Goal: Task Accomplishment & Management: Book appointment/travel/reservation

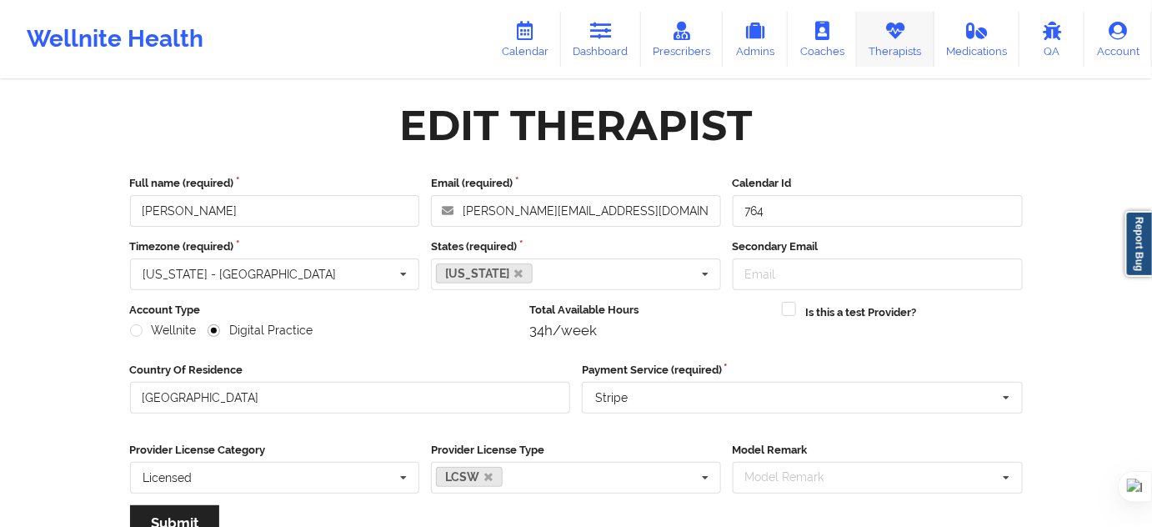
click at [892, 38] on icon at bounding box center [896, 31] width 22 height 18
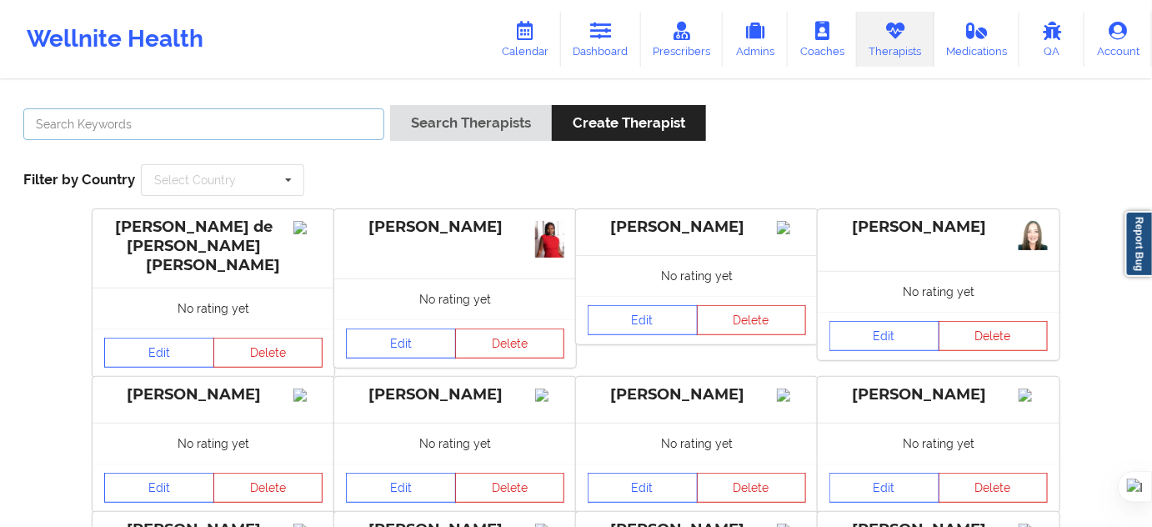
click at [335, 128] on input "text" at bounding box center [203, 124] width 361 height 32
paste input "Shaneika Dilka"
type input "Shaneika Dilka"
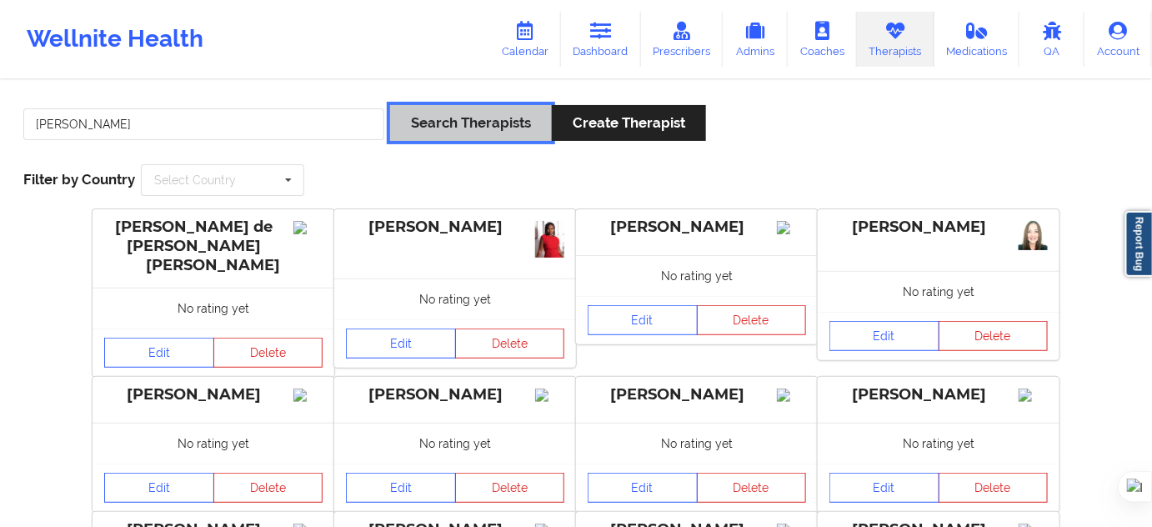
click at [431, 128] on button "Search Therapists" at bounding box center [471, 123] width 162 height 36
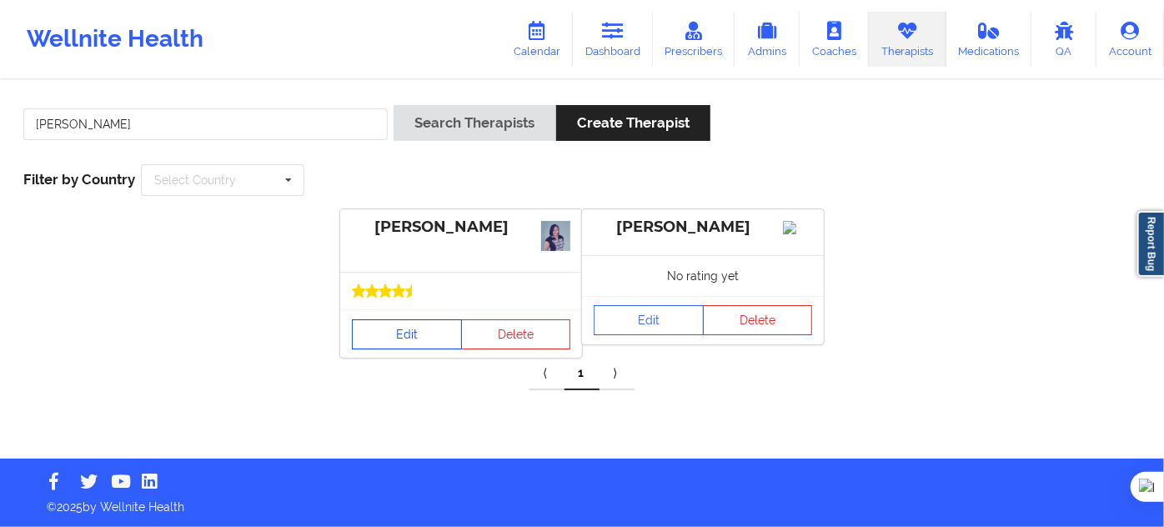
click at [413, 321] on link "Edit" at bounding box center [407, 334] width 110 height 30
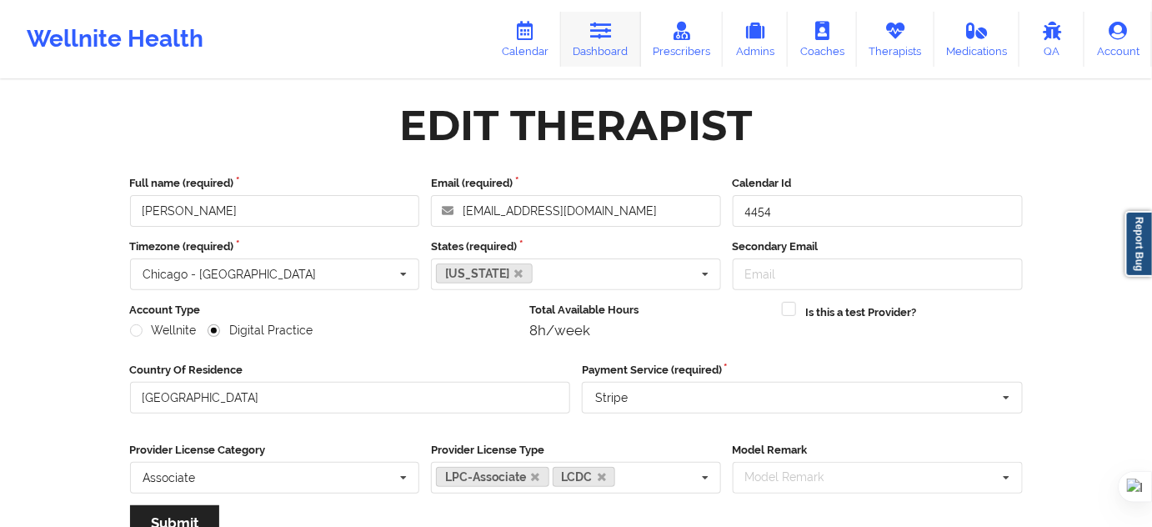
click at [612, 38] on icon at bounding box center [601, 31] width 22 height 18
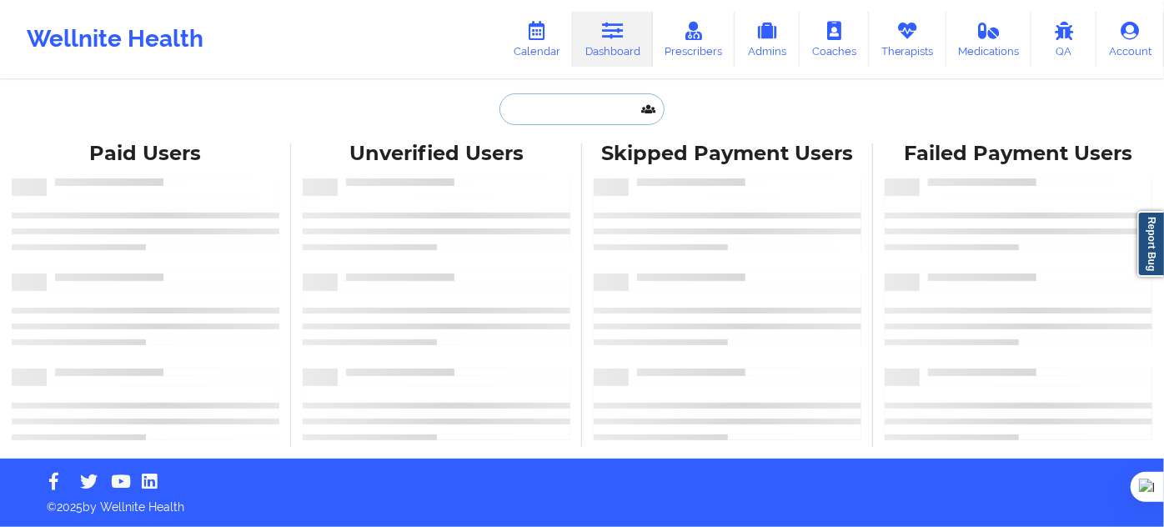
click at [564, 111] on input "text" at bounding box center [581, 109] width 165 height 32
paste input "Shaneika Dilka"
type input "Shaneika Dilka"
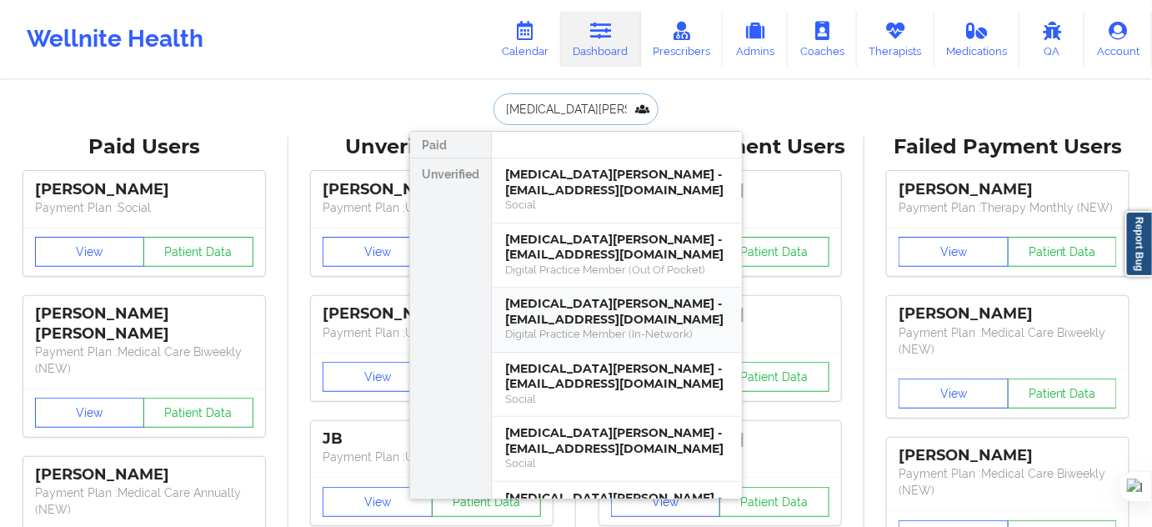
type input "alexia oliver"
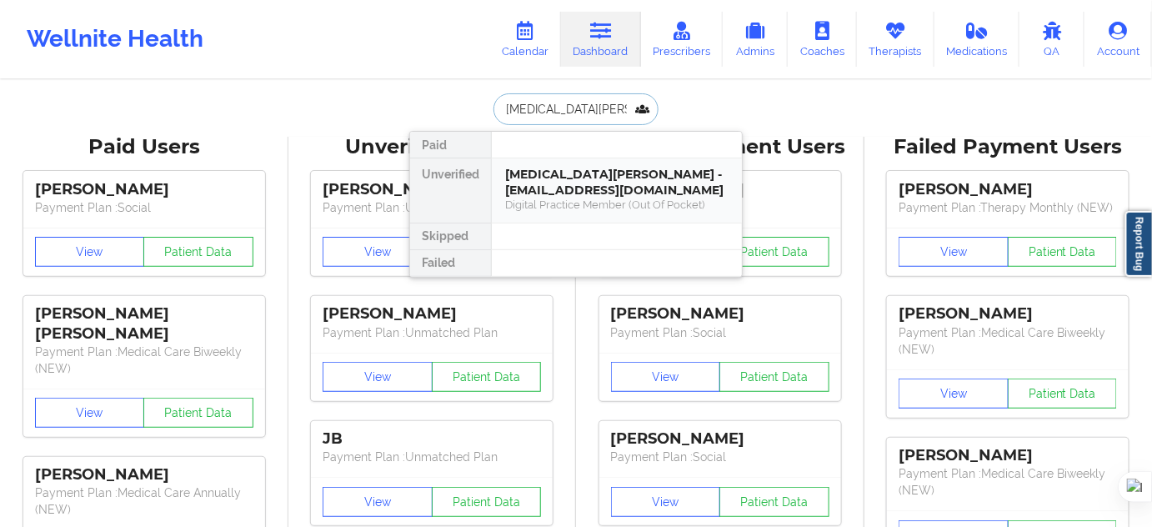
click at [590, 198] on div "Digital Practice Member (Out Of Pocket)" at bounding box center [616, 205] width 223 height 14
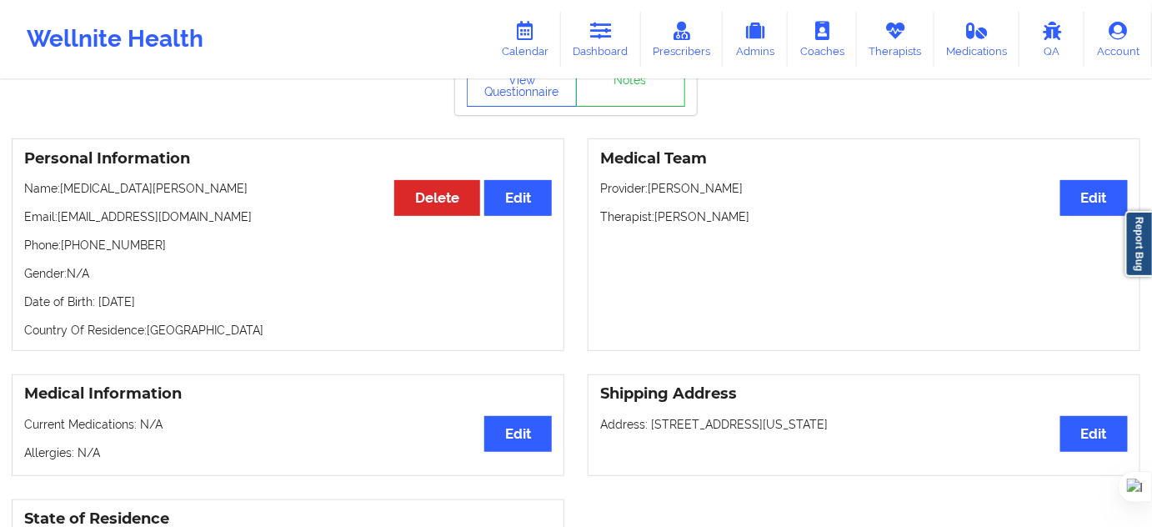
scroll to position [151, 0]
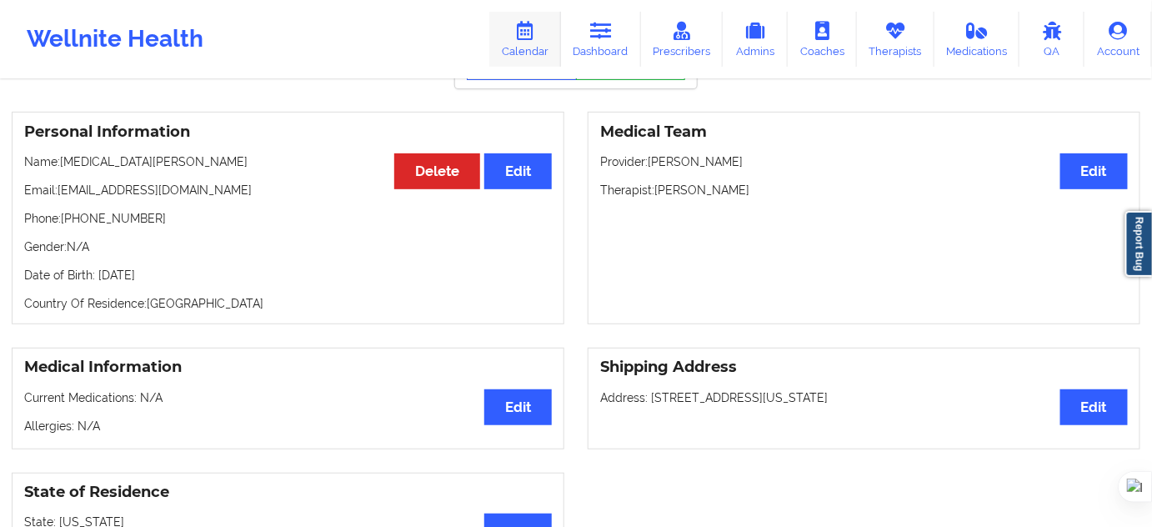
click at [551, 35] on link "Calendar" at bounding box center [525, 39] width 72 height 55
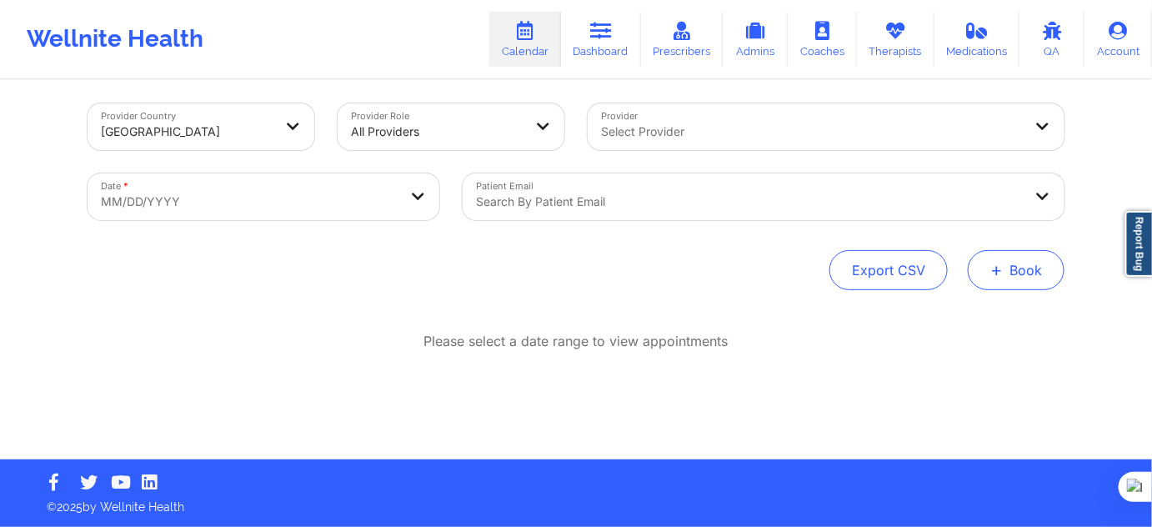
click at [1027, 275] on button "+ Book" at bounding box center [1016, 270] width 97 height 40
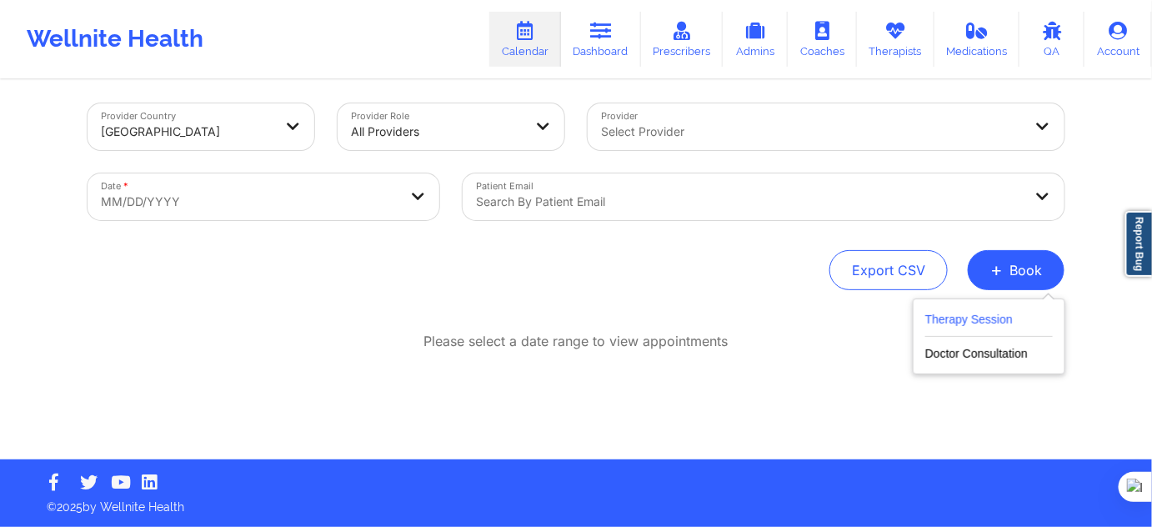
click at [951, 322] on button "Therapy Session" at bounding box center [990, 323] width 128 height 28
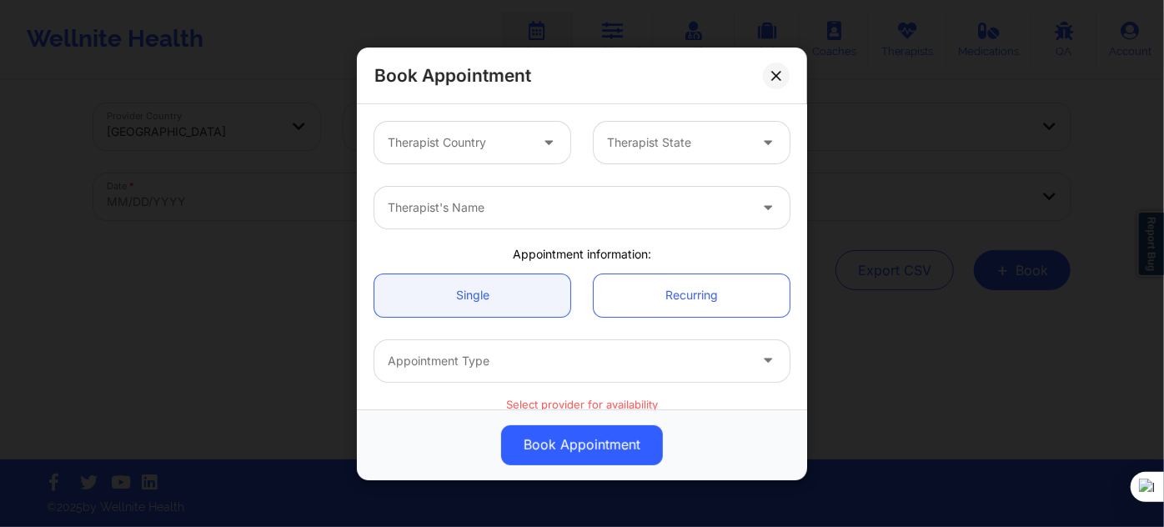
click at [438, 155] on div "Therapist Country" at bounding box center [452, 143] width 156 height 42
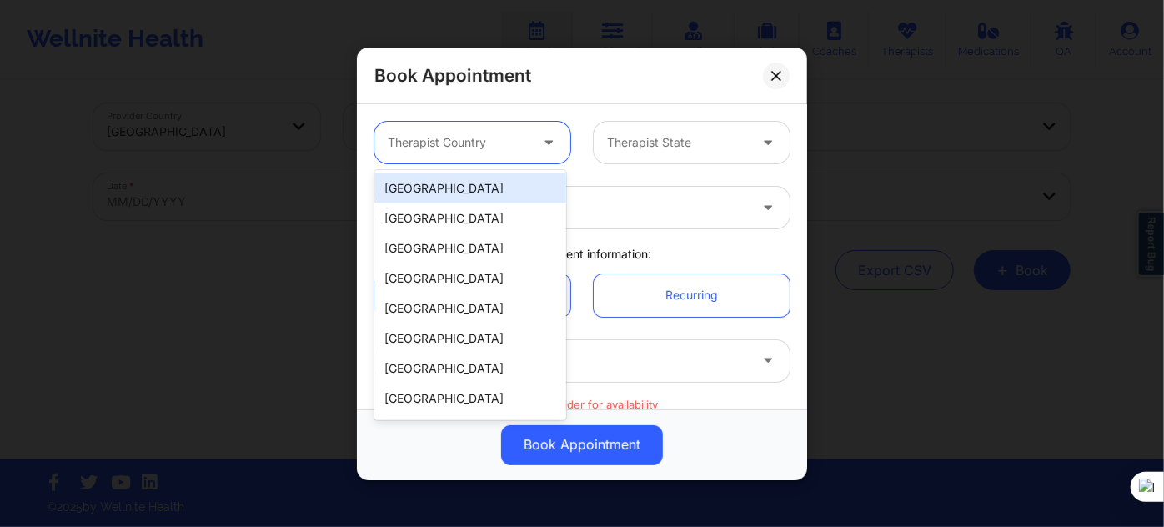
click at [420, 196] on div "[GEOGRAPHIC_DATA]" at bounding box center [470, 188] width 192 height 30
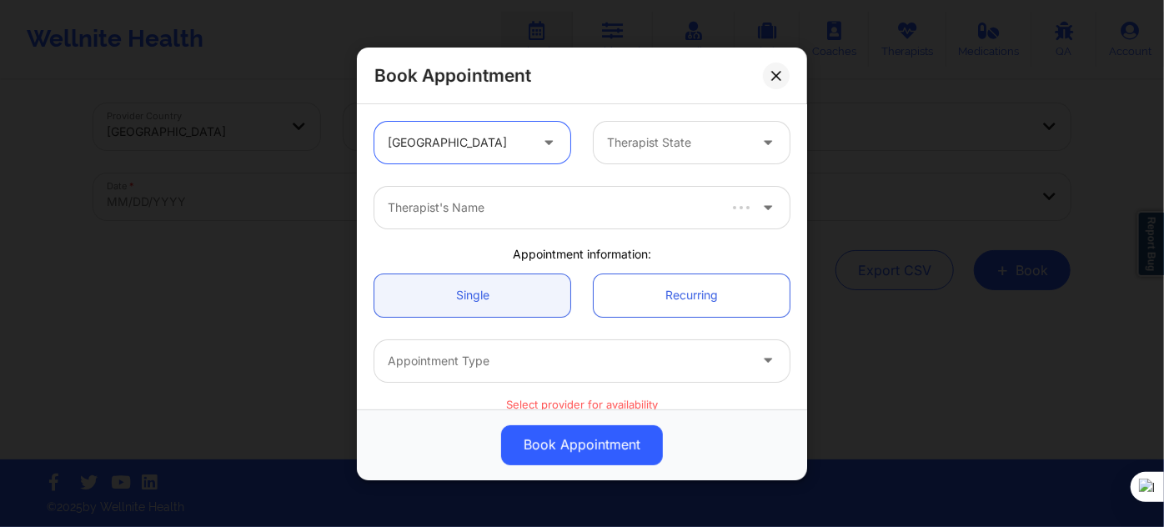
click at [642, 146] on div at bounding box center [677, 143] width 141 height 20
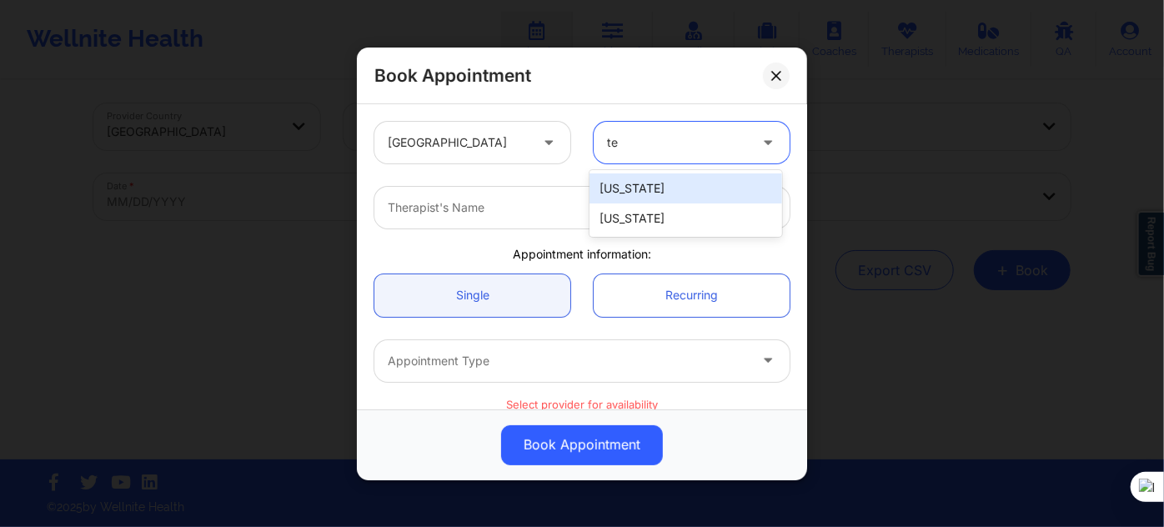
type input "tex"
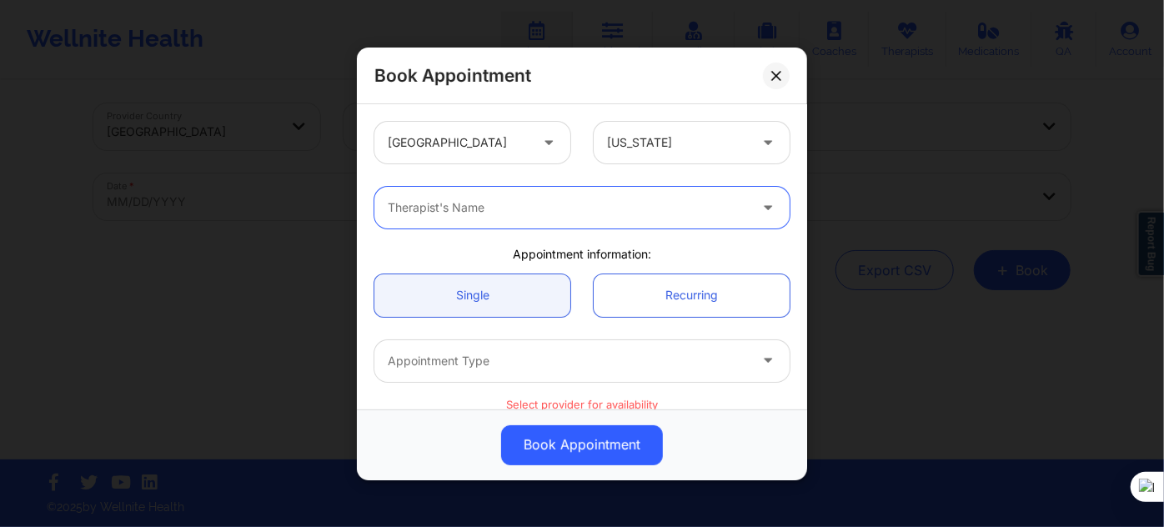
paste input "Shaneika Dilka"
type input "Shaneika Dilka"
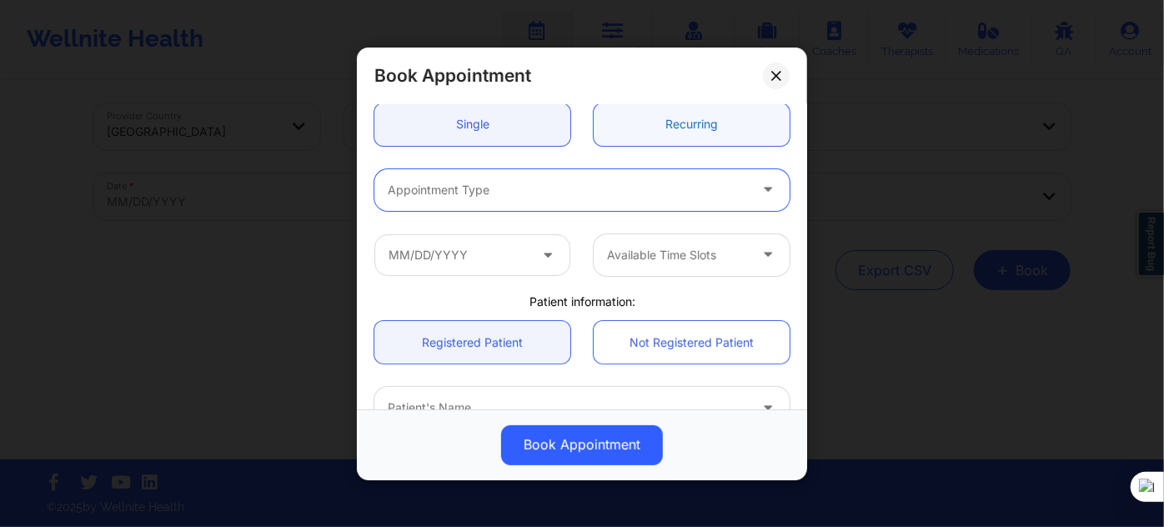
scroll to position [151, 0]
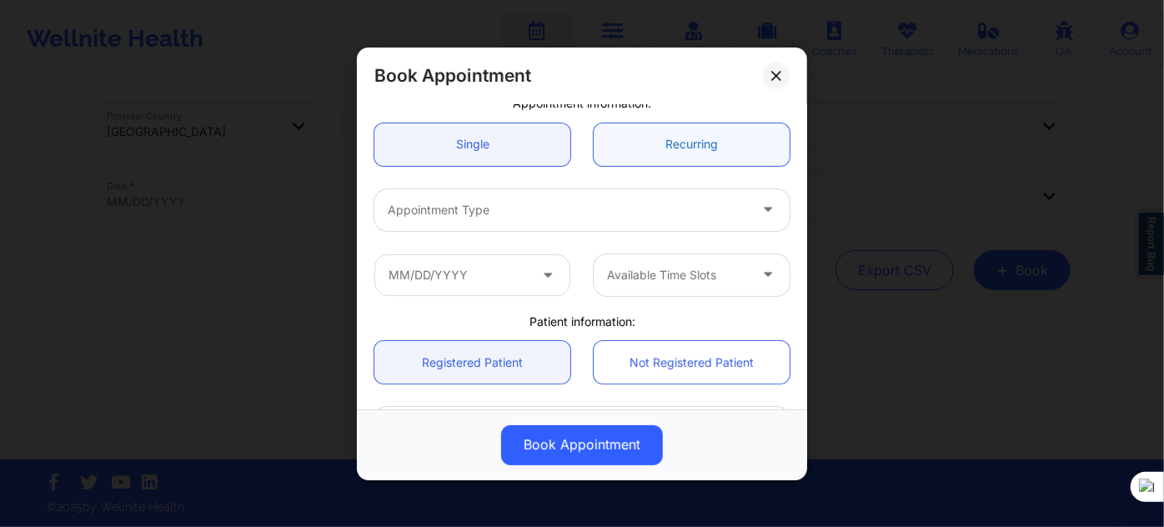
click at [657, 152] on link "Recurring" at bounding box center [692, 144] width 196 height 43
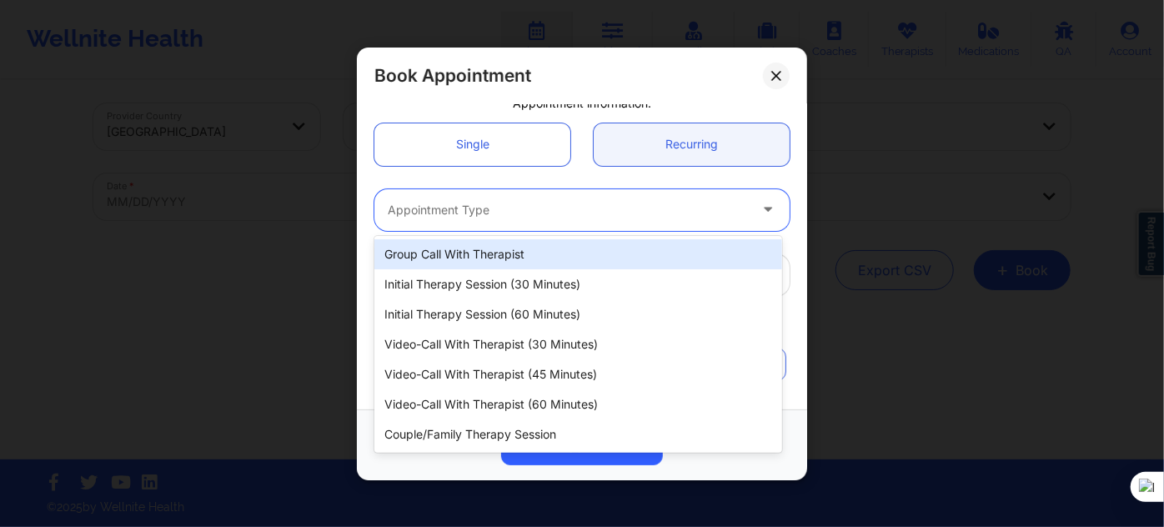
click at [604, 208] on div at bounding box center [568, 210] width 360 height 20
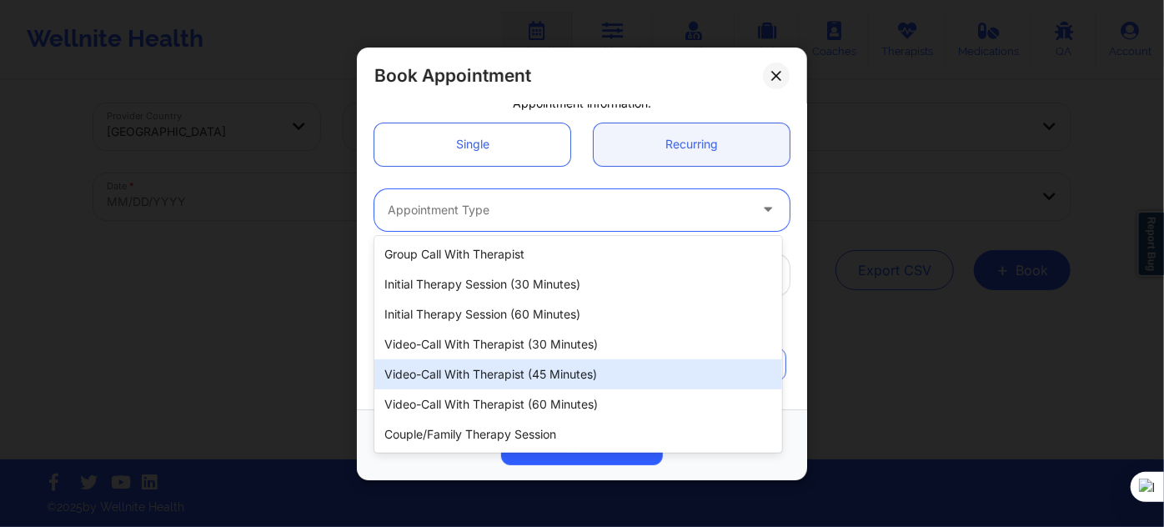
click at [548, 376] on div "Video-Call with Therapist (45 minutes)" at bounding box center [578, 374] width 408 height 30
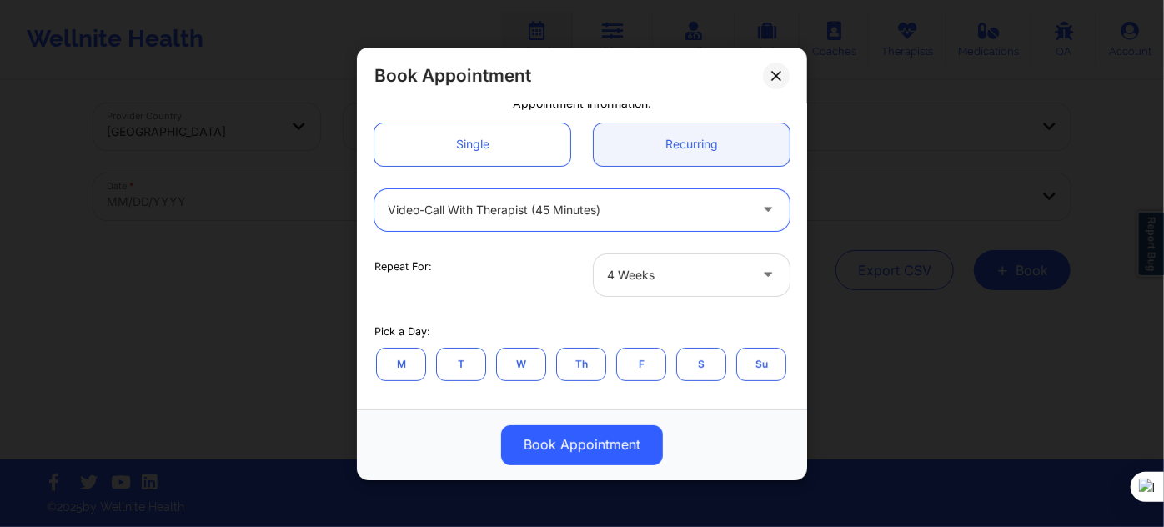
scroll to position [303, 0]
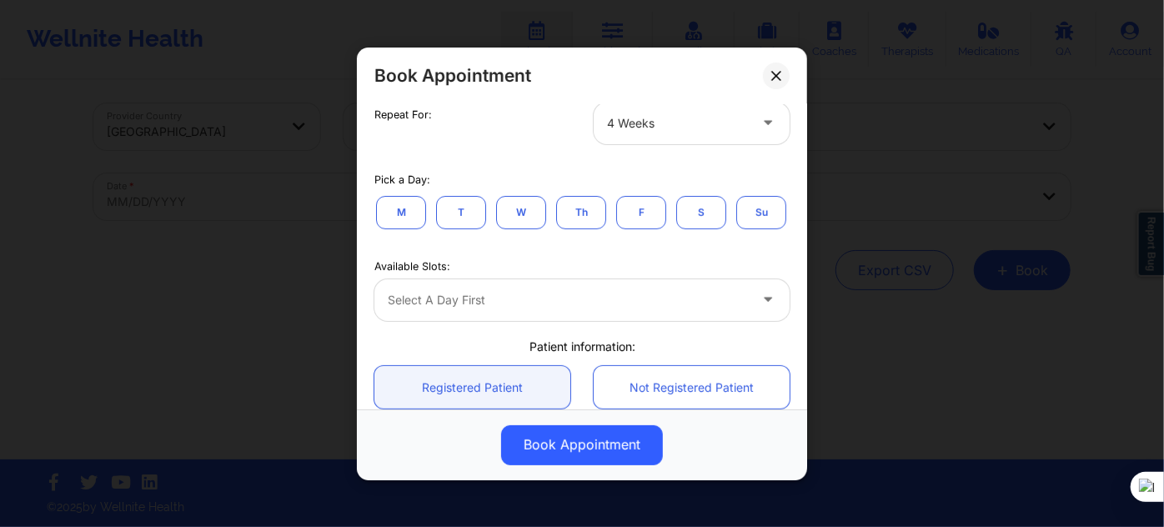
click at [473, 209] on button "T" at bounding box center [461, 211] width 50 height 33
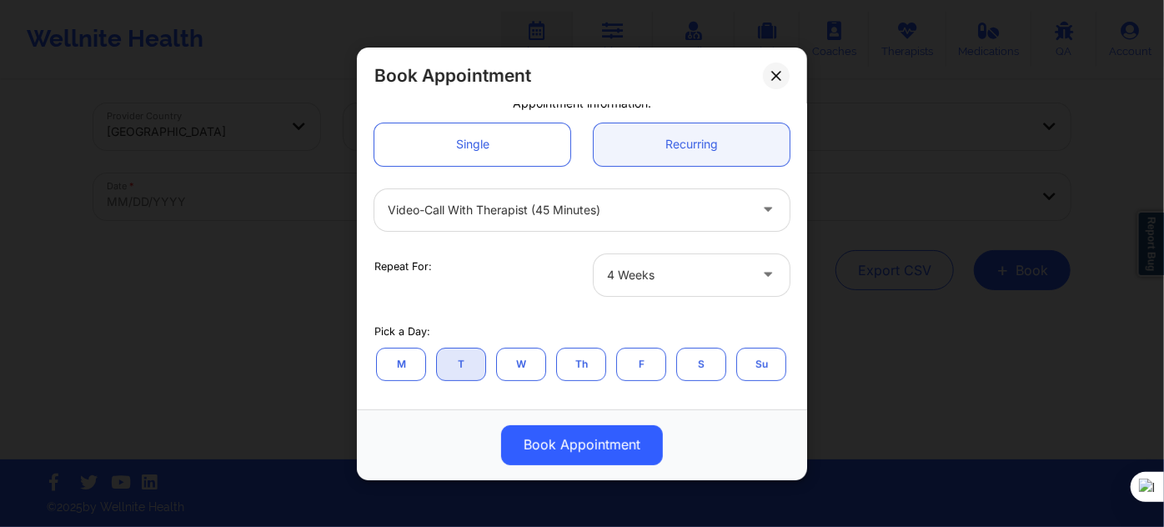
scroll to position [75, 0]
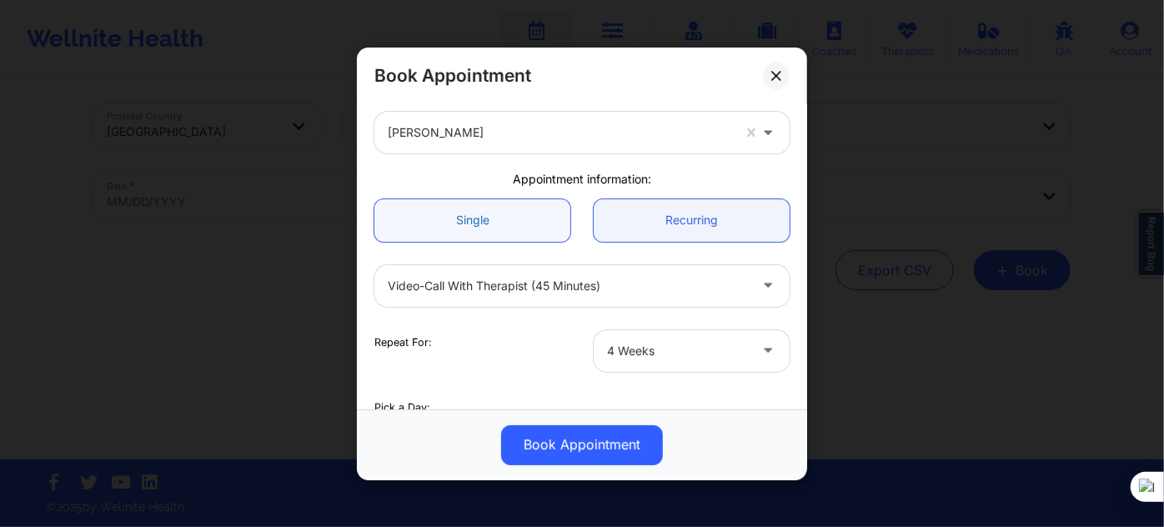
click at [494, 228] on link "Single" at bounding box center [472, 219] width 196 height 43
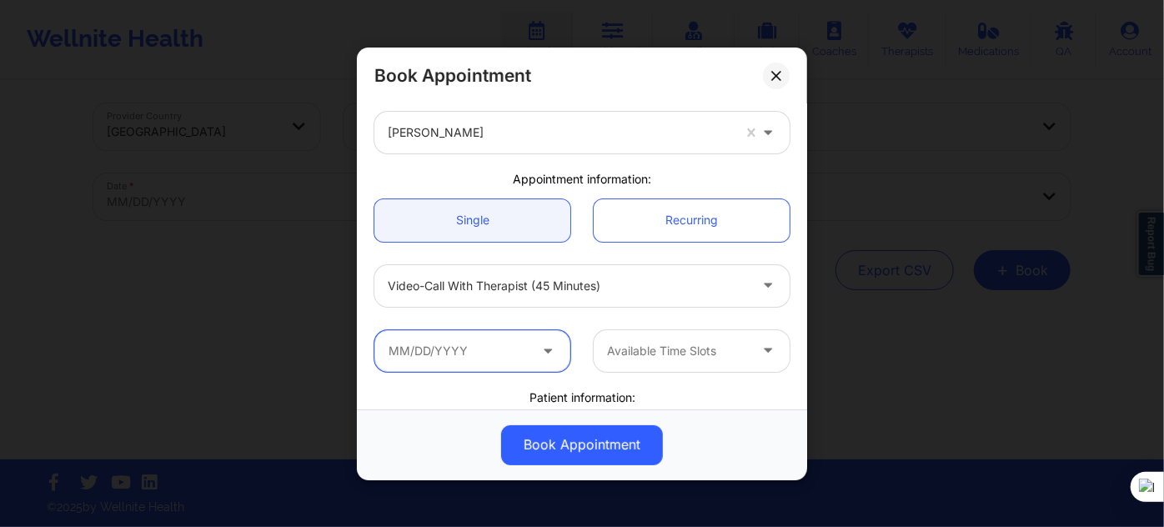
click at [484, 360] on input "text" at bounding box center [472, 350] width 196 height 42
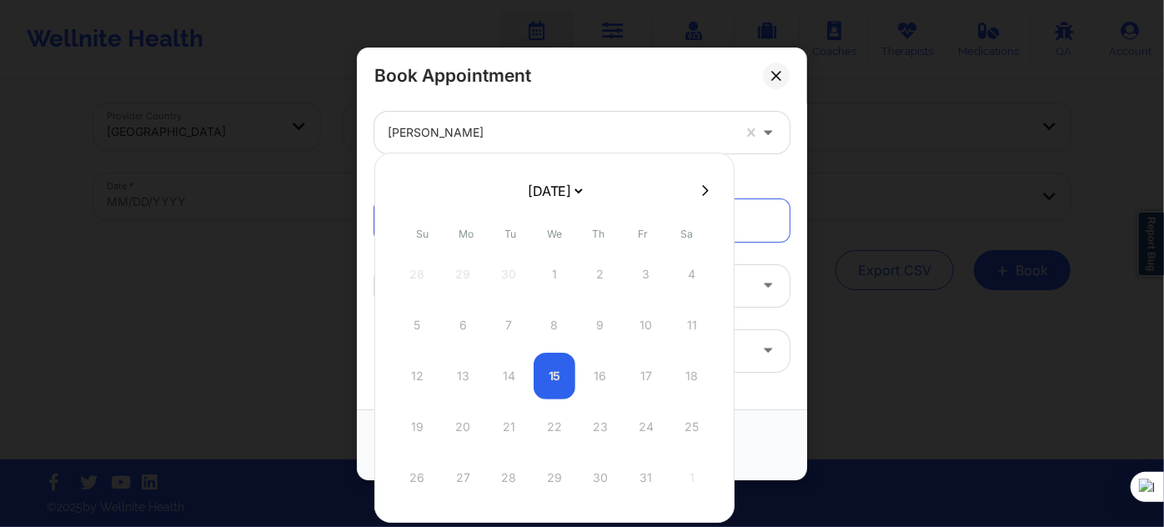
click at [554, 198] on select "October 2025 November 2025 December 2025 January 2026 February 2026 March 2026 …" at bounding box center [554, 190] width 61 height 33
select select "2025-10"
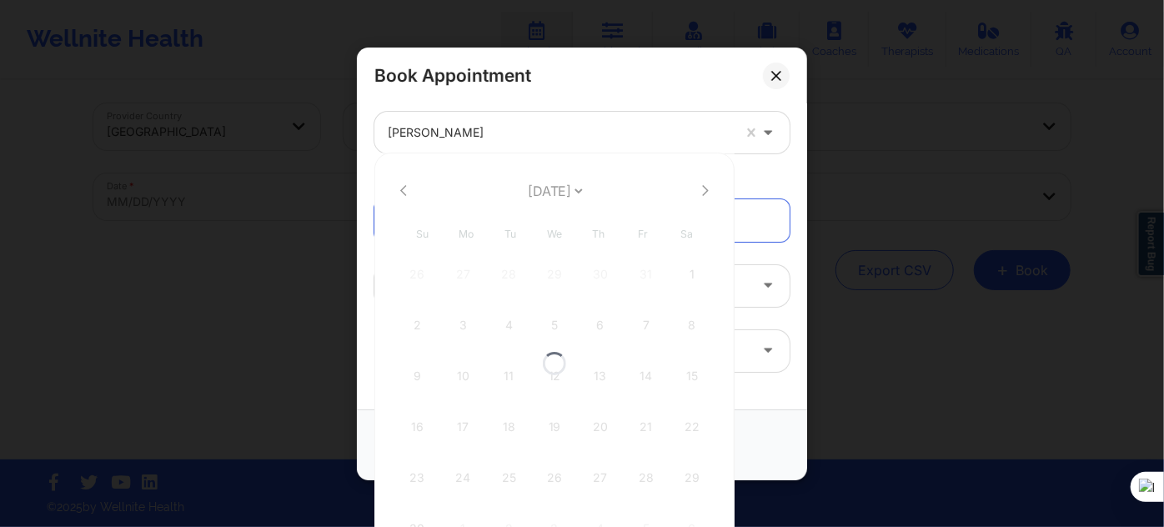
select select "2025-10"
click at [504, 328] on div "4" at bounding box center [509, 325] width 42 height 47
type input "11/04/2025"
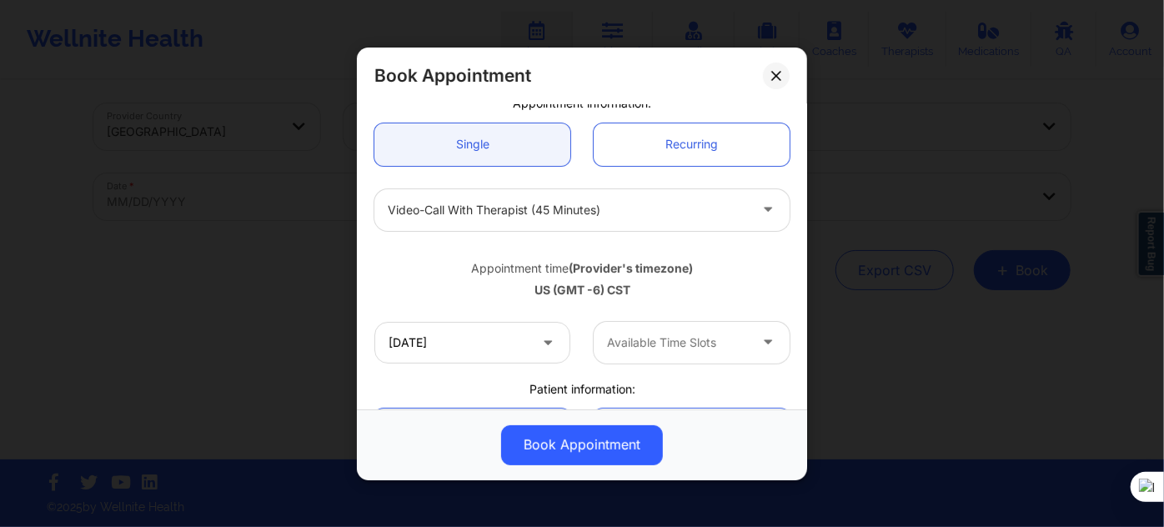
scroll to position [227, 0]
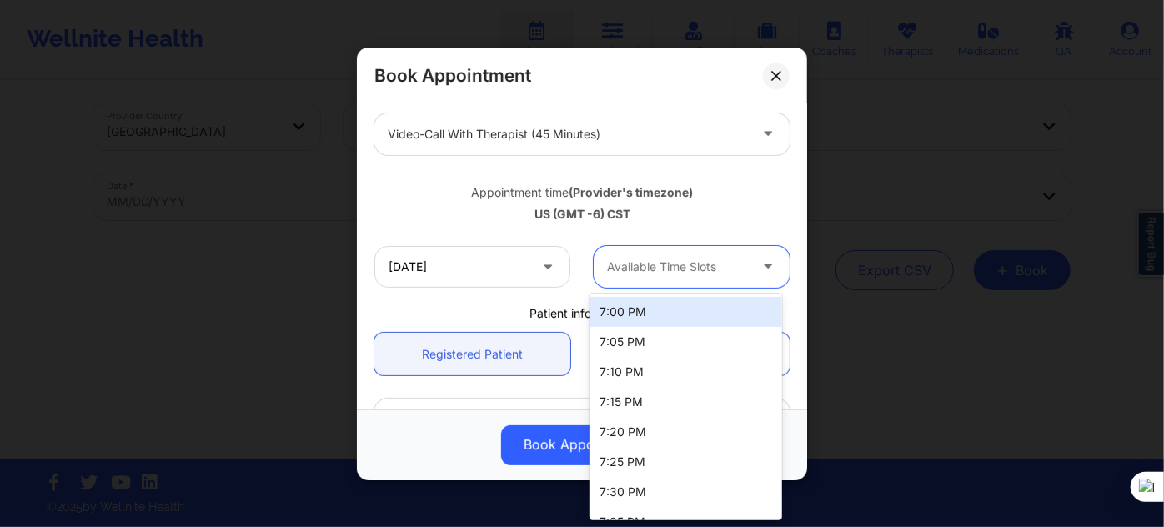
click at [624, 268] on div at bounding box center [677, 267] width 141 height 20
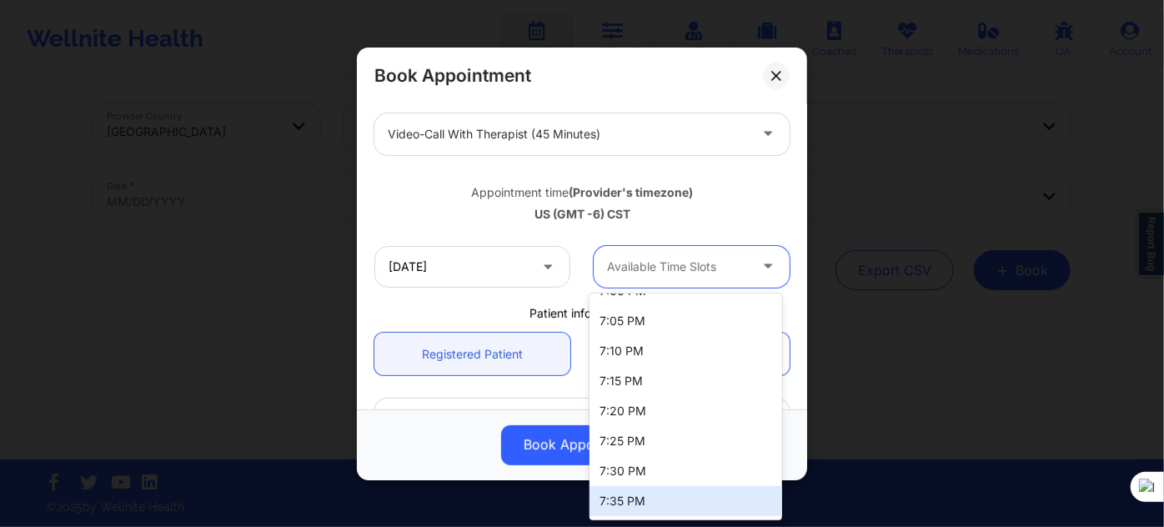
scroll to position [0, 0]
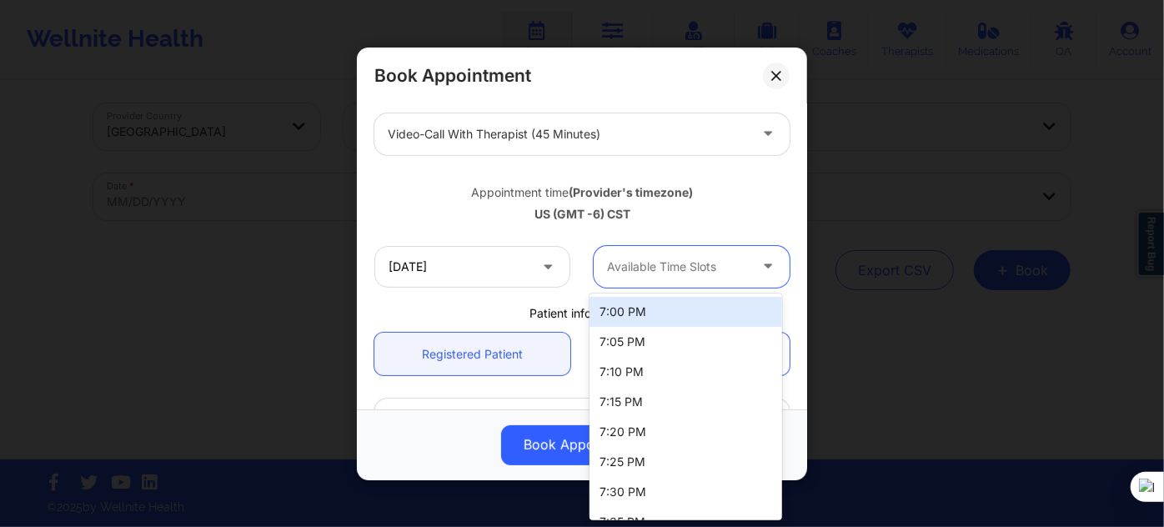
click at [480, 308] on div "Patient information:" at bounding box center [582, 312] width 439 height 17
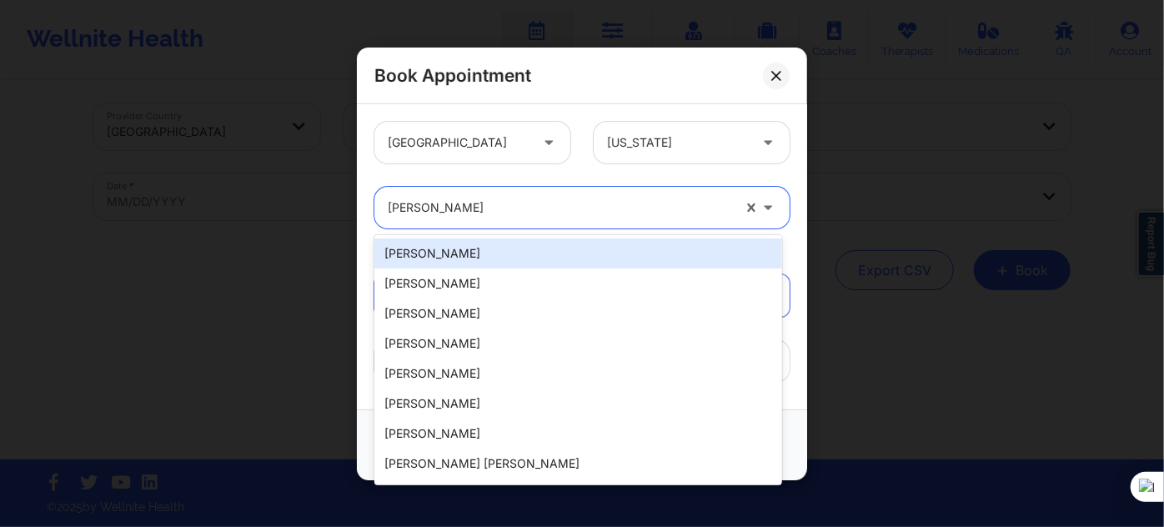
click at [532, 202] on div at bounding box center [560, 208] width 344 height 20
paste input "Shaneika Dilka"
type input "Shaneika Dilka"
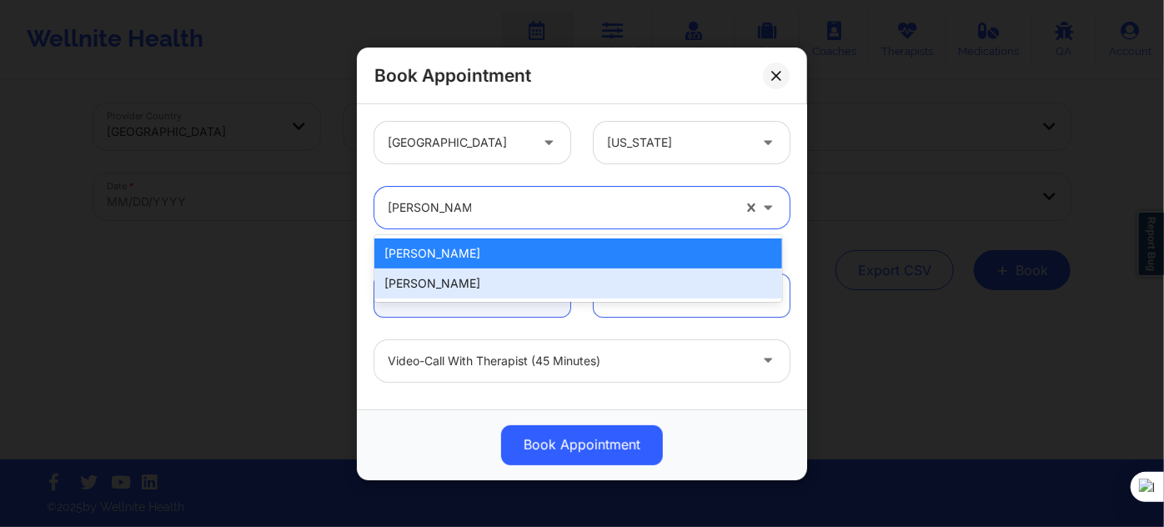
click at [491, 289] on div "Shaneika Dilka" at bounding box center [578, 283] width 408 height 30
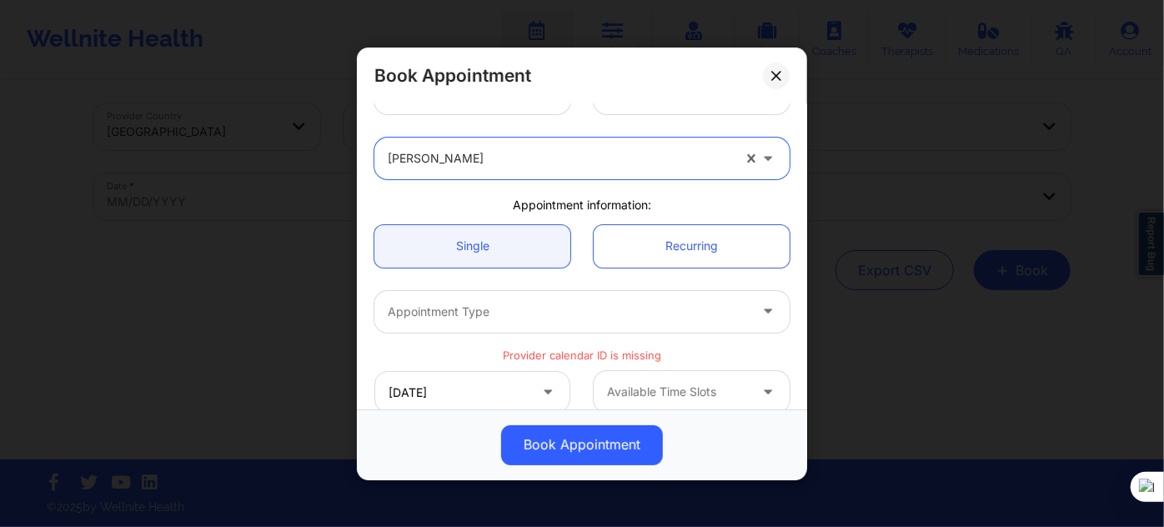
scroll to position [75, 0]
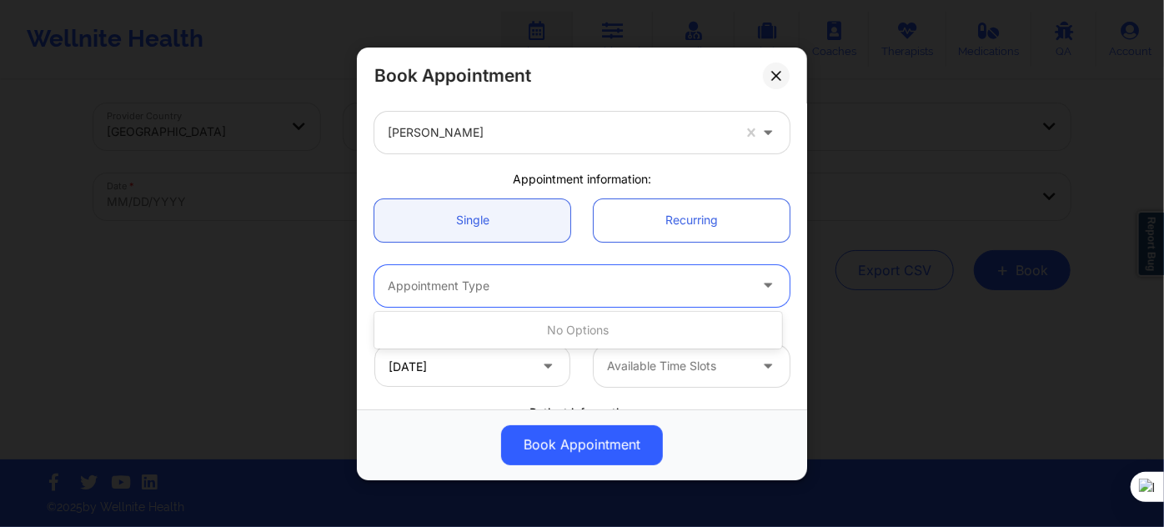
click at [625, 293] on div at bounding box center [568, 286] width 360 height 20
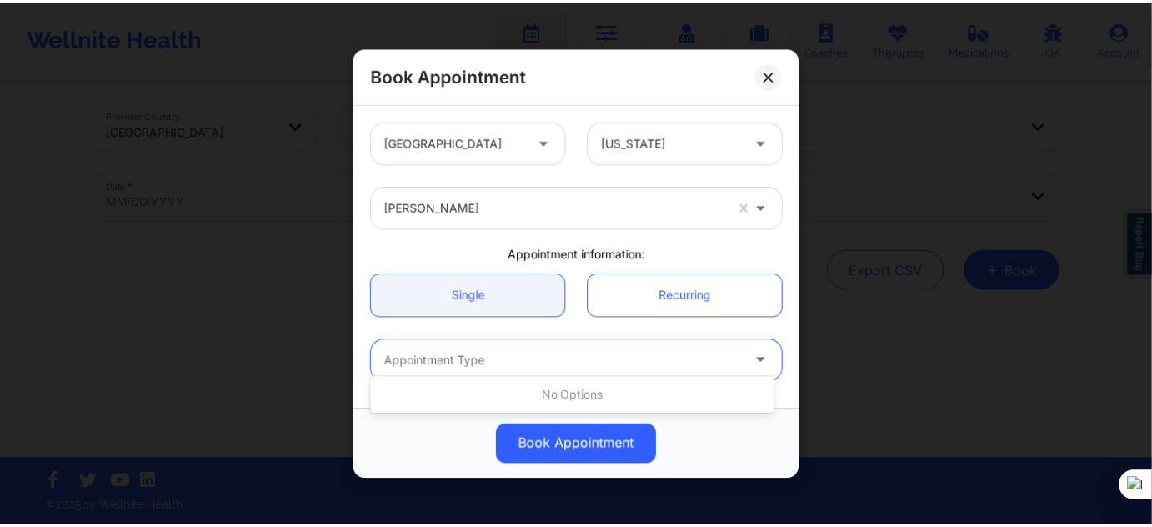
scroll to position [151, 0]
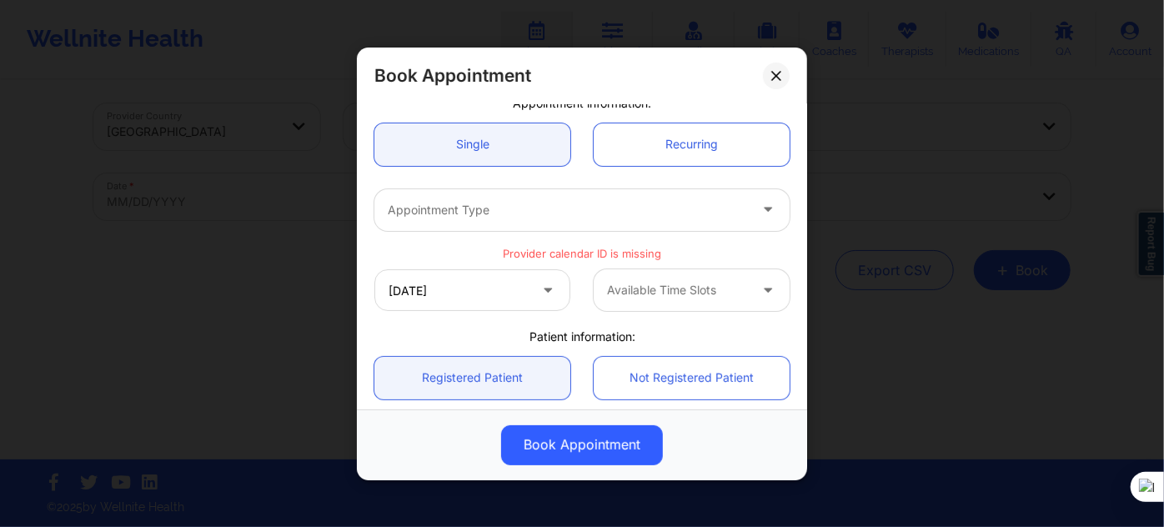
click at [469, 340] on div "Patient information:" at bounding box center [582, 337] width 439 height 17
click at [484, 295] on input "11/04/2025" at bounding box center [472, 290] width 196 height 42
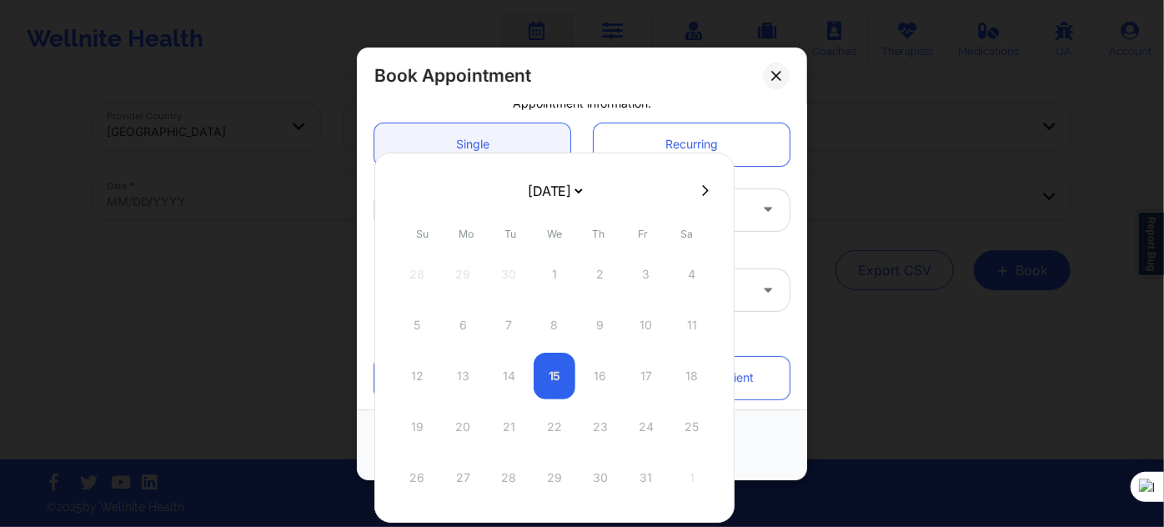
click at [578, 197] on select "[DATE] [DATE] [DATE] [DATE] [DATE] [DATE] [DATE] [DATE] [DATE] [DATE] [DATE] [D…" at bounding box center [554, 190] width 61 height 33
select select "2025-10"
click at [547, 197] on select "[DATE] [DATE] [DATE] [DATE] [DATE] [DATE] [DATE] [DATE] [DATE] [DATE] [DATE] [D…" at bounding box center [554, 190] width 61 height 33
click at [556, 193] on select "[DATE] [DATE] [DATE] [DATE] [DATE] [DATE] [DATE] [DATE] [DATE] [DATE] [DATE] [D…" at bounding box center [554, 190] width 61 height 33
select select "2025-10"
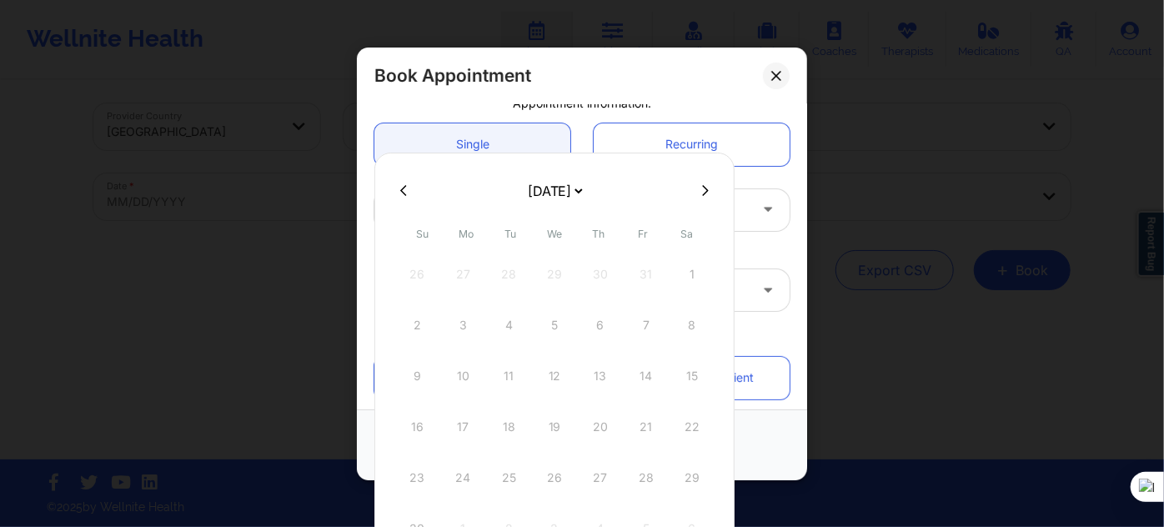
click at [514, 325] on div "2 3 4 5 6 7 8" at bounding box center [554, 325] width 317 height 47
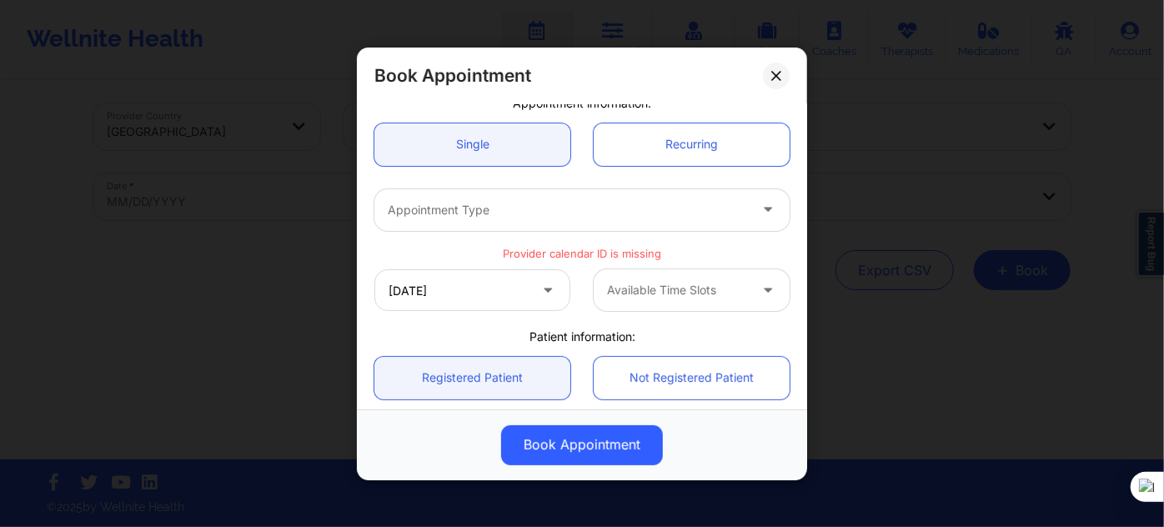
click at [622, 108] on div "Appointment information:" at bounding box center [582, 103] width 439 height 17
click at [780, 77] on icon at bounding box center [776, 75] width 10 height 10
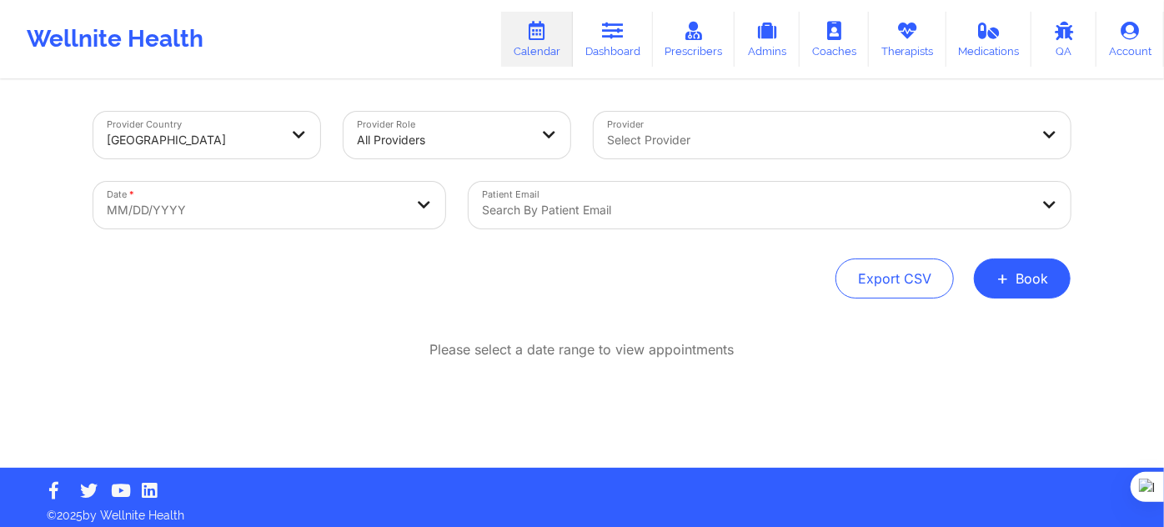
scroll to position [8, 0]
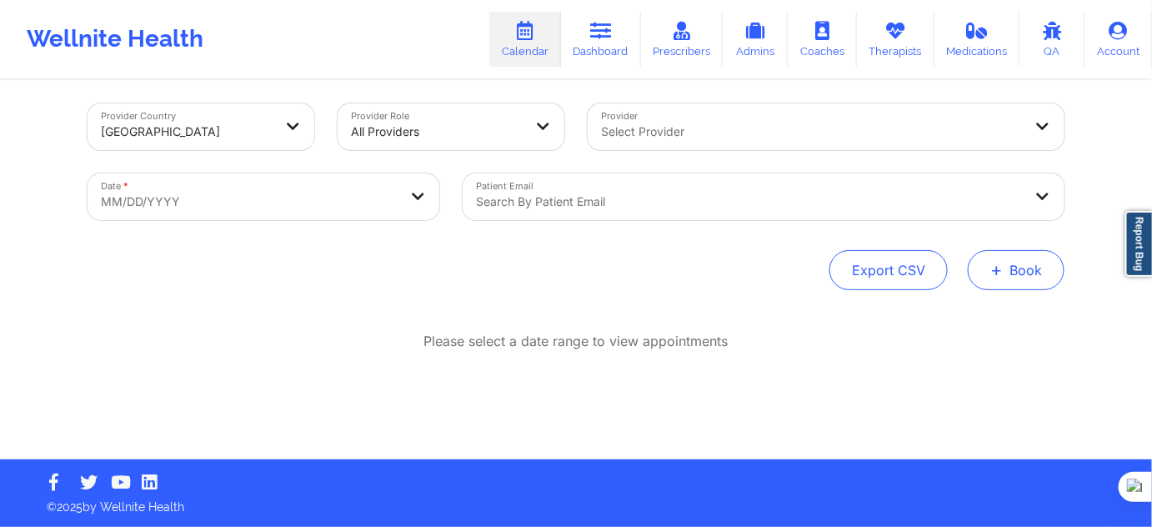
click at [1012, 264] on button "+ Book" at bounding box center [1016, 270] width 97 height 40
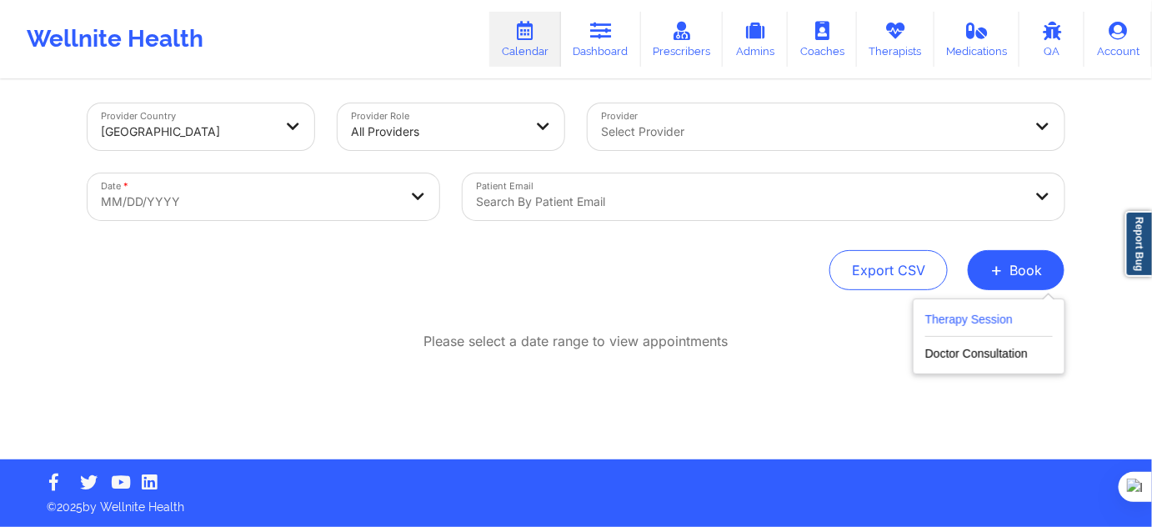
click at [981, 310] on button "Therapy Session" at bounding box center [990, 323] width 128 height 28
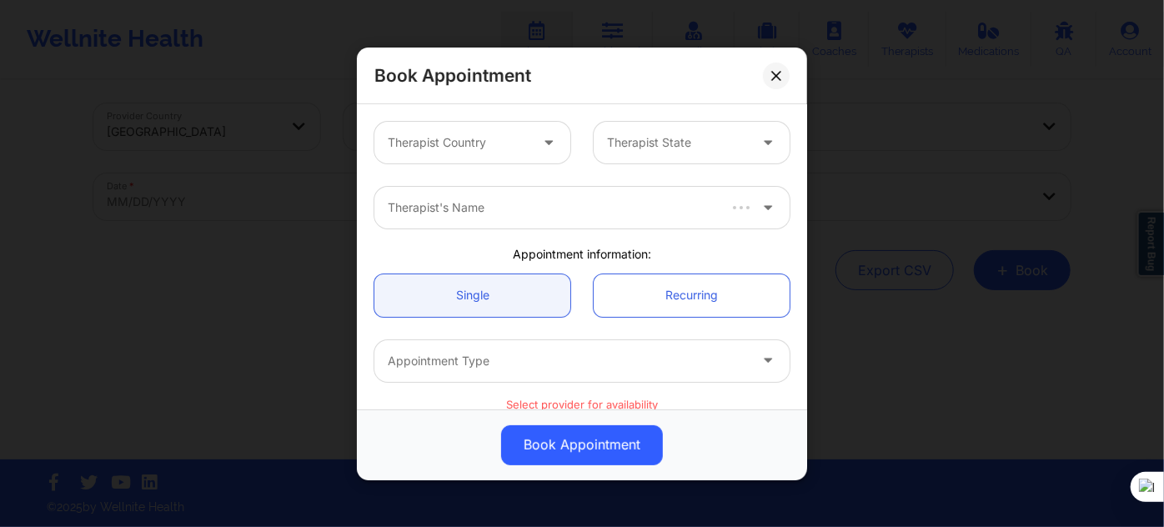
click at [489, 138] on div at bounding box center [458, 143] width 141 height 20
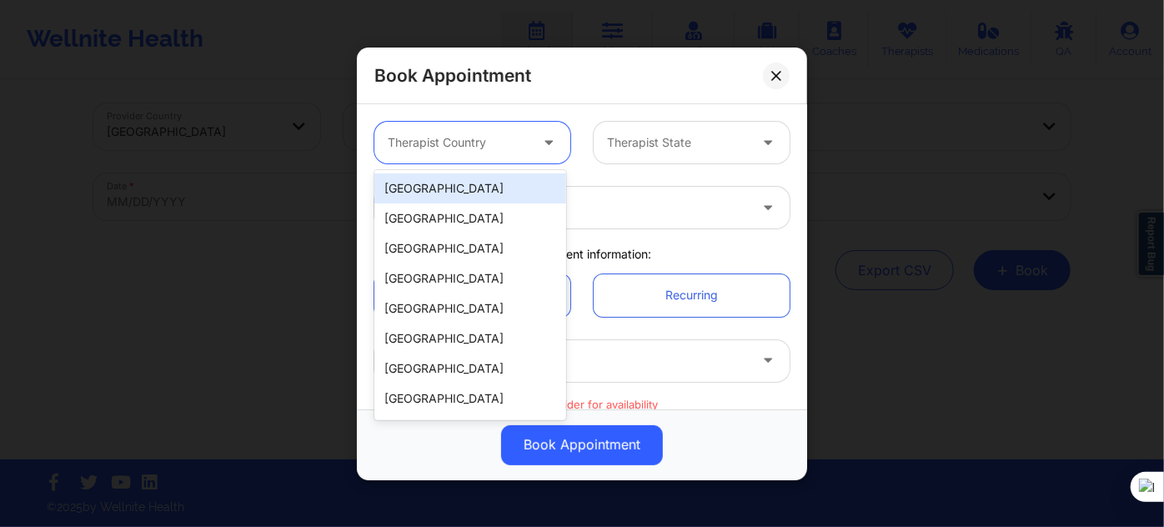
click at [471, 188] on div "[GEOGRAPHIC_DATA]" at bounding box center [470, 188] width 192 height 30
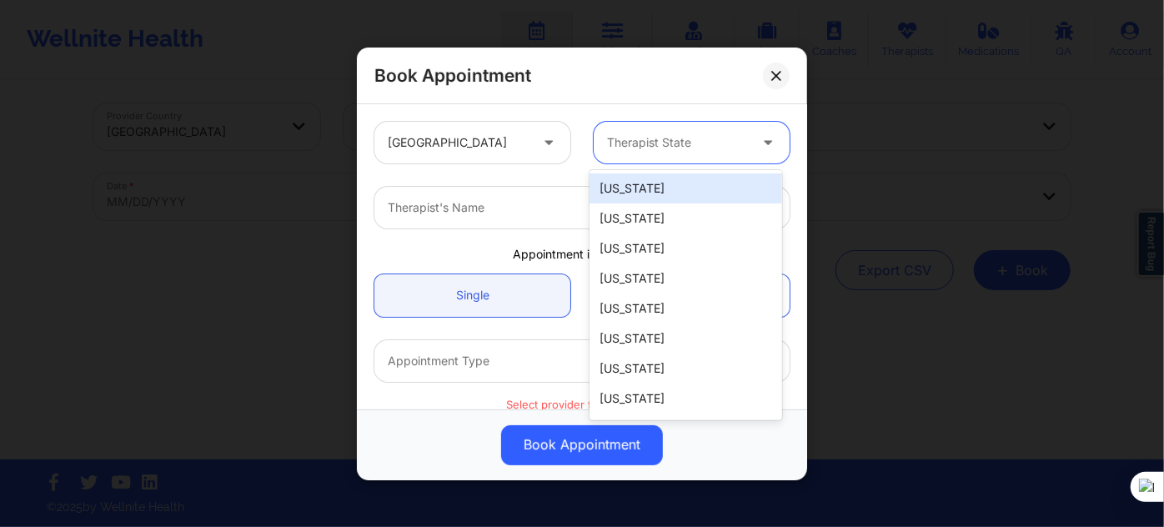
click at [633, 147] on div at bounding box center [677, 143] width 141 height 20
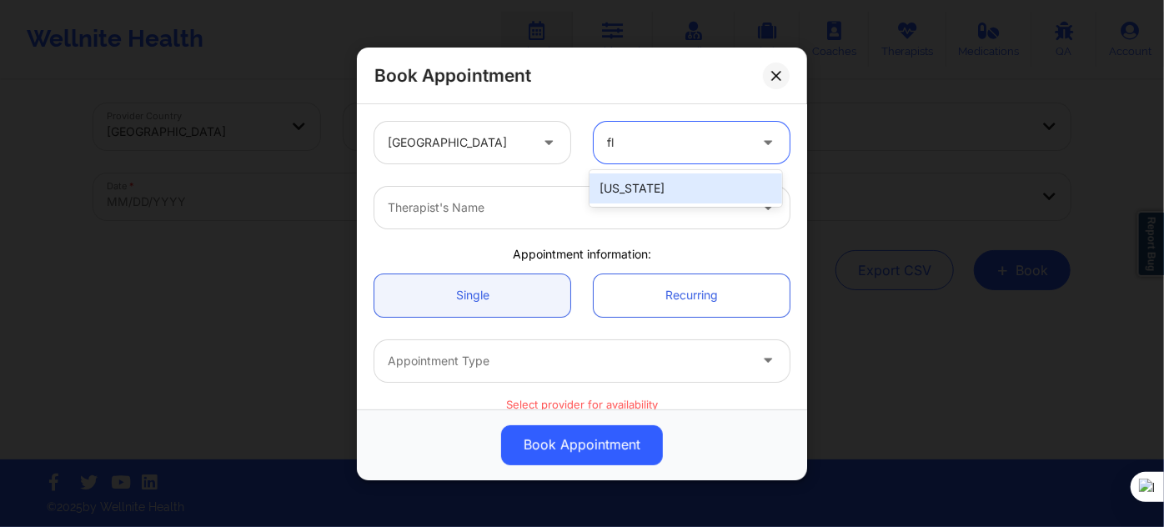
type input "flo"
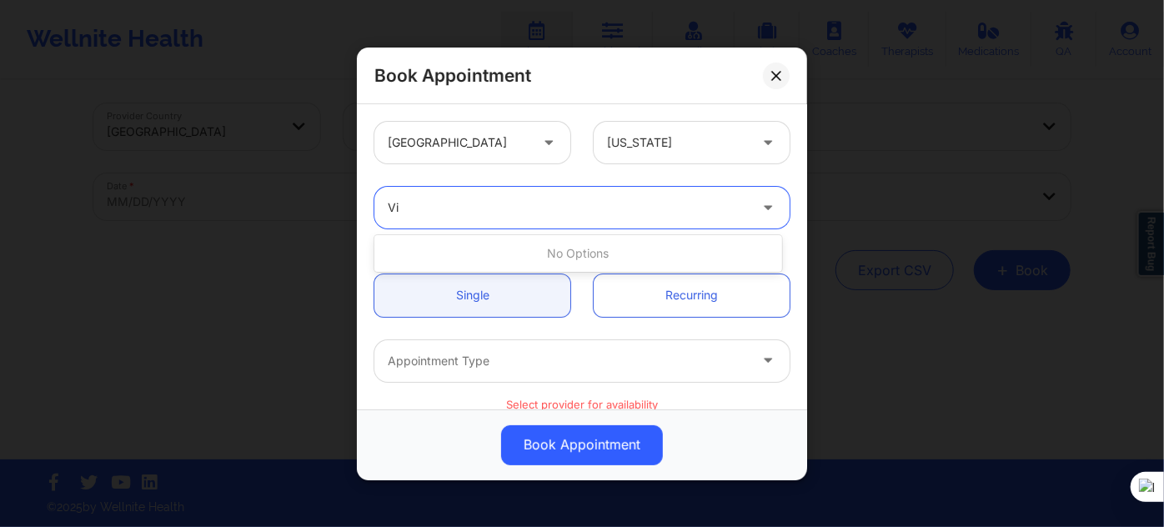
type input "V"
type input "gibala"
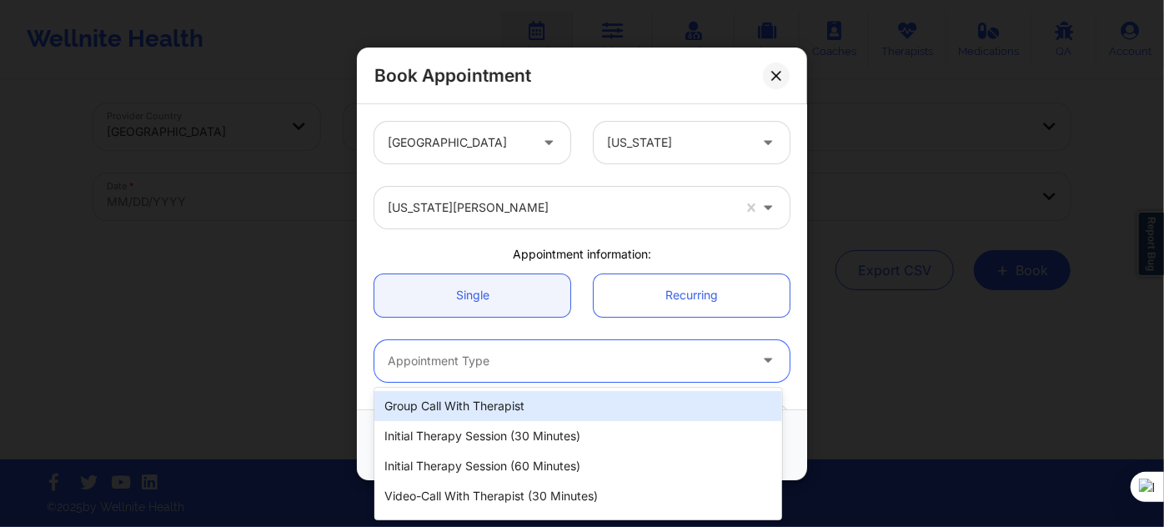
click at [526, 375] on div "Appointment Type" at bounding box center [561, 360] width 375 height 42
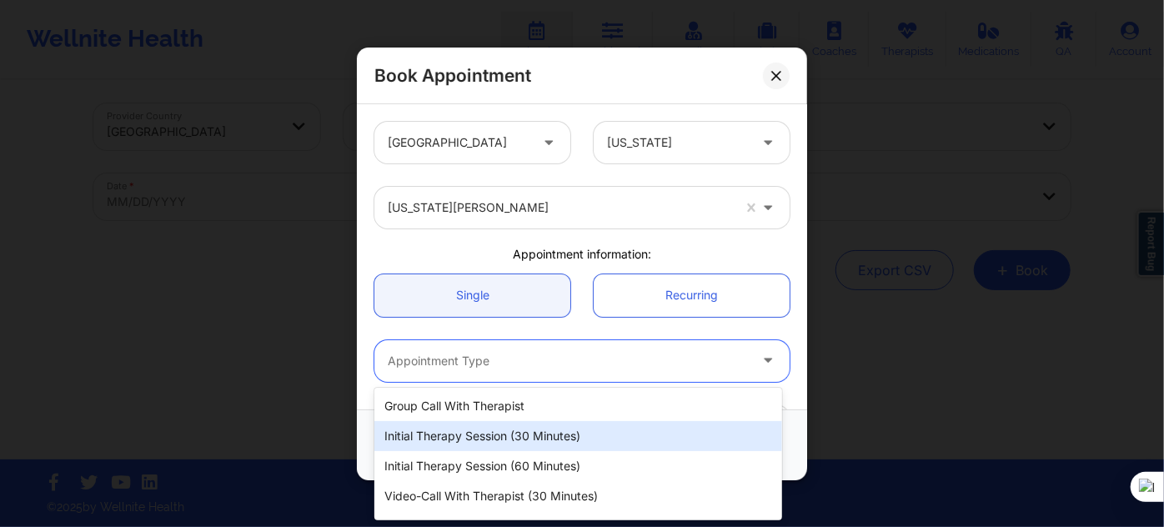
scroll to position [84, 0]
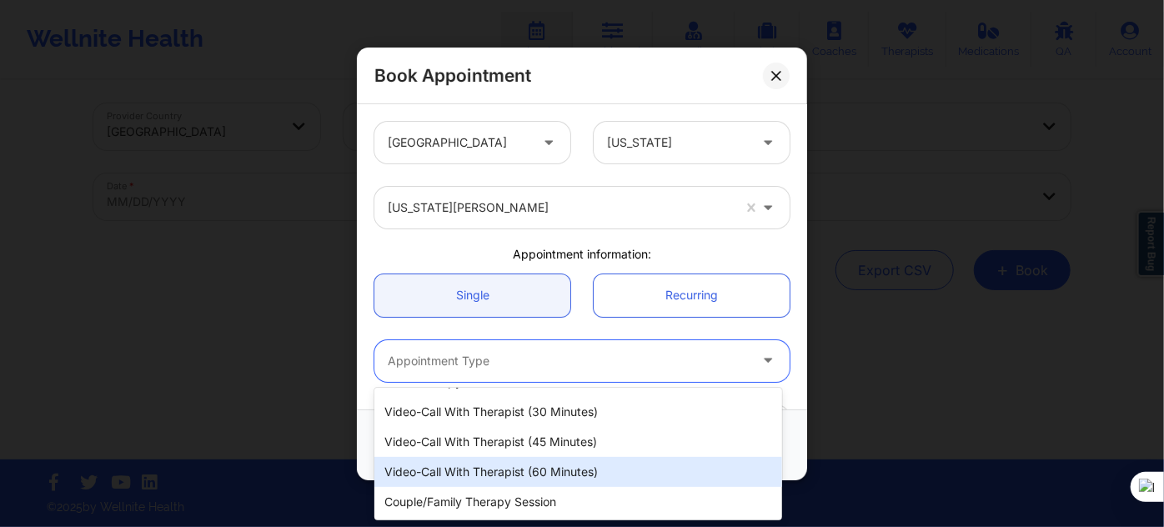
click at [535, 479] on div "Video-Call with Therapist (60 minutes)" at bounding box center [578, 472] width 408 height 30
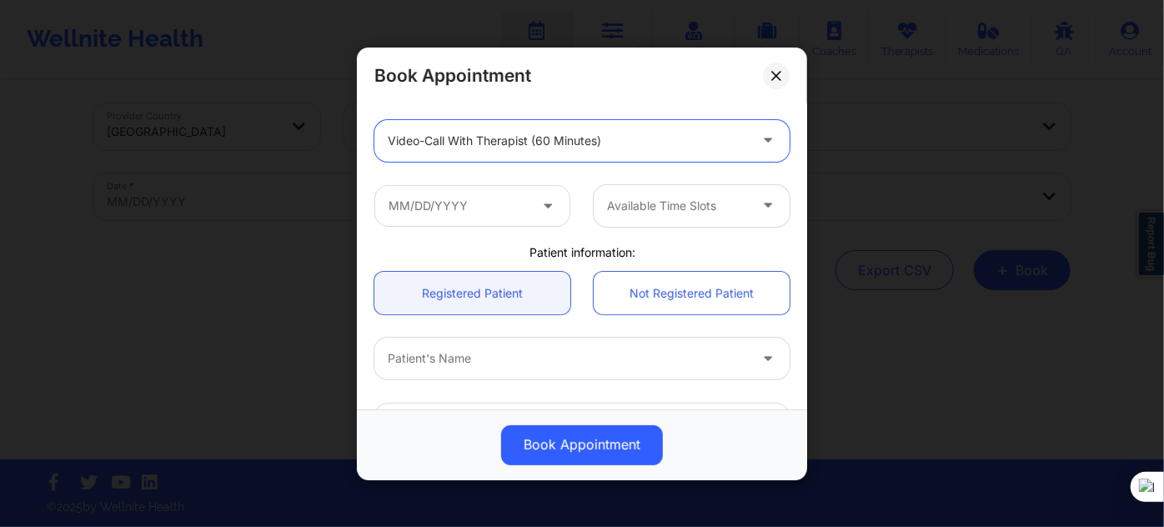
scroll to position [227, 0]
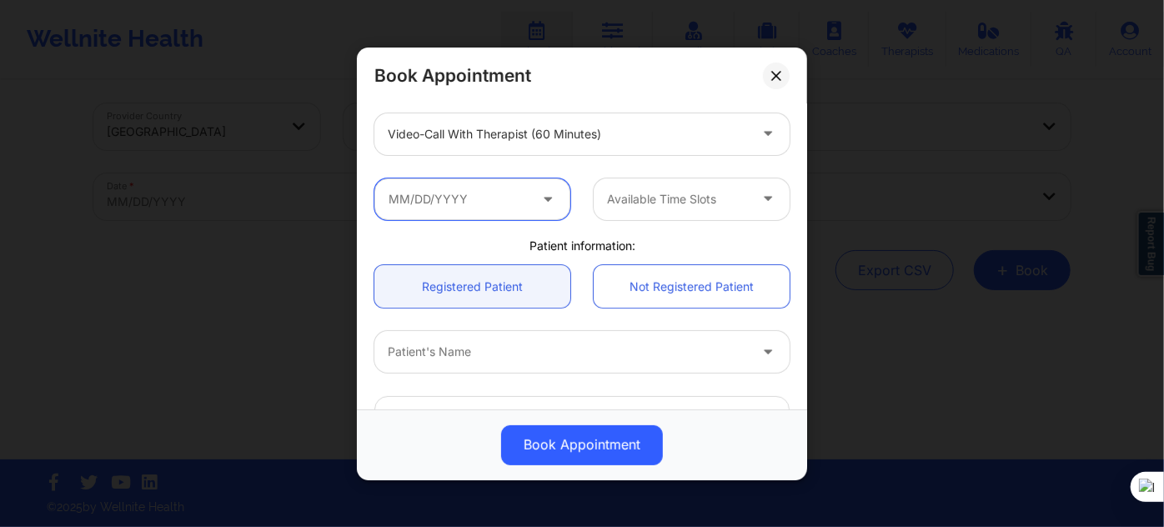
click at [514, 183] on input "text" at bounding box center [472, 199] width 196 height 42
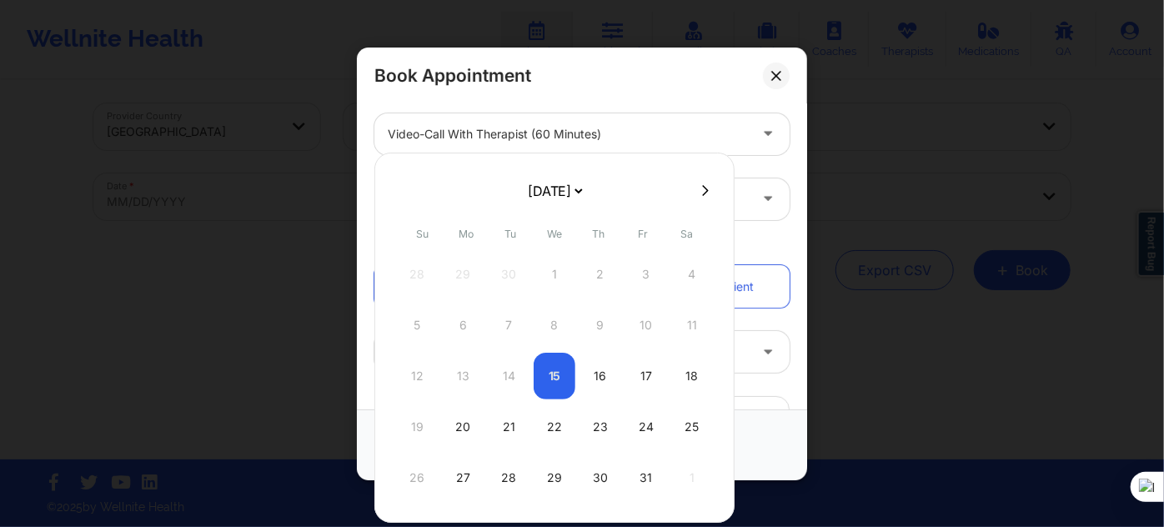
click at [538, 187] on select "[DATE] [DATE] [DATE] [DATE] [DATE] [DATE] [DATE] [DATE] [DATE] [DATE] [DATE] [D…" at bounding box center [554, 190] width 61 height 33
select select "2026-0"
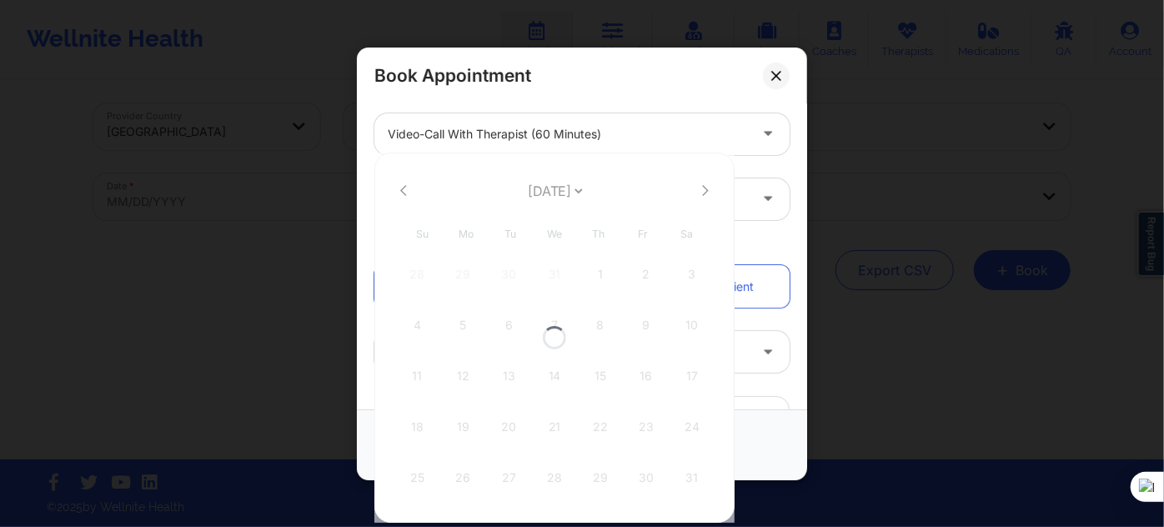
select select "2026-0"
click at [564, 193] on select "[DATE] [DATE] [DATE] [DATE] [DATE] [DATE] [DATE] [DATE] [DATE] [DATE] [DATE] [D…" at bounding box center [554, 190] width 61 height 33
select select "2025-11"
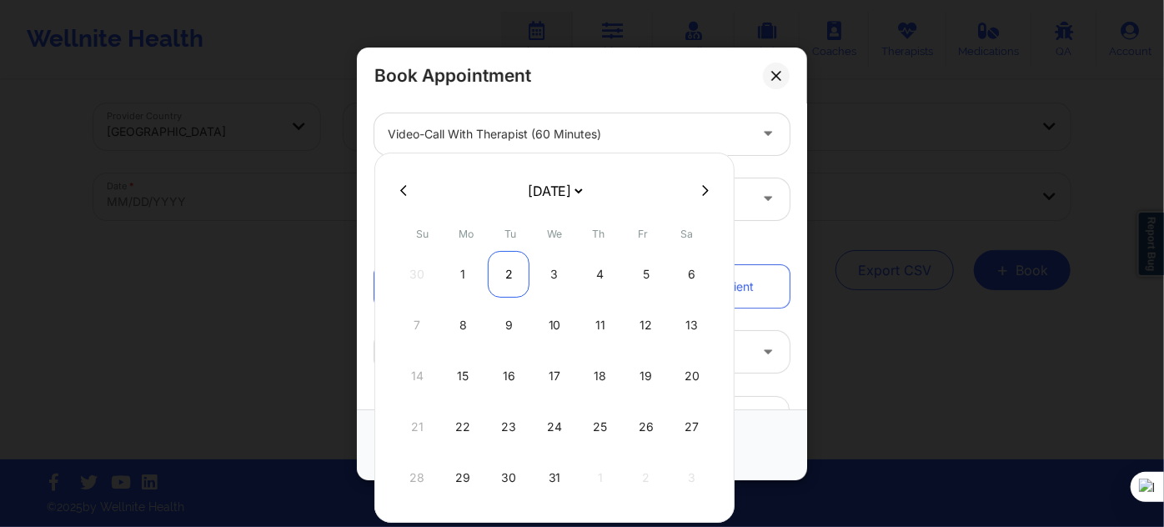
click at [511, 272] on div "2" at bounding box center [509, 274] width 42 height 47
type input "12/02/2025"
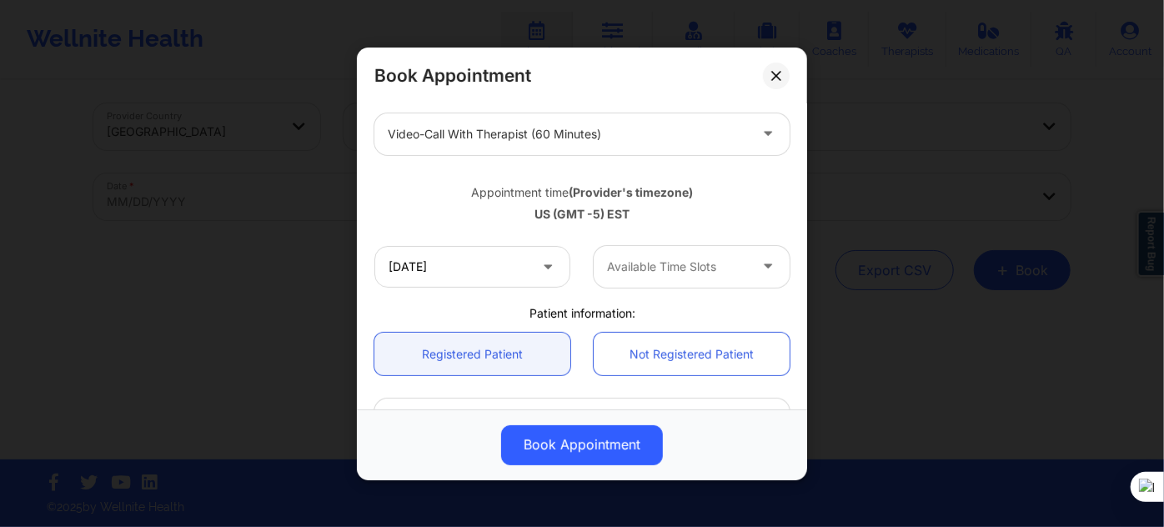
click at [669, 279] on div "Available Time Slots" at bounding box center [672, 266] width 156 height 42
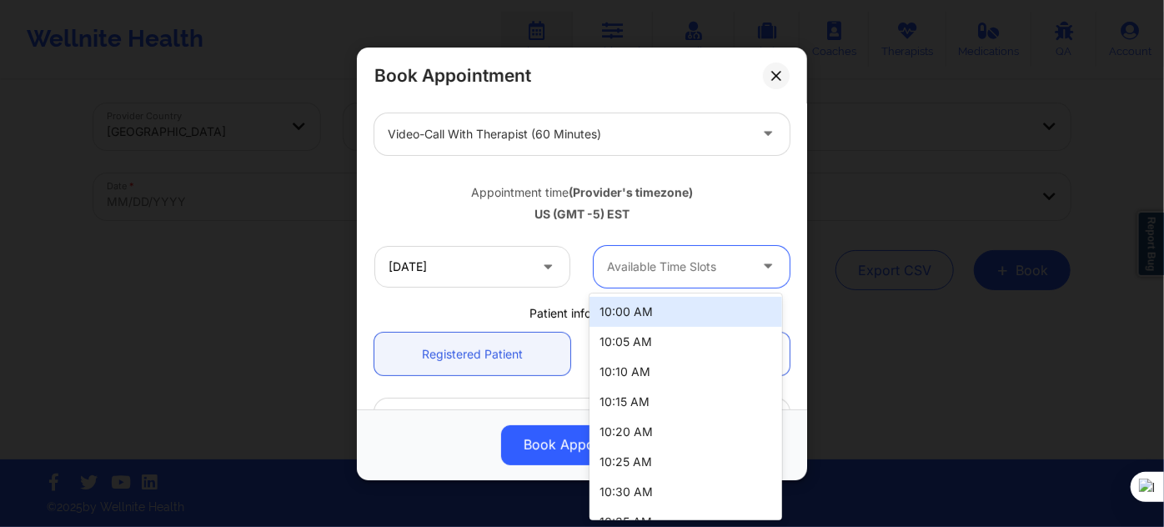
click at [653, 315] on div "10:00 AM" at bounding box center [686, 312] width 192 height 30
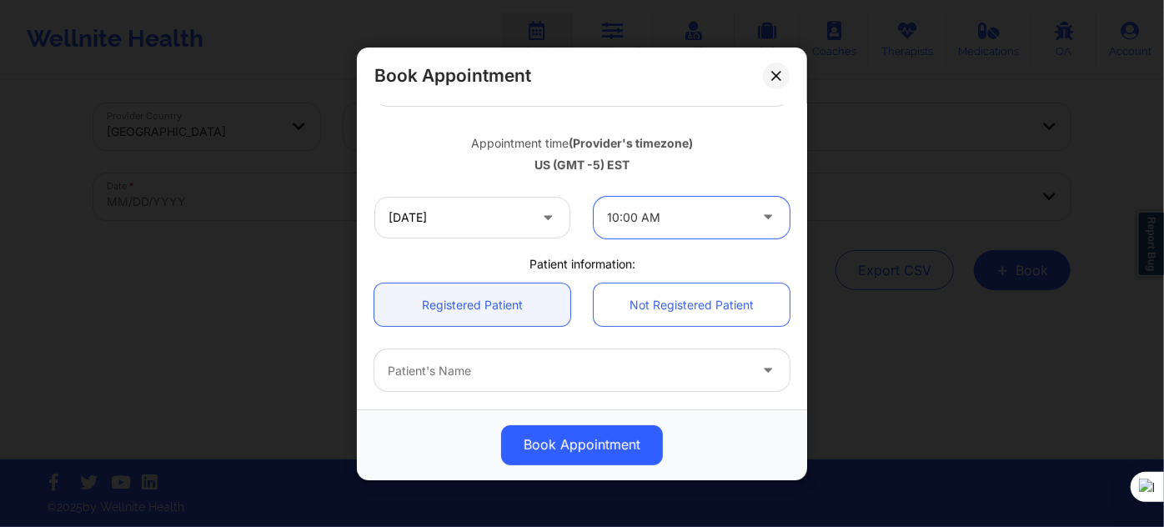
scroll to position [303, 0]
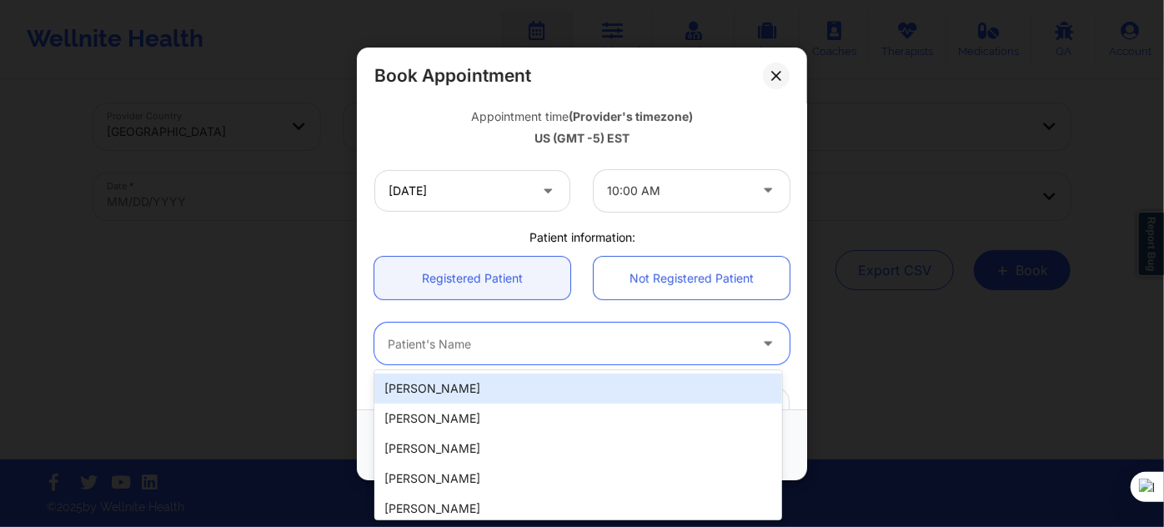
click at [478, 340] on div at bounding box center [568, 344] width 360 height 20
paste input "GUSTAVOPINO2@ICLOUD.COM"
type input "GUSTAVOPINO2@ICLOUD.COM"
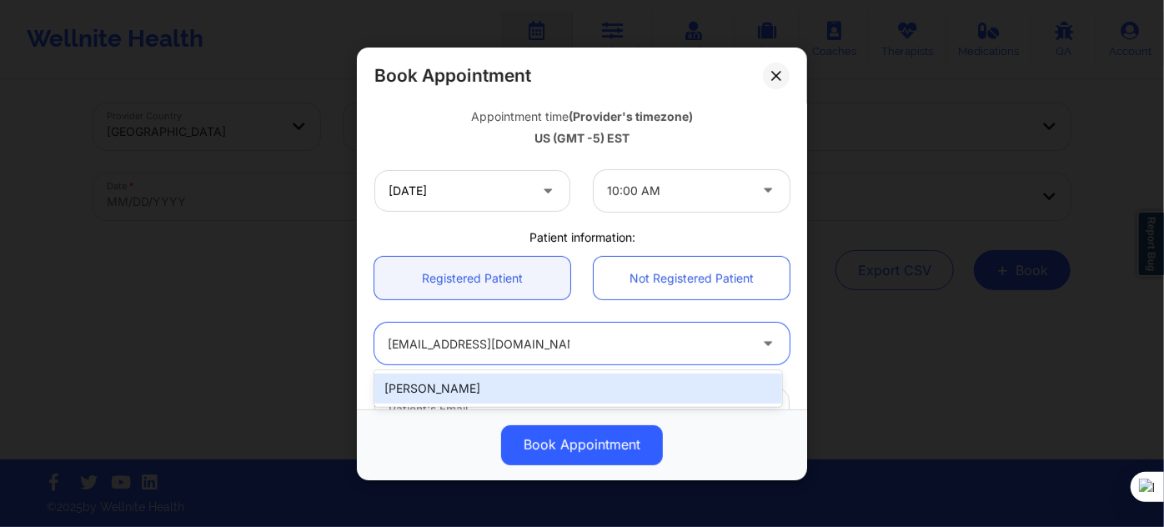
click at [483, 383] on div "Luis Gustavo Pino" at bounding box center [578, 389] width 408 height 30
type input "gustavopino2@icloud.com"
type input "+17867055964"
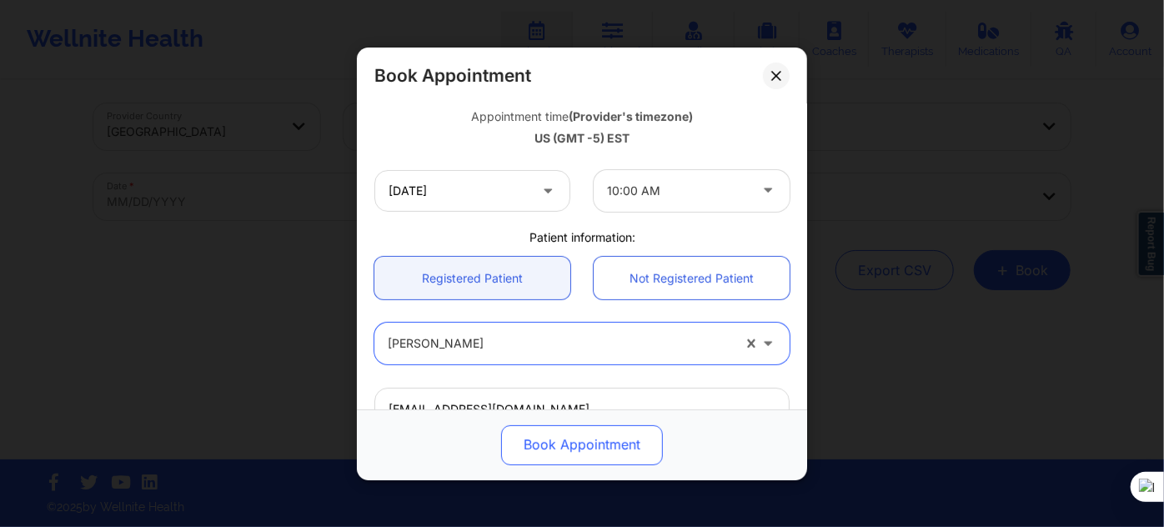
click at [546, 449] on button "Book Appointment" at bounding box center [582, 444] width 162 height 40
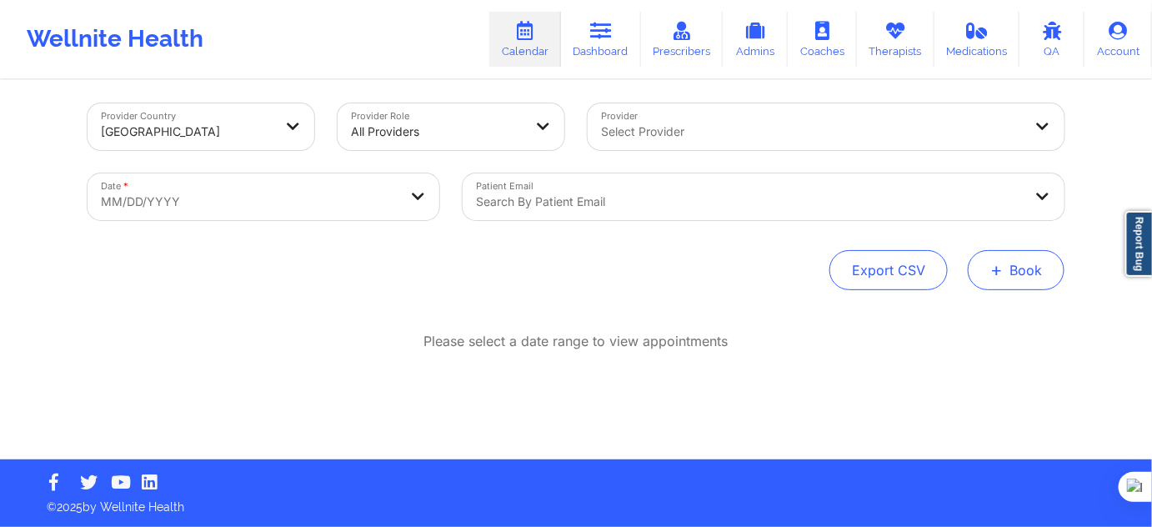
click at [1012, 271] on button "+ Book" at bounding box center [1016, 270] width 97 height 40
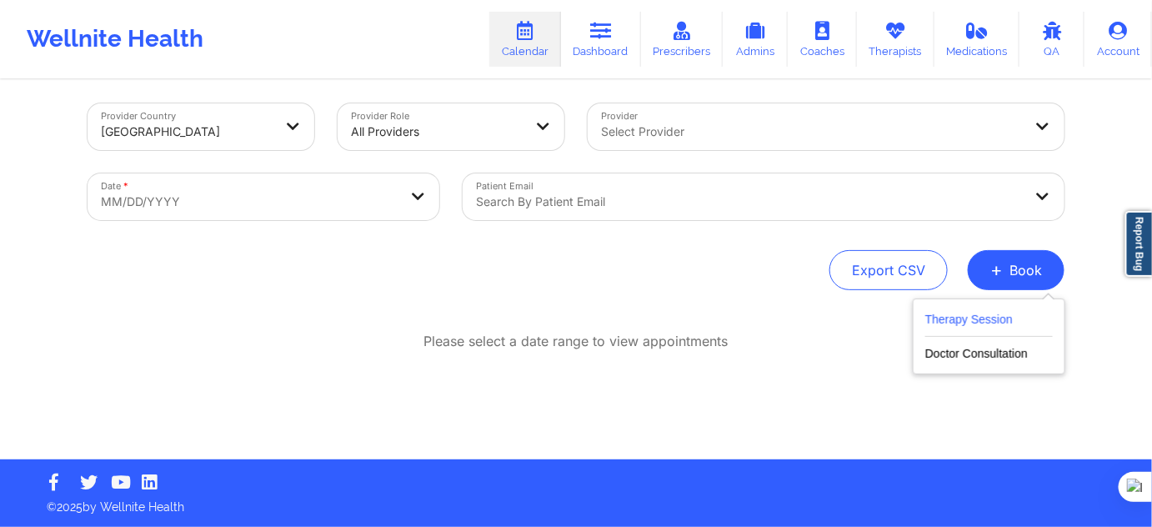
click at [994, 323] on button "Therapy Session" at bounding box center [990, 323] width 128 height 28
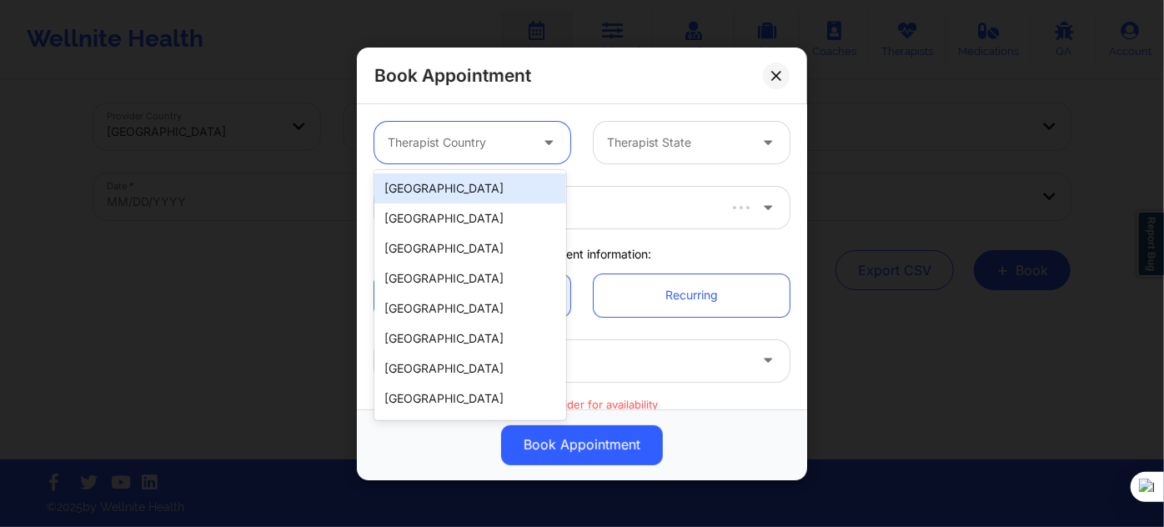
click at [479, 159] on div "Therapist Country" at bounding box center [452, 143] width 156 height 42
click at [467, 188] on div "[GEOGRAPHIC_DATA]" at bounding box center [470, 188] width 192 height 30
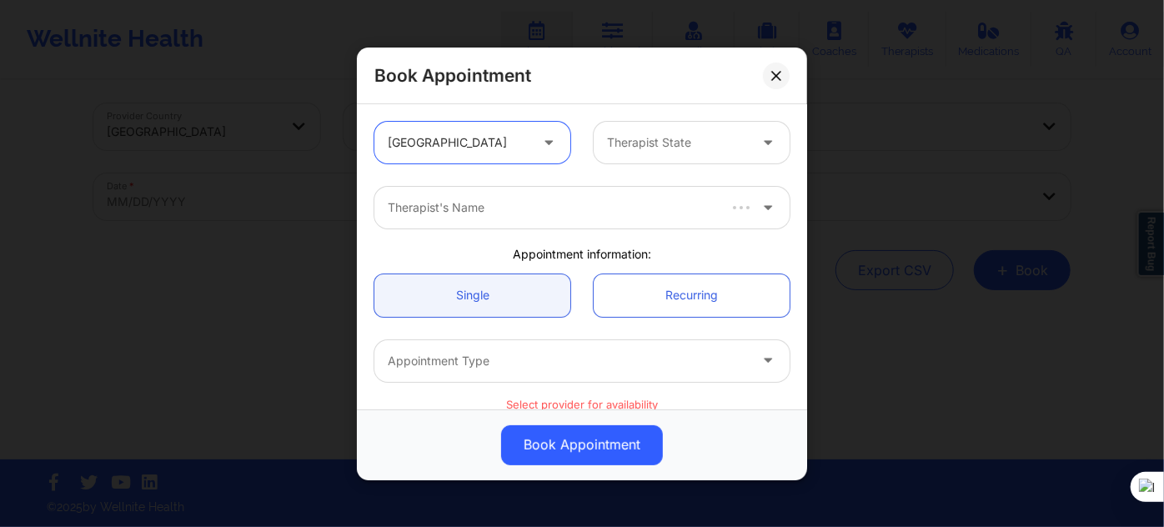
click at [637, 131] on div "Therapist State" at bounding box center [672, 143] width 156 height 42
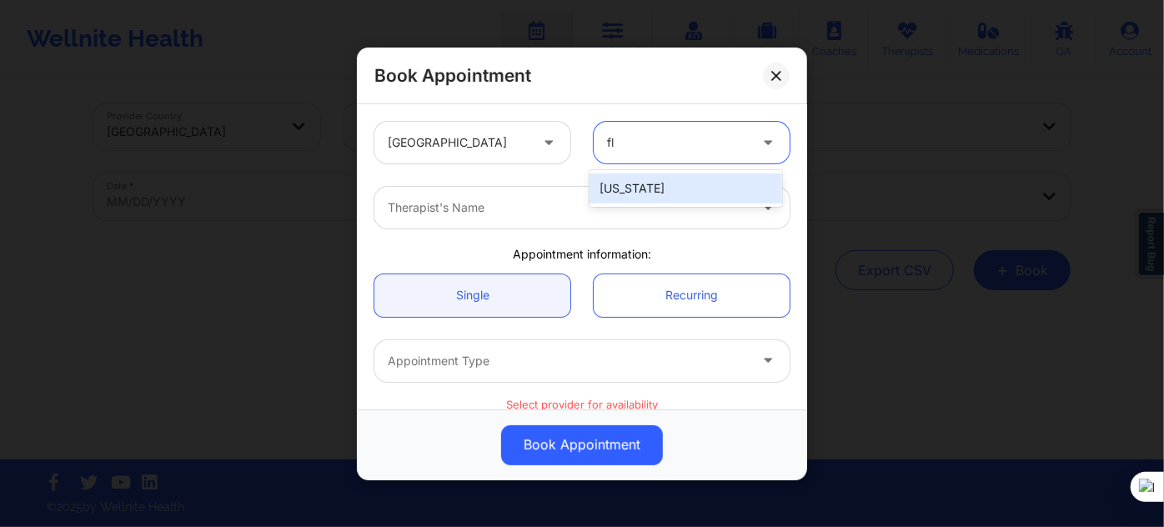
type input "flo"
click at [647, 186] on div "[US_STATE]" at bounding box center [686, 188] width 192 height 30
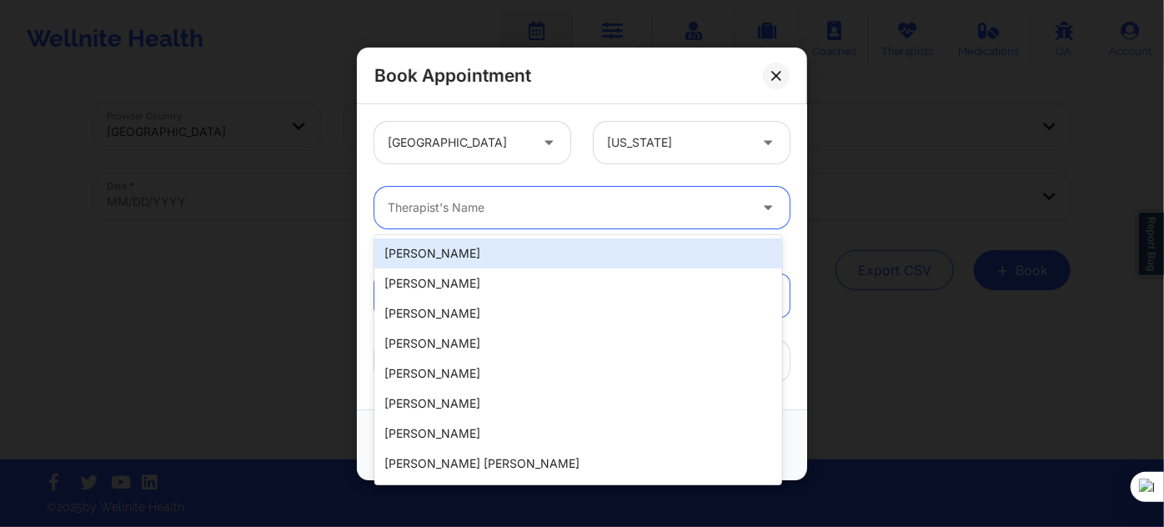
click at [601, 211] on div at bounding box center [568, 208] width 360 height 20
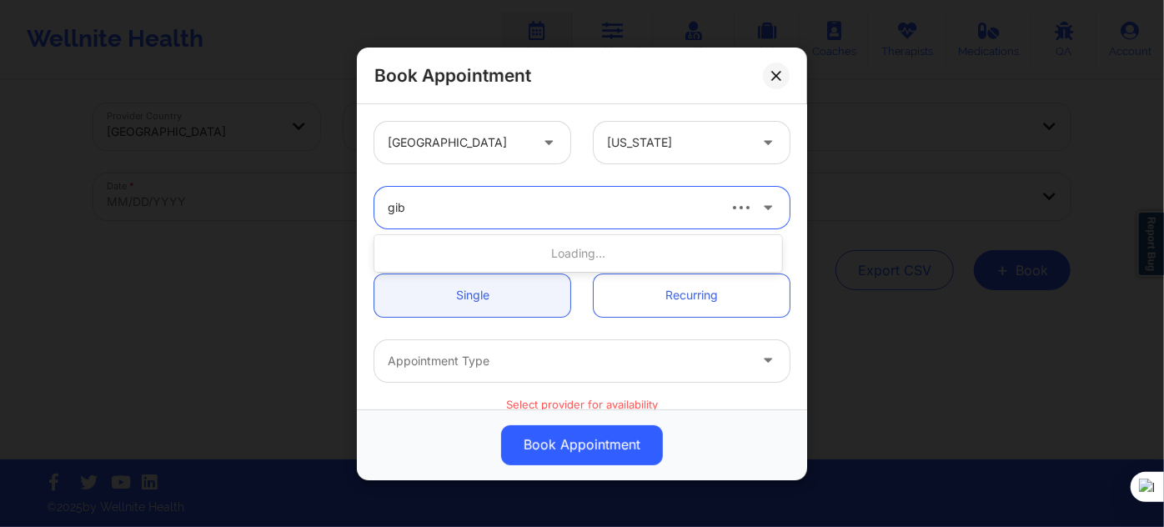
type input "giba"
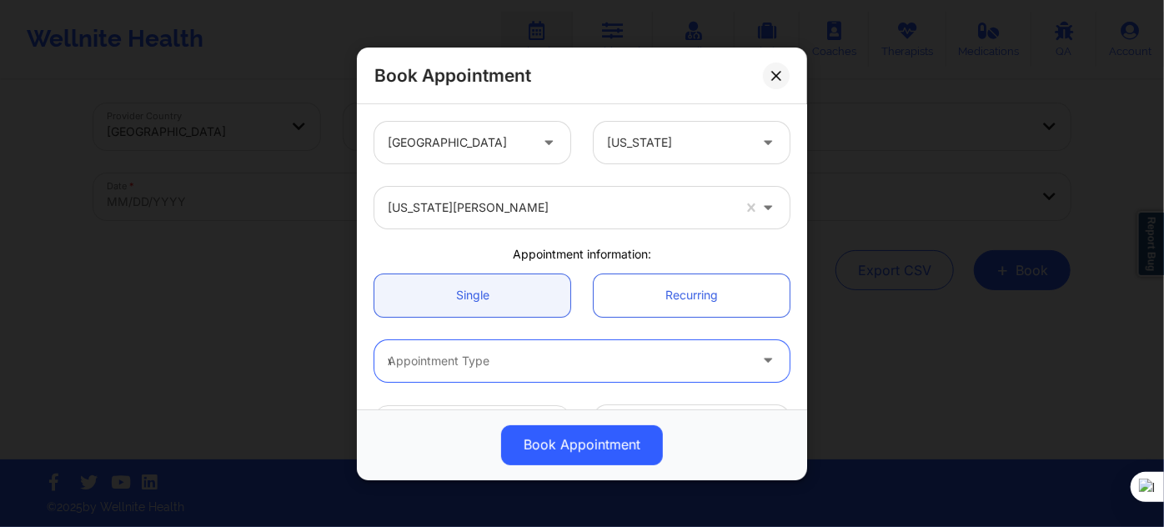
type input "vi"
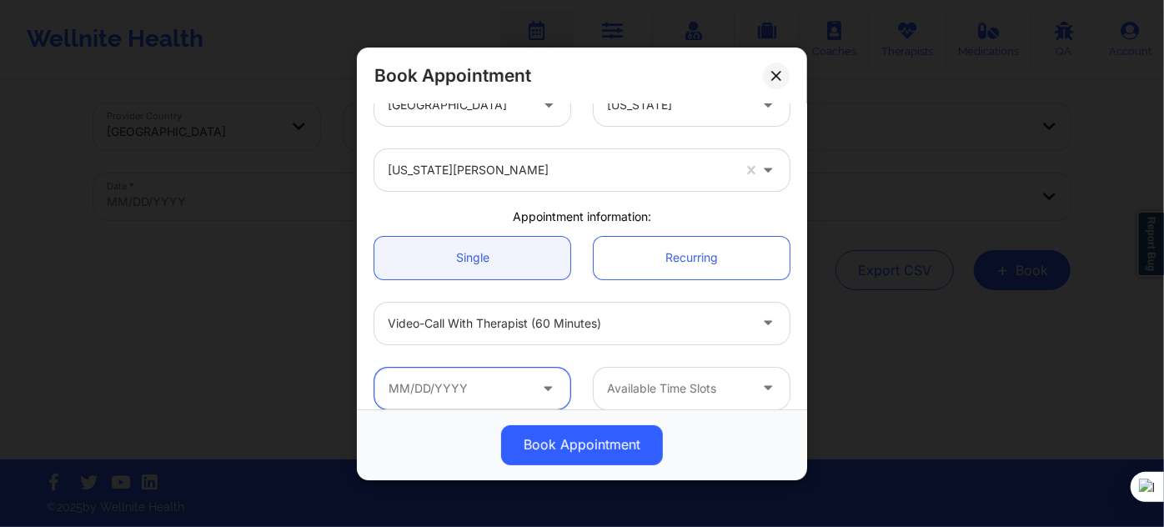
click at [483, 369] on input "text" at bounding box center [472, 388] width 196 height 42
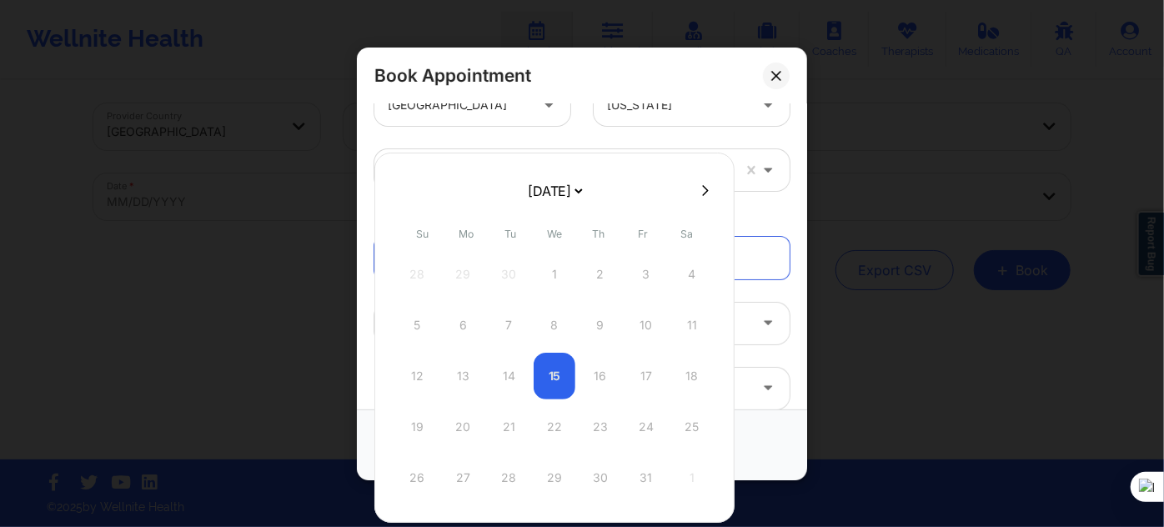
click at [562, 195] on select "[DATE] [DATE] [DATE] [DATE] [DATE] [DATE] [DATE] [DATE] [DATE] [DATE] [DATE] [D…" at bounding box center [554, 190] width 61 height 33
select select "2025-11"
click at [512, 324] on div "9" at bounding box center [509, 325] width 42 height 47
type input "12/09/2025"
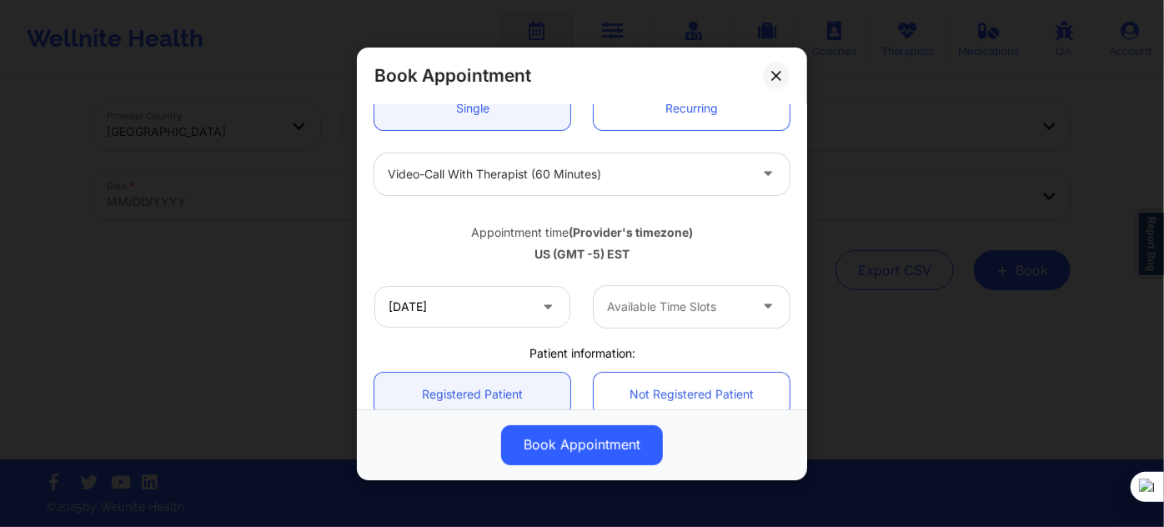
scroll to position [188, 0]
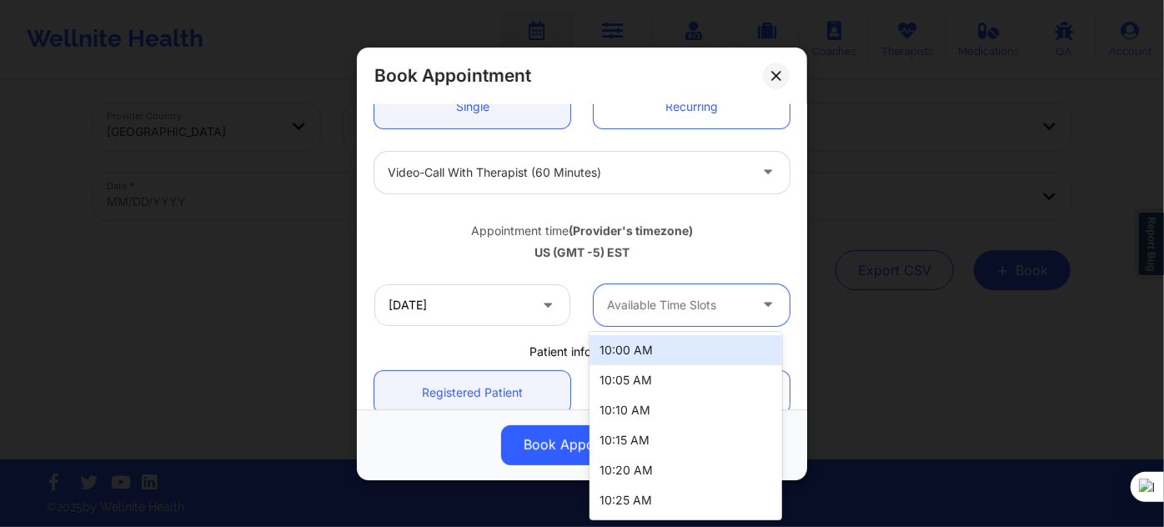
click at [642, 289] on div "Available Time Slots" at bounding box center [672, 304] width 156 height 42
click at [640, 344] on div "10:00 AM" at bounding box center [686, 350] width 192 height 30
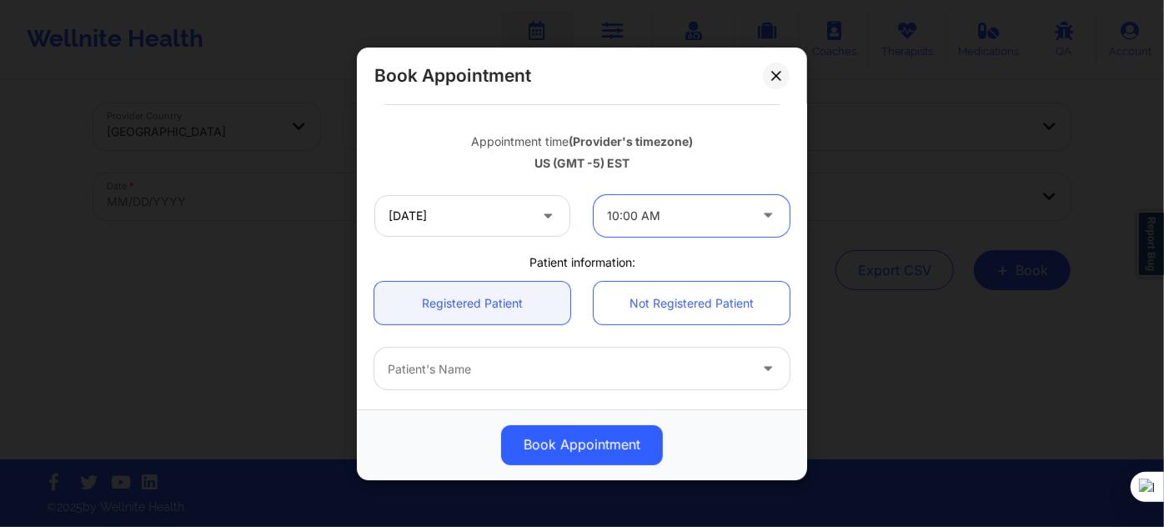
scroll to position [340, 0]
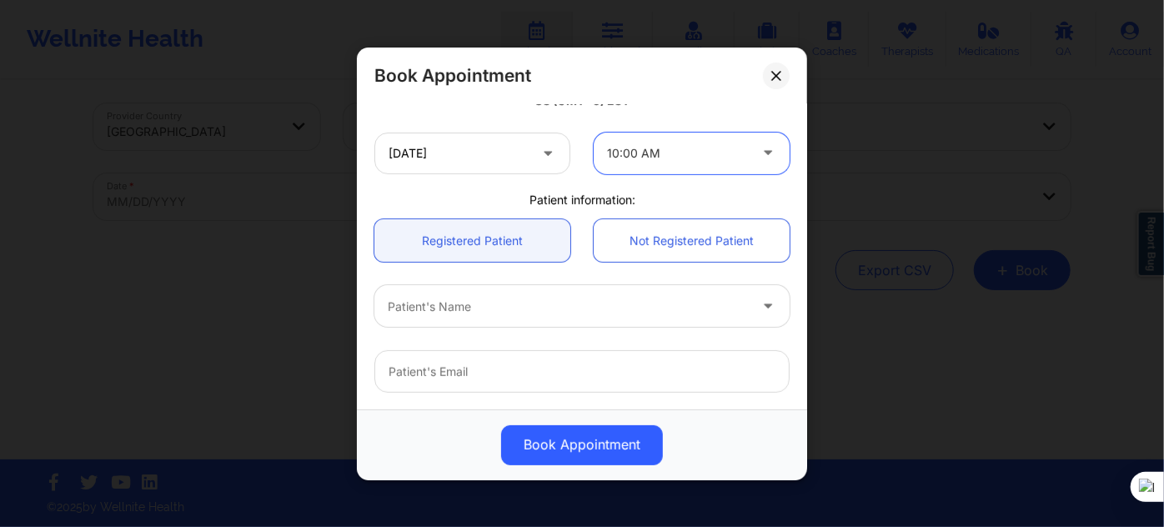
click at [496, 293] on div "Patient's Name" at bounding box center [561, 306] width 375 height 42
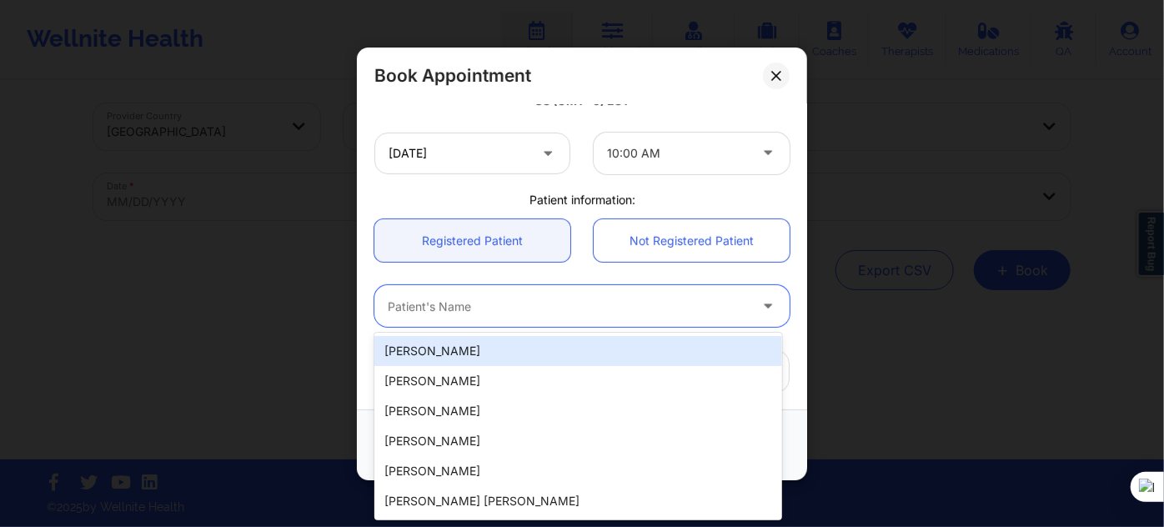
paste input "GUSTAVOPINO2@ICLOUD.COM"
type input "GUSTAVOPINO2@ICLOUD.COM"
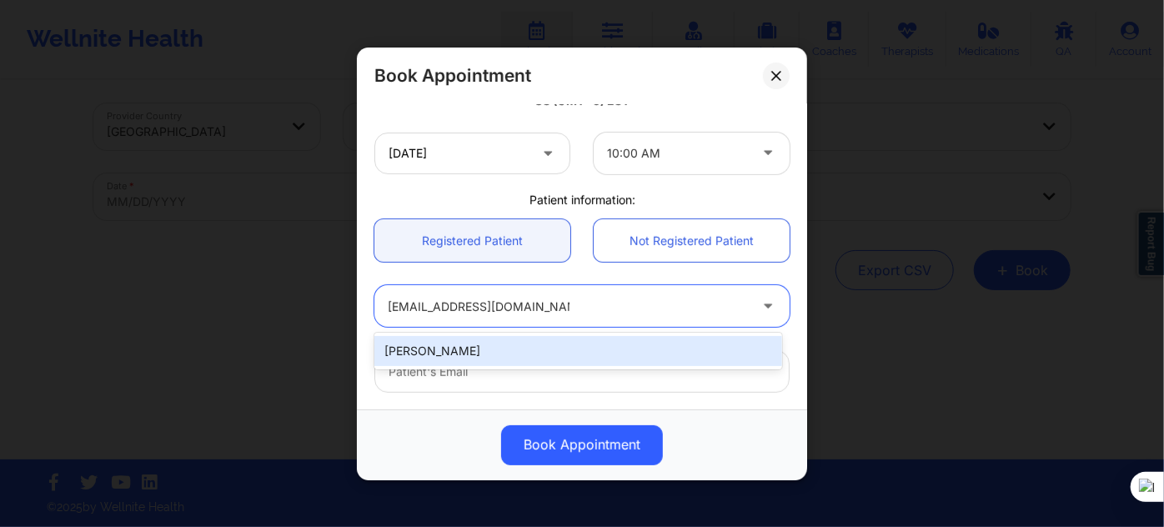
click at [539, 347] on div "Luis Gustavo Pino" at bounding box center [578, 351] width 408 height 30
type input "gustavopino2@icloud.com"
type input "+17867055964"
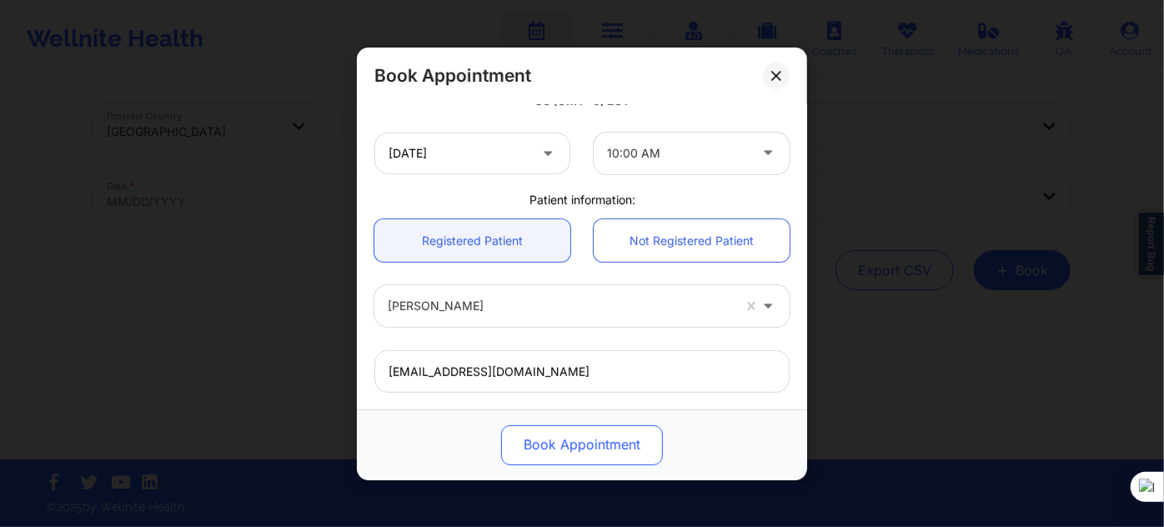
click at [553, 436] on button "Book Appointment" at bounding box center [582, 444] width 162 height 40
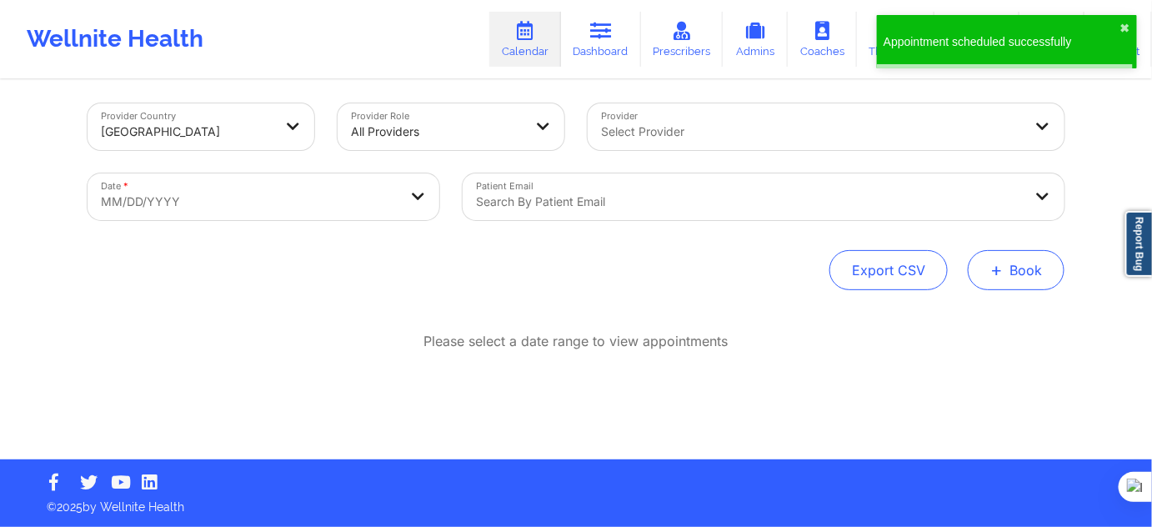
click at [1005, 265] on button "+ Book" at bounding box center [1016, 270] width 97 height 40
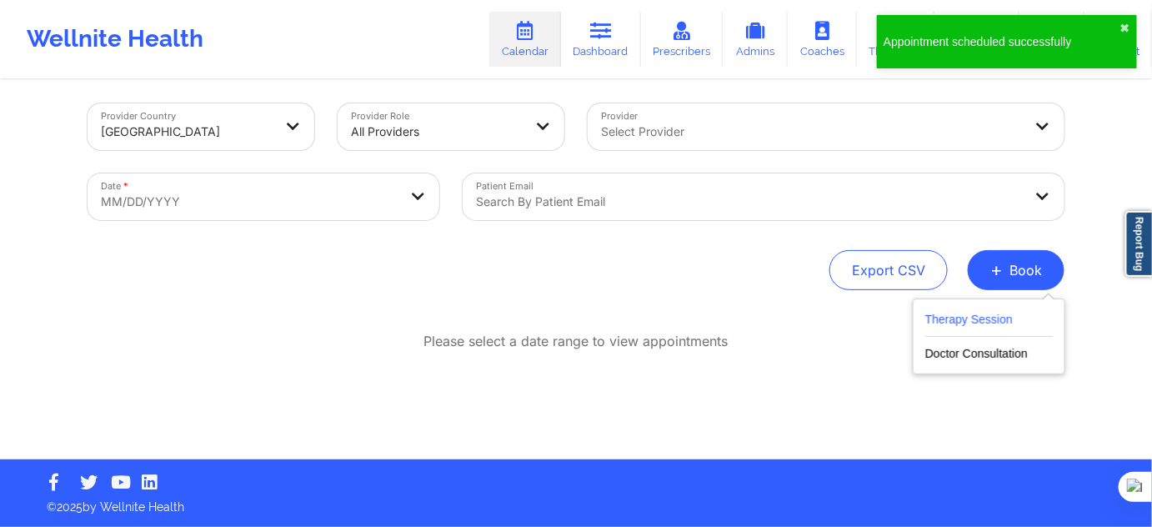
click at [998, 324] on button "Therapy Session" at bounding box center [990, 323] width 128 height 28
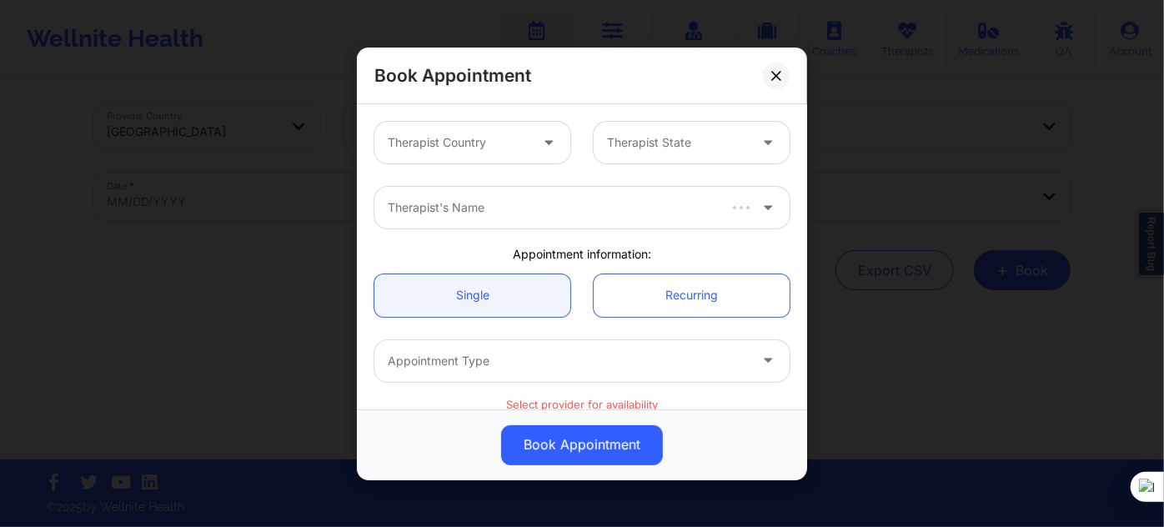
click at [477, 148] on div at bounding box center [458, 143] width 141 height 20
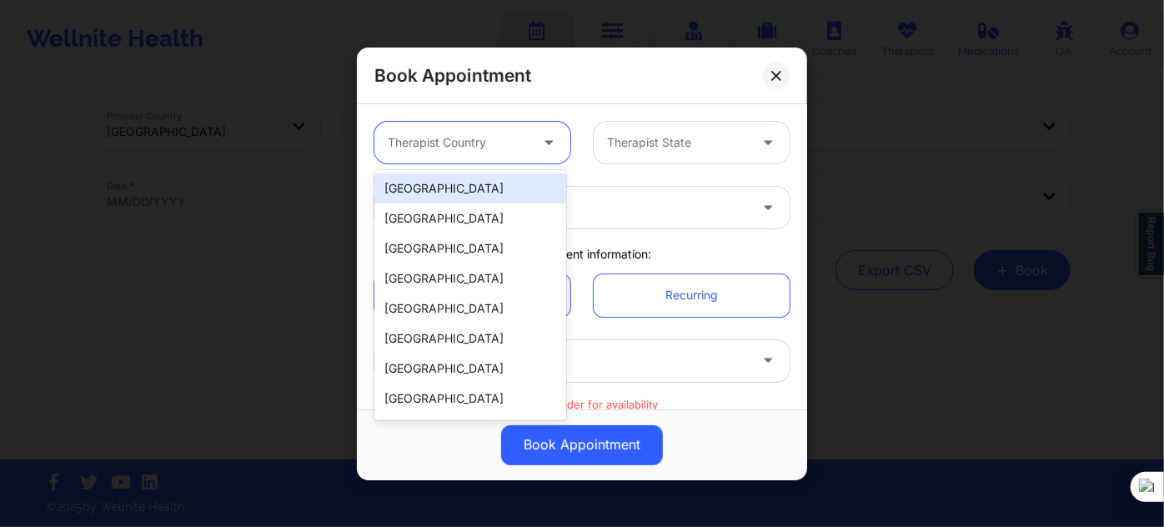
click at [433, 184] on div "[GEOGRAPHIC_DATA]" at bounding box center [470, 188] width 192 height 30
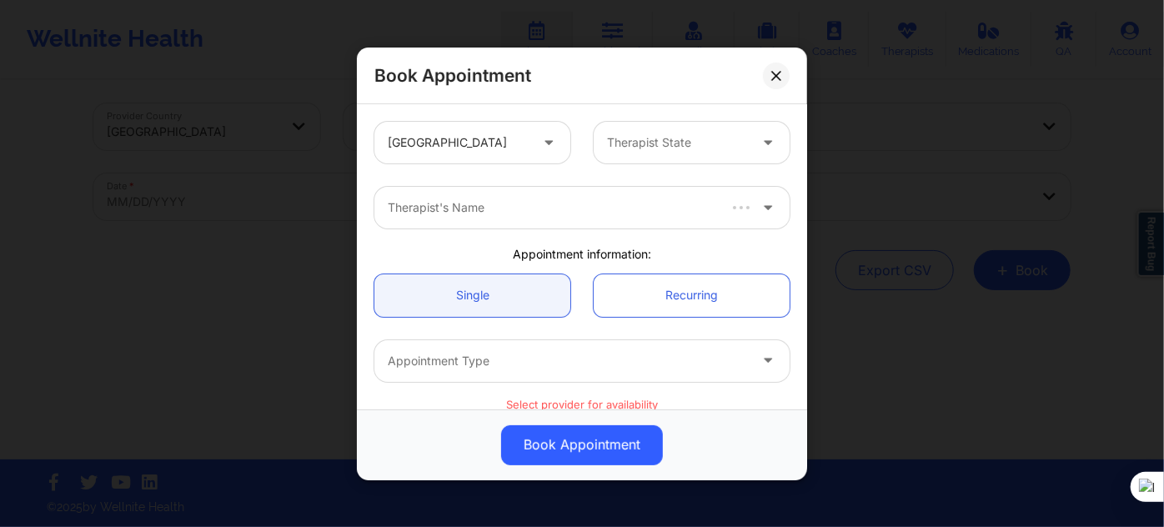
click at [674, 117] on div "United States Therapist State" at bounding box center [582, 142] width 439 height 65
click at [664, 139] on div at bounding box center [677, 143] width 141 height 20
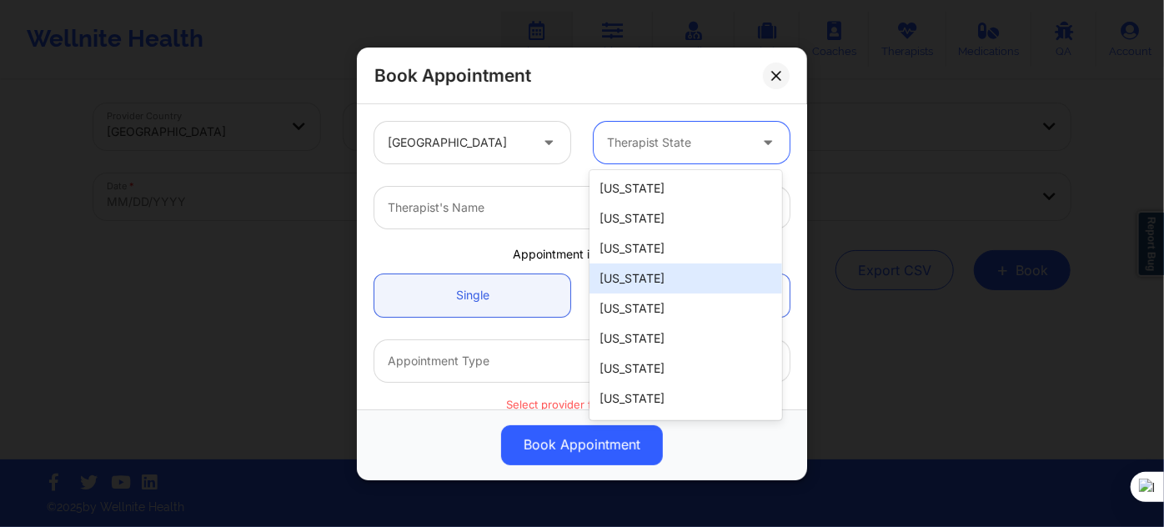
type input "f"
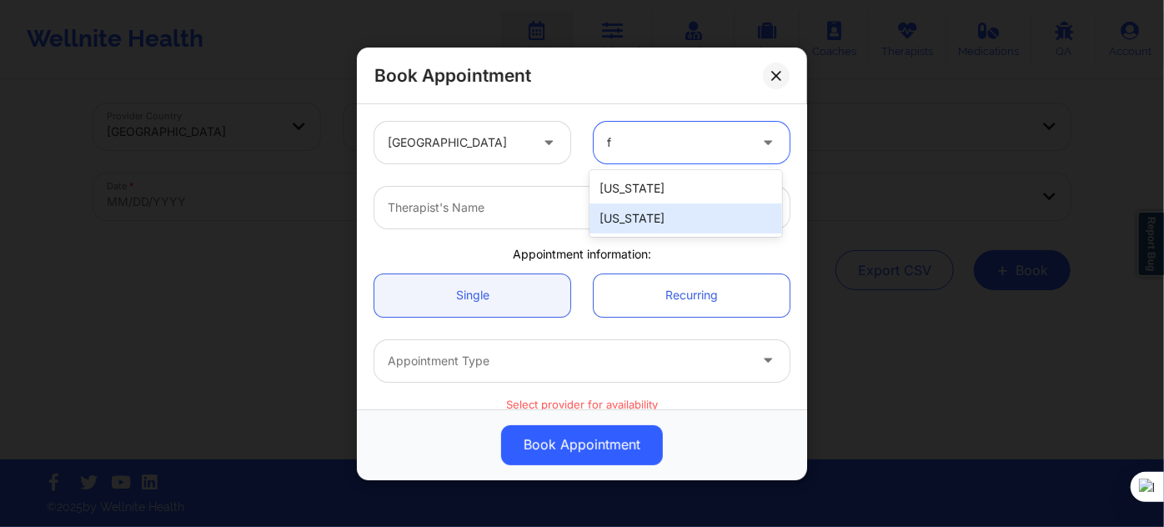
click at [646, 211] on div "[US_STATE]" at bounding box center [686, 218] width 192 height 30
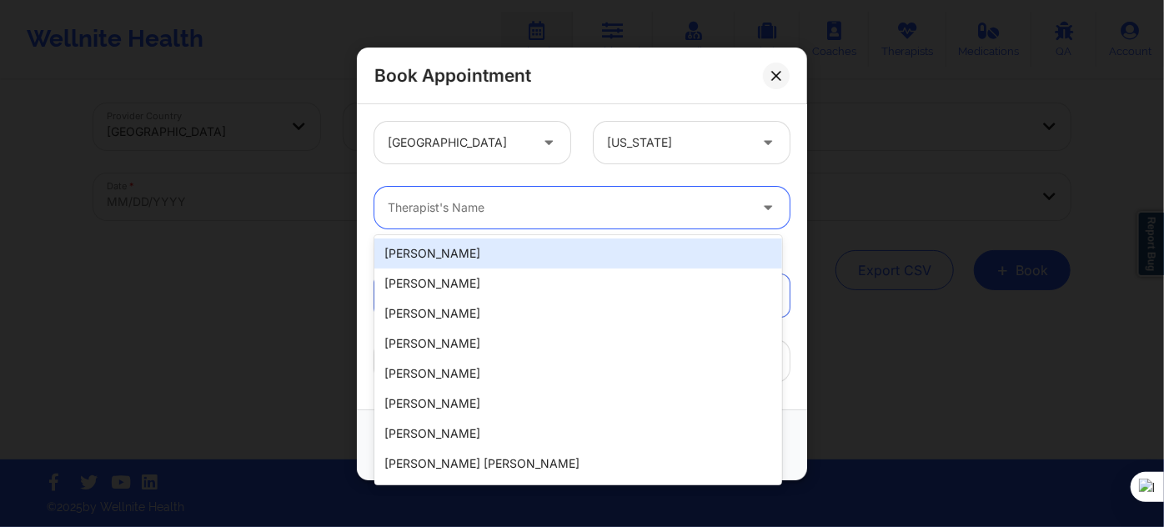
click at [580, 211] on div at bounding box center [568, 208] width 360 height 20
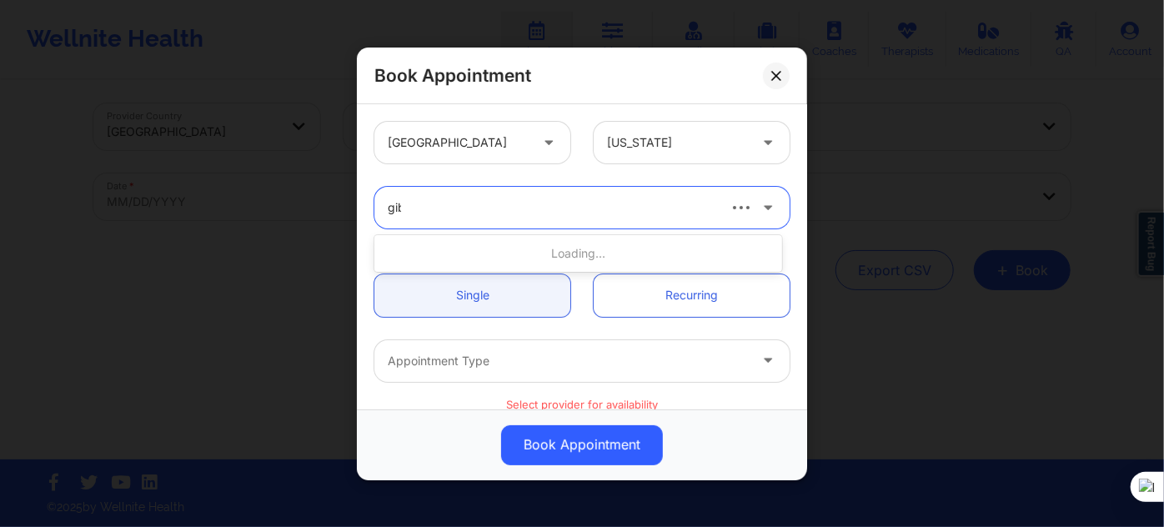
type input "giba"
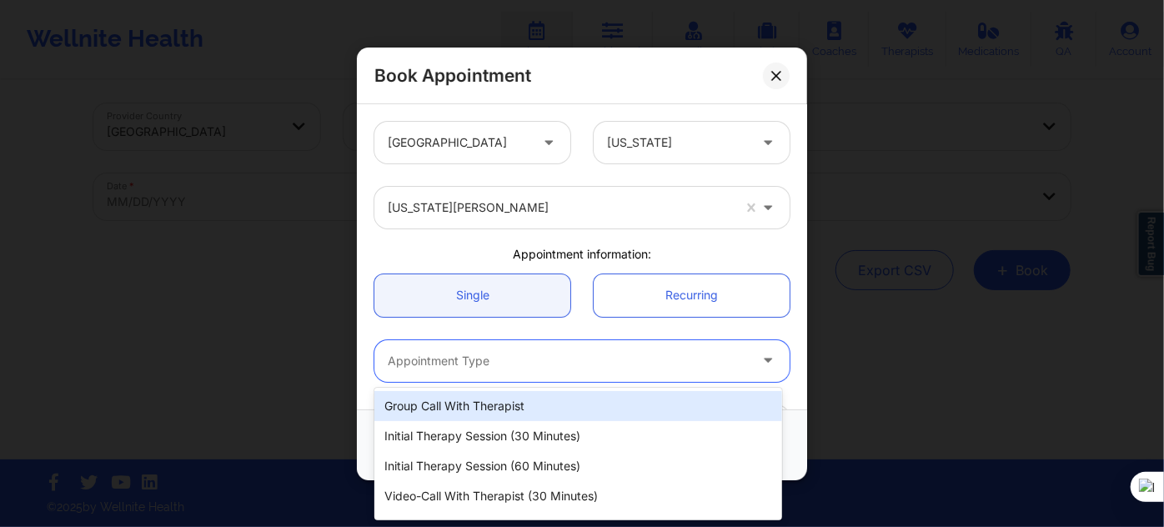
click at [471, 359] on div at bounding box center [568, 361] width 360 height 20
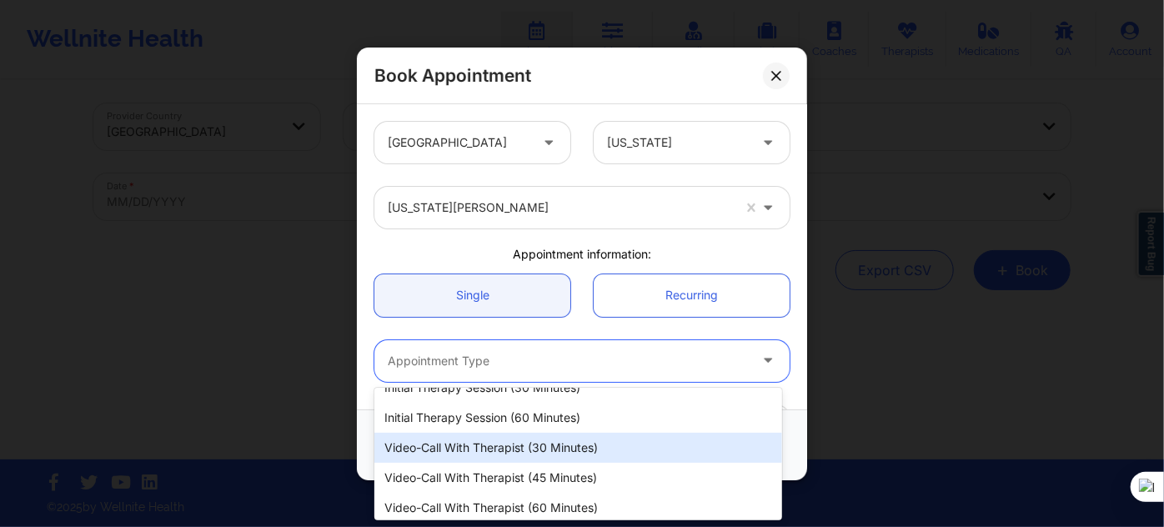
scroll to position [84, 0]
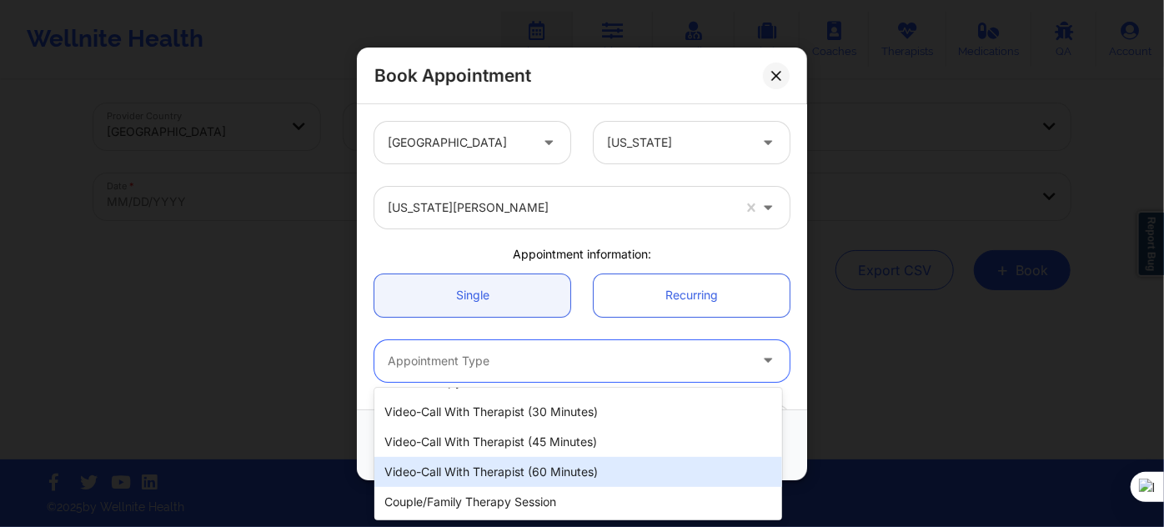
drag, startPoint x: 521, startPoint y: 461, endPoint x: 529, endPoint y: 457, distance: 9.3
click at [520, 461] on div "Video-Call with Therapist (60 minutes)" at bounding box center [578, 472] width 408 height 30
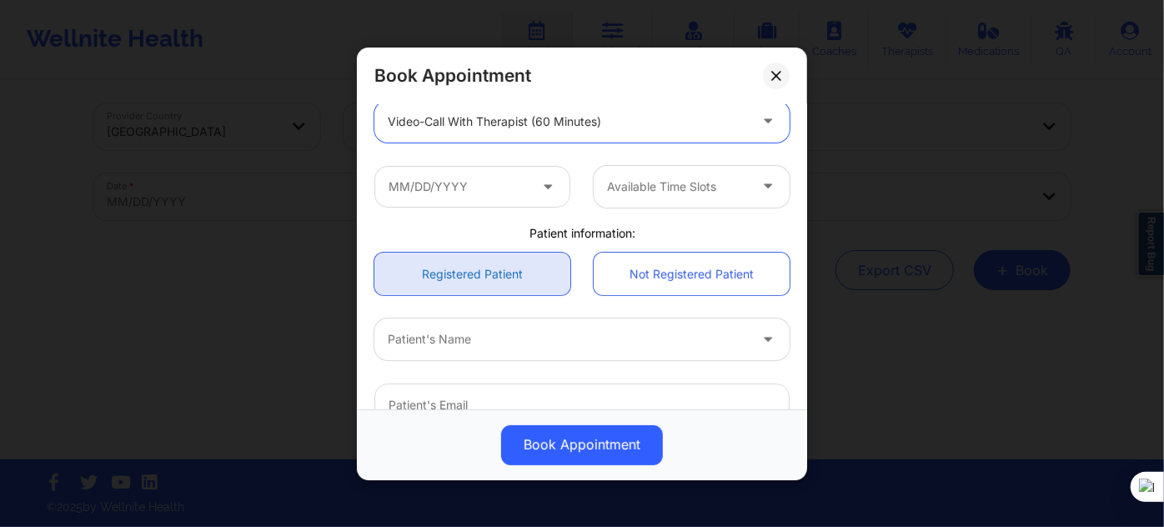
scroll to position [151, 0]
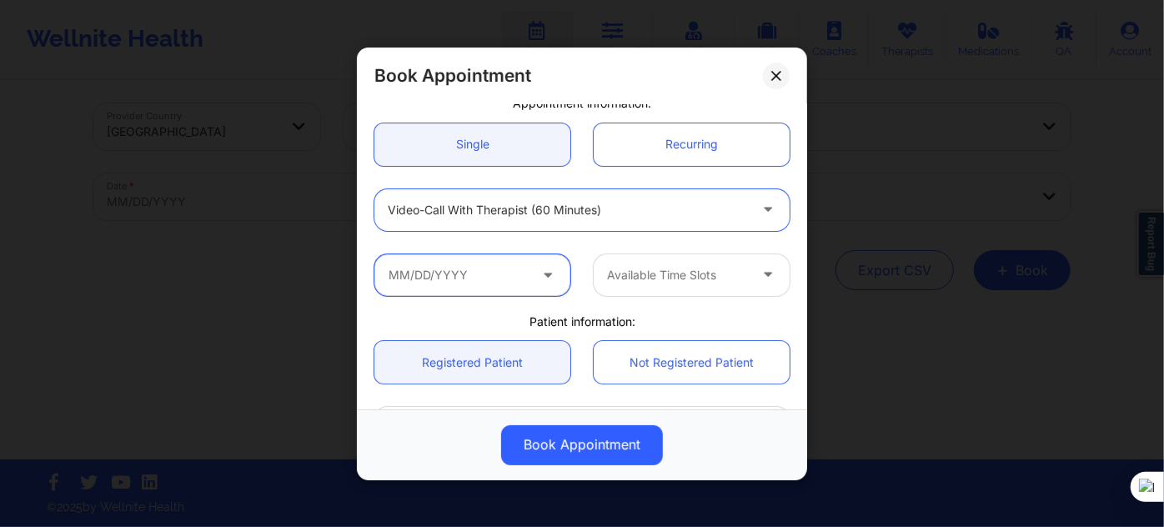
click at [463, 265] on input "text" at bounding box center [472, 274] width 196 height 42
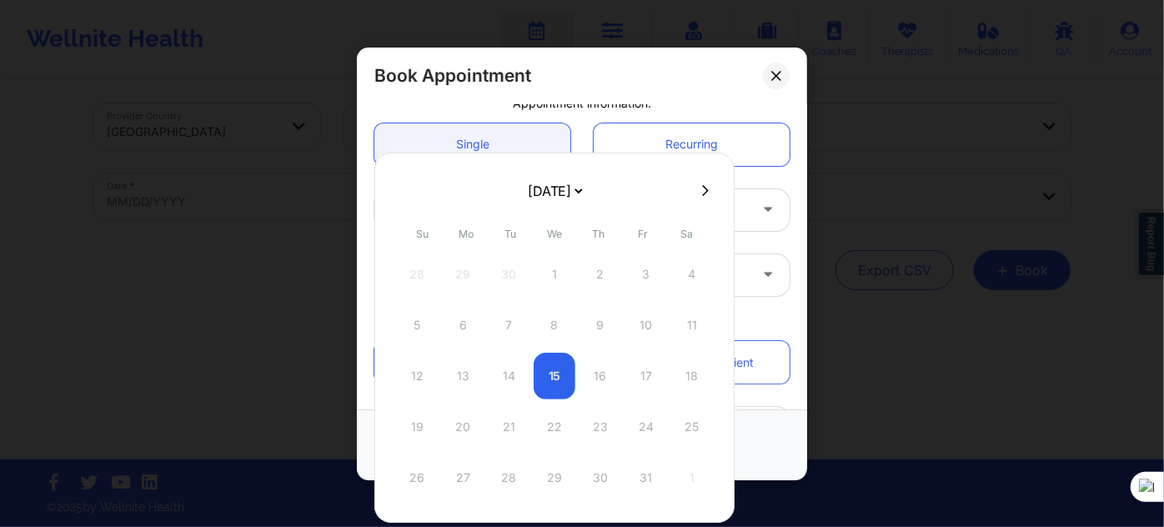
click at [560, 181] on select "[DATE] [DATE] [DATE] [DATE] [DATE] [DATE] [DATE] [DATE] [DATE] [DATE] [DATE] [D…" at bounding box center [554, 190] width 61 height 33
select select "2025-11"
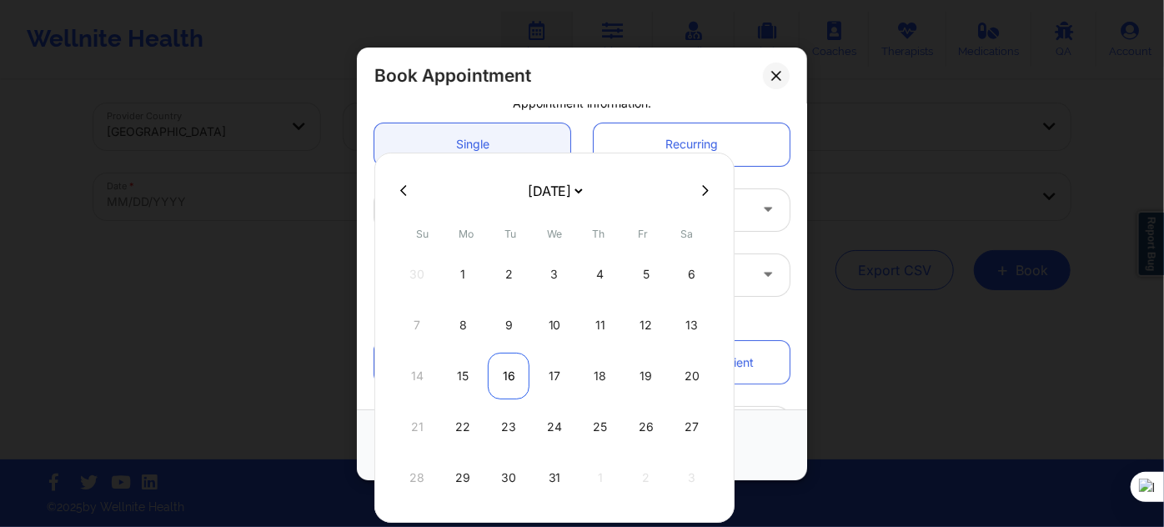
click at [512, 374] on div "16" at bounding box center [509, 376] width 42 height 47
type input "12/16/2025"
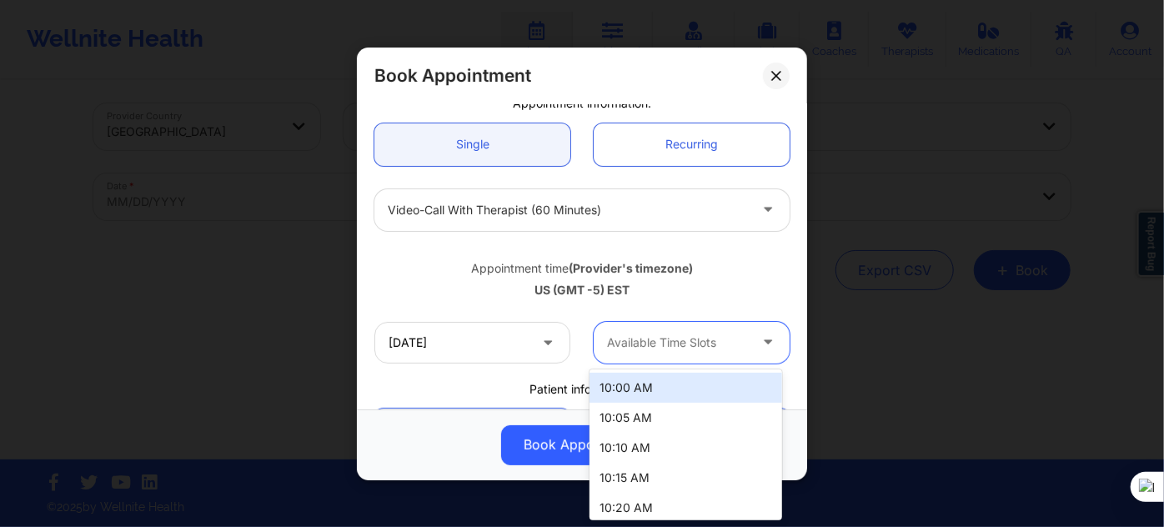
click at [629, 346] on div at bounding box center [677, 343] width 141 height 20
click at [615, 399] on div "10:00 AM" at bounding box center [686, 388] width 192 height 30
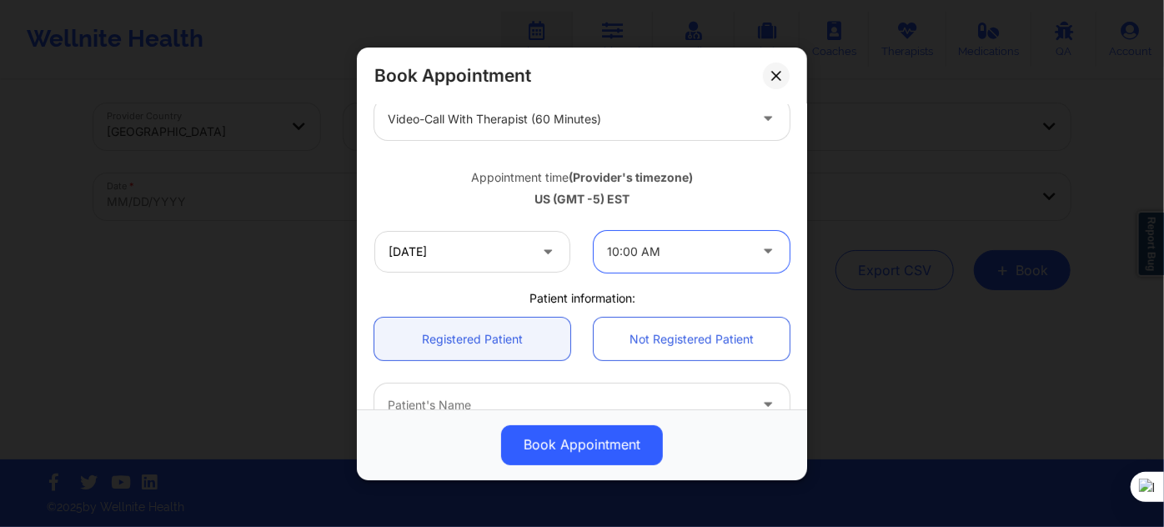
scroll to position [379, 0]
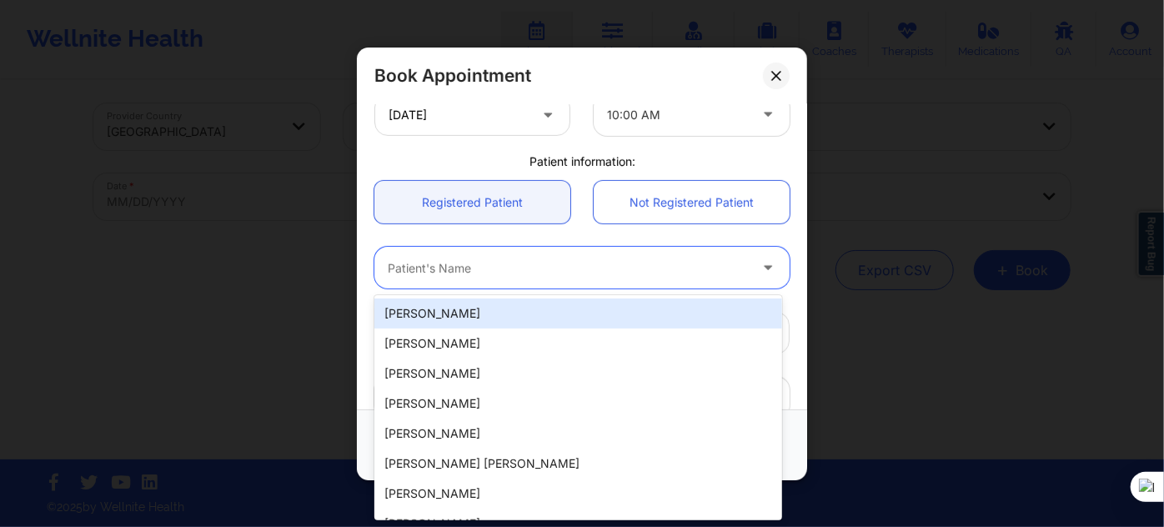
click at [494, 263] on div at bounding box center [568, 268] width 360 height 20
paste input "GUSTAVOPINO2@ICLOUD.COM"
type input "GUSTAVOPINO2@ICLOUD.COM"
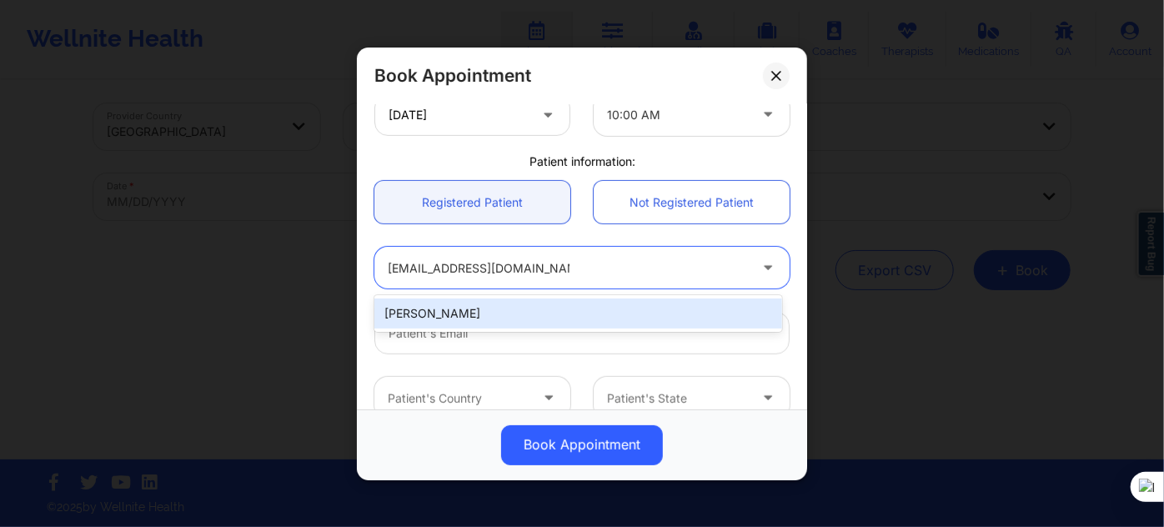
click at [564, 319] on div "Luis Gustavo Pino" at bounding box center [578, 314] width 408 height 30
type input "gustavopino2@icloud.com"
type input "+17867055964"
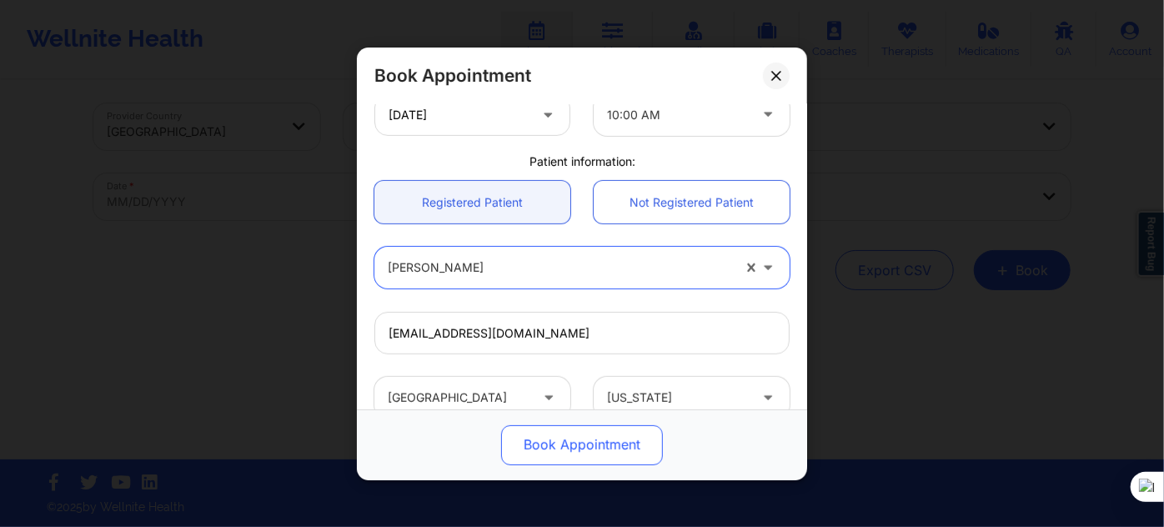
click at [591, 439] on button "Book Appointment" at bounding box center [582, 444] width 162 height 40
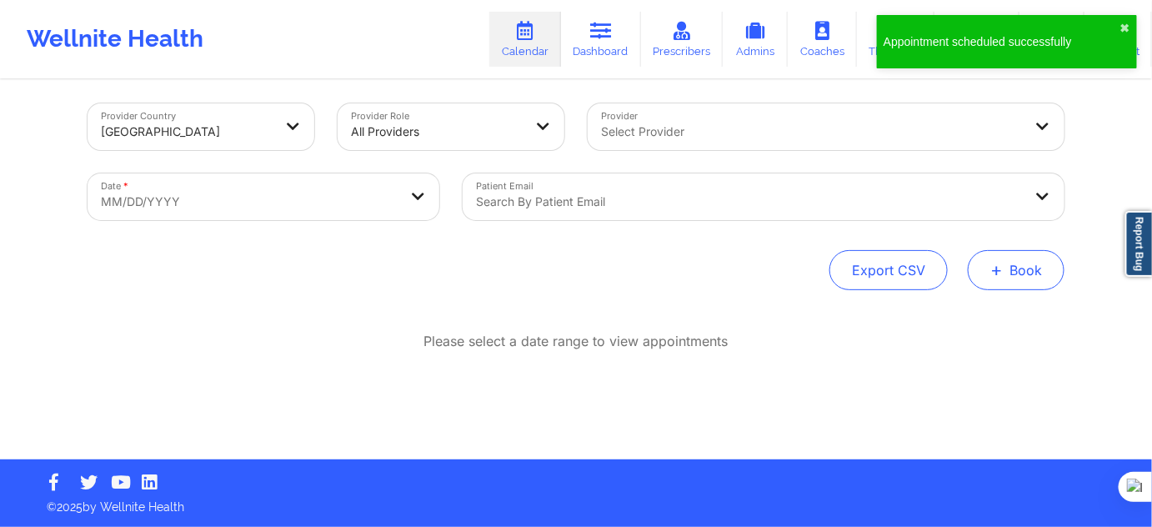
click at [996, 271] on span "+" at bounding box center [997, 269] width 13 height 9
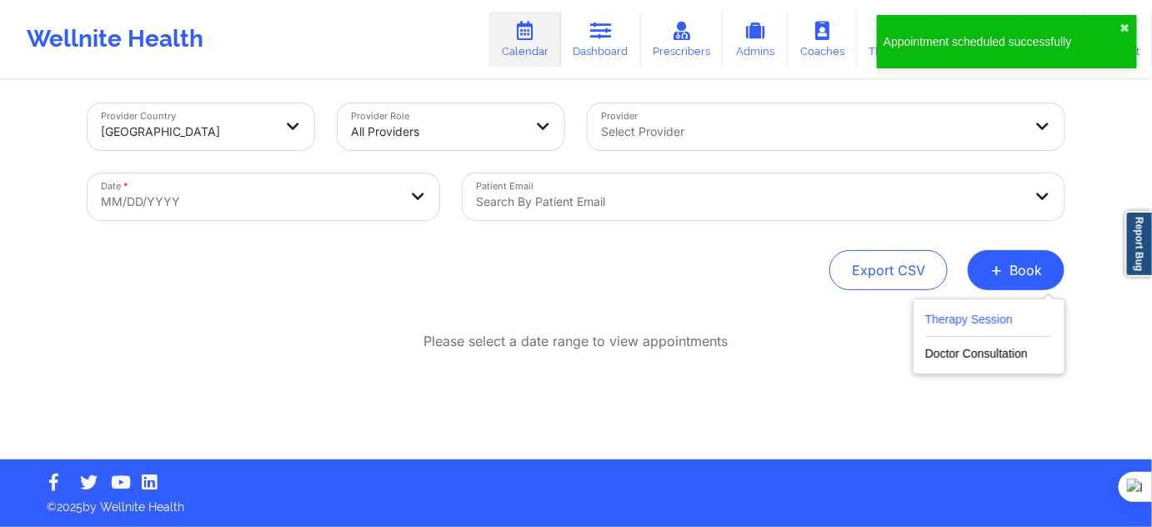
click at [981, 311] on button "Therapy Session" at bounding box center [990, 323] width 128 height 28
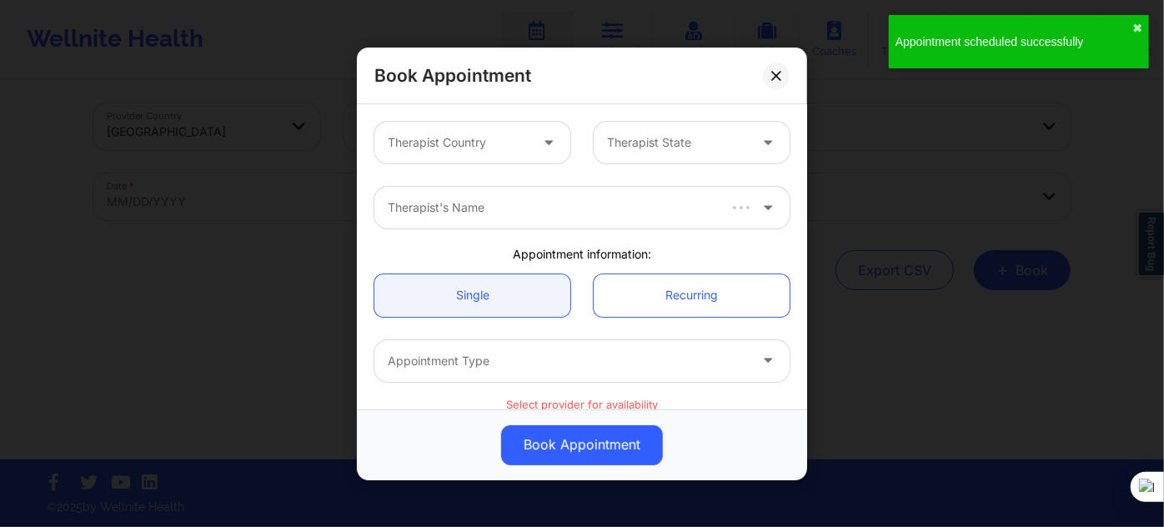
click at [489, 133] on div at bounding box center [458, 143] width 141 height 20
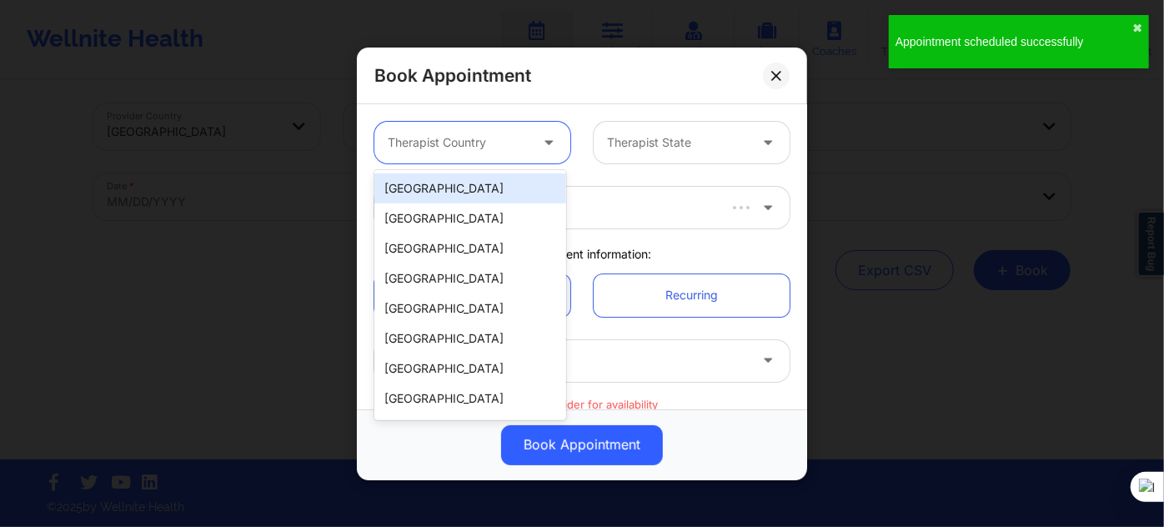
click at [479, 188] on div "[GEOGRAPHIC_DATA]" at bounding box center [470, 188] width 192 height 30
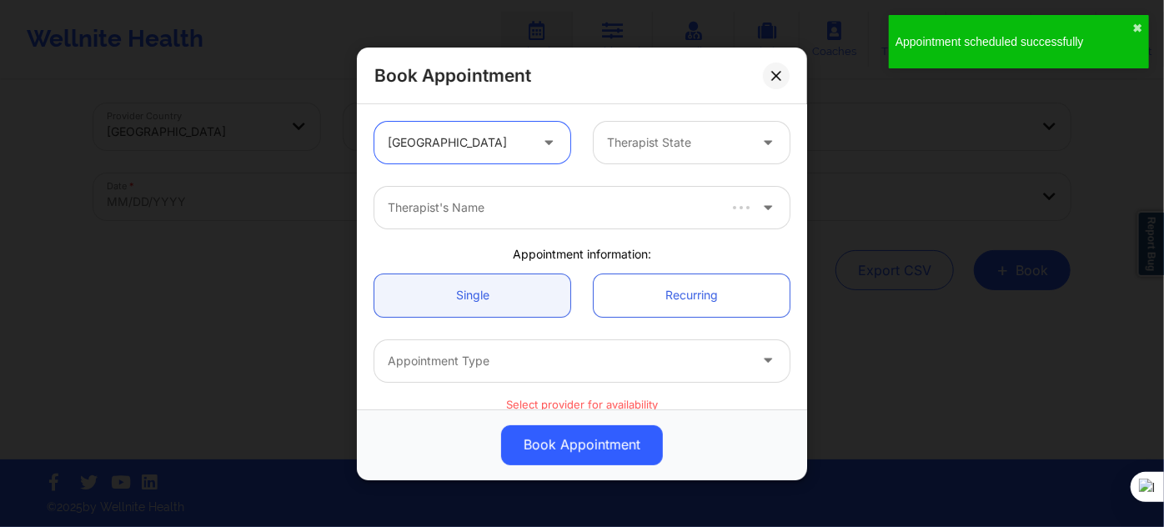
click at [614, 152] on div "Therapist State" at bounding box center [672, 143] width 156 height 42
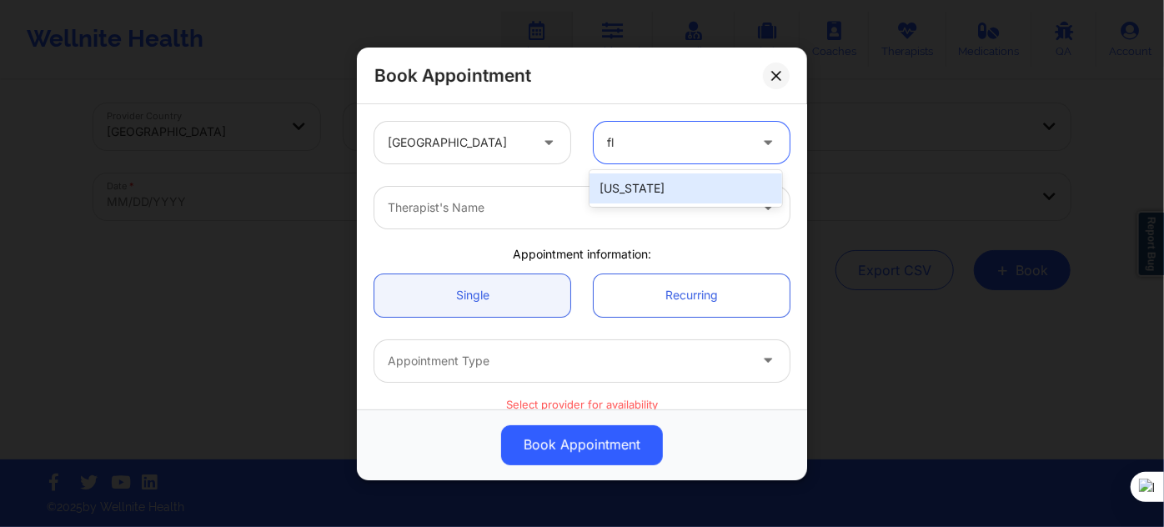
type input "flo"
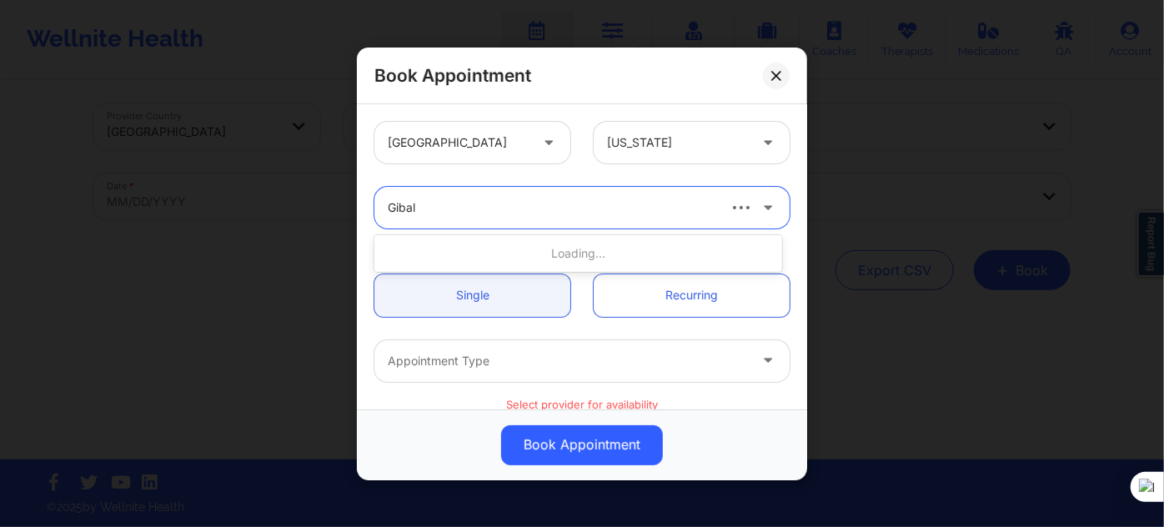
type input "Gibala"
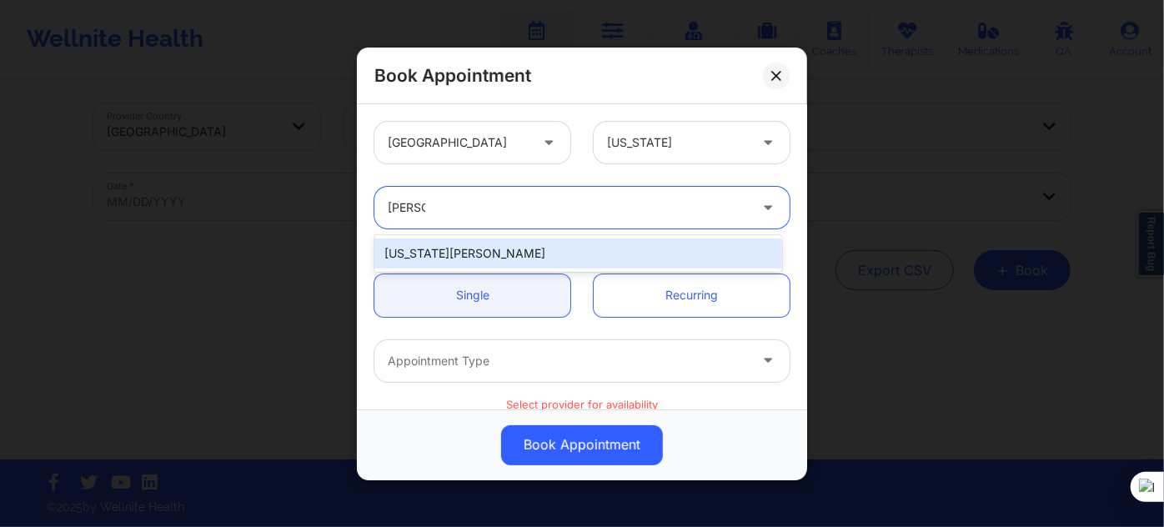
click at [519, 239] on div "Virginia Gibala" at bounding box center [578, 253] width 408 height 30
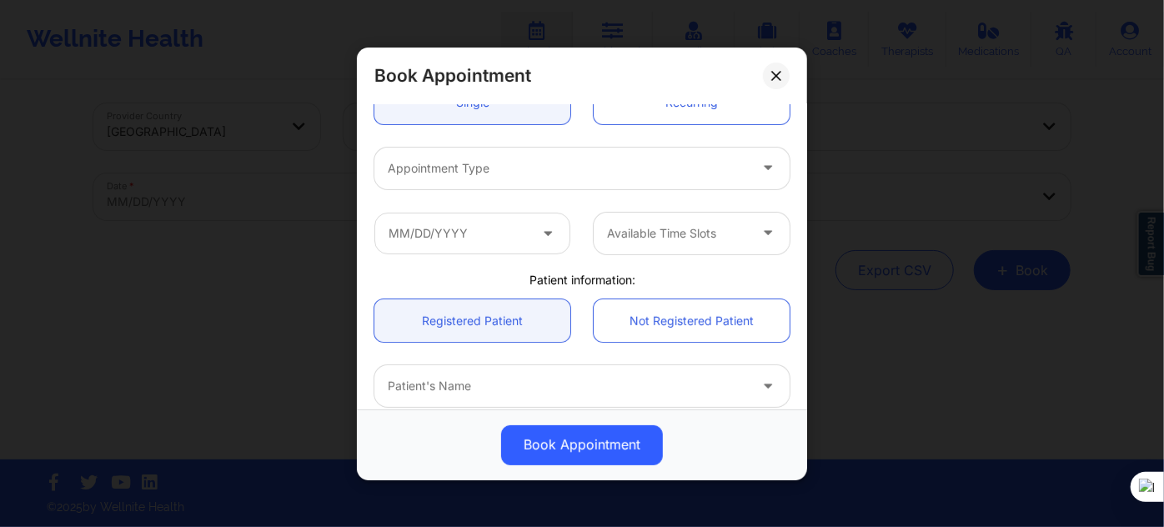
scroll to position [227, 0]
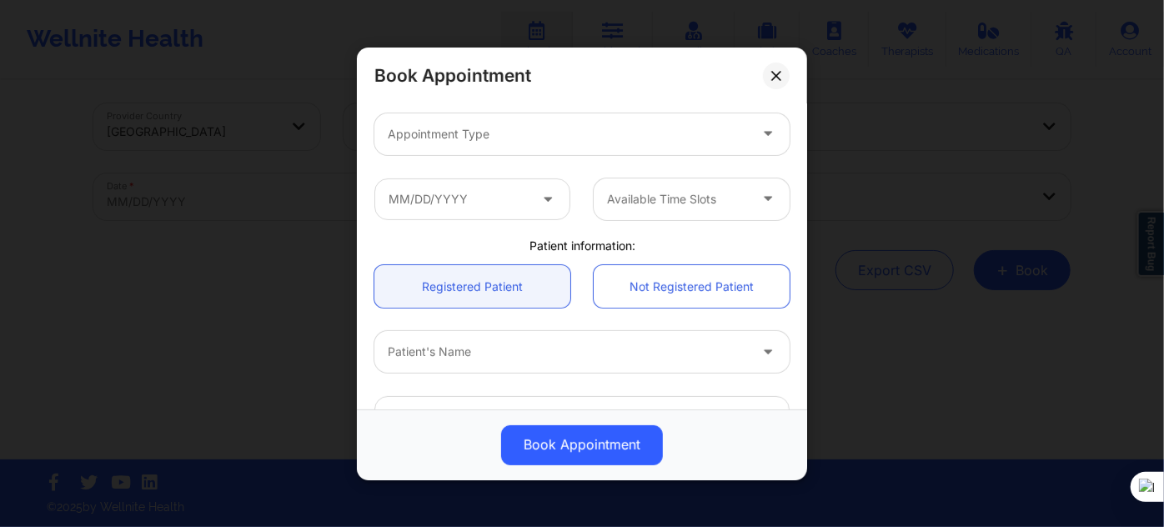
click at [529, 158] on div "Appointment Type" at bounding box center [582, 133] width 439 height 65
click at [535, 143] on div "Appointment Type" at bounding box center [561, 134] width 375 height 42
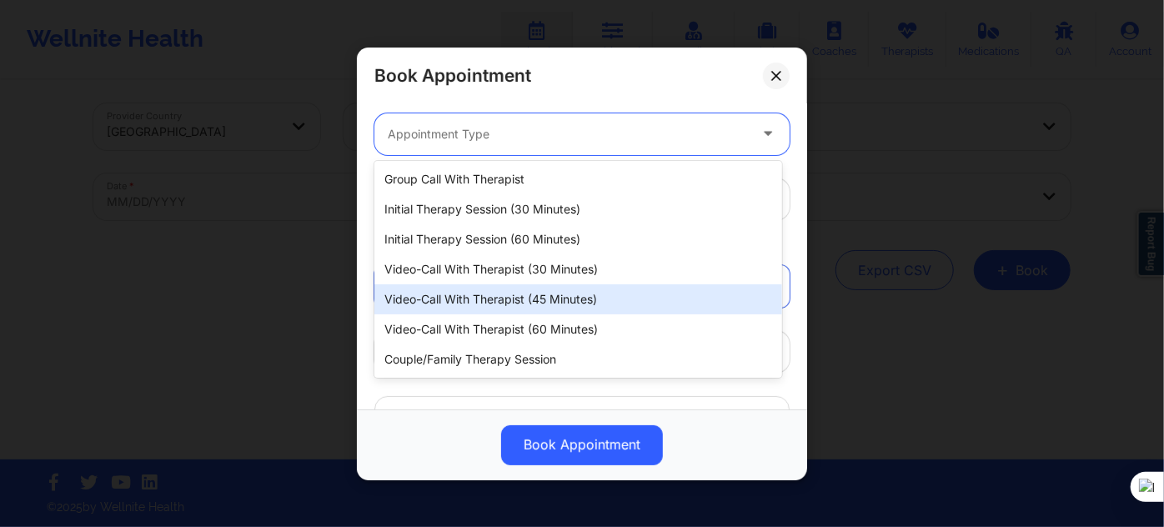
click at [553, 312] on div "Video-Call with Therapist (45 minutes)" at bounding box center [578, 299] width 408 height 30
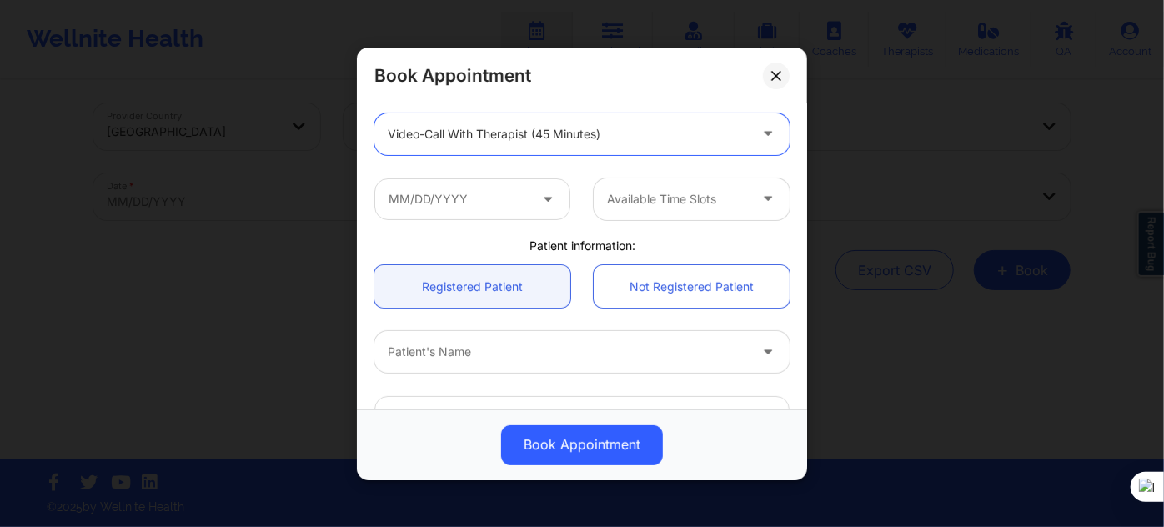
click at [542, 153] on div "Video-Call with Therapist (45 minutes)" at bounding box center [568, 134] width 360 height 42
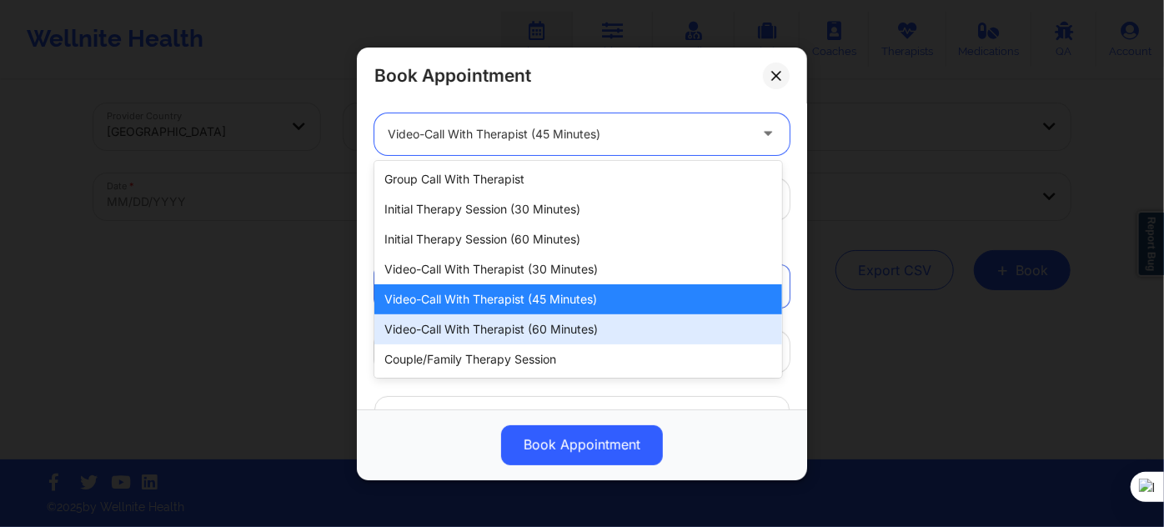
click at [534, 328] on div "Video-Call with Therapist (60 minutes)" at bounding box center [578, 329] width 408 height 30
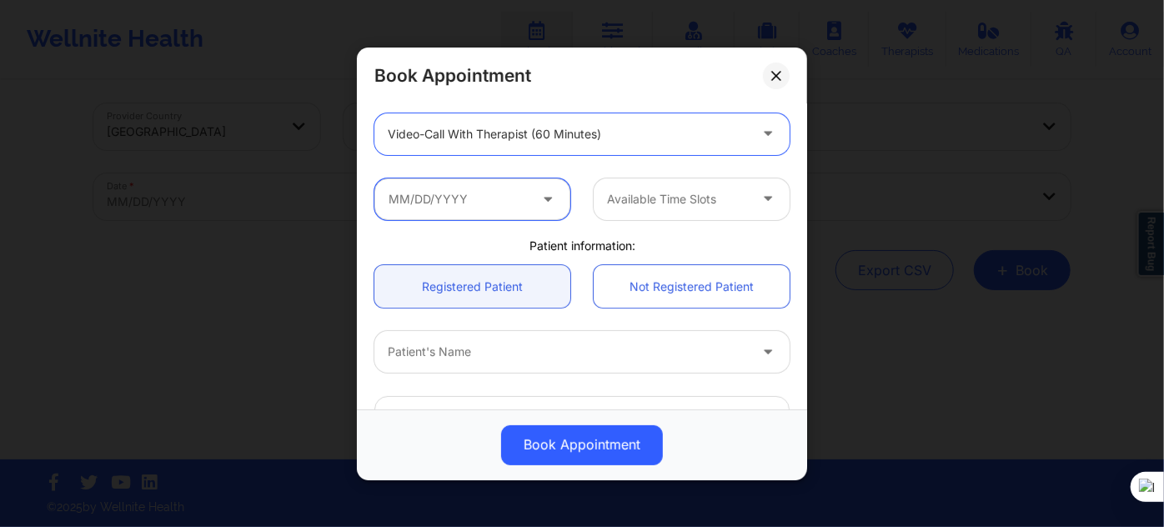
click at [463, 204] on input "text" at bounding box center [472, 199] width 196 height 42
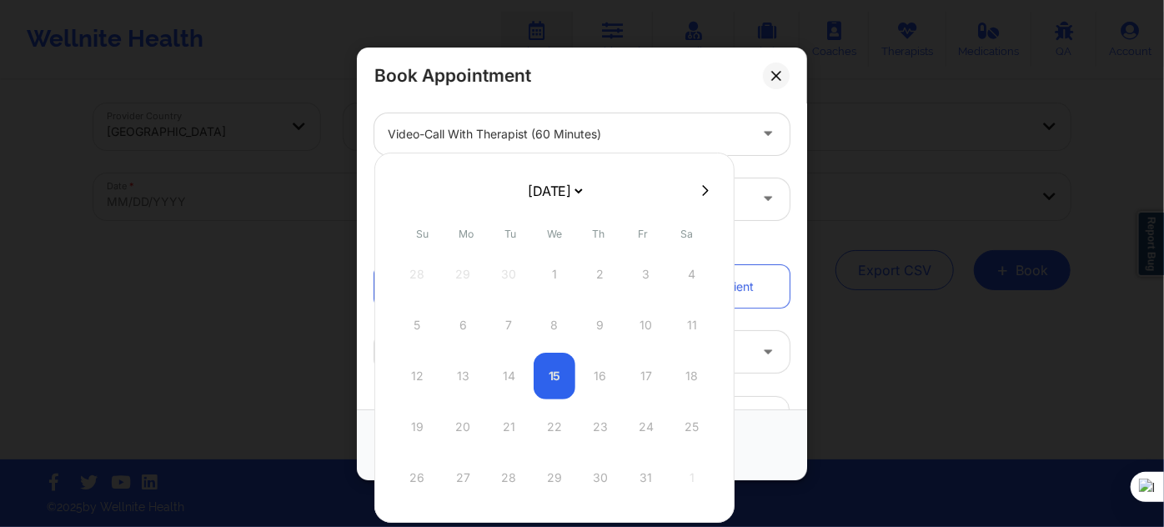
click at [534, 197] on select "[DATE] [DATE] [DATE] [DATE] [DATE] [DATE] [DATE] [DATE] [DATE] [DATE] [DATE] [D…" at bounding box center [554, 190] width 61 height 33
click at [540, 184] on select "[DATE] [DATE] [DATE] [DATE] [DATE] [DATE] [DATE] [DATE] [DATE] [DATE] [DATE] [D…" at bounding box center [554, 190] width 61 height 33
select select "2025-10"
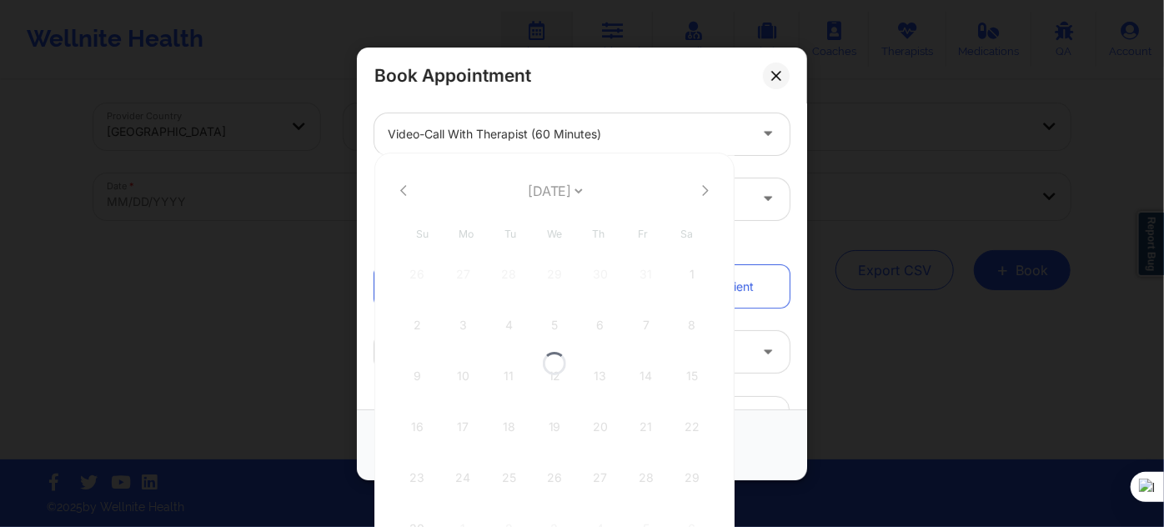
click at [539, 190] on div at bounding box center [554, 363] width 360 height 421
select select "2025-10"
click at [539, 190] on select "[DATE] [DATE] [DATE] [DATE] [DATE] [DATE] [DATE] [DATE] [DATE] [DATE] [DATE] [D…" at bounding box center [554, 190] width 61 height 33
select select "2025-11"
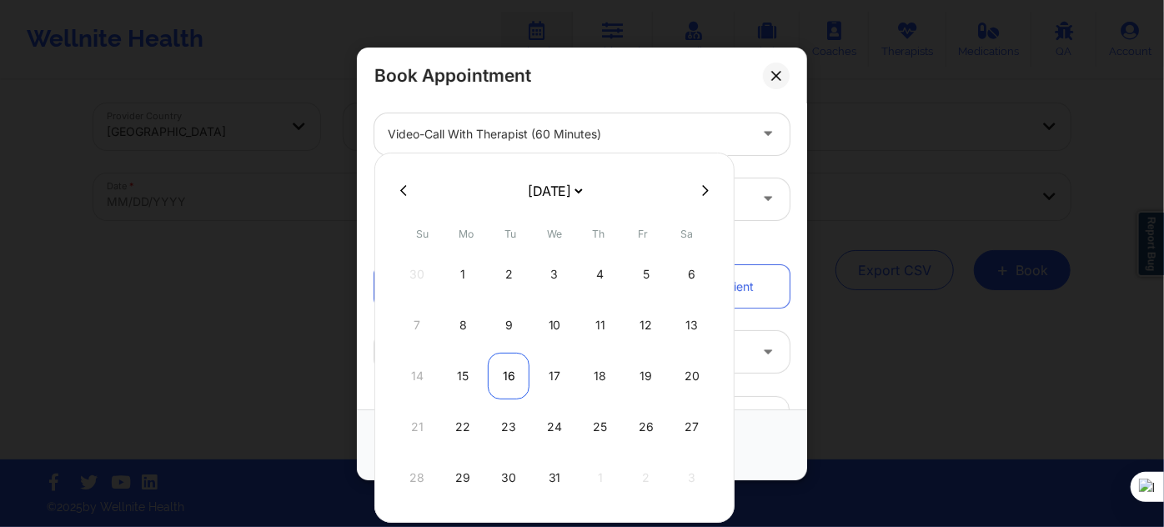
click at [509, 377] on div "16" at bounding box center [509, 376] width 42 height 47
type input "12/16/2025"
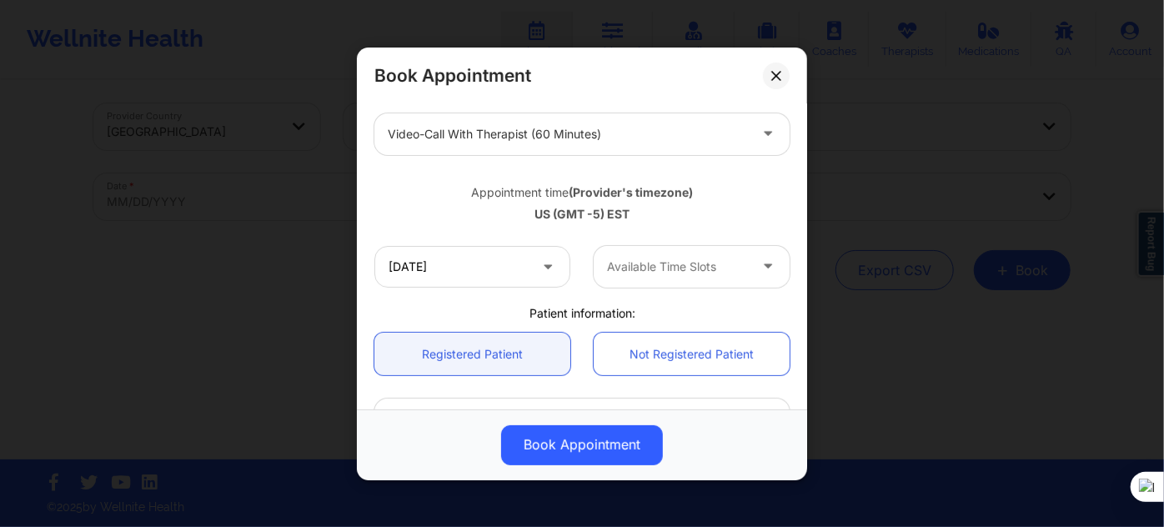
click at [620, 271] on div at bounding box center [677, 267] width 141 height 20
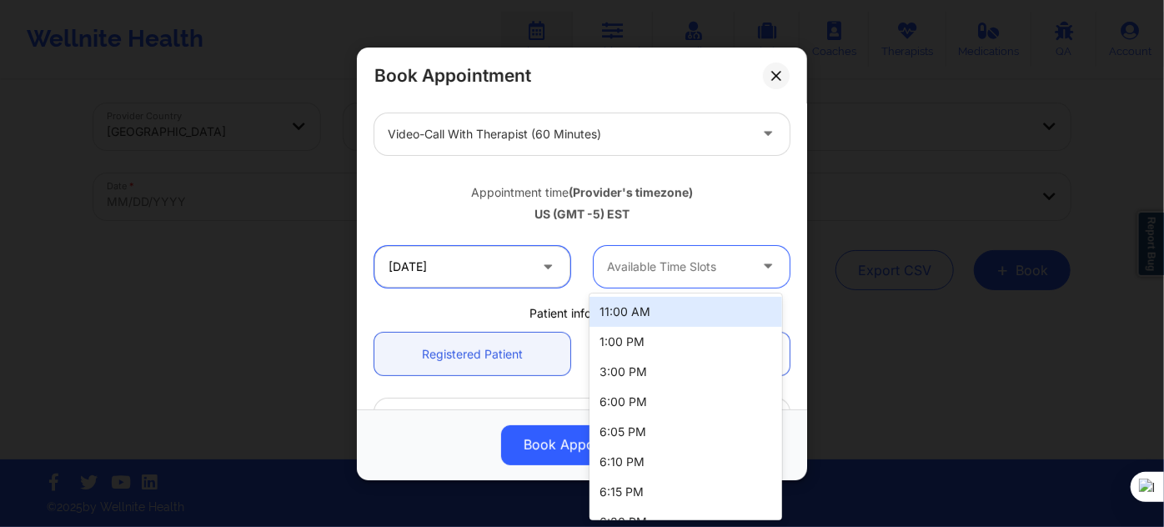
click at [503, 275] on input "12/16/2025" at bounding box center [472, 266] width 196 height 42
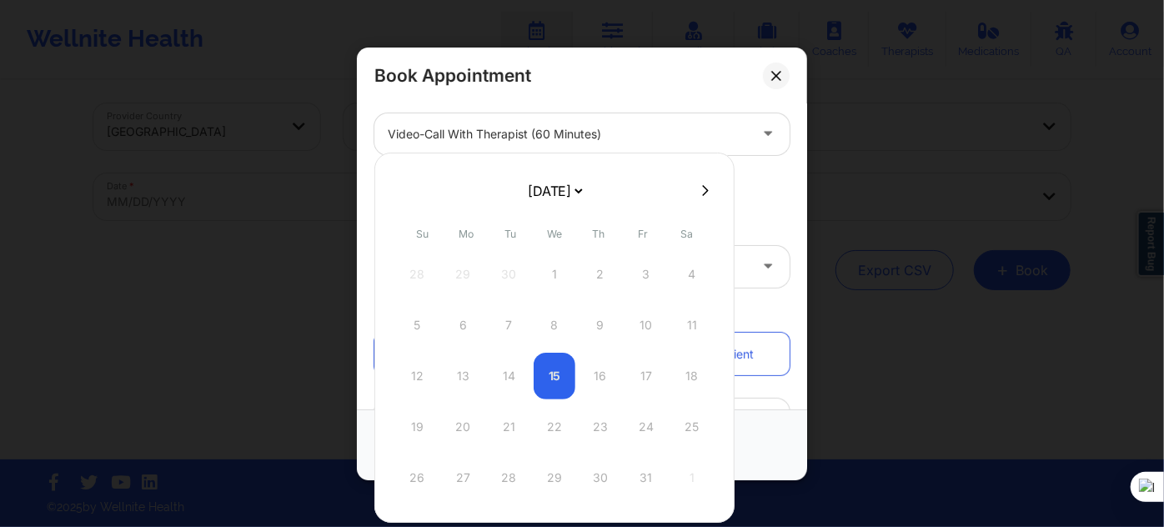
click at [533, 203] on select "[DATE] [DATE] [DATE] [DATE] [DATE] [DATE] [DATE] [DATE] [DATE] [DATE] [DATE] [D…" at bounding box center [554, 190] width 61 height 33
select select "2025-11"
click at [511, 419] on div "23" at bounding box center [509, 427] width 42 height 47
type input "12/23/2025"
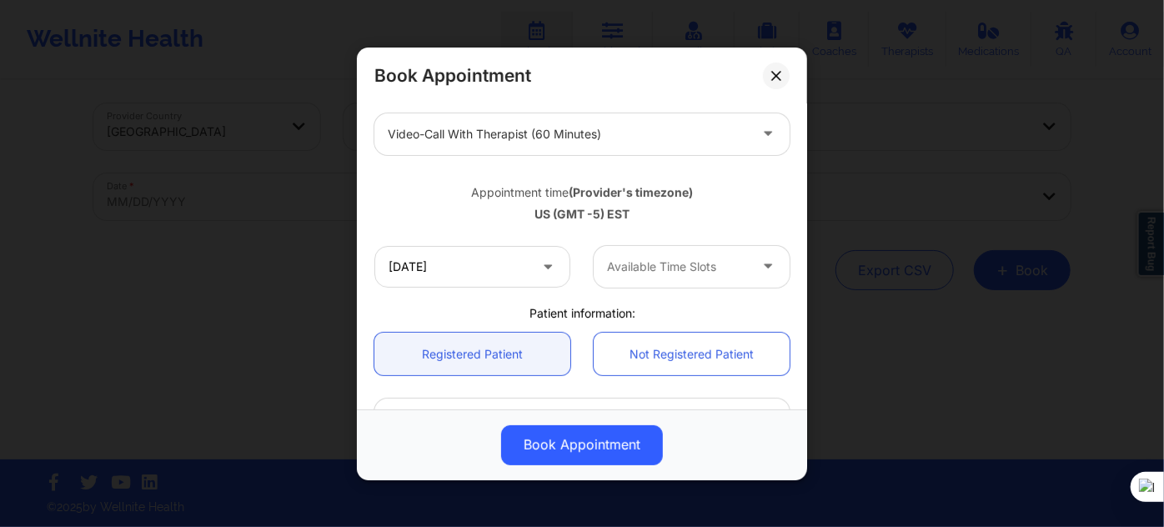
click at [635, 280] on div "Available Time Slots" at bounding box center [672, 266] width 156 height 42
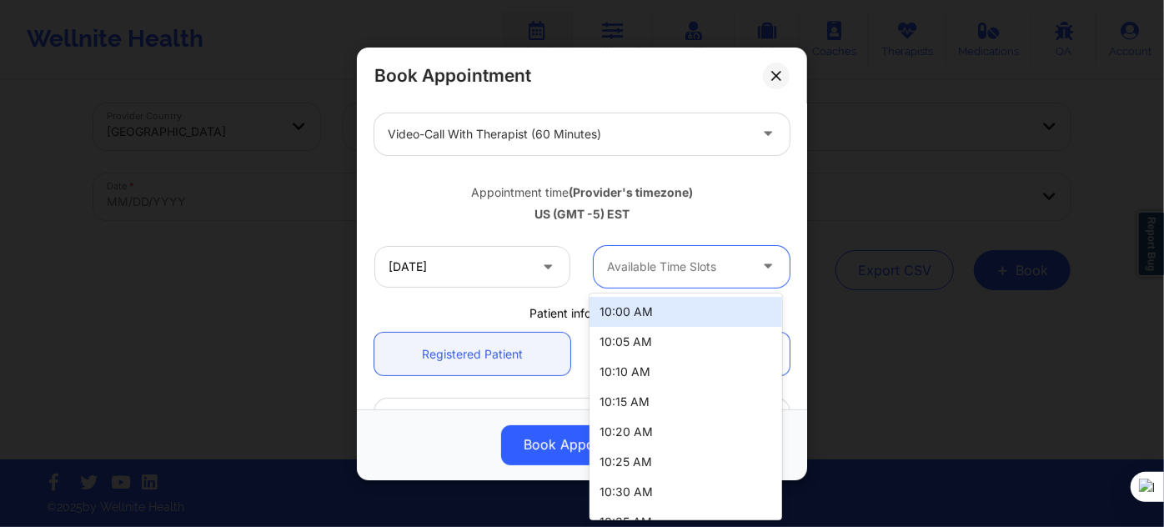
click at [621, 310] on div "10:00 AM" at bounding box center [686, 312] width 192 height 30
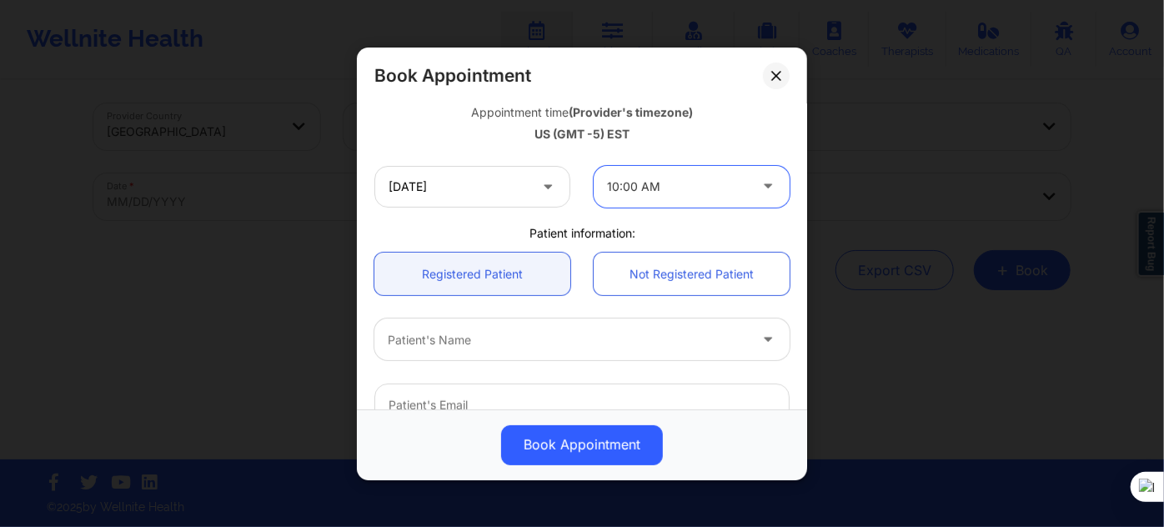
scroll to position [379, 0]
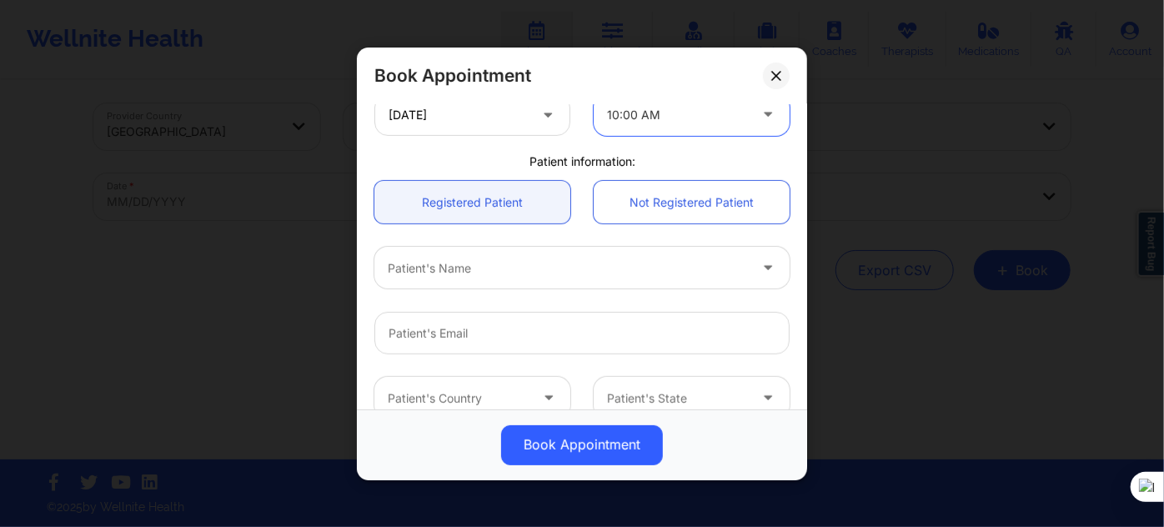
click at [500, 271] on div at bounding box center [568, 268] width 360 height 20
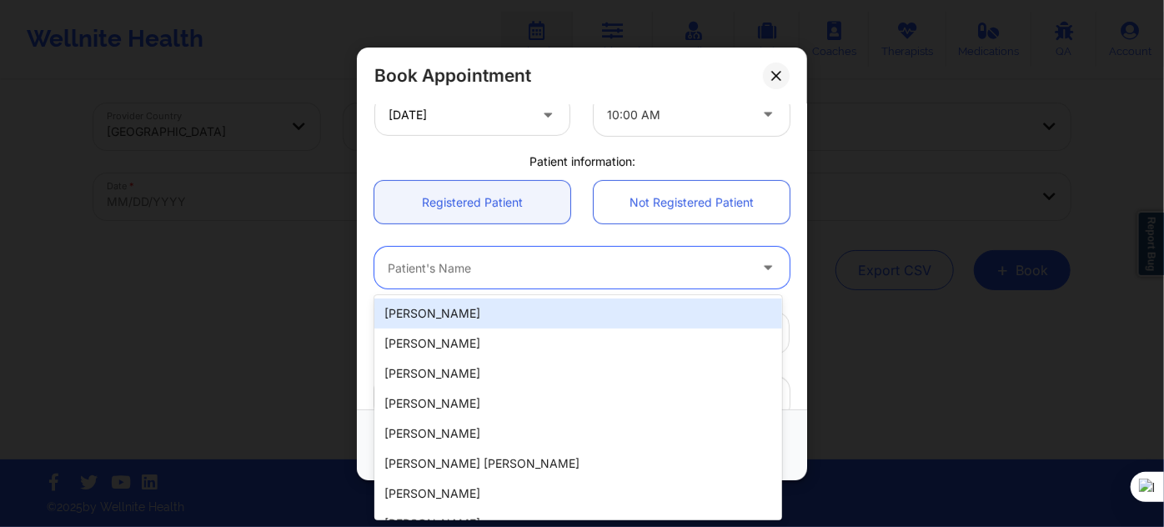
paste input "GUSTAVOPINO2@ICLOUD.COM"
type input "GUSTAVOPINO2@ICLOUD.COM"
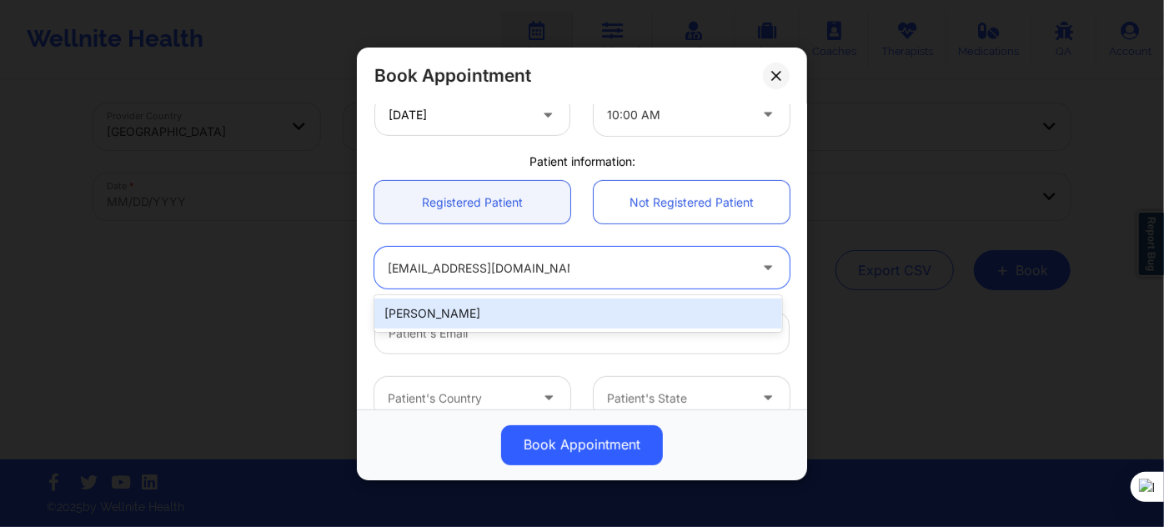
click at [593, 319] on div "Luis Gustavo Pino" at bounding box center [578, 314] width 408 height 30
type input "gustavopino2@icloud.com"
type input "+17867055964"
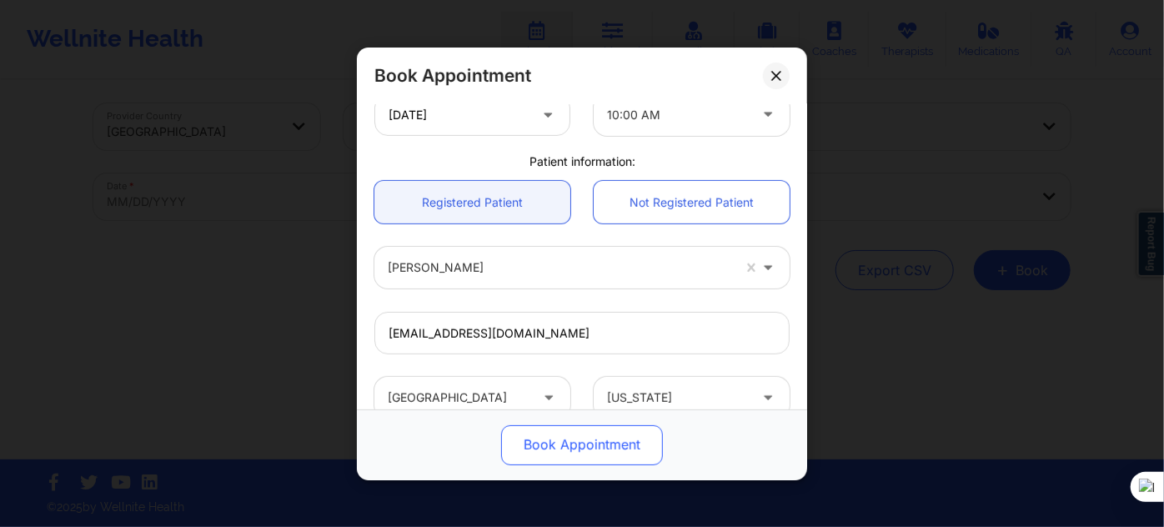
click at [585, 426] on button "Book Appointment" at bounding box center [582, 444] width 162 height 40
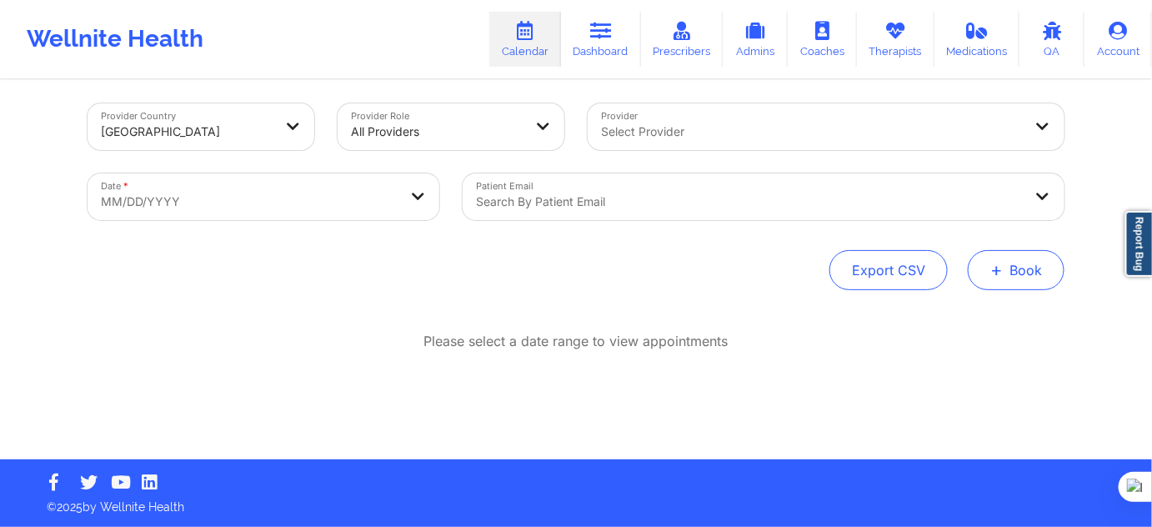
click at [1013, 277] on button "+ Book" at bounding box center [1016, 270] width 97 height 40
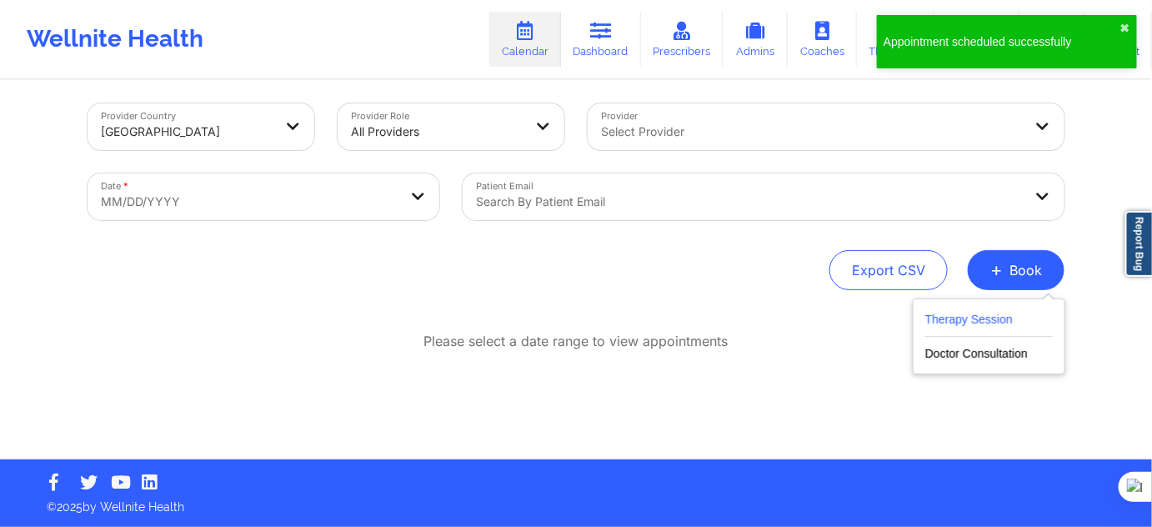
click at [971, 314] on button "Therapy Session" at bounding box center [990, 323] width 128 height 28
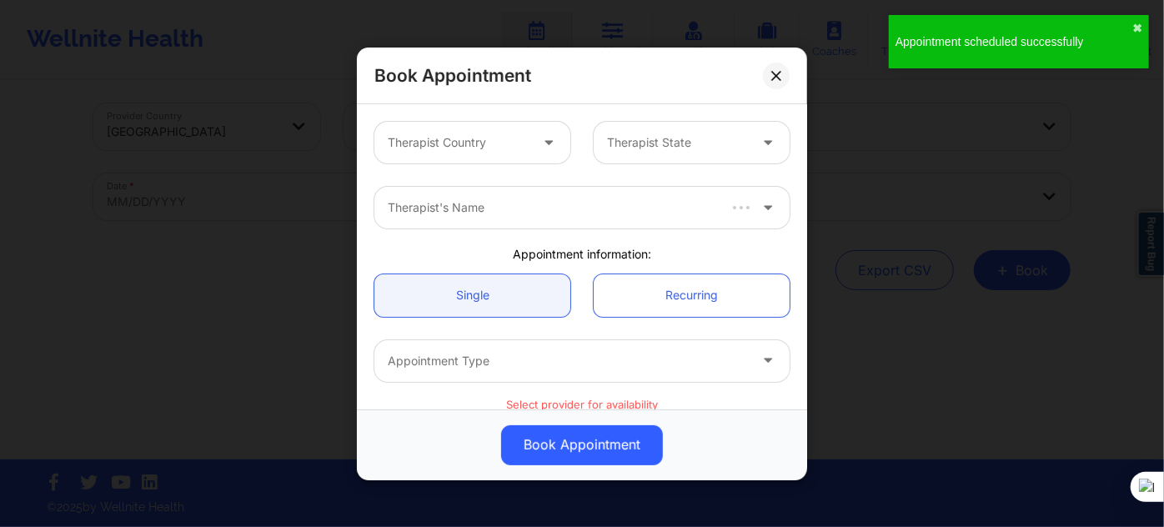
click at [458, 156] on div "Therapist Country" at bounding box center [452, 143] width 156 height 42
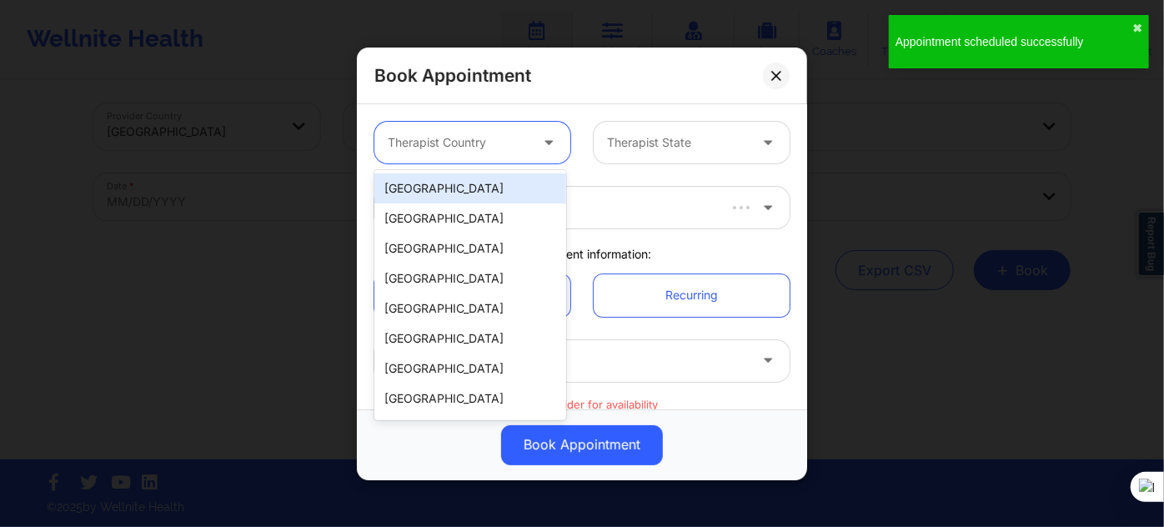
click at [458, 187] on div "[GEOGRAPHIC_DATA]" at bounding box center [470, 188] width 192 height 30
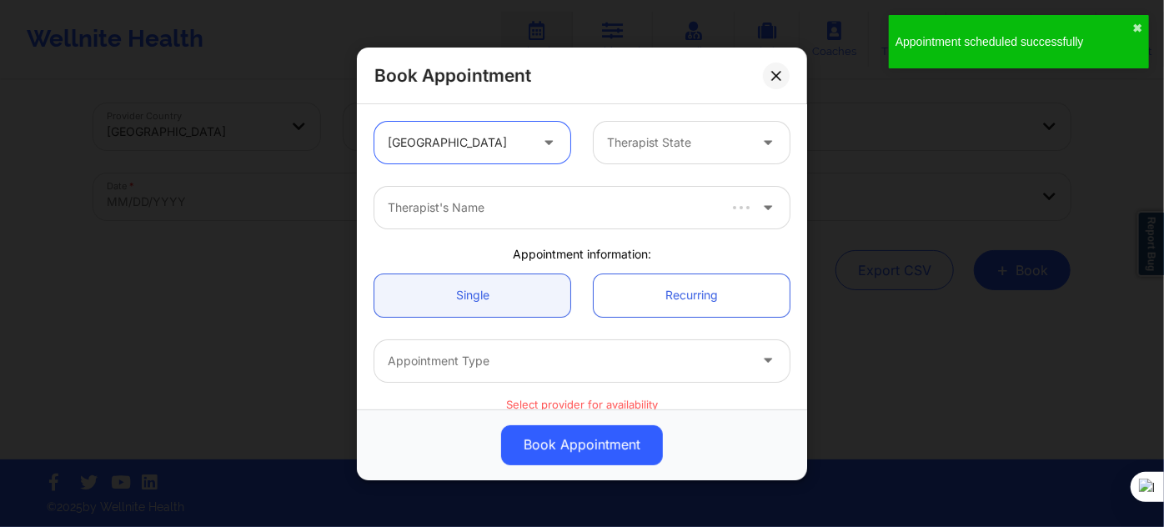
click at [700, 154] on div "Therapist State" at bounding box center [672, 143] width 156 height 42
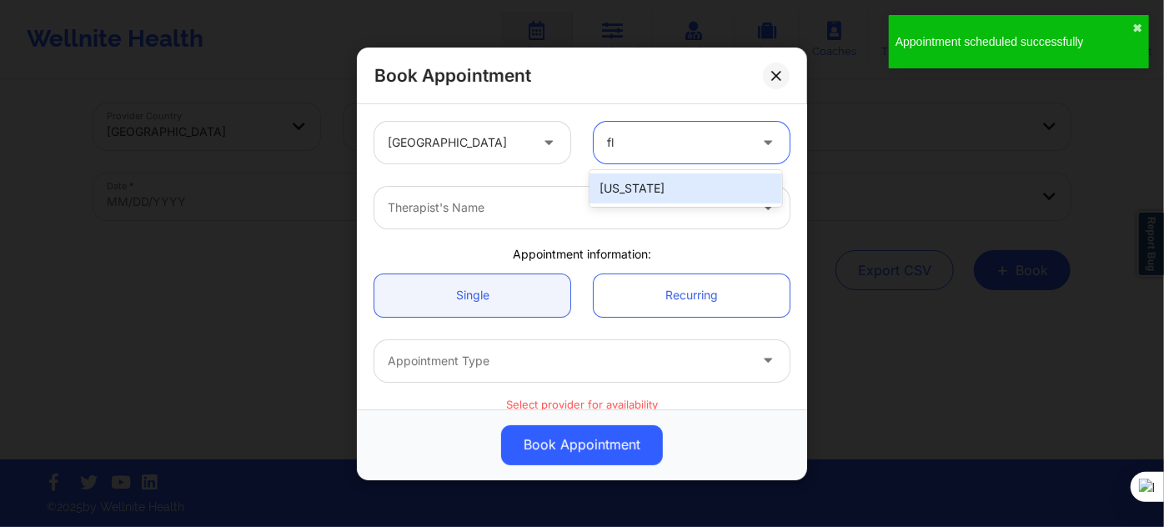
type input "flo"
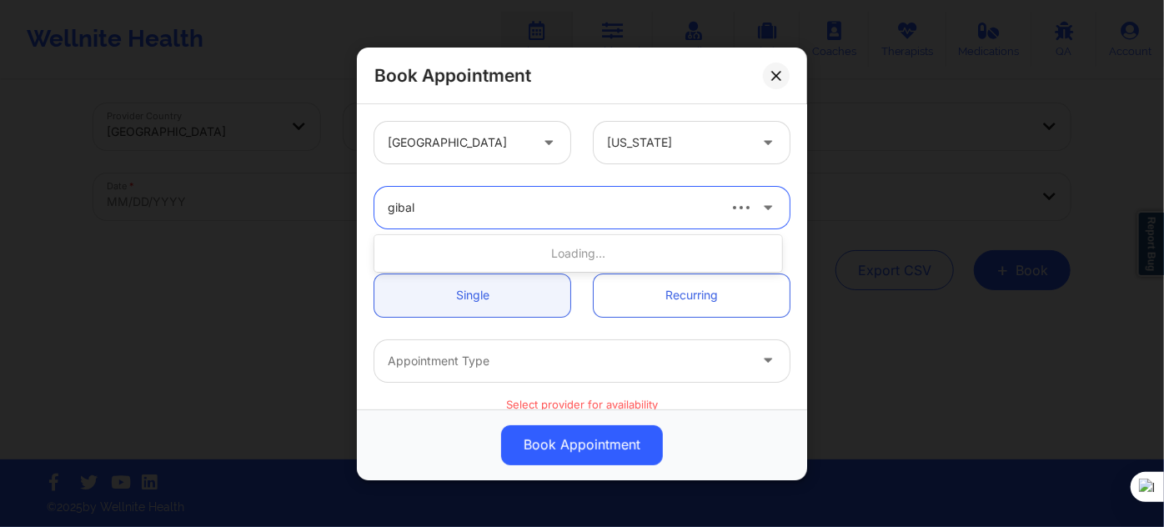
type input "gibala"
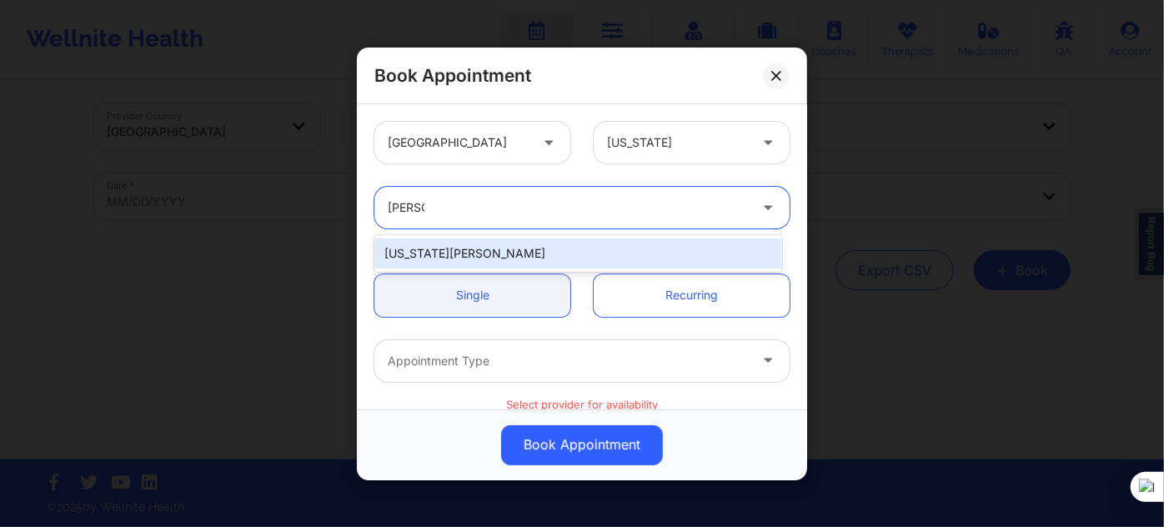
click at [562, 263] on div "Virginia Gibala" at bounding box center [578, 253] width 408 height 30
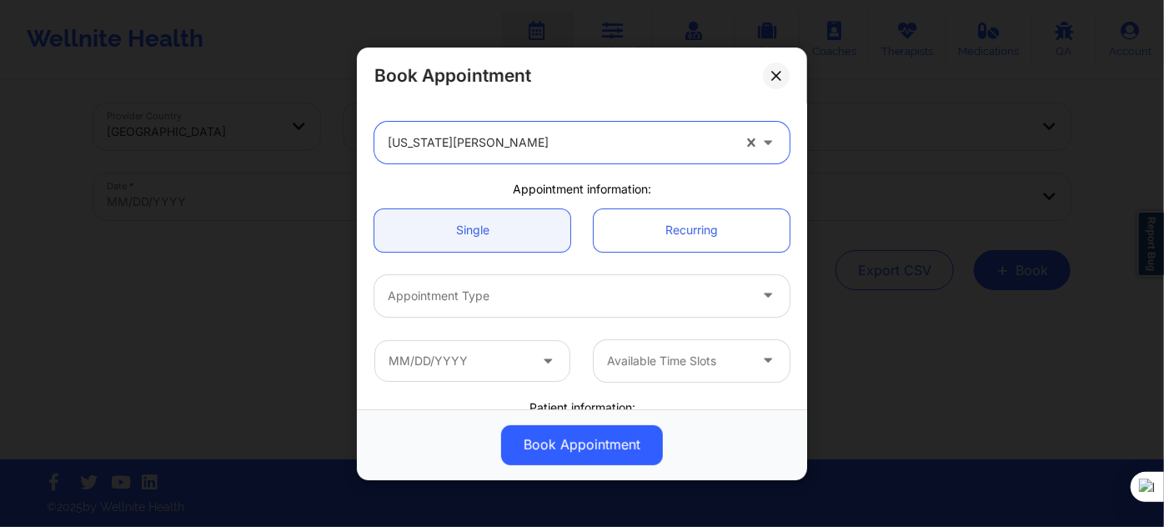
scroll to position [151, 0]
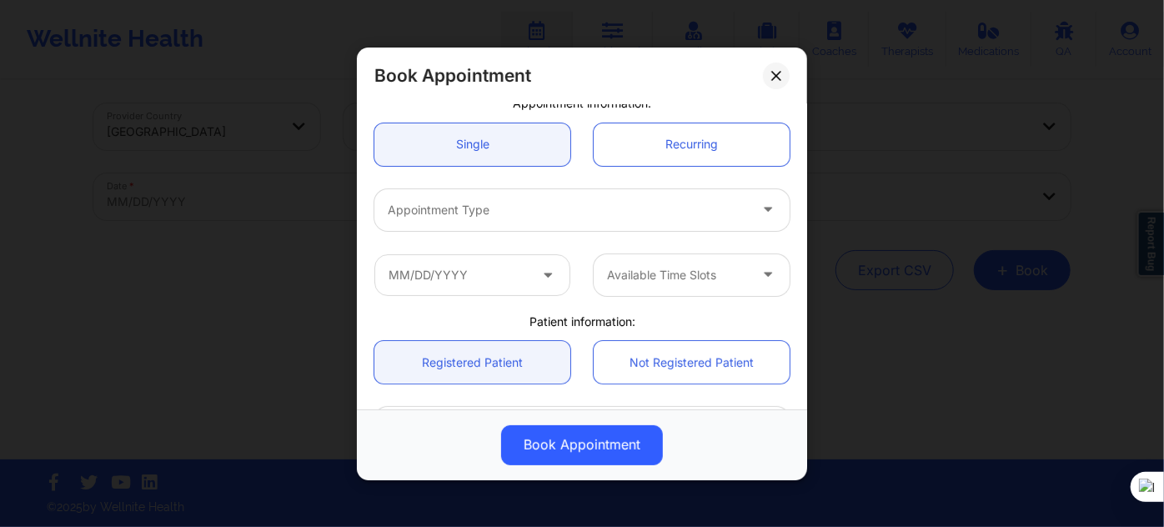
click at [524, 217] on div at bounding box center [568, 210] width 360 height 20
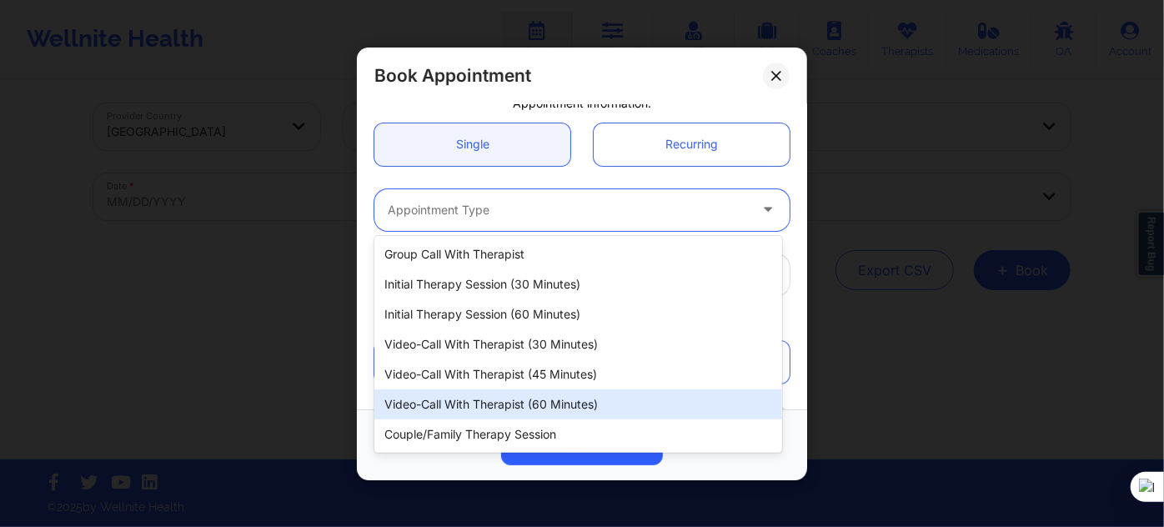
click at [544, 396] on div "Video-Call with Therapist (60 minutes)" at bounding box center [578, 404] width 408 height 30
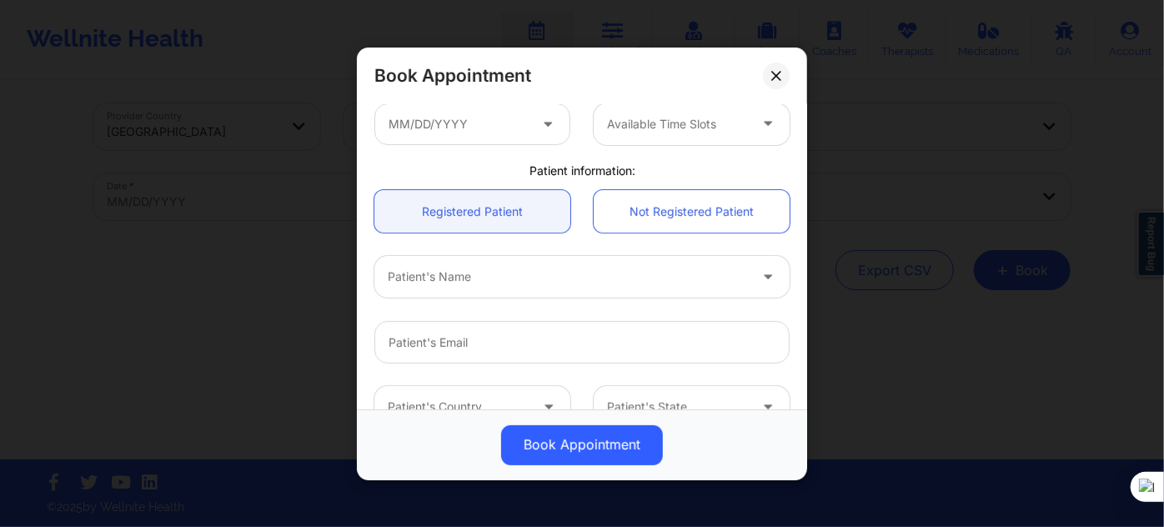
scroll to position [303, 0]
click at [489, 130] on input "text" at bounding box center [472, 123] width 196 height 42
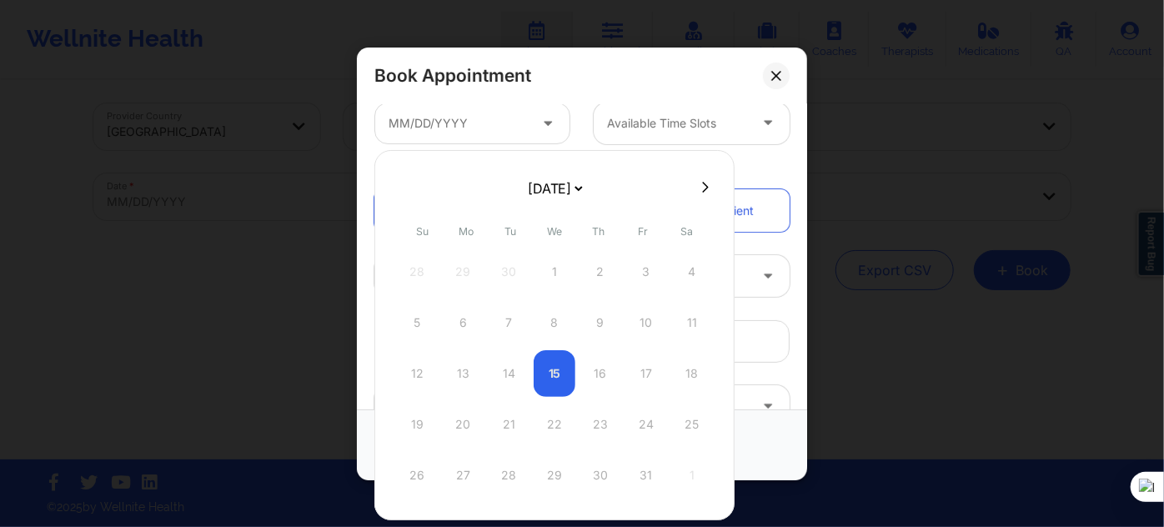
click at [558, 190] on select "[DATE] [DATE] [DATE] [DATE] [DATE] [DATE] [DATE] [DATE] [DATE] [DATE] [DATE] [D…" at bounding box center [554, 188] width 61 height 33
select select "2025-11"
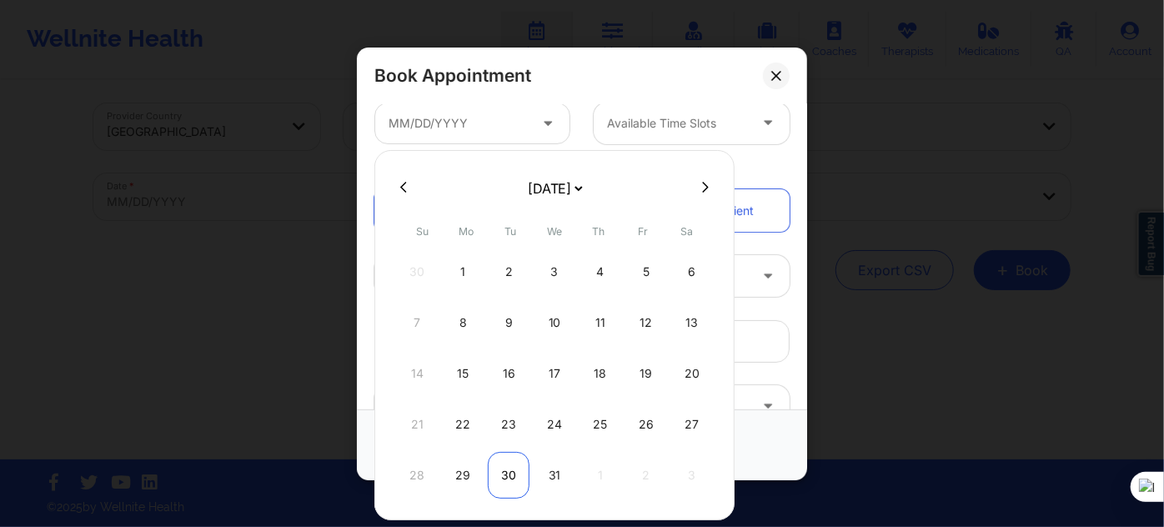
click at [510, 464] on div "30" at bounding box center [509, 475] width 42 height 47
type input "12/30/2025"
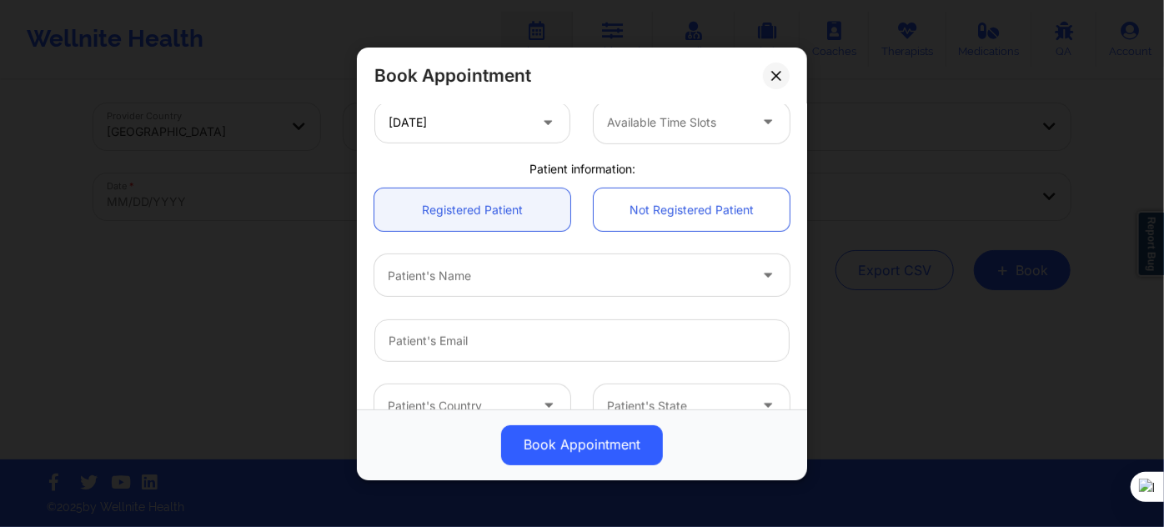
click at [647, 126] on div at bounding box center [677, 123] width 141 height 20
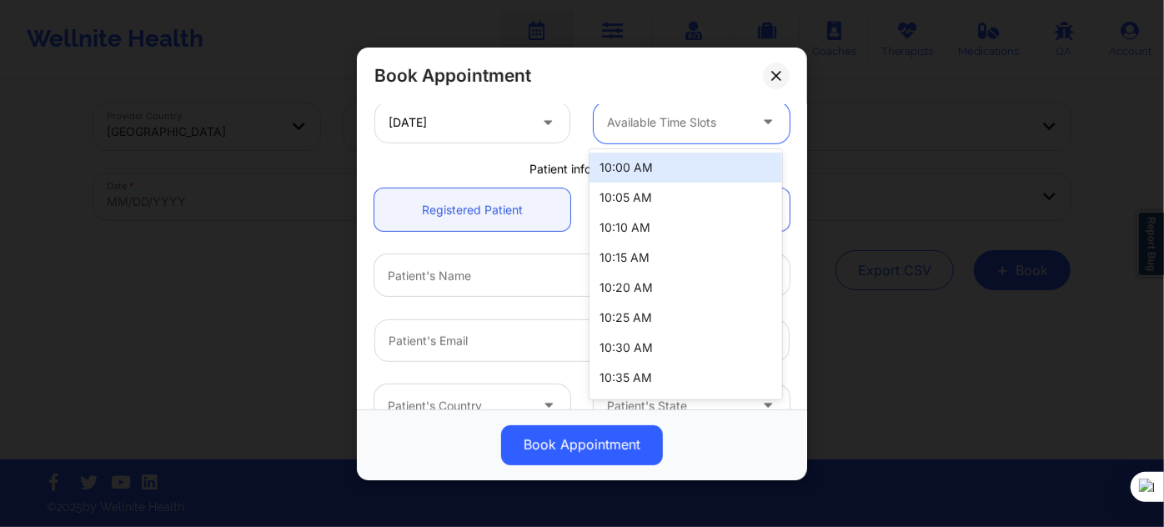
click at [661, 175] on div "10:00 AM" at bounding box center [686, 168] width 192 height 30
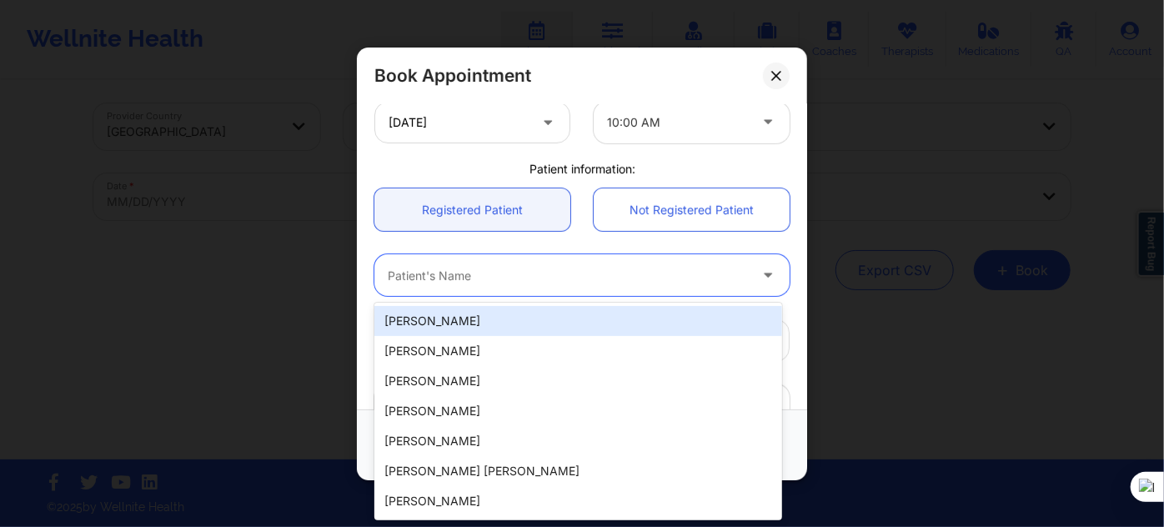
click at [554, 268] on div at bounding box center [568, 275] width 360 height 20
paste input "GUSTAVOPINO2@ICLOUD.COM"
type input "GUSTAVOPINO2@ICLOUD.COM"
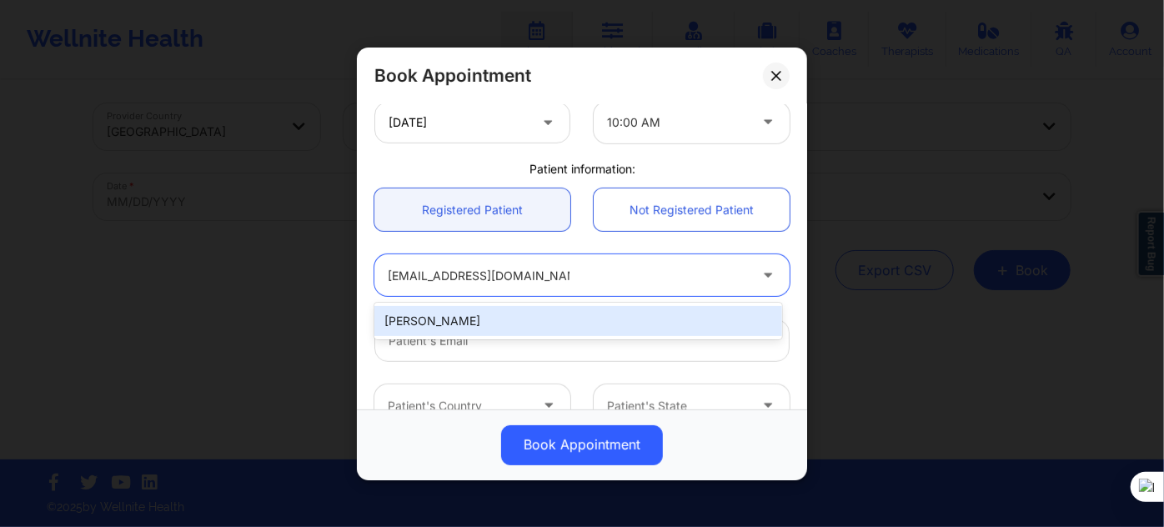
click at [550, 319] on div "Luis Gustavo Pino" at bounding box center [578, 321] width 408 height 30
type input "gustavopino2@icloud.com"
type input "+17867055964"
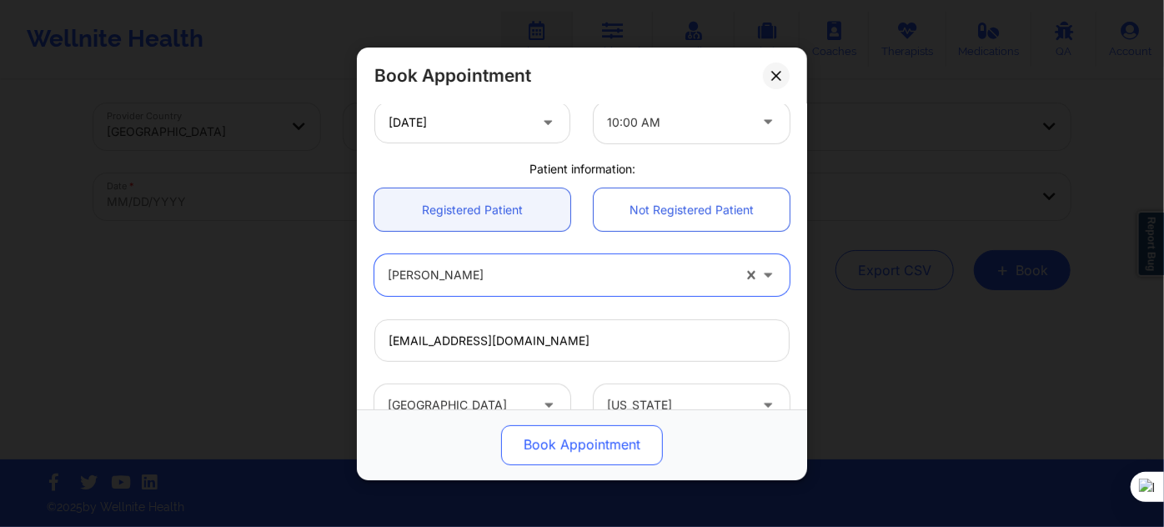
click at [544, 446] on button "Book Appointment" at bounding box center [582, 444] width 162 height 40
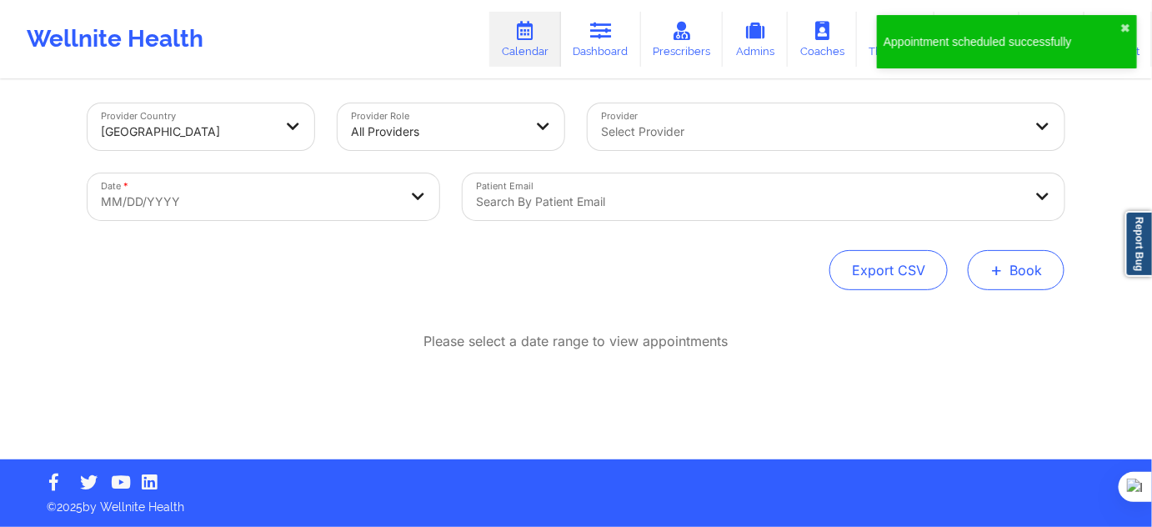
click at [1001, 273] on span "+" at bounding box center [997, 269] width 13 height 9
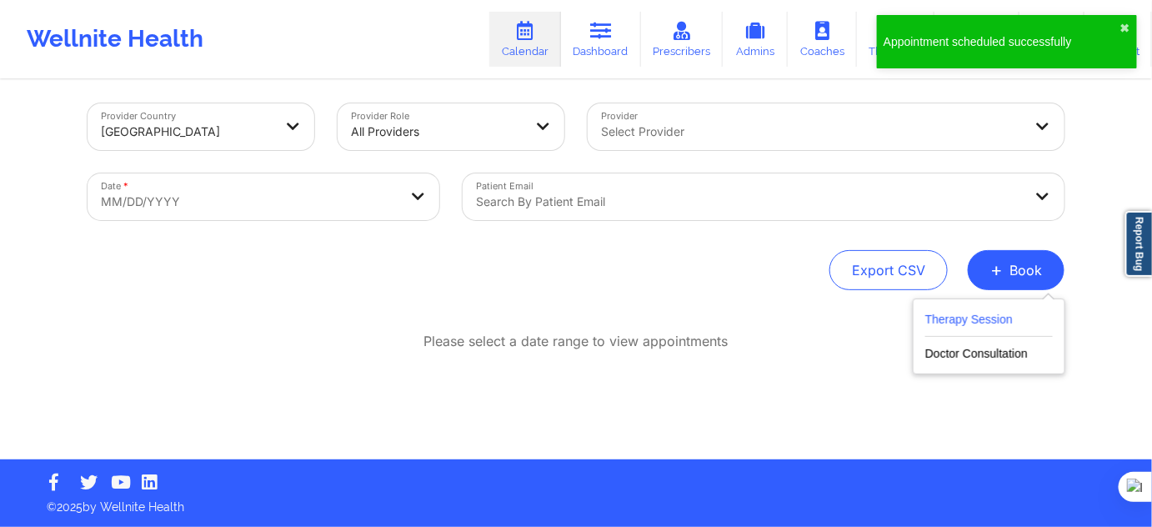
click at [982, 314] on button "Therapy Session" at bounding box center [990, 323] width 128 height 28
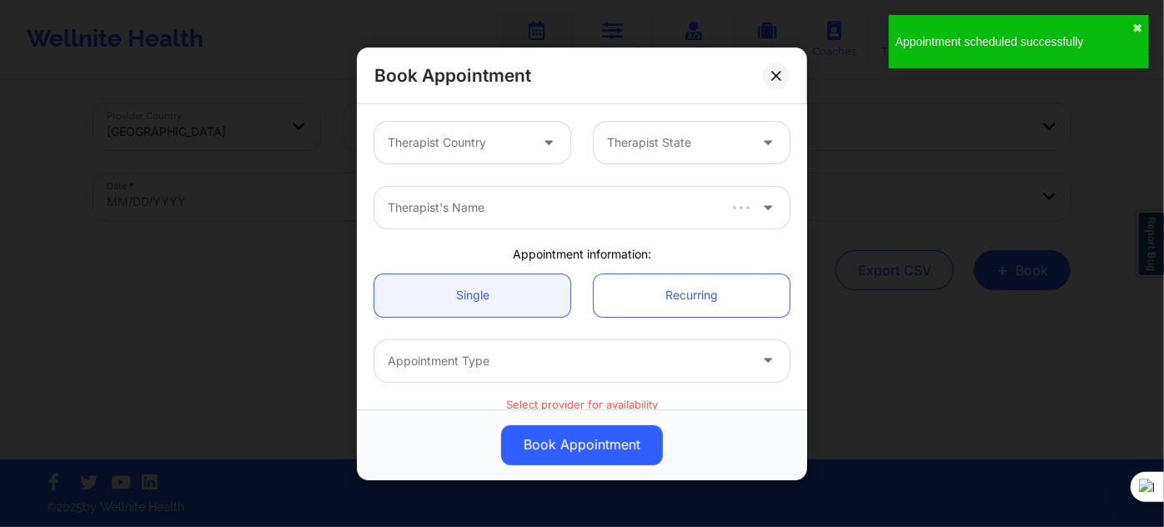
click at [446, 134] on div at bounding box center [458, 143] width 141 height 20
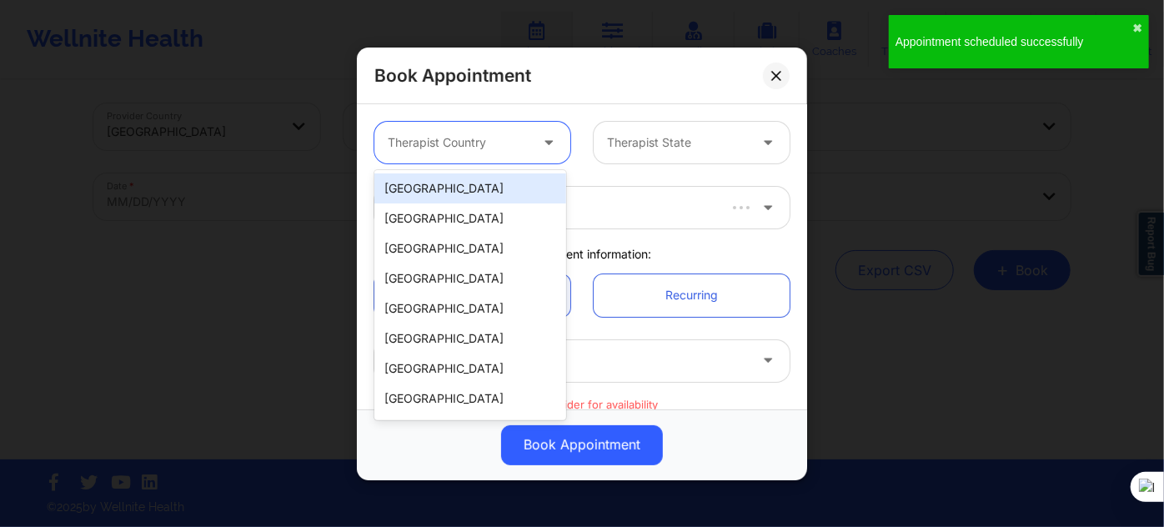
click at [447, 189] on div "[GEOGRAPHIC_DATA]" at bounding box center [470, 188] width 192 height 30
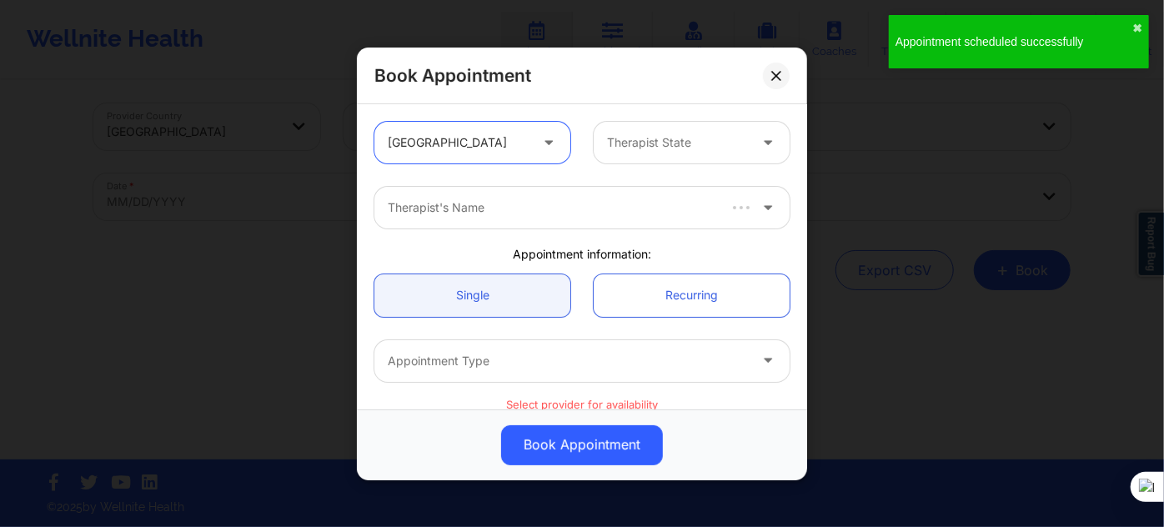
click at [615, 160] on div "Therapist State" at bounding box center [672, 143] width 156 height 42
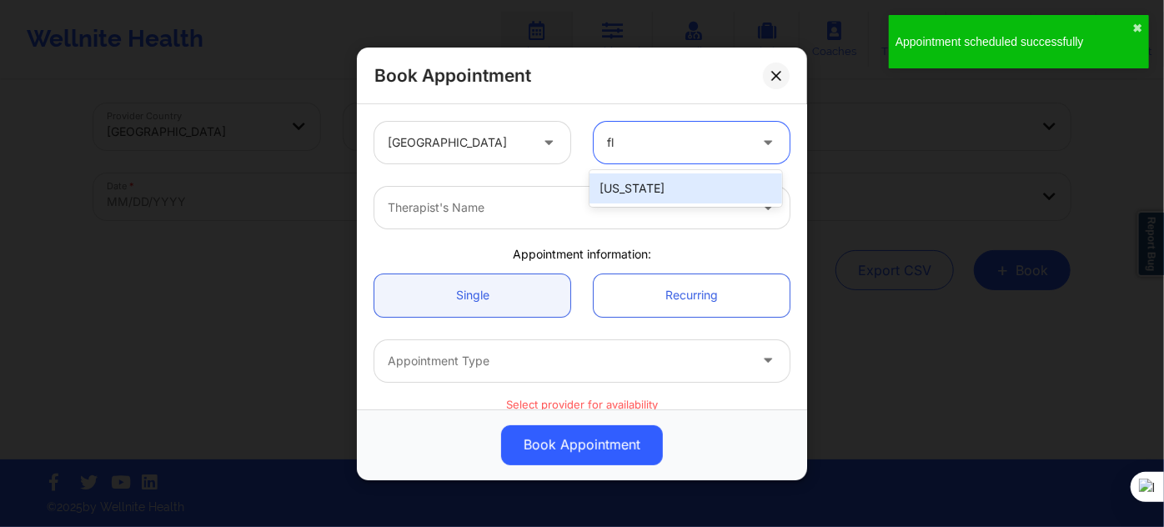
type input "flo"
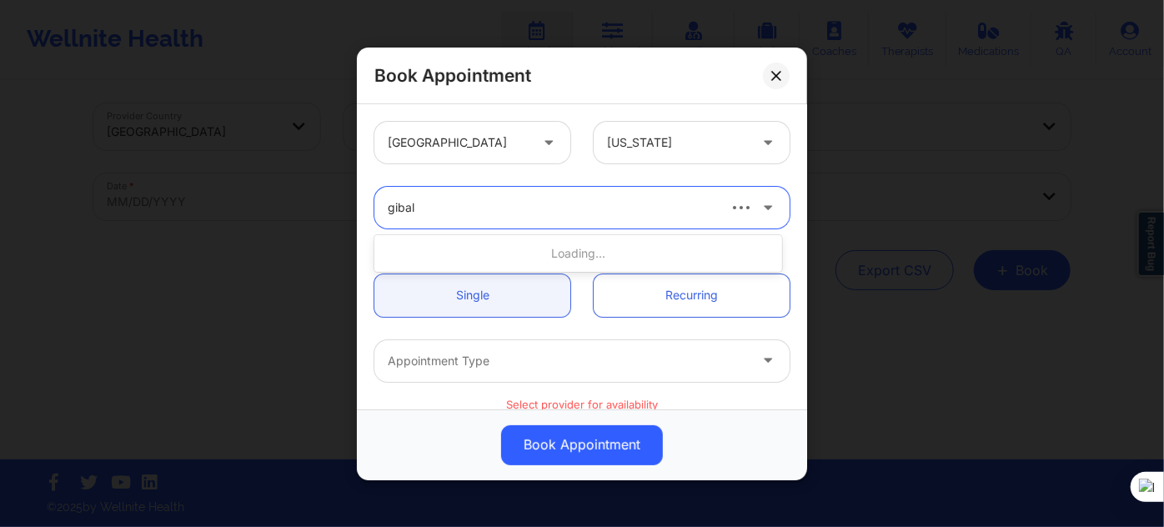
type input "gibala"
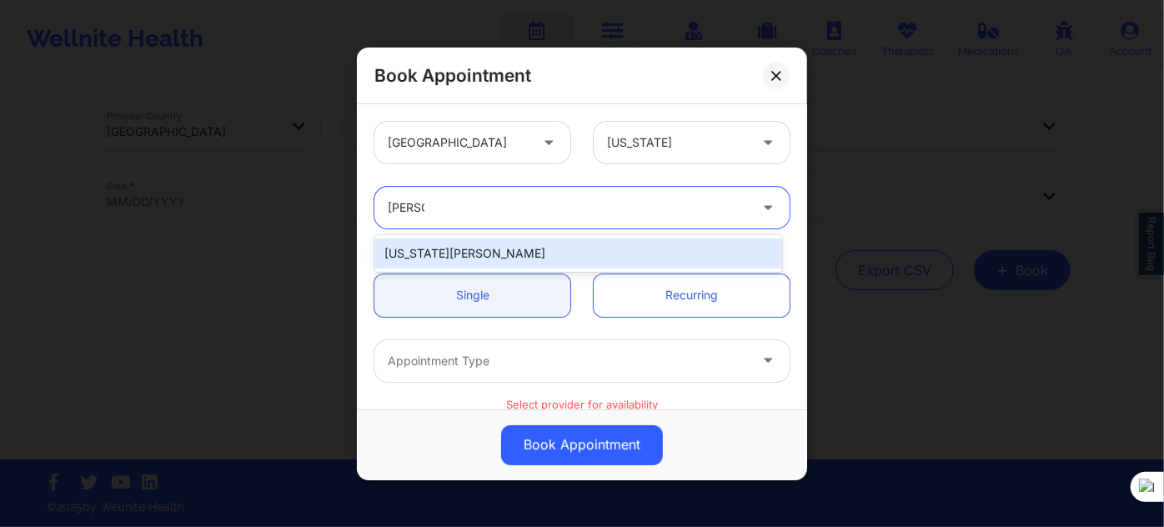
click at [491, 262] on div "Virginia Gibala" at bounding box center [578, 253] width 408 height 30
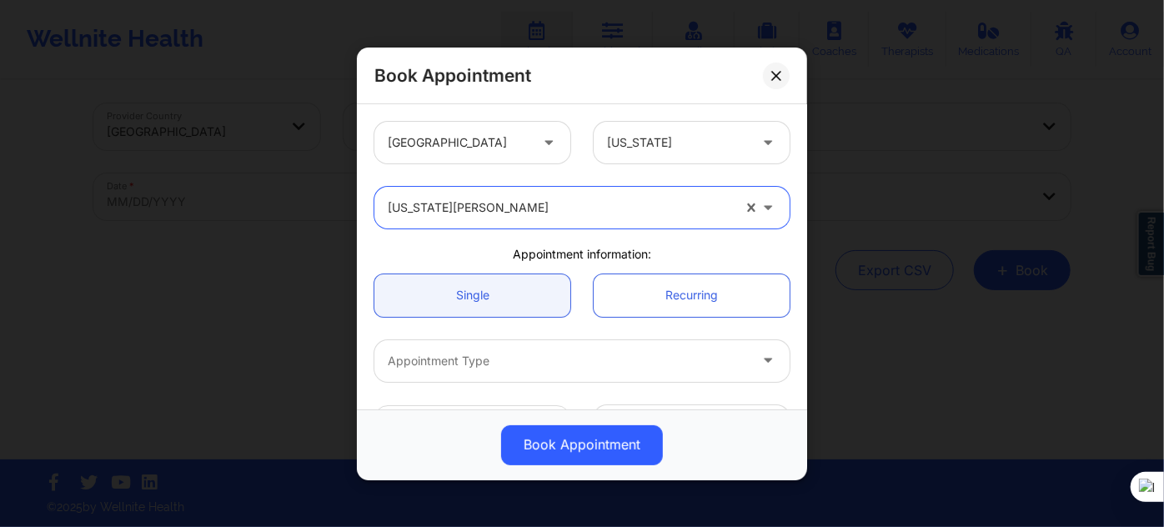
click at [479, 354] on div at bounding box center [568, 361] width 360 height 20
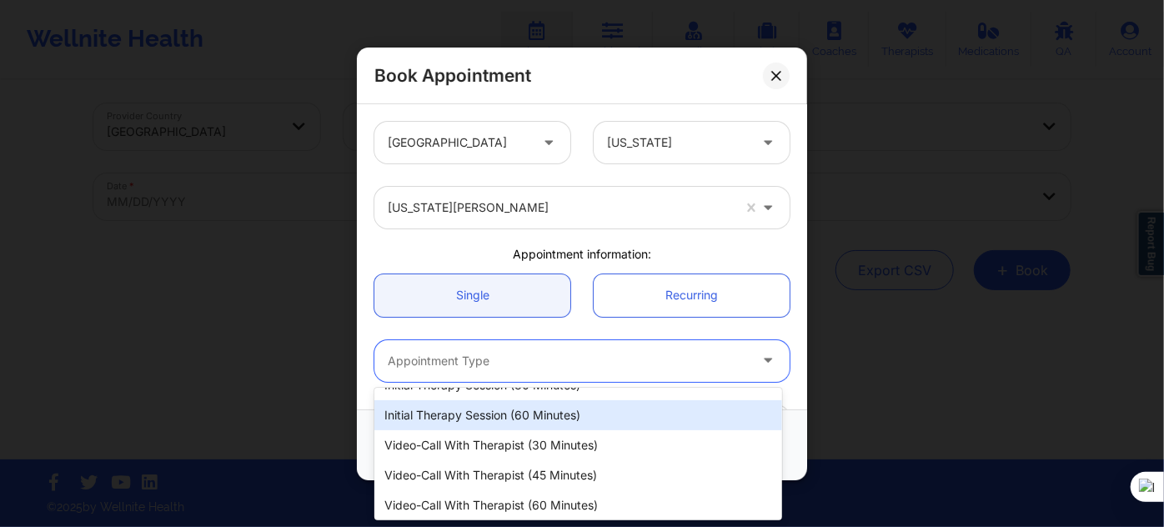
scroll to position [75, 0]
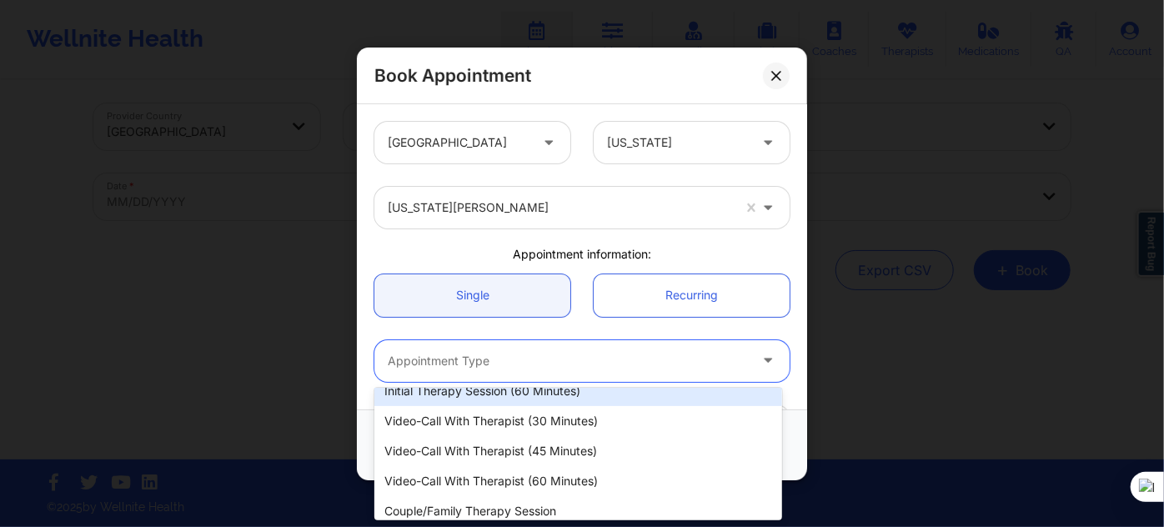
click at [524, 395] on div "Initial Therapy Session (60 minutes)" at bounding box center [578, 391] width 408 height 30
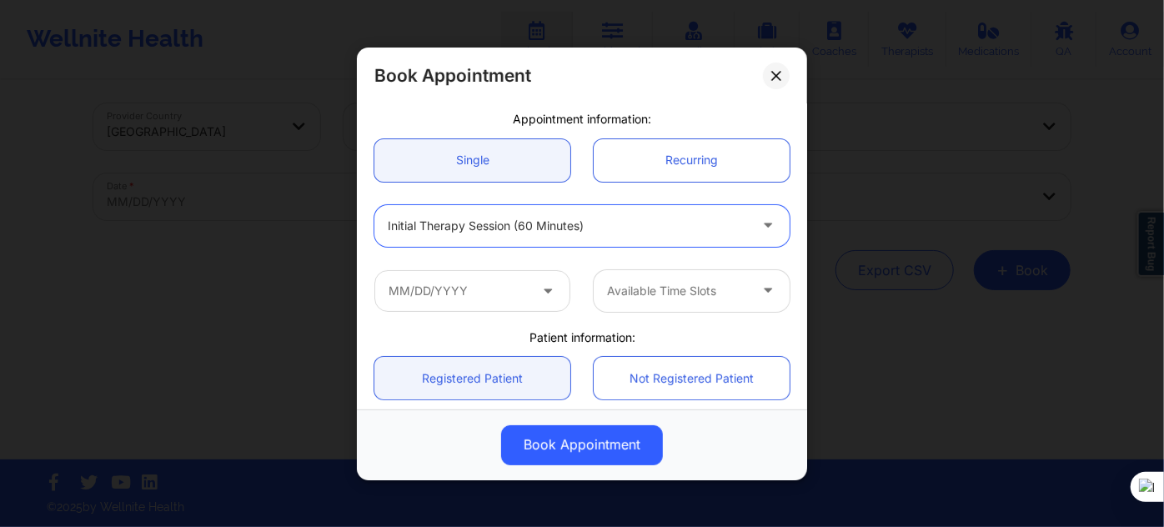
scroll to position [151, 0]
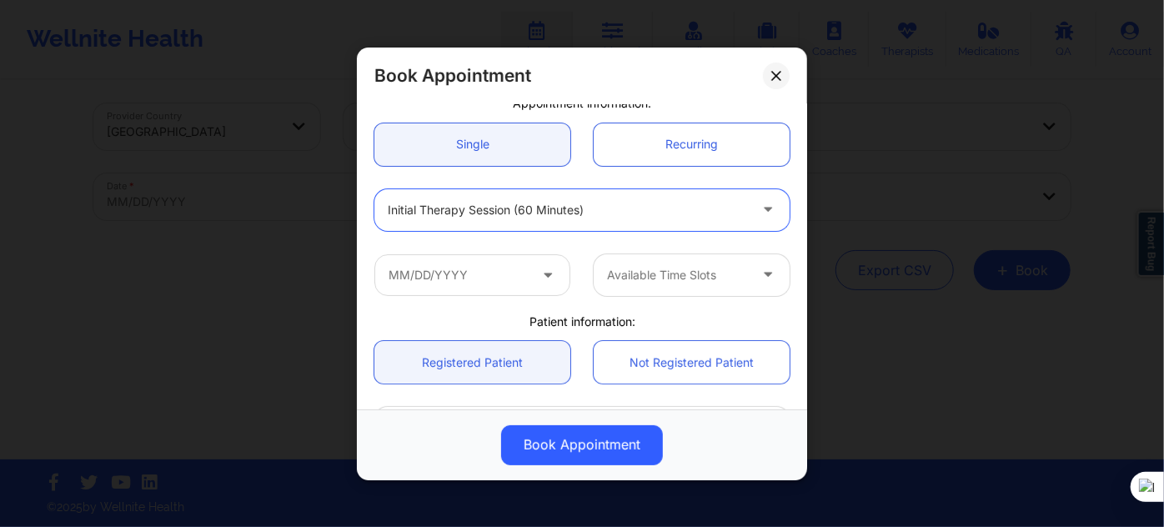
click at [562, 227] on div "Initial Therapy Session (60 minutes)" at bounding box center [568, 209] width 360 height 42
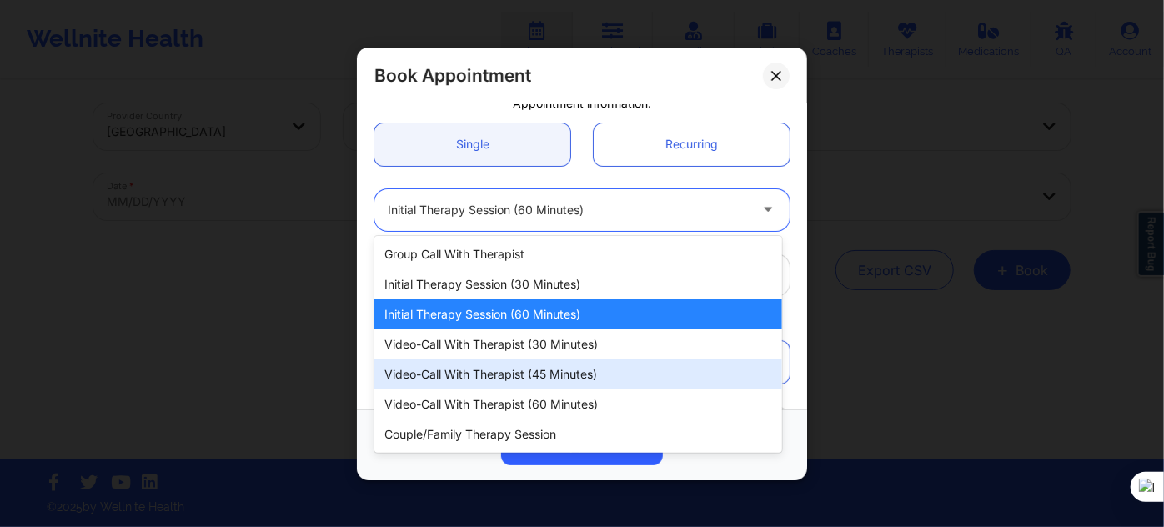
click at [520, 392] on div "Video-Call with Therapist (60 minutes)" at bounding box center [578, 404] width 408 height 30
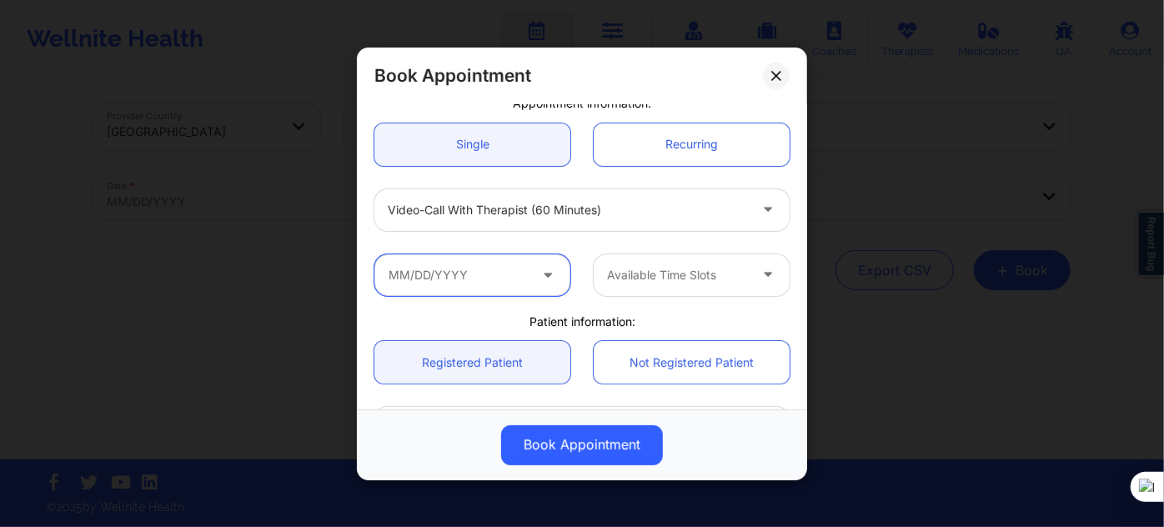
click at [461, 268] on input "text" at bounding box center [472, 274] width 196 height 42
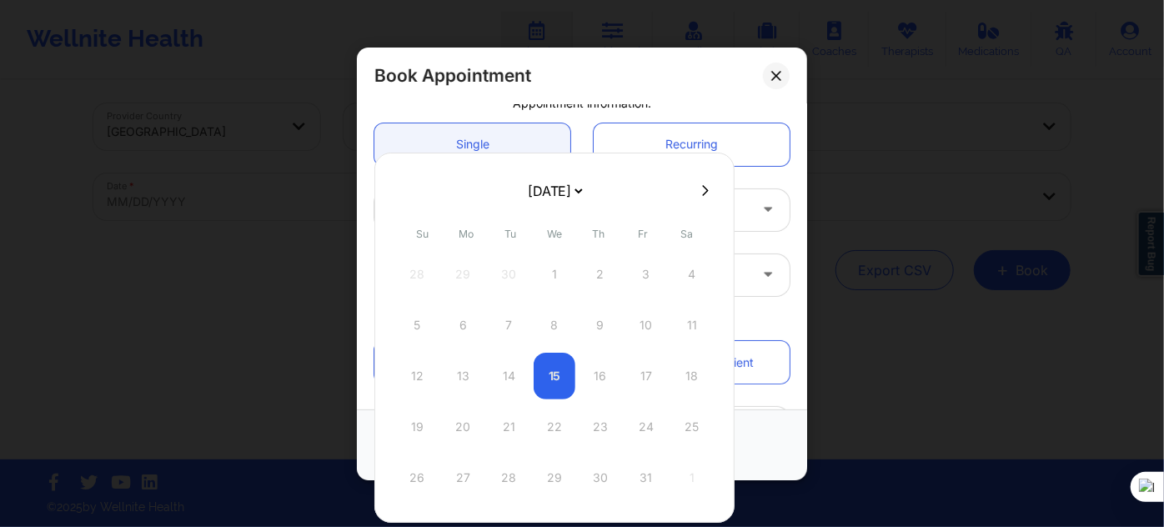
click at [585, 191] on select "[DATE] [DATE] [DATE] [DATE] [DATE] [DATE] [DATE] [DATE] [DATE] [DATE] [DATE] [D…" at bounding box center [554, 190] width 61 height 33
select select "2026-0"
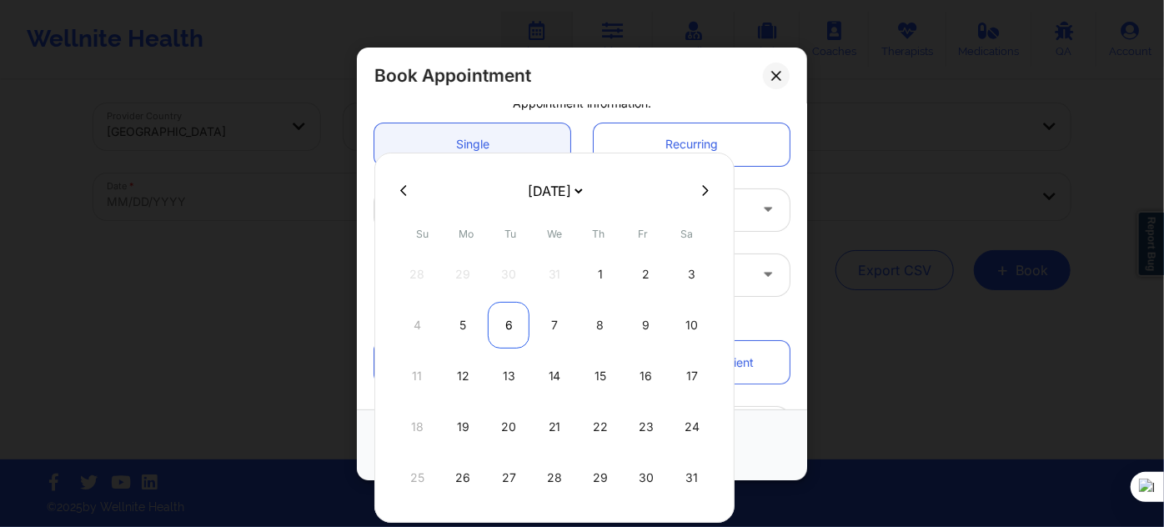
click at [508, 324] on div "6" at bounding box center [509, 325] width 42 height 47
type input "01/06/2026"
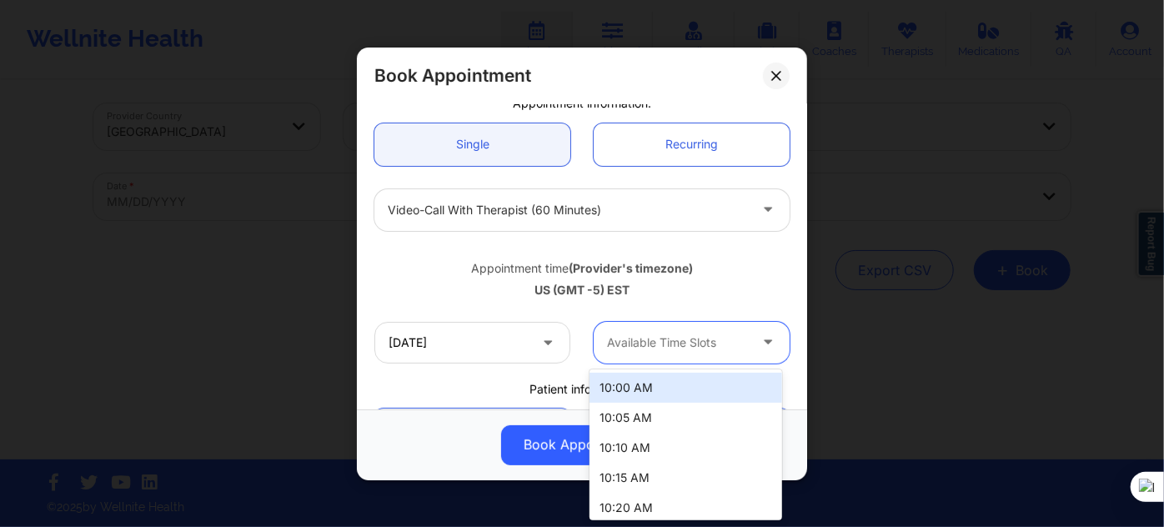
click at [641, 334] on div at bounding box center [677, 343] width 141 height 20
click at [637, 389] on div "10:00 AM" at bounding box center [686, 388] width 192 height 30
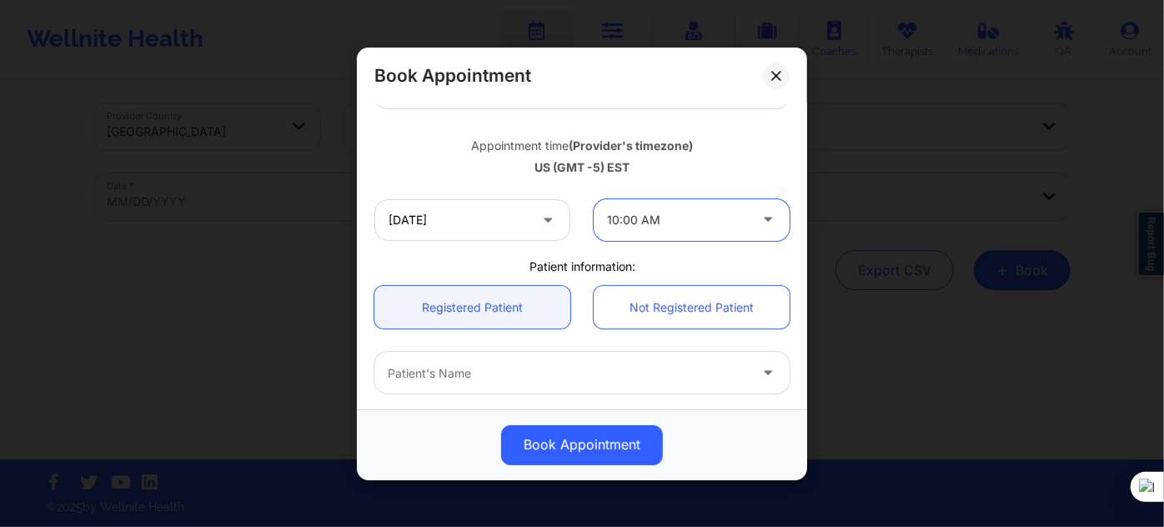
scroll to position [379, 0]
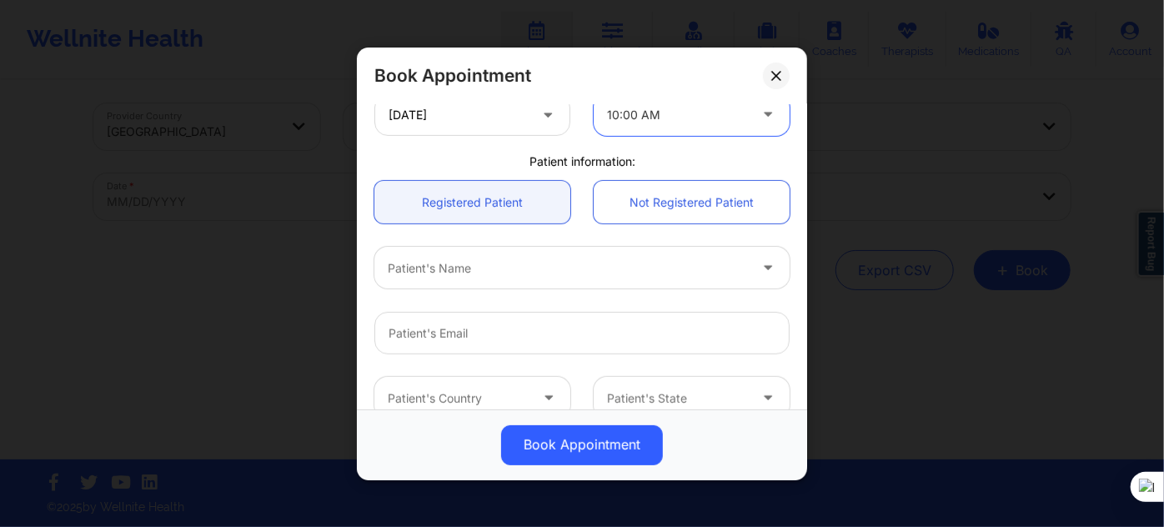
click at [531, 264] on div at bounding box center [568, 268] width 360 height 20
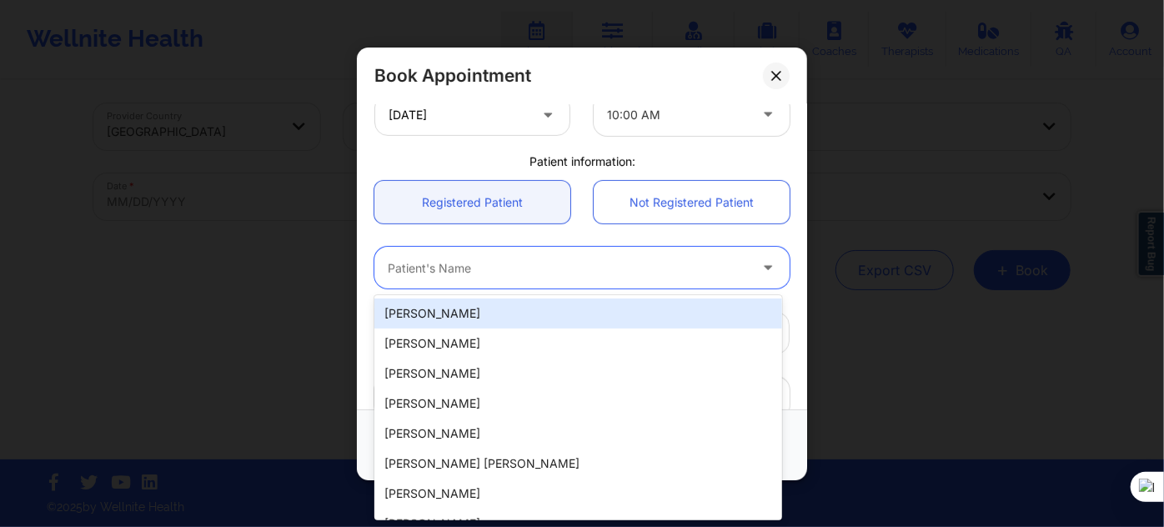
paste input "GUSTAVOPINO2@ICLOUD.COM"
type input "GUSTAVOPINO2@ICLOUD.COM"
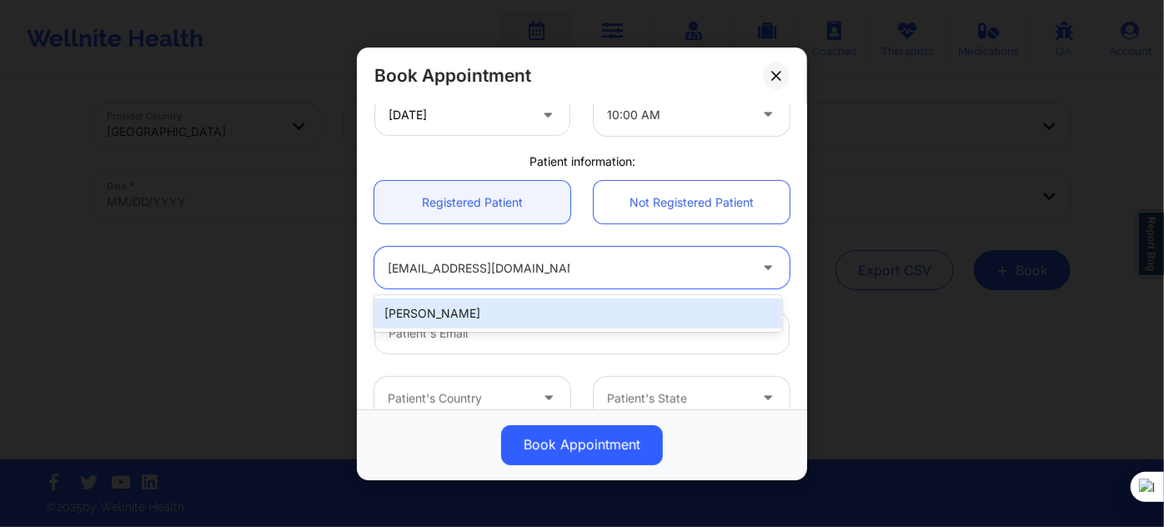
click at [539, 311] on div "Luis Gustavo Pino" at bounding box center [578, 314] width 408 height 30
type input "gustavopino2@icloud.com"
type input "+17867055964"
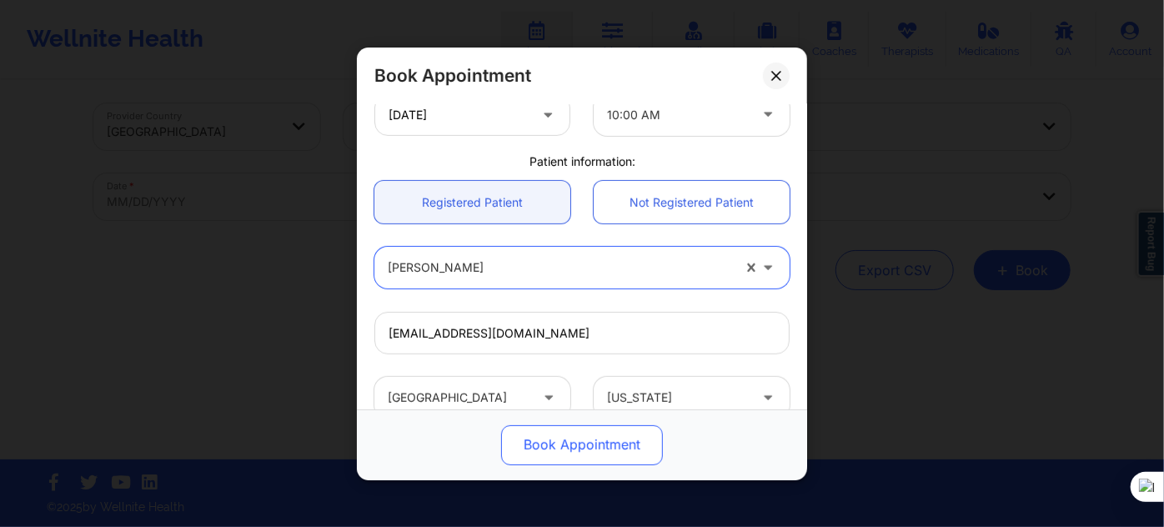
click at [544, 441] on button "Book Appointment" at bounding box center [582, 444] width 162 height 40
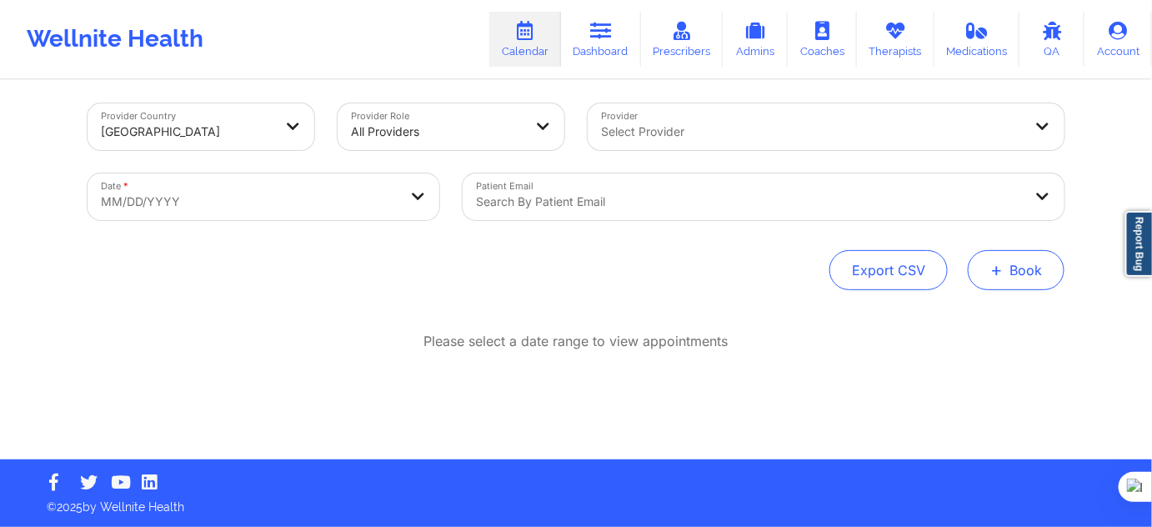
click at [1042, 250] on button "+ Book" at bounding box center [1016, 270] width 97 height 40
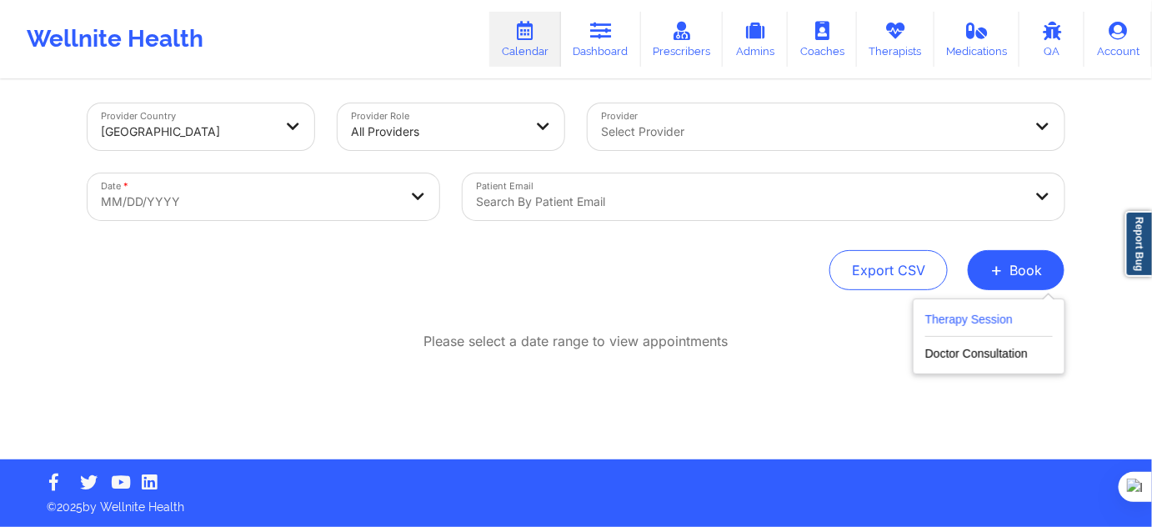
click at [994, 320] on button "Therapy Session" at bounding box center [990, 323] width 128 height 28
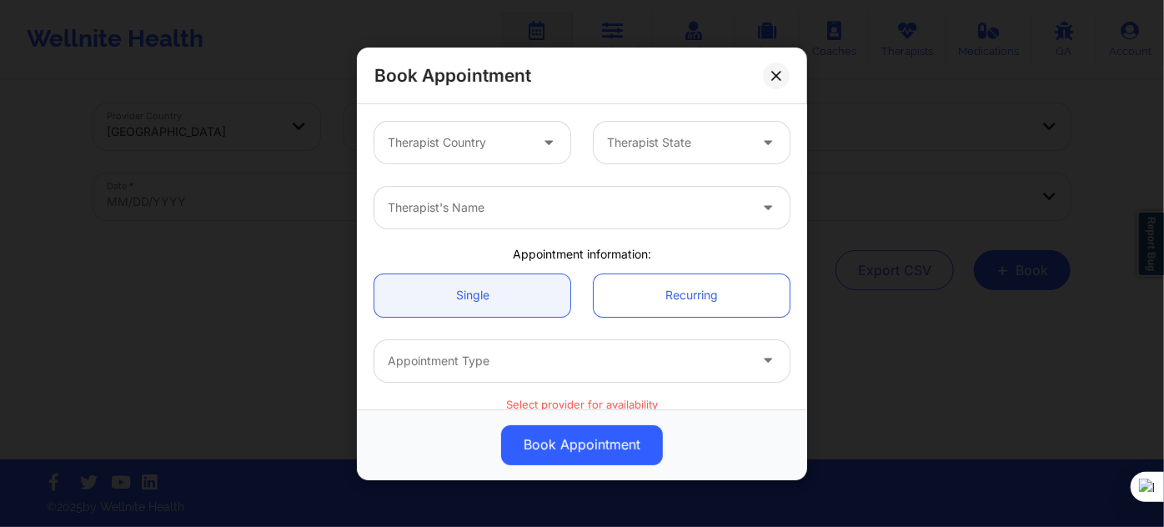
click at [482, 152] on div "Therapist Country" at bounding box center [452, 143] width 156 height 42
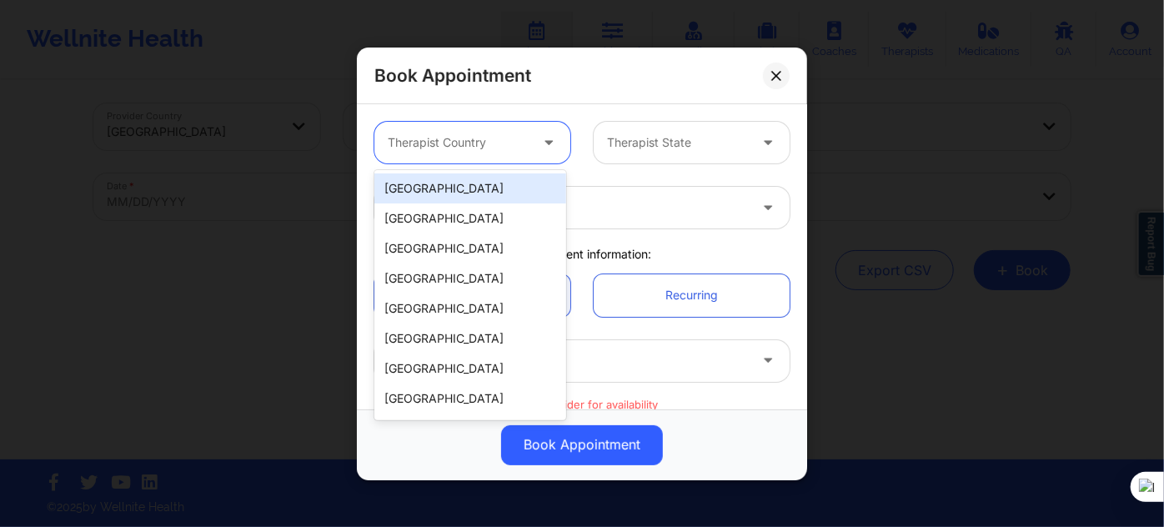
click at [487, 190] on div "[GEOGRAPHIC_DATA]" at bounding box center [470, 188] width 192 height 30
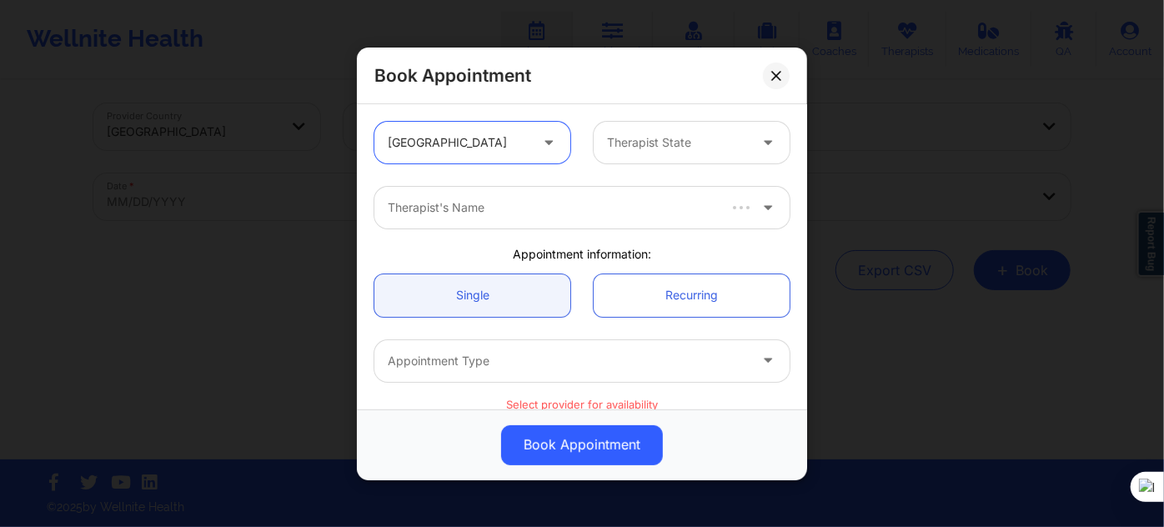
click at [617, 160] on div "Therapist State" at bounding box center [672, 143] width 156 height 42
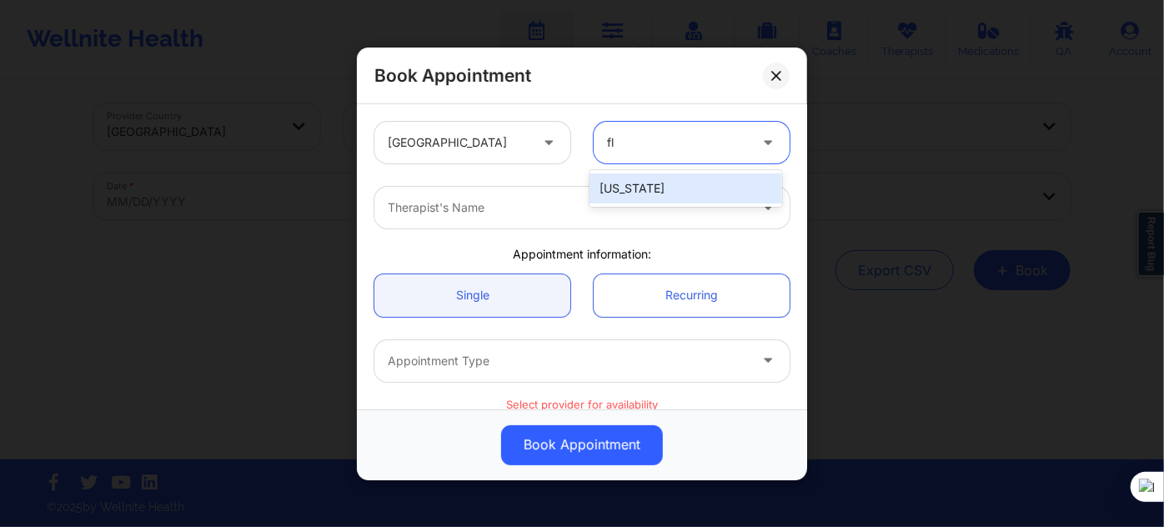
type input "flo"
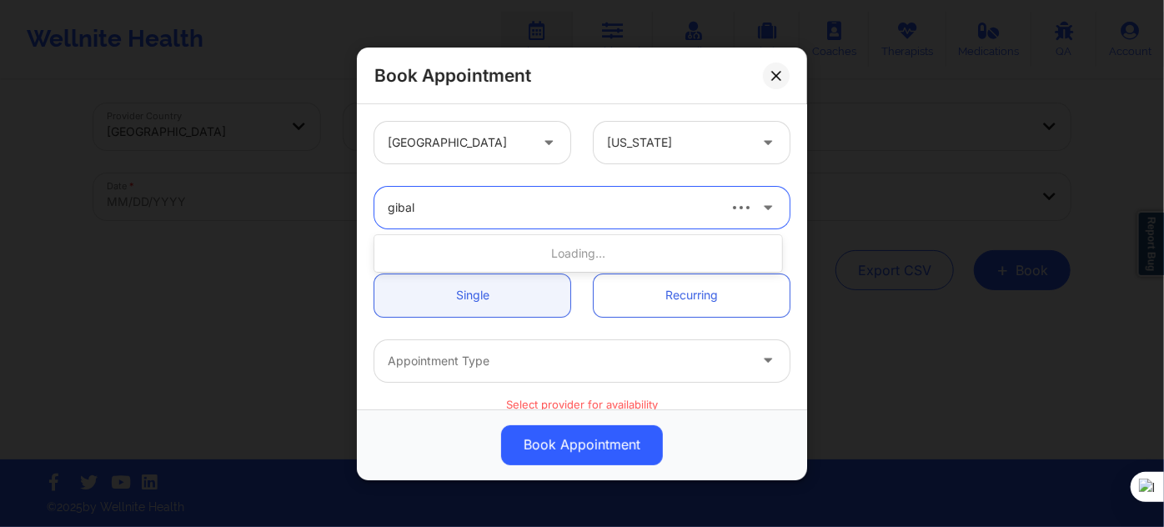
type input "gibala"
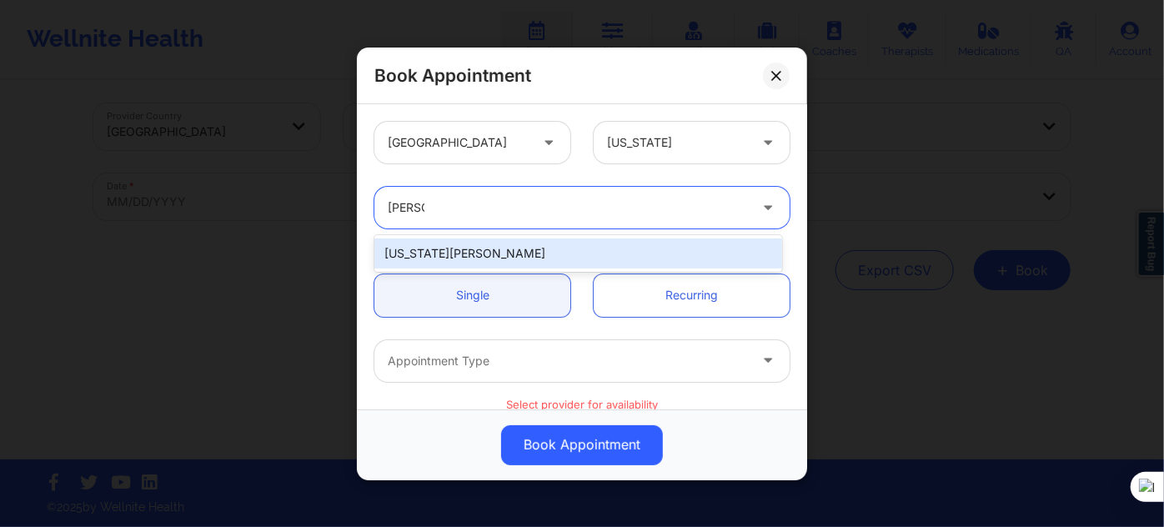
click at [469, 253] on div "Virginia Gibala" at bounding box center [578, 253] width 408 height 30
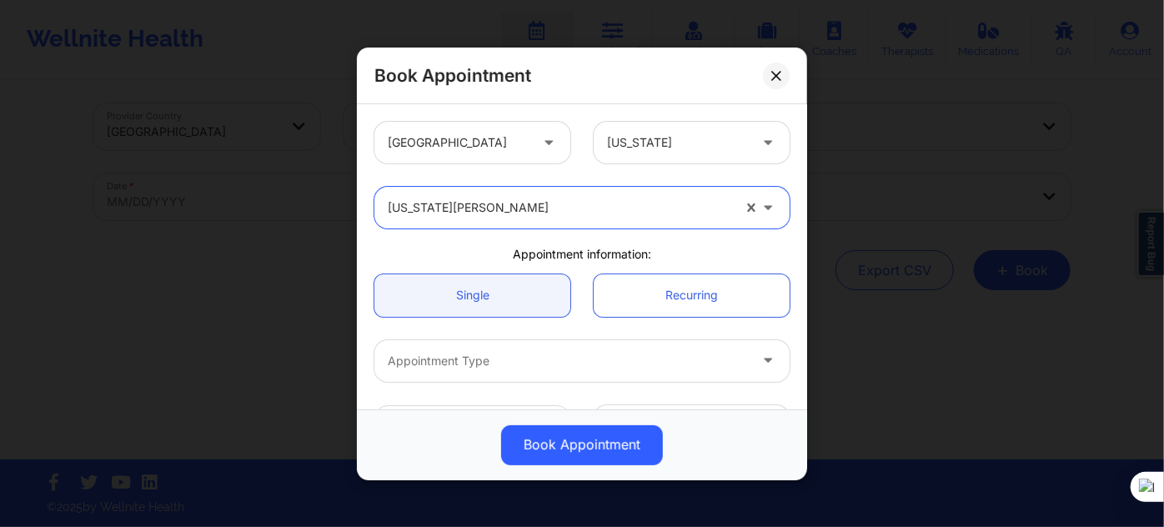
scroll to position [75, 0]
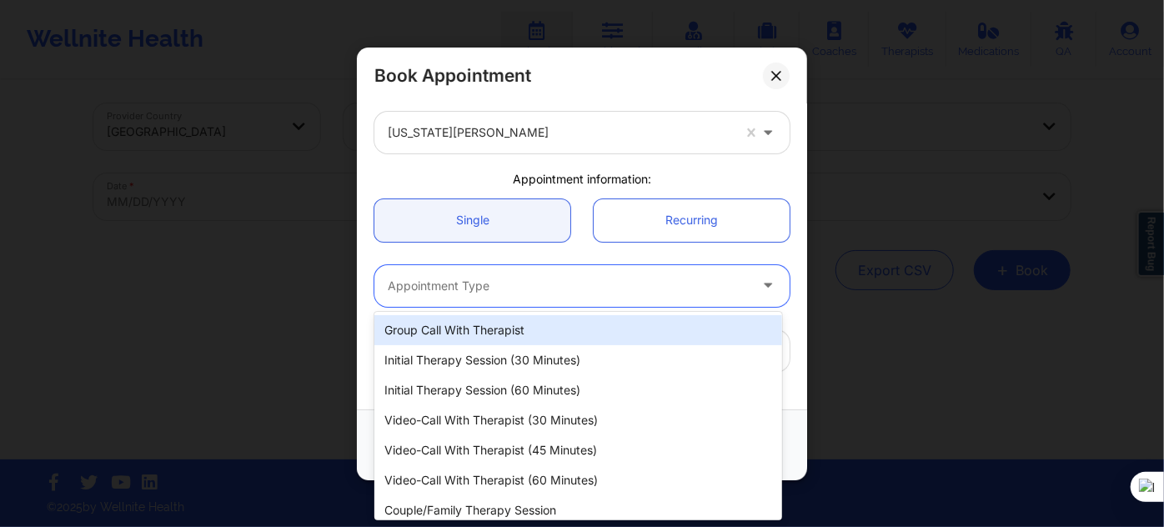
click at [484, 273] on div "Appointment Type" at bounding box center [561, 285] width 375 height 42
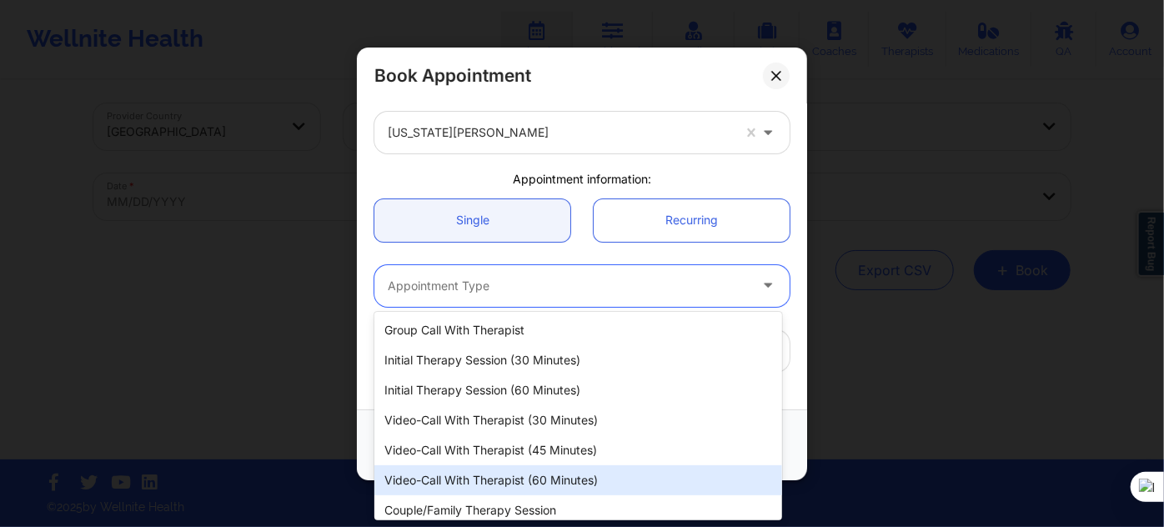
click at [503, 473] on div "Video-Call with Therapist (60 minutes)" at bounding box center [578, 480] width 408 height 30
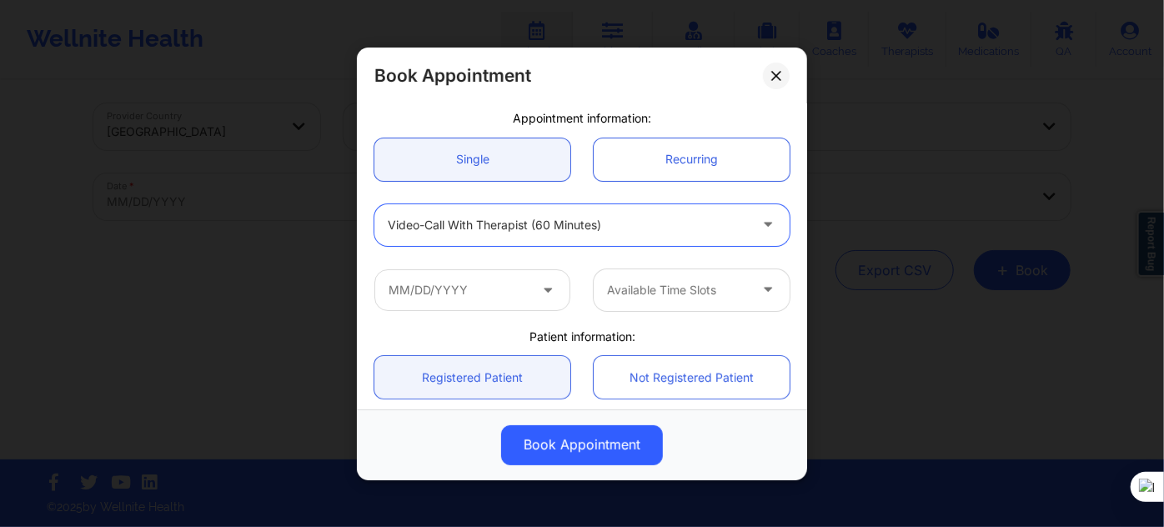
scroll to position [227, 0]
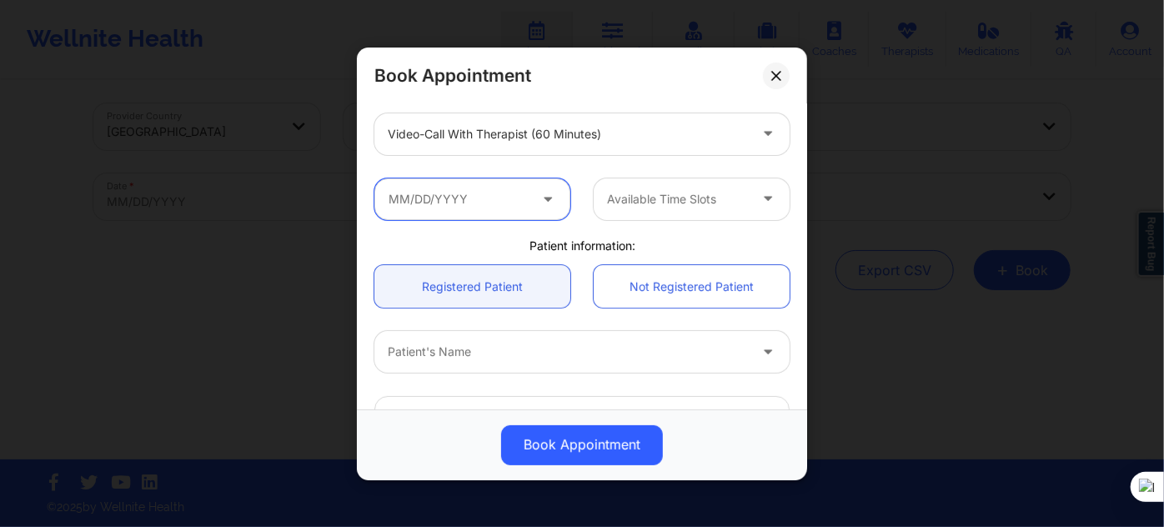
click at [500, 208] on input "text" at bounding box center [472, 199] width 196 height 42
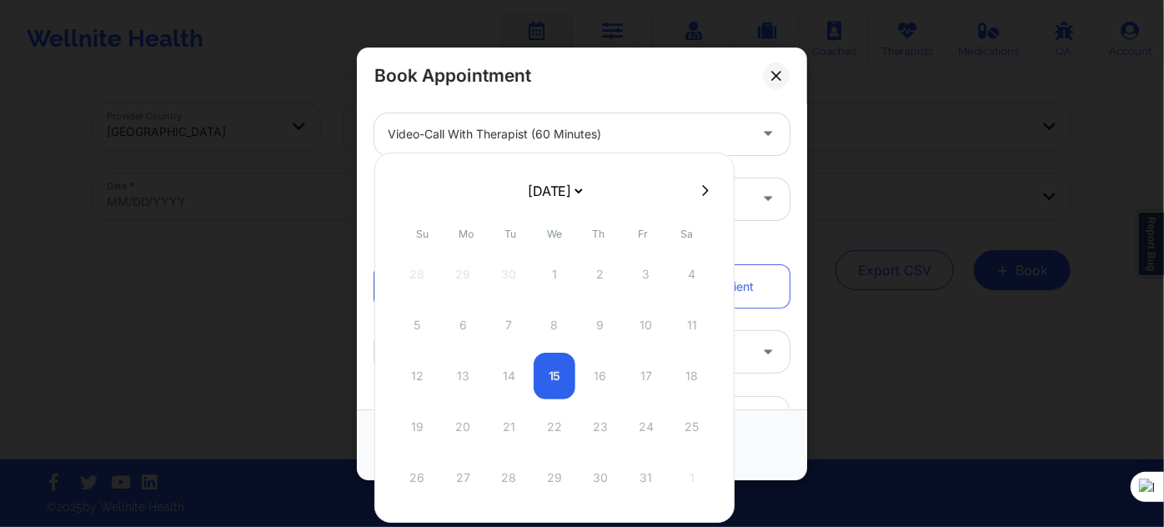
click at [544, 188] on select "[DATE] [DATE] [DATE] [DATE] [DATE] [DATE] [DATE] [DATE] [DATE] [DATE] [DATE] [D…" at bounding box center [554, 190] width 61 height 33
select select "2026-0"
click at [510, 373] on div "13" at bounding box center [509, 376] width 42 height 47
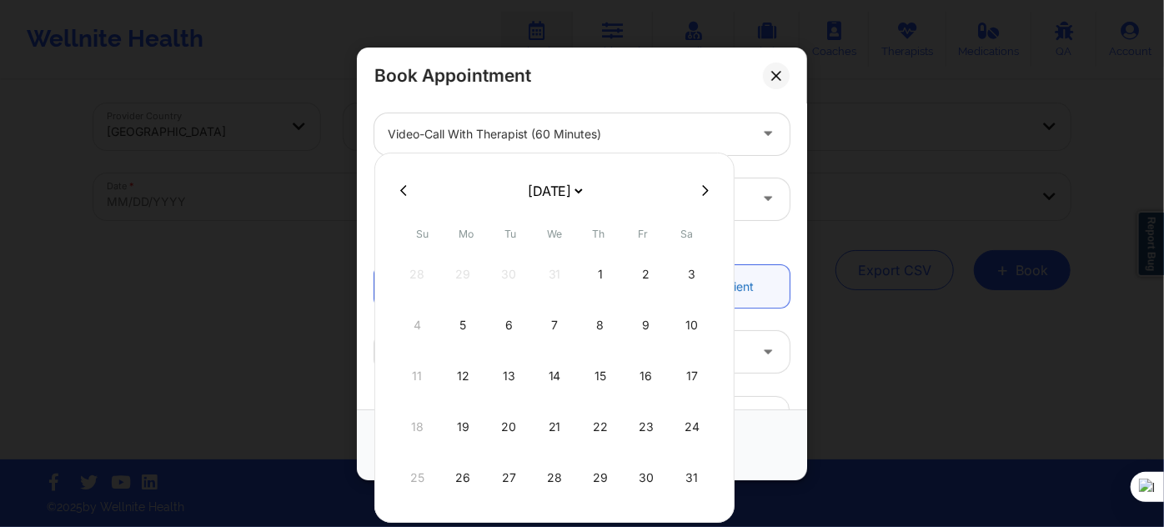
type input "01/13/2026"
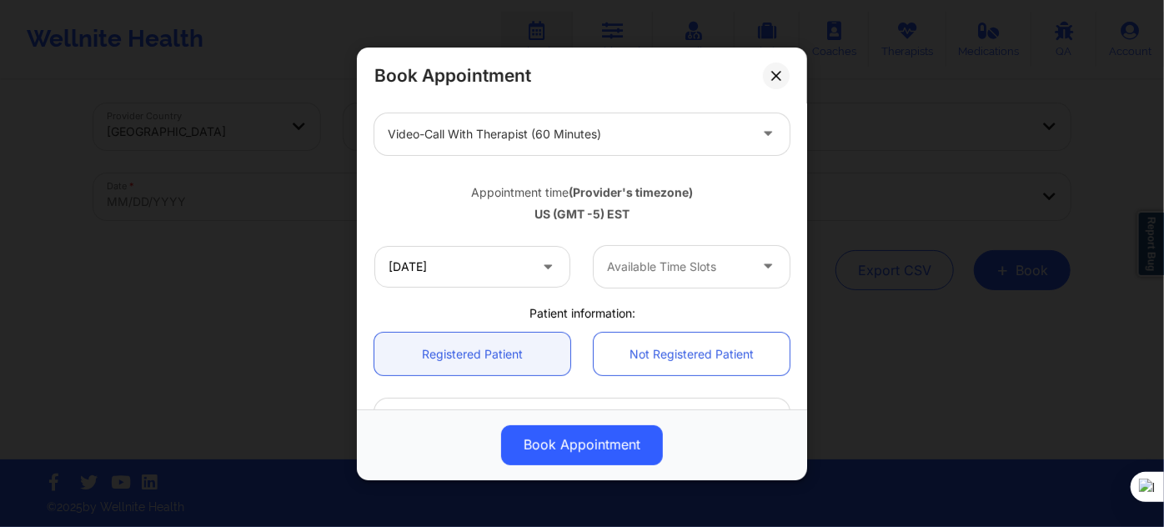
click at [686, 273] on div at bounding box center [677, 267] width 141 height 20
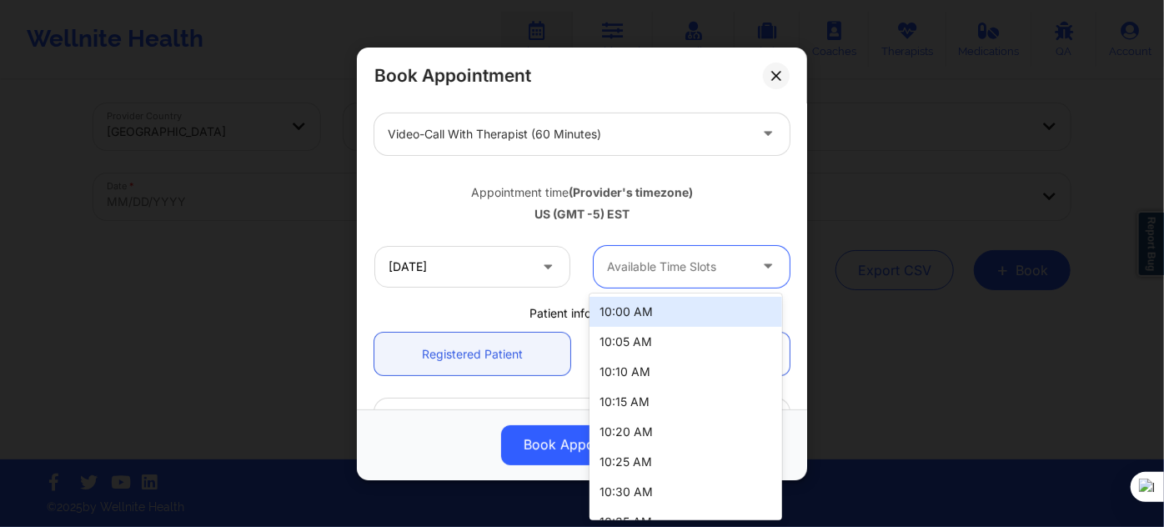
click at [662, 311] on div "10:00 AM" at bounding box center [686, 312] width 192 height 30
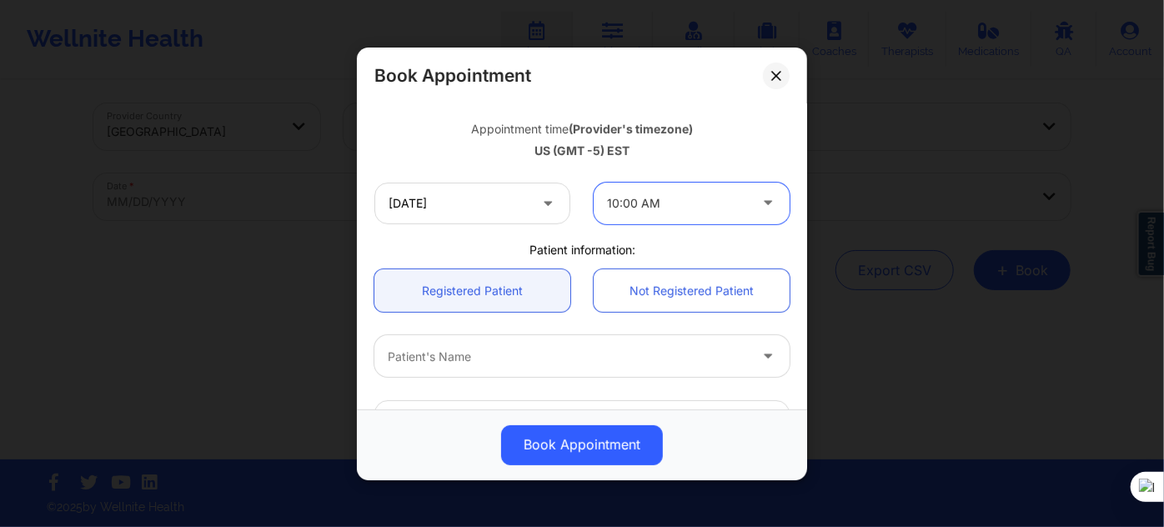
scroll to position [379, 0]
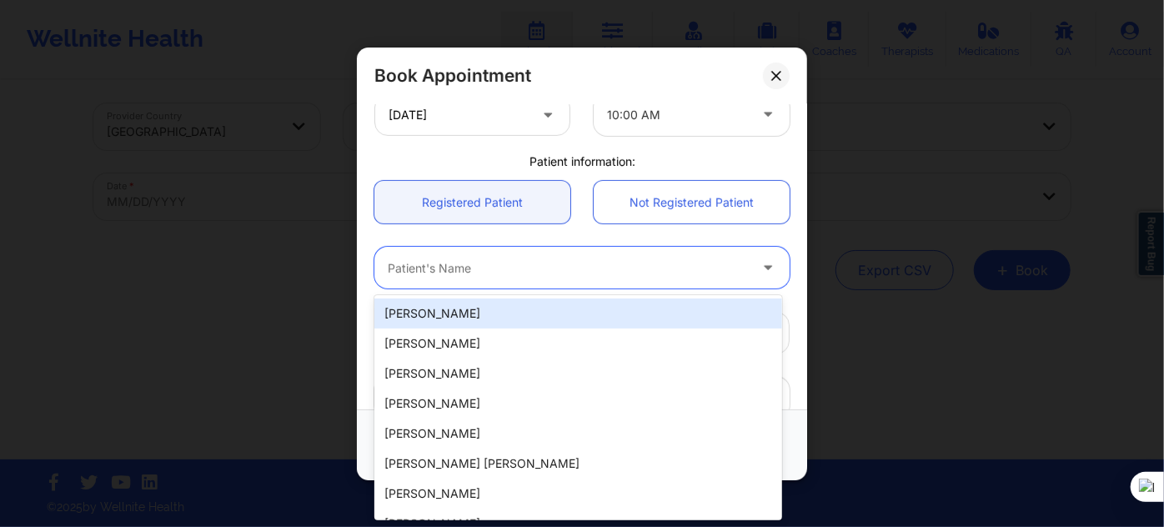
click at [516, 268] on div at bounding box center [568, 268] width 360 height 20
paste input "GUSTAVOPINO2@ICLOUD.COM"
type input "GUSTAVOPINO2@ICLOUD.COM"
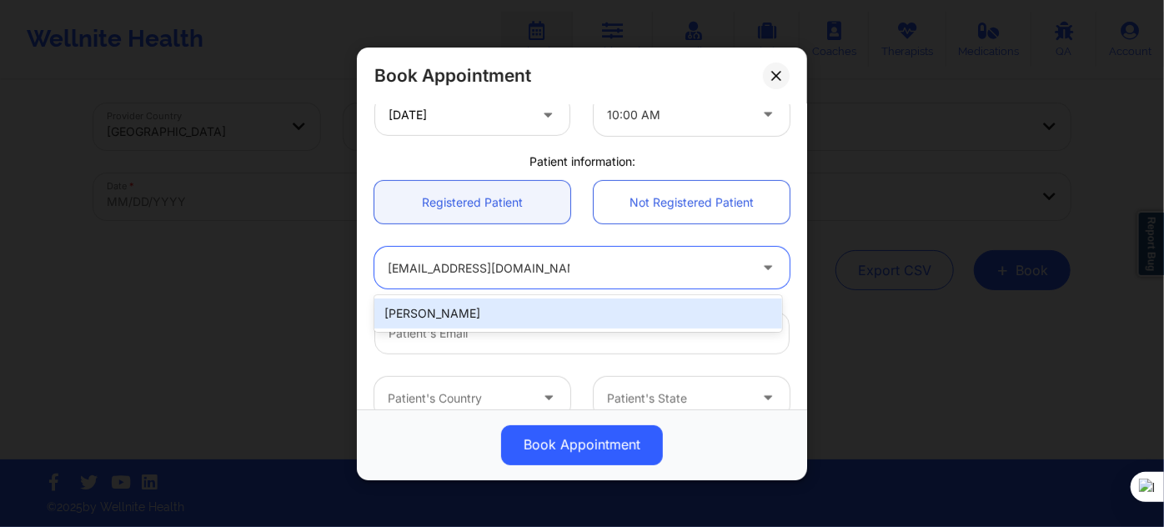
click at [549, 316] on div "Luis Gustavo Pino" at bounding box center [578, 314] width 408 height 30
type input "gustavopino2@icloud.com"
type input "+17867055964"
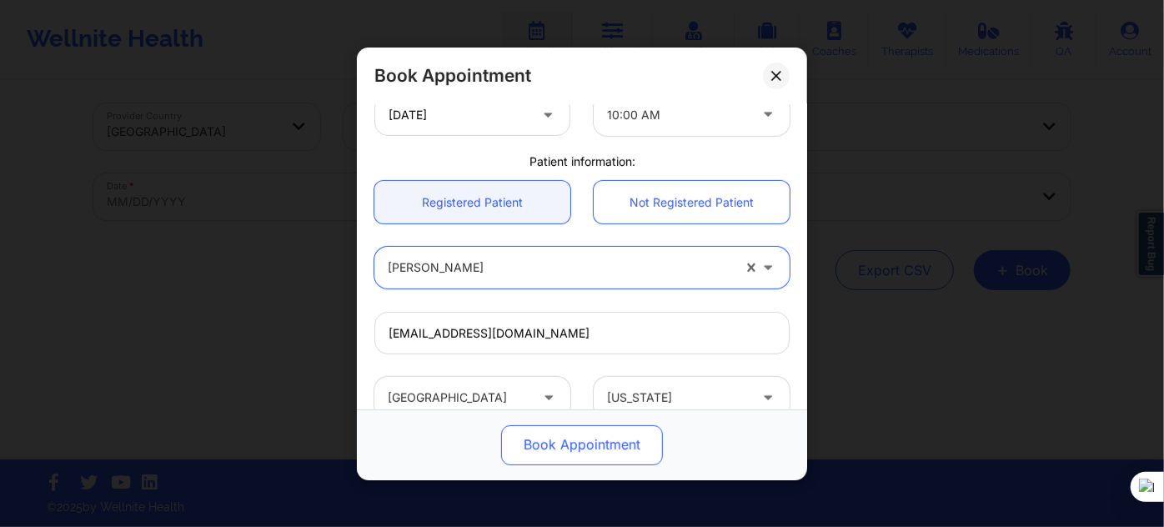
click at [539, 444] on button "Book Appointment" at bounding box center [582, 444] width 162 height 40
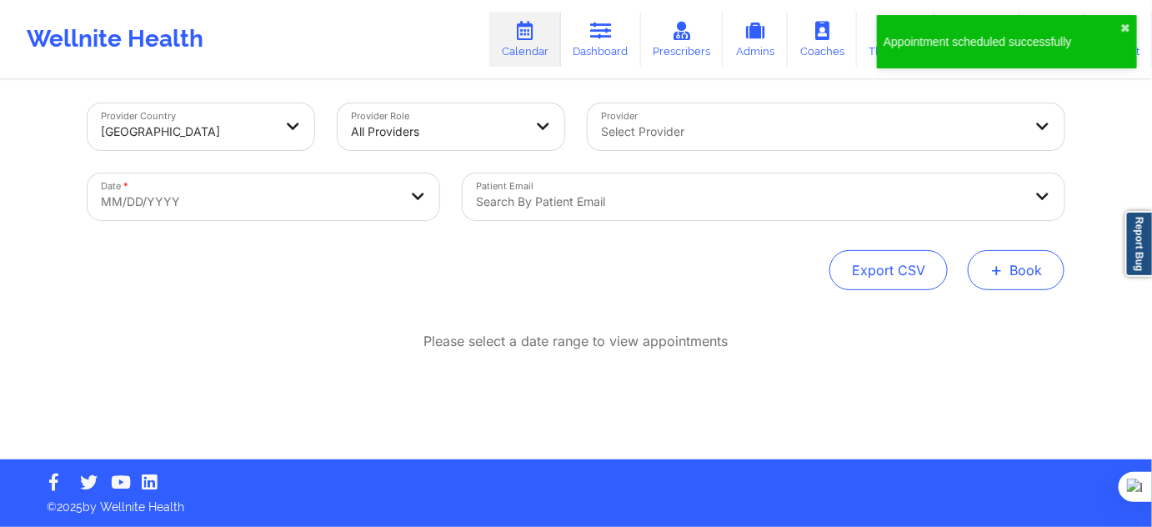
click at [992, 265] on span "+" at bounding box center [997, 269] width 13 height 9
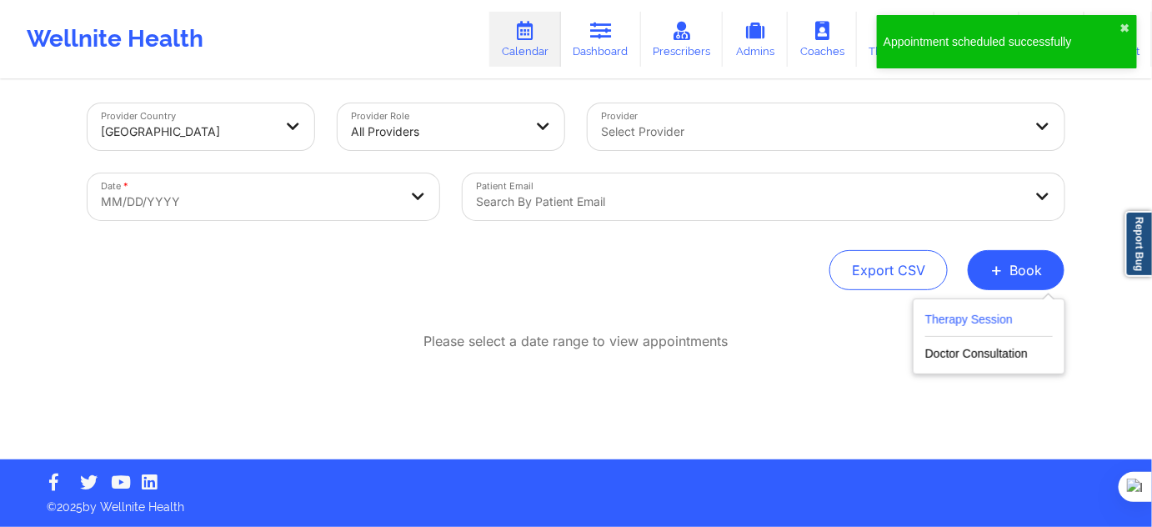
click at [987, 317] on button "Therapy Session" at bounding box center [990, 323] width 128 height 28
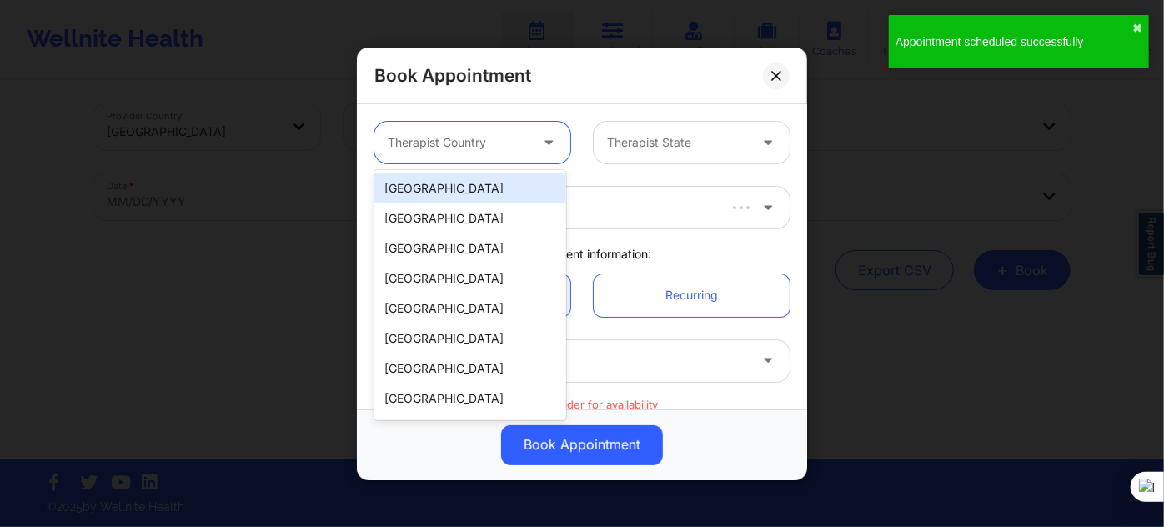
click at [473, 130] on div "Therapist Country" at bounding box center [452, 143] width 156 height 42
click at [436, 200] on div "[GEOGRAPHIC_DATA]" at bounding box center [470, 188] width 192 height 30
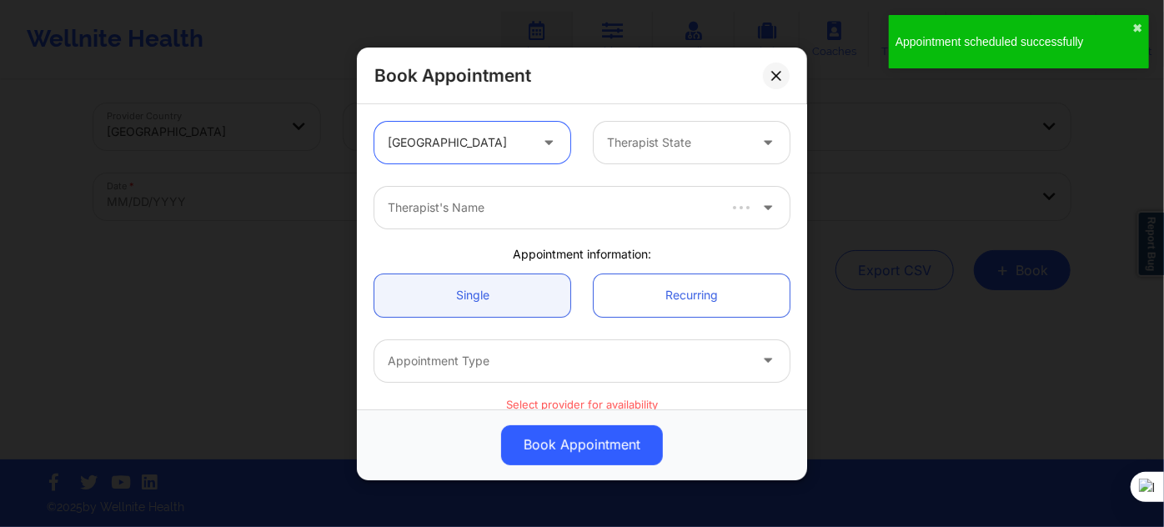
click at [630, 137] on div at bounding box center [677, 143] width 141 height 20
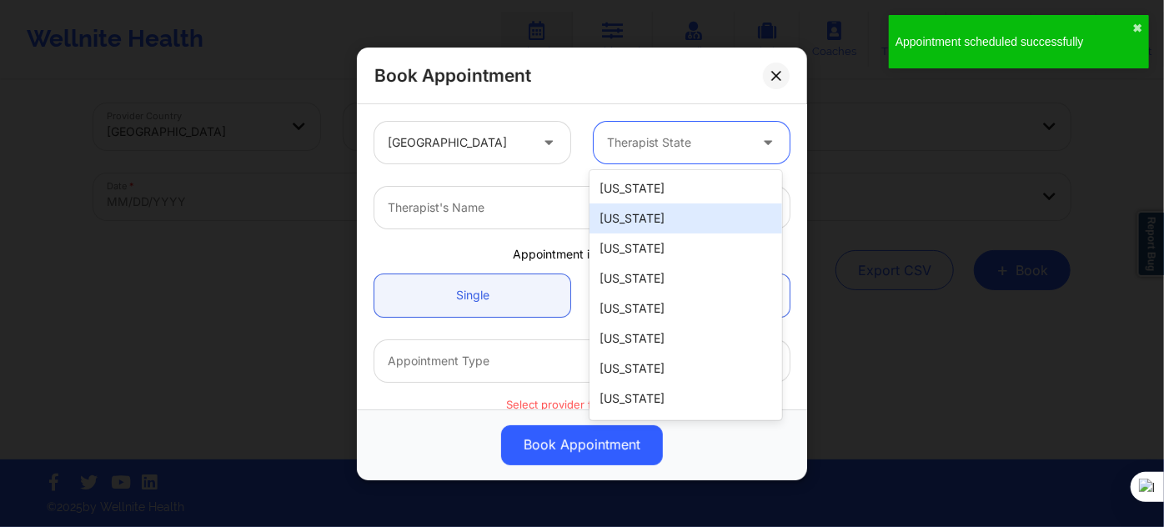
type input "f"
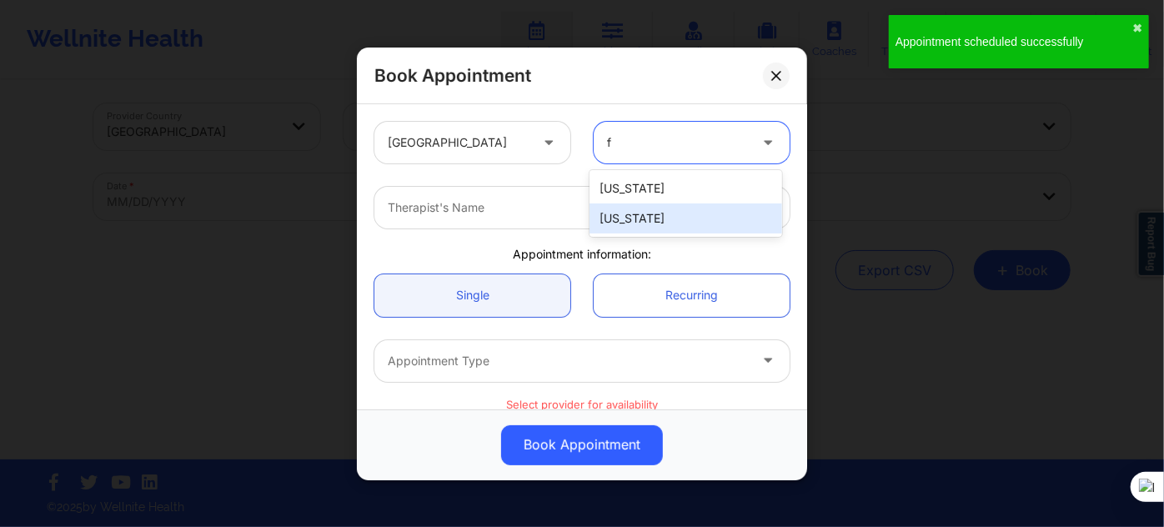
click at [649, 219] on div "[US_STATE]" at bounding box center [686, 218] width 192 height 30
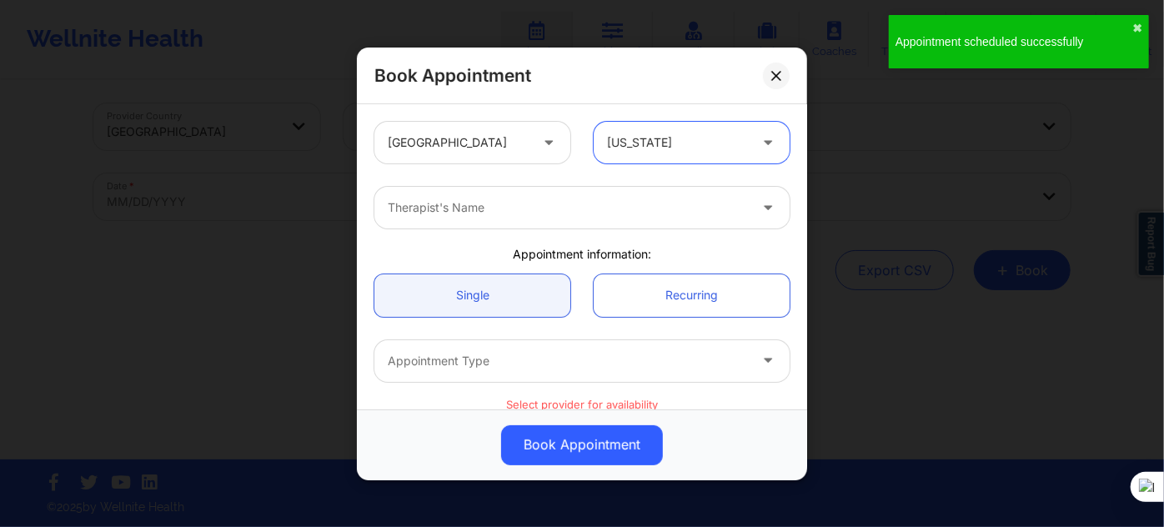
click at [545, 206] on div at bounding box center [568, 208] width 360 height 20
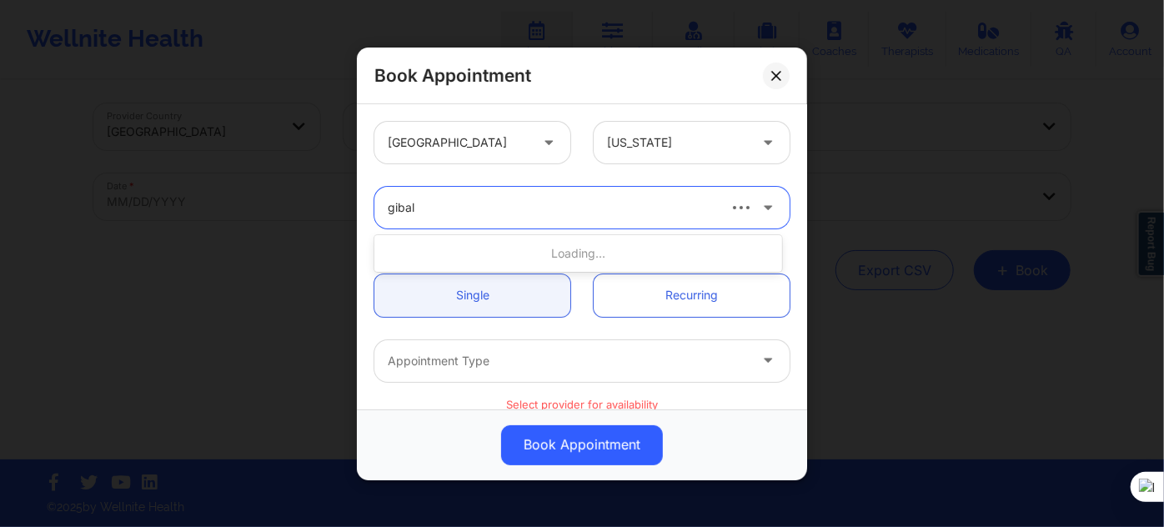
type input "gibala"
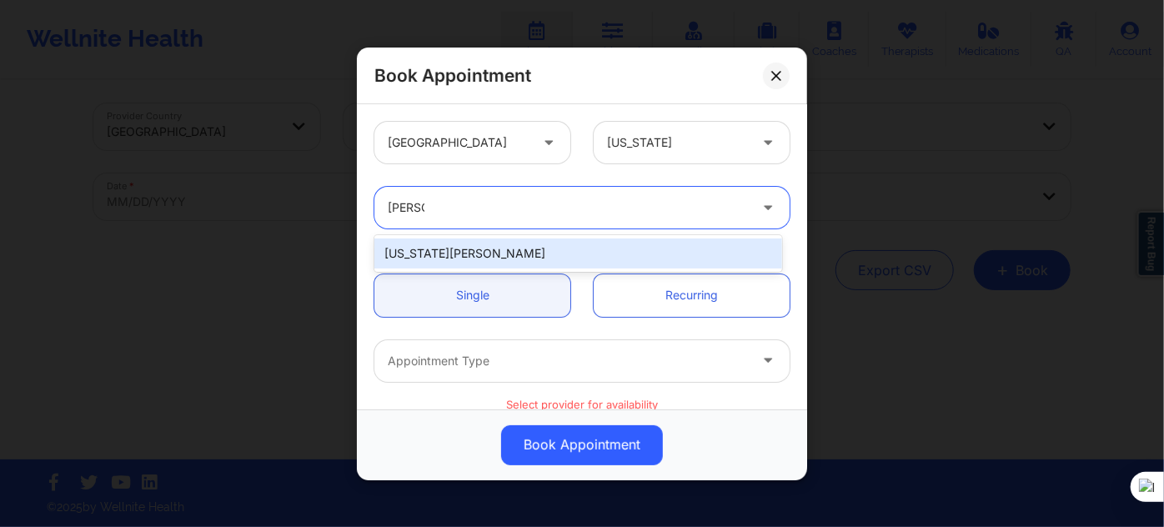
click at [464, 259] on div "Virginia Gibala" at bounding box center [578, 253] width 408 height 30
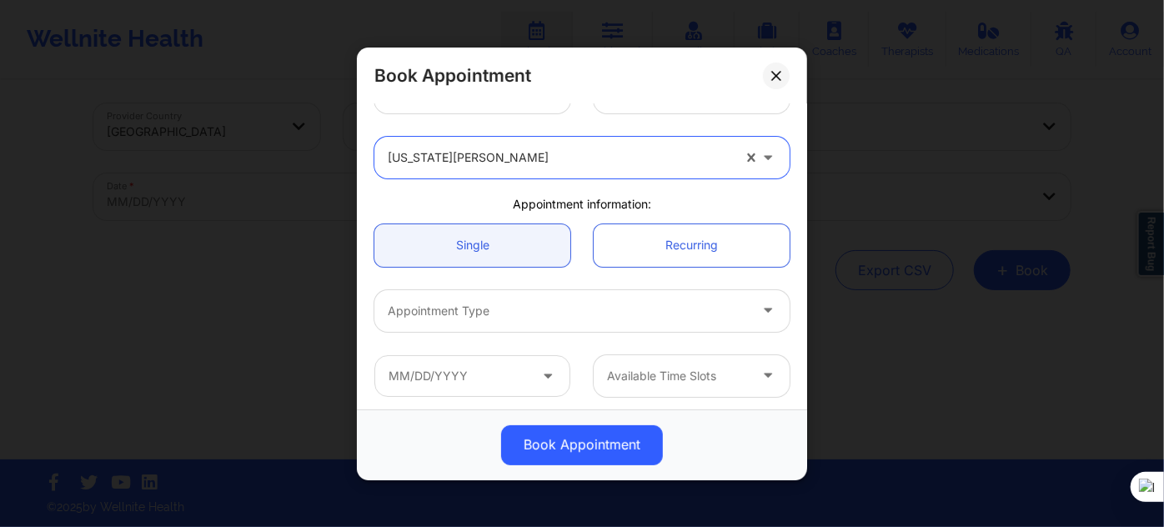
scroll to position [151, 0]
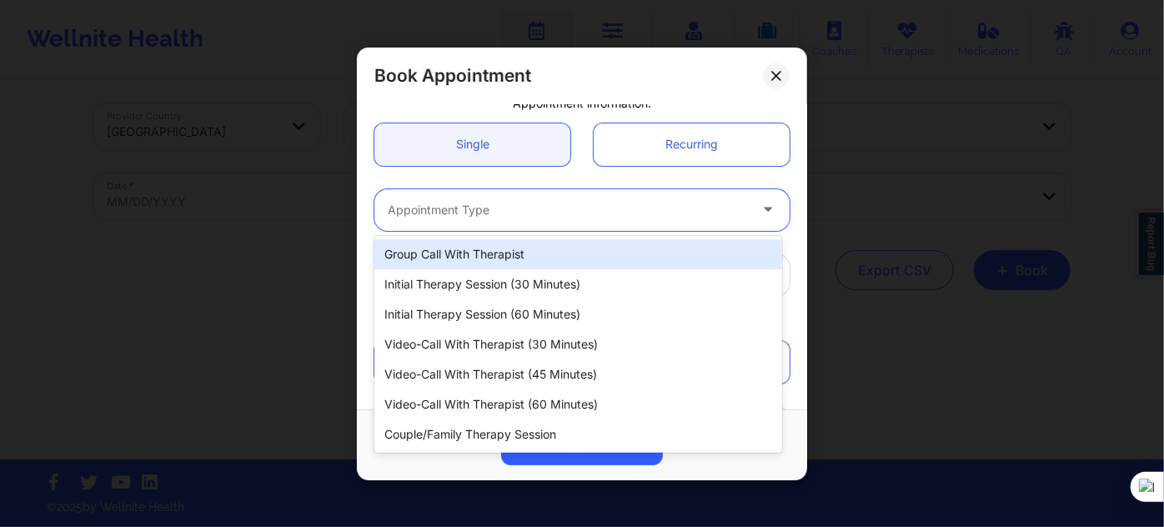
click at [512, 208] on div at bounding box center [568, 210] width 360 height 20
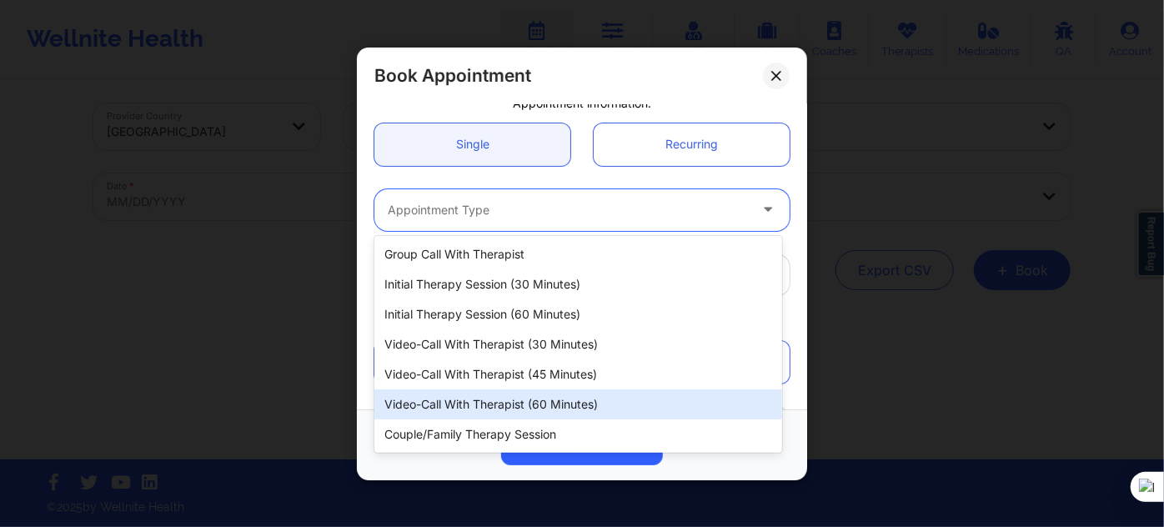
click at [534, 407] on div "Video-Call with Therapist (60 minutes)" at bounding box center [578, 404] width 408 height 30
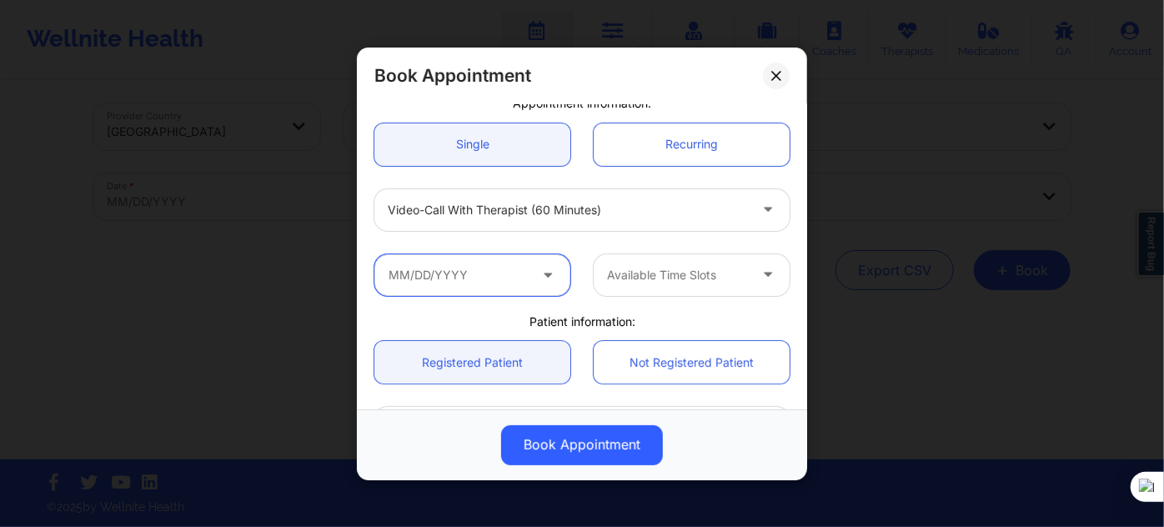
click at [485, 254] on input "text" at bounding box center [472, 274] width 196 height 42
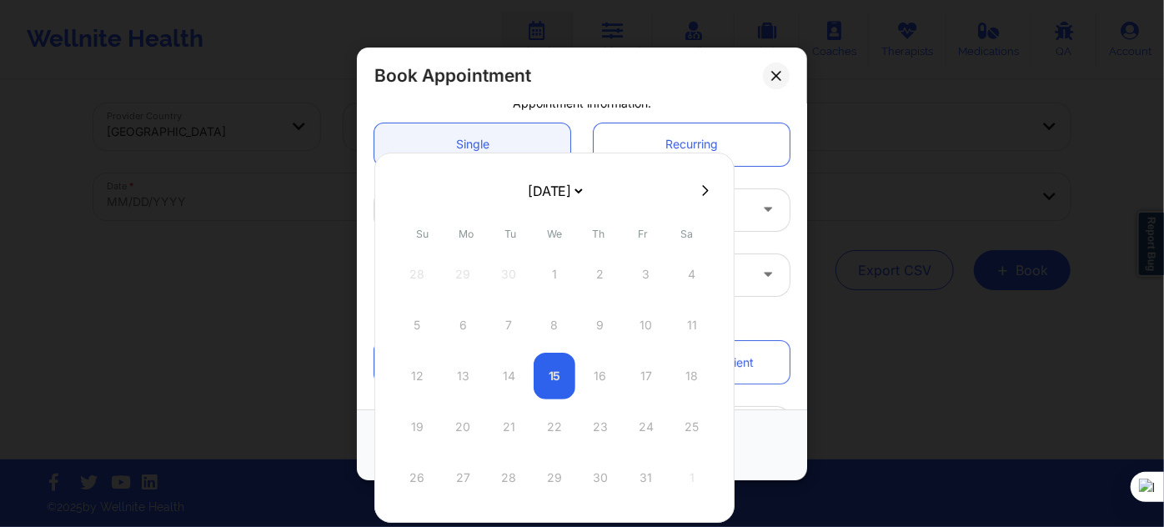
click at [533, 190] on select "[DATE] [DATE] [DATE] [DATE] [DATE] [DATE] [DATE] [DATE] [DATE] [DATE] [DATE] [D…" at bounding box center [554, 190] width 61 height 33
select select "2026-0"
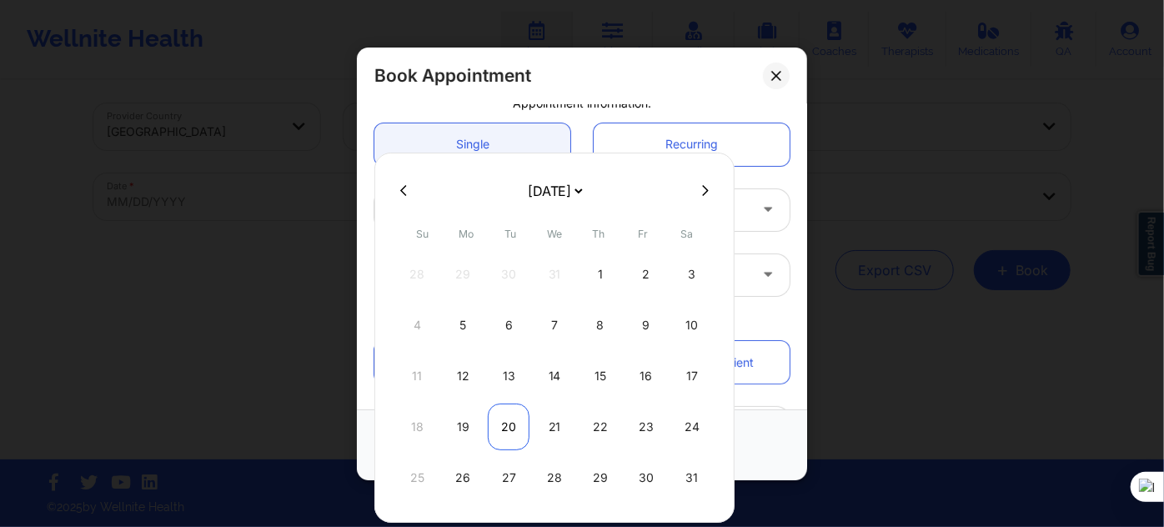
click at [509, 418] on div "20" at bounding box center [509, 427] width 42 height 47
type input "01/20/2026"
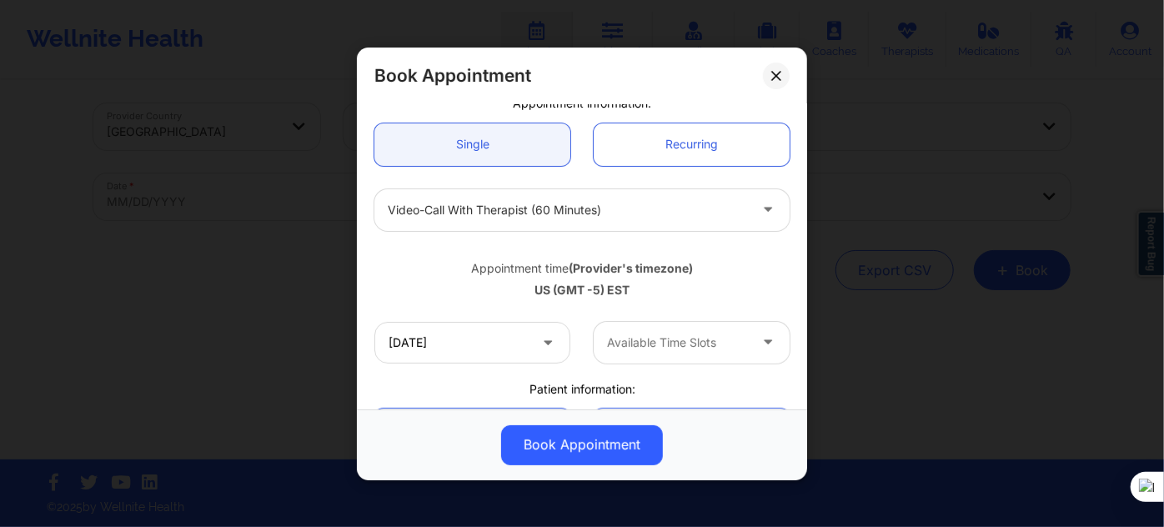
click at [630, 354] on div "Available Time Slots" at bounding box center [672, 342] width 156 height 42
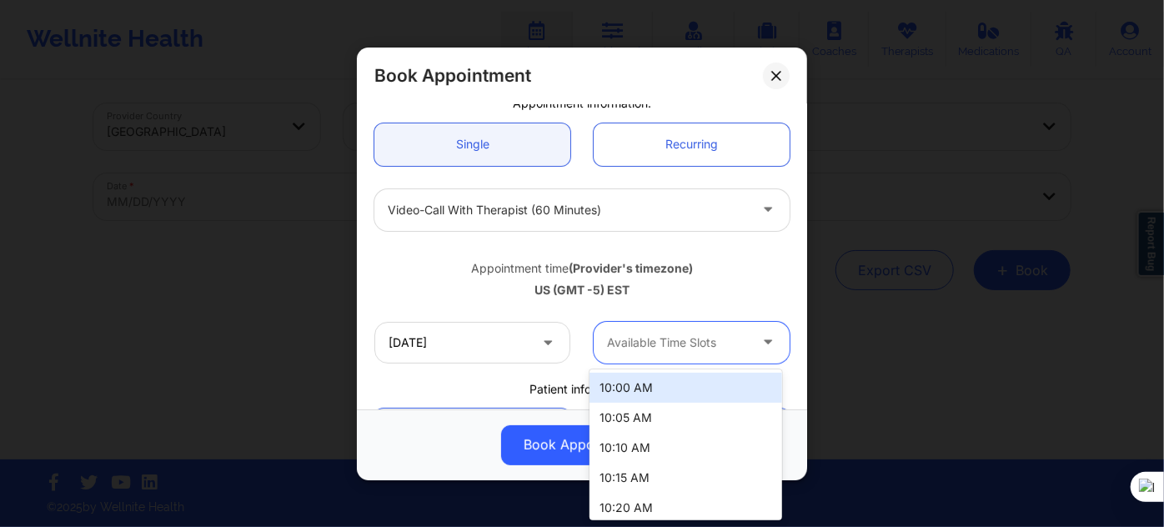
click at [629, 379] on div "10:00 AM" at bounding box center [686, 388] width 192 height 30
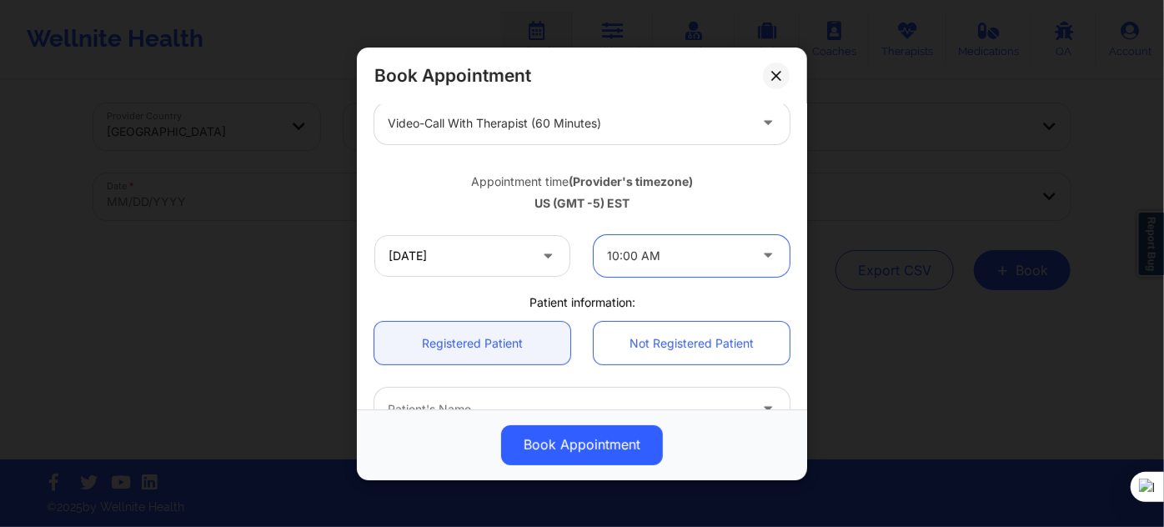
scroll to position [303, 0]
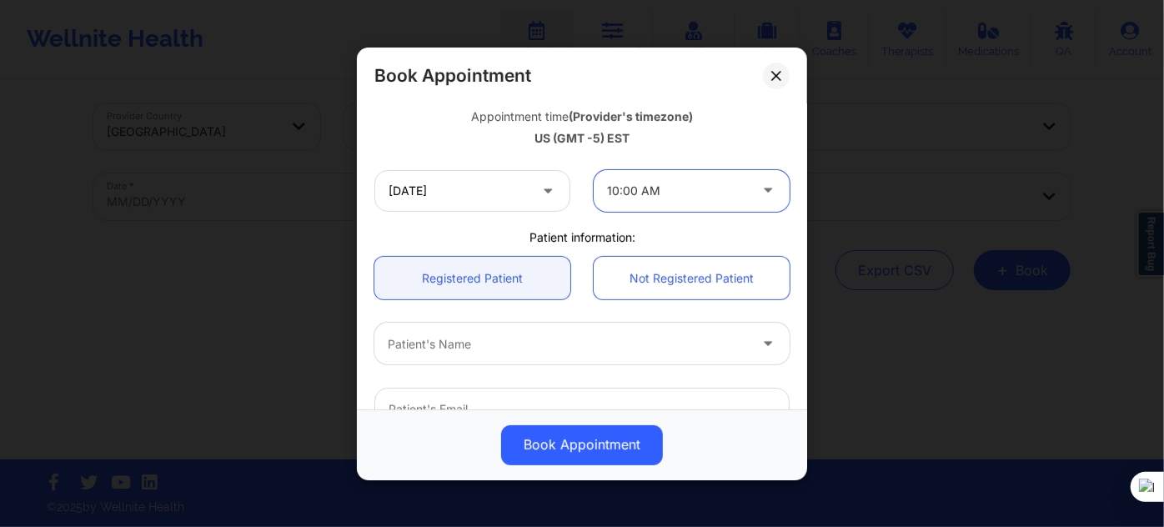
click at [471, 336] on div at bounding box center [568, 344] width 360 height 20
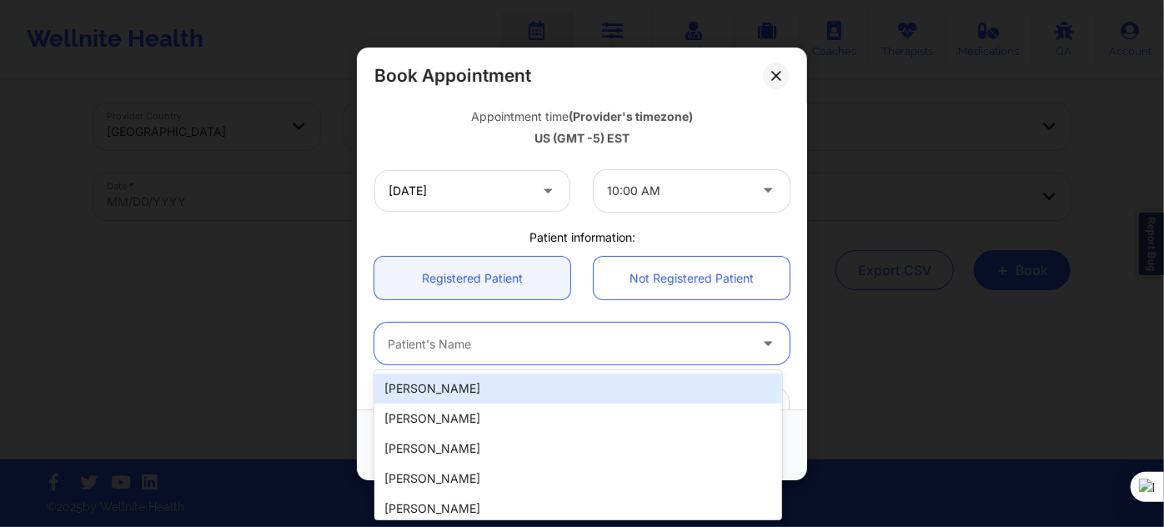
paste input "GUSTAVOPINO2@ICLOUD.COM"
type input "GUSTAVOPINO2@ICLOUD.COM"
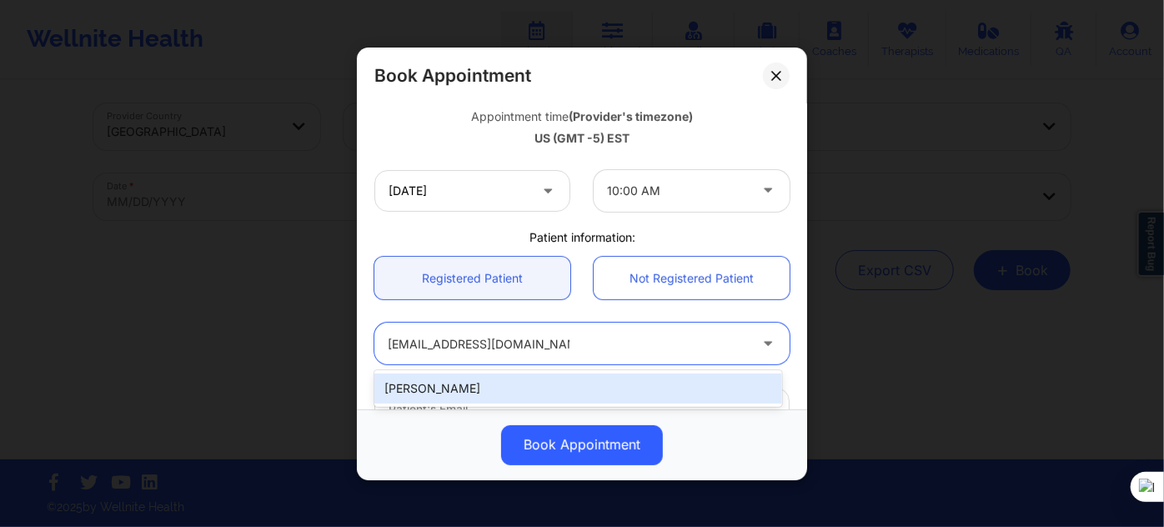
click at [539, 389] on div "Luis Gustavo Pino" at bounding box center [578, 389] width 408 height 30
type input "gustavopino2@icloud.com"
type input "+17867055964"
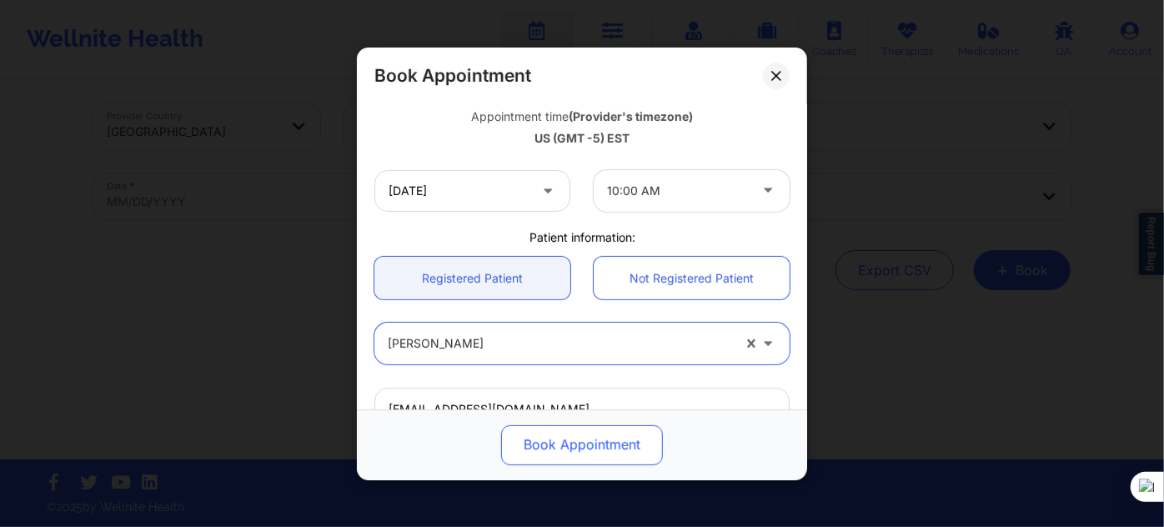
click at [569, 442] on button "Book Appointment" at bounding box center [582, 444] width 162 height 40
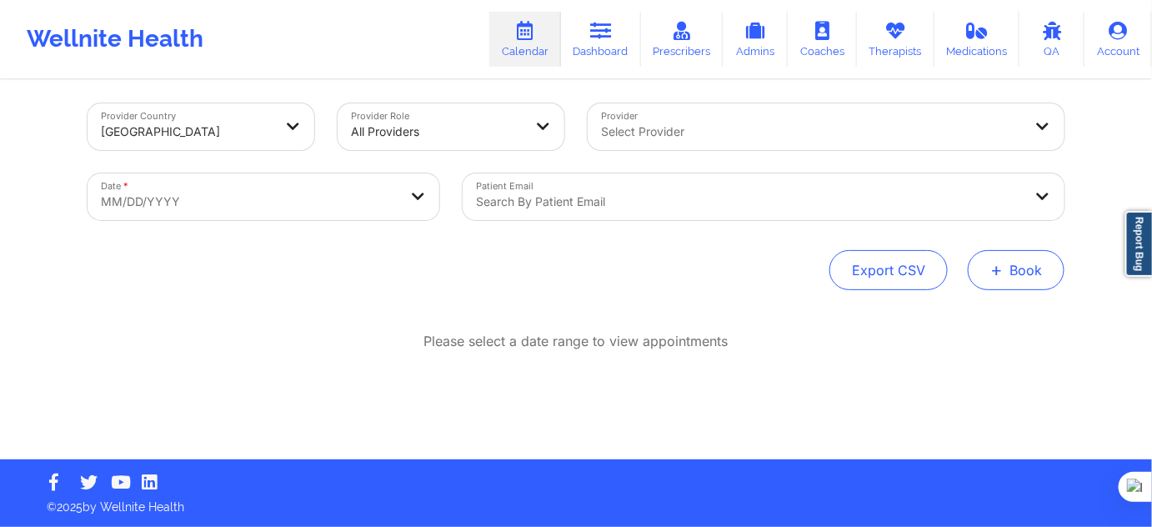
click at [1006, 270] on button "+ Book" at bounding box center [1016, 270] width 97 height 40
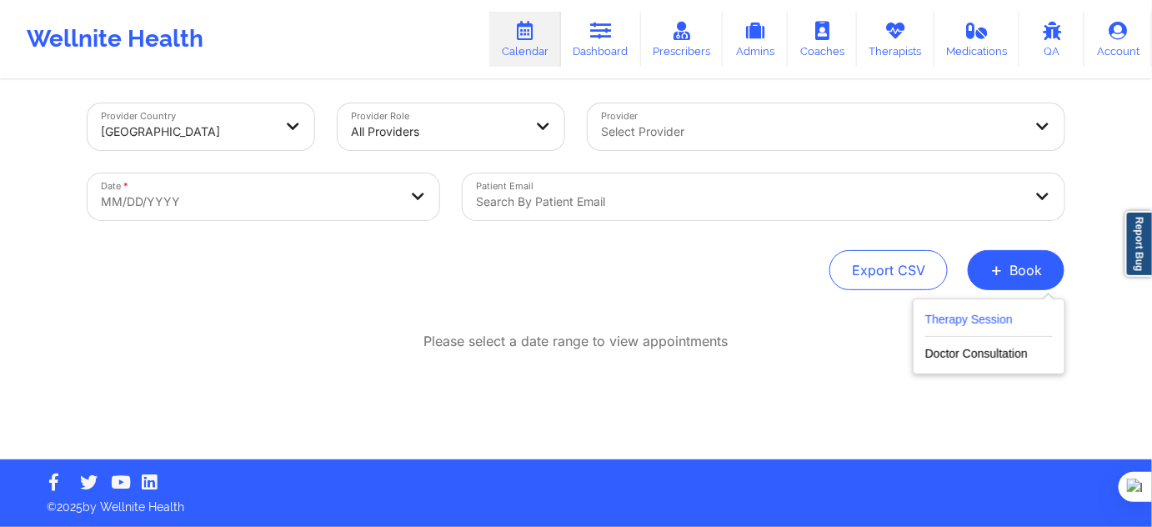
click at [991, 310] on button "Therapy Session" at bounding box center [990, 323] width 128 height 28
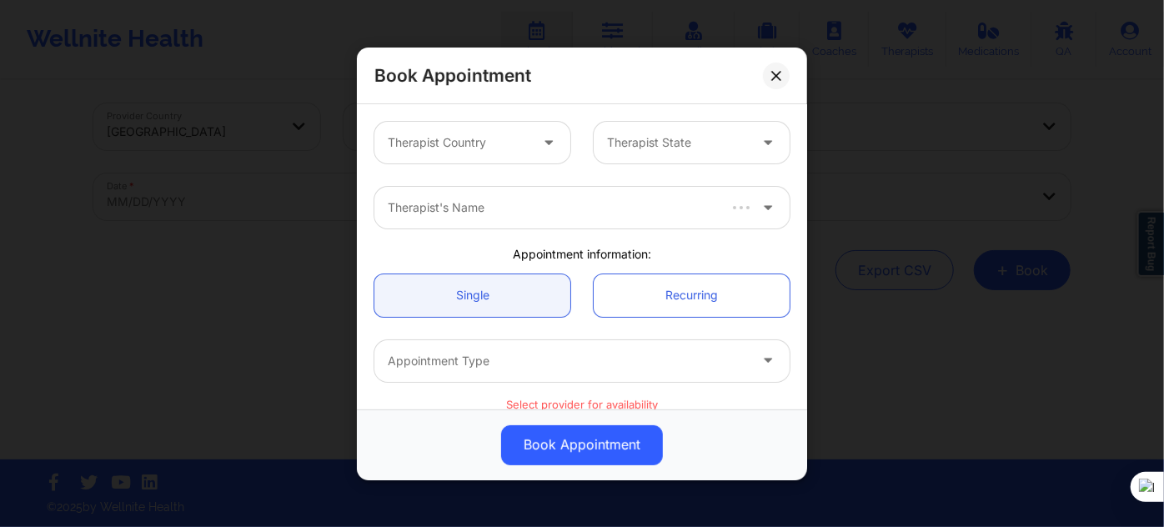
click at [500, 142] on div at bounding box center [458, 143] width 141 height 20
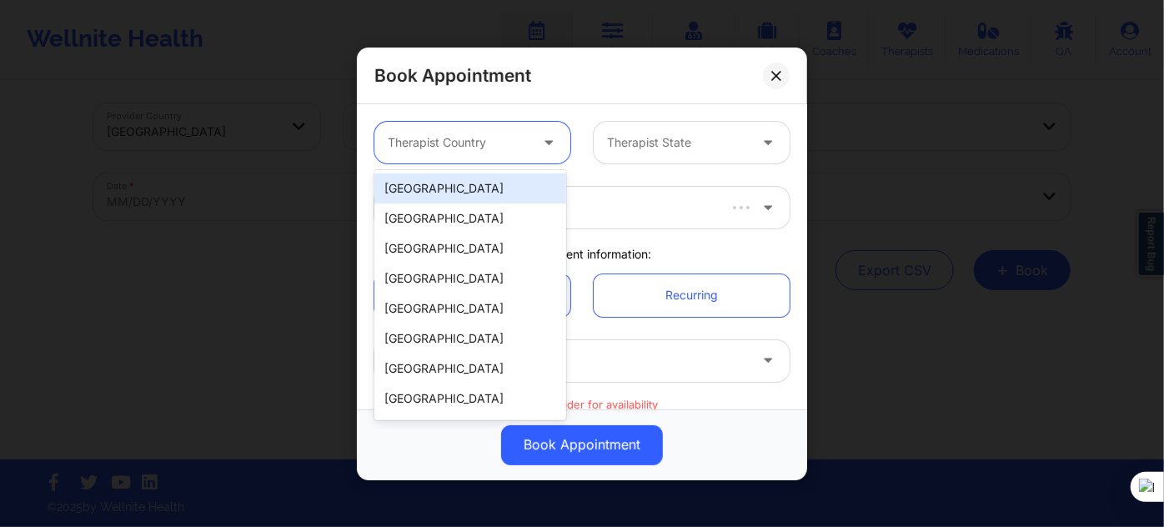
click at [488, 187] on div "[GEOGRAPHIC_DATA]" at bounding box center [470, 188] width 192 height 30
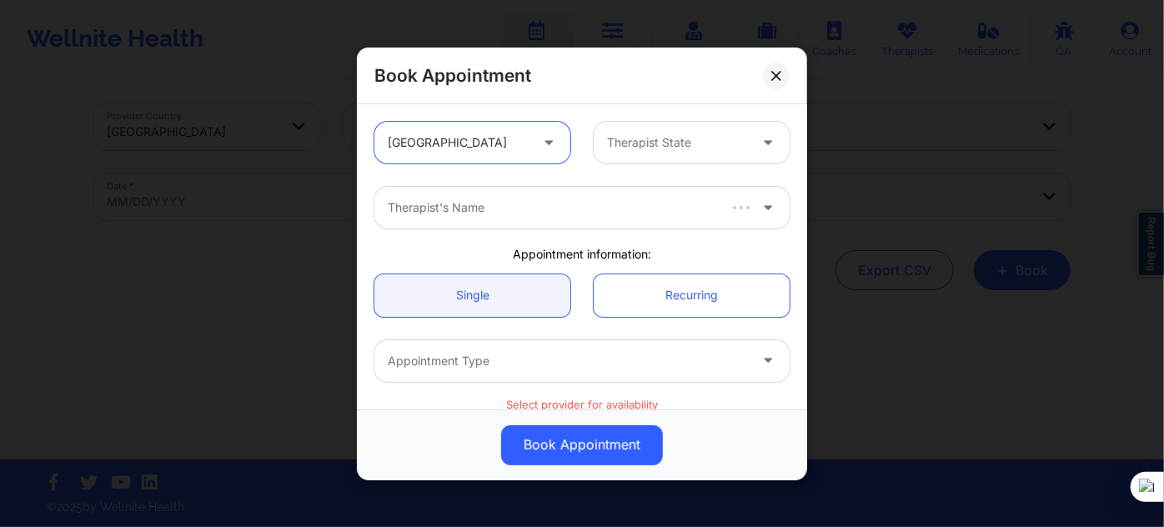
click at [623, 143] on div at bounding box center [677, 143] width 141 height 20
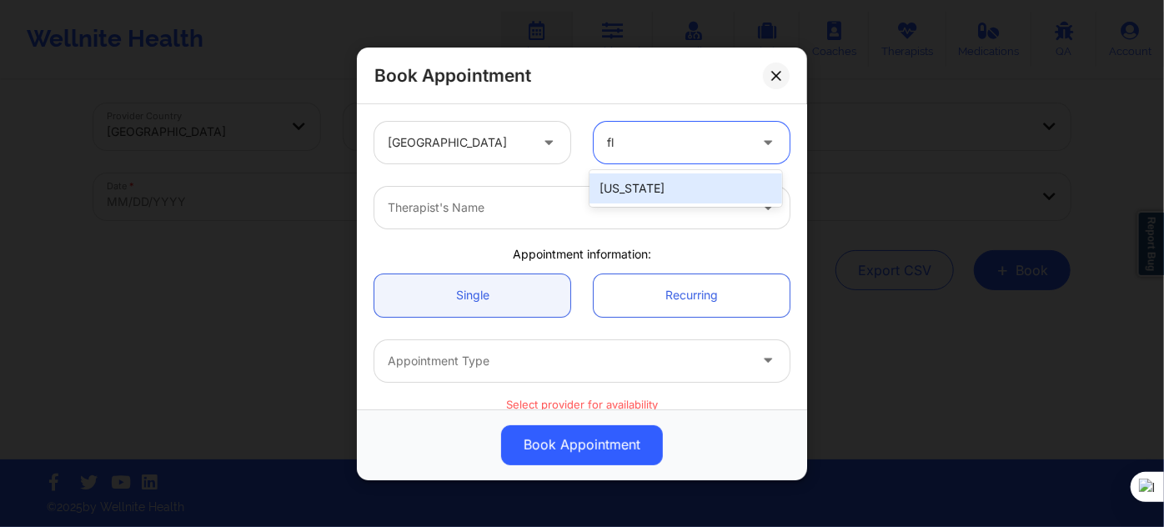
type input "flo"
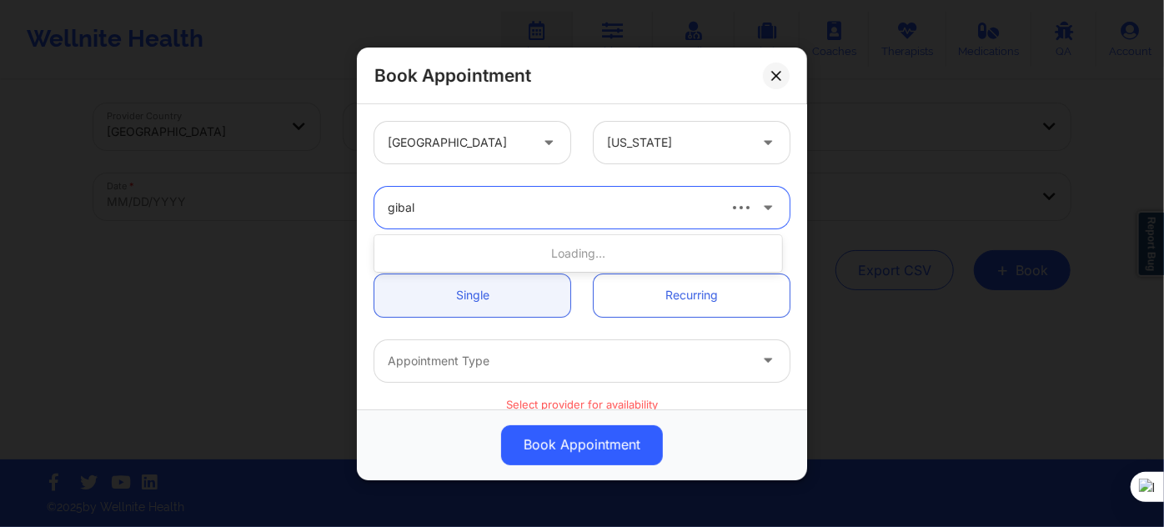
type input "gibala"
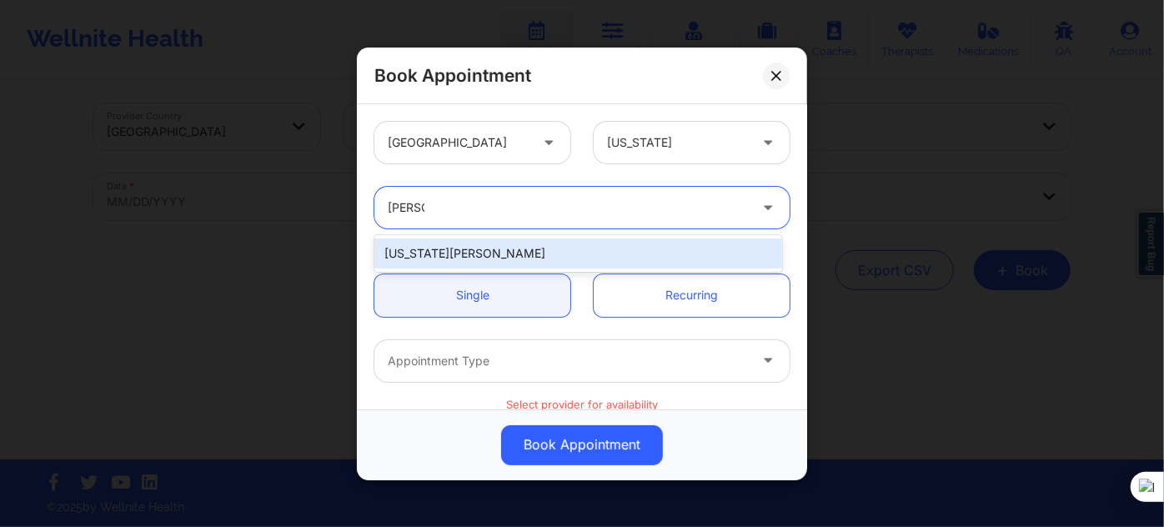
click at [383, 246] on div "Virginia Gibala" at bounding box center [578, 253] width 408 height 30
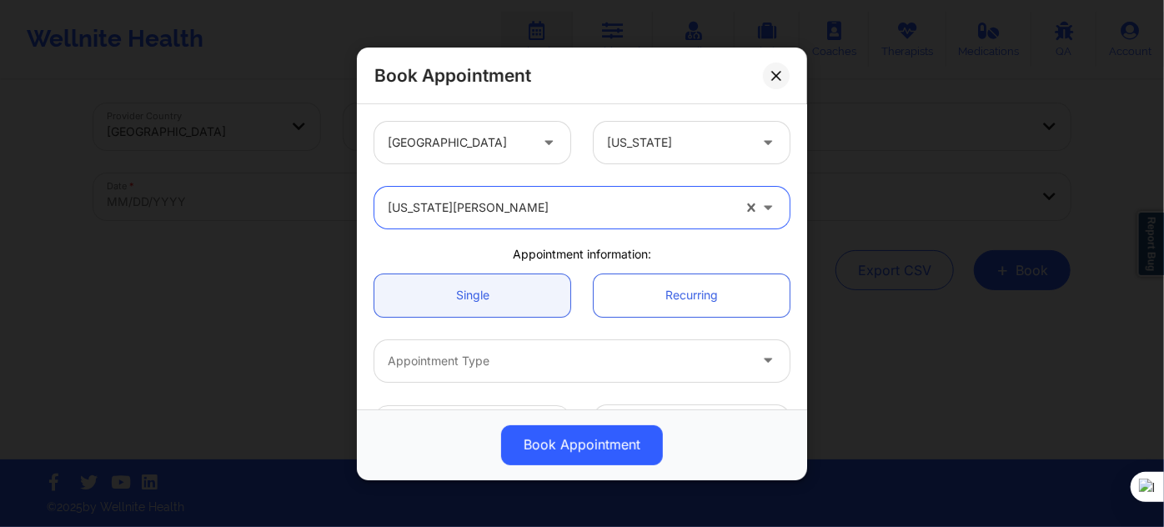
click at [455, 344] on div "Appointment Type" at bounding box center [561, 360] width 375 height 42
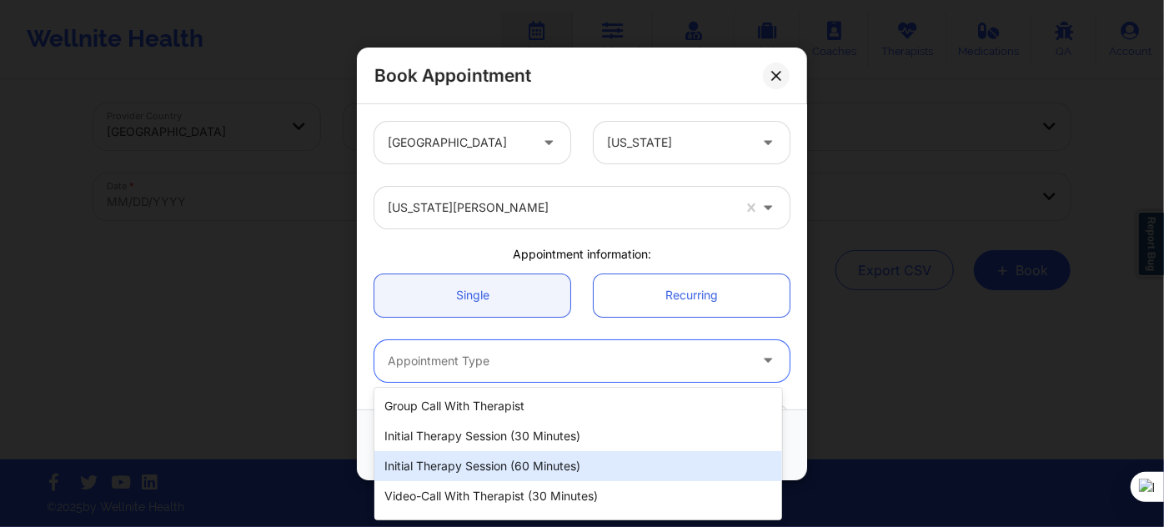
scroll to position [84, 0]
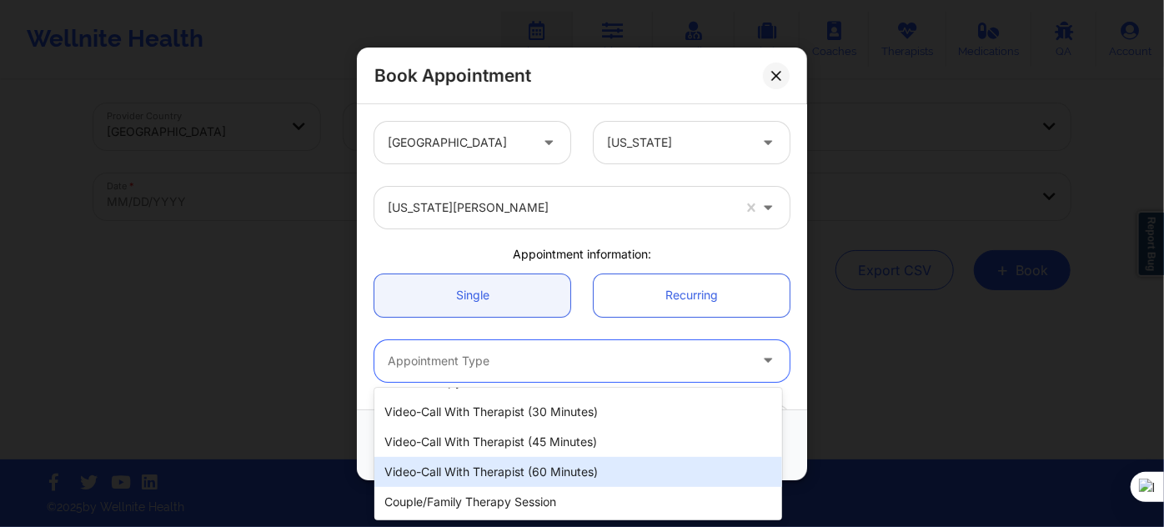
click at [519, 476] on div "Video-Call with Therapist (60 minutes)" at bounding box center [578, 472] width 408 height 30
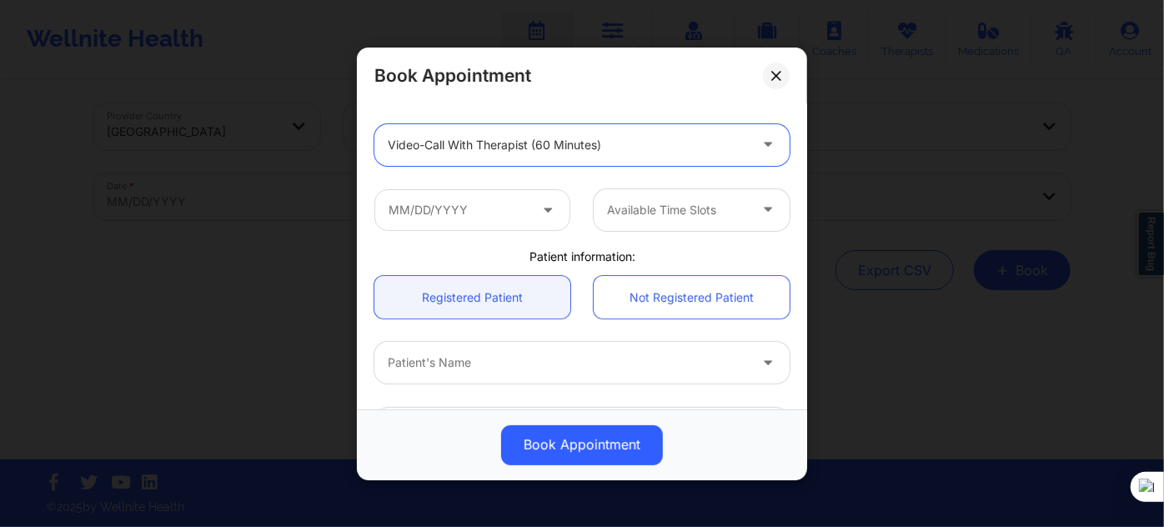
scroll to position [227, 0]
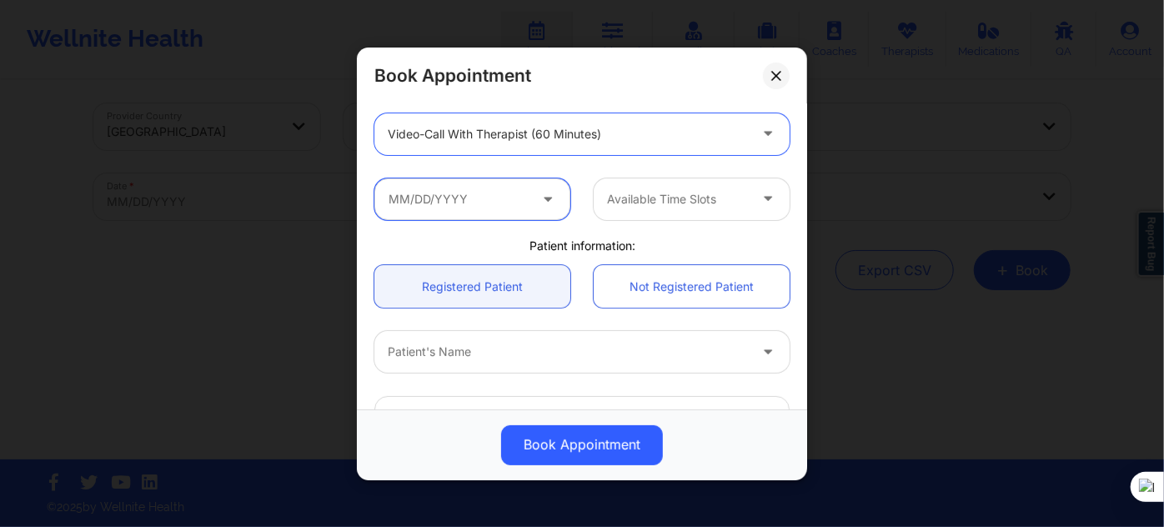
click at [474, 203] on input "text" at bounding box center [472, 199] width 196 height 42
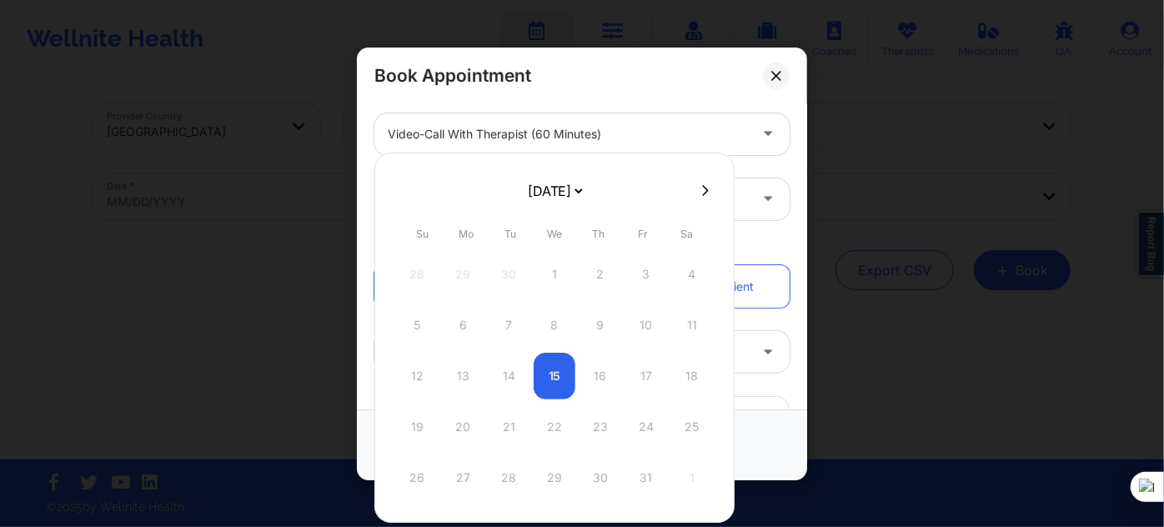
click at [574, 198] on select "[DATE] [DATE] [DATE] [DATE] [DATE] [DATE] [DATE] [DATE] [DATE] [DATE] [DATE] [D…" at bounding box center [554, 190] width 61 height 33
select select "2026-0"
click at [509, 473] on div "27" at bounding box center [509, 477] width 42 height 47
type input "01/27/2026"
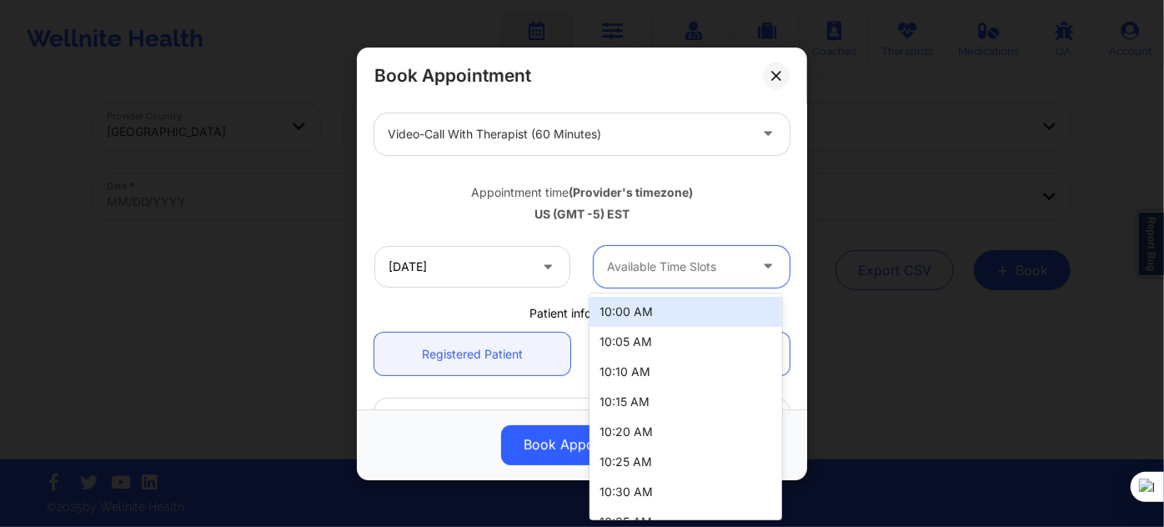
click at [651, 269] on div at bounding box center [677, 267] width 141 height 20
click at [655, 309] on div "10:00 AM" at bounding box center [686, 312] width 192 height 30
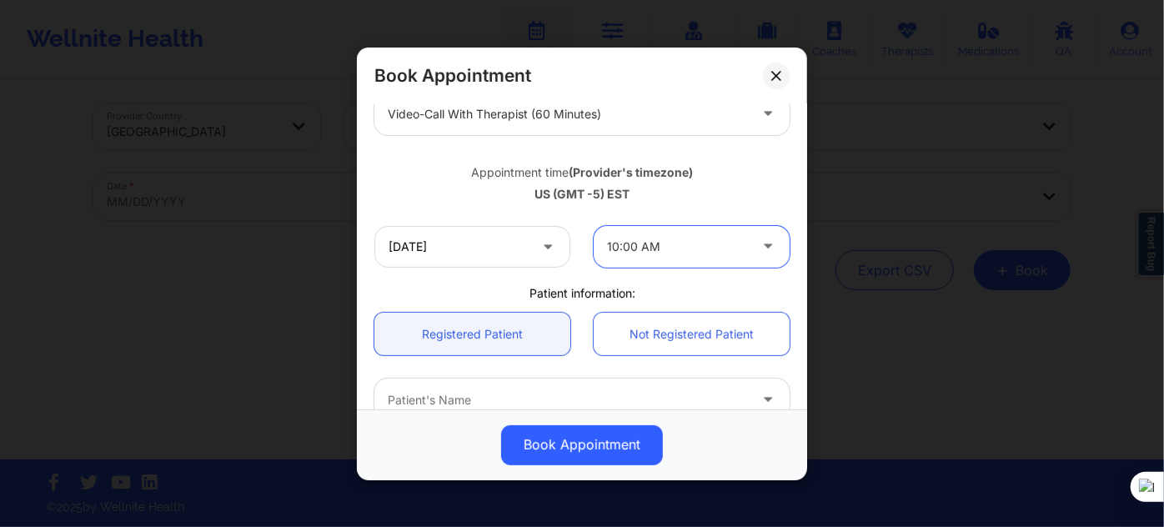
scroll to position [303, 0]
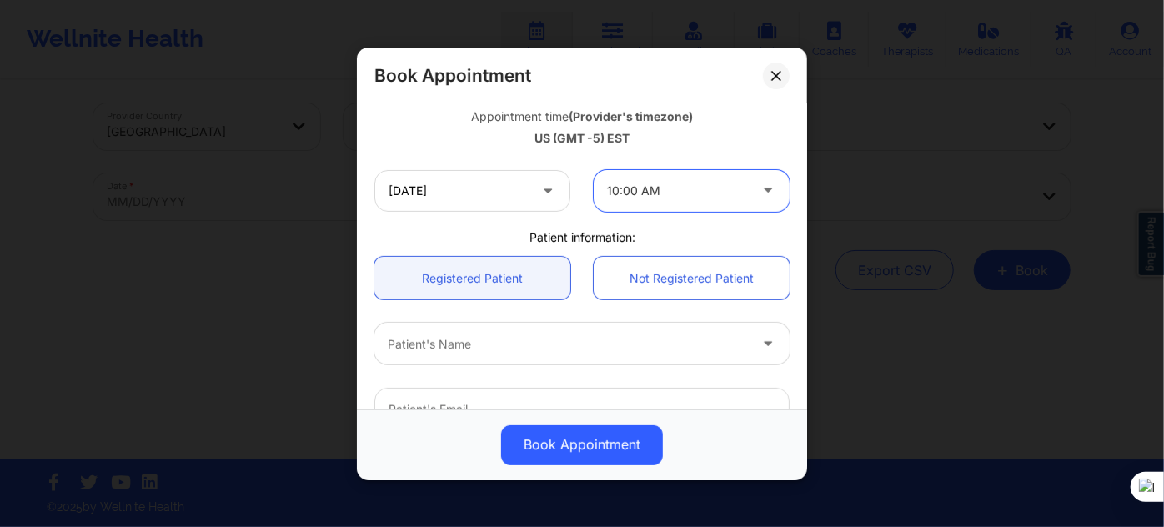
click at [499, 326] on div "Patient's Name" at bounding box center [561, 344] width 375 height 42
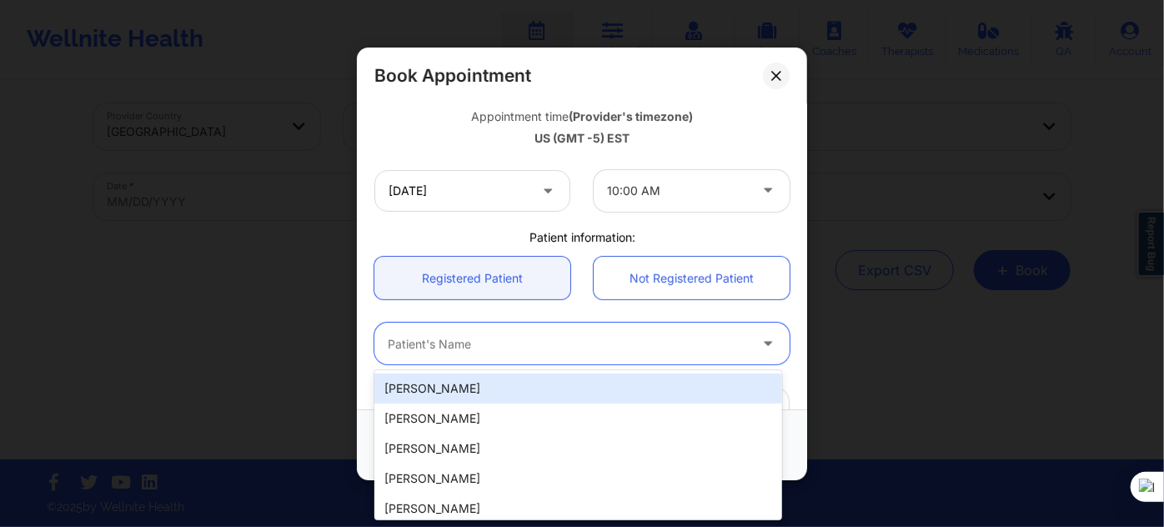
paste input "GUSTAVOPINO2@ICLOUD.COM"
type input "GUSTAVOPINO2@ICLOUD.COM"
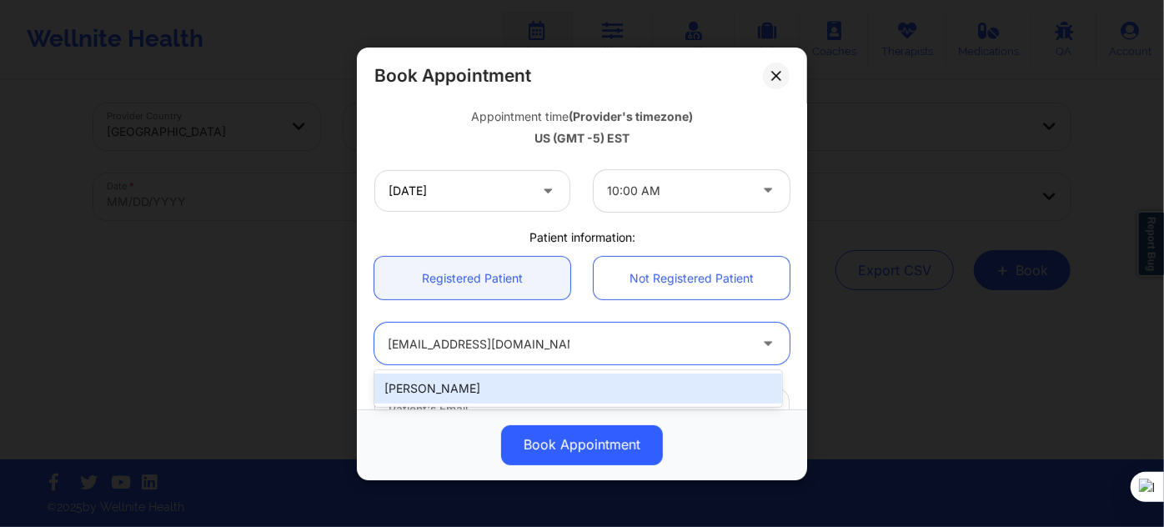
click at [558, 391] on div "Luis Gustavo Pino" at bounding box center [578, 389] width 408 height 30
type input "gustavopino2@icloud.com"
type input "+17867055964"
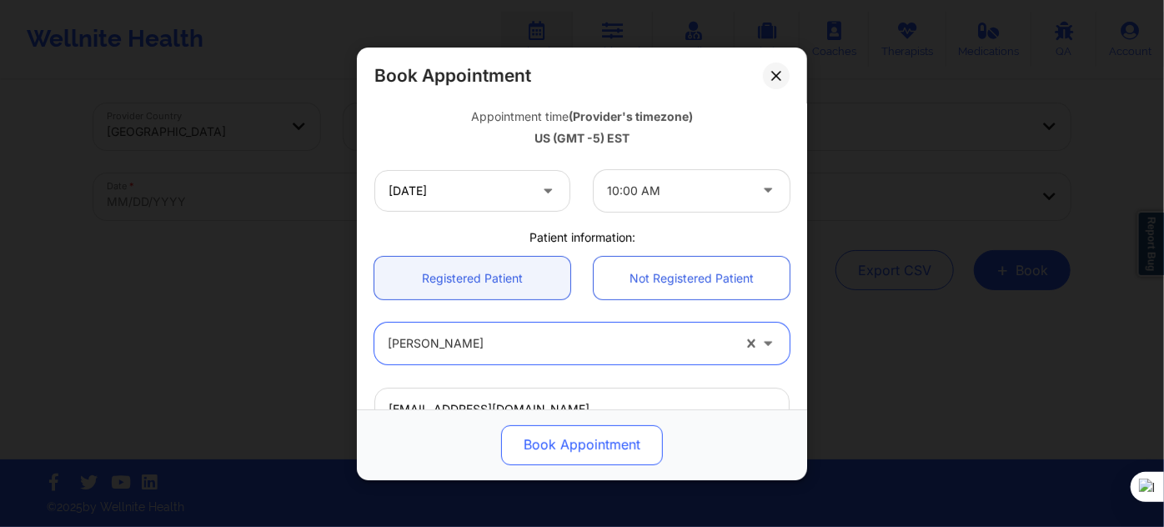
click at [564, 441] on button "Book Appointment" at bounding box center [582, 444] width 162 height 40
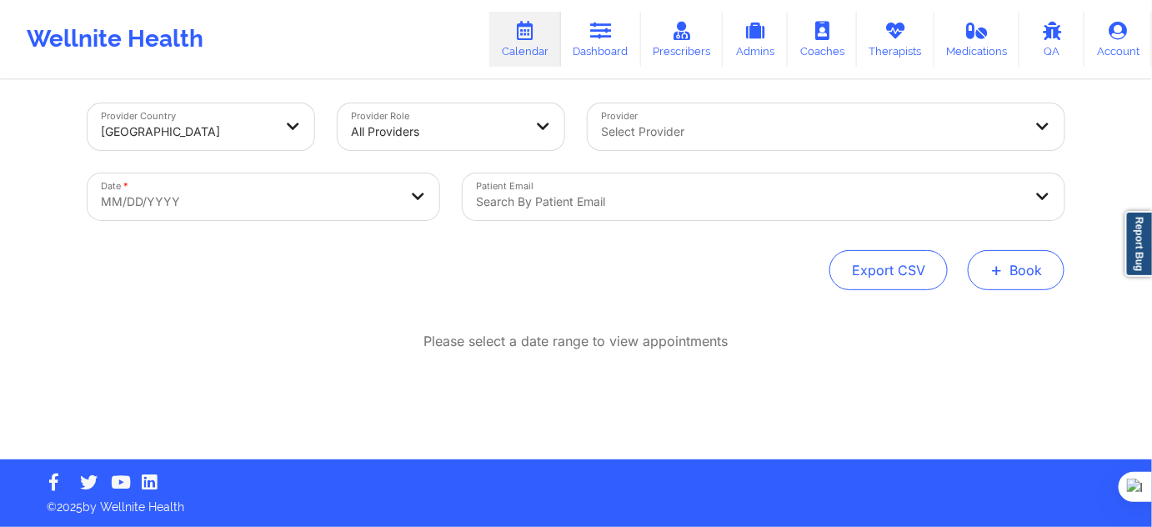
click at [1001, 274] on span "+" at bounding box center [997, 269] width 13 height 9
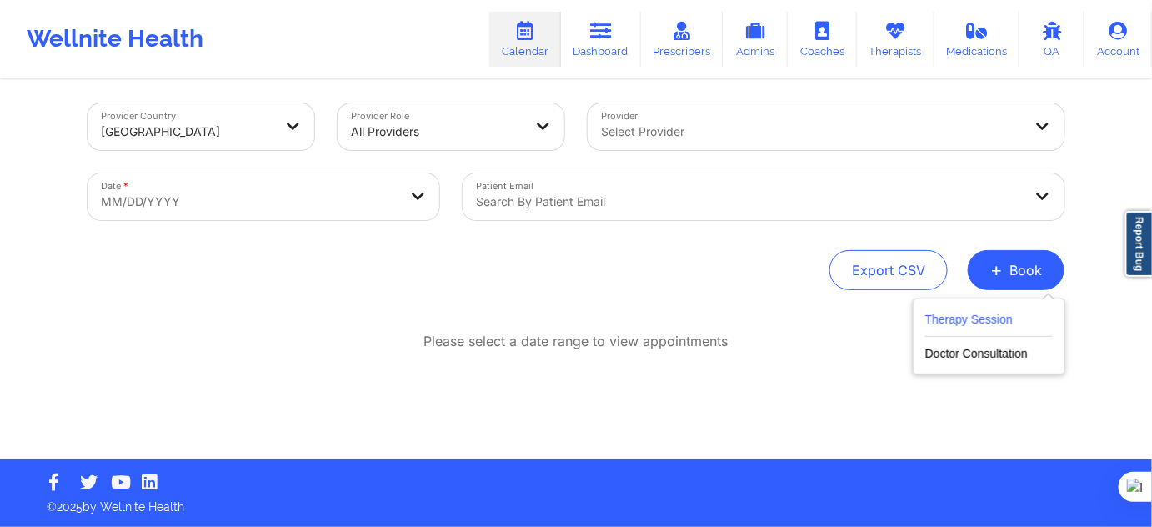
click at [962, 323] on button "Therapy Session" at bounding box center [990, 323] width 128 height 28
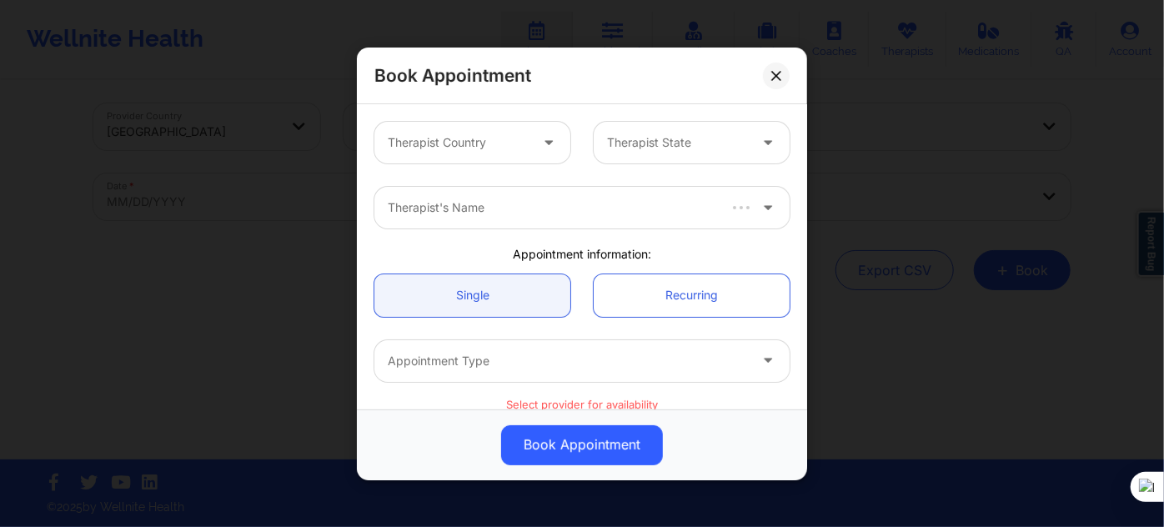
click at [532, 152] on div at bounding box center [550, 143] width 40 height 42
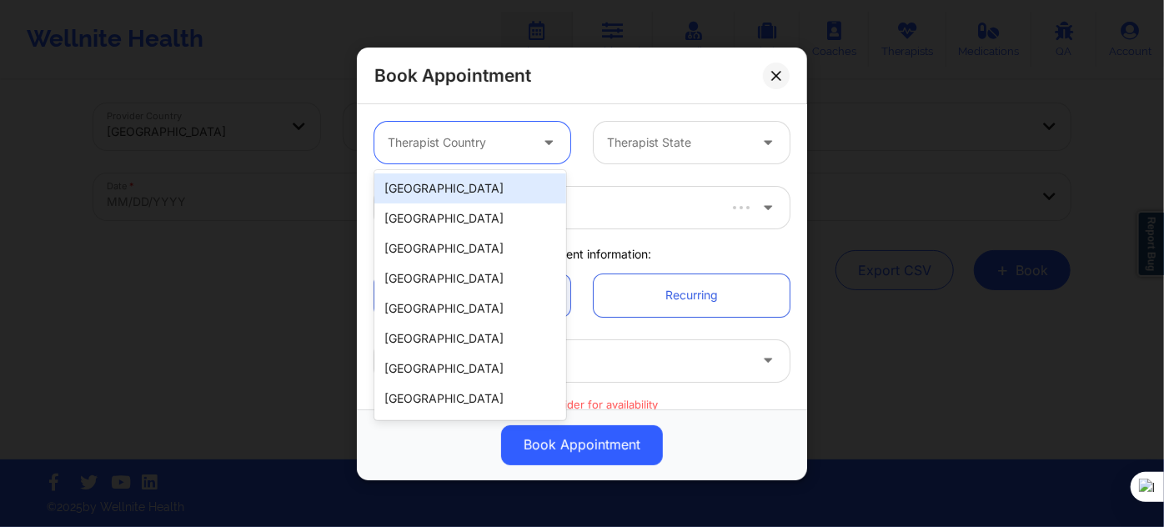
click at [496, 192] on div "[GEOGRAPHIC_DATA]" at bounding box center [470, 188] width 192 height 30
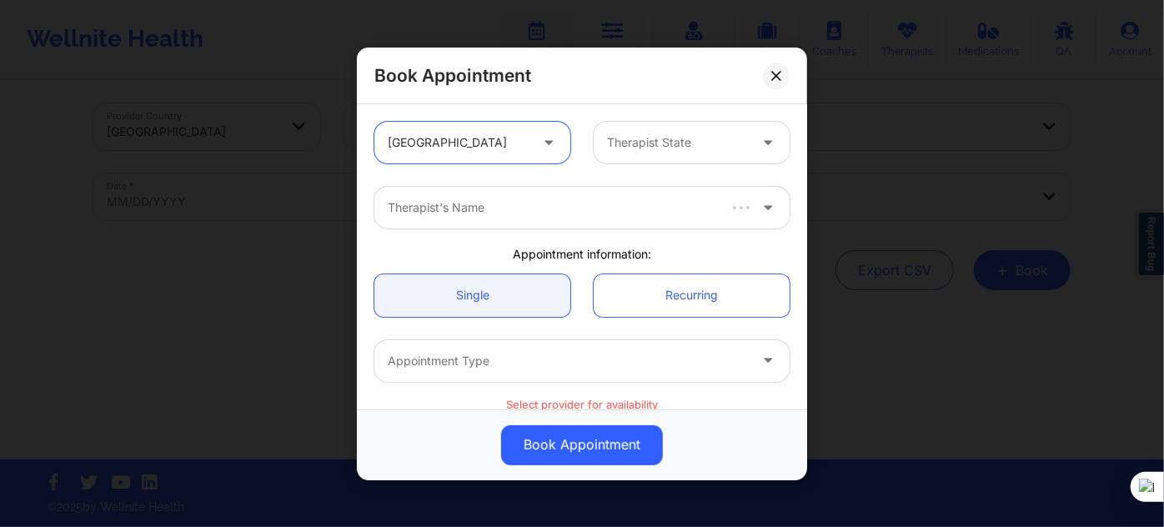
click at [660, 137] on div at bounding box center [677, 143] width 141 height 20
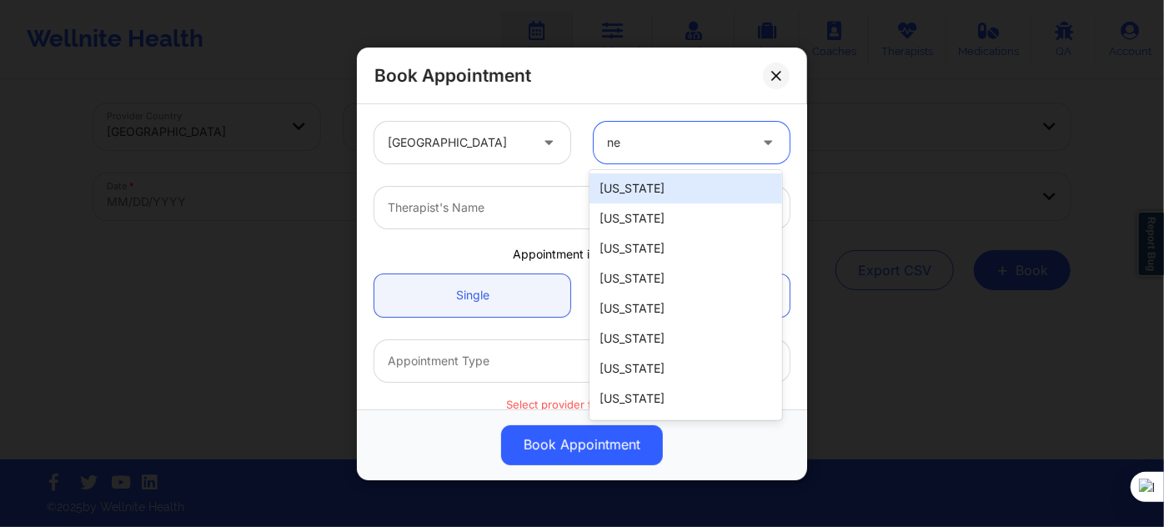
type input "new"
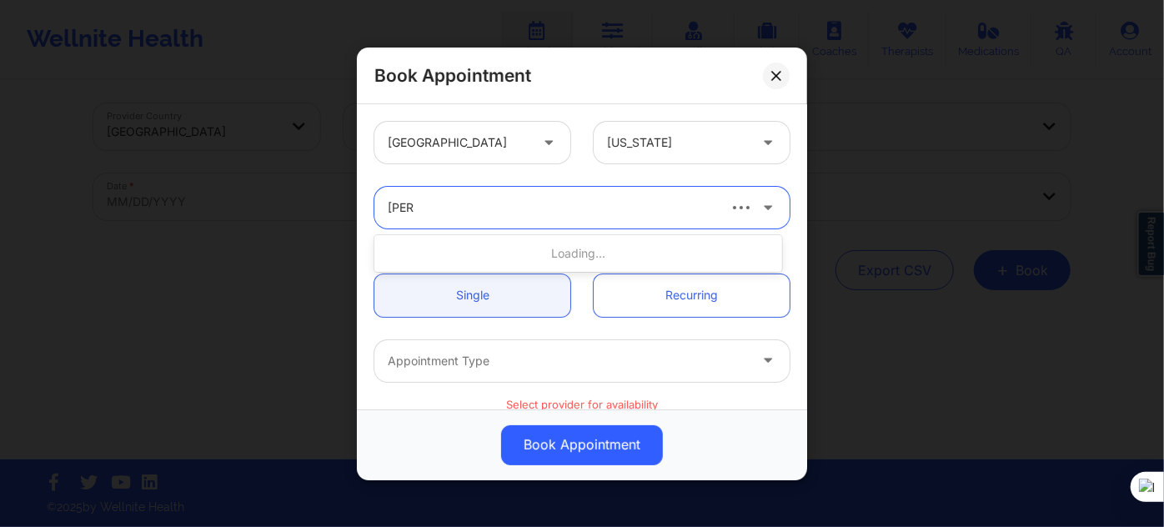
type input "lynda"
type input "q"
type input "lynda wo"
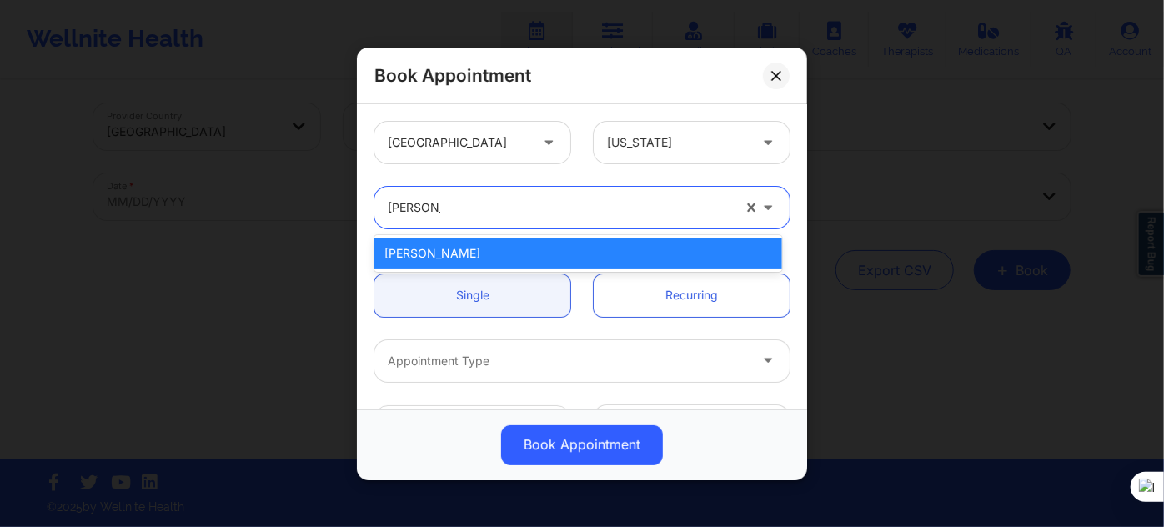
click at [539, 263] on div "Lynda Woods" at bounding box center [578, 253] width 408 height 30
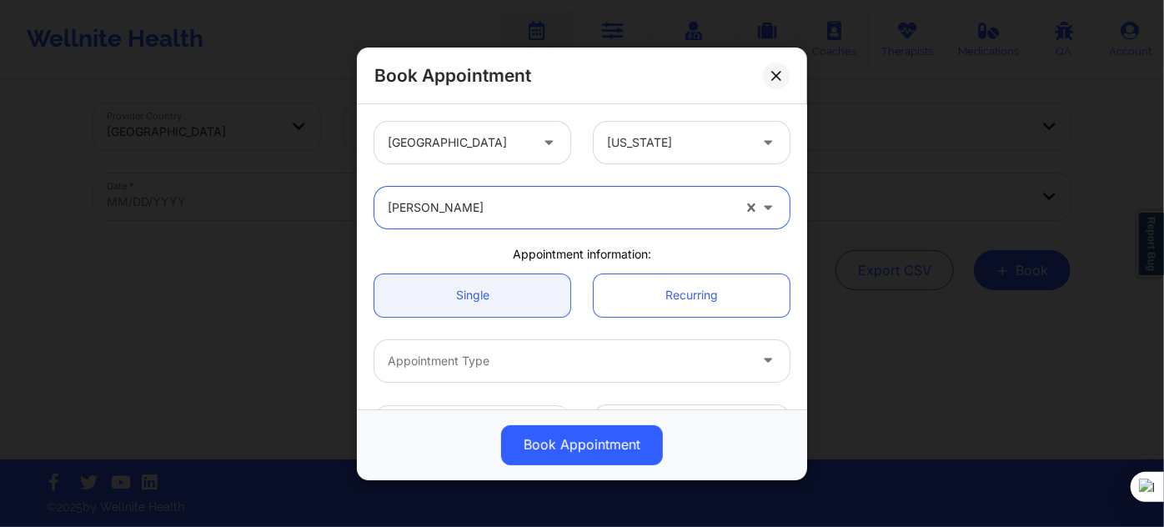
scroll to position [227, 0]
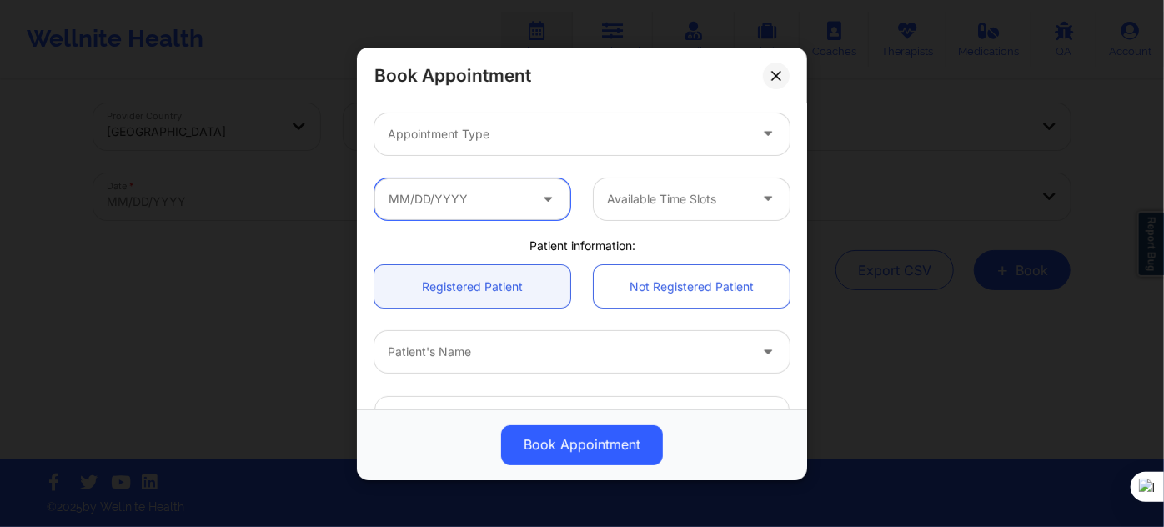
click at [489, 201] on input "text" at bounding box center [472, 199] width 196 height 42
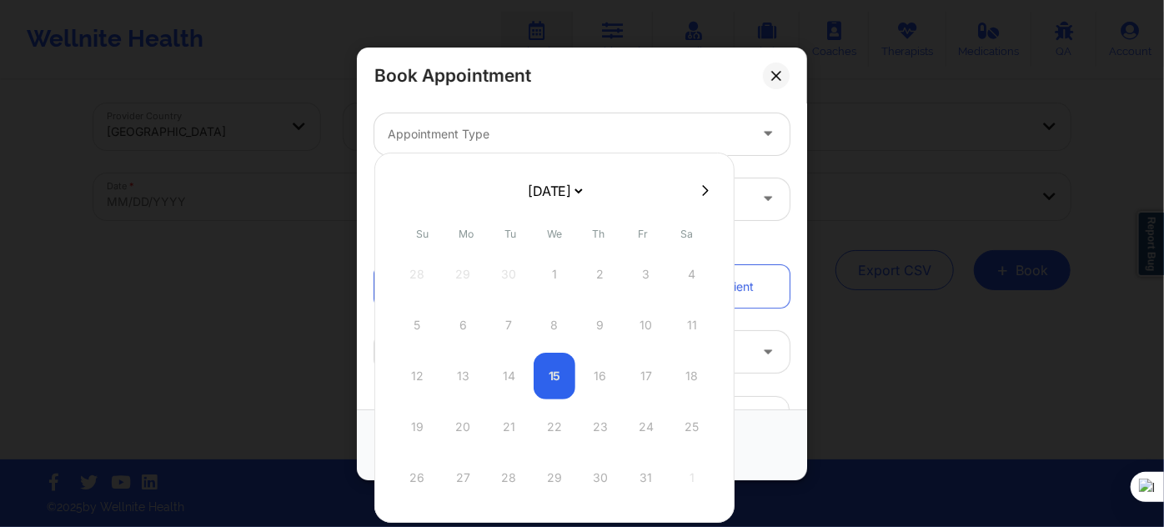
click at [503, 142] on div at bounding box center [568, 134] width 360 height 20
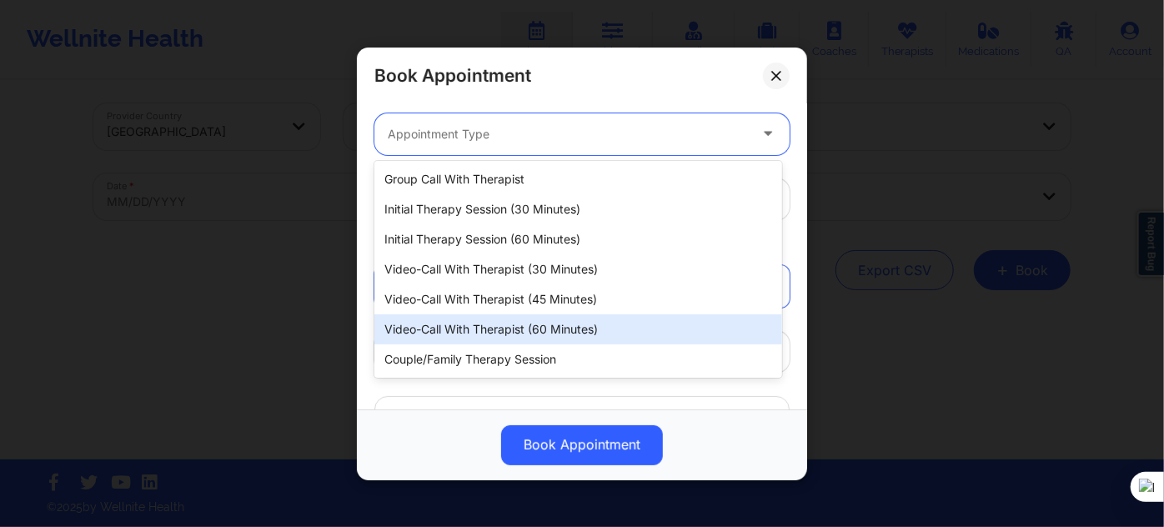
click at [544, 323] on div "Video-Call with Therapist (60 minutes)" at bounding box center [578, 329] width 408 height 30
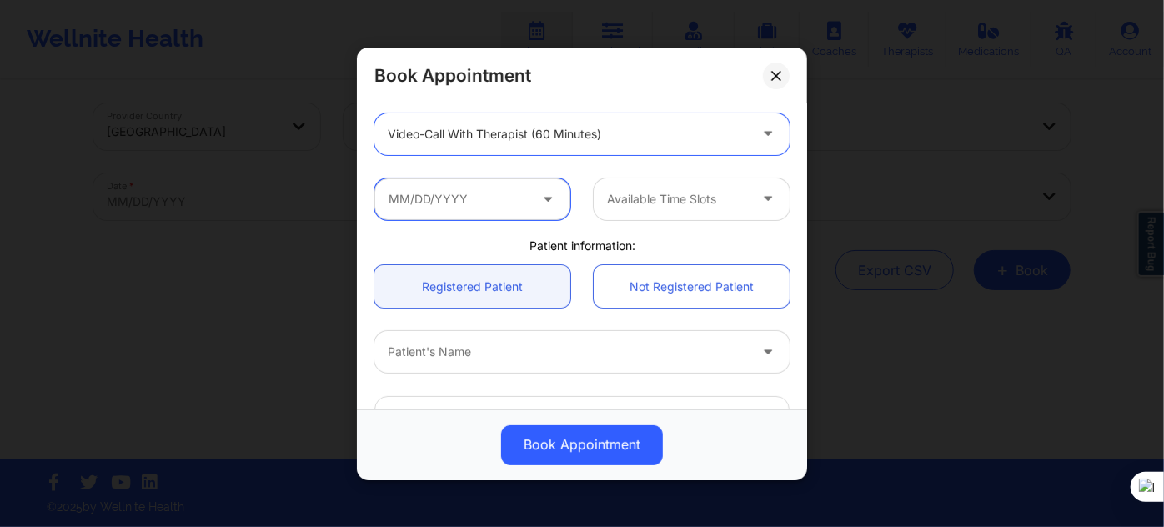
click at [518, 205] on input "text" at bounding box center [472, 199] width 196 height 42
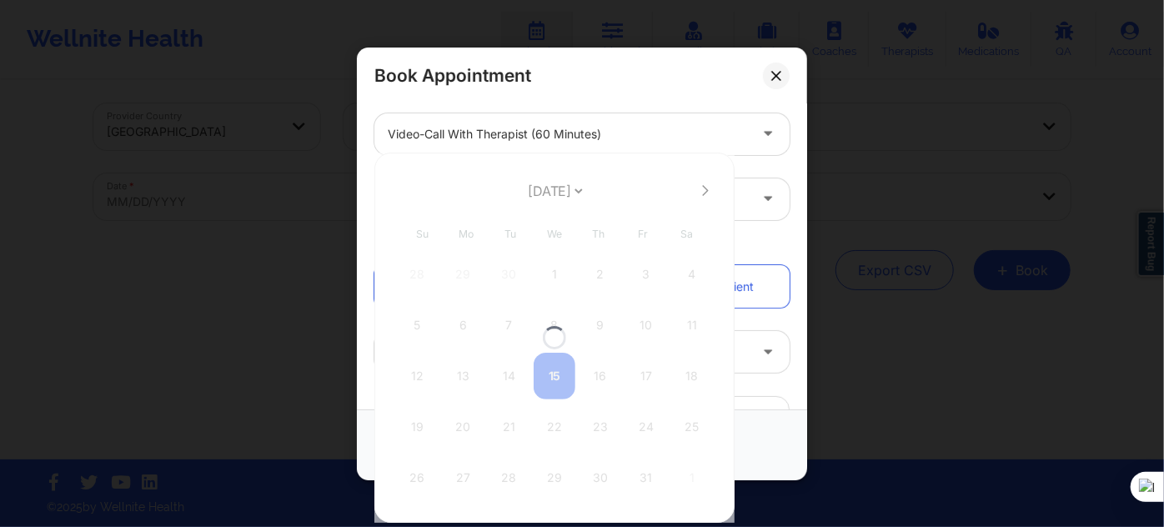
click at [528, 194] on div at bounding box center [554, 338] width 360 height 370
click at [528, 194] on select "[DATE] [DATE] [DATE] [DATE] [DATE] [DATE] [DATE] [DATE] [DATE] [DATE] [DATE] [D…" at bounding box center [554, 190] width 61 height 33
select select "2025-11"
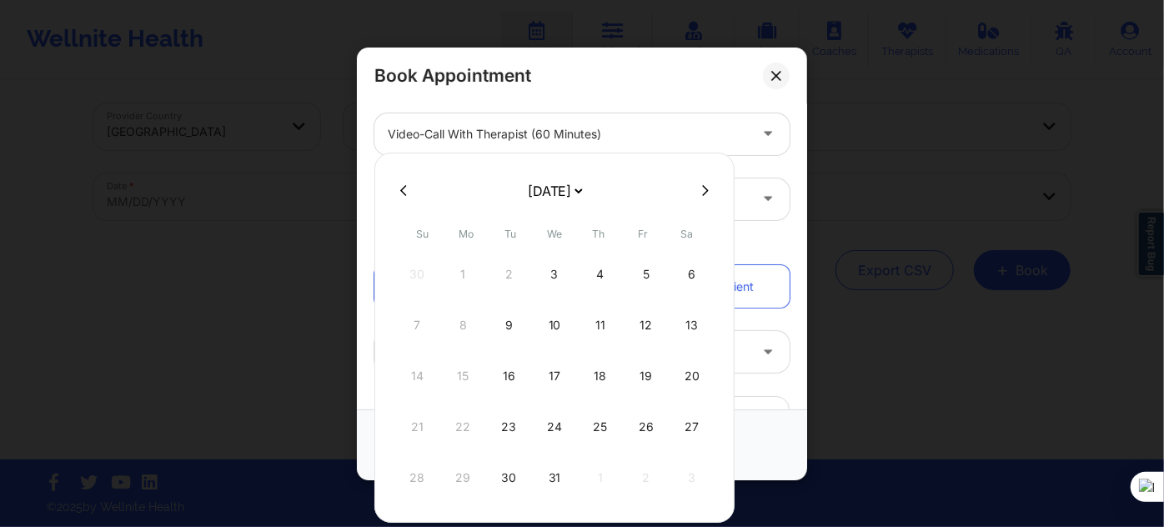
click at [564, 203] on select "[DATE] [DATE] [DATE] [DATE] [DATE] [DATE] [DATE] [DATE] [DATE] [DATE] [DATE] [D…" at bounding box center [554, 190] width 61 height 33
select select "2025-10"
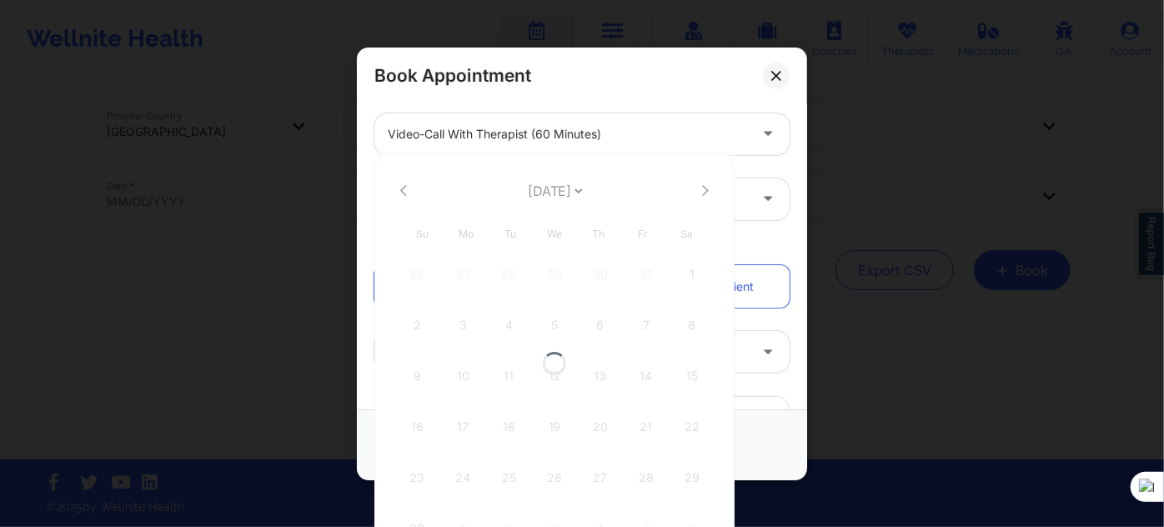
select select "2025-10"
click at [585, 188] on select "[DATE] [DATE] [DATE] [DATE] [DATE] [DATE] [DATE] [DATE] [DATE] [DATE] [DATE] [D…" at bounding box center [554, 190] width 61 height 33
select select "2025-11"
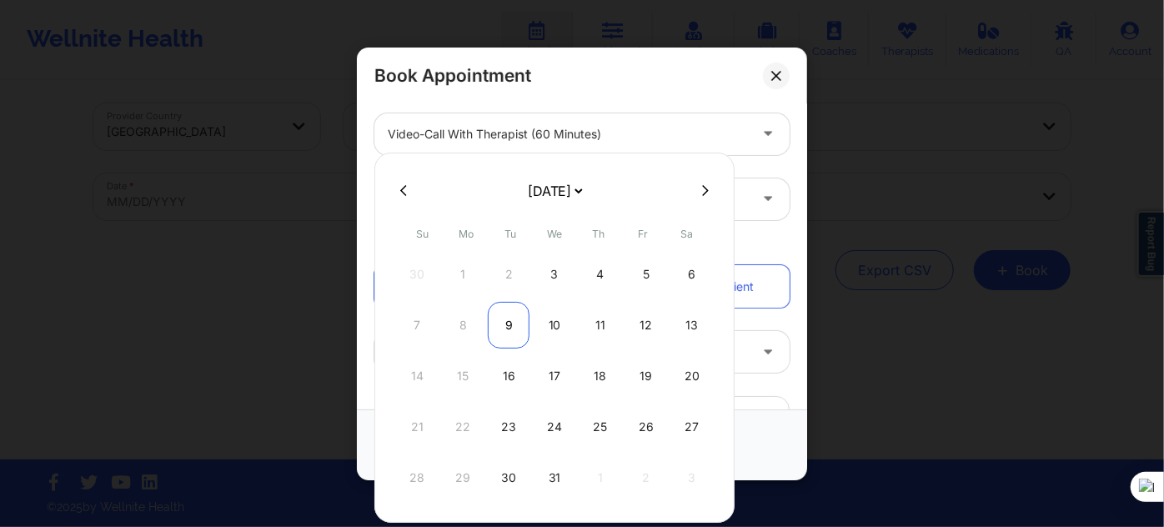
click at [497, 324] on div "9" at bounding box center [509, 325] width 42 height 47
type input "12/09/2025"
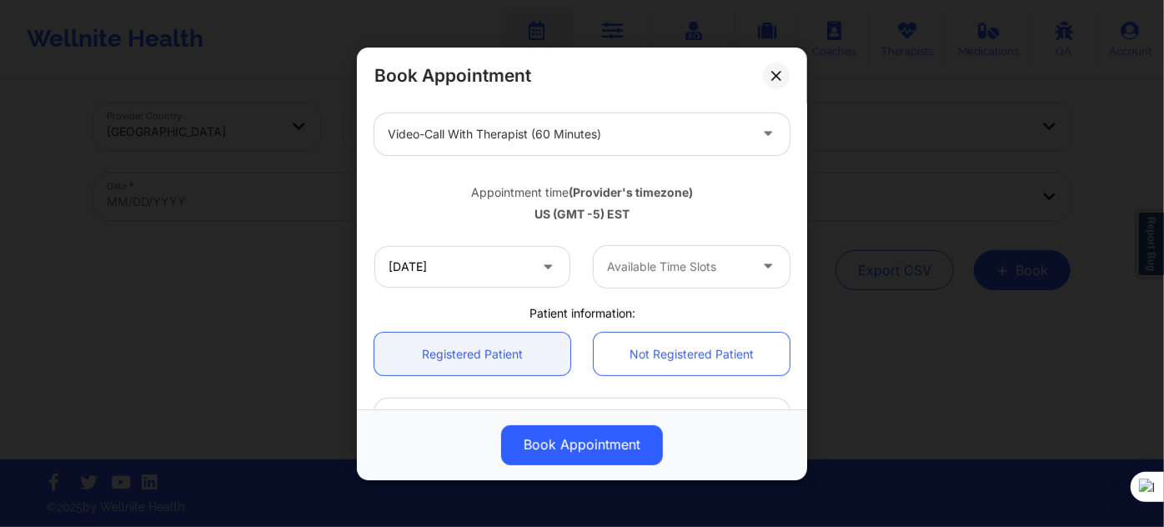
click at [645, 273] on div at bounding box center [677, 267] width 141 height 20
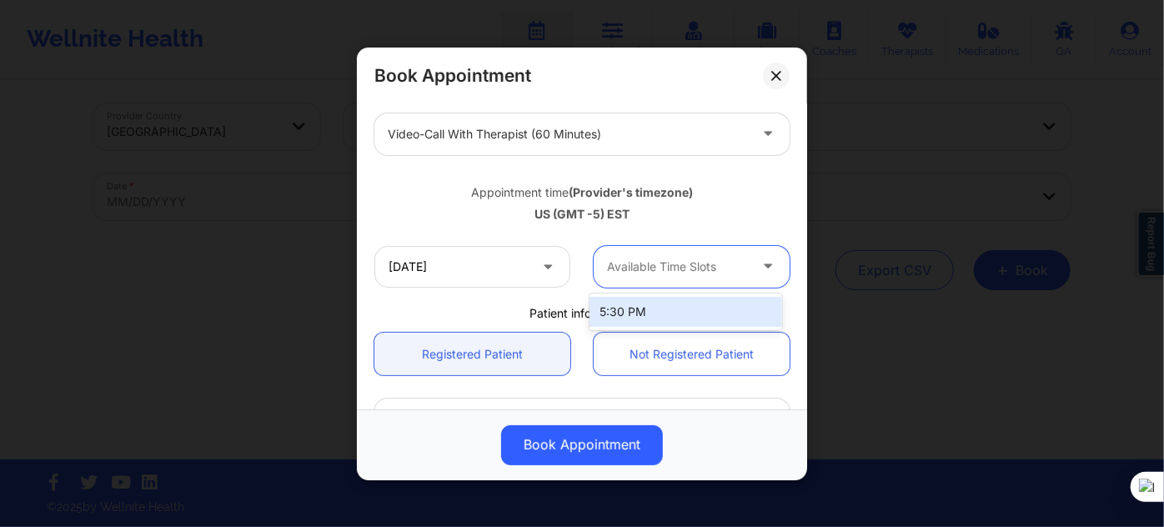
click at [720, 194] on div "Appointment time (Provider's timezone)" at bounding box center [581, 191] width 415 height 17
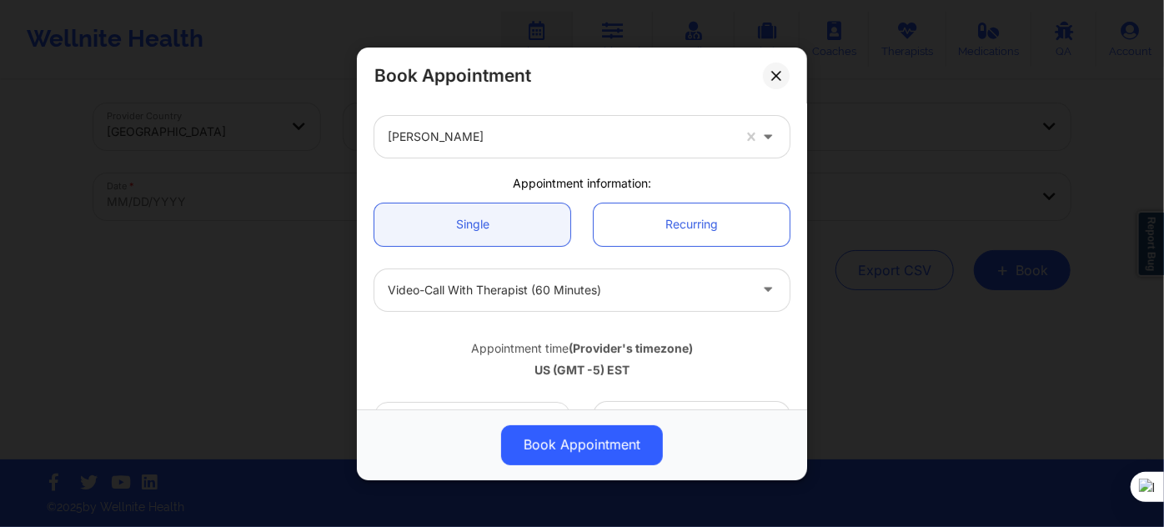
scroll to position [151, 0]
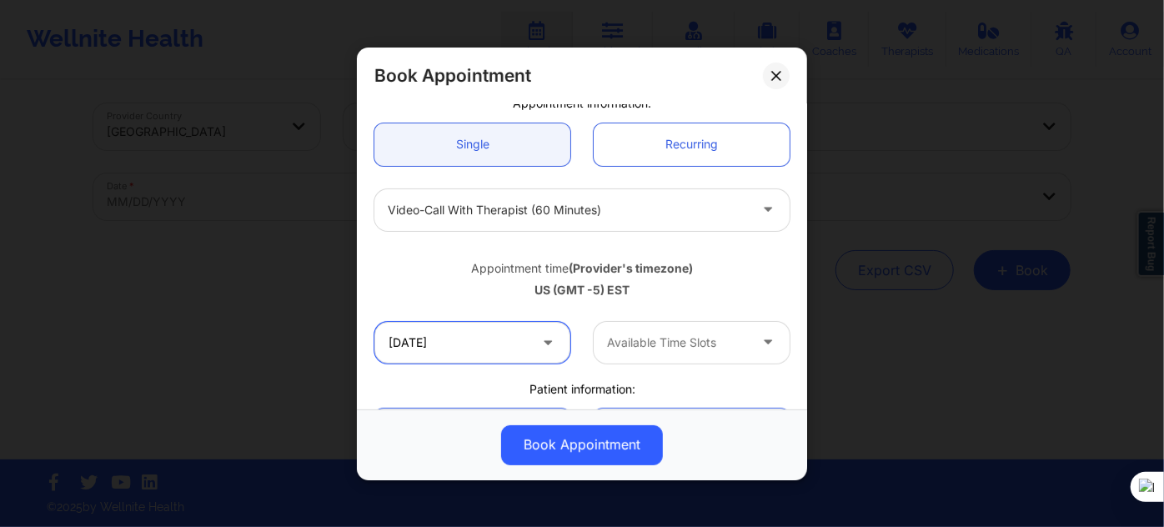
click at [473, 341] on input "12/09/2025" at bounding box center [472, 342] width 196 height 42
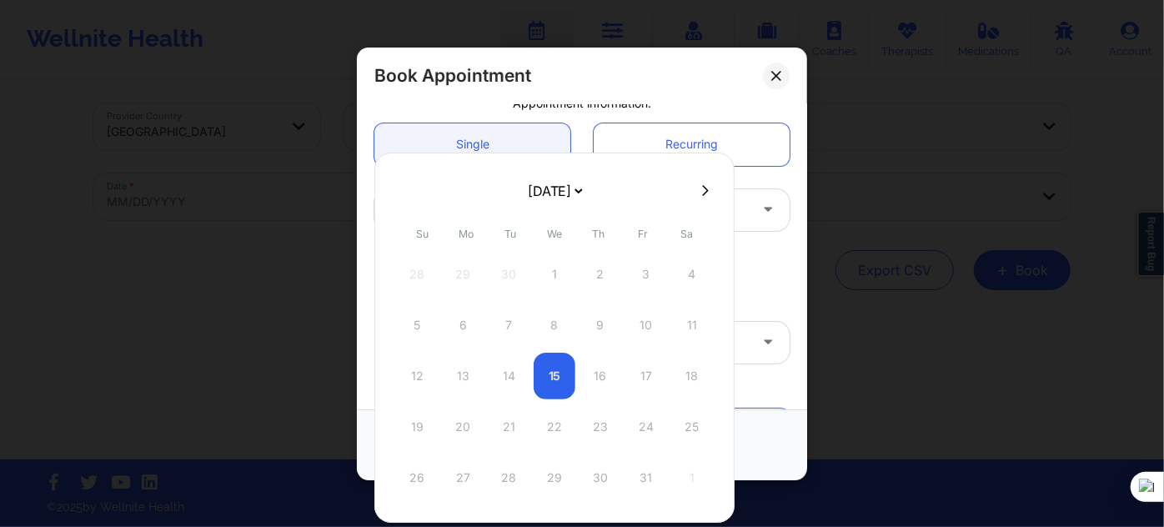
drag, startPoint x: 554, startPoint y: 185, endPoint x: 554, endPoint y: 197, distance: 11.7
click at [555, 185] on select "[DATE] [DATE] [DATE] [DATE] [DATE] [DATE] [DATE] [DATE] [DATE] [DATE] [DATE] [D…" at bounding box center [554, 190] width 61 height 33
select select "2025-11"
click at [761, 248] on div "Appointment time (Provider's timezone) US (GMT -5) EST" at bounding box center [582, 276] width 439 height 68
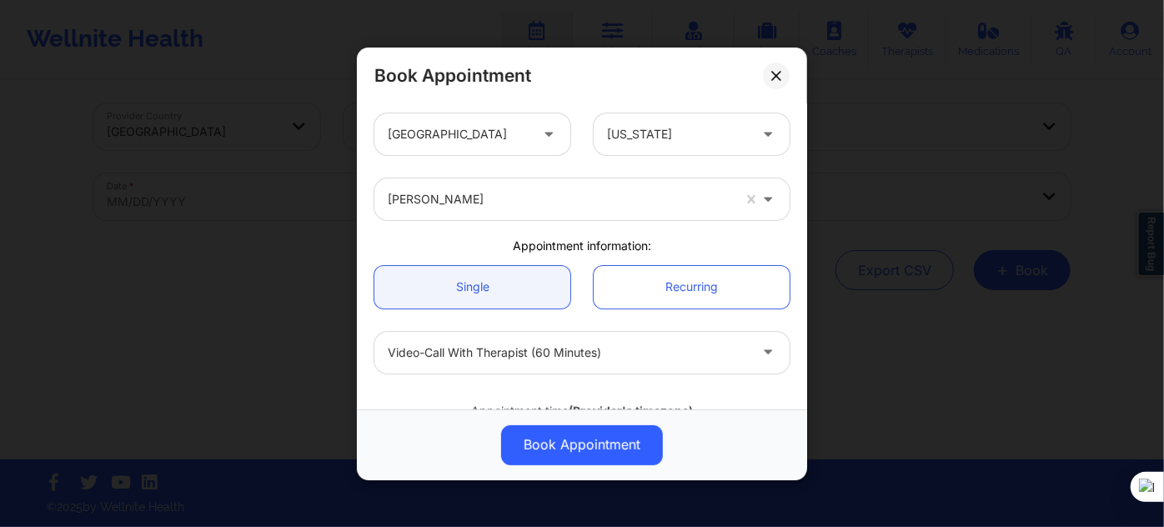
scroll to position [0, 0]
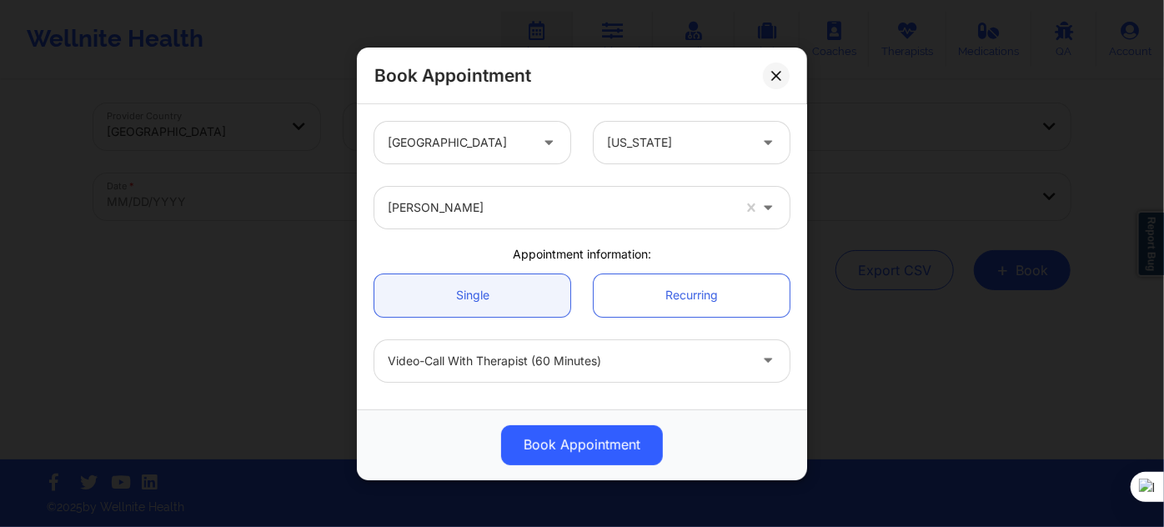
click at [633, 143] on div at bounding box center [677, 143] width 141 height 20
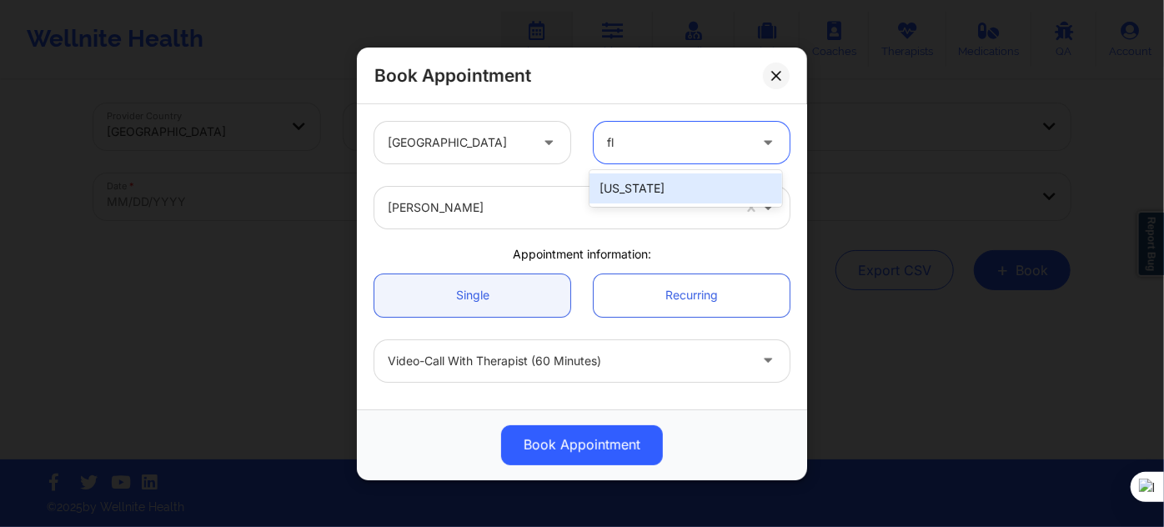
type input "flo"
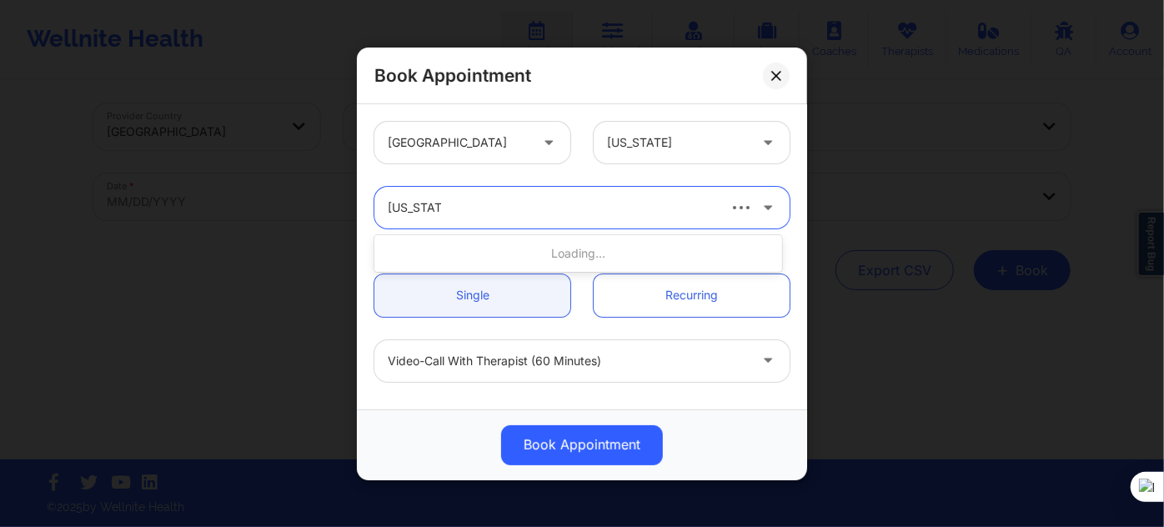
type input "virginia gi"
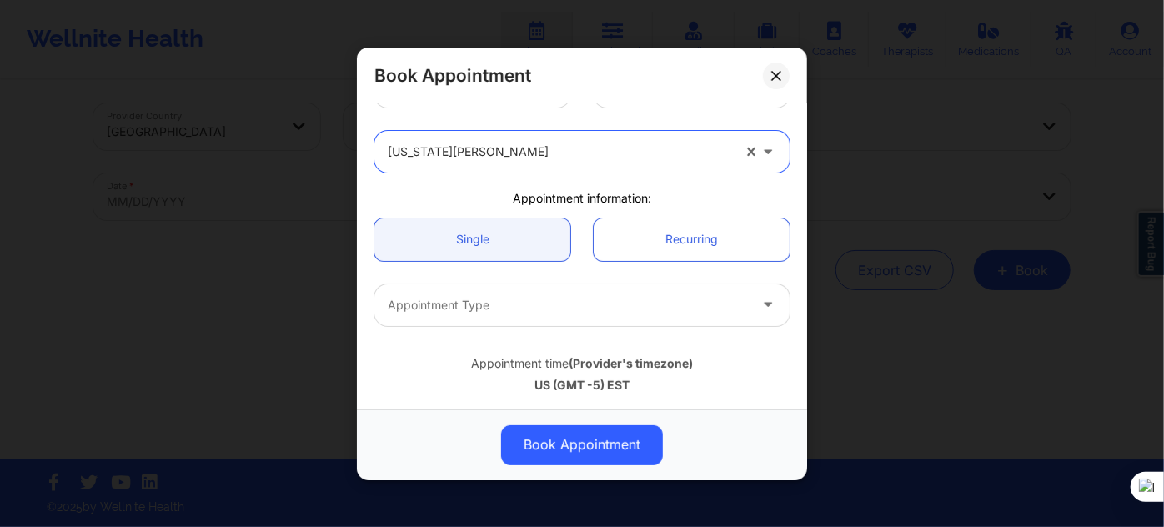
scroll to position [151, 0]
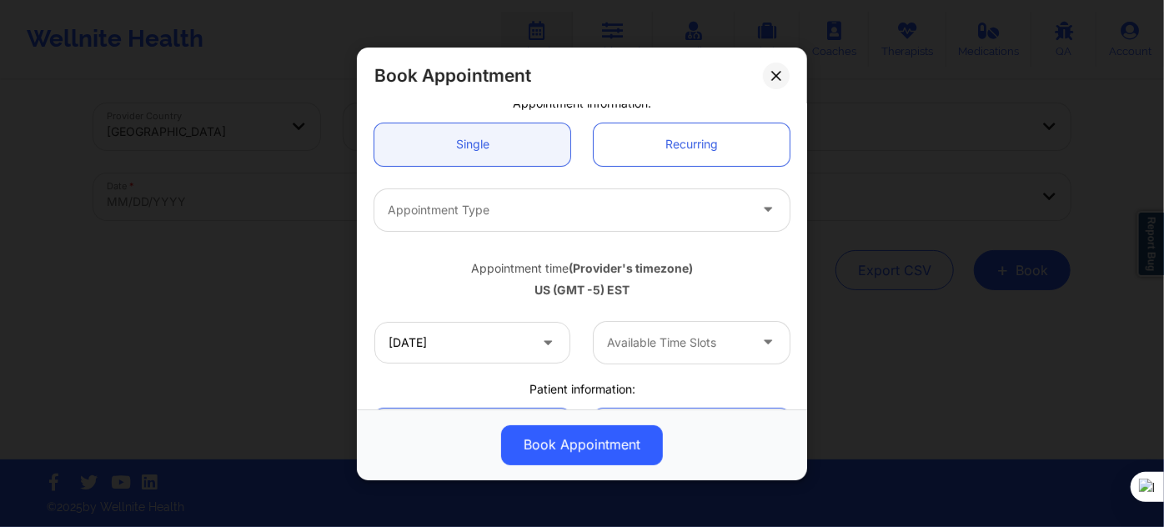
click at [533, 220] on div "Appointment Type" at bounding box center [561, 209] width 375 height 42
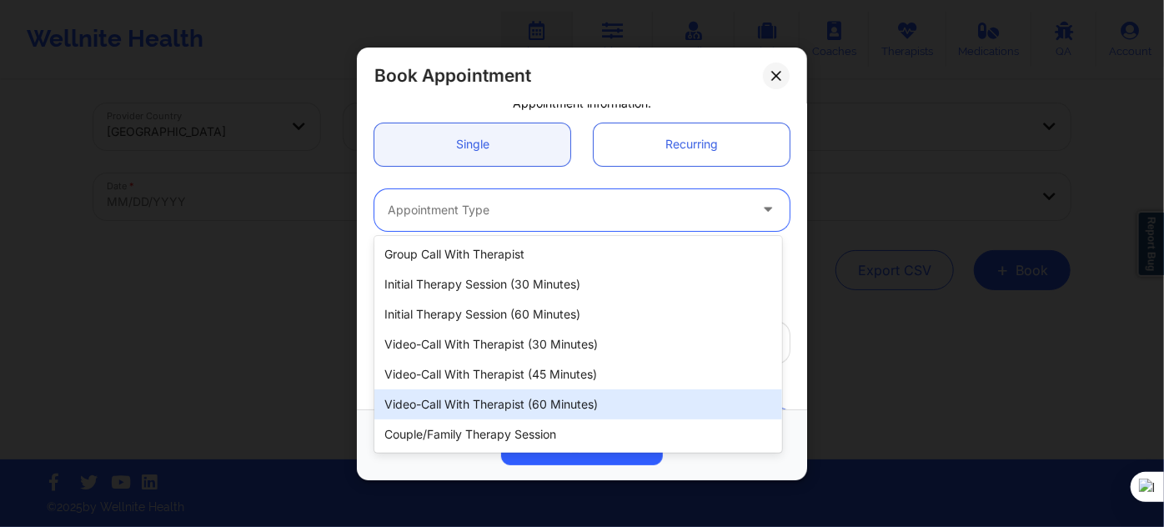
click at [567, 411] on div "Video-Call with Therapist (60 minutes)" at bounding box center [578, 404] width 408 height 30
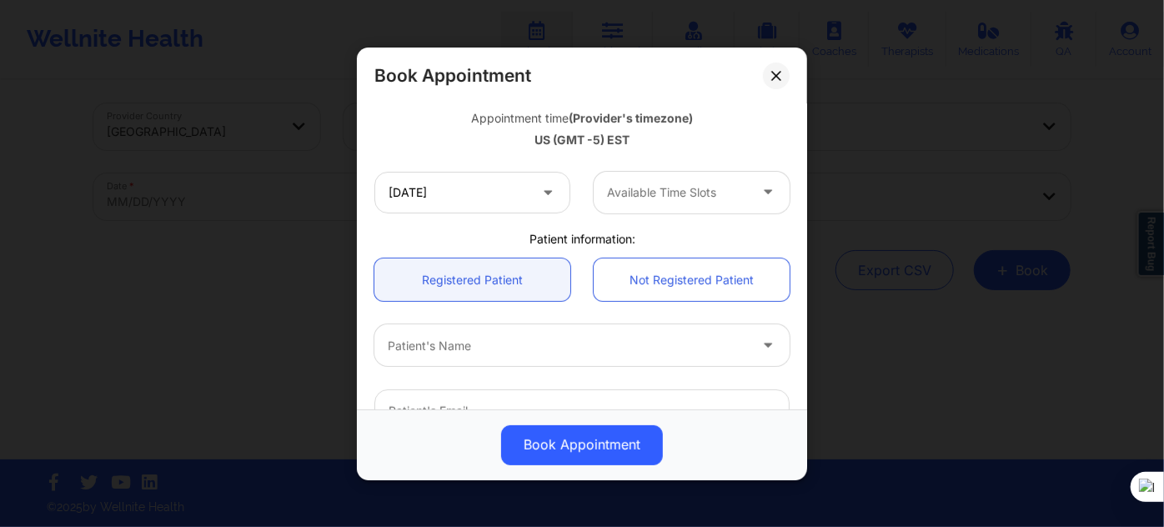
scroll to position [303, 0]
click at [506, 197] on input "12/09/2025" at bounding box center [472, 190] width 196 height 42
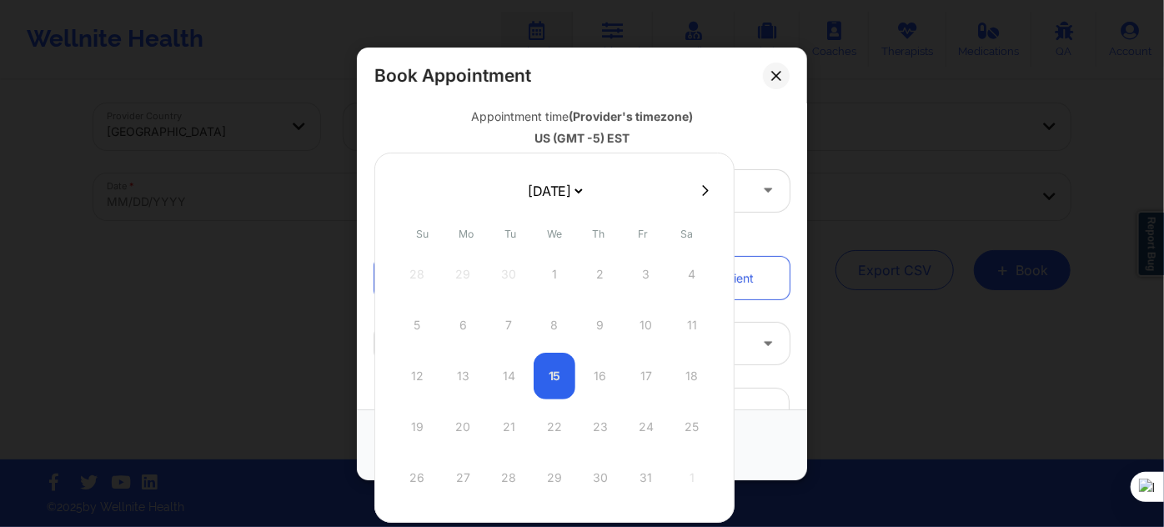
click at [557, 196] on select "[DATE] [DATE] [DATE] [DATE] [DATE] [DATE] [DATE] [DATE] [DATE] [DATE] [DATE] [D…" at bounding box center [554, 190] width 61 height 33
select select "2025-10"
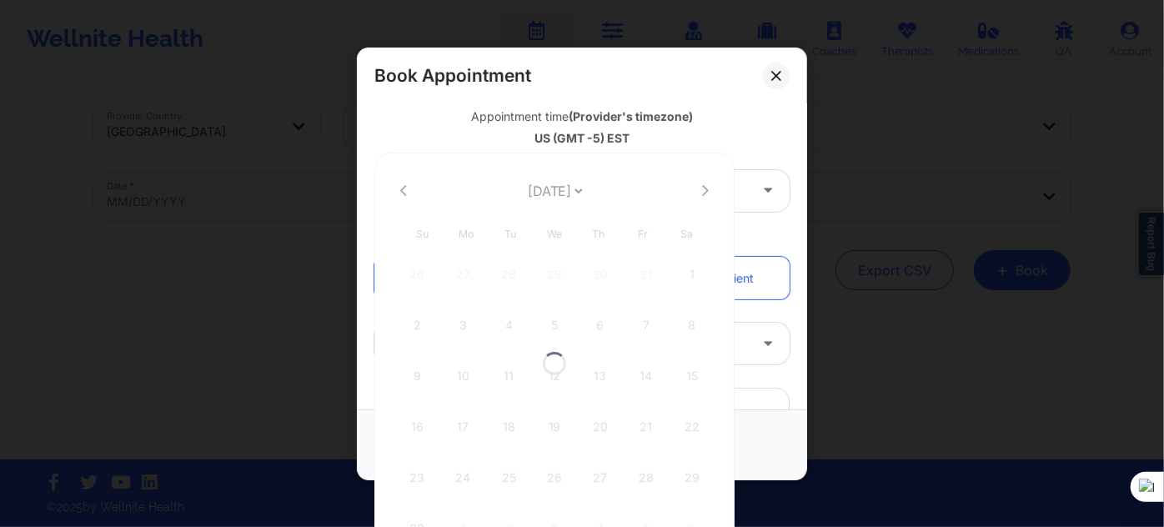
select select "2025-10"
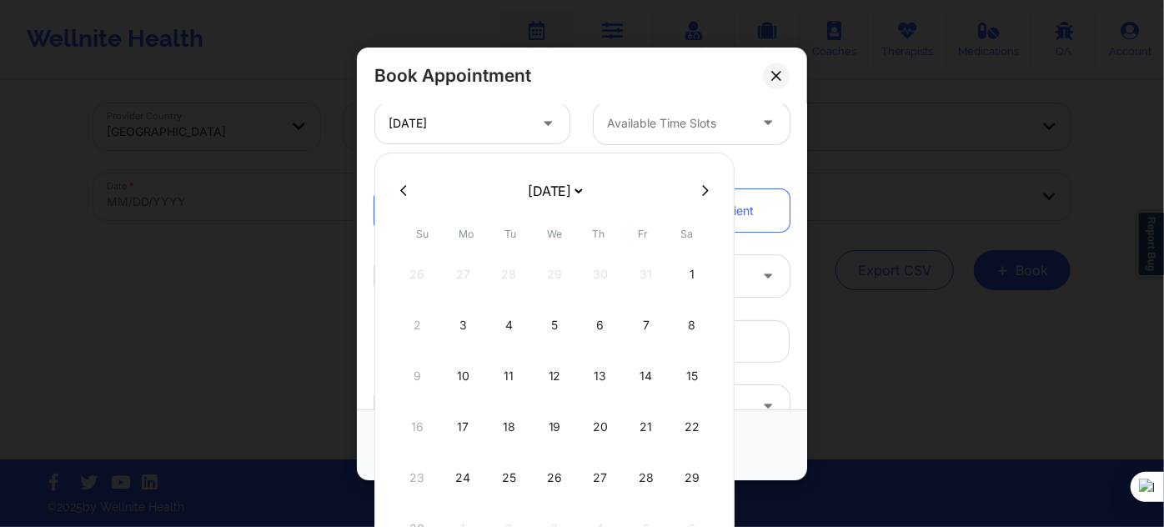
scroll to position [235, 0]
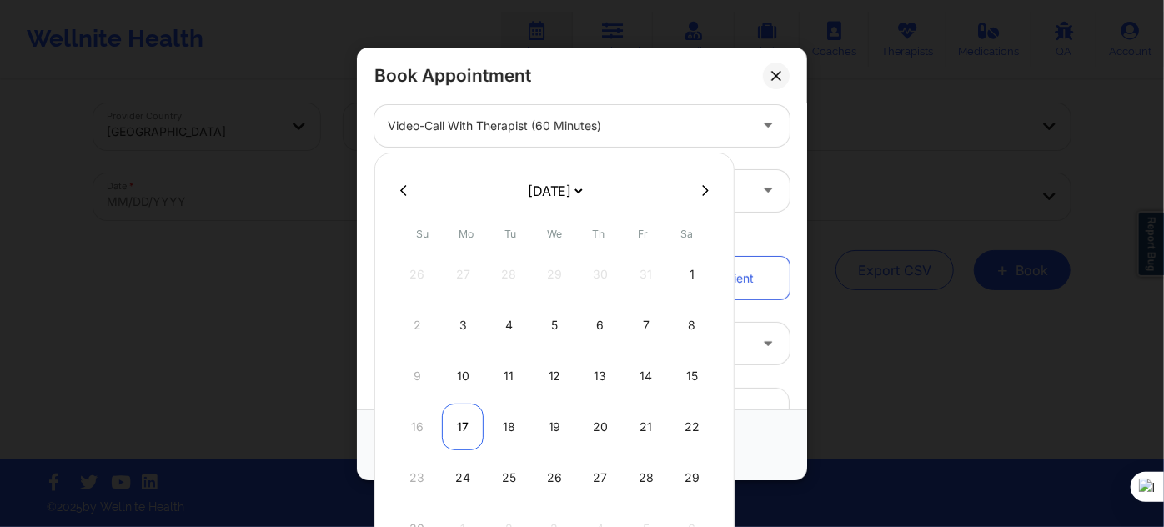
click at [450, 426] on div "17" at bounding box center [463, 427] width 42 height 47
type input "11/17/2025"
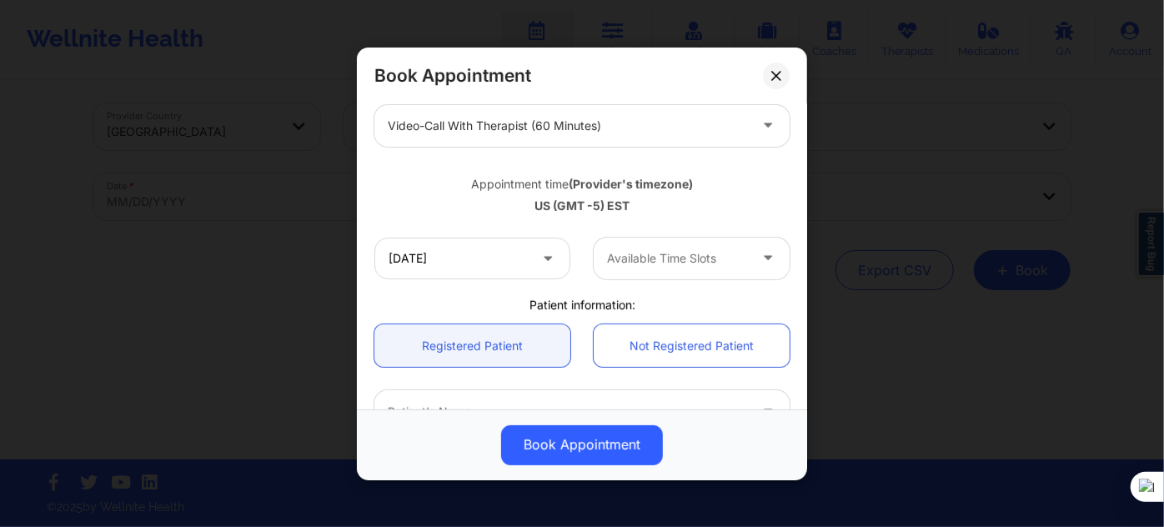
scroll to position [303, 0]
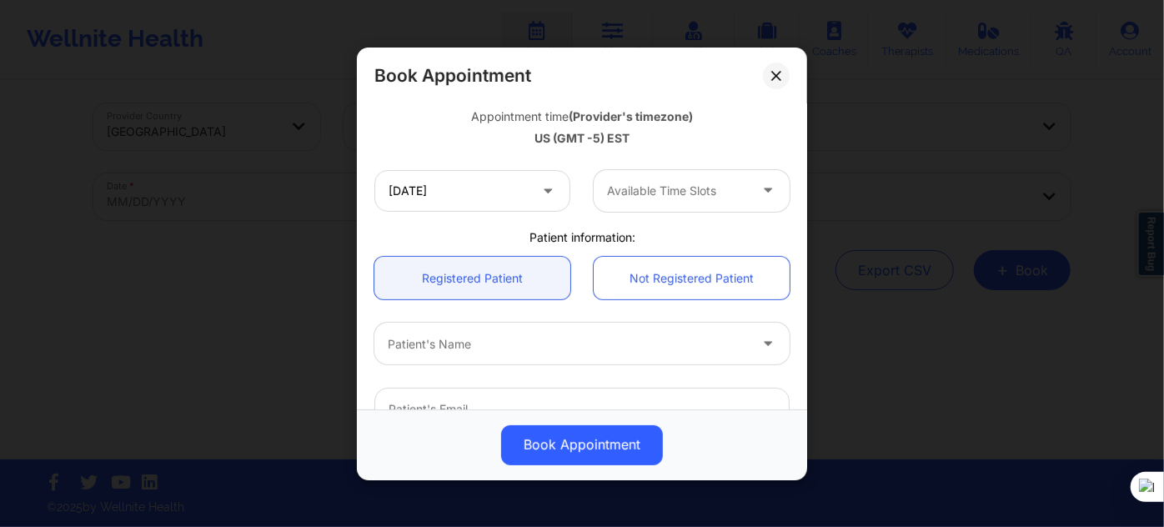
click at [645, 183] on div at bounding box center [677, 191] width 141 height 20
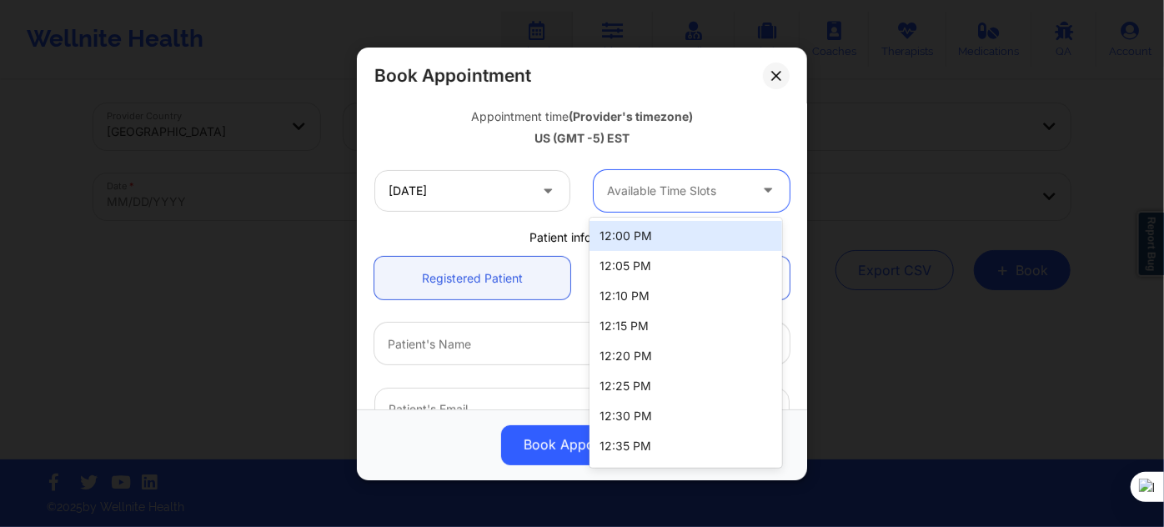
click at [672, 205] on div "Available Time Slots" at bounding box center [672, 190] width 156 height 42
click at [655, 240] on div "12:00 PM" at bounding box center [686, 236] width 192 height 30
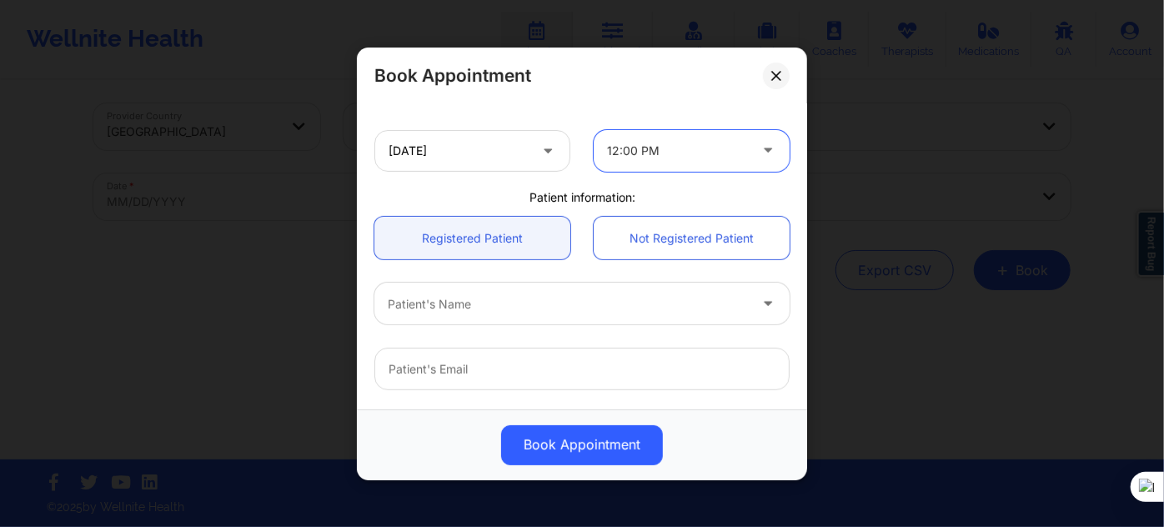
scroll to position [379, 0]
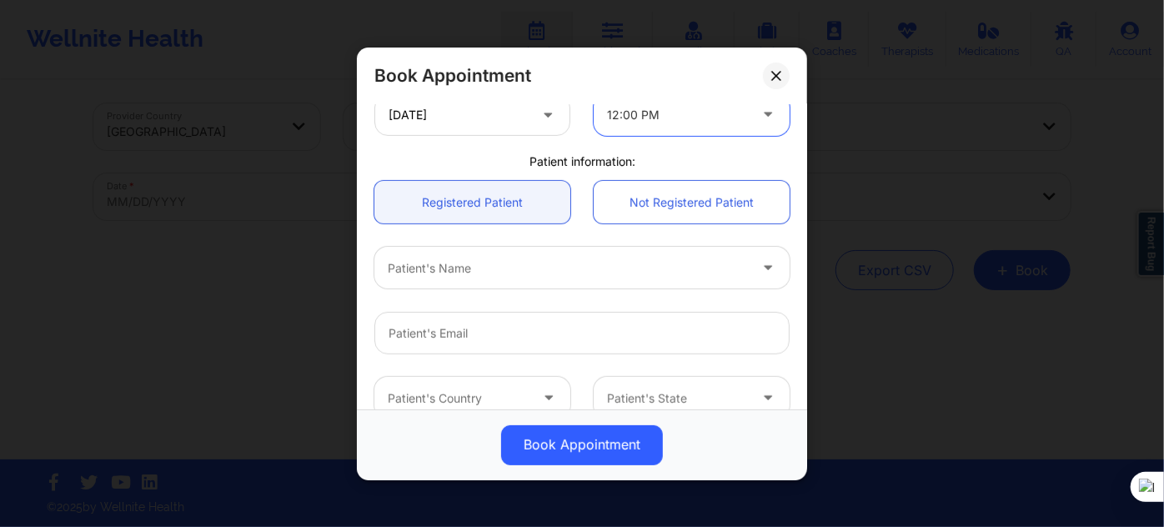
click at [491, 258] on div at bounding box center [568, 268] width 360 height 20
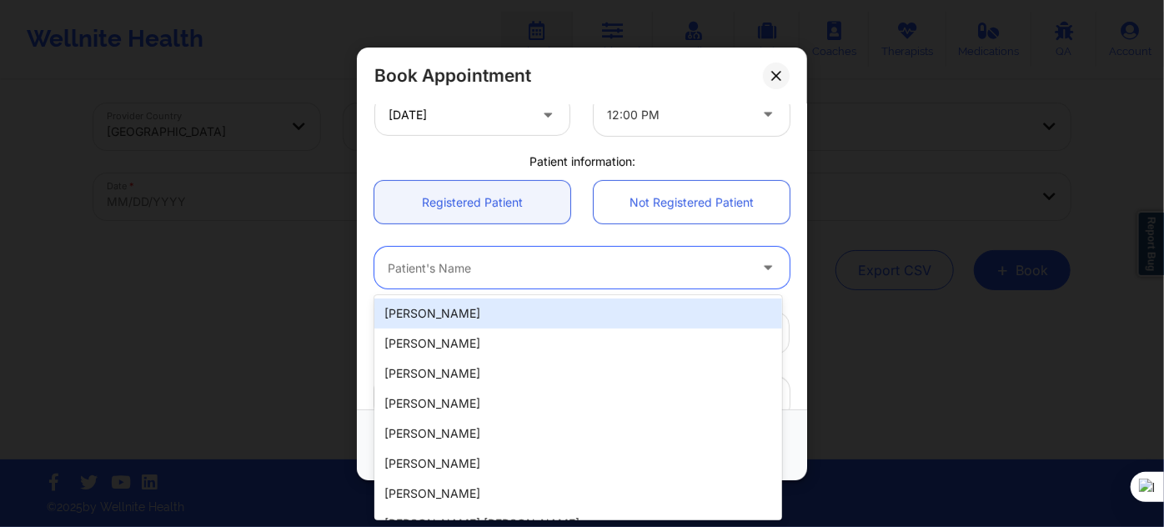
paste input "zestevez5@icloud.com"
type input "zestevez5@icloud.com"
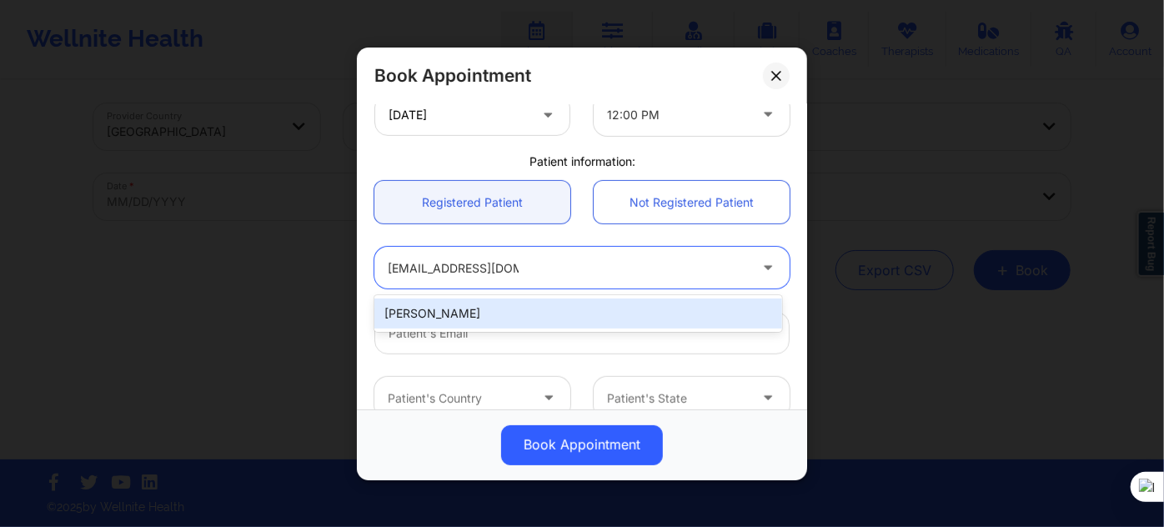
click at [503, 310] on div "Zoe Estevez" at bounding box center [578, 314] width 408 height 30
type input "zestevez5@icloud.com"
type input "+19542581744"
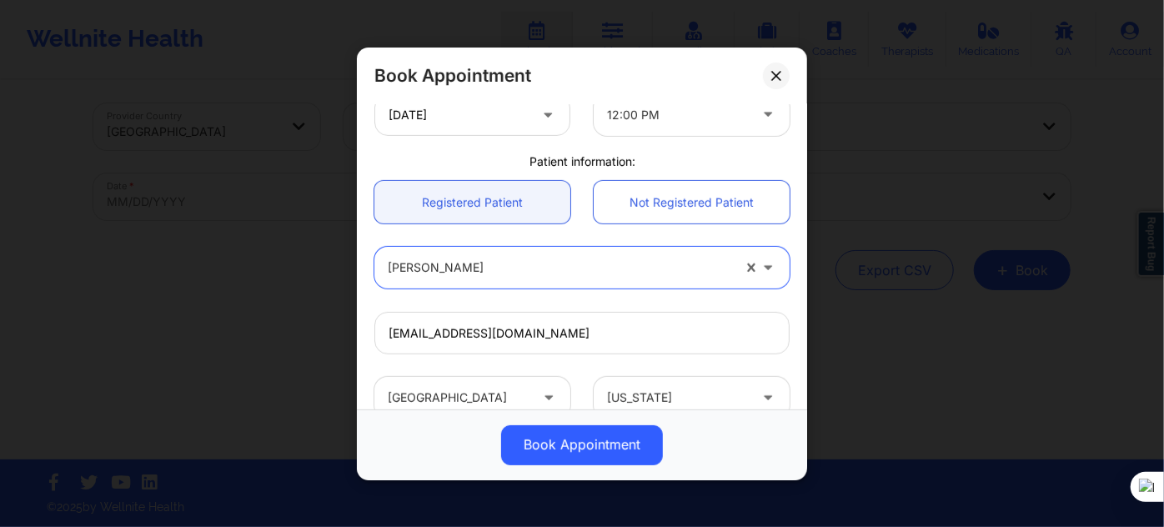
click at [534, 447] on button "Book Appointment" at bounding box center [582, 444] width 162 height 40
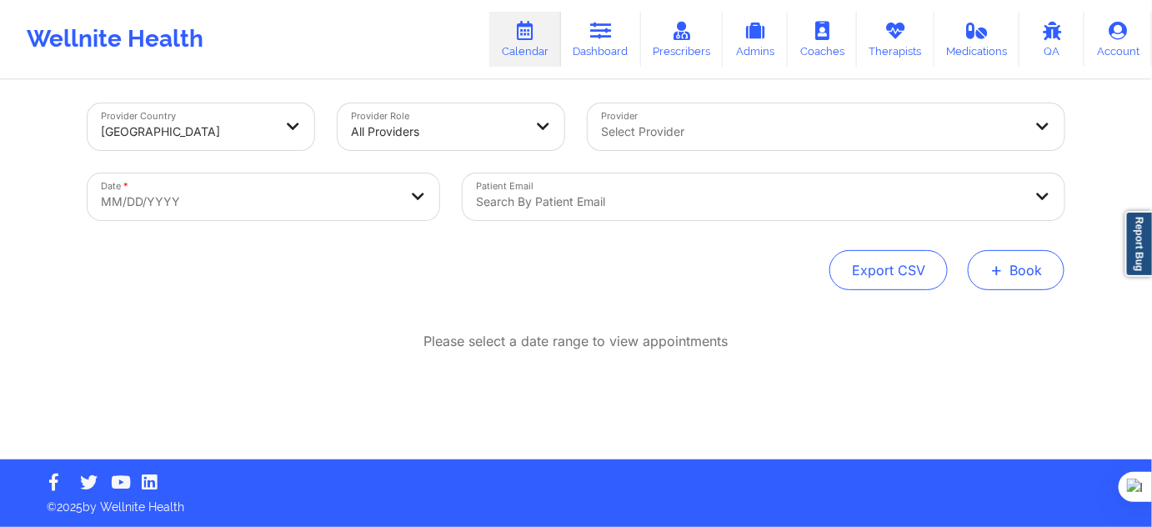
click at [997, 267] on span "+" at bounding box center [997, 269] width 13 height 9
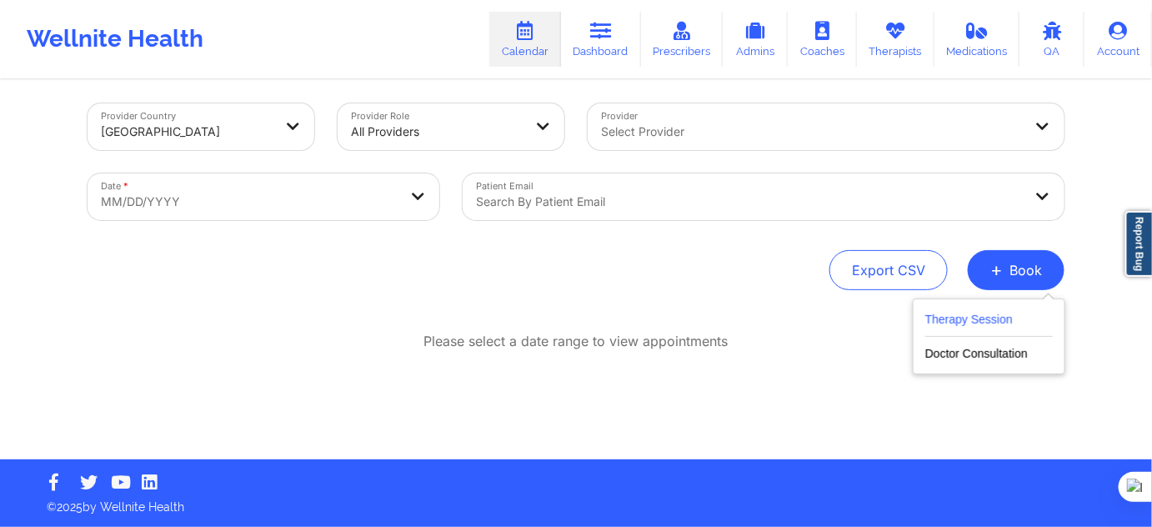
click at [964, 324] on button "Therapy Session" at bounding box center [990, 323] width 128 height 28
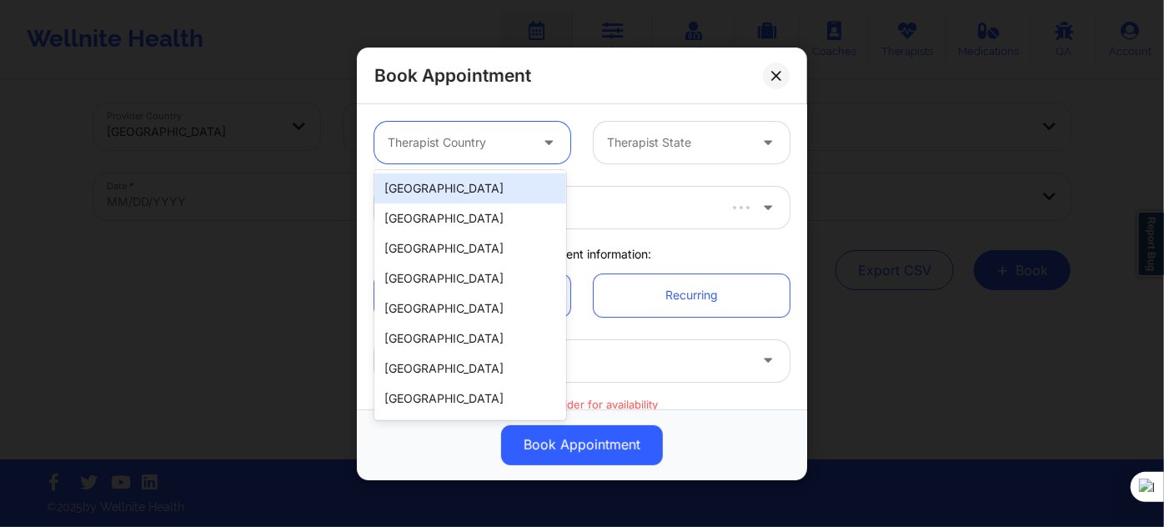
click at [522, 152] on div "Therapist Country" at bounding box center [452, 143] width 156 height 42
click at [514, 190] on div "[GEOGRAPHIC_DATA]" at bounding box center [470, 188] width 192 height 30
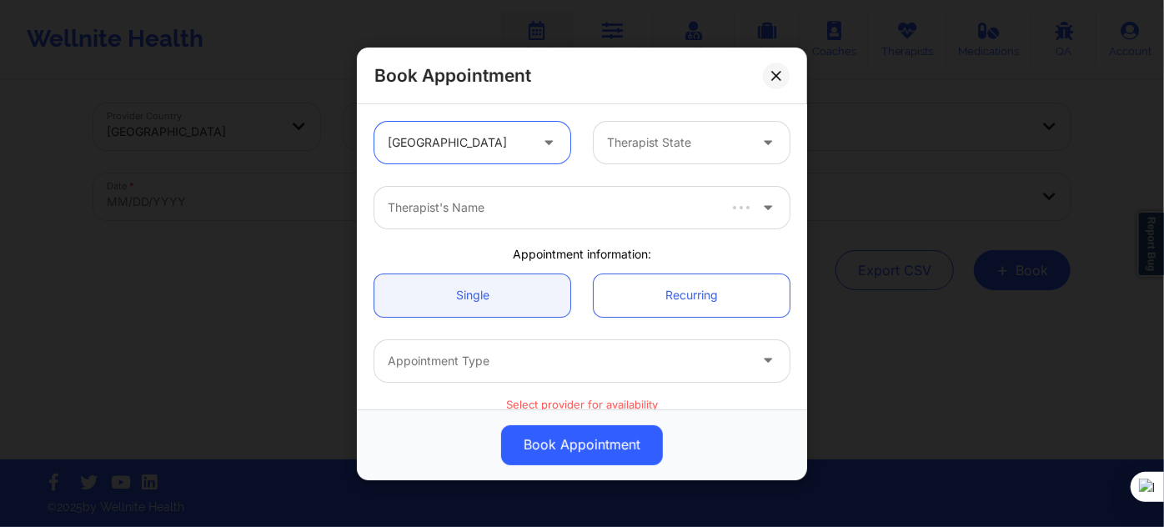
click at [649, 136] on div at bounding box center [677, 143] width 141 height 20
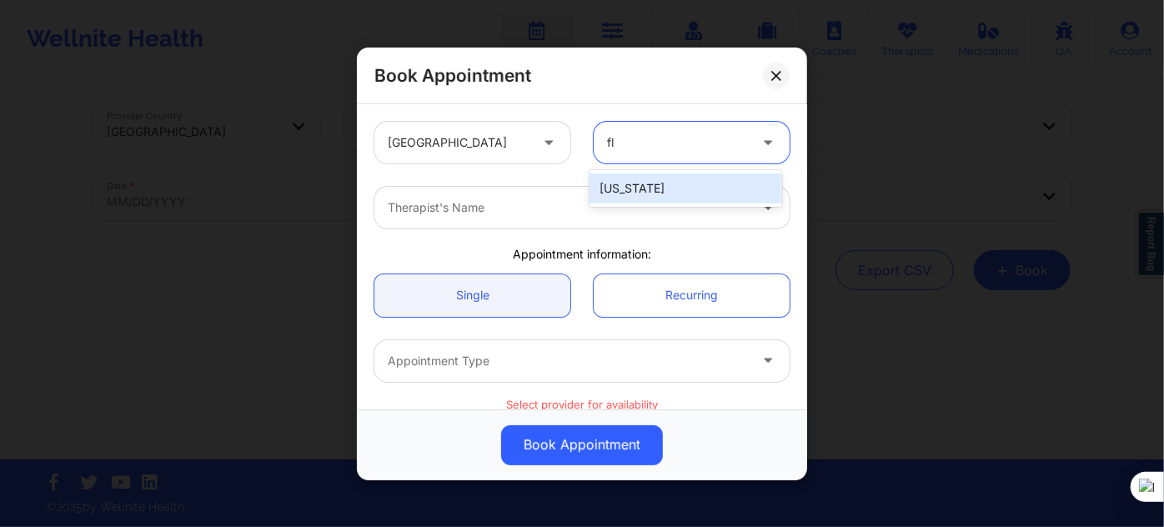
type input "flo"
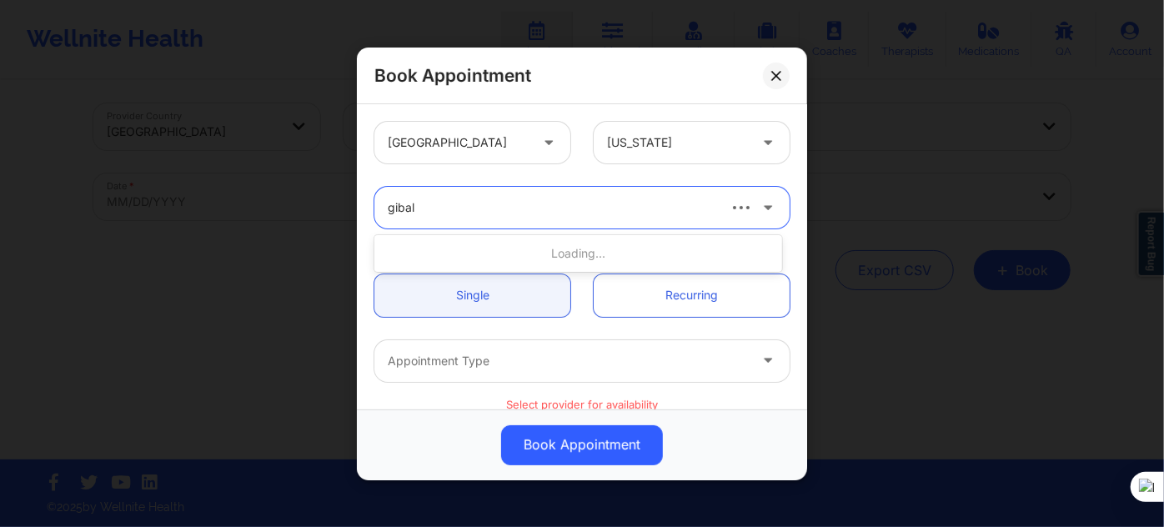
type input "gibala"
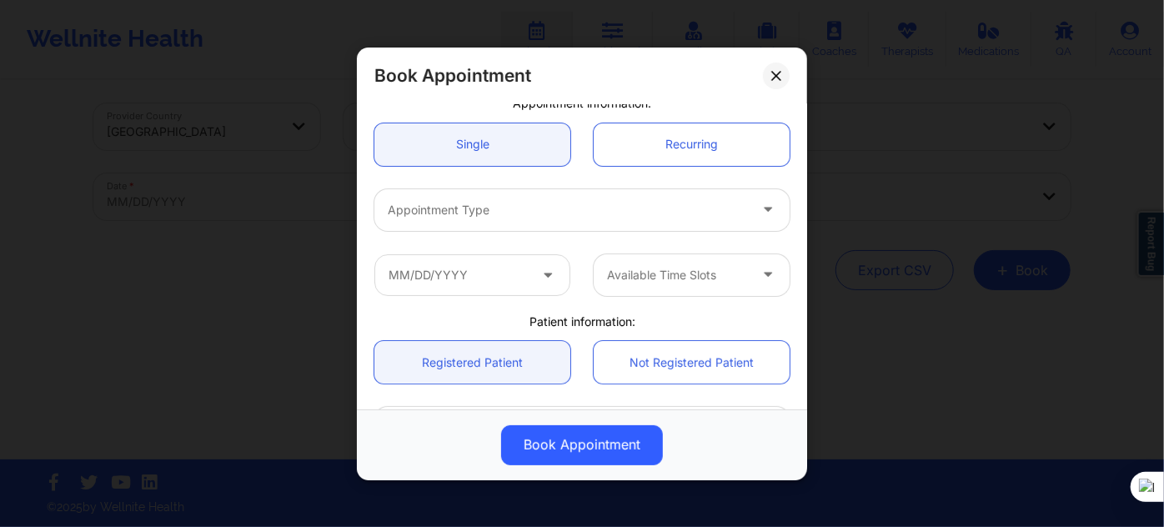
scroll to position [151, 0]
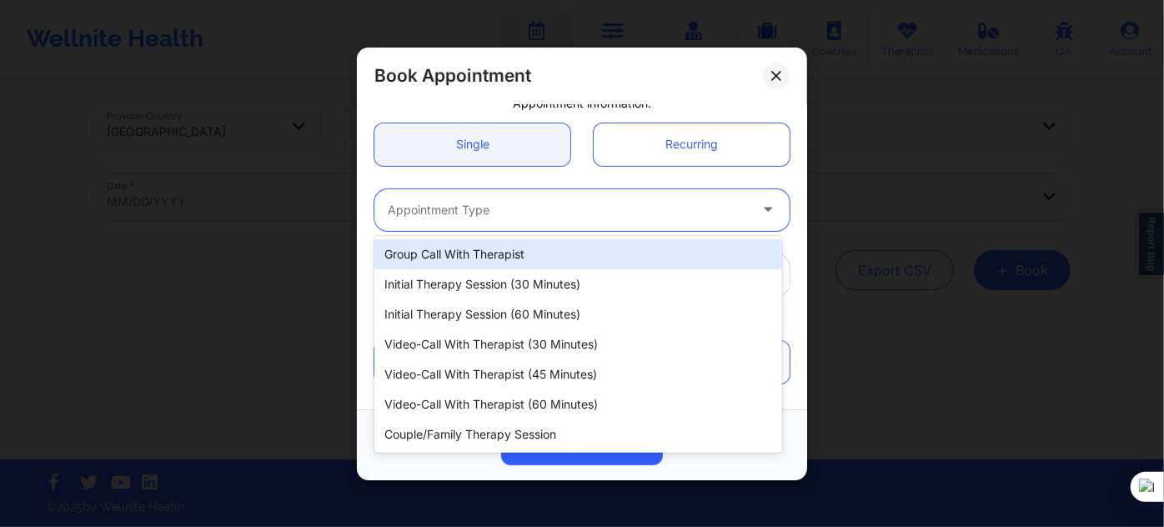
click at [484, 201] on div at bounding box center [568, 210] width 360 height 20
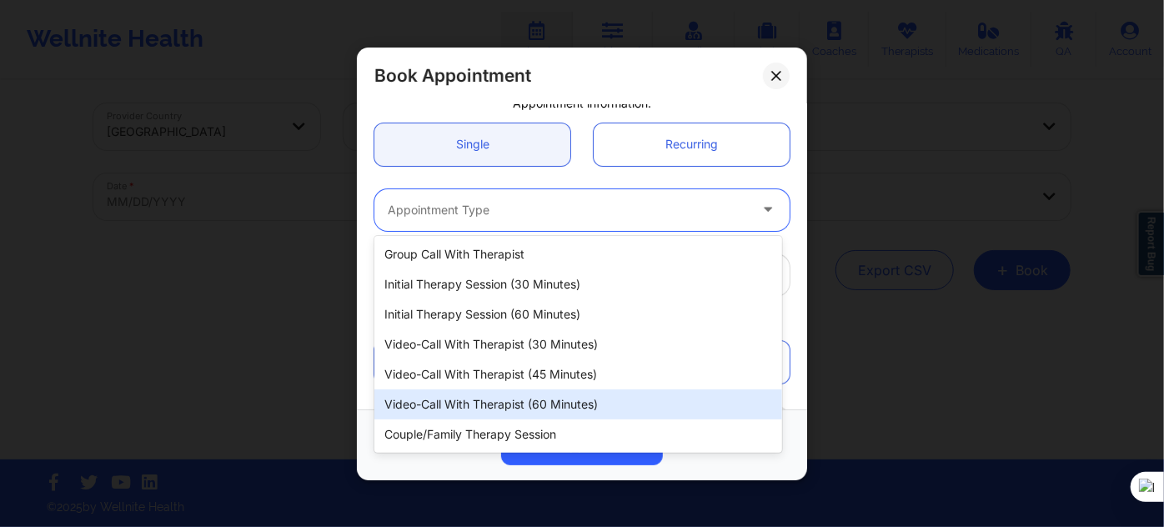
click at [544, 407] on div "Video-Call with Therapist (60 minutes)" at bounding box center [578, 404] width 408 height 30
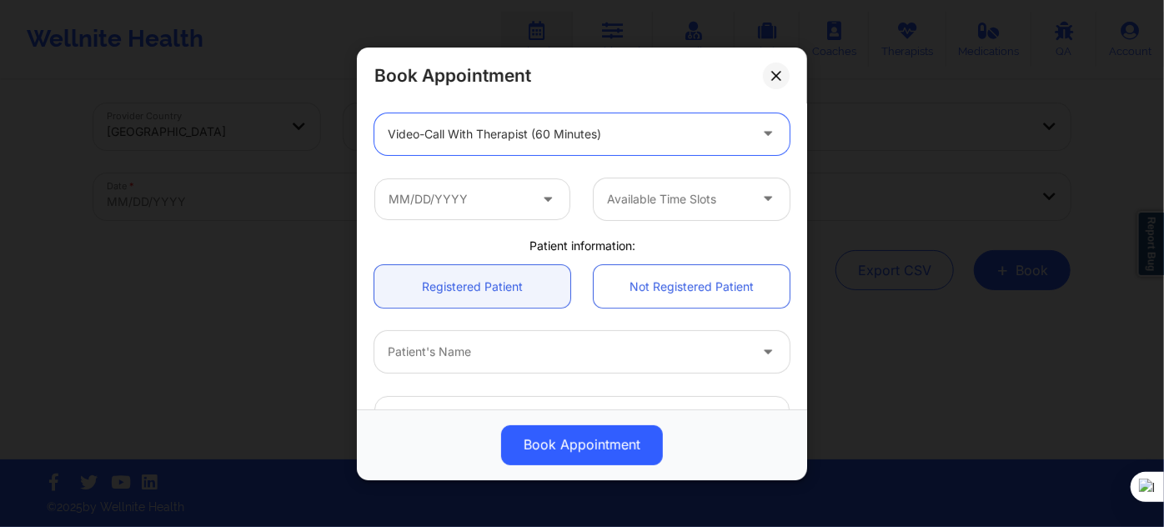
scroll to position [227, 0]
click at [495, 199] on input "text" at bounding box center [472, 199] width 196 height 42
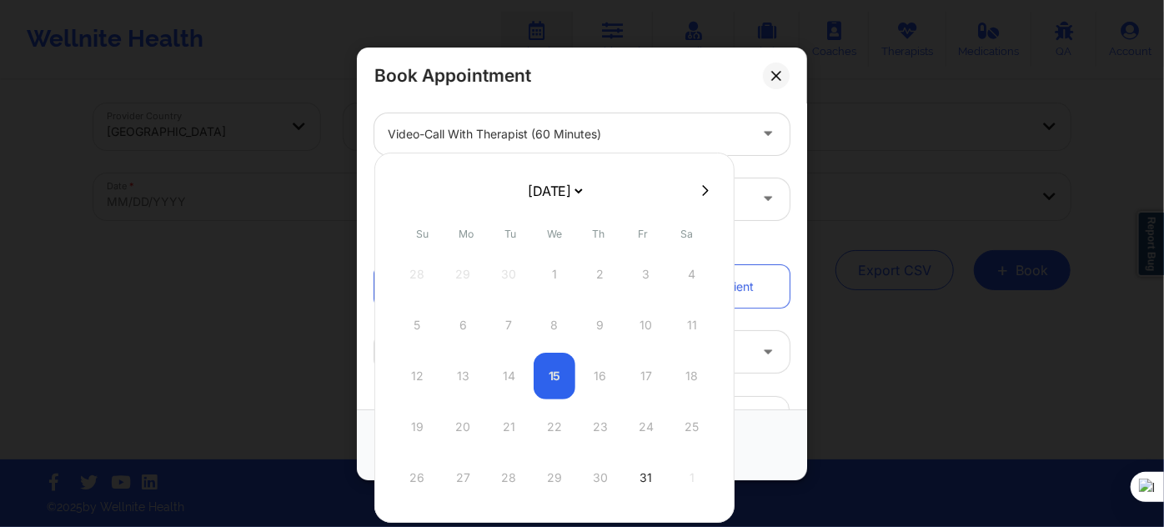
click at [565, 199] on select "[DATE] [DATE] [DATE] [DATE] [DATE] [DATE] [DATE] [DATE] [DATE] [DATE] [DATE] [D…" at bounding box center [554, 190] width 61 height 33
select select "2025-10"
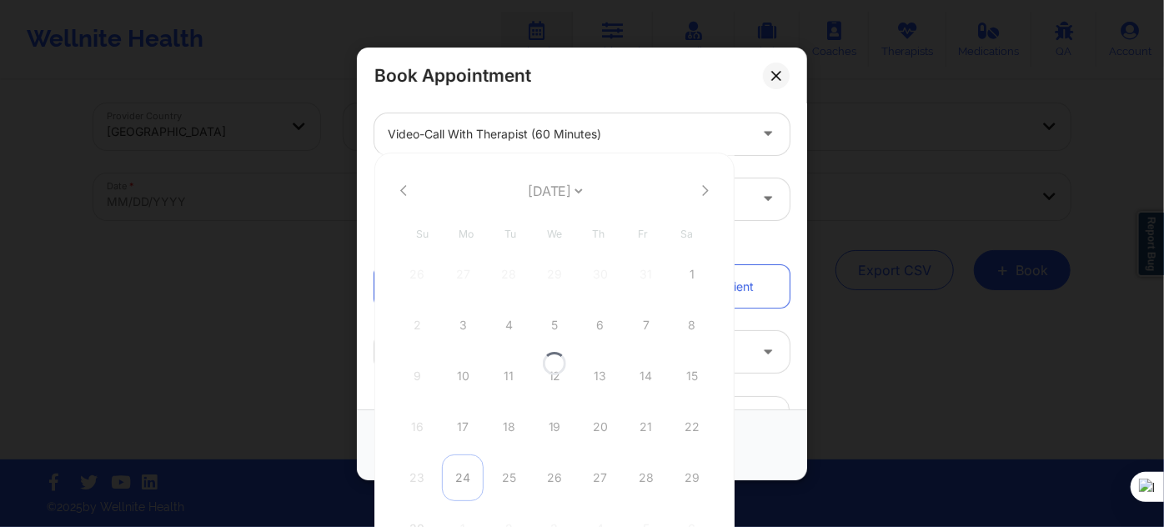
select select "2025-10"
click at [468, 467] on div "24" at bounding box center [463, 477] width 42 height 47
type input "11/24/2025"
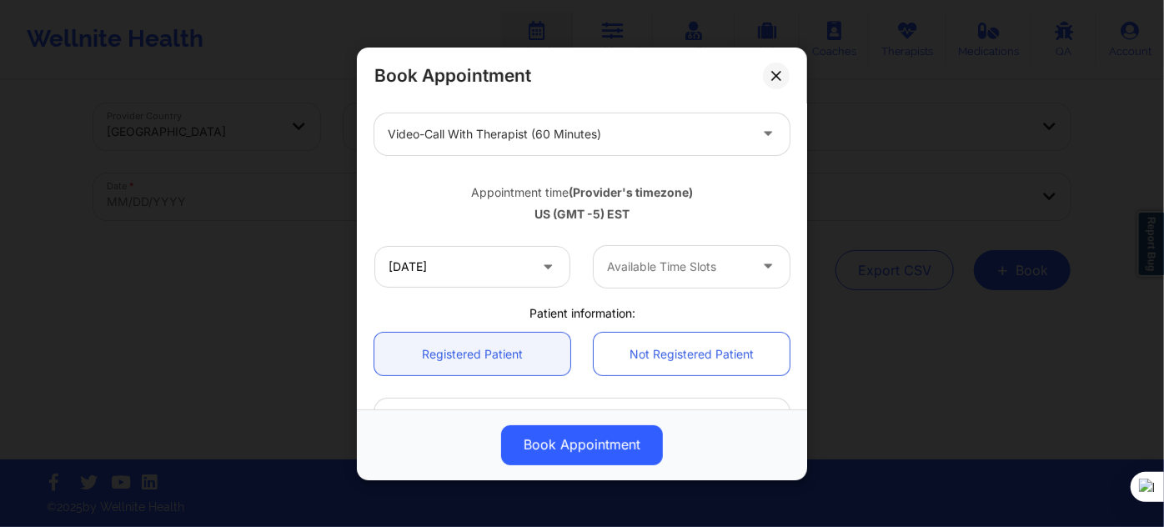
click at [629, 273] on div at bounding box center [677, 267] width 141 height 20
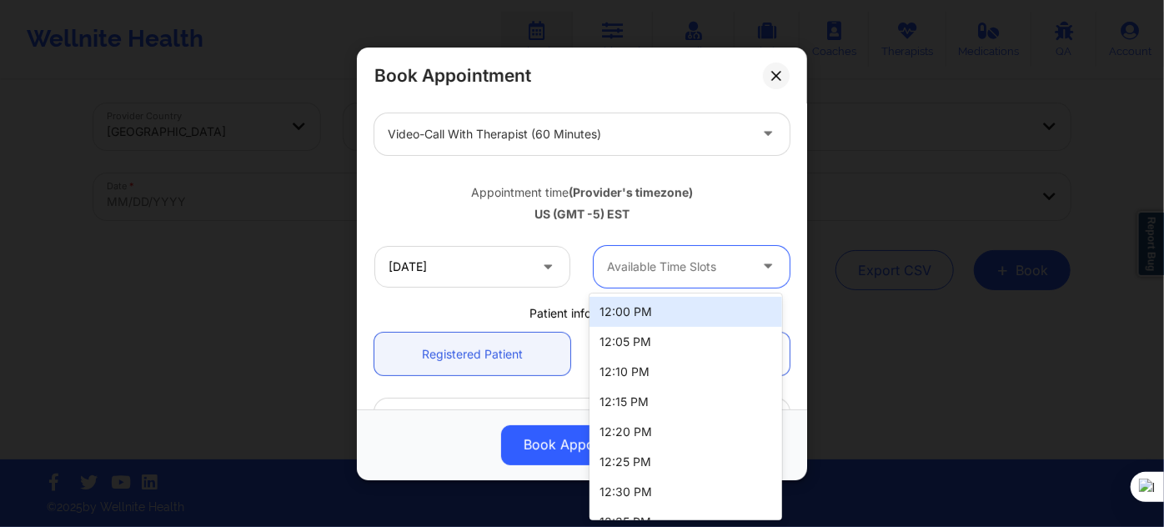
click at [629, 311] on div "12:00 PM" at bounding box center [686, 312] width 192 height 30
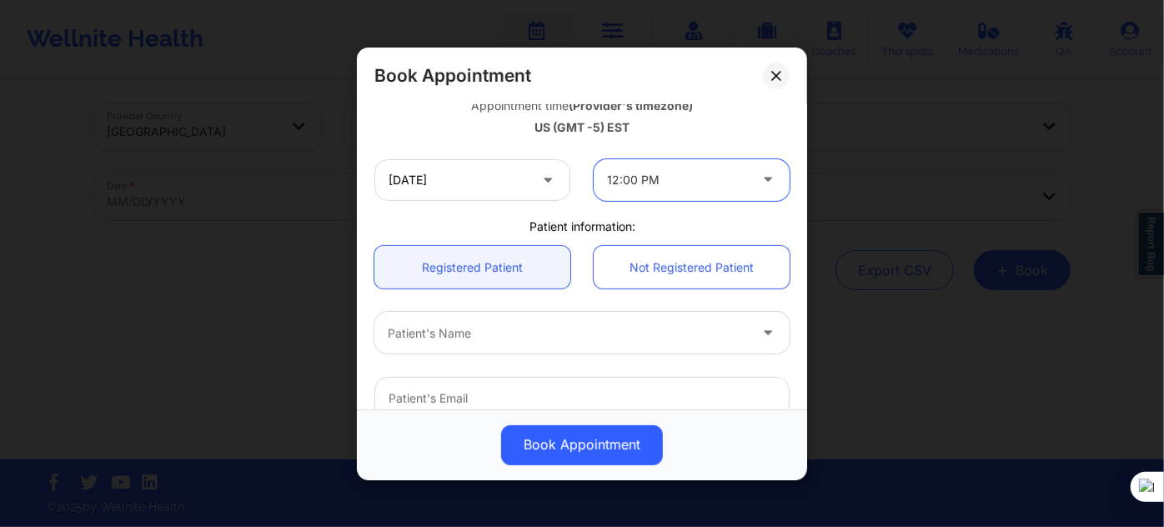
scroll to position [379, 0]
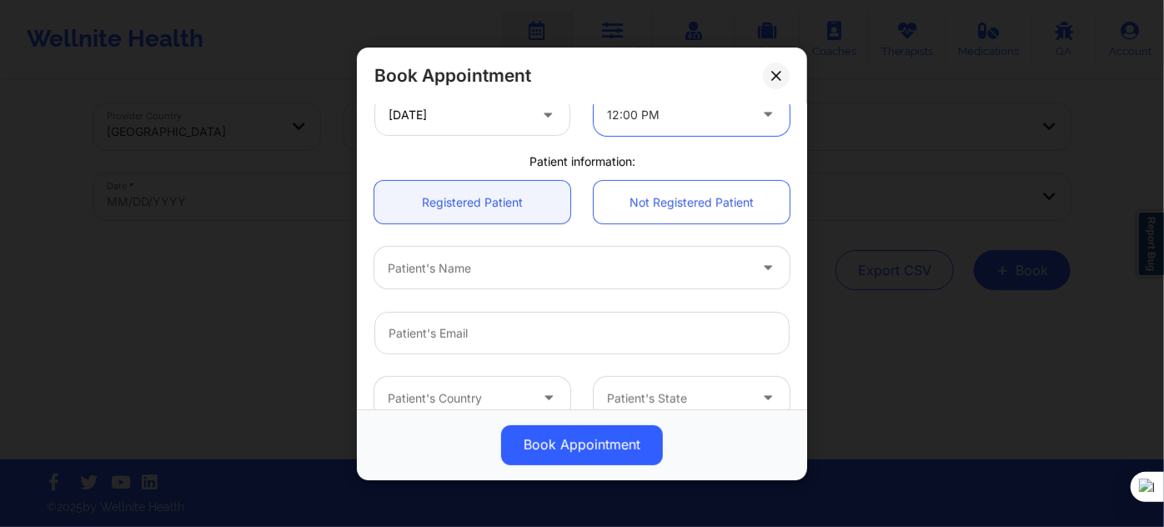
click at [503, 266] on div at bounding box center [568, 268] width 360 height 20
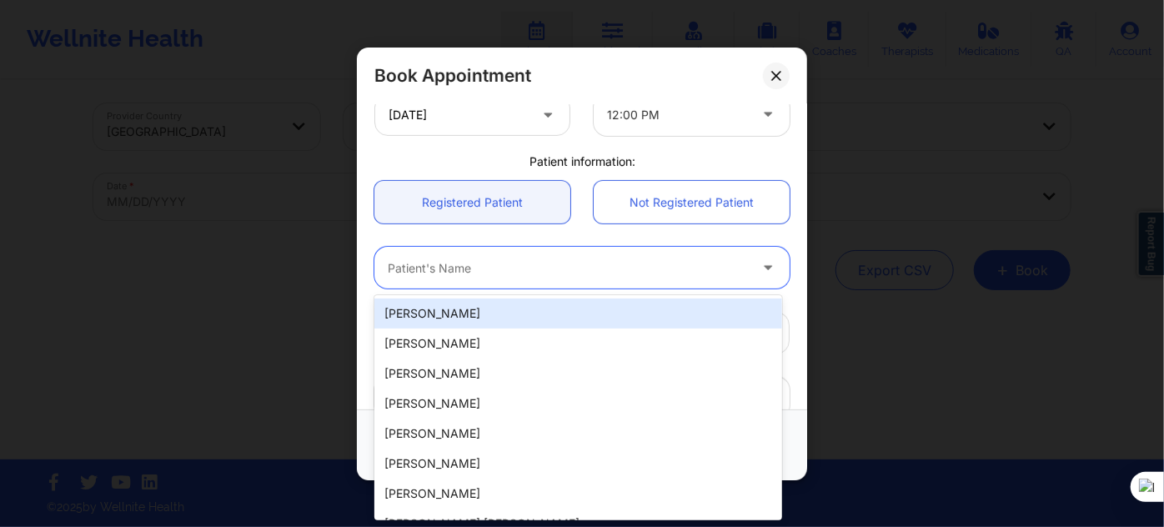
paste input "zestevez5@icloud.com"
type input "zestevez5@icloud.com"
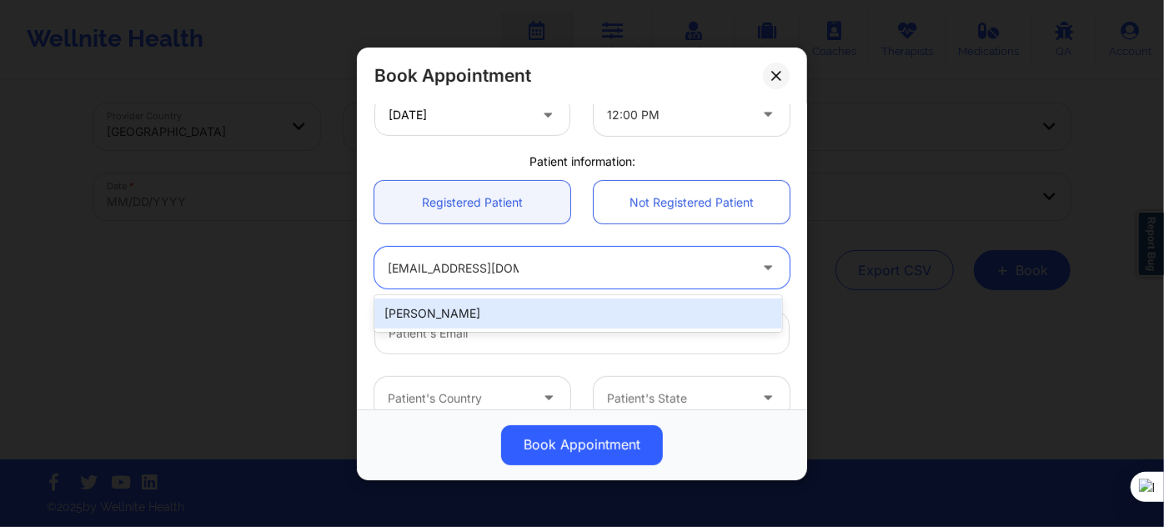
click at [500, 313] on div "Zoe Estevez" at bounding box center [578, 314] width 408 height 30
type input "zestevez5@icloud.com"
type input "+19542581744"
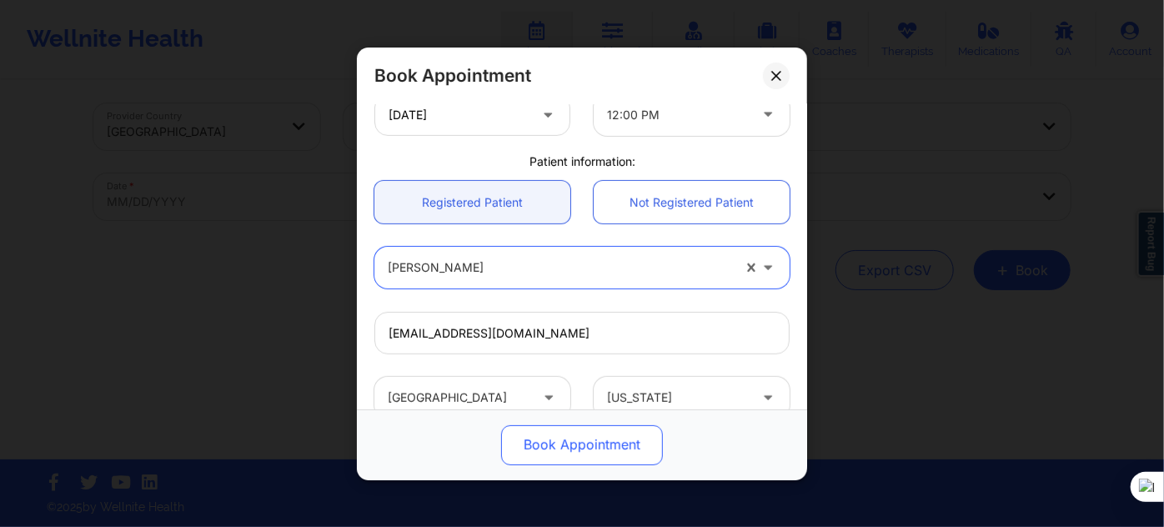
click at [556, 433] on button "Book Appointment" at bounding box center [582, 444] width 162 height 40
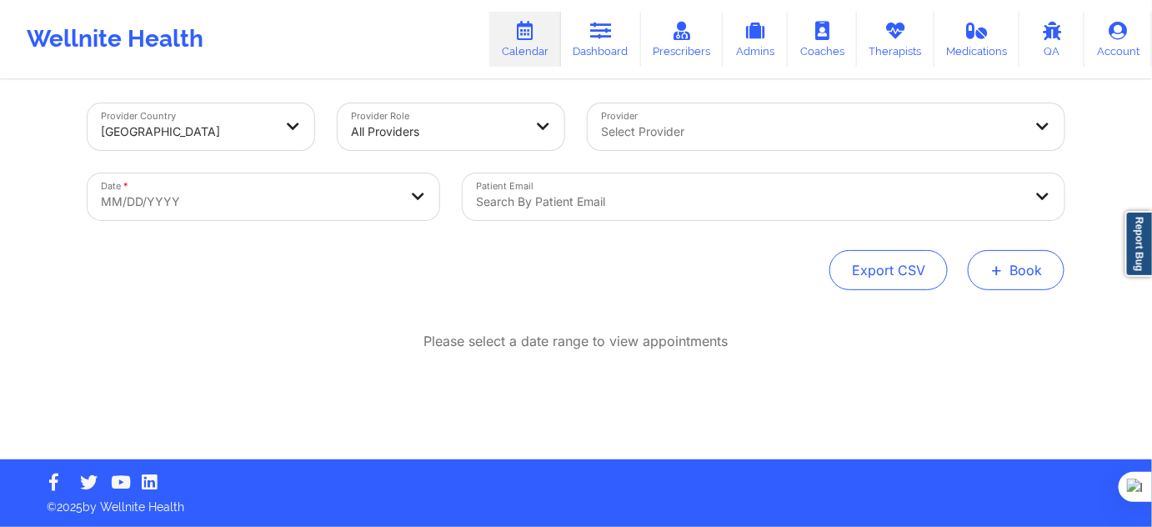
click at [1037, 284] on button "+ Book" at bounding box center [1016, 270] width 97 height 40
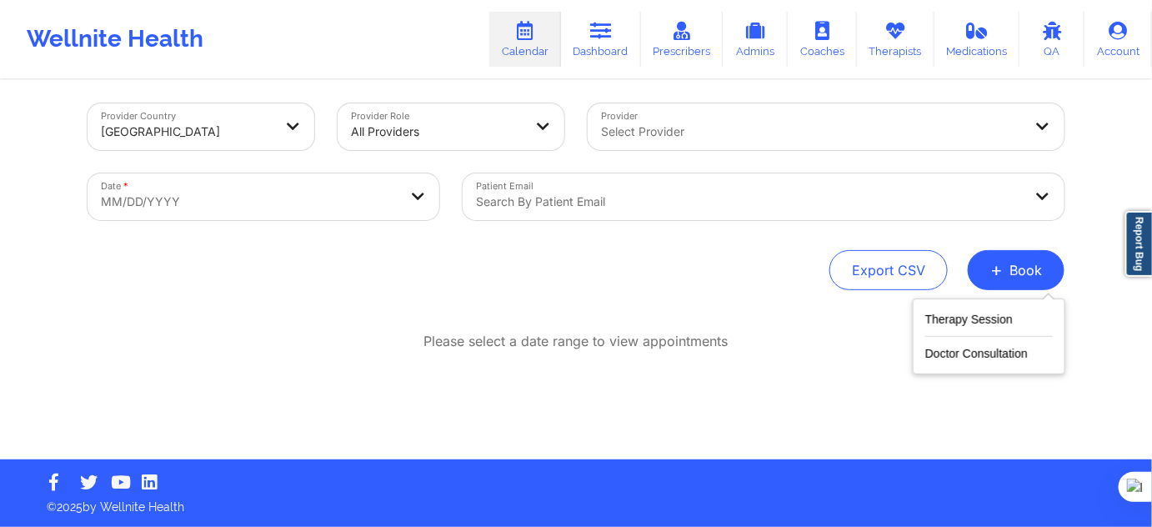
click at [919, 319] on div "Therapy Session Doctor Consultation" at bounding box center [989, 337] width 153 height 76
click at [1018, 326] on button "Therapy Session" at bounding box center [990, 323] width 128 height 28
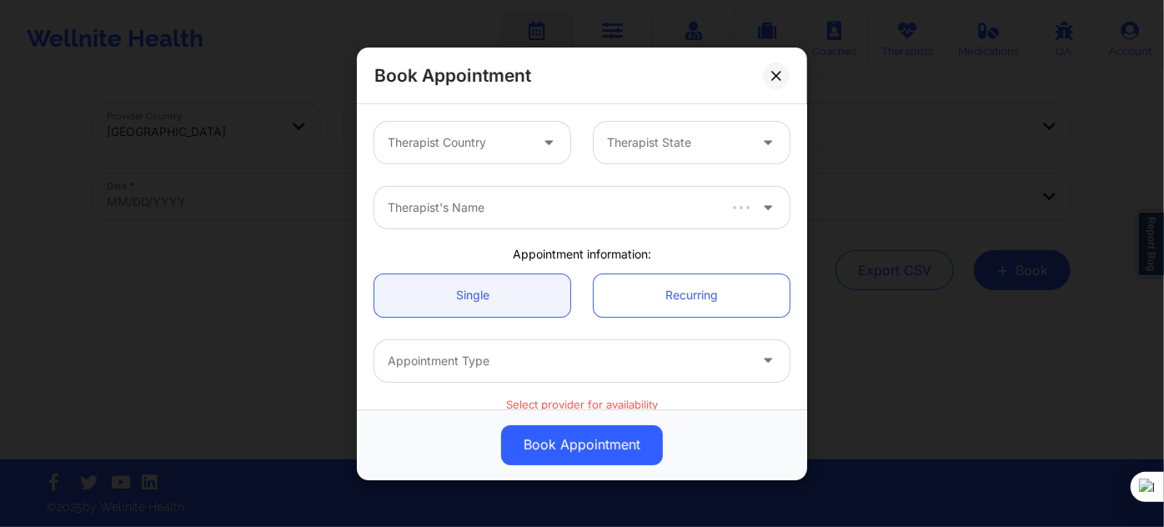
click at [540, 143] on icon at bounding box center [548, 139] width 17 height 14
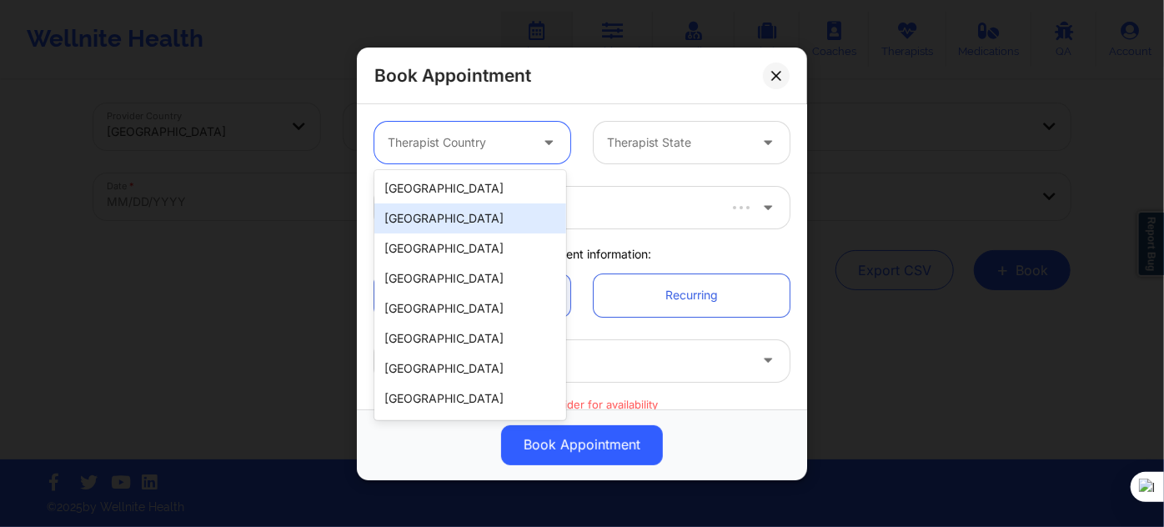
click at [512, 189] on div "[GEOGRAPHIC_DATA]" at bounding box center [470, 188] width 192 height 30
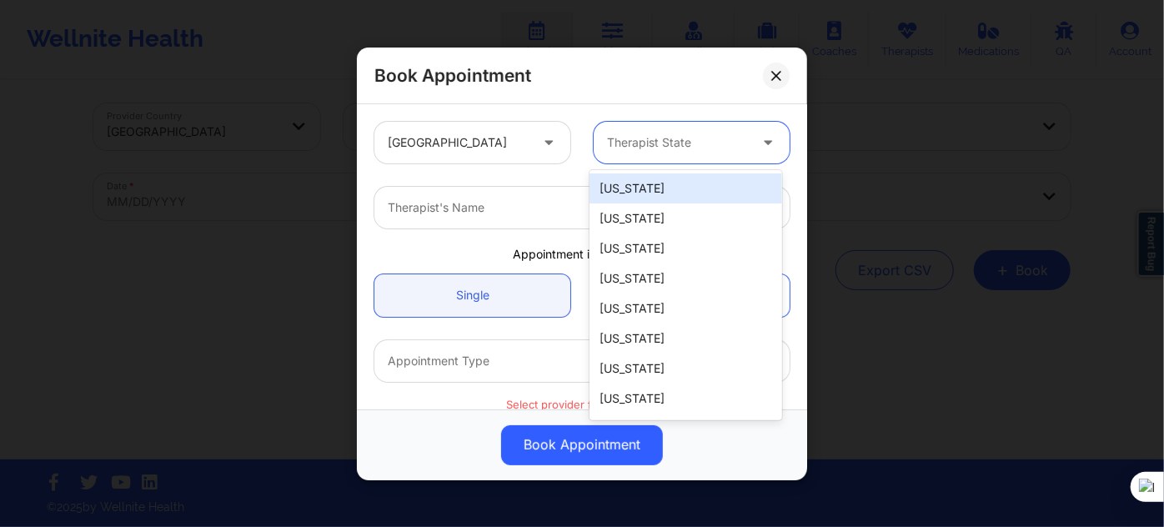
click at [638, 139] on div at bounding box center [677, 143] width 141 height 20
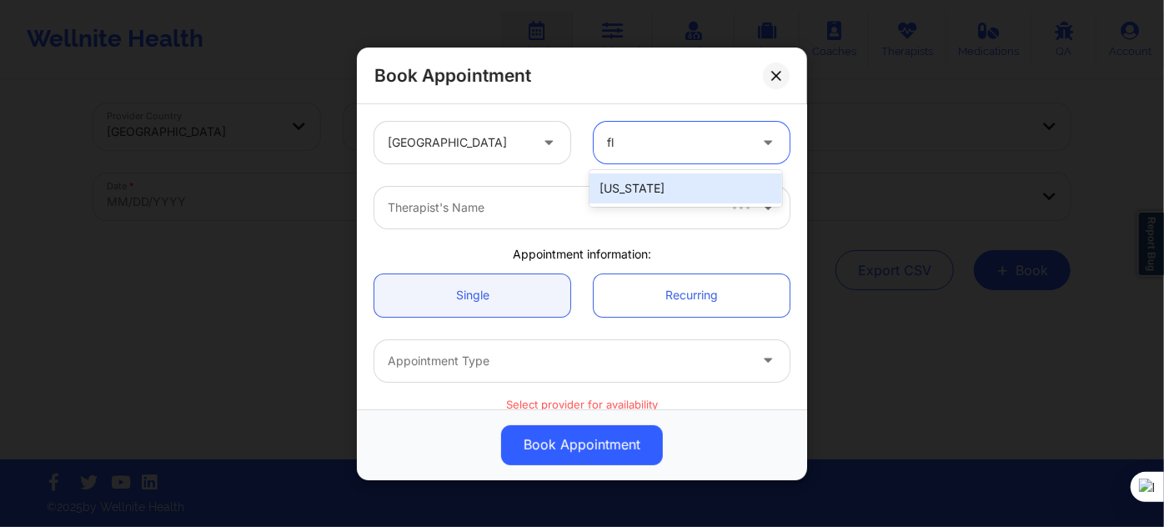
type input "flo"
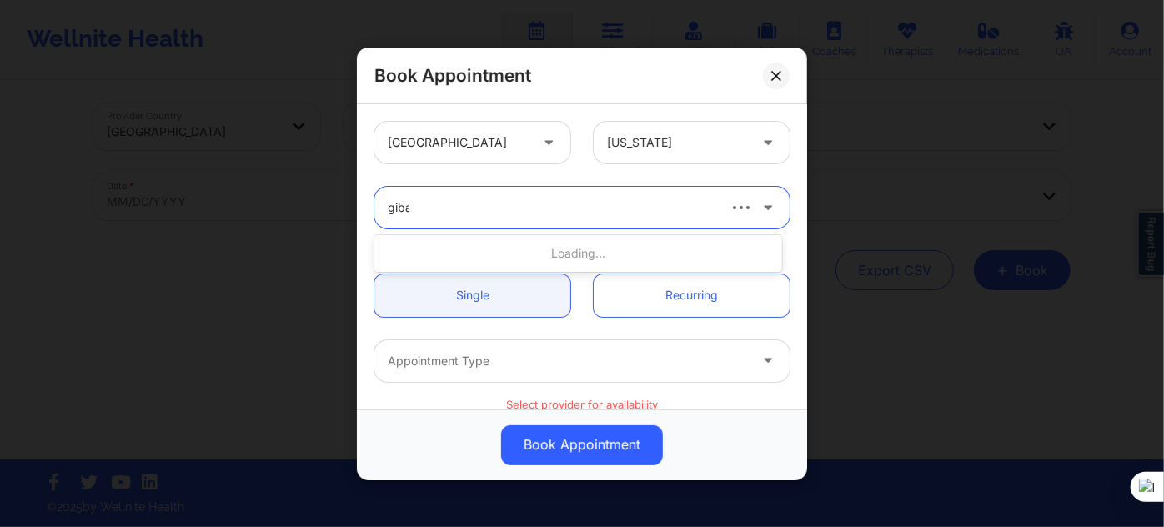
type input "gibala"
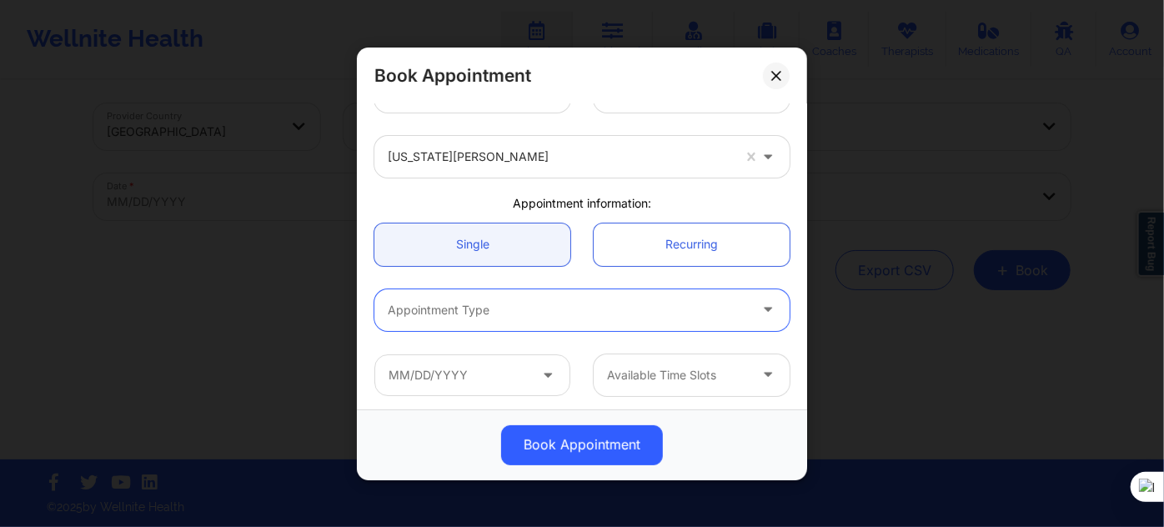
scroll to position [151, 0]
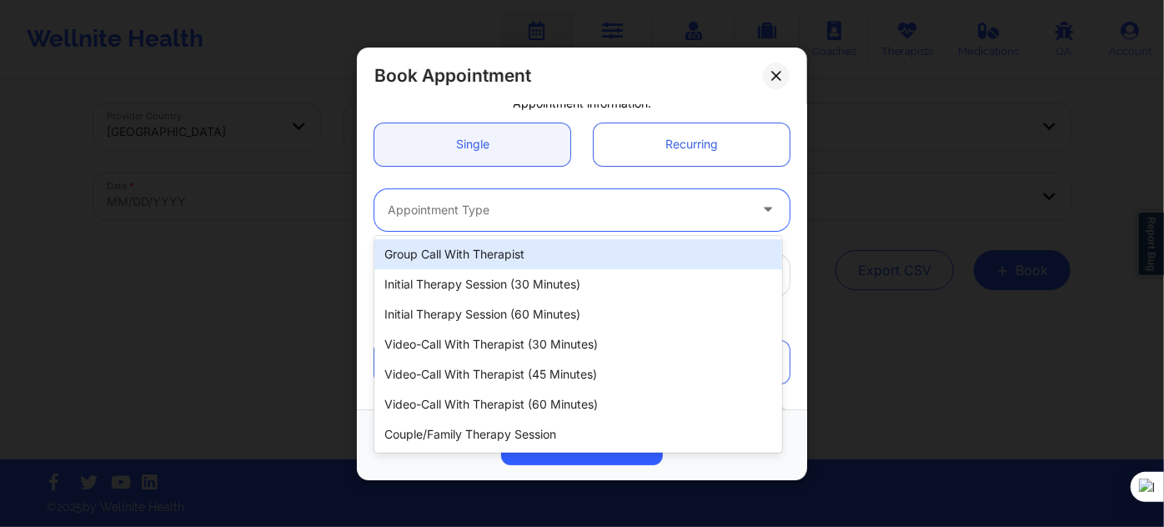
click at [492, 218] on div "Appointment Type" at bounding box center [561, 209] width 375 height 42
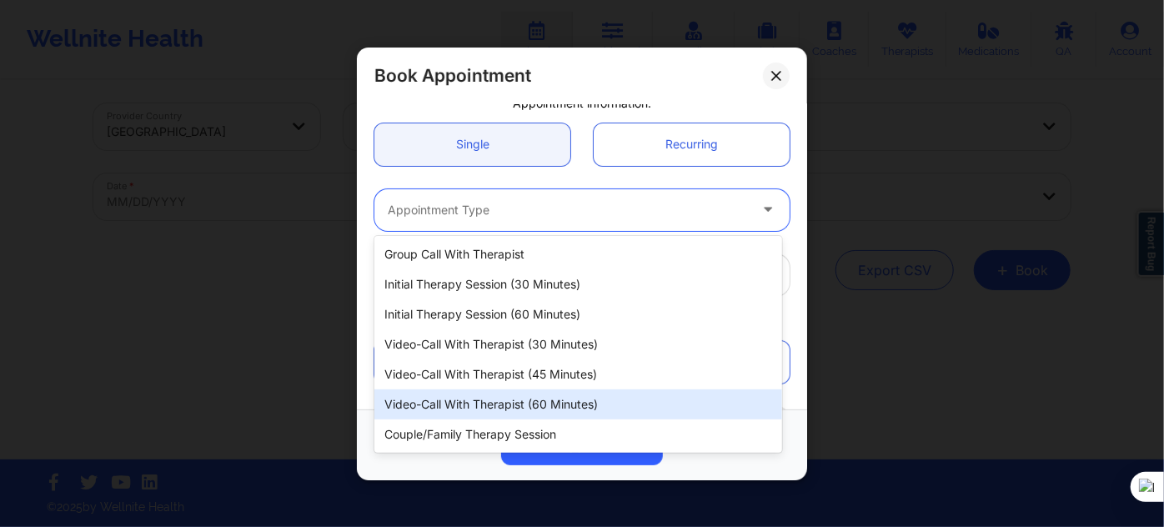
click at [512, 406] on div "Video-Call with Therapist (60 minutes)" at bounding box center [578, 404] width 408 height 30
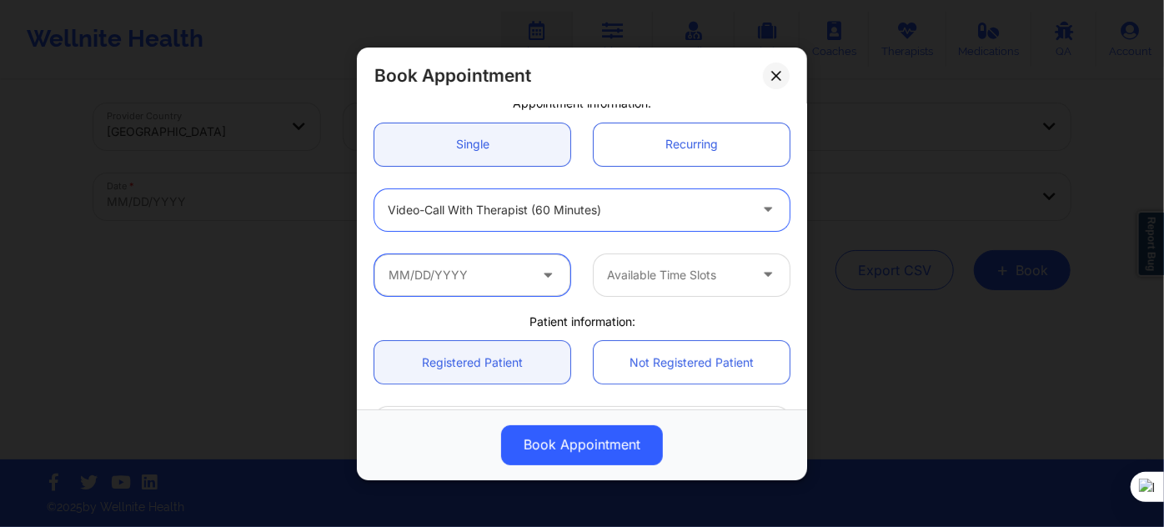
click at [478, 283] on input "text" at bounding box center [472, 274] width 196 height 42
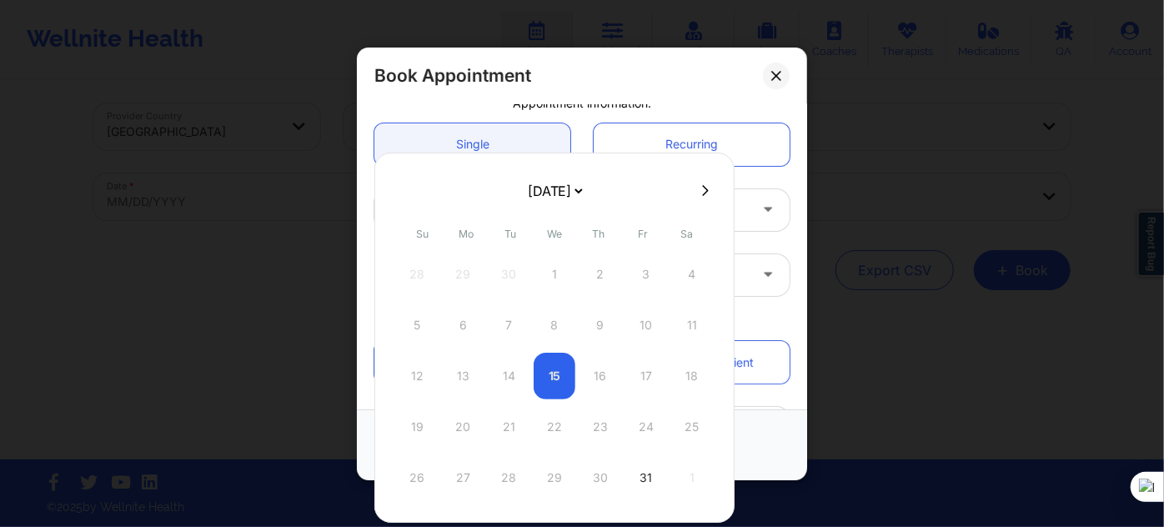
click at [550, 193] on select "[DATE] [DATE] [DATE] [DATE] [DATE] [DATE] [DATE] [DATE] [DATE] [DATE] [DATE] [D…" at bounding box center [554, 190] width 61 height 33
select select "2025-10"
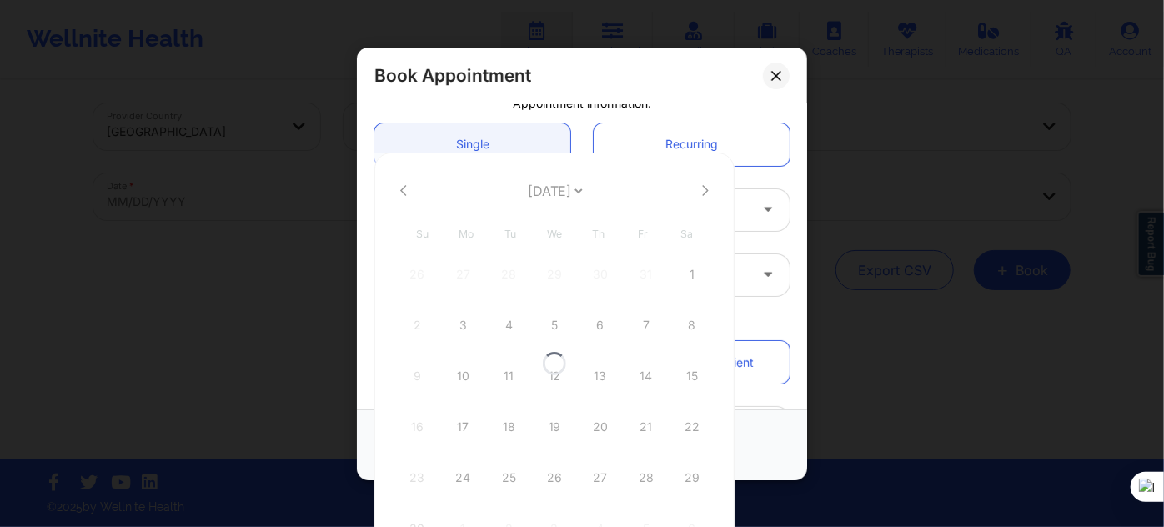
select select "2025-10"
click at [474, 475] on div "24" at bounding box center [463, 477] width 42 height 47
type input "11/24/2025"
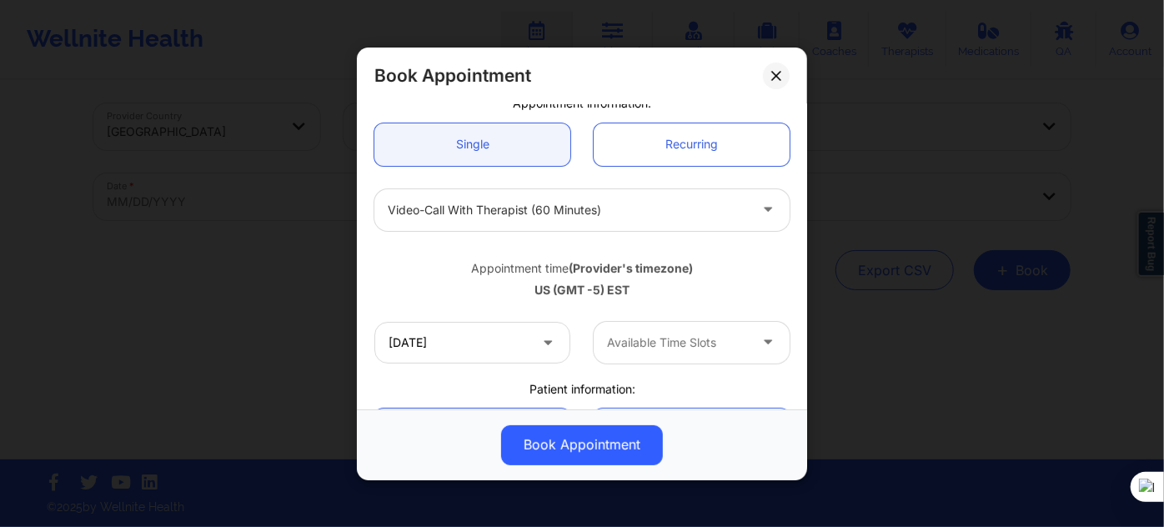
click at [676, 328] on div "Available Time Slots" at bounding box center [672, 342] width 156 height 42
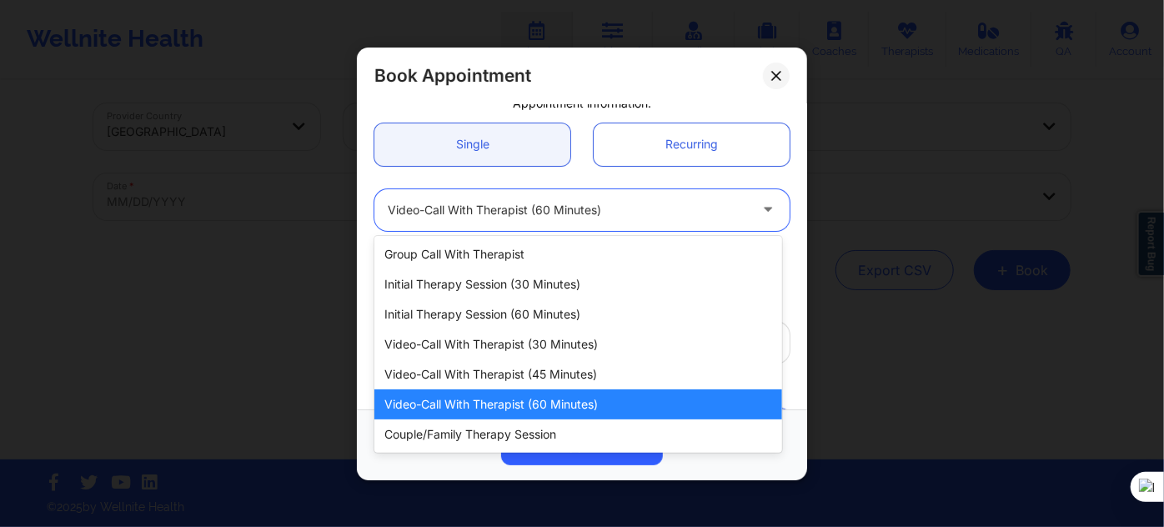
click at [523, 218] on div "Video-Call with Therapist (60 minutes)" at bounding box center [568, 209] width 360 height 42
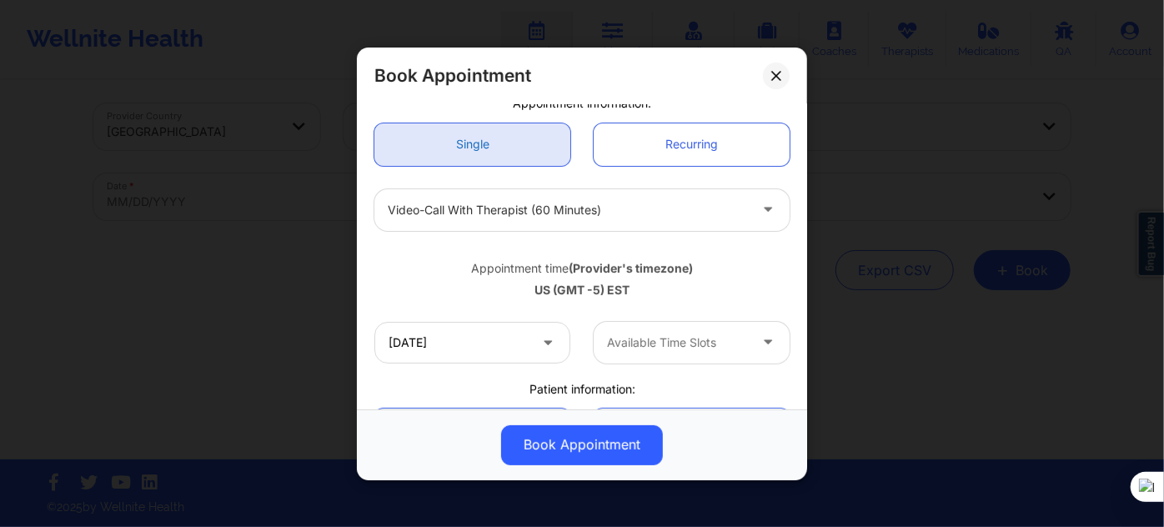
click at [496, 146] on link "Single" at bounding box center [472, 144] width 196 height 43
click at [476, 362] on div "11/24/2025 Available Time Slots" at bounding box center [582, 341] width 439 height 65
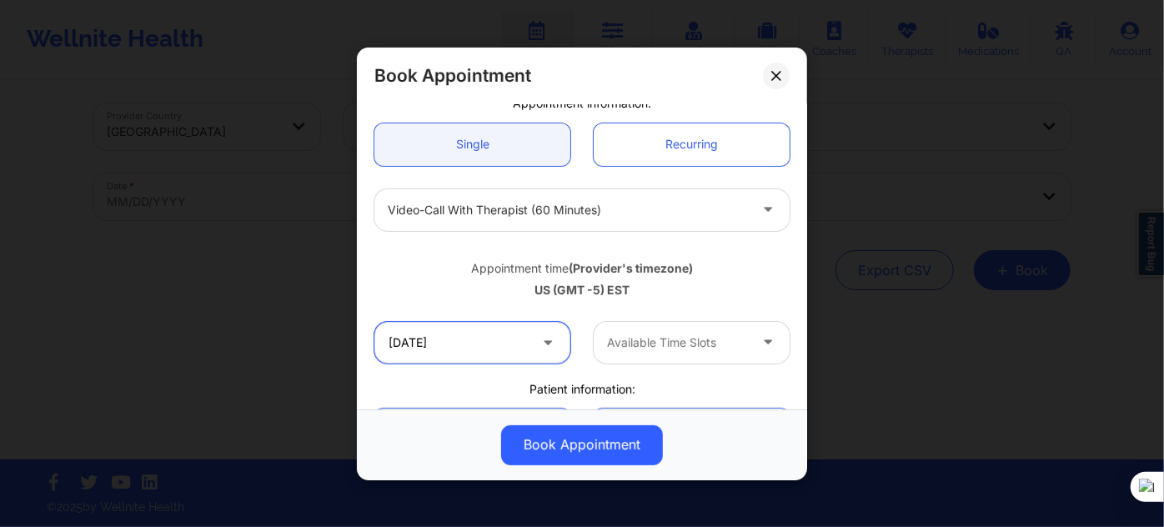
click at [483, 337] on input "11/24/2025" at bounding box center [472, 342] width 196 height 42
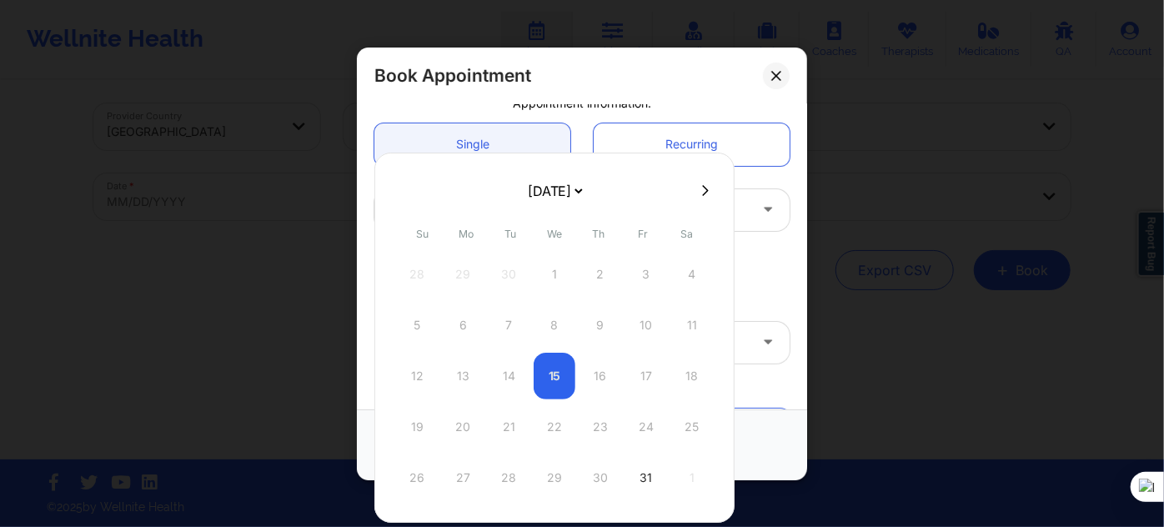
click at [525, 189] on select "[DATE] [DATE] [DATE] [DATE] [DATE] [DATE] [DATE] [DATE] [DATE] [DATE] [DATE] [D…" at bounding box center [554, 190] width 61 height 33
select select "2025-11"
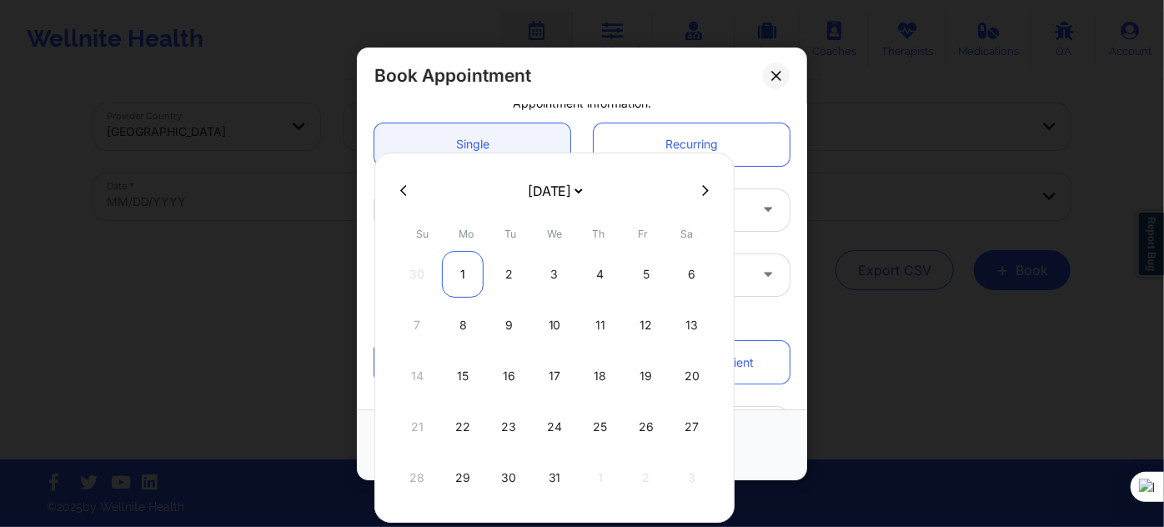
click at [458, 275] on div "1" at bounding box center [463, 274] width 42 height 47
type input "12/01/2025"
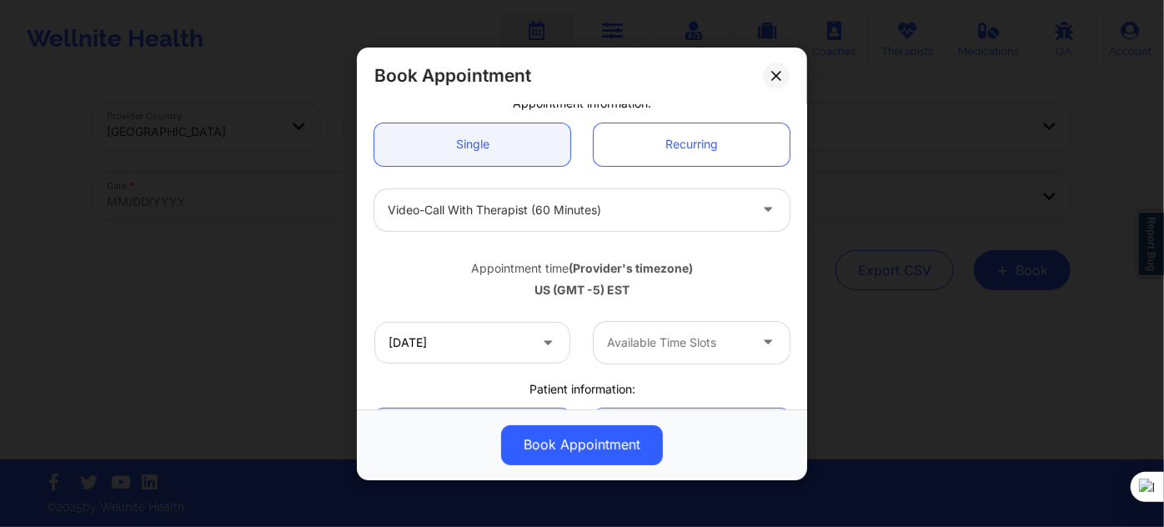
click at [622, 347] on div at bounding box center [677, 343] width 141 height 20
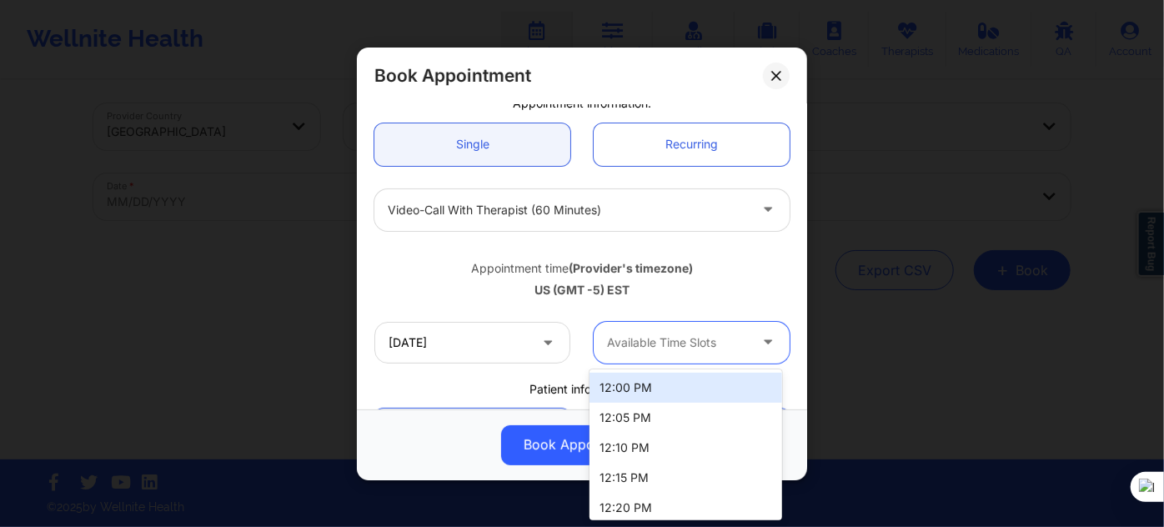
click at [615, 373] on div "12:00 PM" at bounding box center [686, 388] width 192 height 30
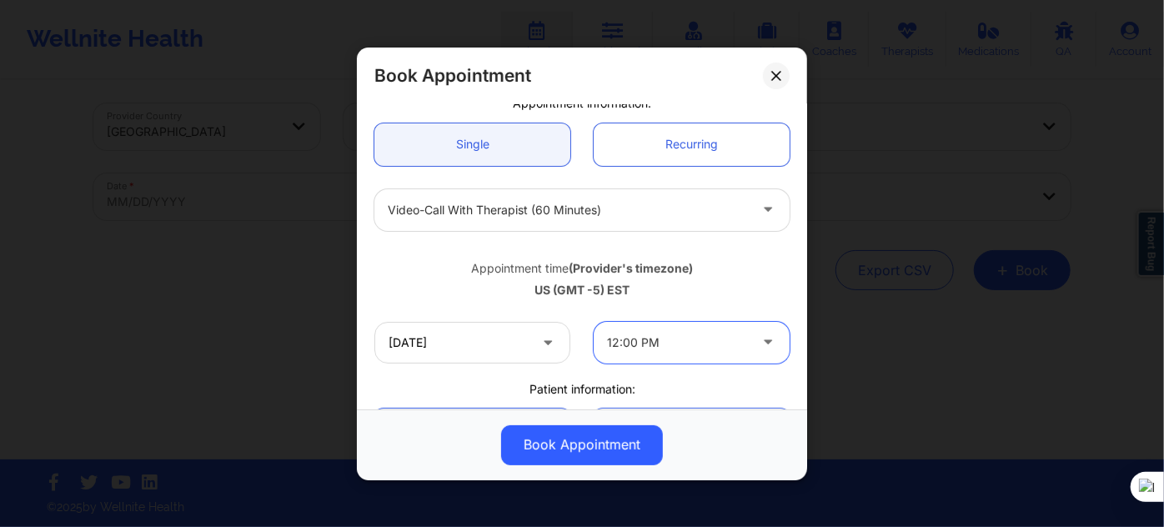
scroll to position [303, 0]
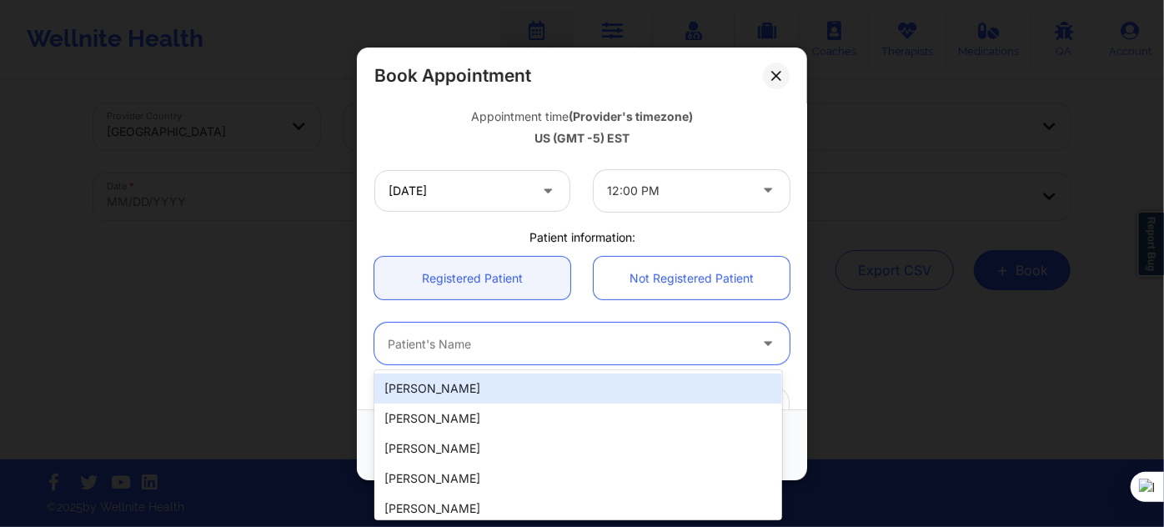
click at [474, 343] on div at bounding box center [568, 344] width 360 height 20
paste input "zestevez5@icloud.com"
type input "zestevez5@icloud.com"
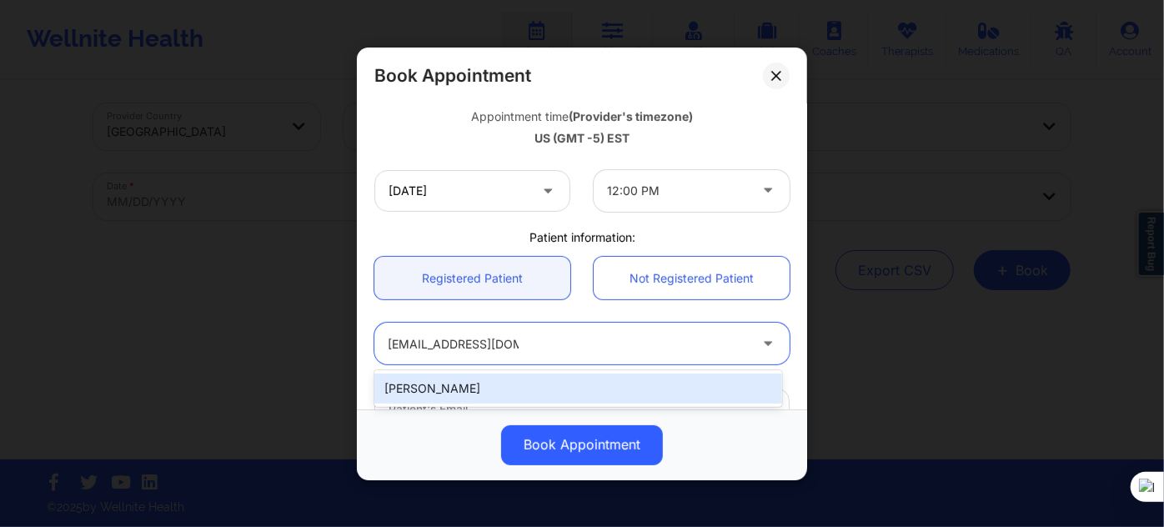
click at [517, 384] on div "Zoe Estevez" at bounding box center [578, 389] width 408 height 30
type input "zestevez5@icloud.com"
type input "+19542581744"
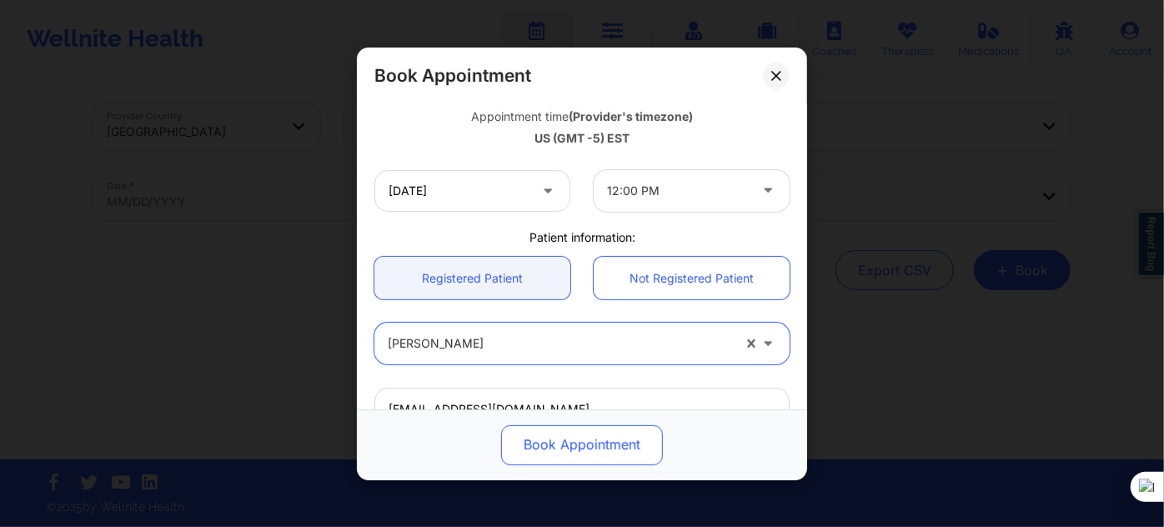
click at [544, 451] on button "Book Appointment" at bounding box center [582, 444] width 162 height 40
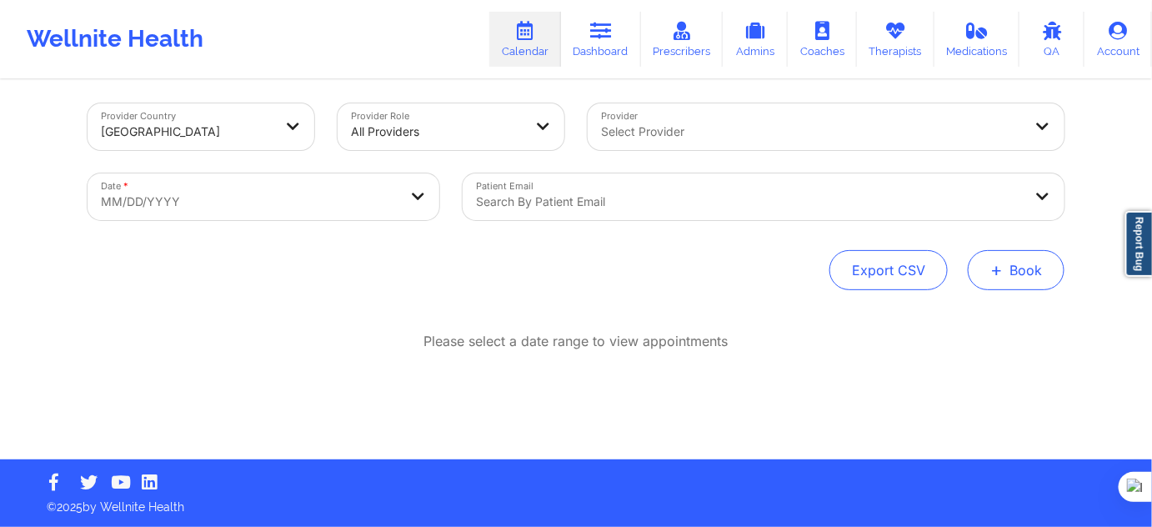
click at [1013, 289] on button "+ Book" at bounding box center [1016, 270] width 97 height 40
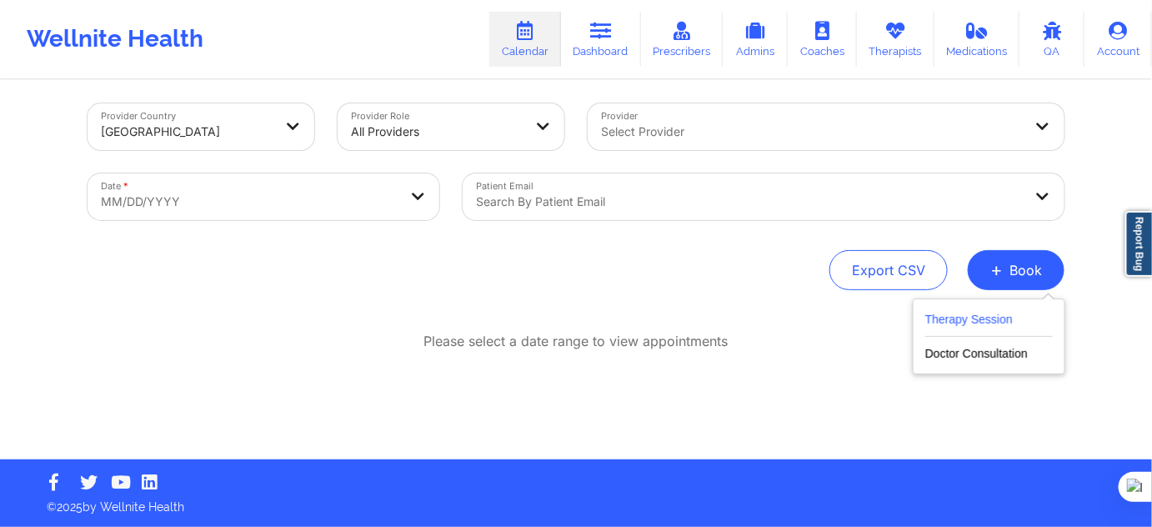
click at [957, 324] on button "Therapy Session" at bounding box center [990, 323] width 128 height 28
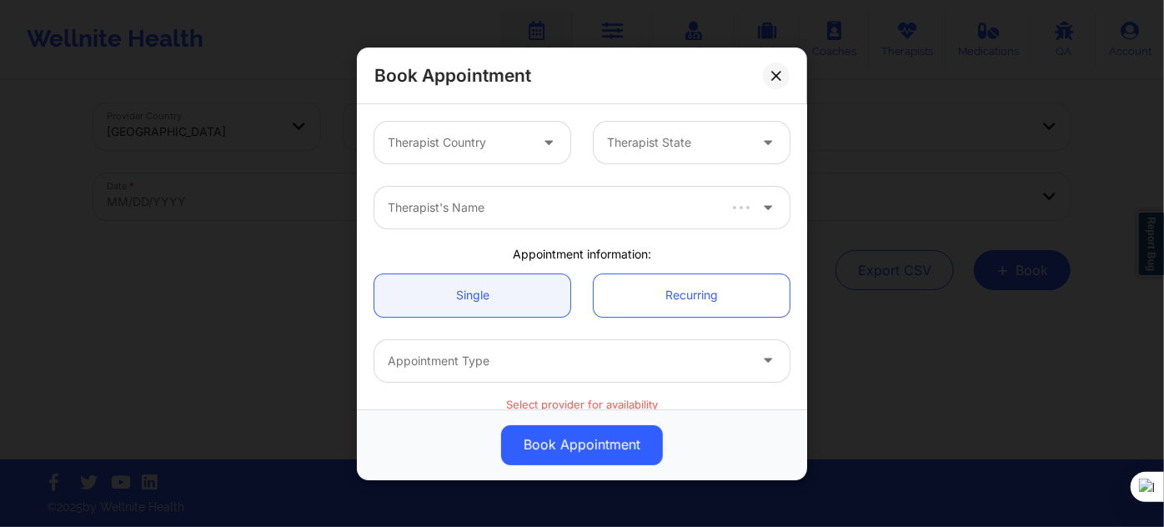
click at [465, 131] on div "Therapist Country" at bounding box center [452, 143] width 156 height 42
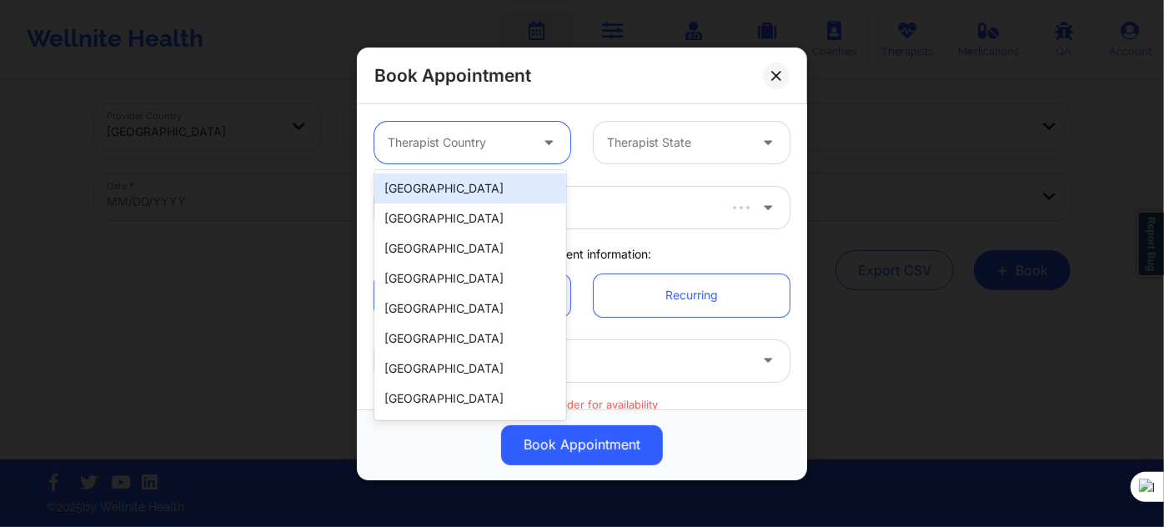
click at [466, 197] on div "[GEOGRAPHIC_DATA]" at bounding box center [470, 188] width 192 height 30
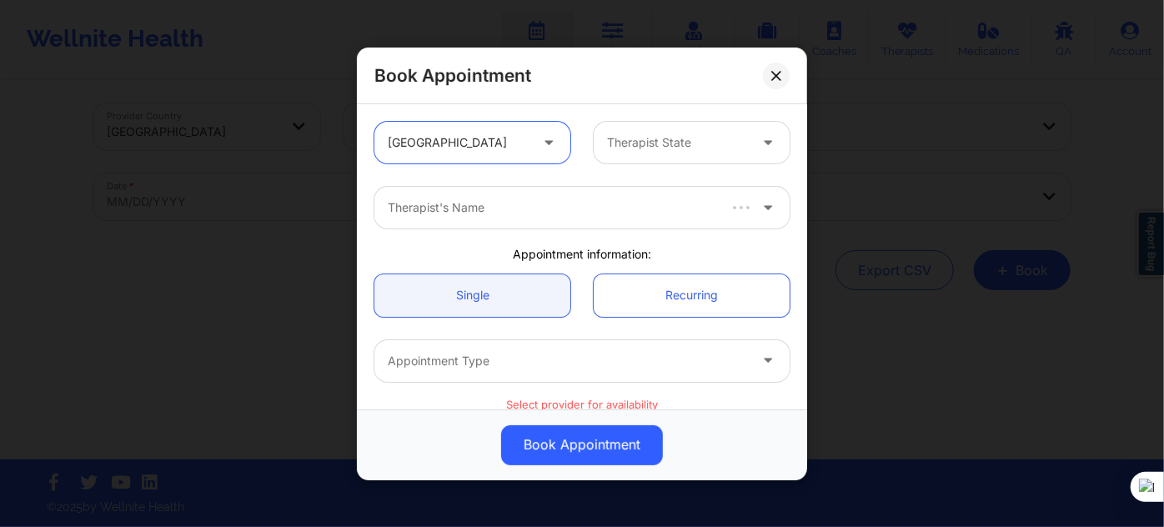
click at [602, 163] on div "option United States, selected. United States Therapist State" at bounding box center [582, 142] width 439 height 65
click at [622, 143] on div at bounding box center [677, 143] width 141 height 20
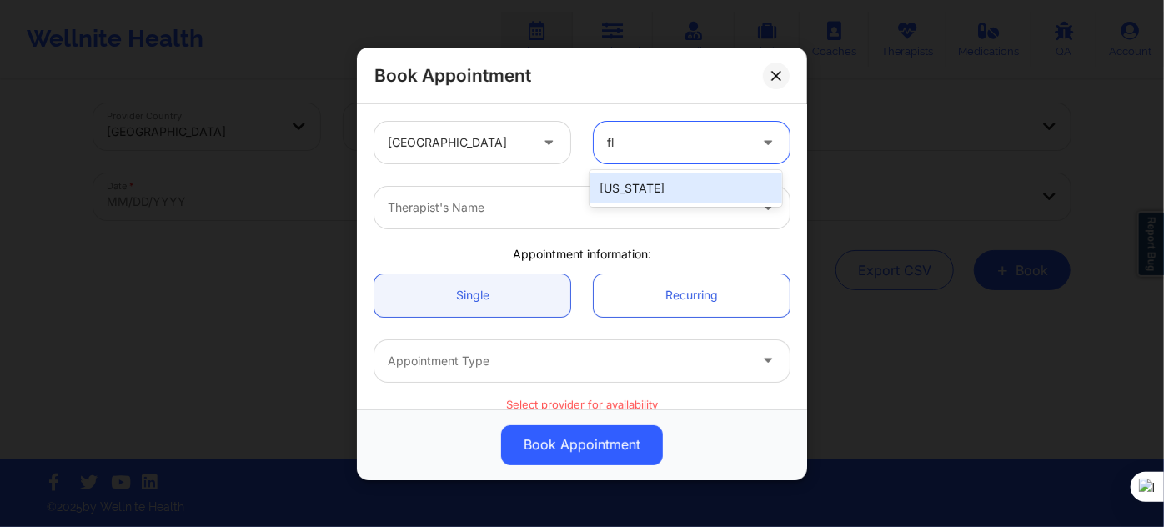
type input "flo"
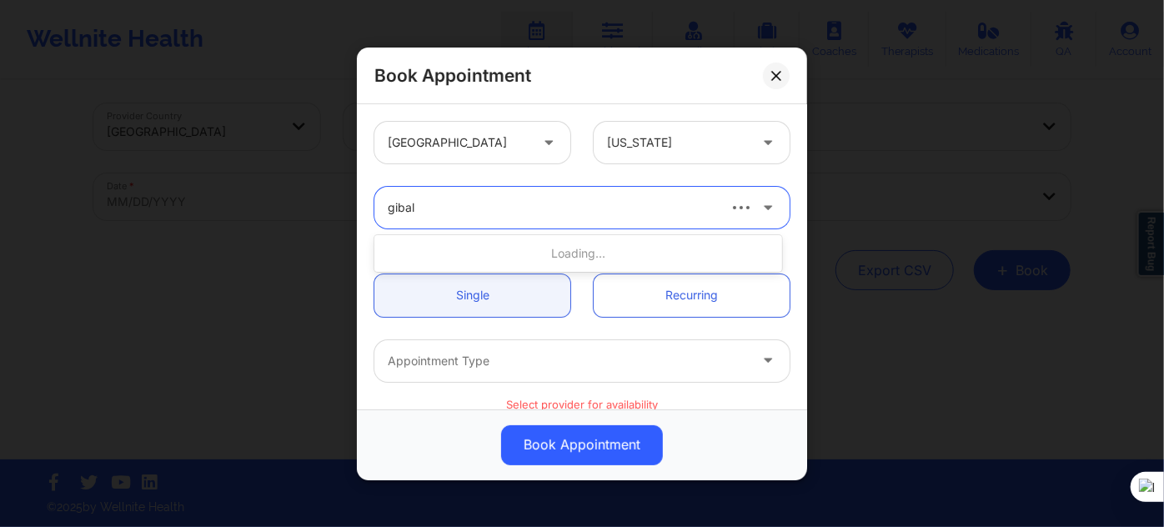
type input "gibala"
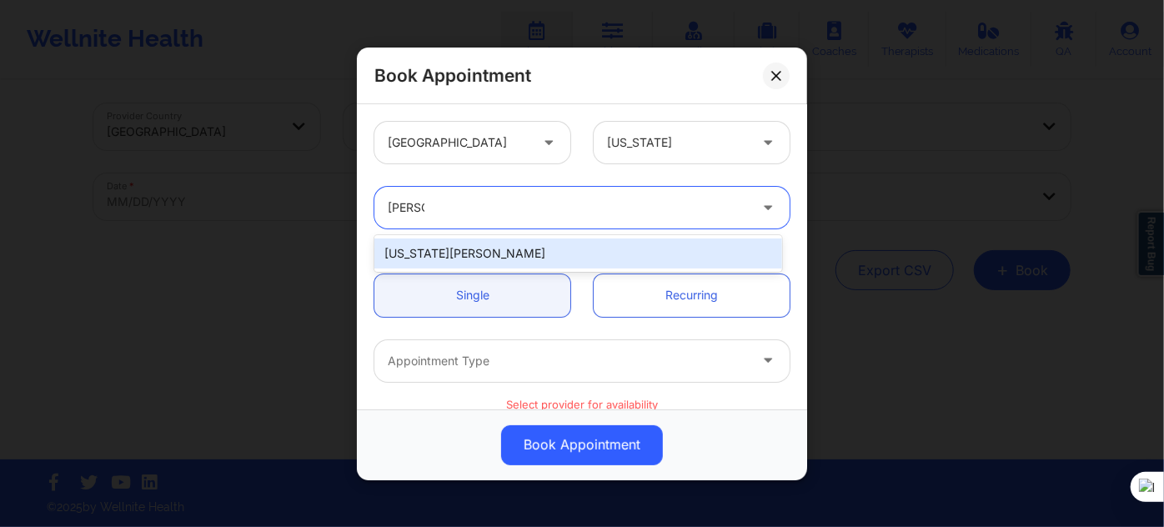
click at [540, 250] on div "Virginia Gibala" at bounding box center [578, 253] width 408 height 30
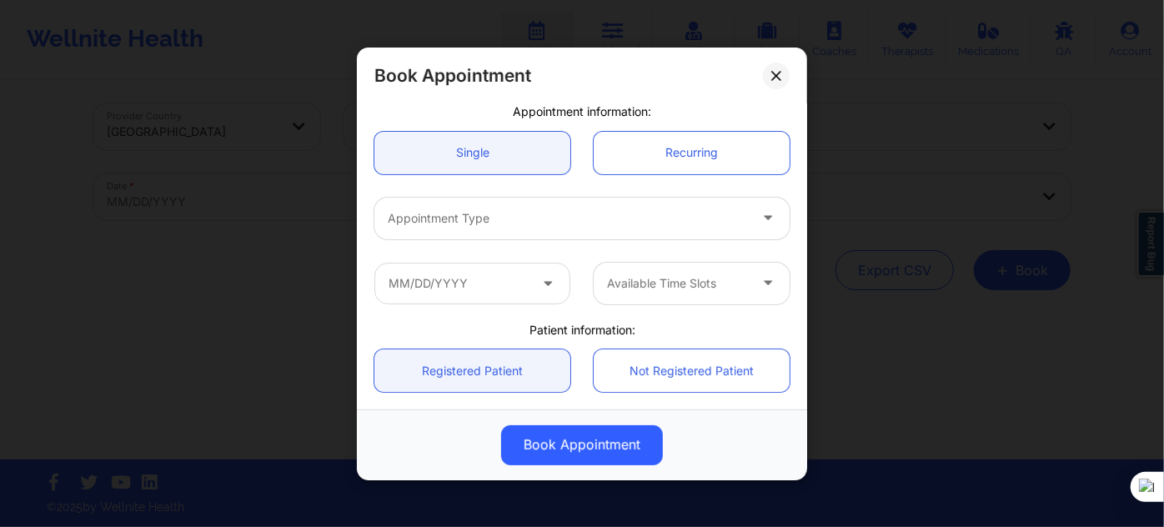
scroll to position [151, 0]
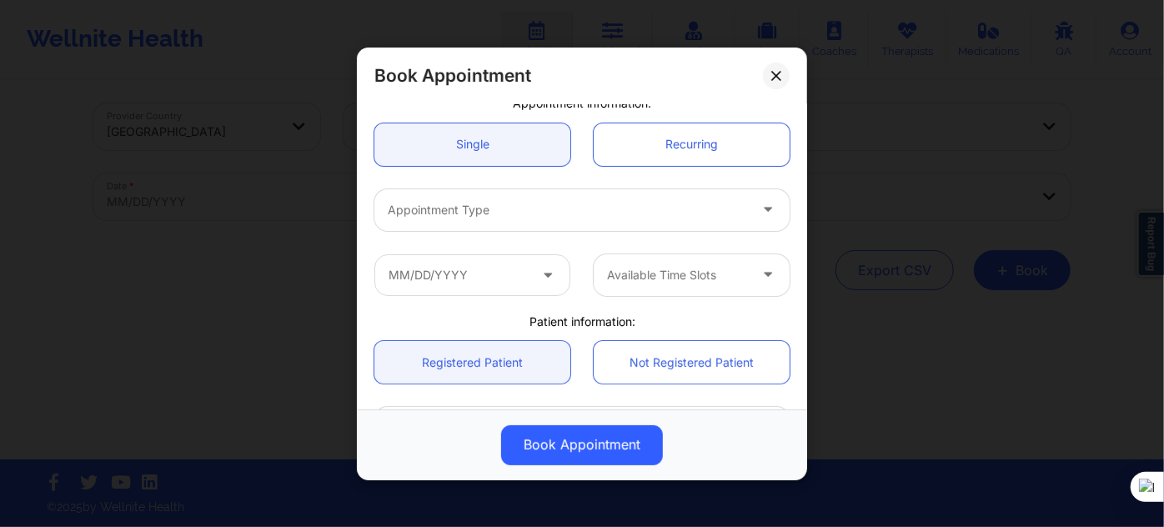
click at [504, 216] on div at bounding box center [568, 210] width 360 height 20
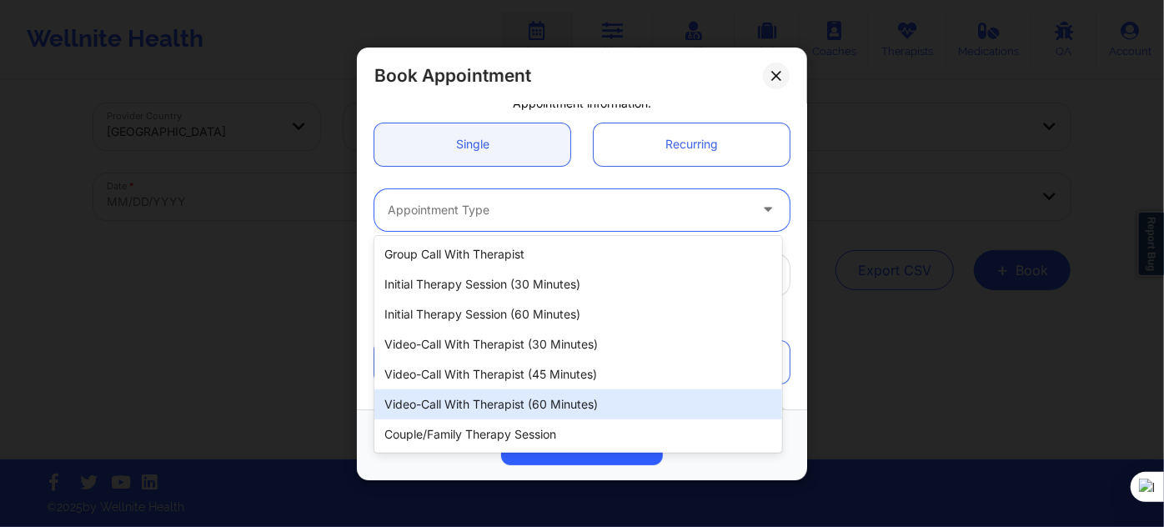
click at [527, 394] on div "Video-Call with Therapist (60 minutes)" at bounding box center [578, 404] width 408 height 30
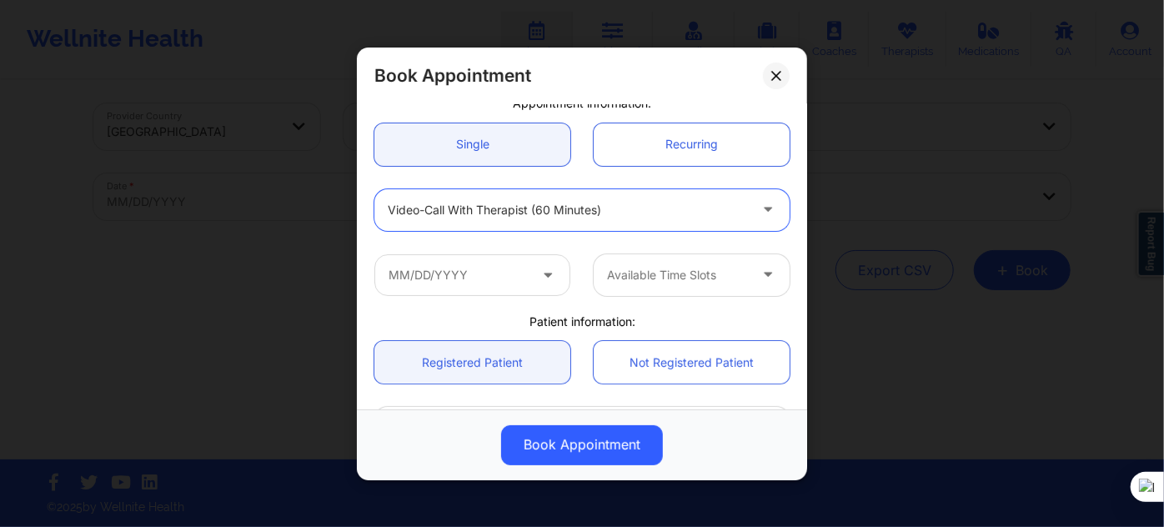
scroll to position [227, 0]
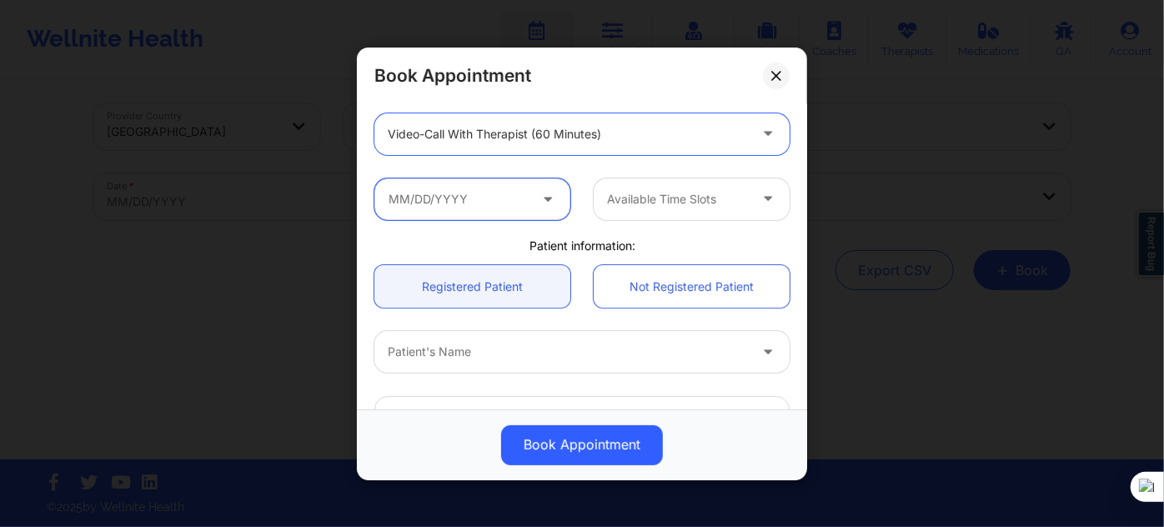
click at [458, 199] on input "text" at bounding box center [472, 199] width 196 height 42
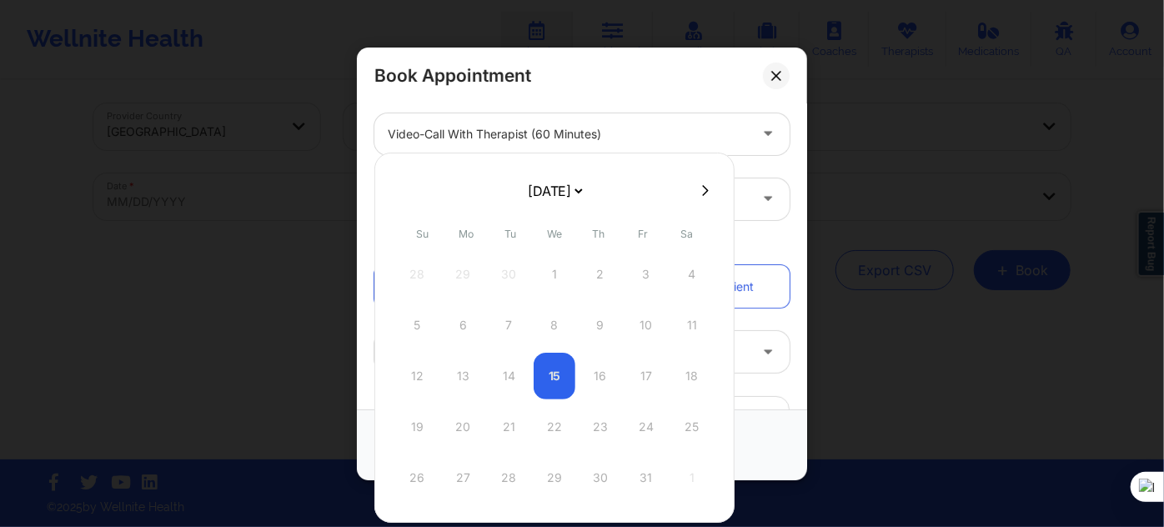
click at [537, 190] on select "[DATE] [DATE] [DATE] [DATE] [DATE] [DATE] [DATE] [DATE] [DATE] [DATE] [DATE] [D…" at bounding box center [554, 190] width 61 height 33
select select "2025-11"
drag, startPoint x: 461, startPoint y: 322, endPoint x: 489, endPoint y: 317, distance: 28.0
click at [461, 322] on div "8" at bounding box center [463, 325] width 42 height 47
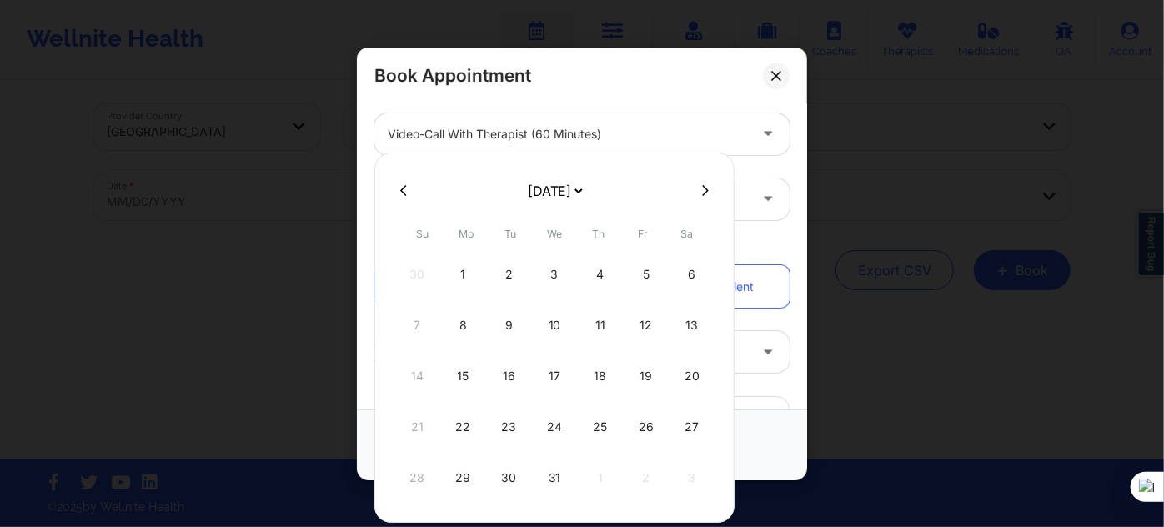
type input "12/08/2025"
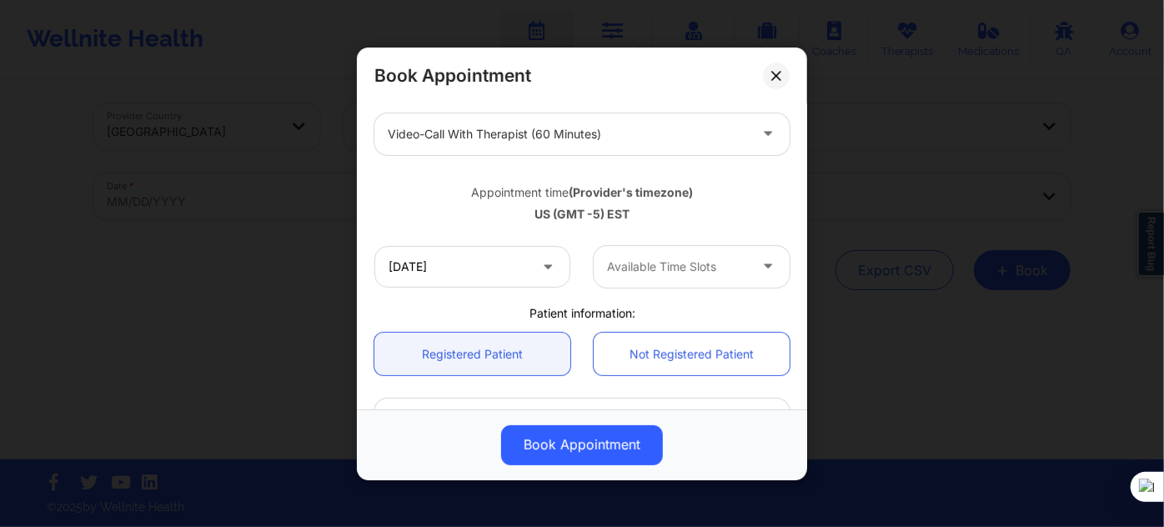
click at [675, 278] on div "Available Time Slots" at bounding box center [672, 266] width 156 height 42
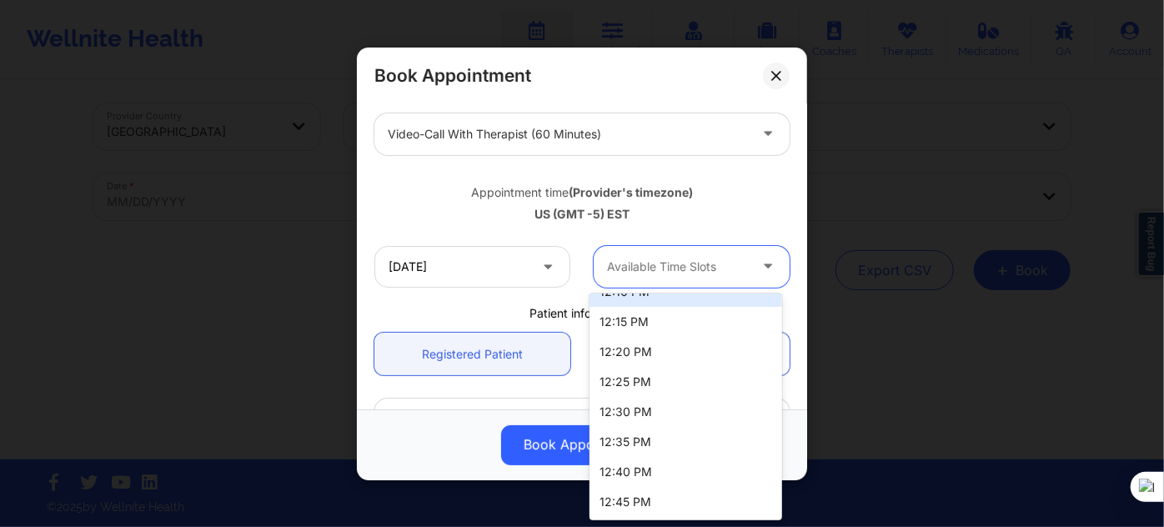
scroll to position [0, 0]
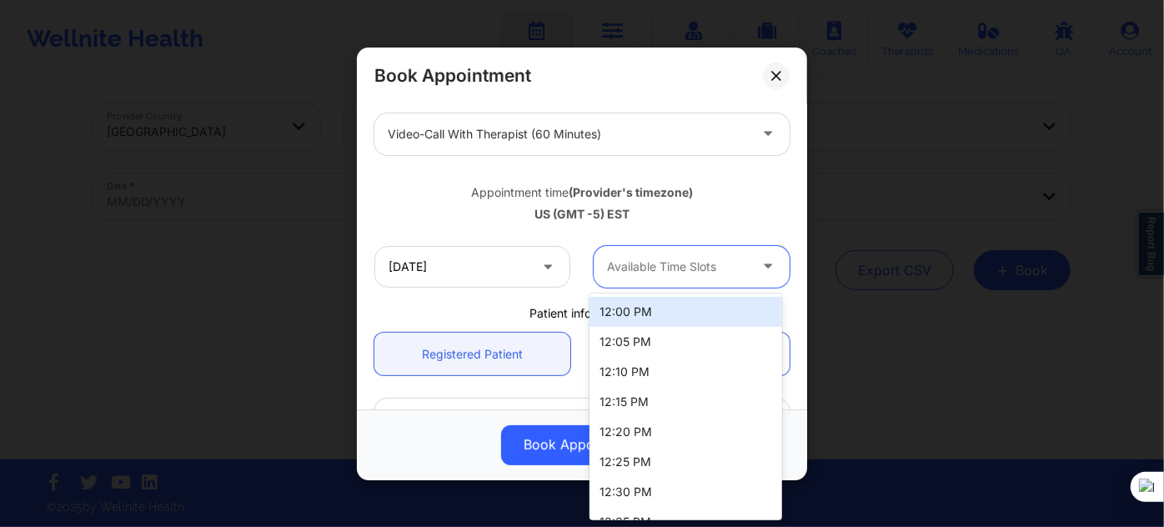
click at [658, 311] on div "12:00 PM" at bounding box center [686, 312] width 192 height 30
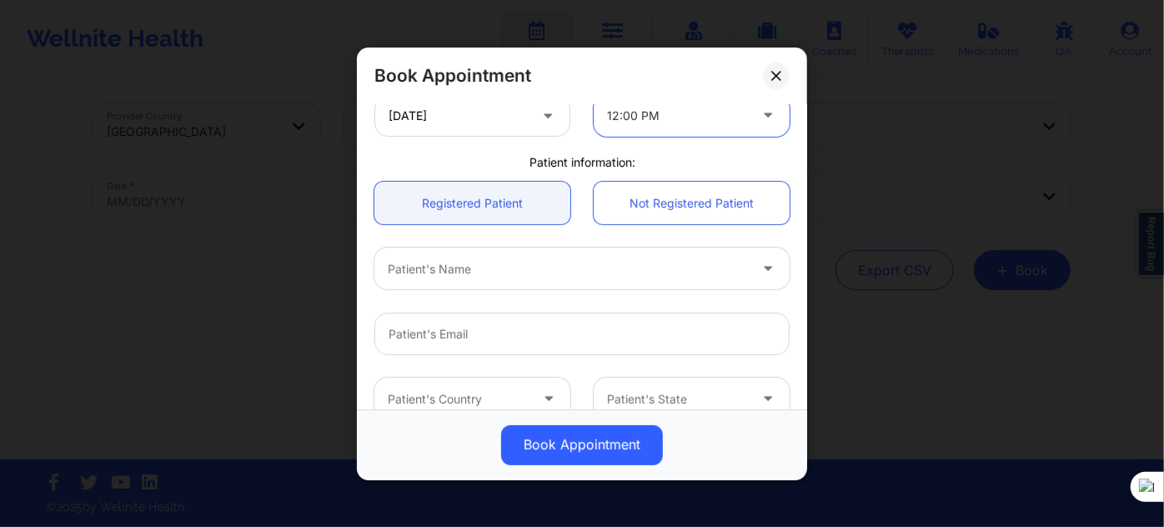
scroll to position [379, 0]
click at [500, 283] on div "Patient's Name" at bounding box center [561, 268] width 375 height 42
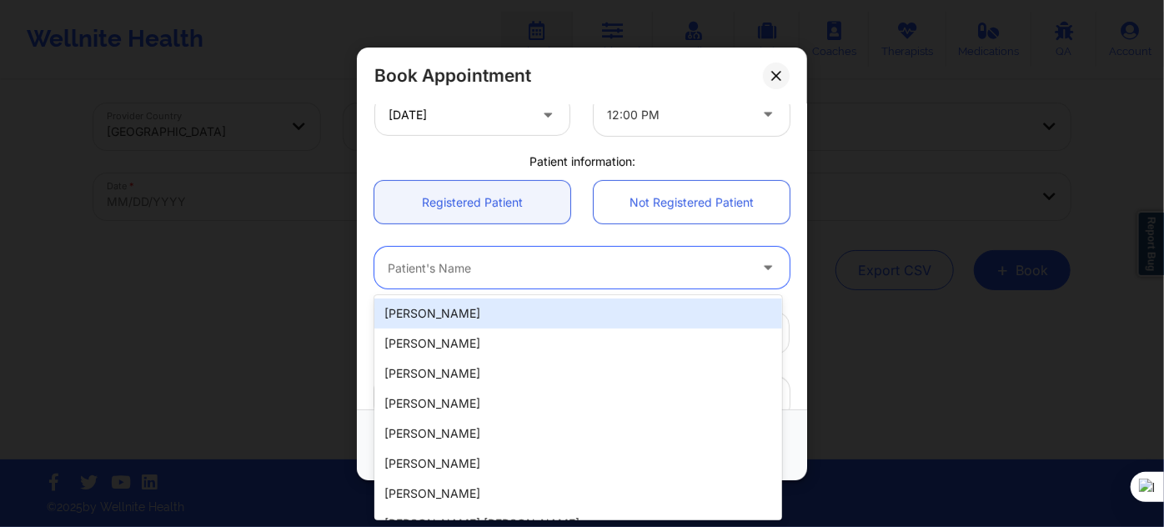
paste input "zestevez5@icloud.com"
type input "zestevez5@icloud.com"
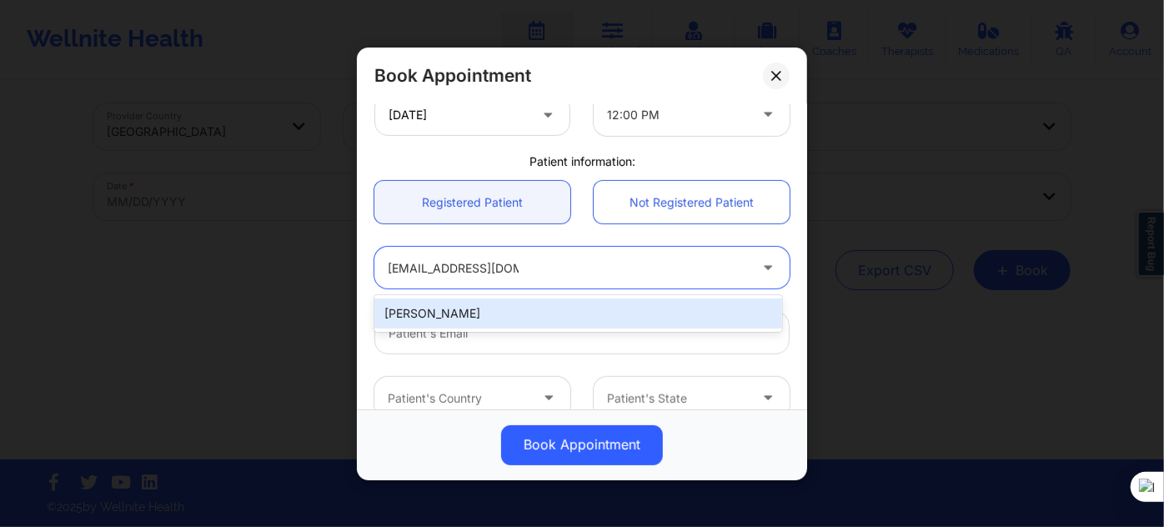
click at [511, 318] on div "Zoe Estevez" at bounding box center [578, 314] width 408 height 30
type input "zestevez5@icloud.com"
type input "+19542581744"
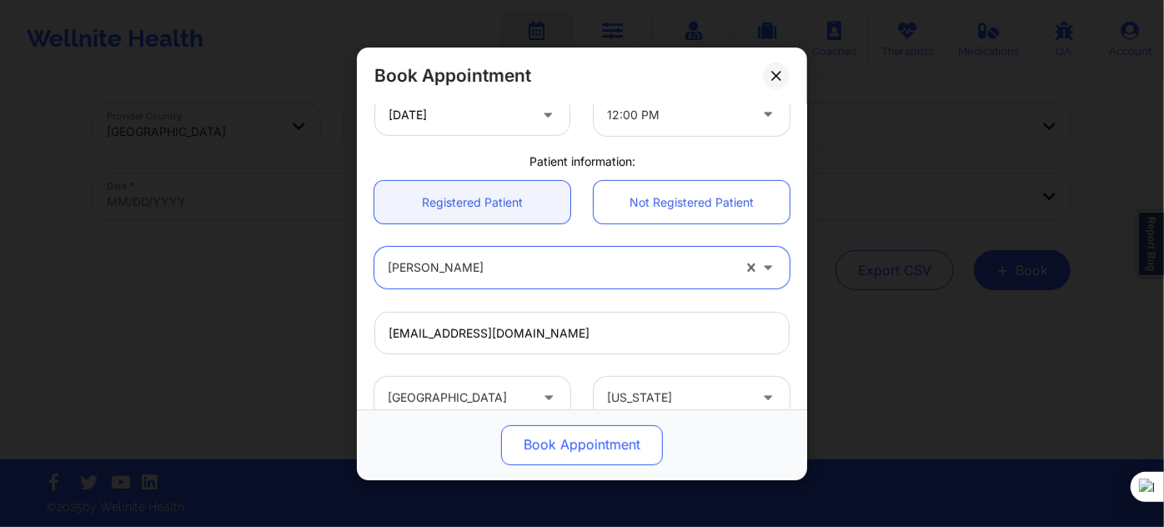
click at [561, 450] on button "Book Appointment" at bounding box center [582, 444] width 162 height 40
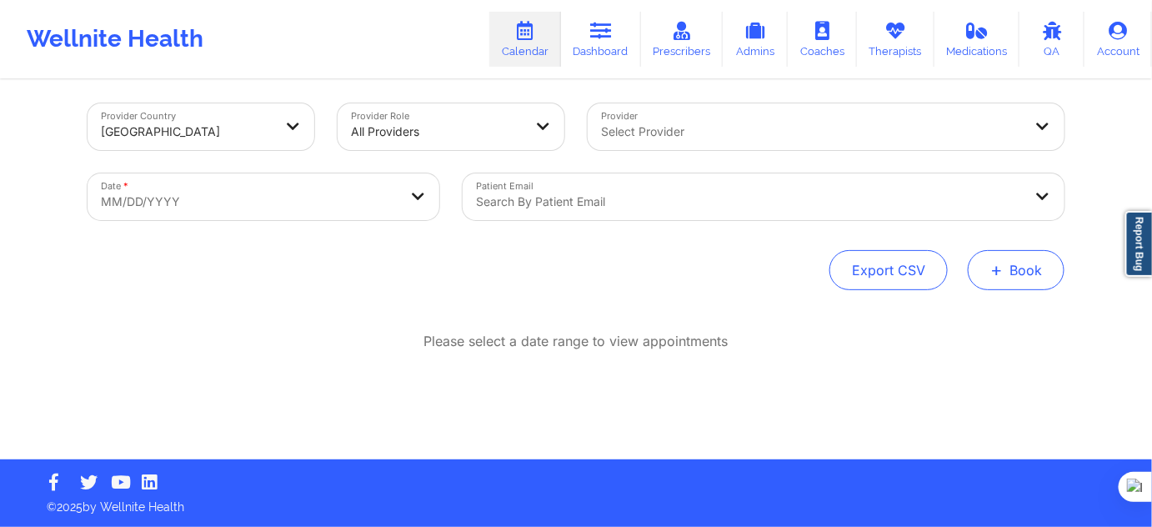
click at [1009, 275] on button "+ Book" at bounding box center [1016, 270] width 97 height 40
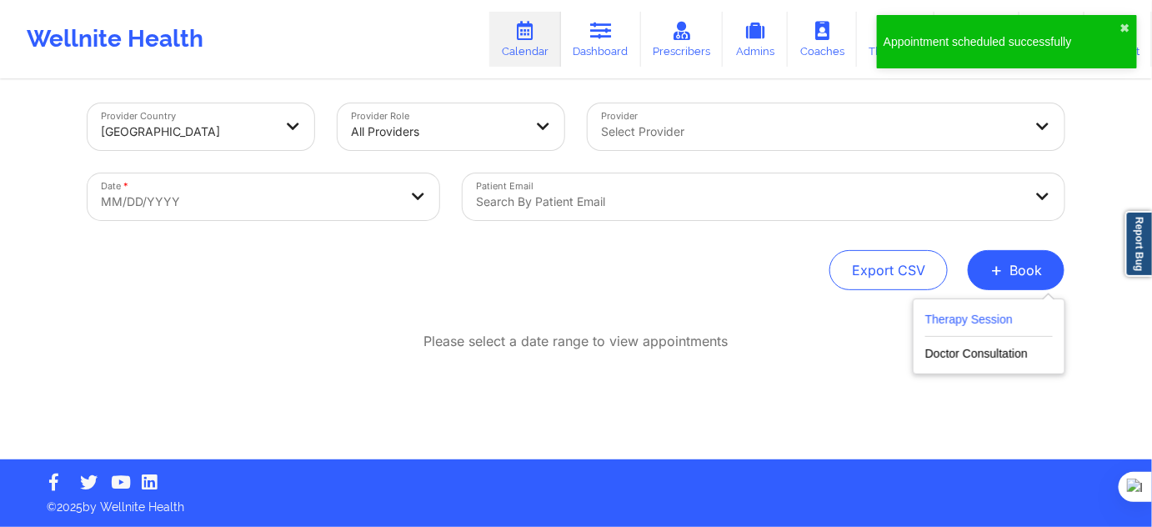
click at [967, 321] on button "Therapy Session" at bounding box center [990, 323] width 128 height 28
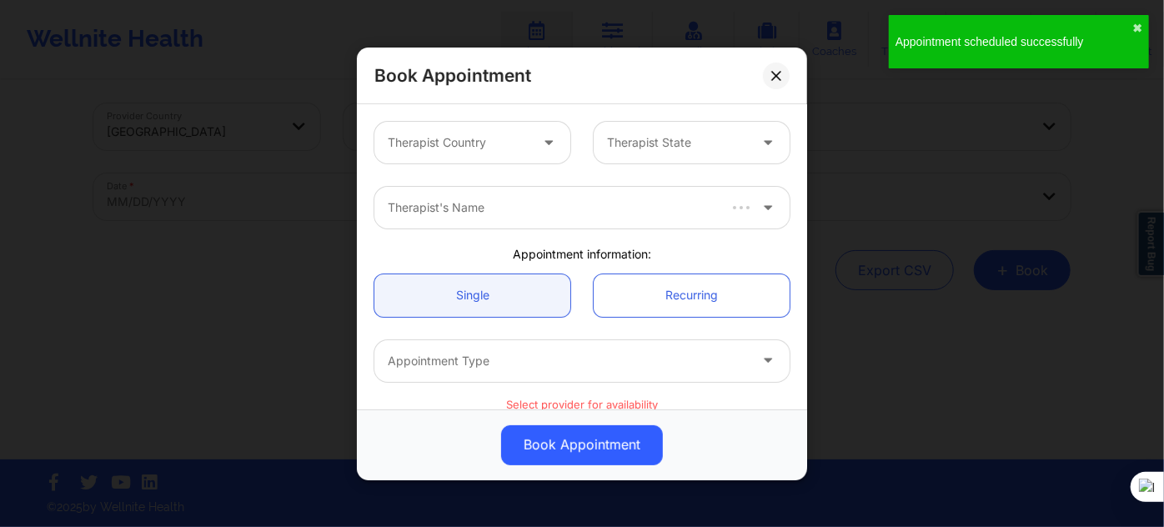
click at [489, 157] on div "Therapist Country" at bounding box center [452, 143] width 156 height 42
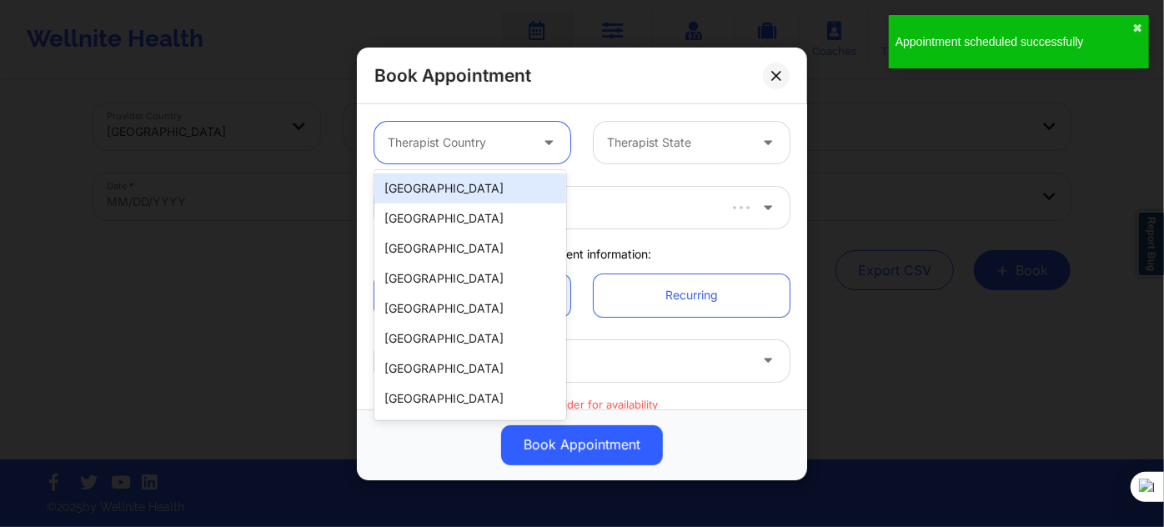
click at [481, 188] on div "[GEOGRAPHIC_DATA]" at bounding box center [470, 188] width 192 height 30
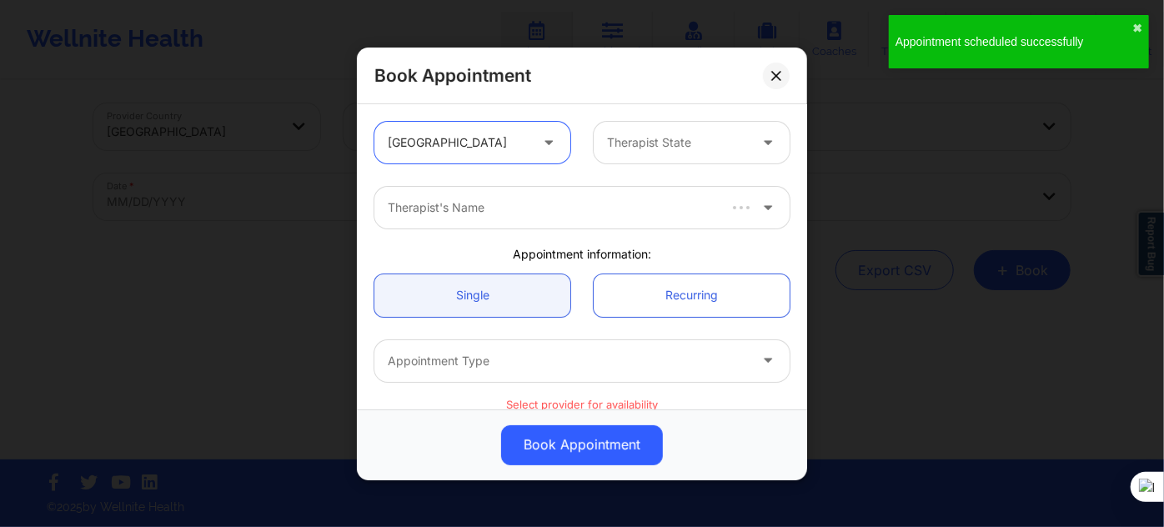
click at [692, 160] on div "Therapist State" at bounding box center [672, 143] width 156 height 42
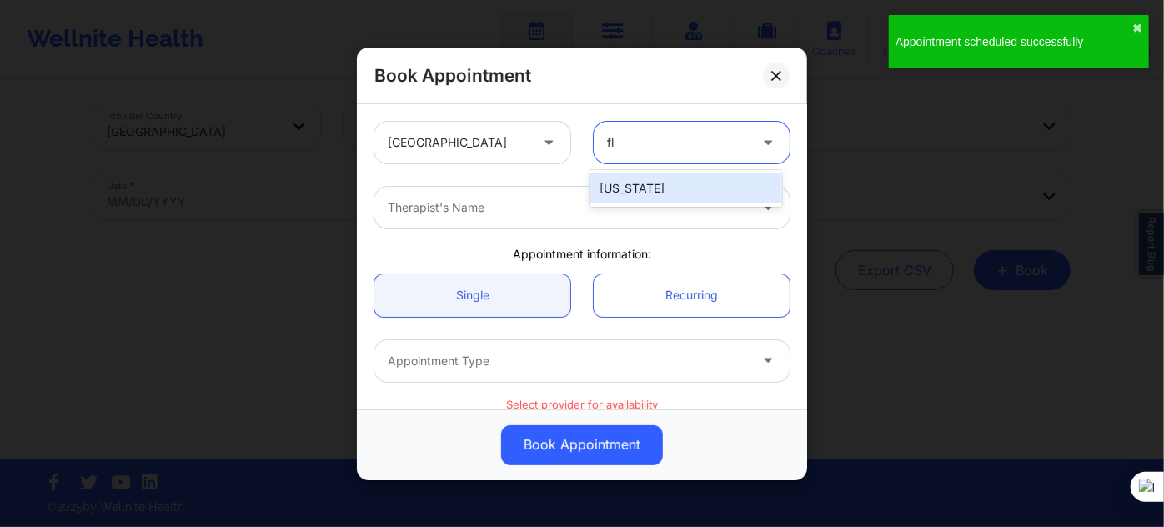
type input "flo"
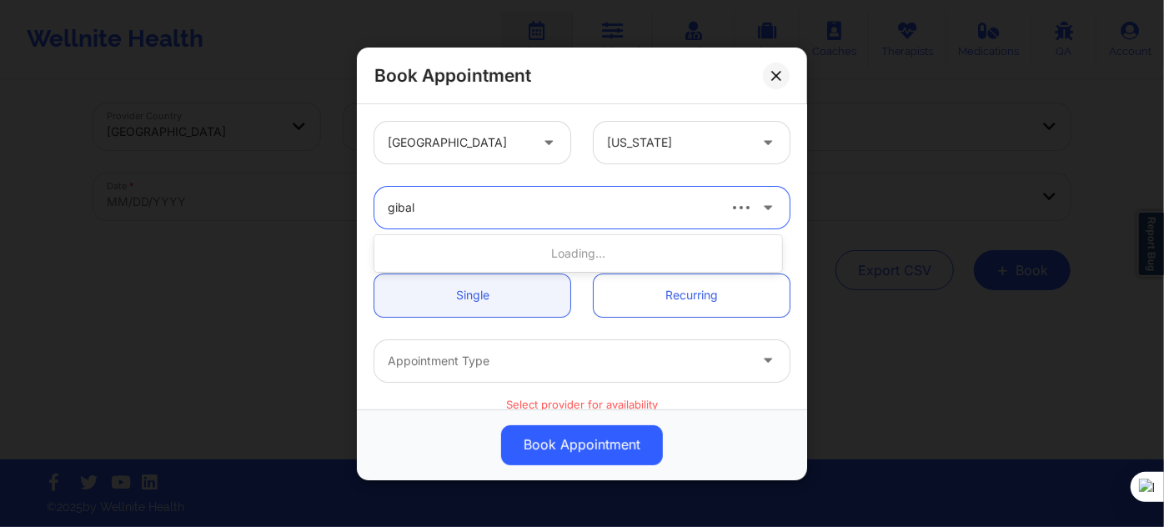
type input "gibala"
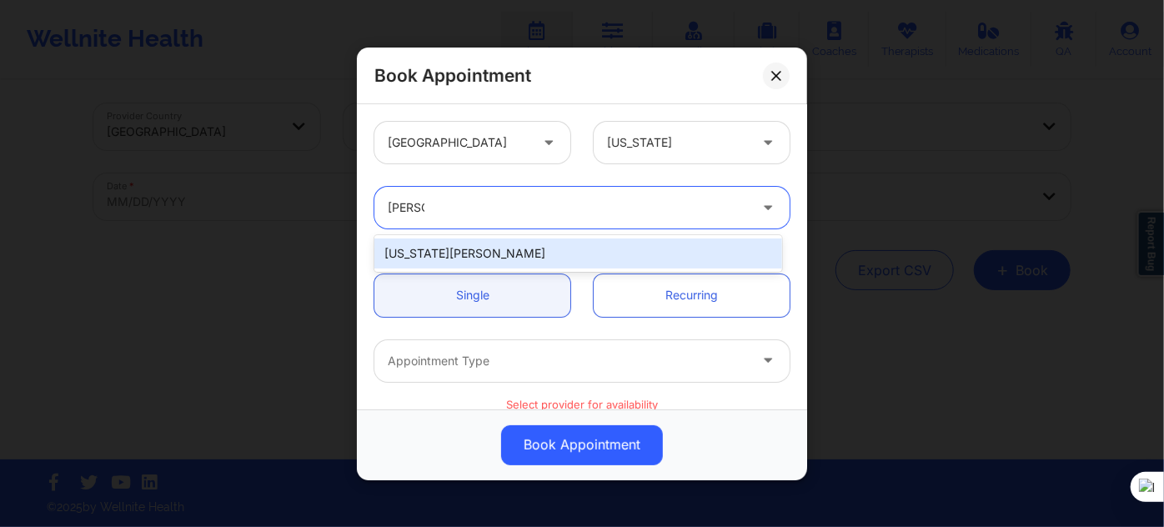
click at [454, 256] on div "Virginia Gibala" at bounding box center [578, 253] width 408 height 30
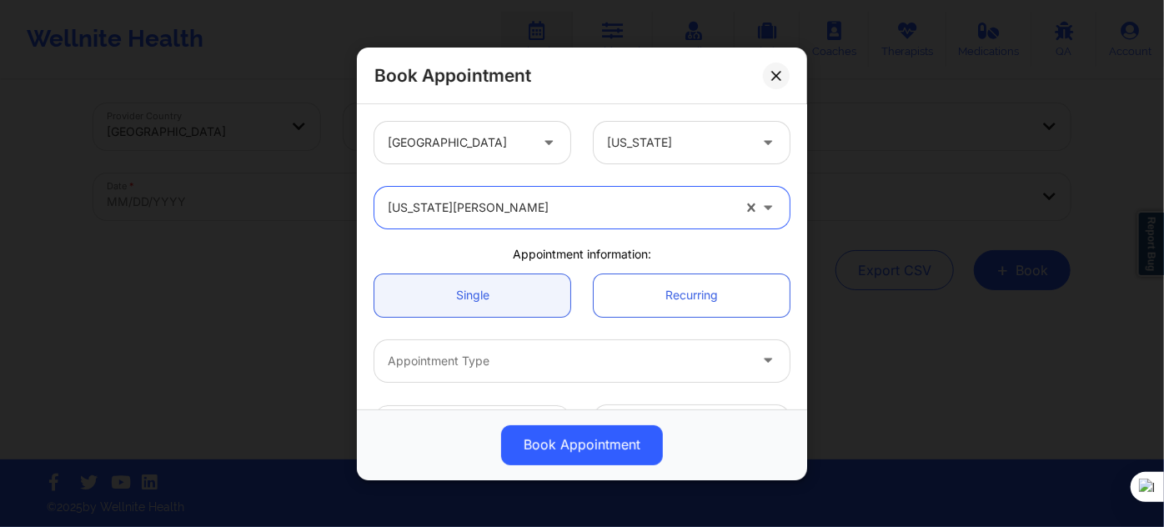
scroll to position [151, 0]
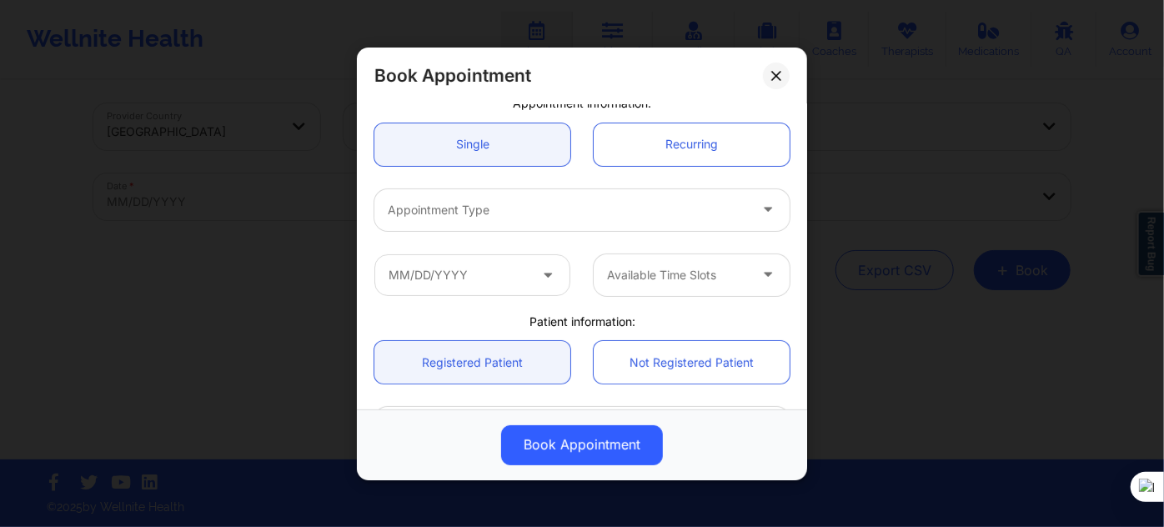
click at [473, 239] on div "Appointment Type" at bounding box center [582, 209] width 439 height 65
click at [489, 229] on div "Appointment Type" at bounding box center [582, 209] width 439 height 65
click at [534, 216] on div at bounding box center [568, 210] width 360 height 20
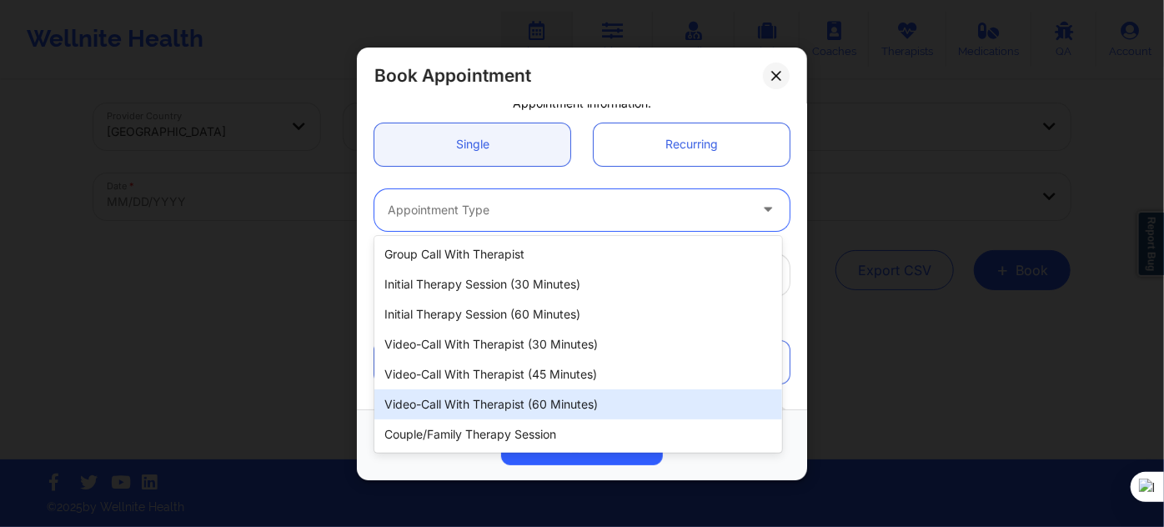
click at [556, 396] on div "Video-Call with Therapist (60 minutes)" at bounding box center [578, 404] width 408 height 30
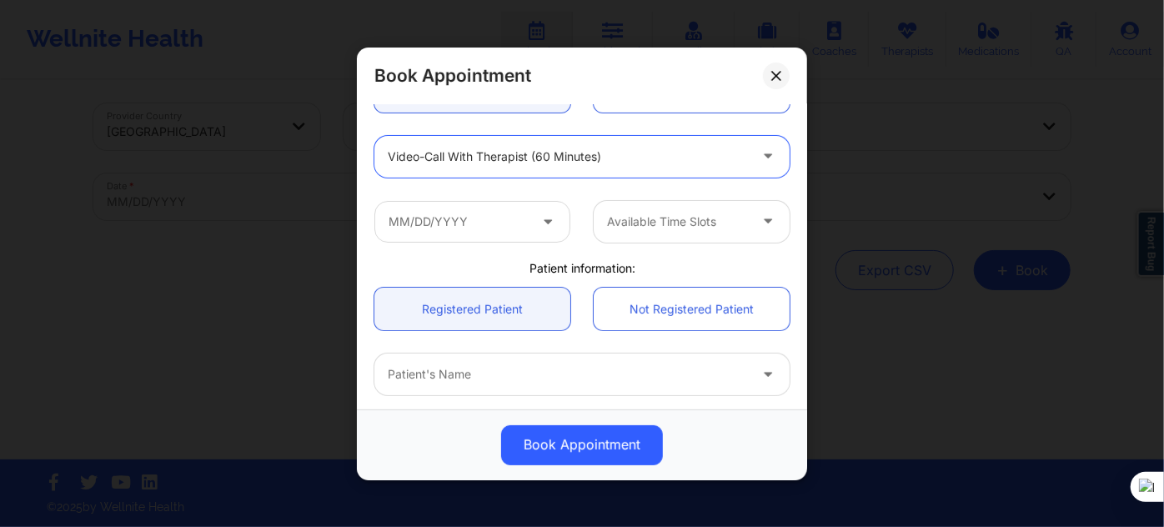
scroll to position [227, 0]
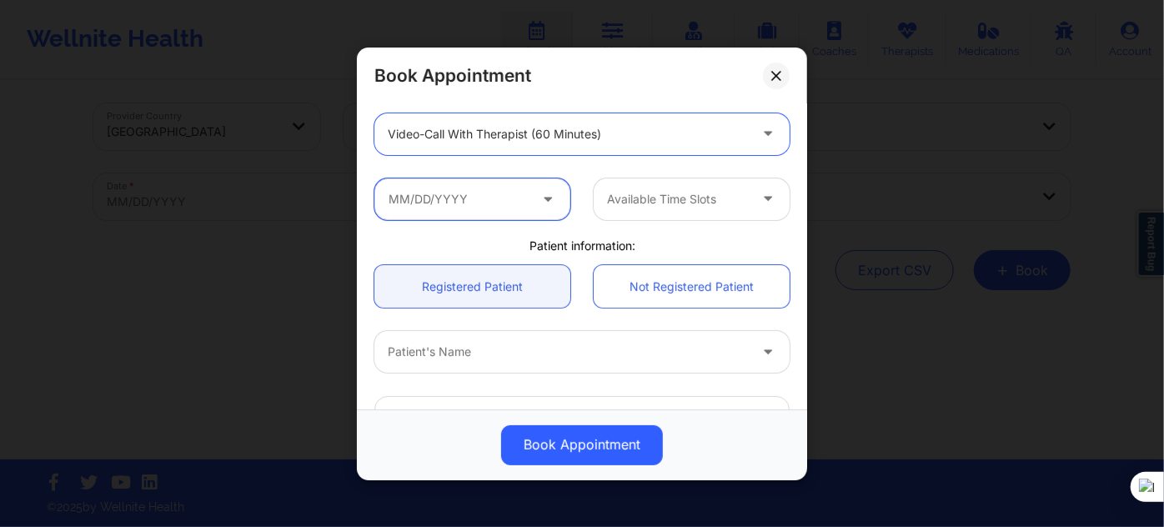
click at [494, 205] on input "text" at bounding box center [472, 199] width 196 height 42
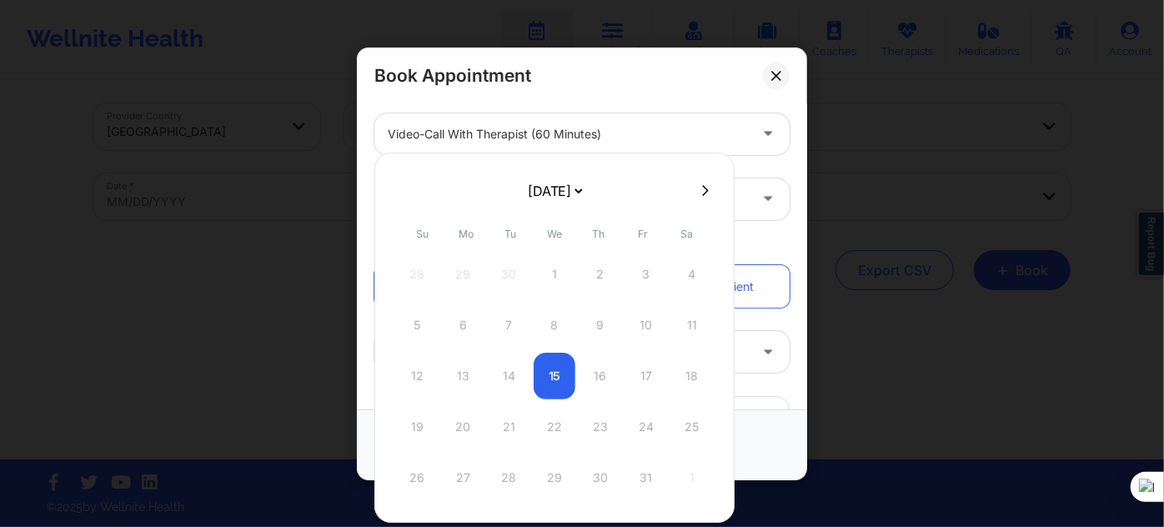
click at [573, 193] on select "[DATE] [DATE] [DATE] [DATE] [DATE] [DATE] [DATE] [DATE] [DATE] [DATE] [DATE] [D…" at bounding box center [554, 190] width 61 height 33
select select "2025-11"
click at [467, 374] on div "15" at bounding box center [463, 376] width 42 height 47
type input "12/15/2025"
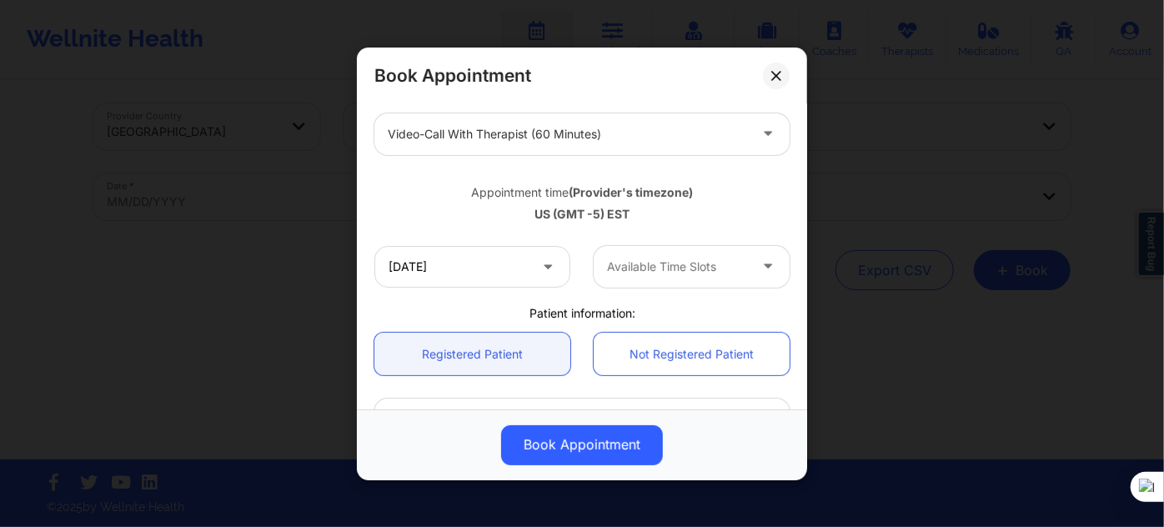
click at [643, 262] on div at bounding box center [677, 267] width 141 height 20
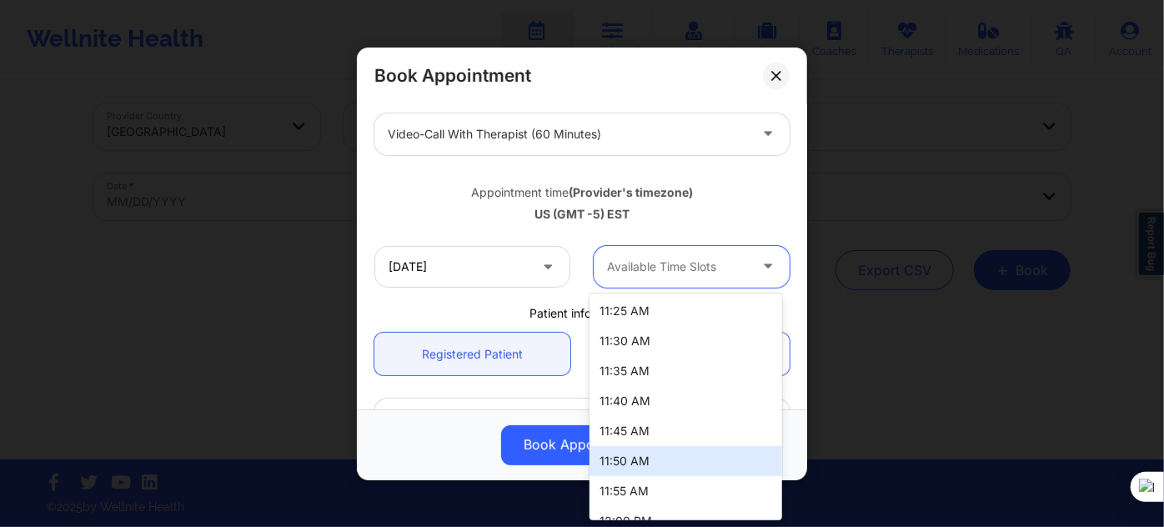
scroll to position [303, 0]
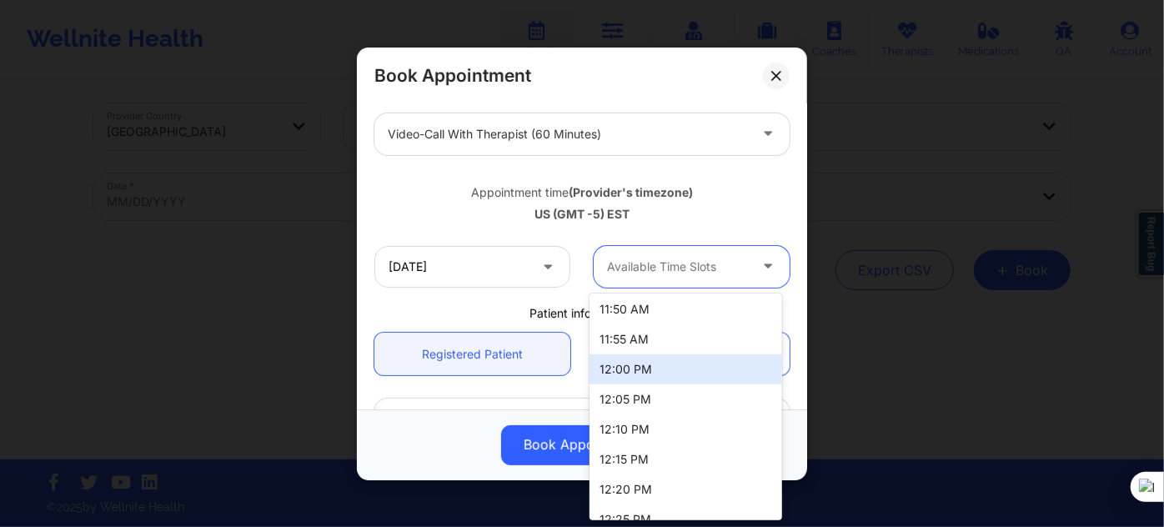
click at [627, 365] on div "12:00 PM" at bounding box center [686, 369] width 192 height 30
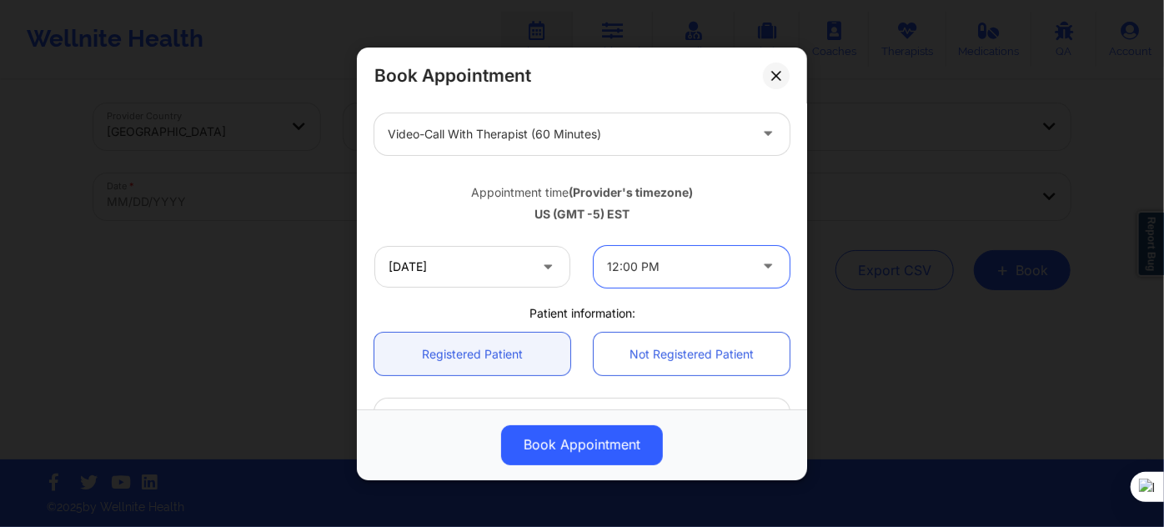
scroll to position [379, 0]
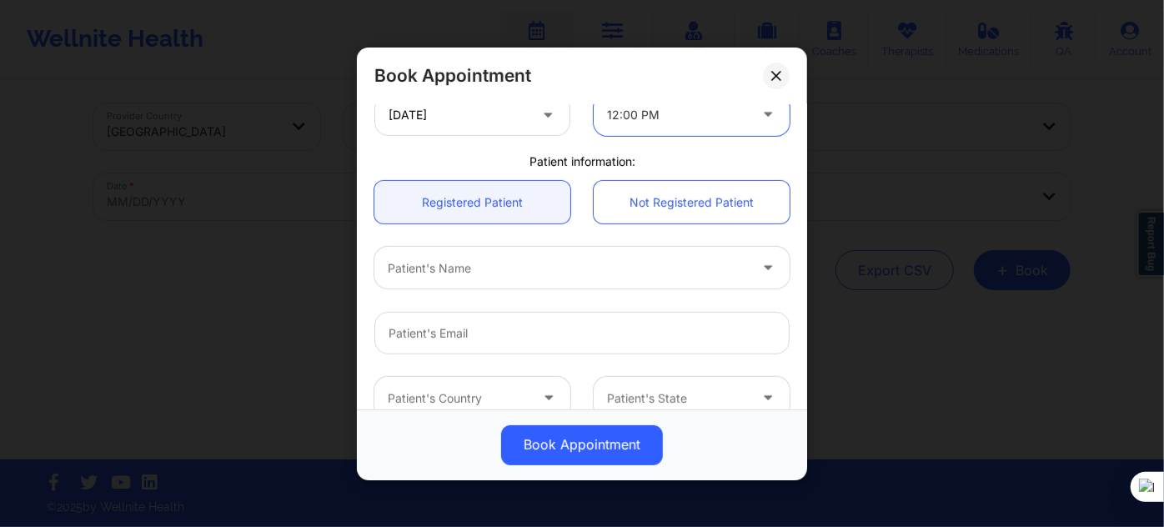
click at [482, 278] on div "Patient's Name" at bounding box center [561, 268] width 375 height 42
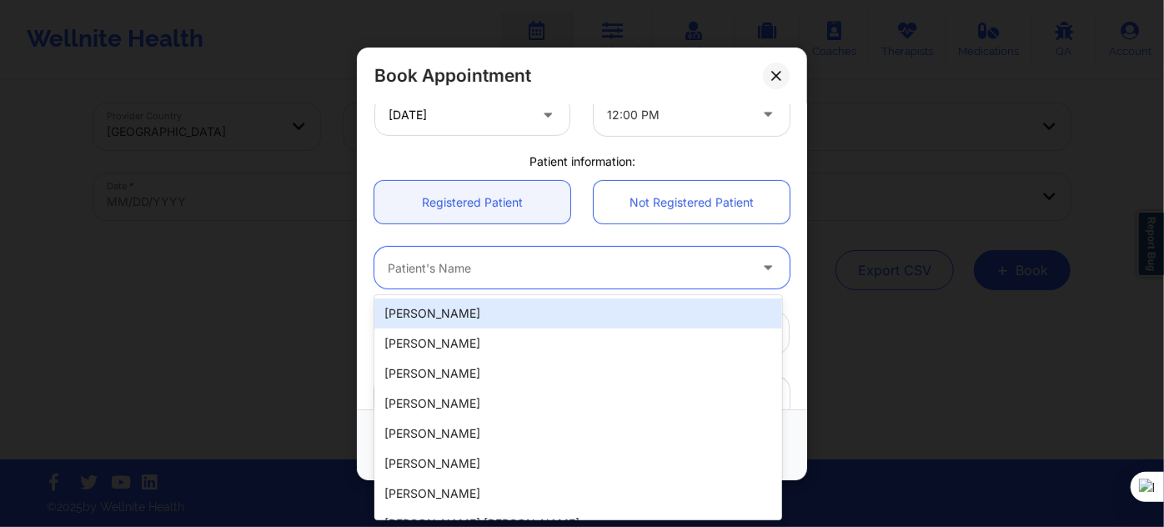
paste input "zestevez5@icloud.com"
type input "zestevez5@icloud.com"
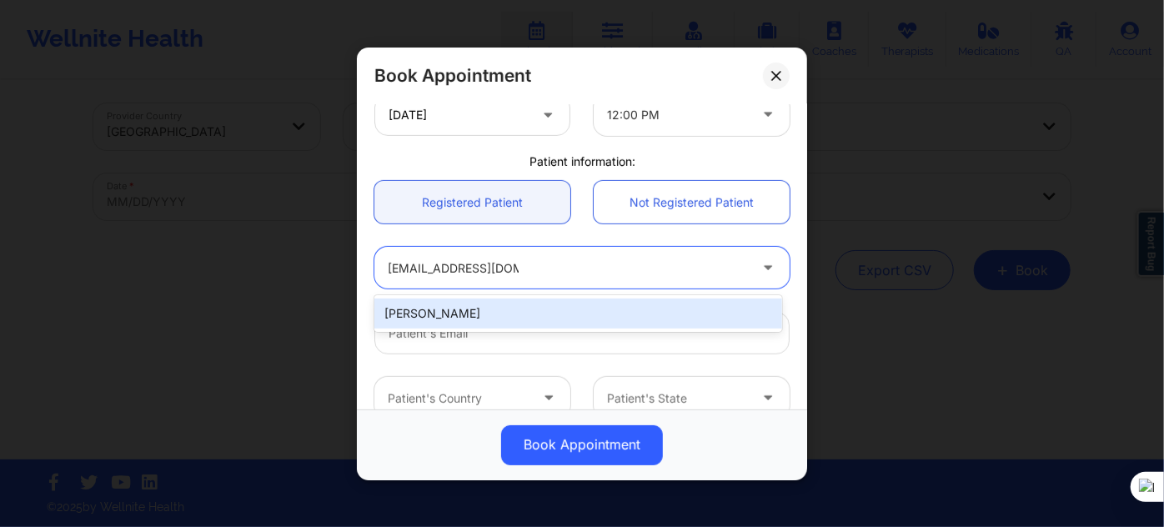
click at [475, 304] on div "Zoe Estevez" at bounding box center [578, 314] width 408 height 30
type input "zestevez5@icloud.com"
type input "+19542581744"
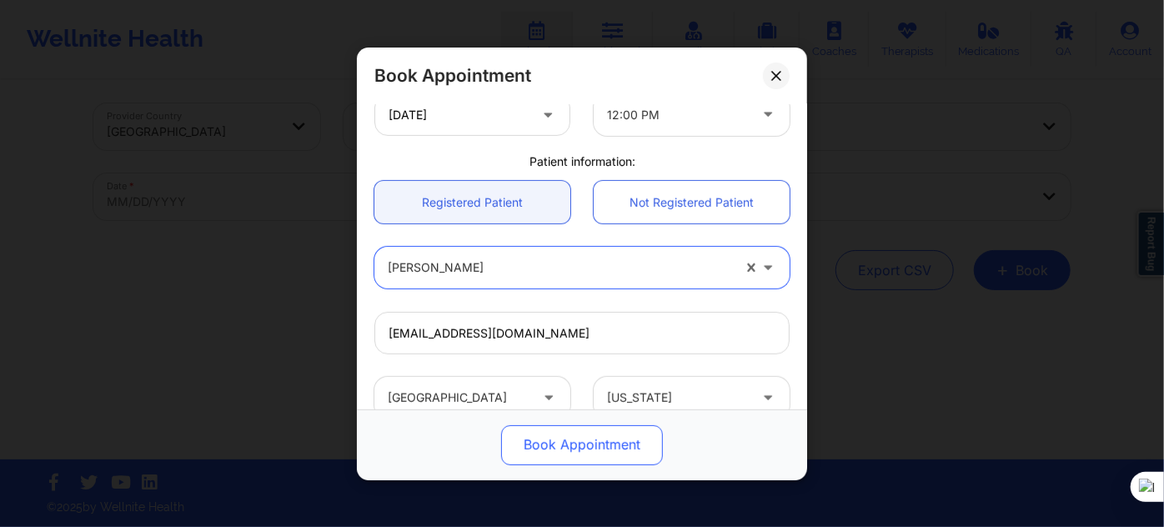
click at [531, 433] on button "Book Appointment" at bounding box center [582, 444] width 162 height 40
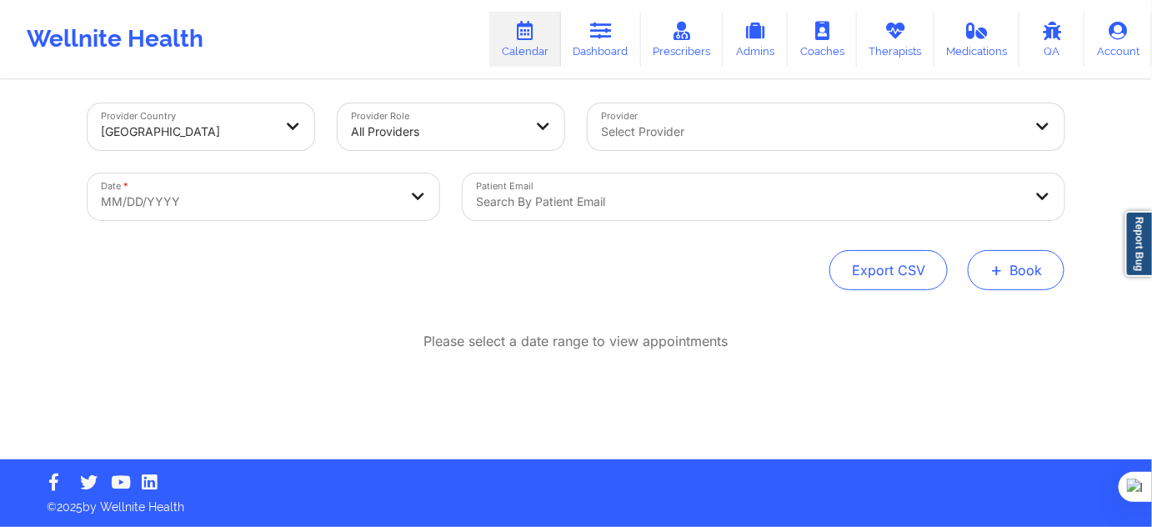
click at [1002, 241] on div "Provider Country United States Provider Role All Providers Provider Select Prov…" at bounding box center [576, 196] width 977 height 187
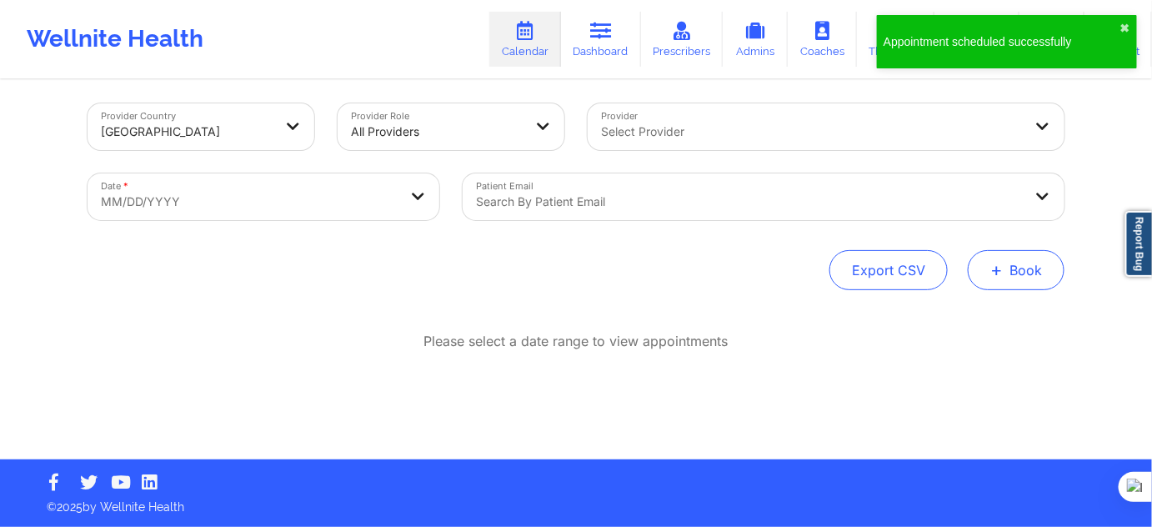
click at [1007, 270] on button "+ Book" at bounding box center [1016, 270] width 97 height 40
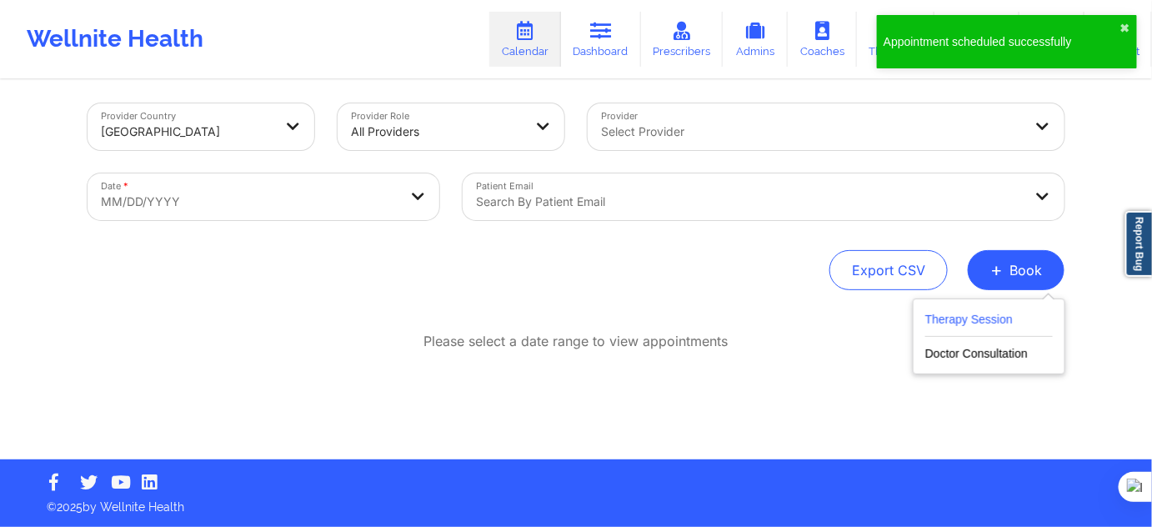
click at [974, 314] on button "Therapy Session" at bounding box center [990, 323] width 128 height 28
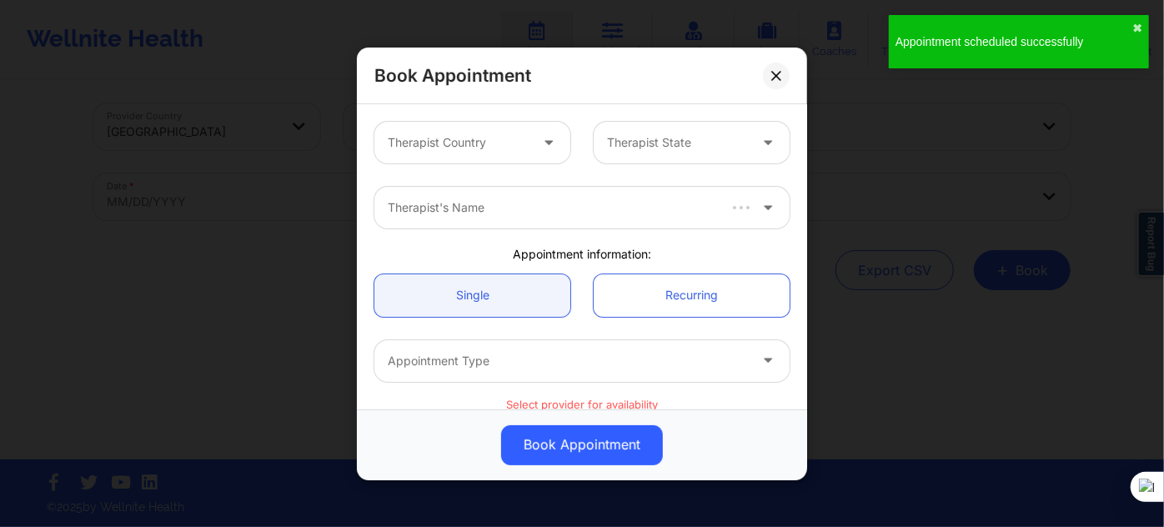
click at [465, 151] on div at bounding box center [458, 143] width 141 height 20
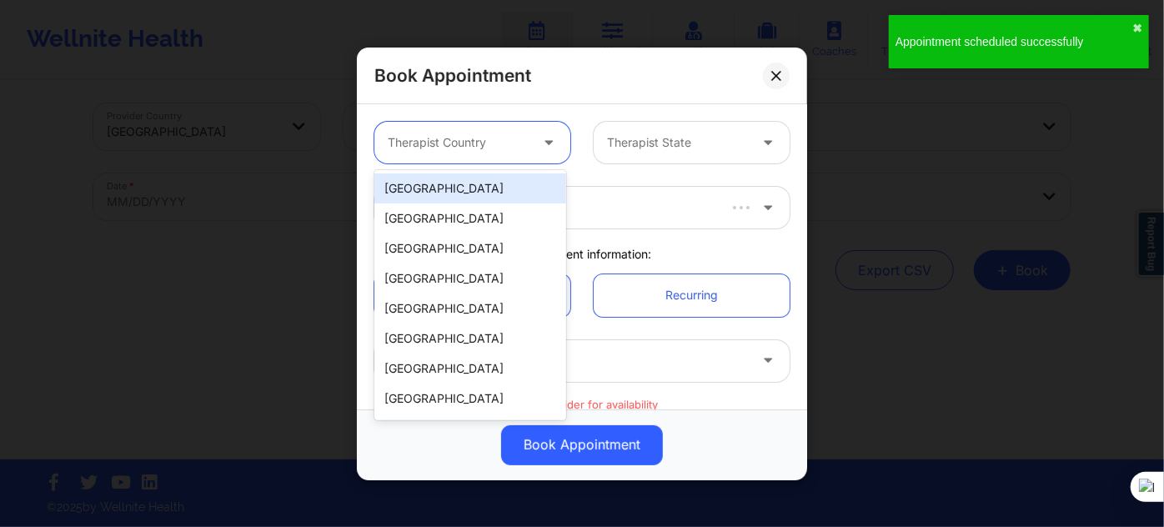
click at [446, 196] on div "[GEOGRAPHIC_DATA]" at bounding box center [470, 188] width 192 height 30
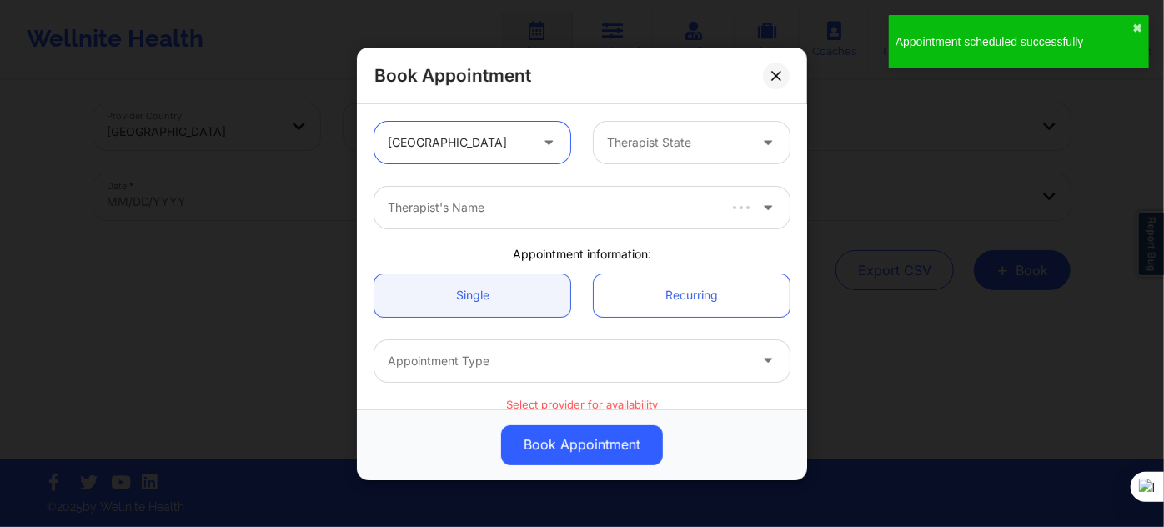
click at [622, 137] on div at bounding box center [677, 143] width 141 height 20
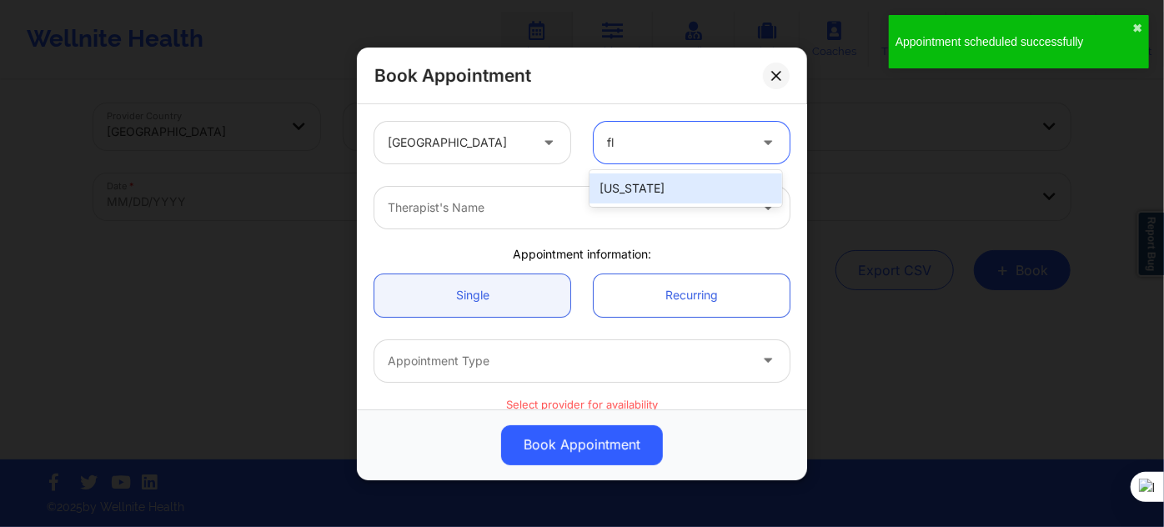
type input "flo"
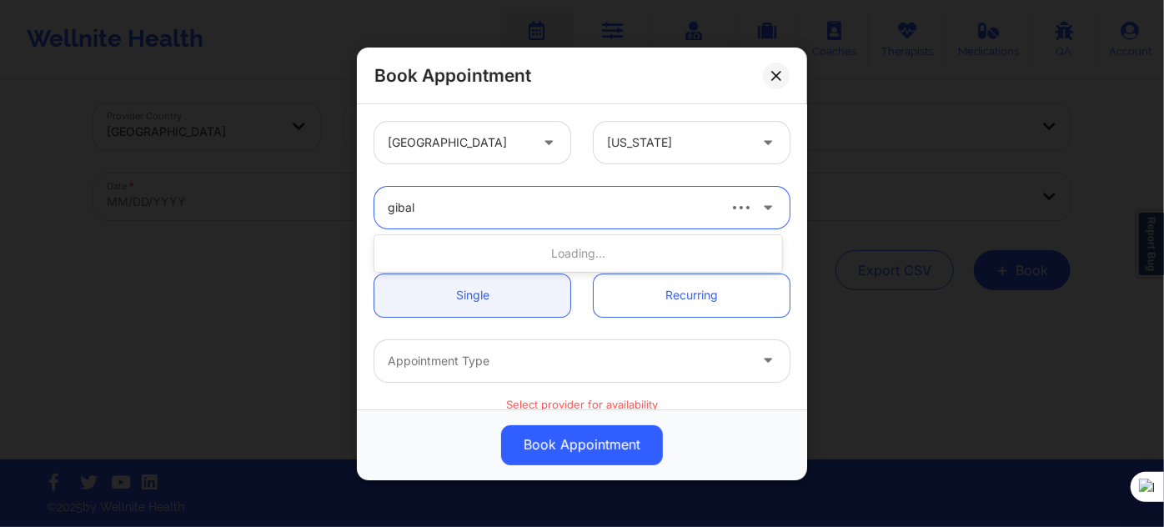
type input "gibala"
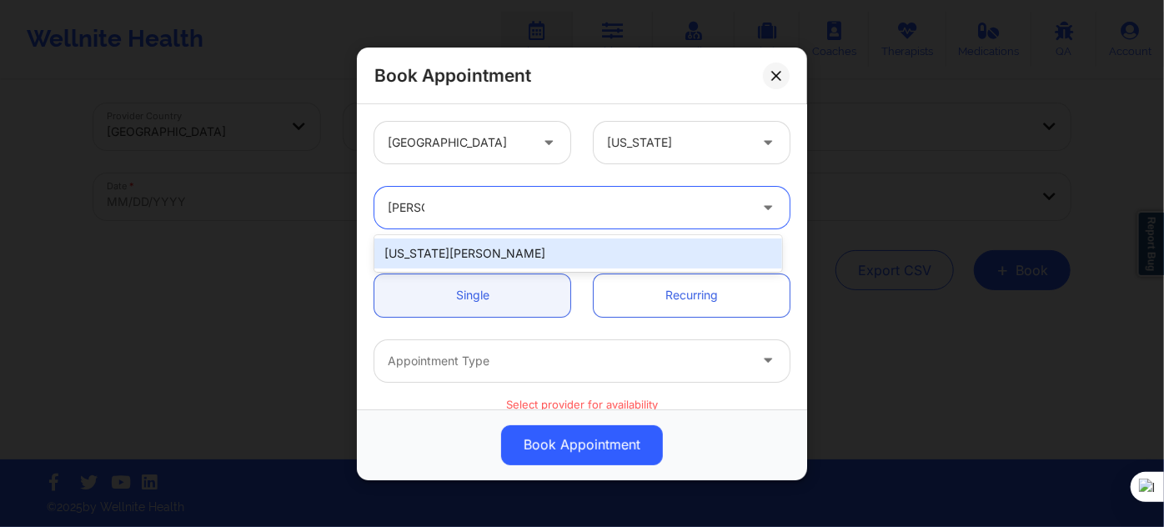
click at [529, 252] on div "Virginia Gibala" at bounding box center [578, 253] width 408 height 30
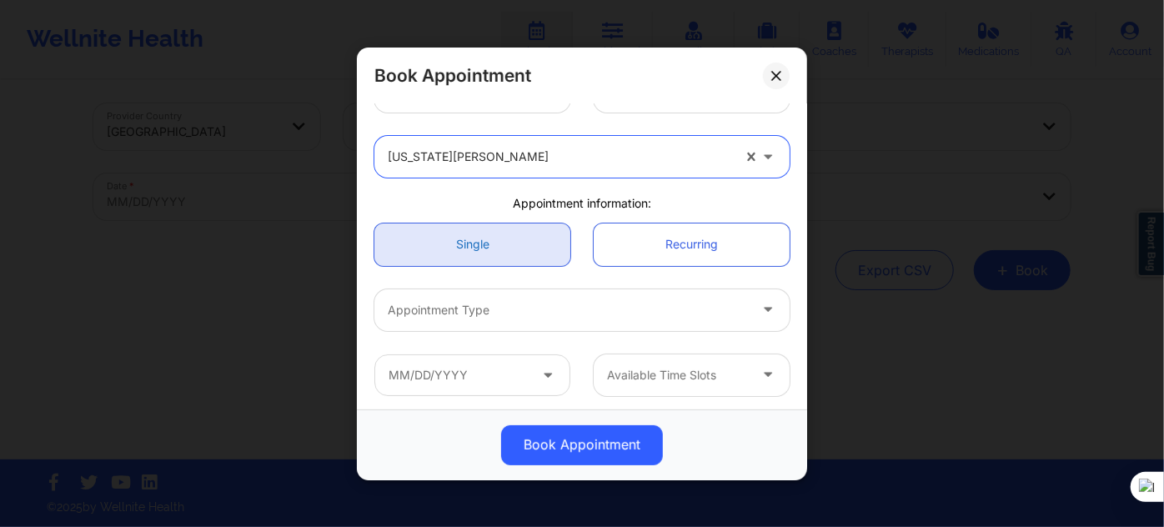
scroll to position [75, 0]
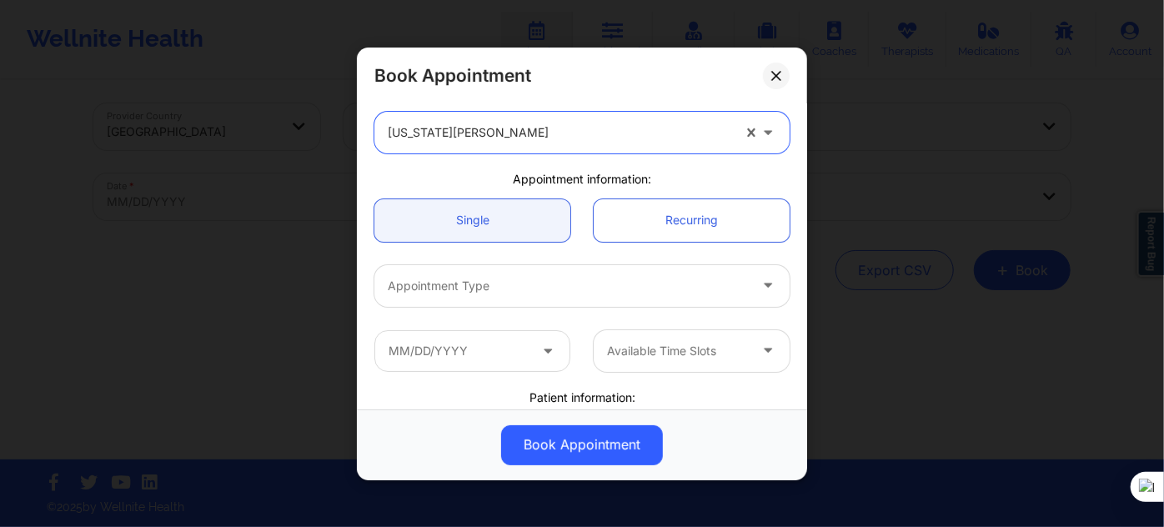
click at [510, 278] on div at bounding box center [568, 286] width 360 height 20
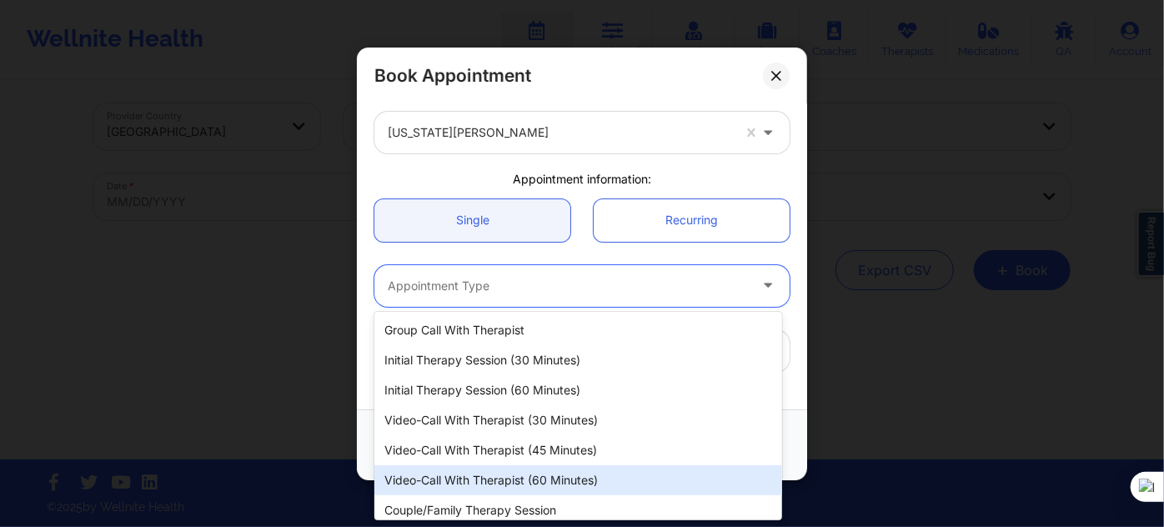
click at [524, 477] on div "Video-Call with Therapist (60 minutes)" at bounding box center [578, 480] width 408 height 30
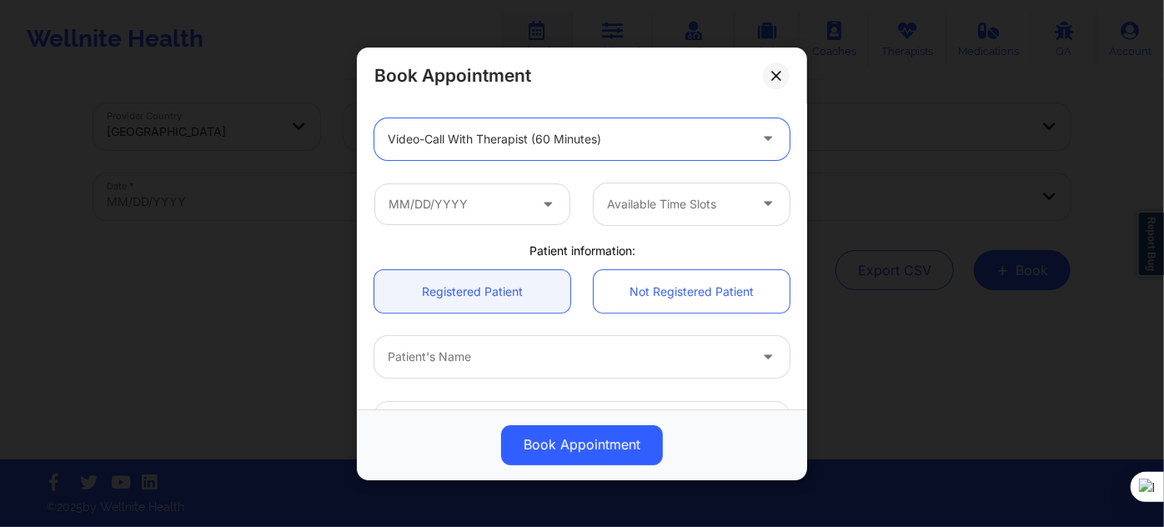
scroll to position [227, 0]
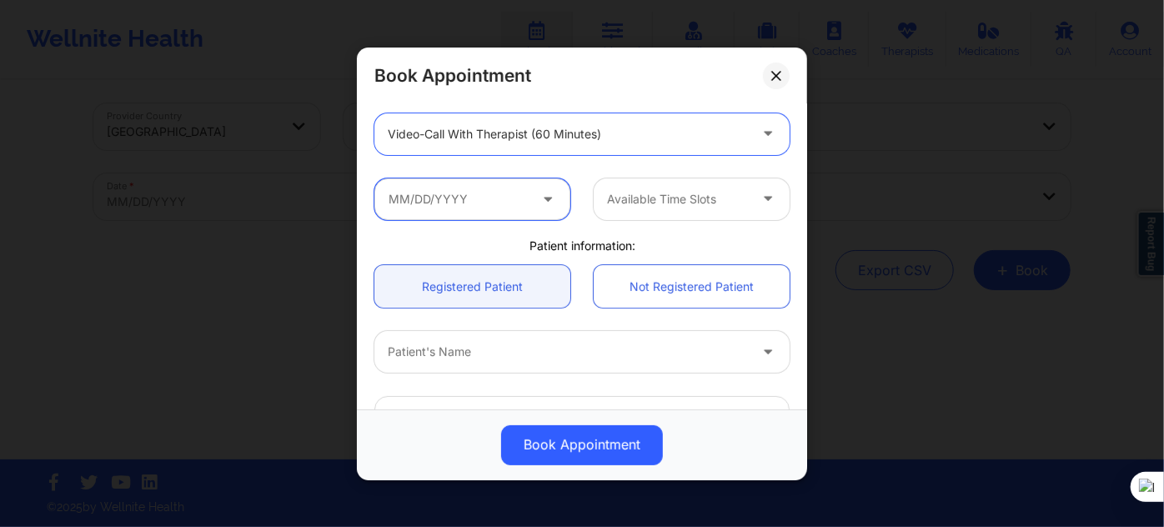
click at [476, 202] on input "text" at bounding box center [472, 199] width 196 height 42
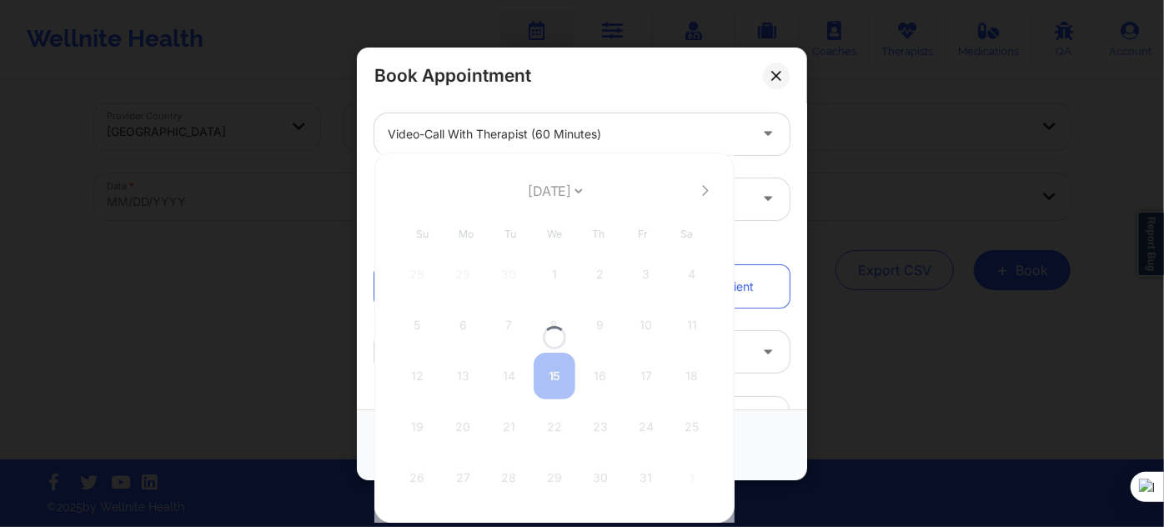
click at [528, 184] on div at bounding box center [554, 338] width 360 height 370
click at [532, 190] on select "[DATE] [DATE] [DATE] [DATE] [DATE] [DATE] [DATE] [DATE] [DATE] [DATE] [DATE] [D…" at bounding box center [554, 190] width 61 height 33
select select "2025-11"
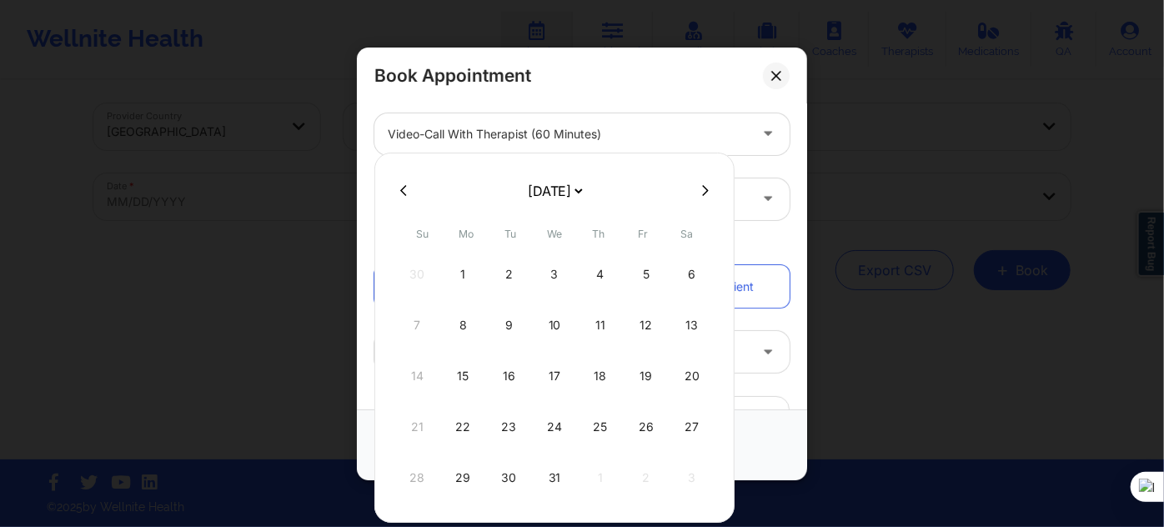
click at [456, 424] on div "22" at bounding box center [463, 427] width 42 height 47
type input "12/22/2025"
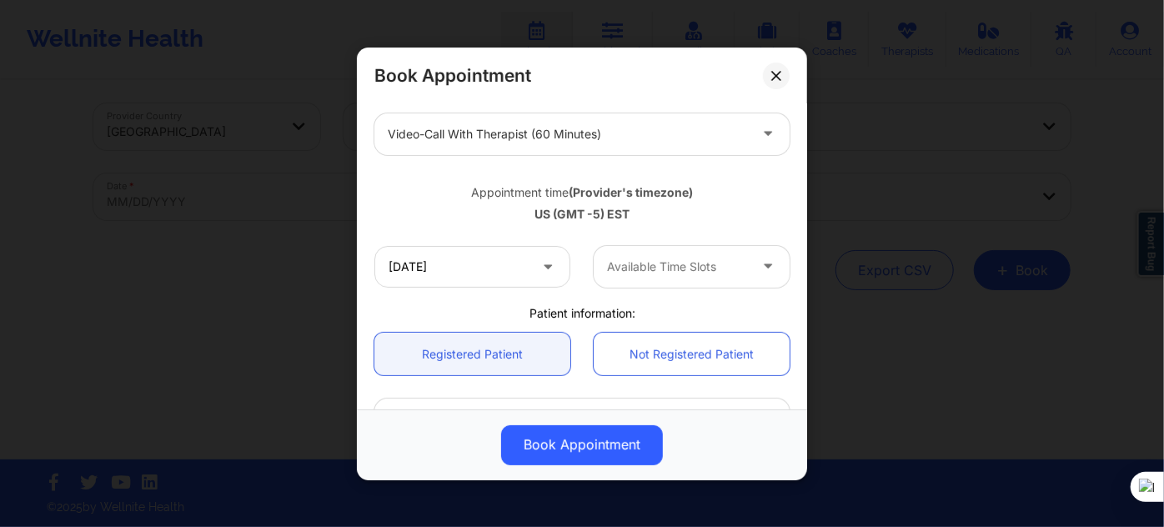
click at [647, 257] on div at bounding box center [677, 267] width 141 height 20
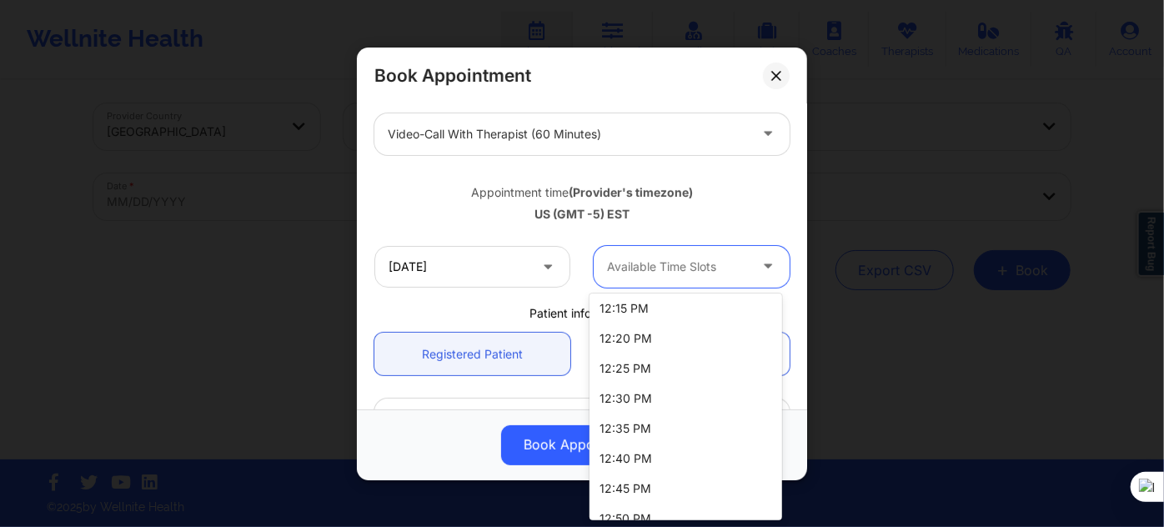
scroll to position [303, 0]
click at [631, 378] on div "12:00 PM" at bounding box center [686, 369] width 192 height 30
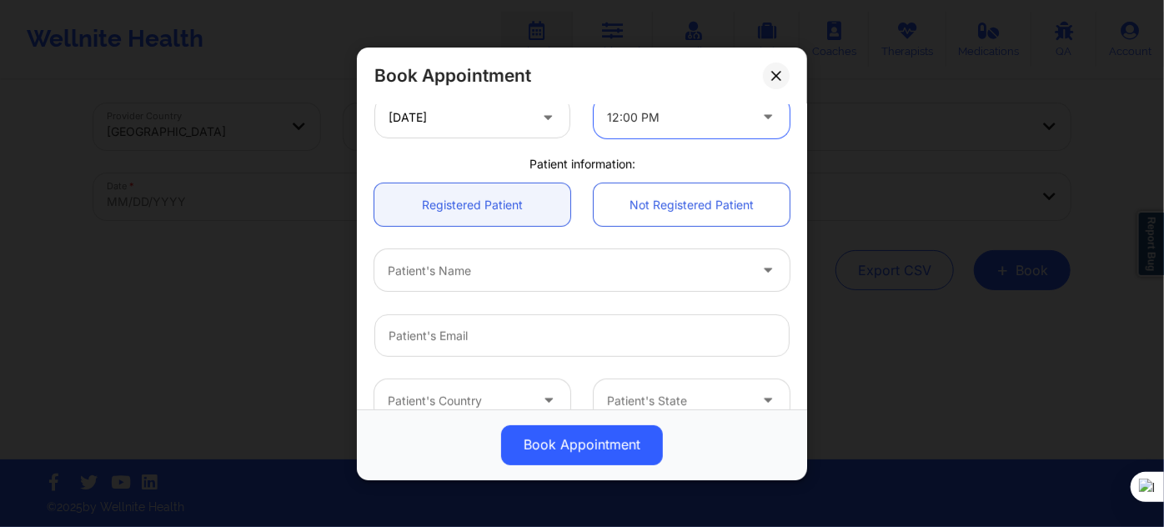
scroll to position [379, 0]
click at [474, 264] on div at bounding box center [568, 268] width 360 height 20
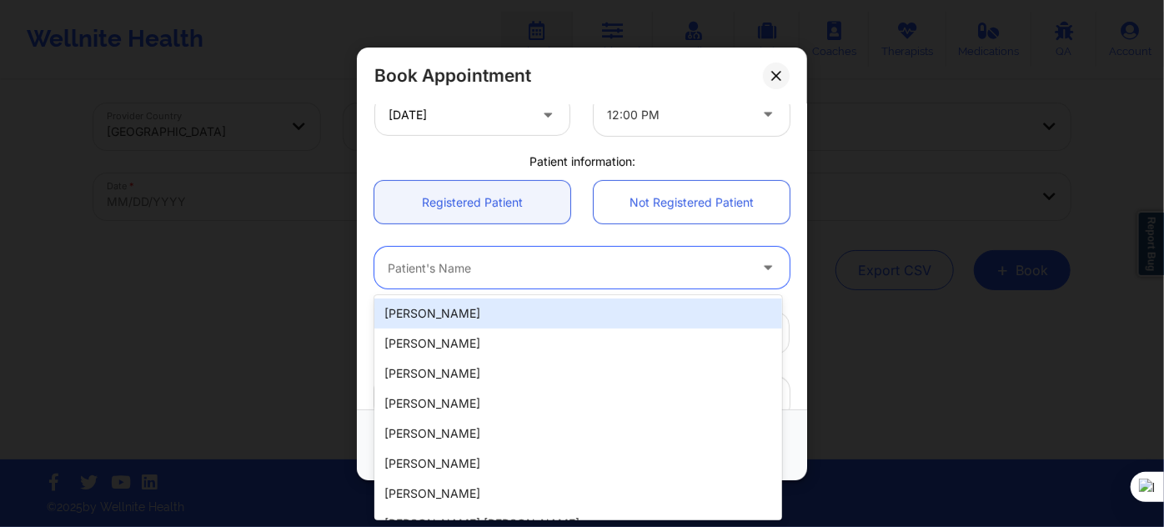
paste input "zestevez5@icloud.com"
type input "zestevez5@icloud.com"
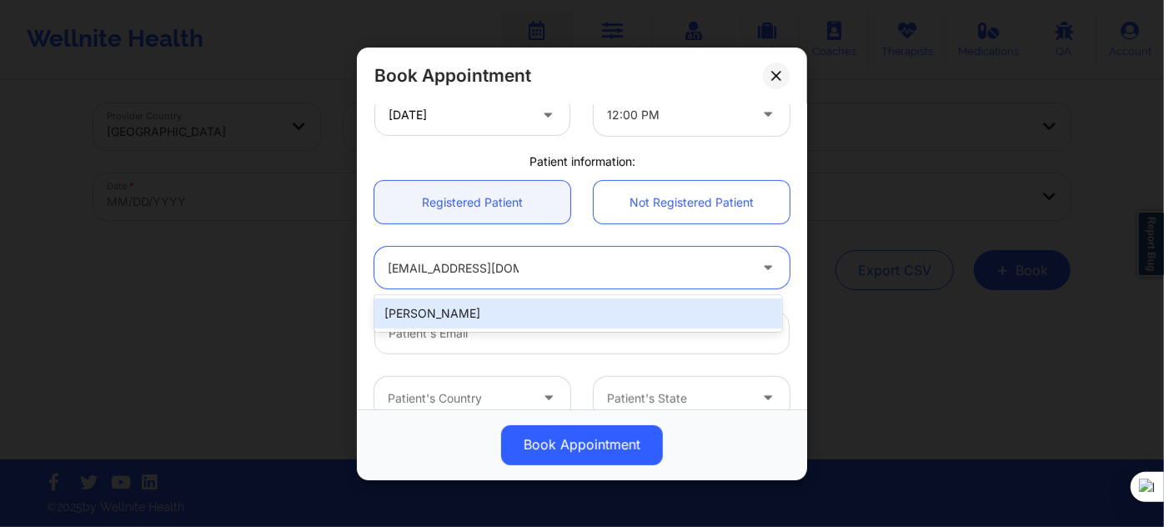
click at [490, 309] on div "Zoe Estevez" at bounding box center [578, 314] width 408 height 30
type input "zestevez5@icloud.com"
type input "+19542581744"
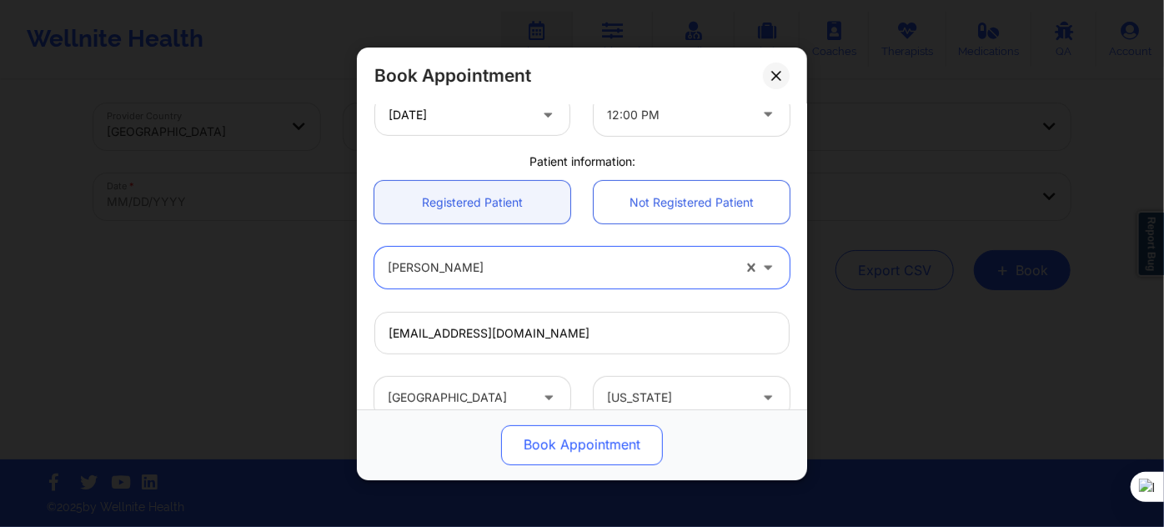
click at [542, 432] on button "Book Appointment" at bounding box center [582, 444] width 162 height 40
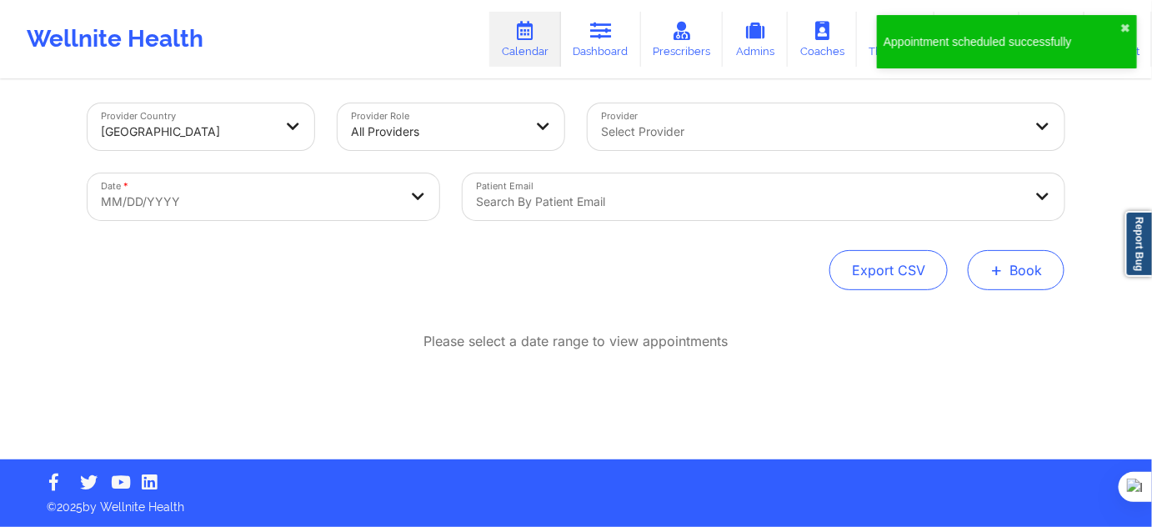
click at [1021, 262] on button "+ Book" at bounding box center [1016, 270] width 97 height 40
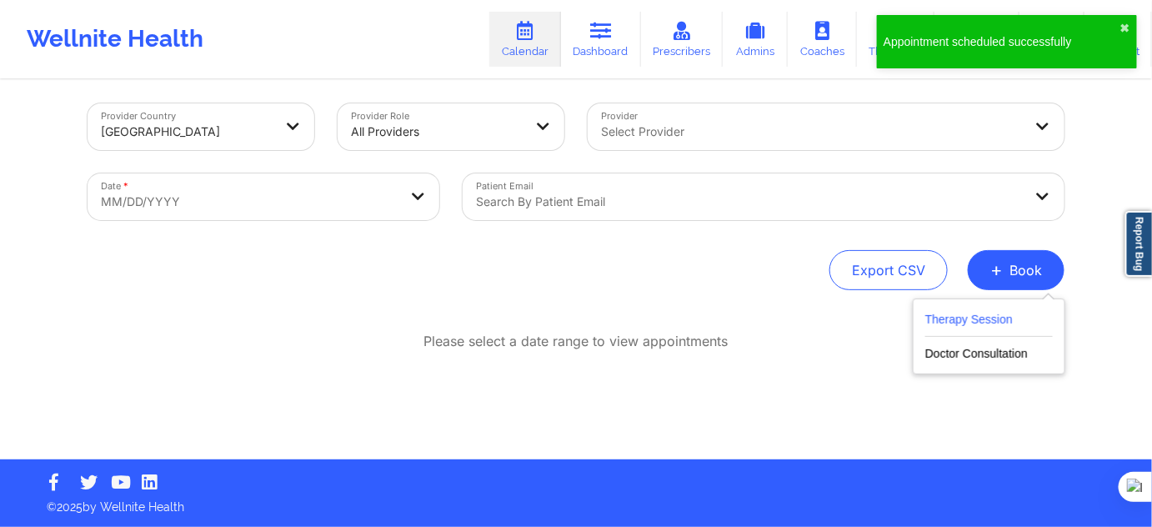
click at [991, 309] on button "Therapy Session" at bounding box center [990, 323] width 128 height 28
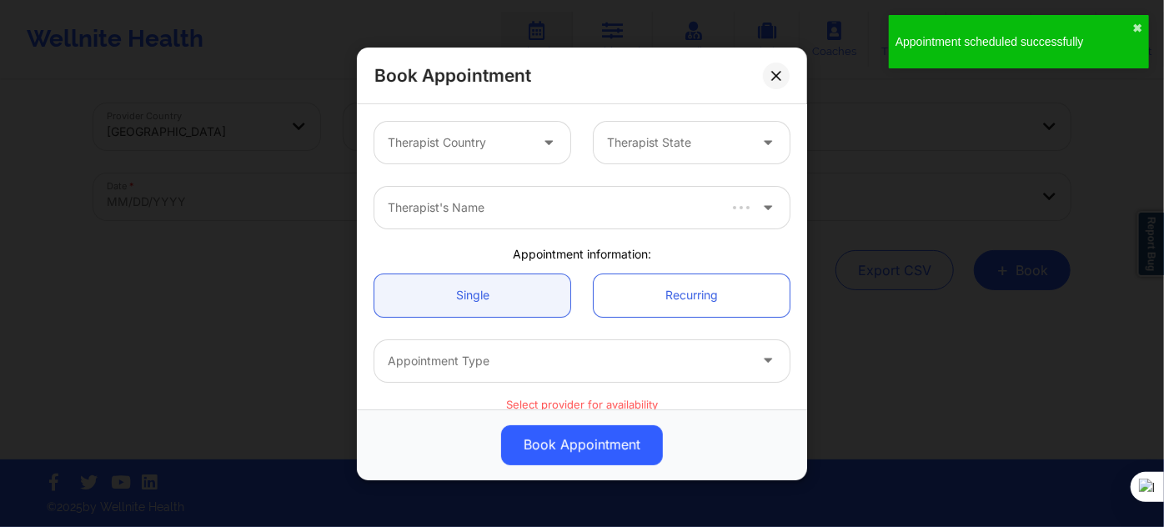
click at [447, 166] on div "Therapist Country Therapist State" at bounding box center [582, 142] width 439 height 65
click at [462, 153] on div "Therapist Country" at bounding box center [452, 143] width 156 height 42
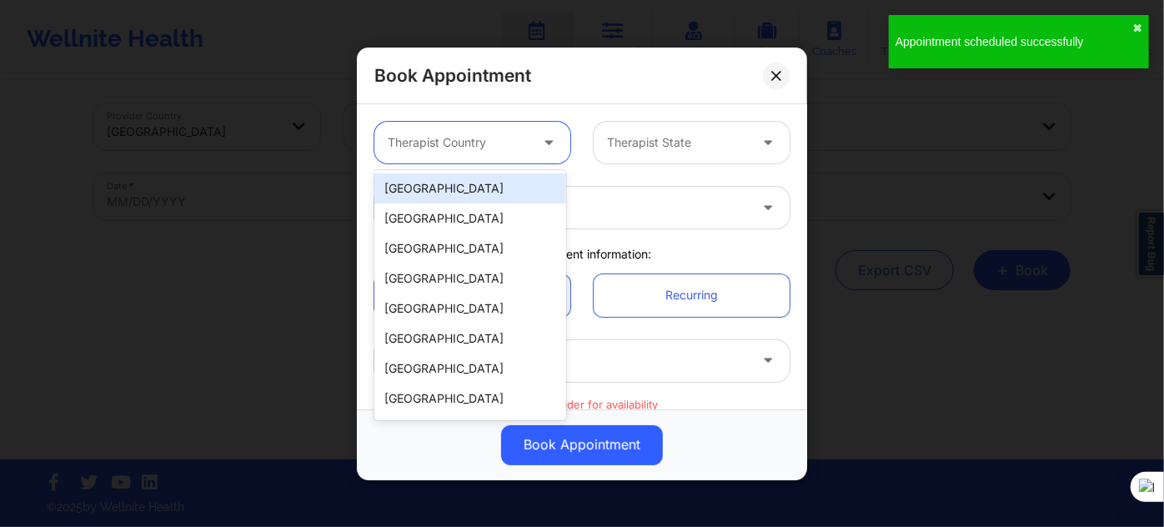
click at [454, 177] on div "[GEOGRAPHIC_DATA]" at bounding box center [470, 188] width 192 height 30
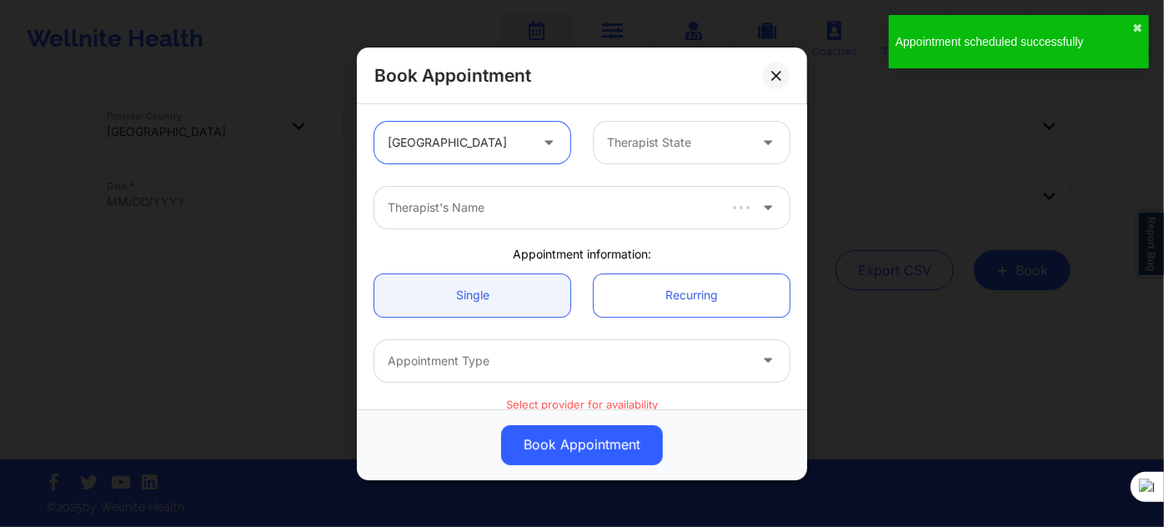
click at [643, 151] on div at bounding box center [677, 143] width 141 height 20
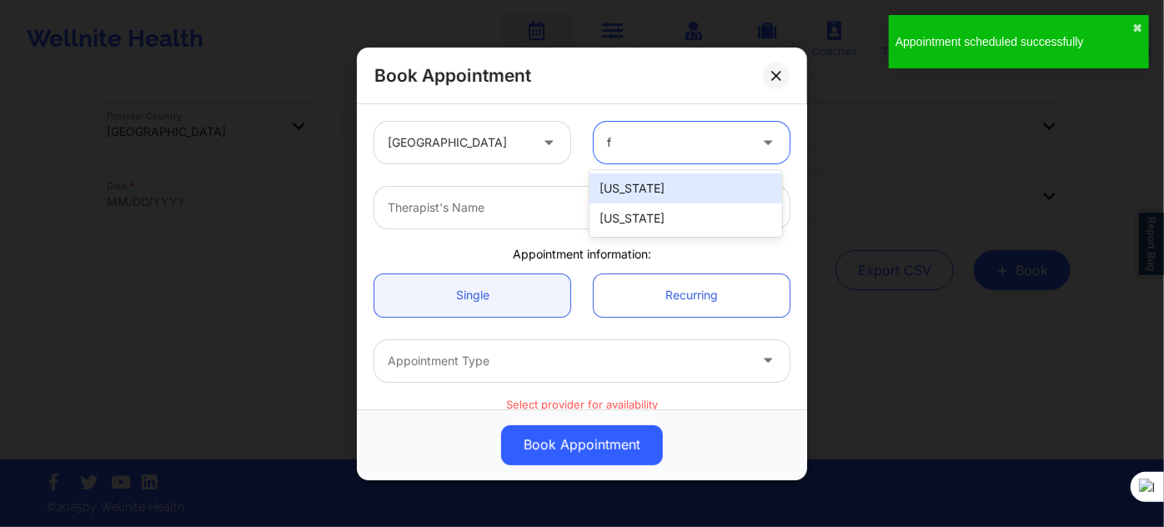
type input "fl"
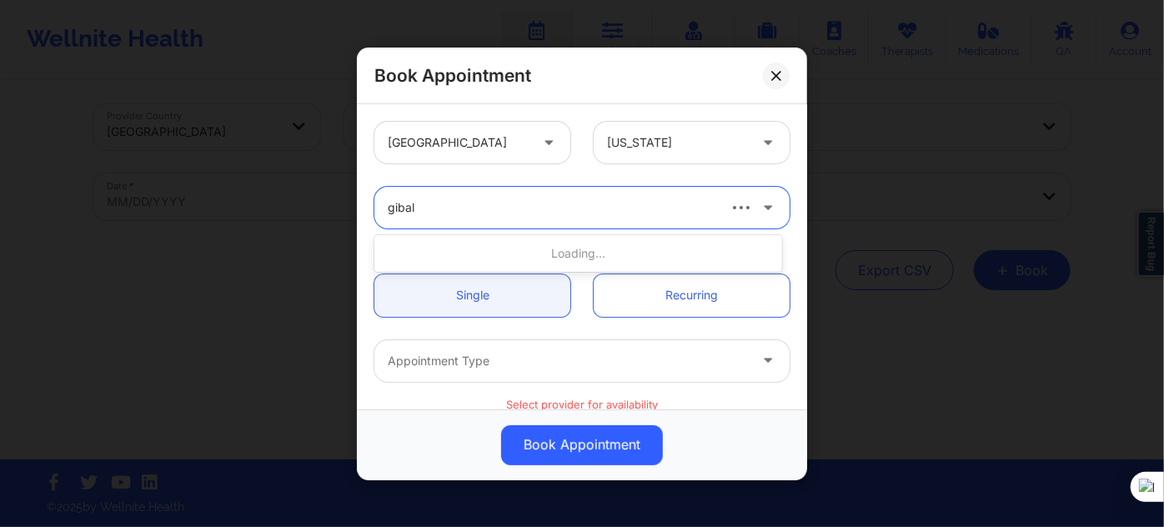
type input "gibala"
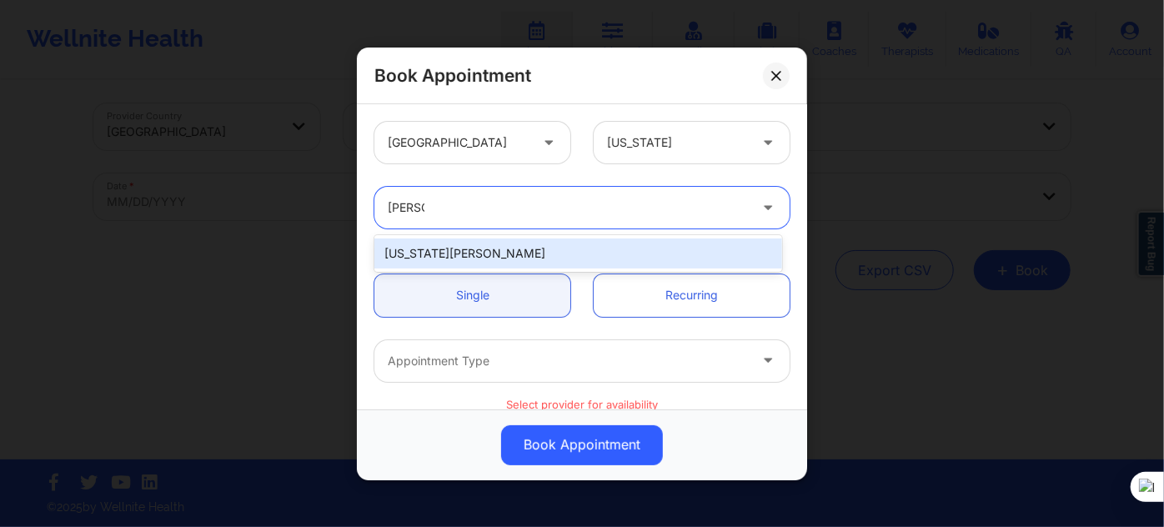
click at [475, 249] on div "Virginia Gibala" at bounding box center [578, 253] width 408 height 30
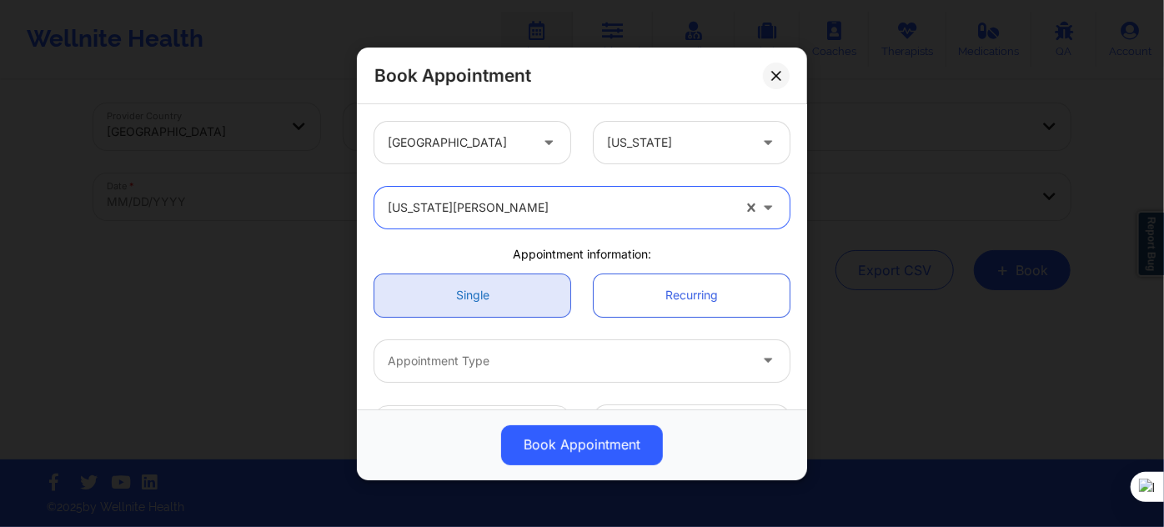
scroll to position [151, 0]
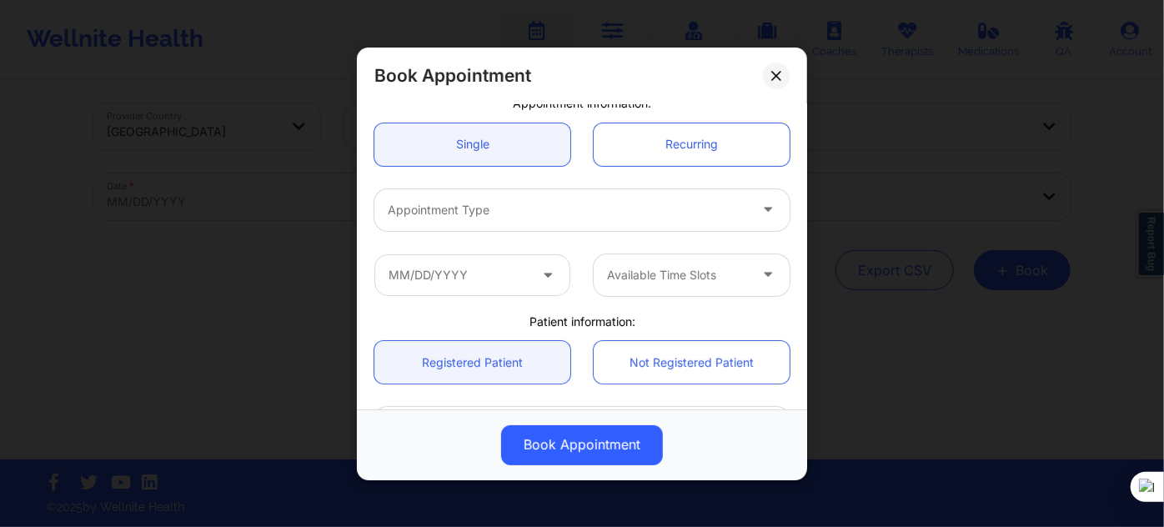
click at [504, 179] on div "Appointment Type" at bounding box center [582, 209] width 439 height 65
click at [504, 208] on div at bounding box center [568, 210] width 360 height 20
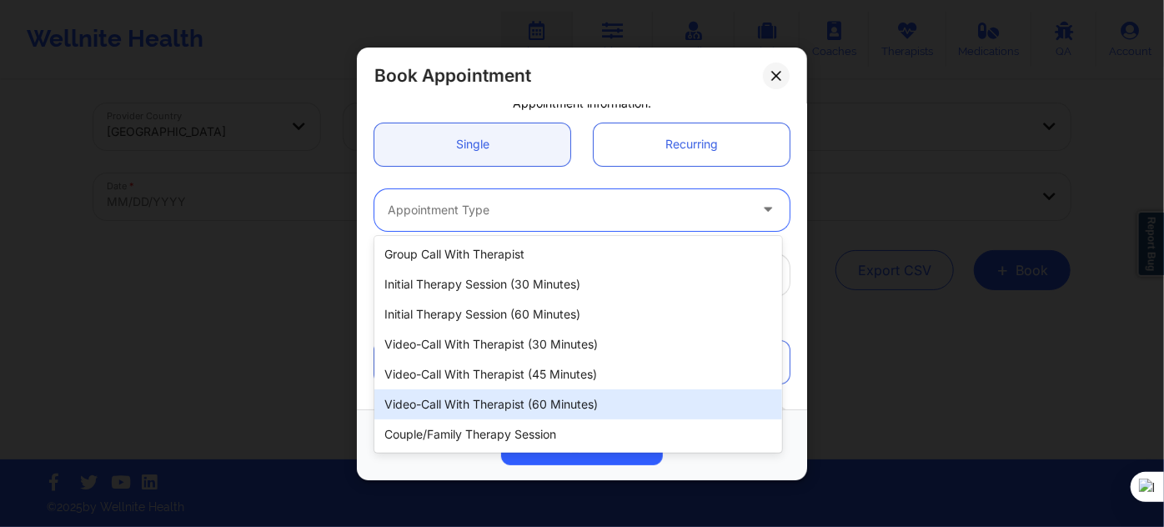
click at [546, 399] on div "Video-Call with Therapist (60 minutes)" at bounding box center [578, 404] width 408 height 30
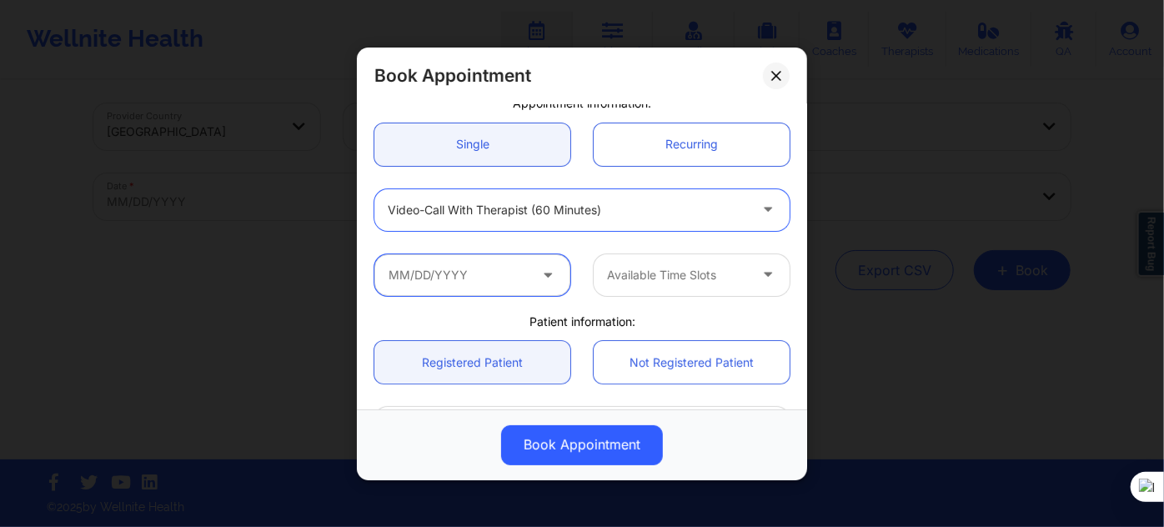
click at [480, 277] on input "text" at bounding box center [472, 274] width 196 height 42
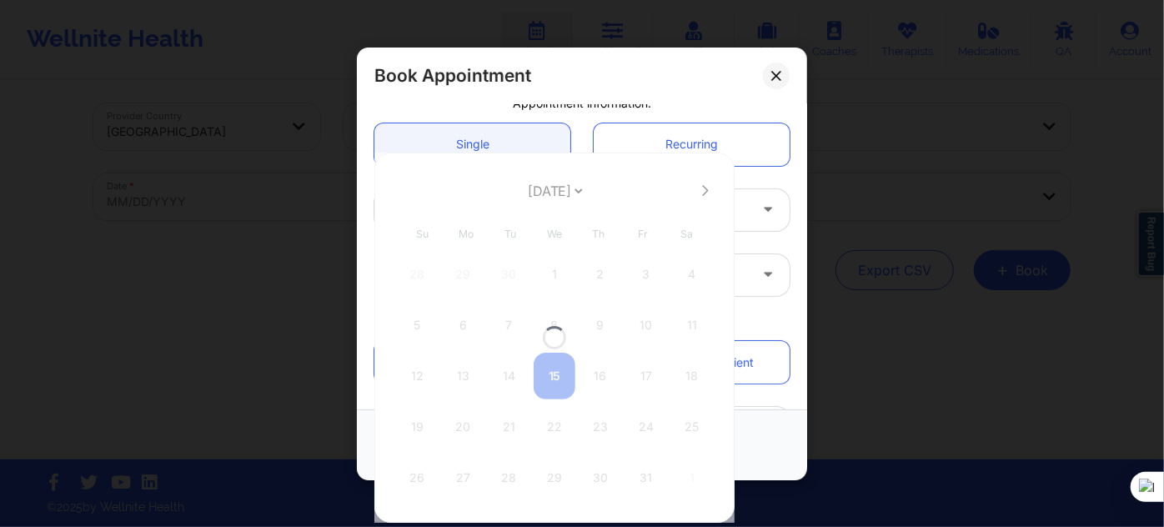
click at [544, 190] on div at bounding box center [554, 338] width 360 height 370
click at [544, 192] on select "[DATE] [DATE] [DATE] [DATE] [DATE] [DATE] [DATE] [DATE] [DATE] [DATE] [DATE] [D…" at bounding box center [554, 190] width 61 height 33
select select "2025-11"
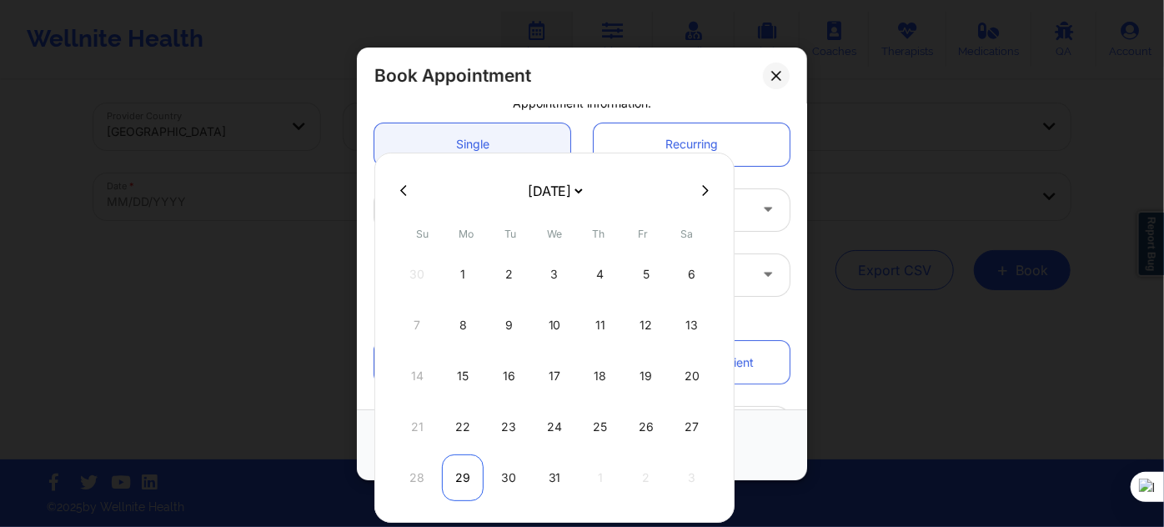
click at [472, 473] on div "29" at bounding box center [463, 477] width 42 height 47
type input "12/29/2025"
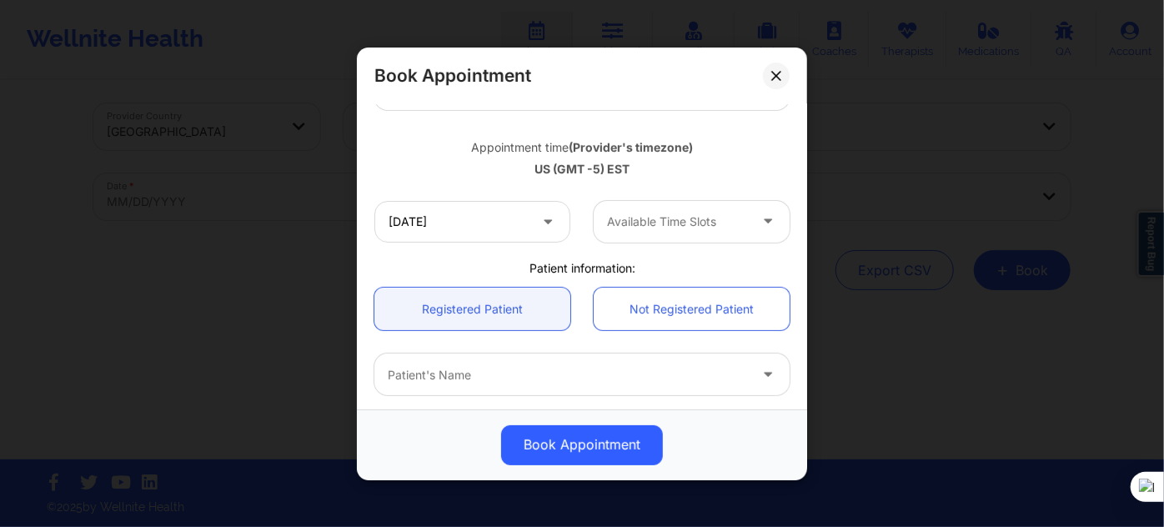
scroll to position [303, 0]
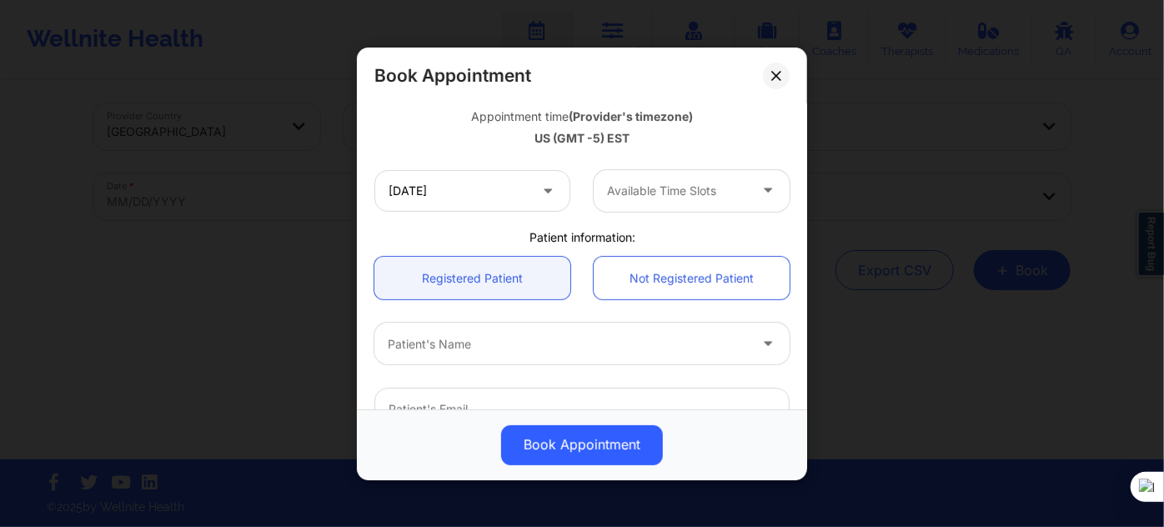
click at [655, 190] on div at bounding box center [677, 191] width 141 height 20
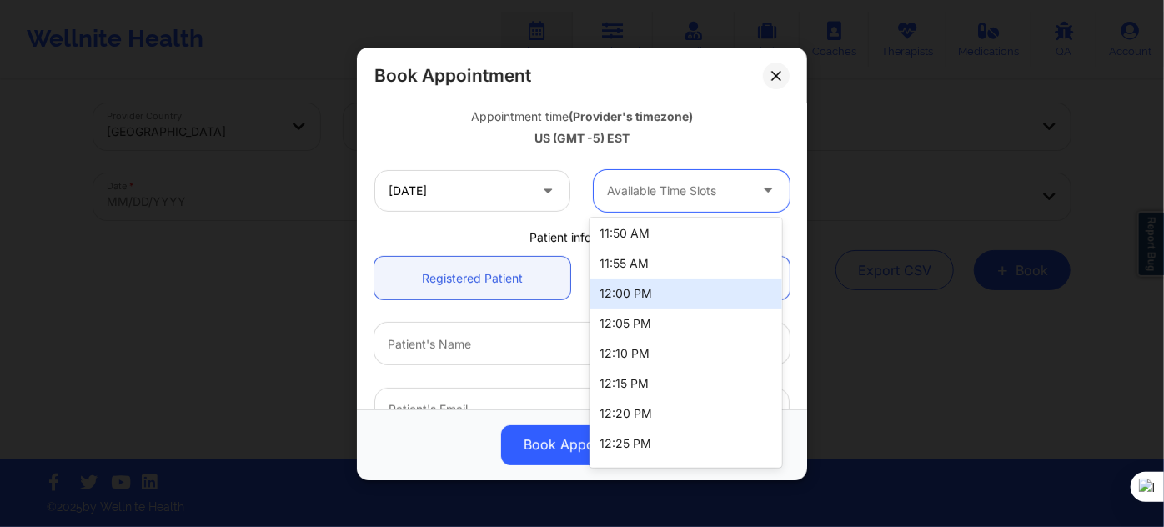
click at [656, 291] on div "12:00 PM" at bounding box center [686, 293] width 192 height 30
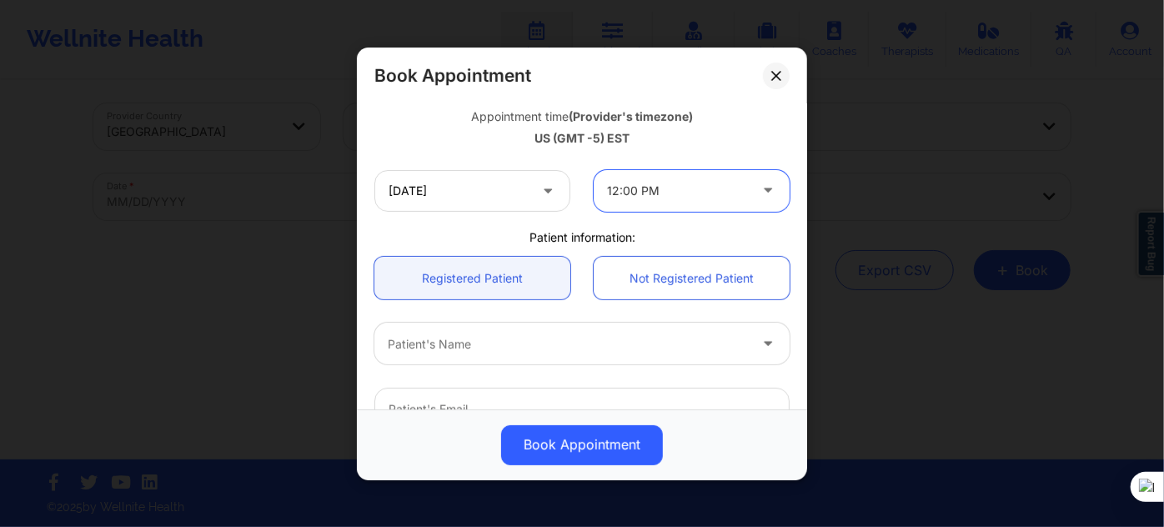
scroll to position [454, 0]
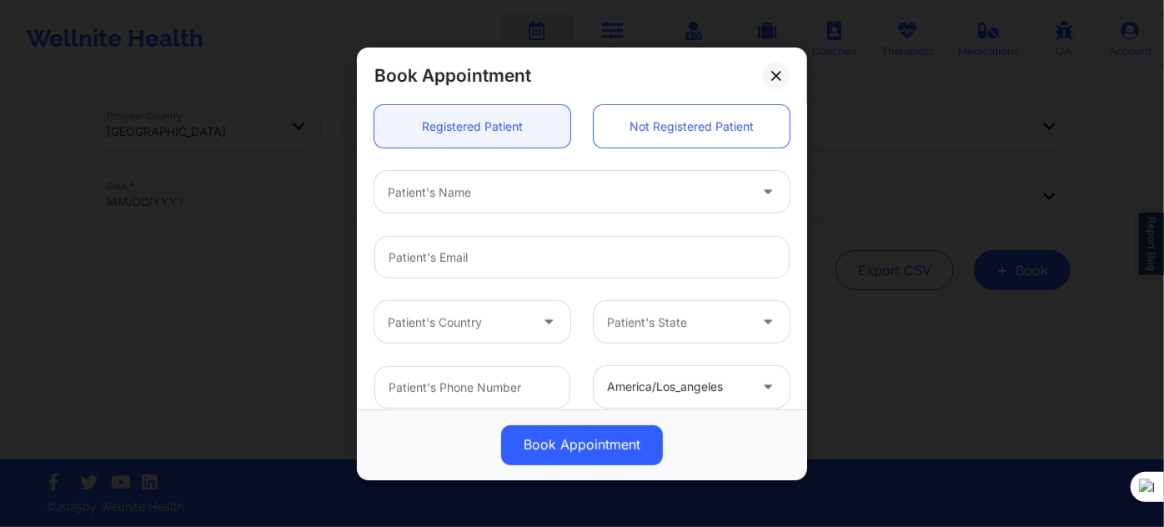
click at [474, 201] on div "Patient's Name" at bounding box center [561, 192] width 375 height 42
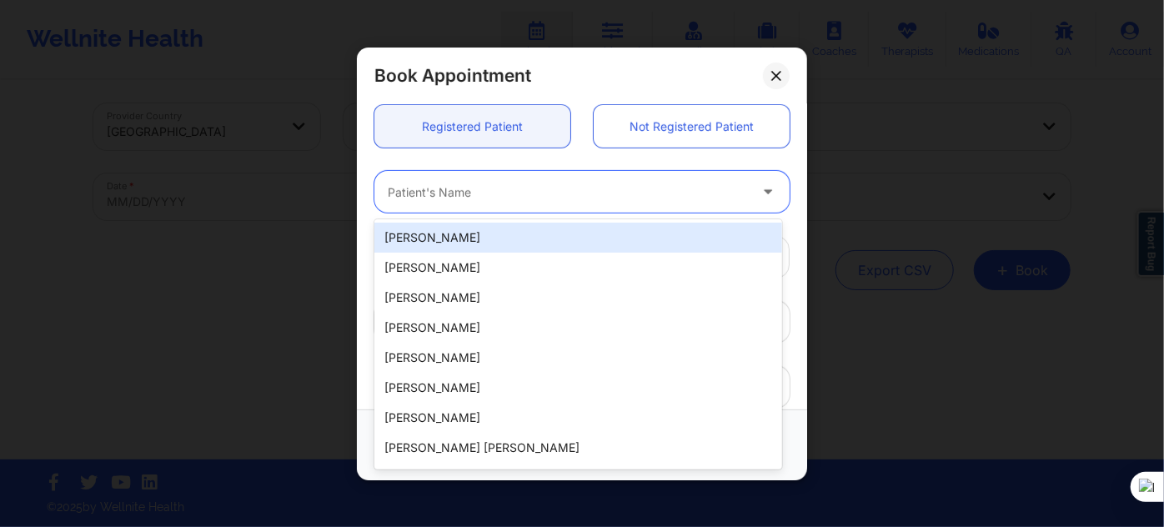
paste input "zestevez5@icloud.com"
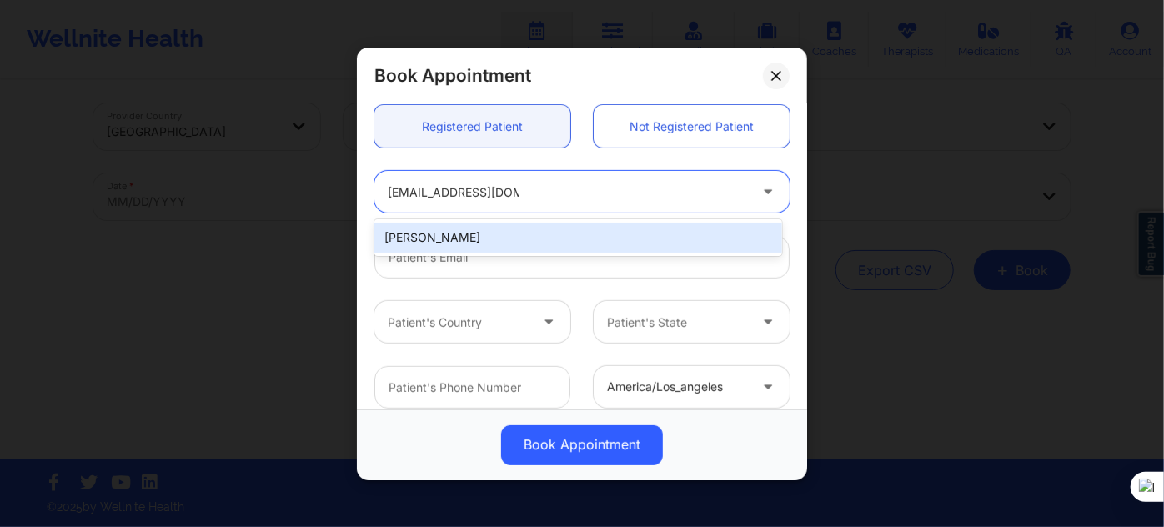
click at [563, 239] on div "Zoe Estevez" at bounding box center [578, 238] width 408 height 30
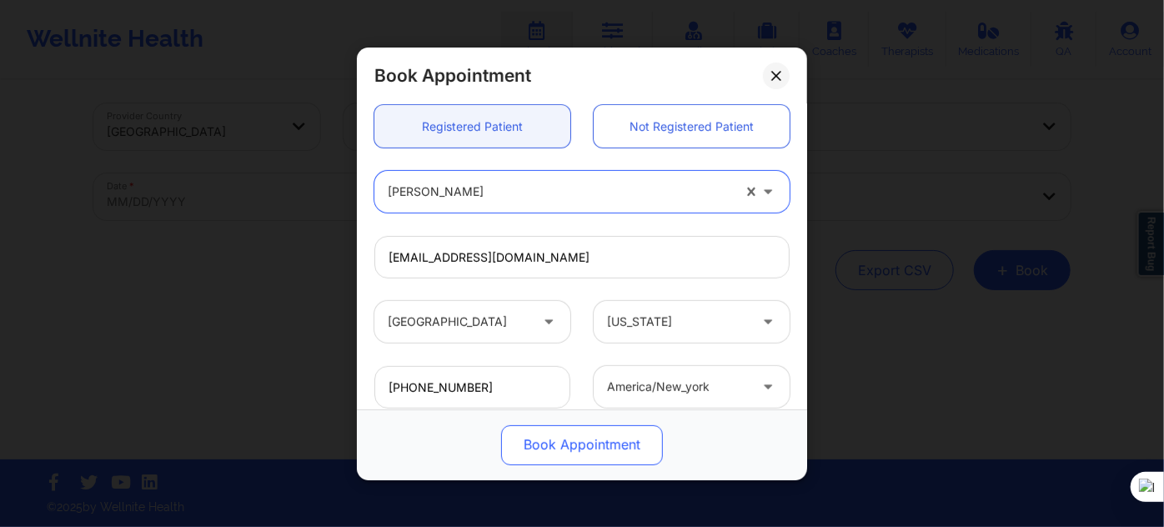
click at [560, 444] on button "Book Appointment" at bounding box center [582, 444] width 162 height 40
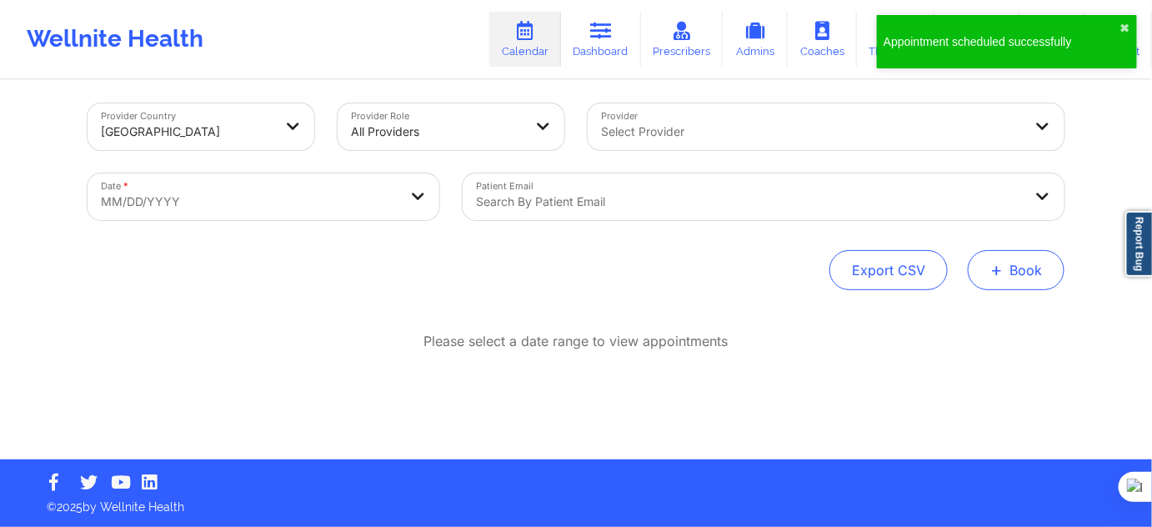
click at [1022, 262] on button "+ Book" at bounding box center [1016, 270] width 97 height 40
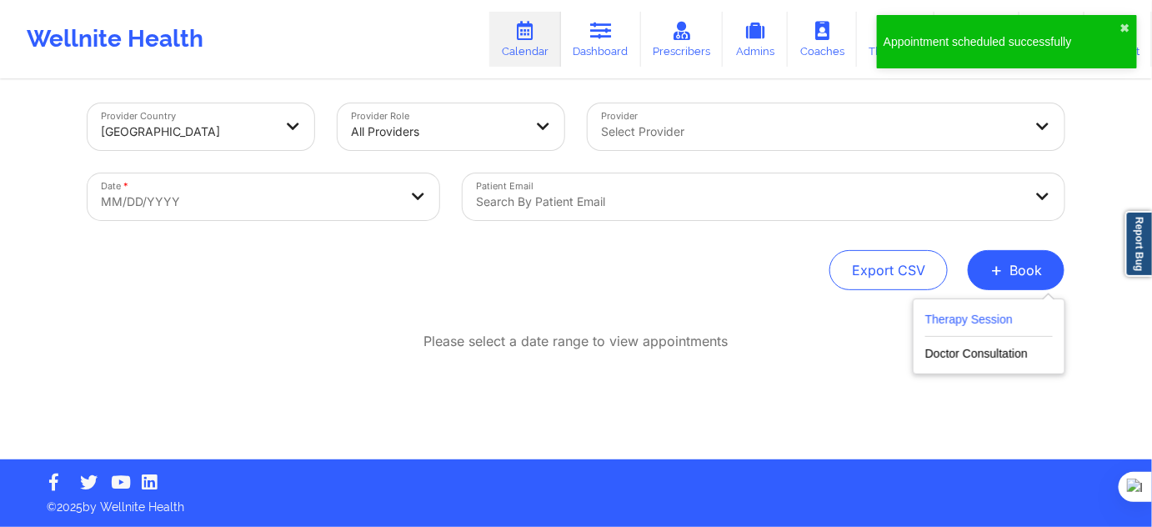
click at [980, 319] on button "Therapy Session" at bounding box center [990, 323] width 128 height 28
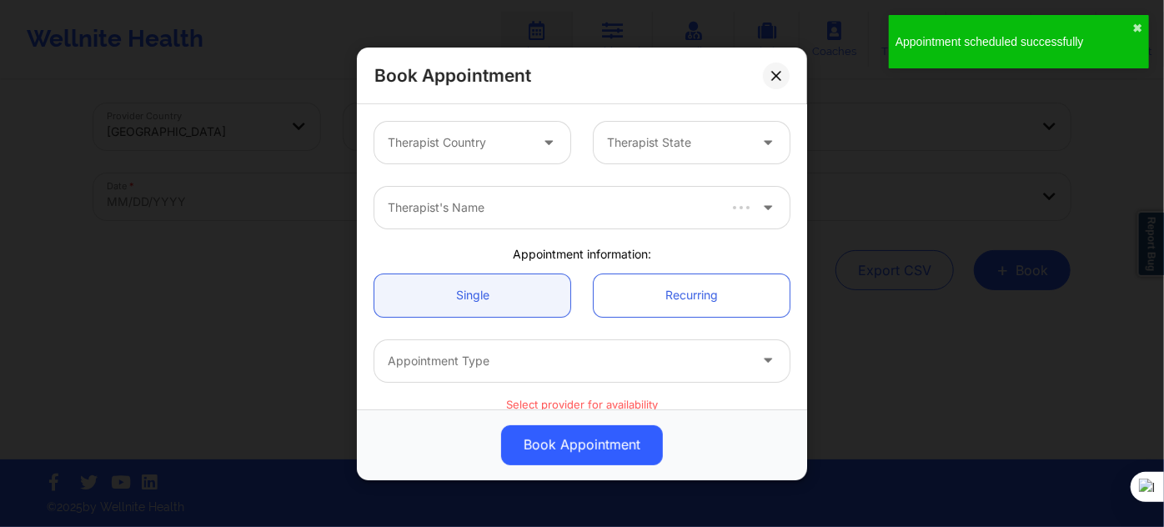
click at [499, 137] on div at bounding box center [458, 143] width 141 height 20
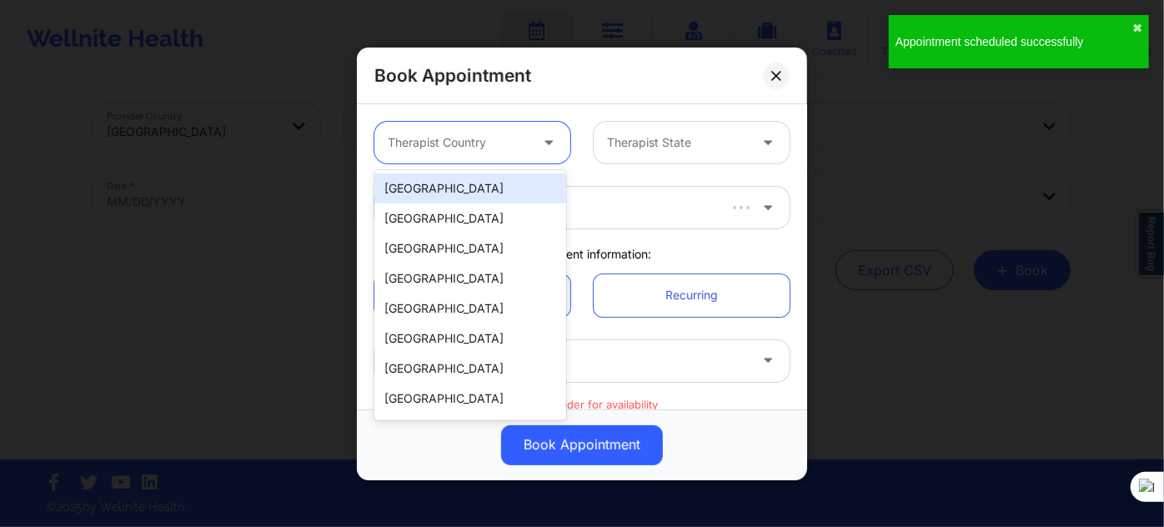
click at [459, 181] on div "[GEOGRAPHIC_DATA]" at bounding box center [470, 188] width 192 height 30
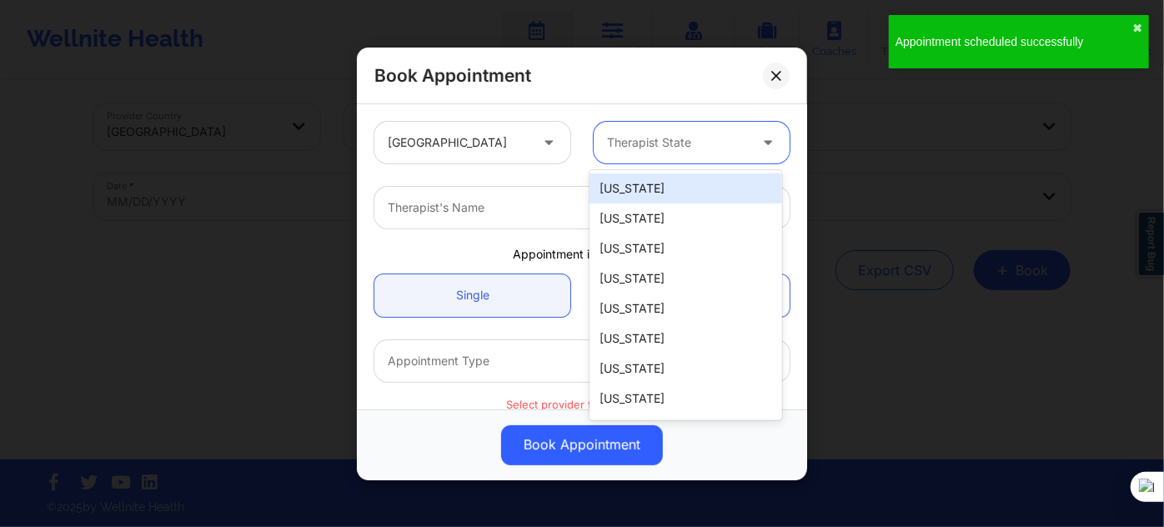
click at [625, 145] on div at bounding box center [677, 143] width 141 height 20
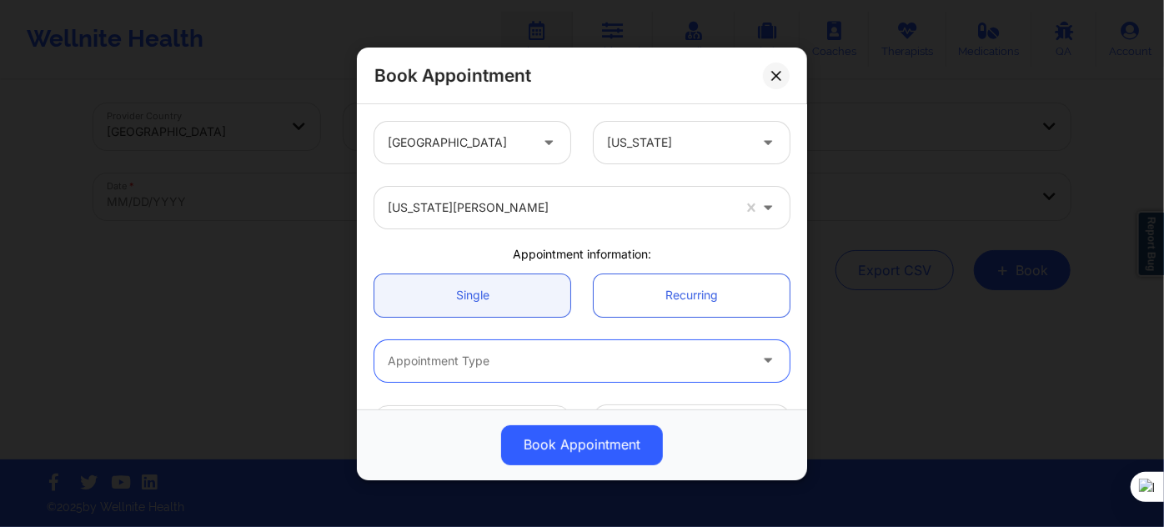
click at [515, 370] on div "Appointment Type" at bounding box center [561, 360] width 375 height 42
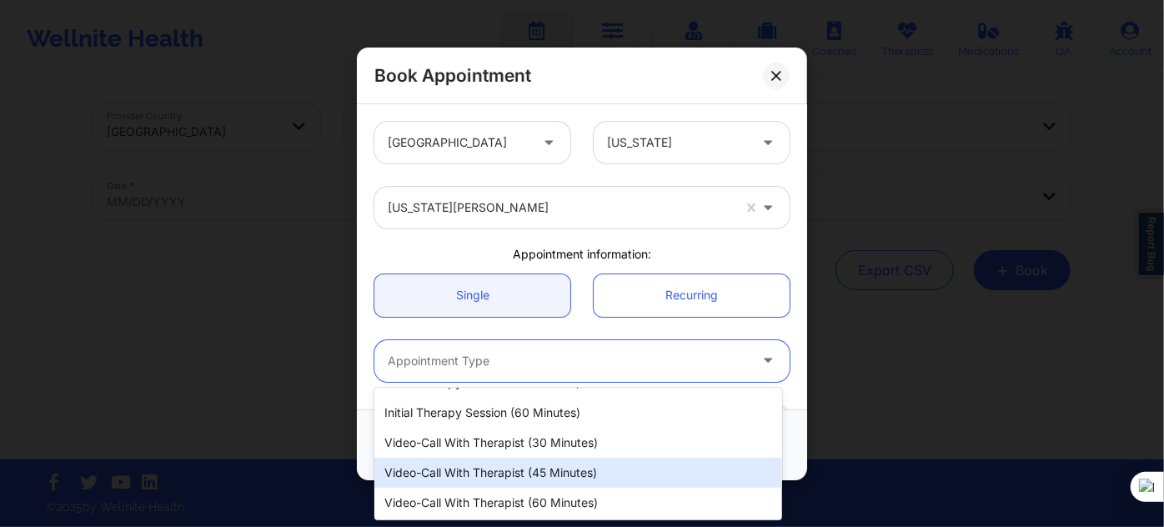
scroll to position [75, 0]
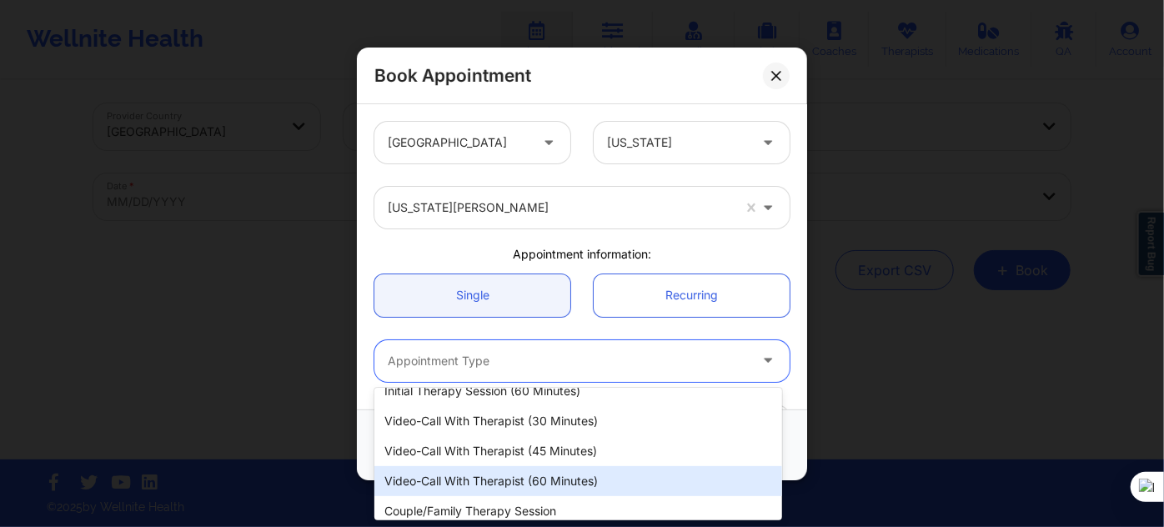
click at [562, 486] on div "Video-Call with Therapist (60 minutes)" at bounding box center [578, 481] width 408 height 30
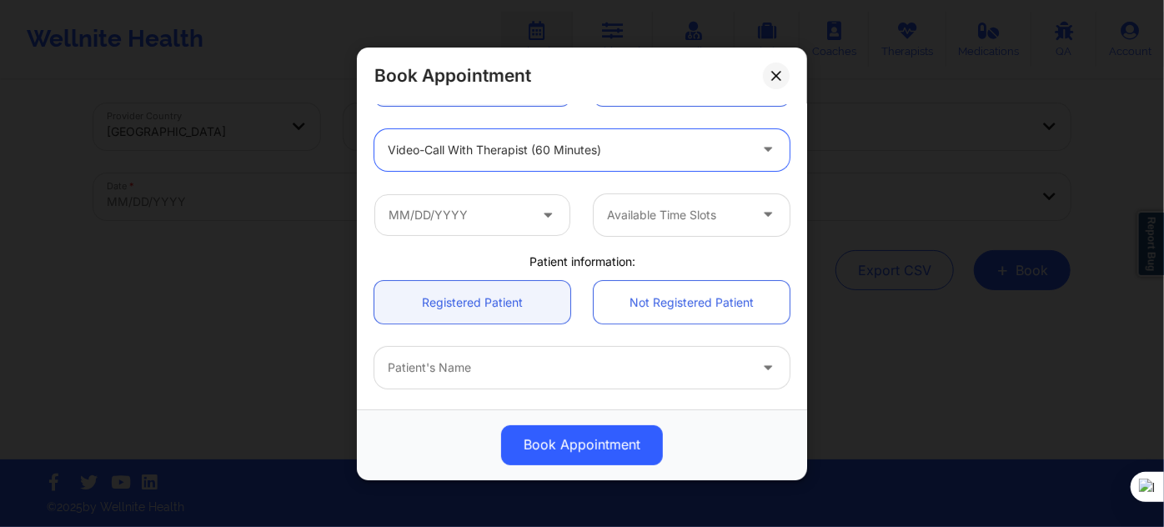
scroll to position [227, 0]
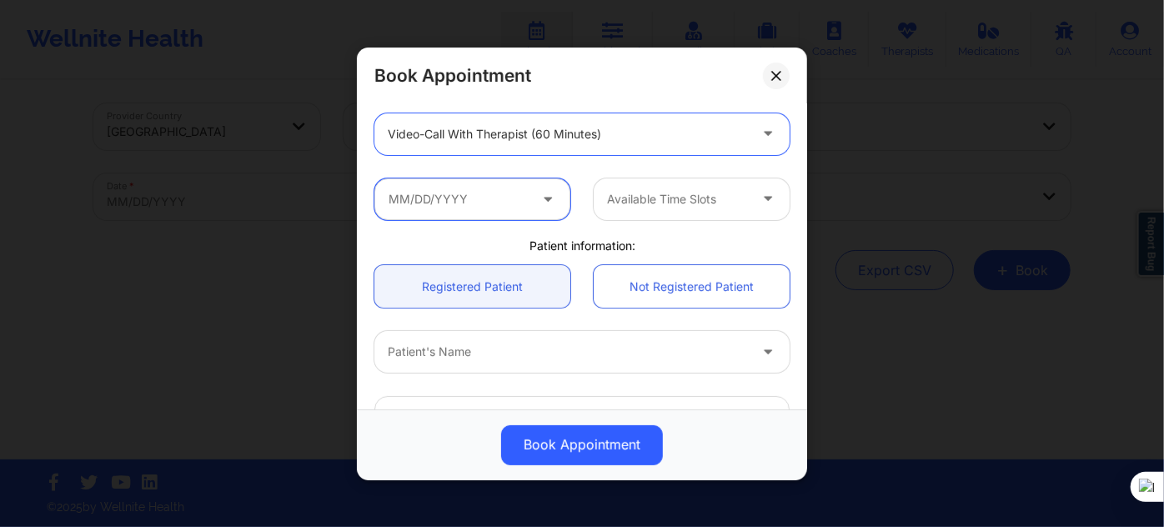
click at [472, 213] on input "text" at bounding box center [472, 199] width 196 height 42
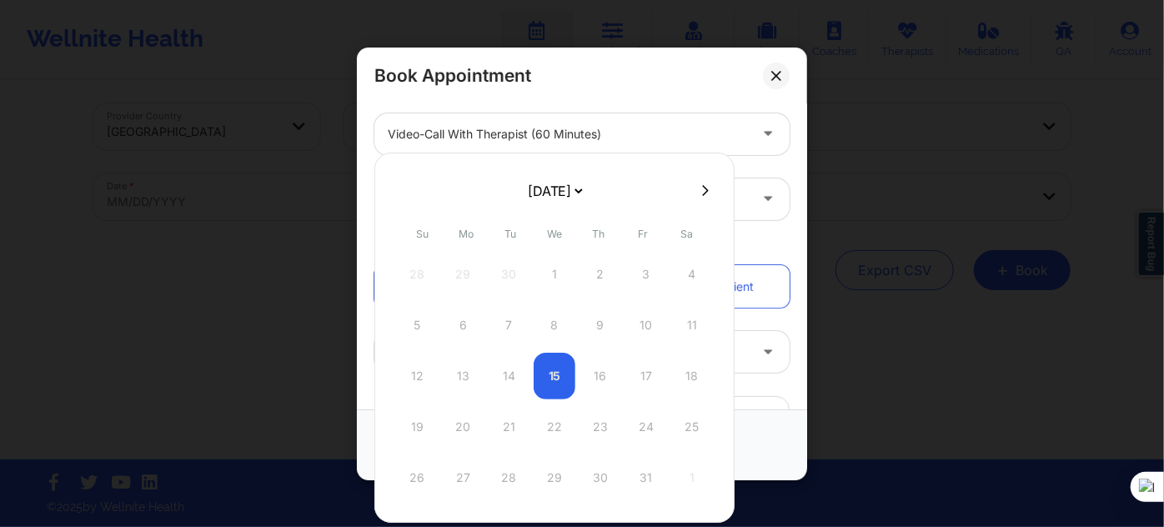
click at [572, 184] on select "[DATE] [DATE] [DATE] [DATE] [DATE] [DATE] [DATE] [DATE] [DATE] [DATE] [DATE] [D…" at bounding box center [554, 190] width 61 height 33
click at [469, 335] on div "5" at bounding box center [463, 325] width 42 height 47
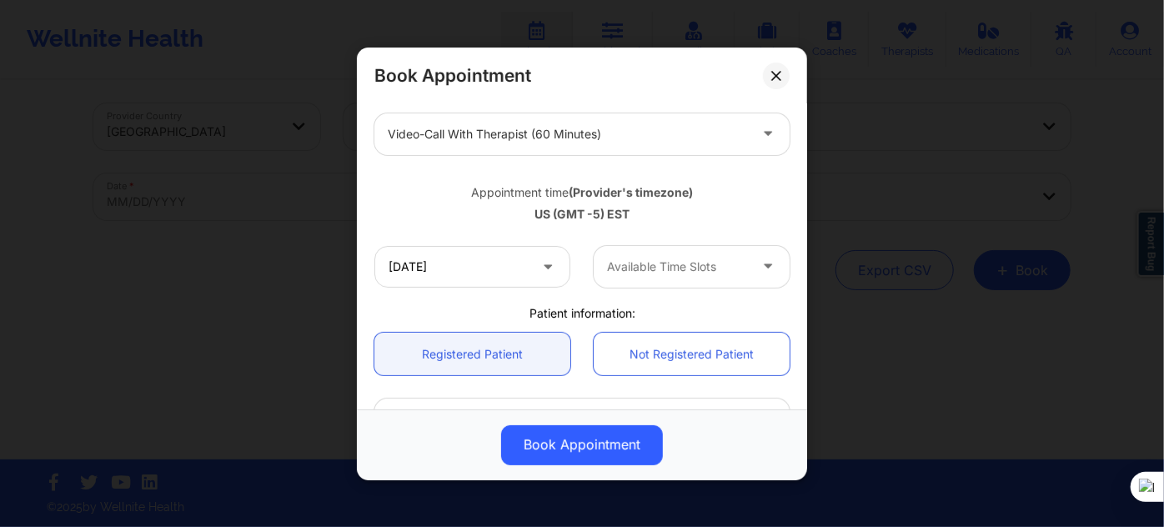
click at [661, 275] on div "Available Time Slots" at bounding box center [672, 266] width 156 height 42
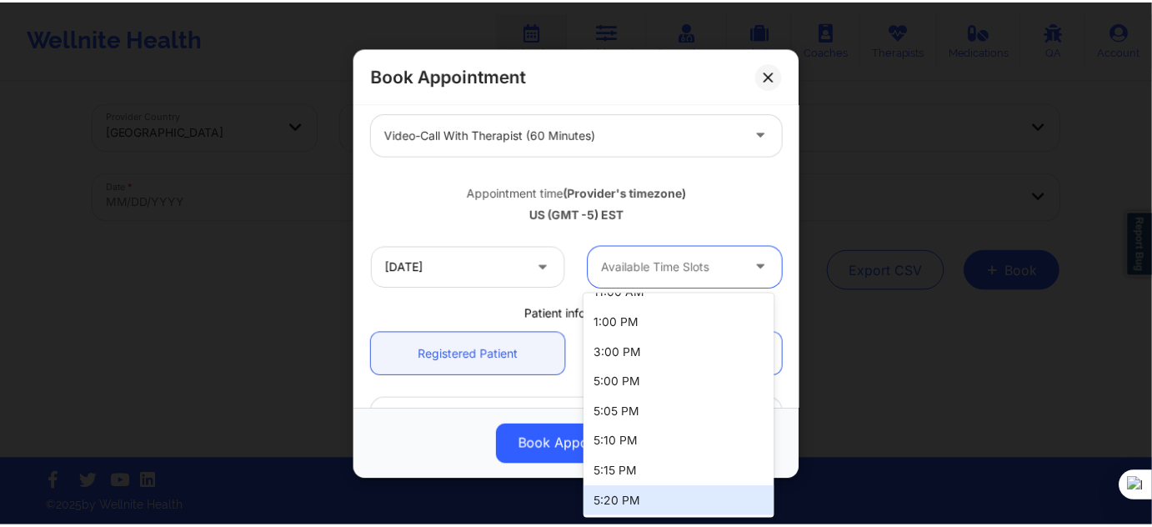
scroll to position [0, 0]
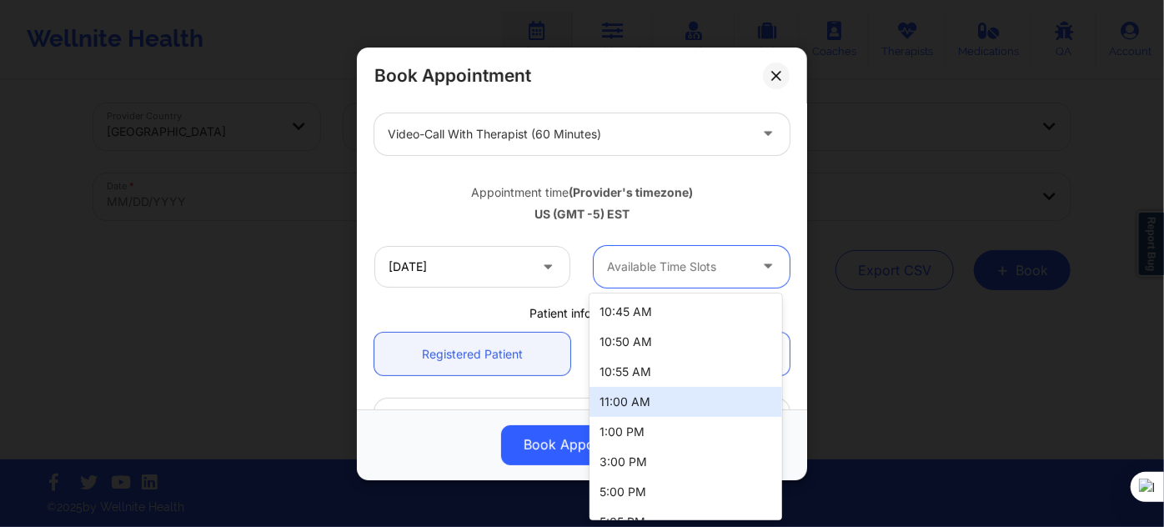
click at [447, 194] on div "Appointment time (Provider's timezone)" at bounding box center [581, 191] width 415 height 17
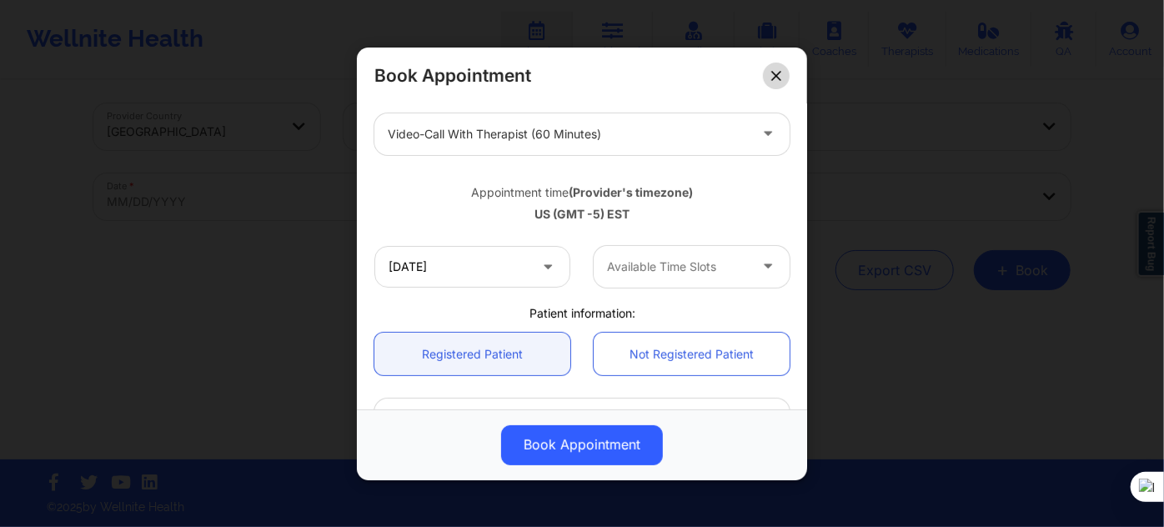
click at [775, 74] on icon at bounding box center [775, 75] width 9 height 9
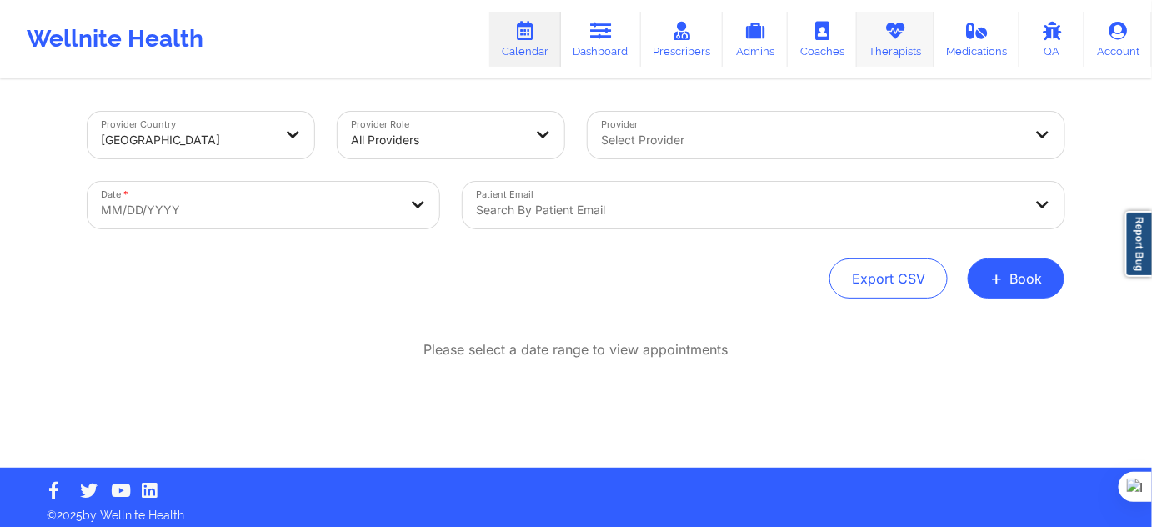
click at [898, 44] on link "Therapists" at bounding box center [896, 39] width 78 height 55
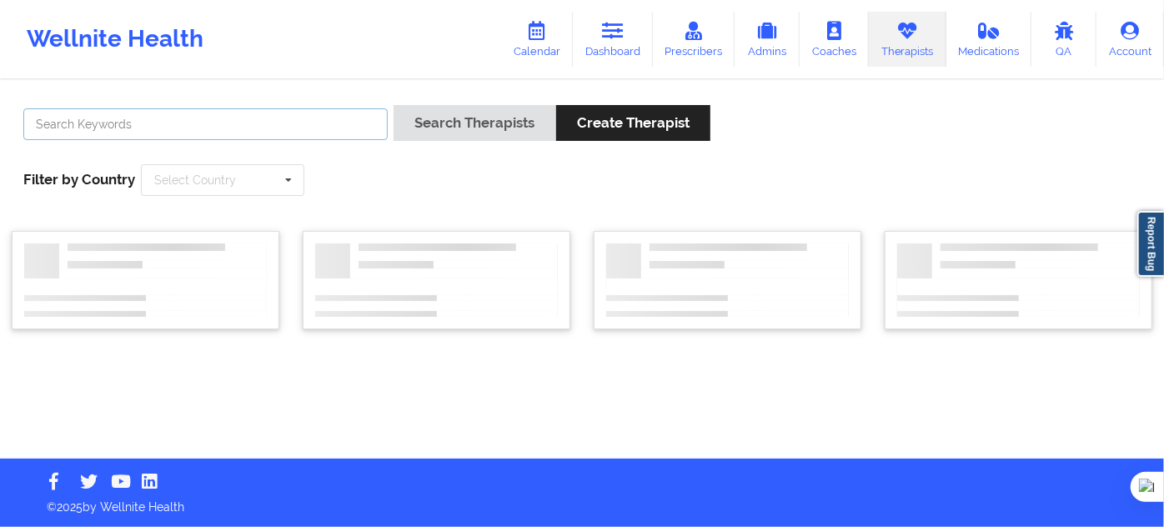
click at [218, 123] on input "text" at bounding box center [205, 124] width 364 height 32
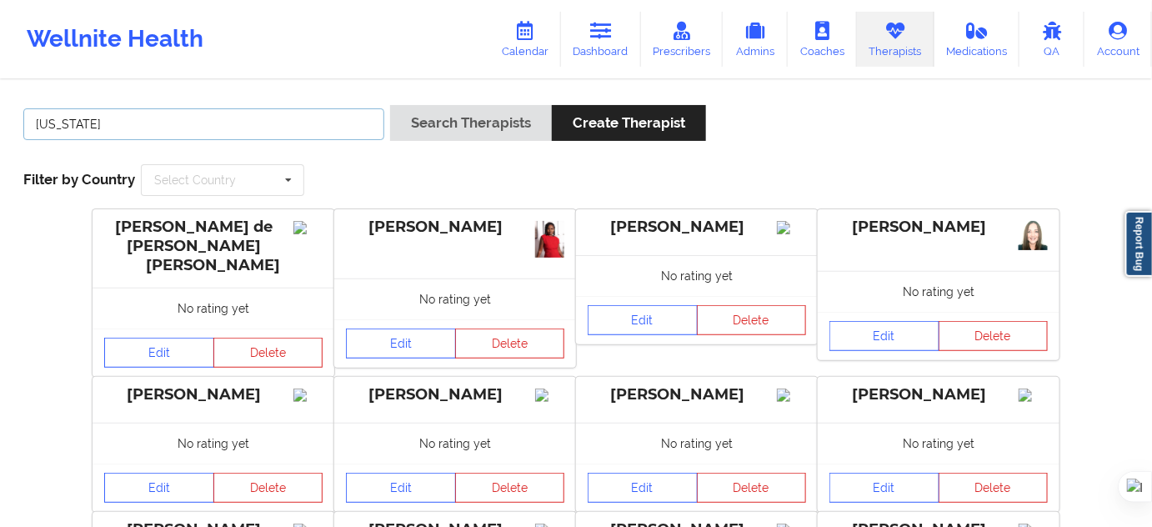
click at [390, 105] on button "Search Therapists" at bounding box center [471, 123] width 162 height 36
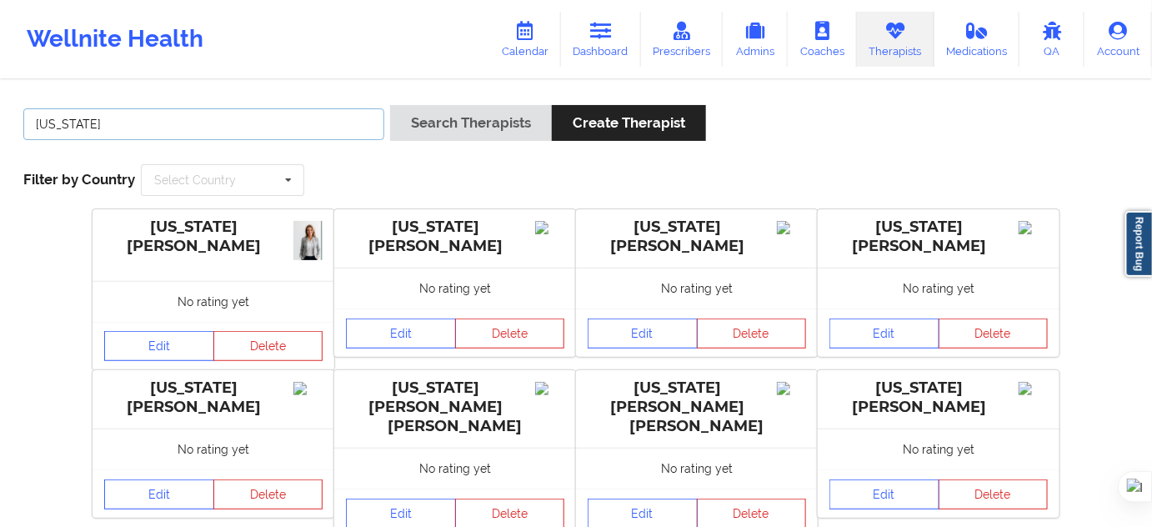
click at [267, 137] on input "[US_STATE]" at bounding box center [203, 124] width 361 height 32
click at [147, 128] on input "[US_STATE]" at bounding box center [203, 124] width 361 height 32
type input "virginia gibala"
click at [390, 105] on button "Search Therapists" at bounding box center [471, 123] width 162 height 36
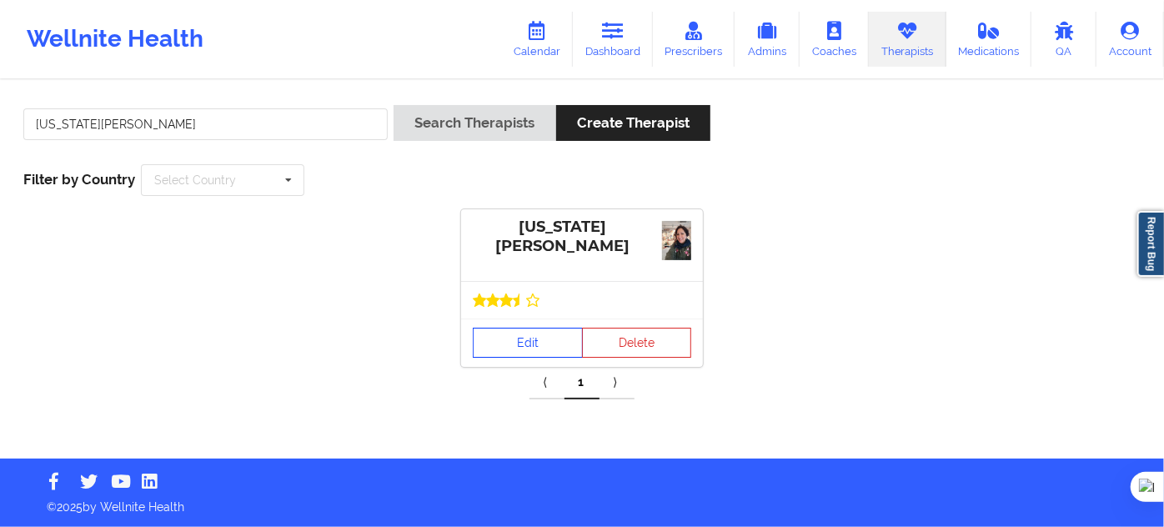
click at [537, 349] on link "Edit" at bounding box center [528, 343] width 110 height 30
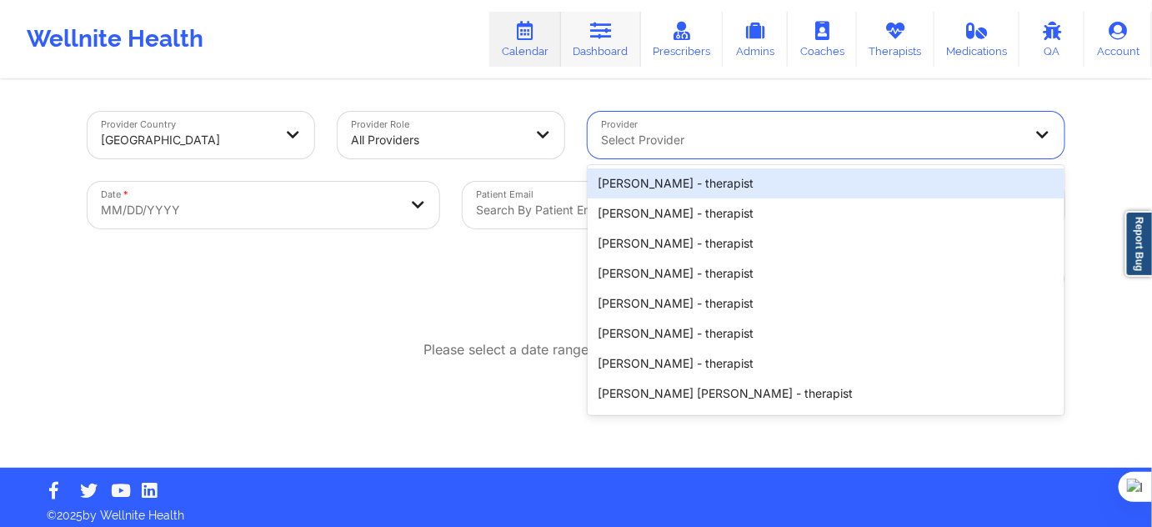
click at [610, 48] on link "Dashboard" at bounding box center [601, 39] width 80 height 55
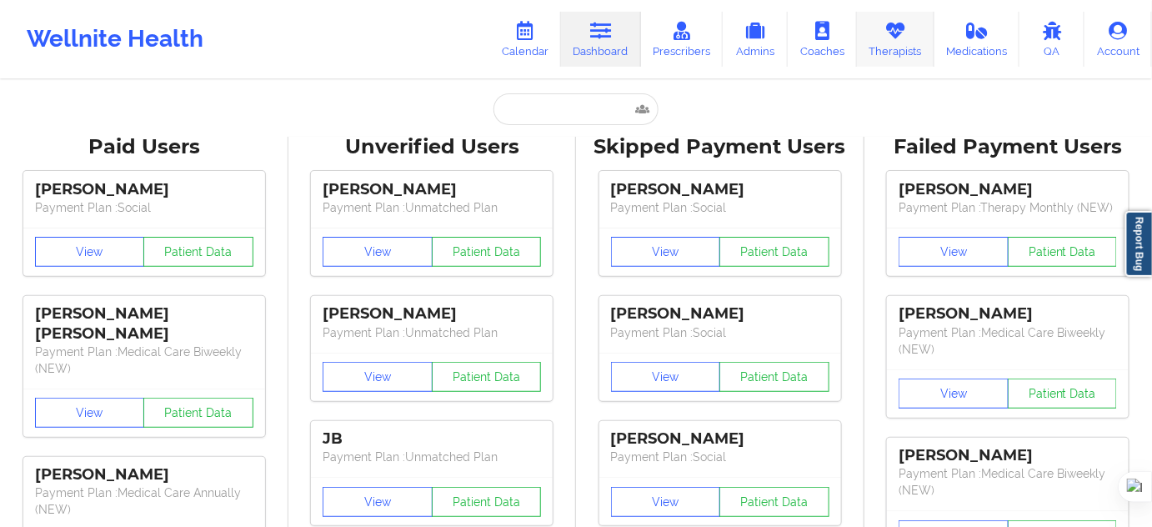
drag, startPoint x: 936, startPoint y: 43, endPoint x: 898, endPoint y: 47, distance: 37.8
click at [934, 43] on div "Wellnite Health Calendar Dashboard Prescribers Admins Coaches Therapists Medica…" at bounding box center [576, 39] width 1152 height 67
click at [891, 47] on link "Therapists" at bounding box center [896, 39] width 78 height 55
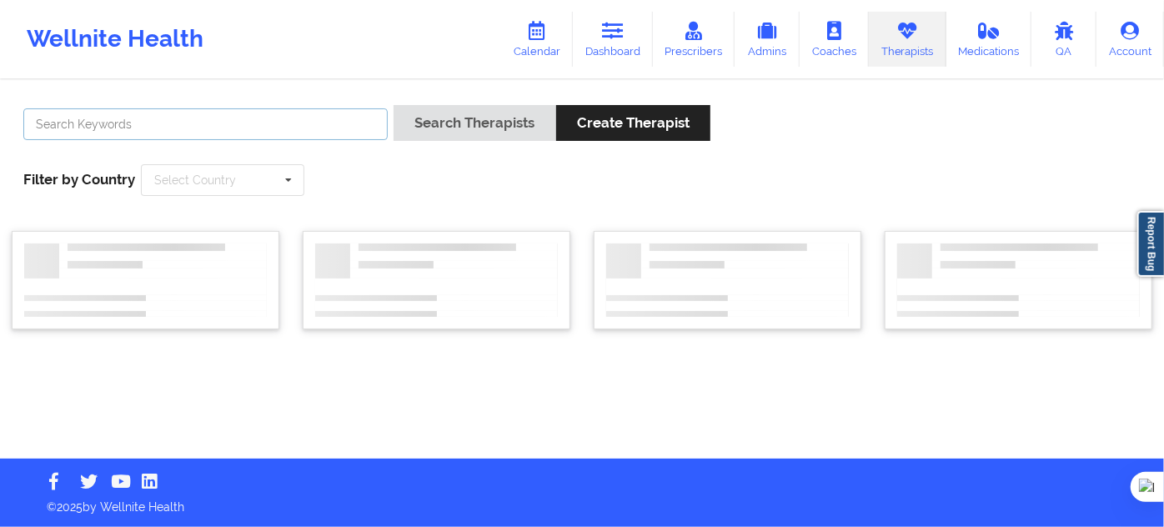
click at [287, 122] on input "text" at bounding box center [205, 124] width 364 height 32
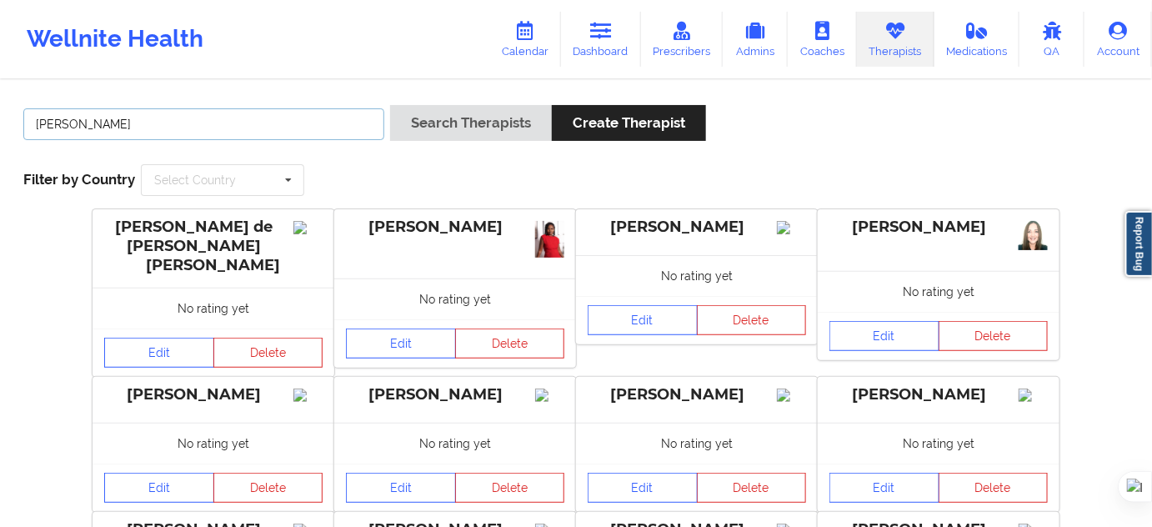
type input "lynda woods"
click at [390, 105] on button "Search Therapists" at bounding box center [471, 123] width 162 height 36
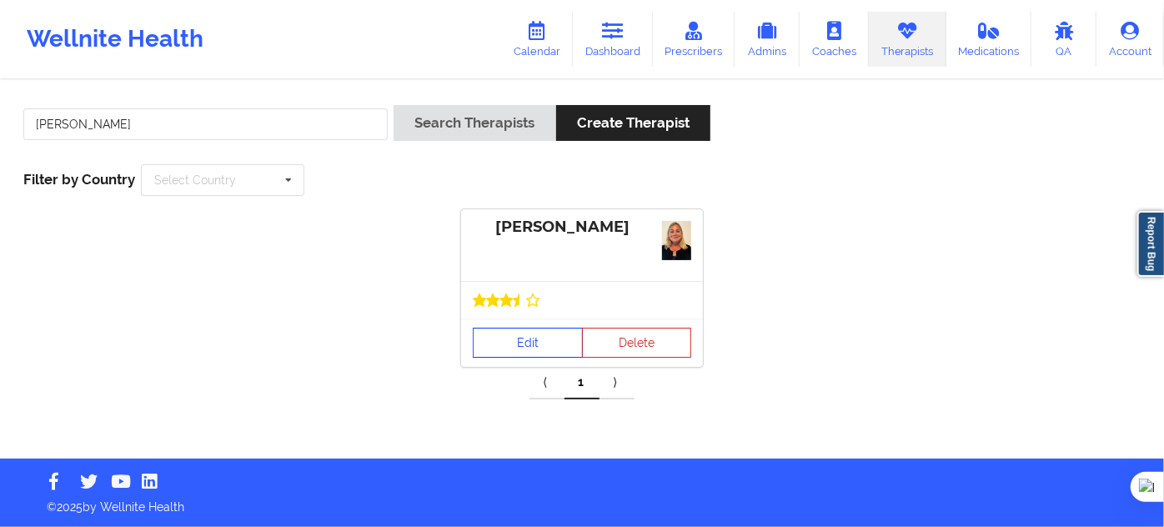
click at [498, 337] on link "Edit" at bounding box center [528, 343] width 110 height 30
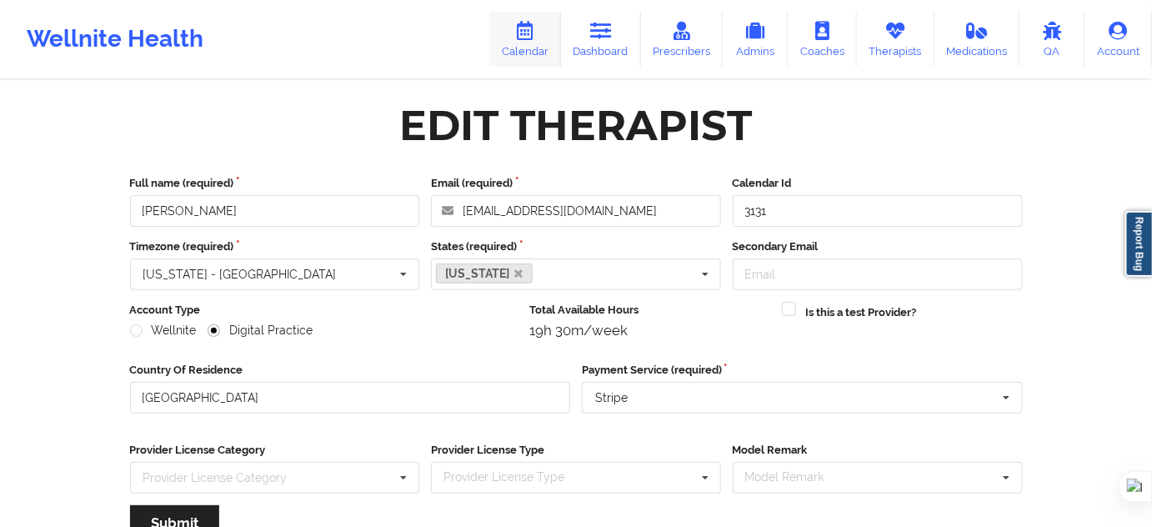
click at [534, 48] on link "Calendar" at bounding box center [525, 39] width 72 height 55
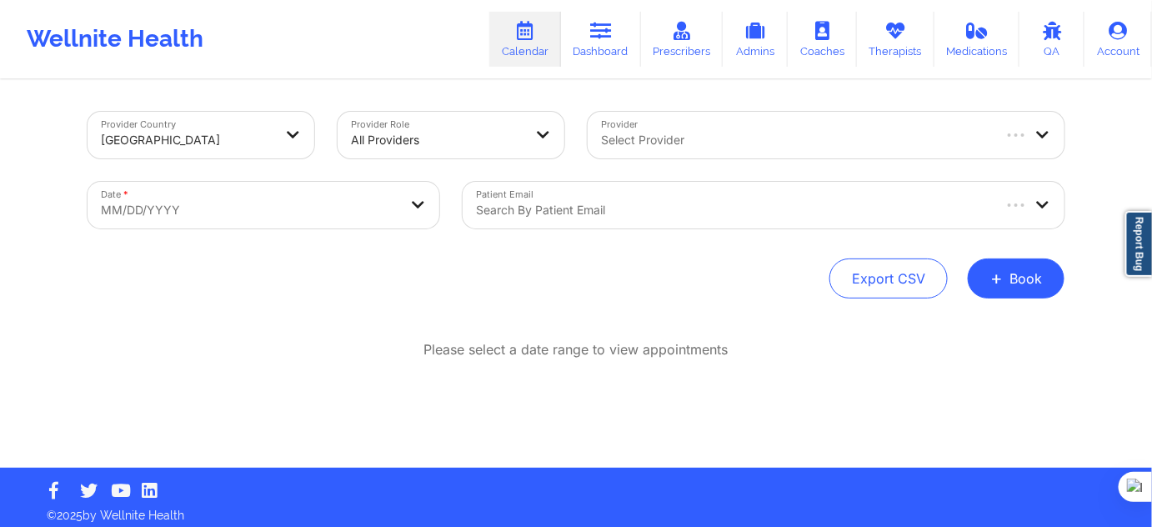
click at [654, 140] on div at bounding box center [795, 140] width 389 height 20
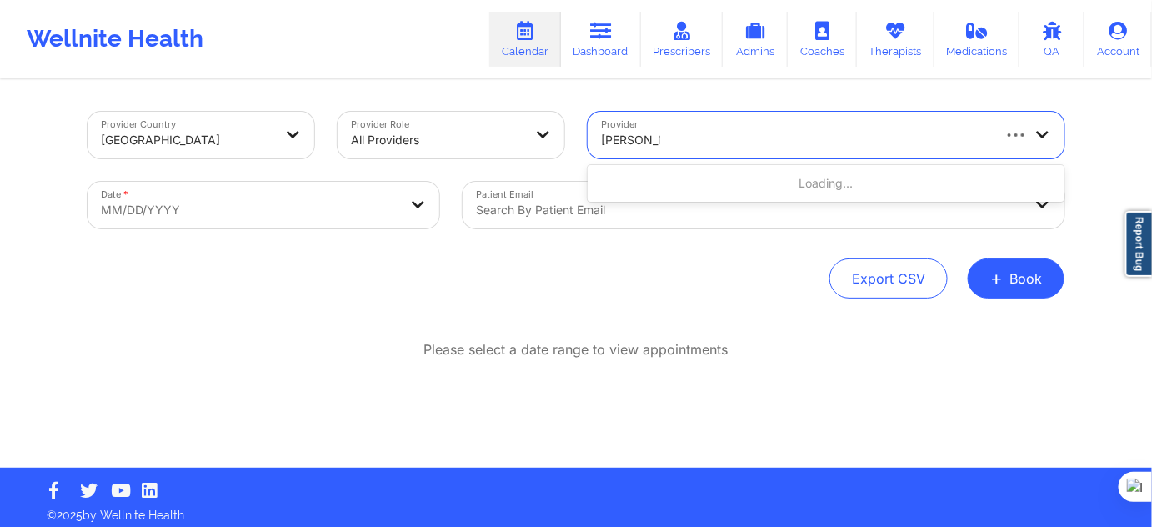
type input "lynda woods"
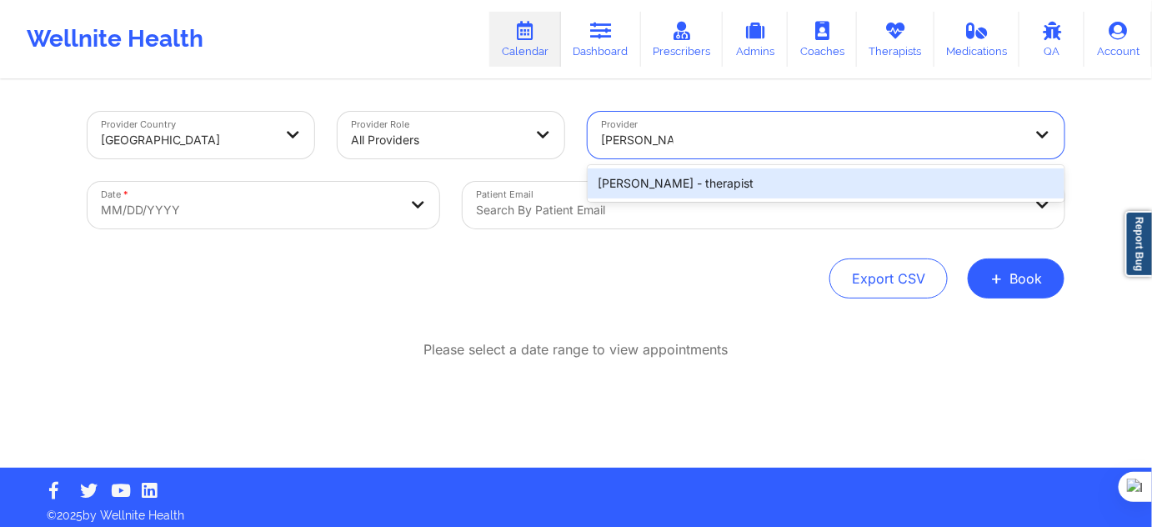
click at [660, 186] on div "Lynda Woods - therapist" at bounding box center [826, 183] width 477 height 30
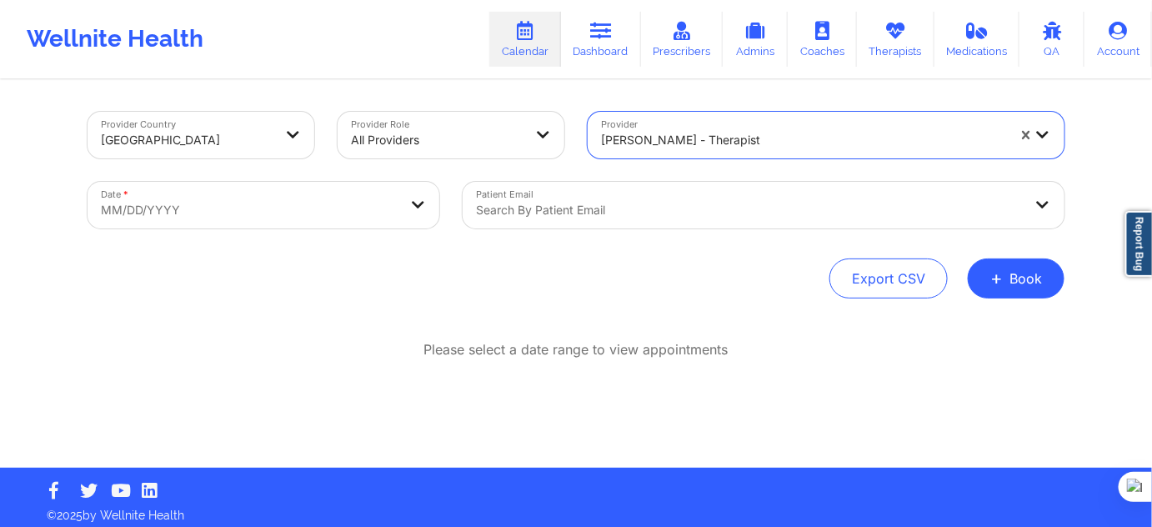
click at [300, 188] on body "Wellnite Health Calendar Dashboard Prescribers Admins Coaches Therapists Medica…" at bounding box center [576, 263] width 1152 height 527
select select "2025-8"
select select "2025-9"
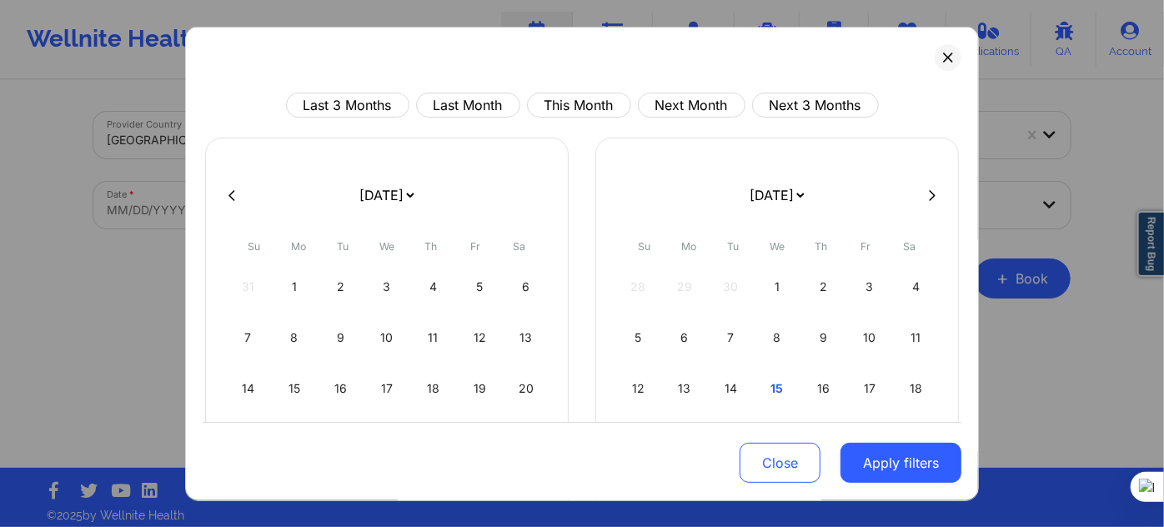
click at [929, 196] on icon at bounding box center [932, 194] width 7 height 13
select select "2025-9"
select select "2025-10"
click at [931, 193] on button at bounding box center [932, 195] width 17 height 14
select select "2025-10"
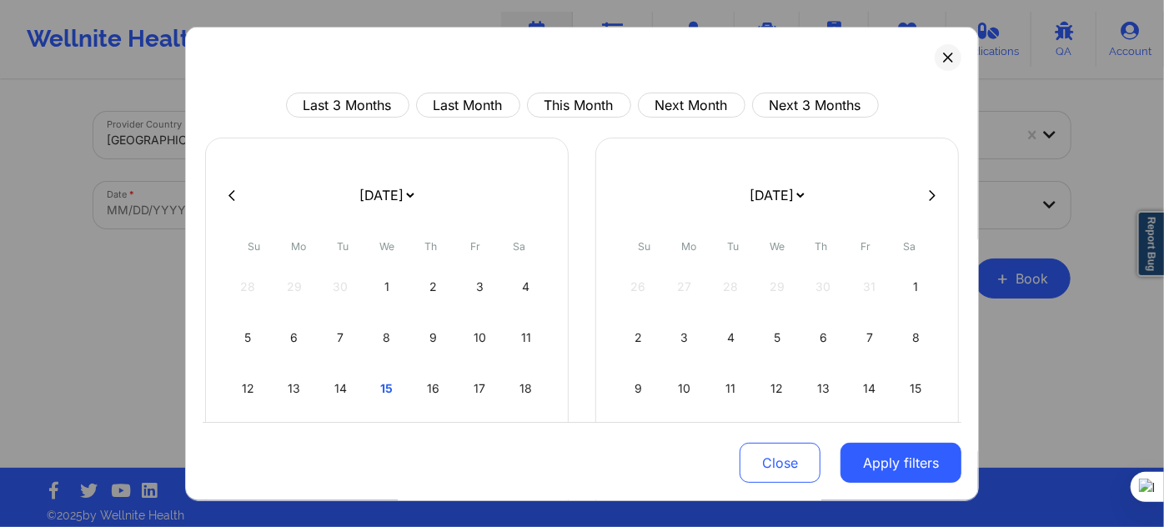
select select "2025-11"
click at [678, 276] on div "1" at bounding box center [685, 286] width 43 height 47
select select "2025-11"
select select "2026-0"
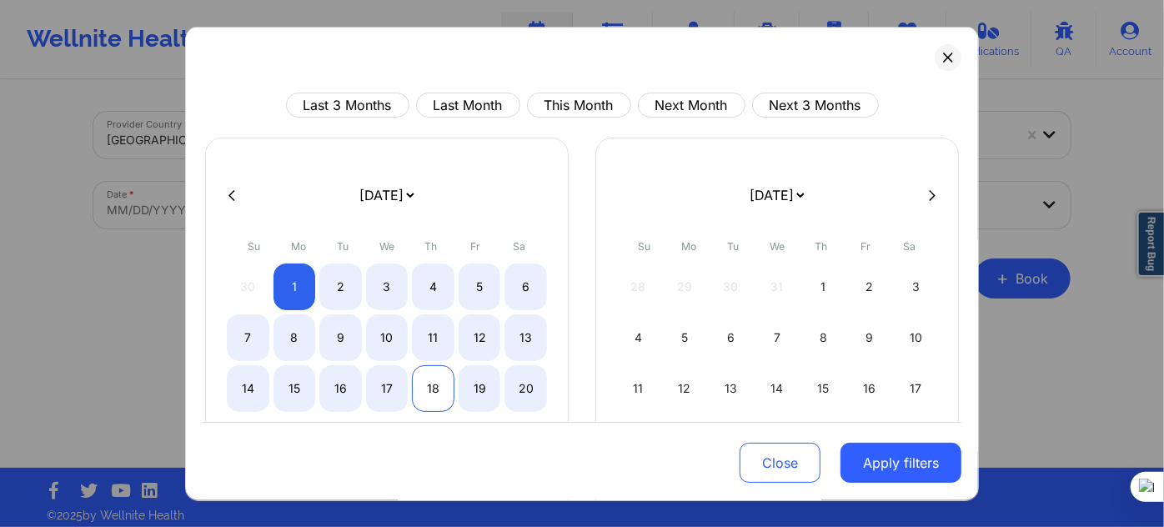
select select "2025-11"
select select "2026-0"
select select "2025-11"
select select "2026-0"
click at [382, 379] on div "17" at bounding box center [387, 388] width 43 height 47
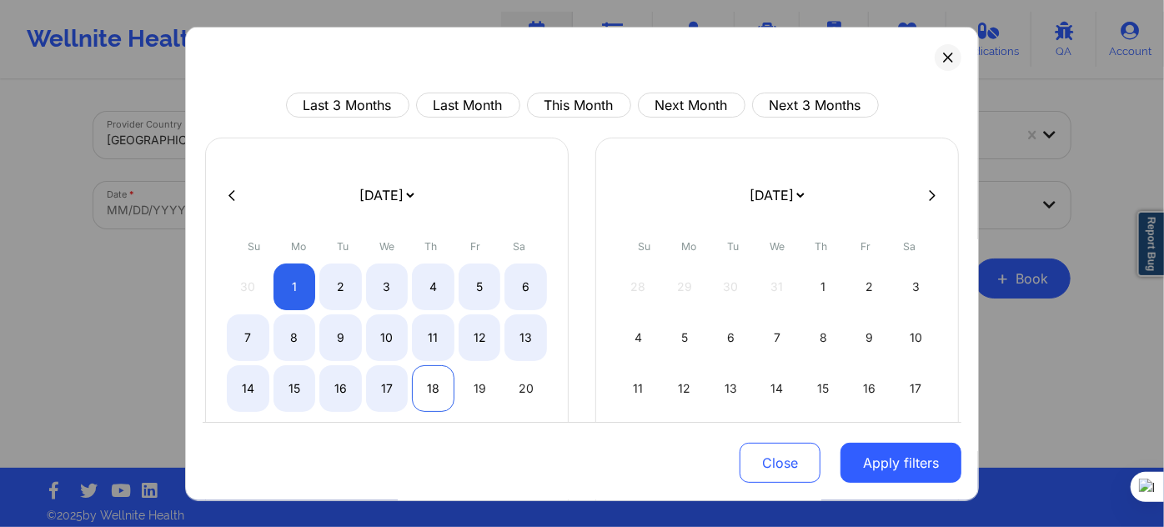
select select "2025-11"
select select "2026-0"
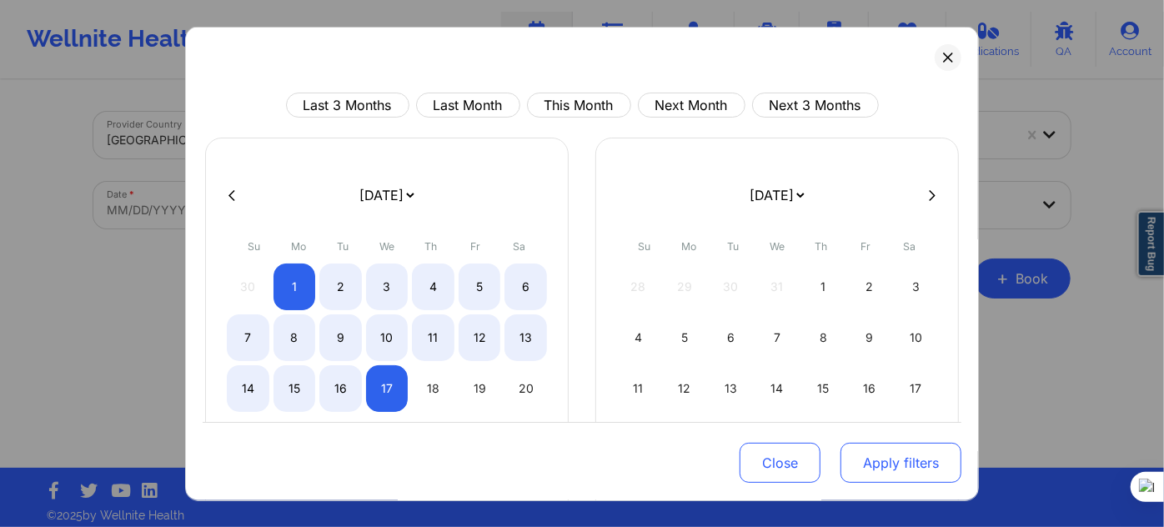
click at [844, 452] on button "Apply filters" at bounding box center [900, 463] width 121 height 40
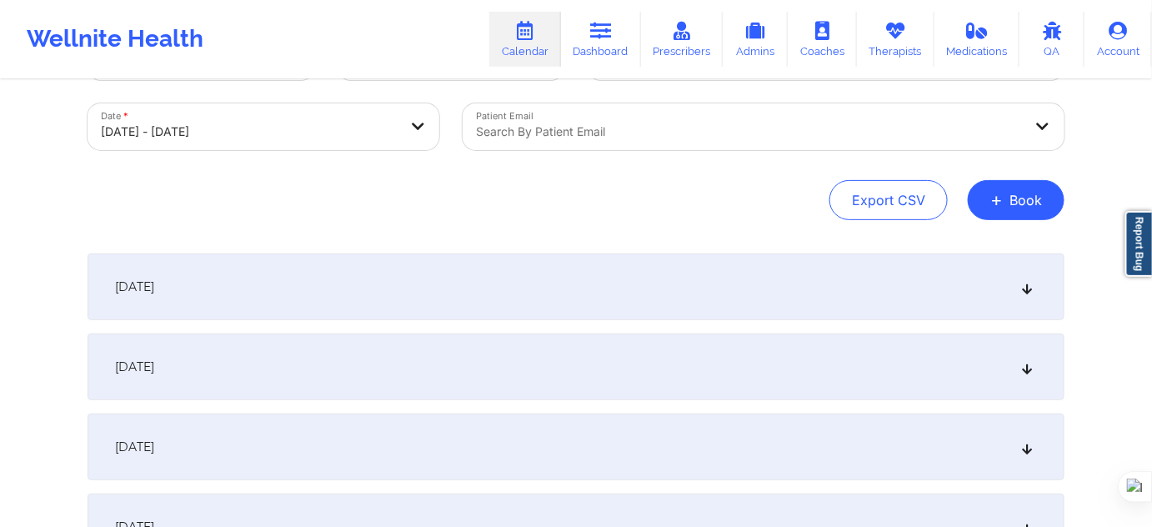
scroll to position [151, 0]
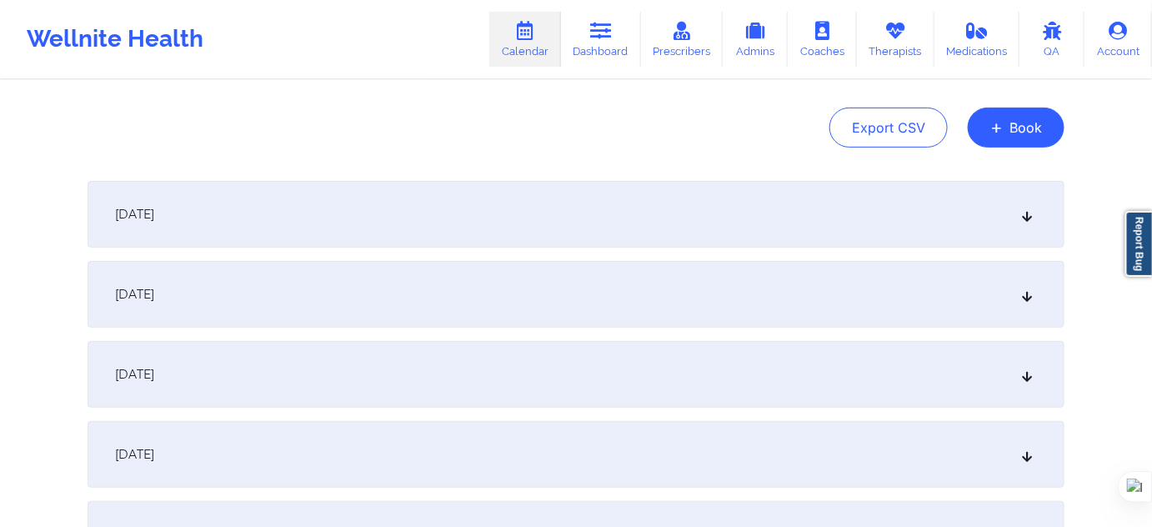
drag, startPoint x: 248, startPoint y: 295, endPoint x: 287, endPoint y: 261, distance: 51.4
click at [248, 295] on div "December 2, 2025" at bounding box center [576, 294] width 977 height 67
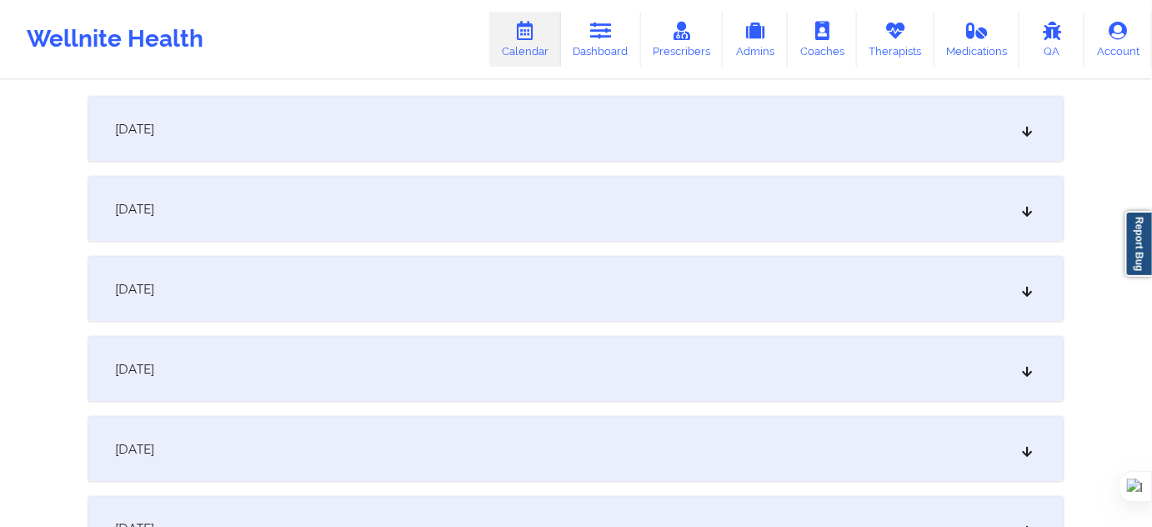
scroll to position [682, 0]
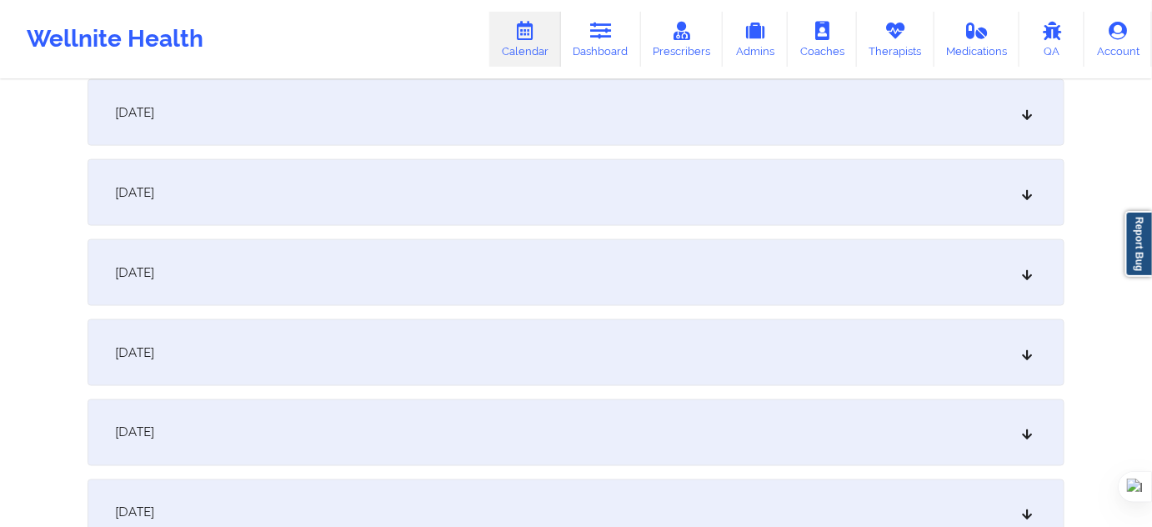
click at [227, 501] on div "December 9, 2025" at bounding box center [576, 512] width 977 height 67
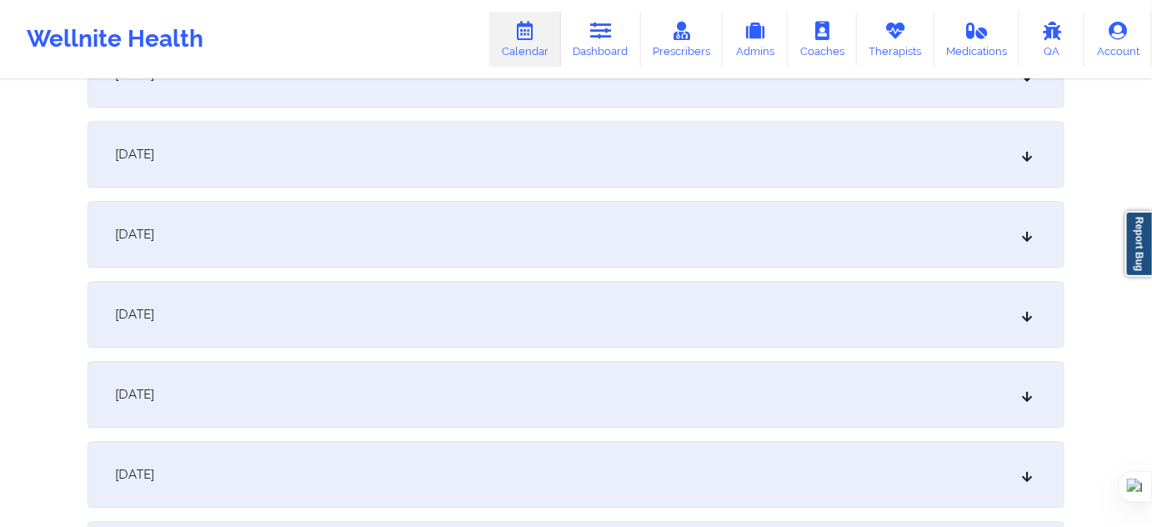
scroll to position [1440, 0]
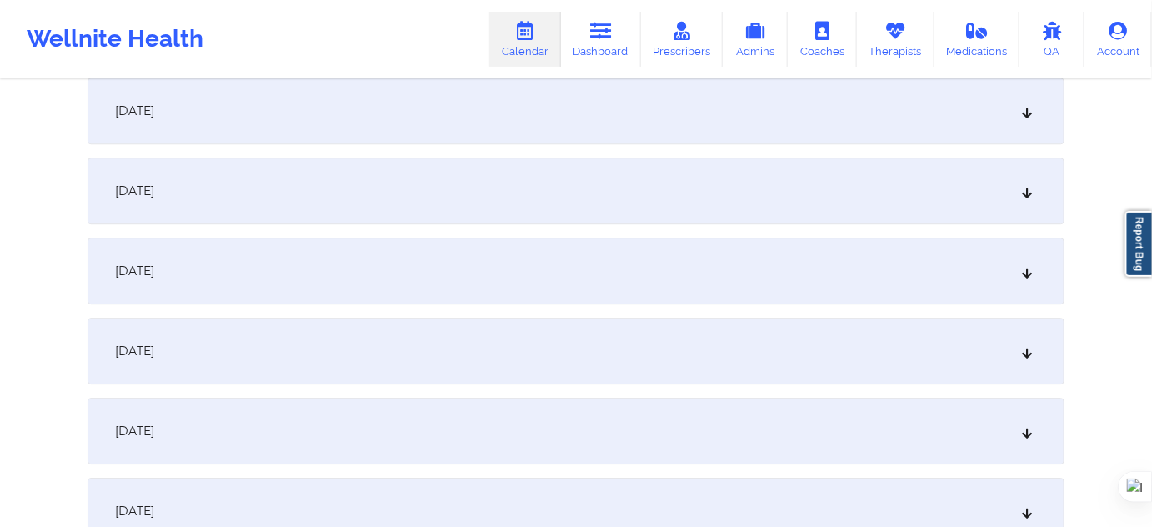
click at [228, 421] on div "December 16, 2025" at bounding box center [576, 431] width 977 height 67
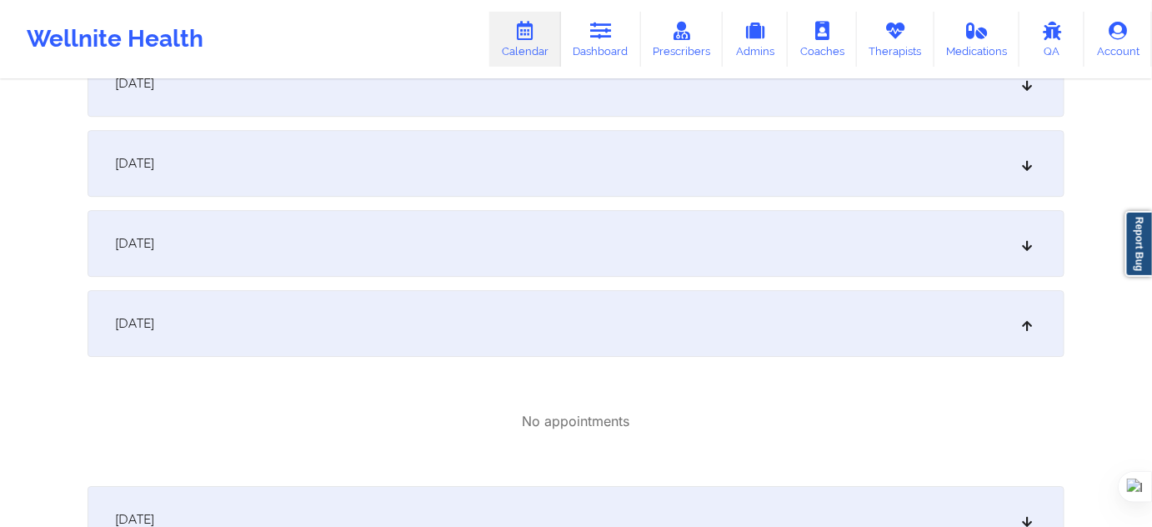
scroll to position [1668, 0]
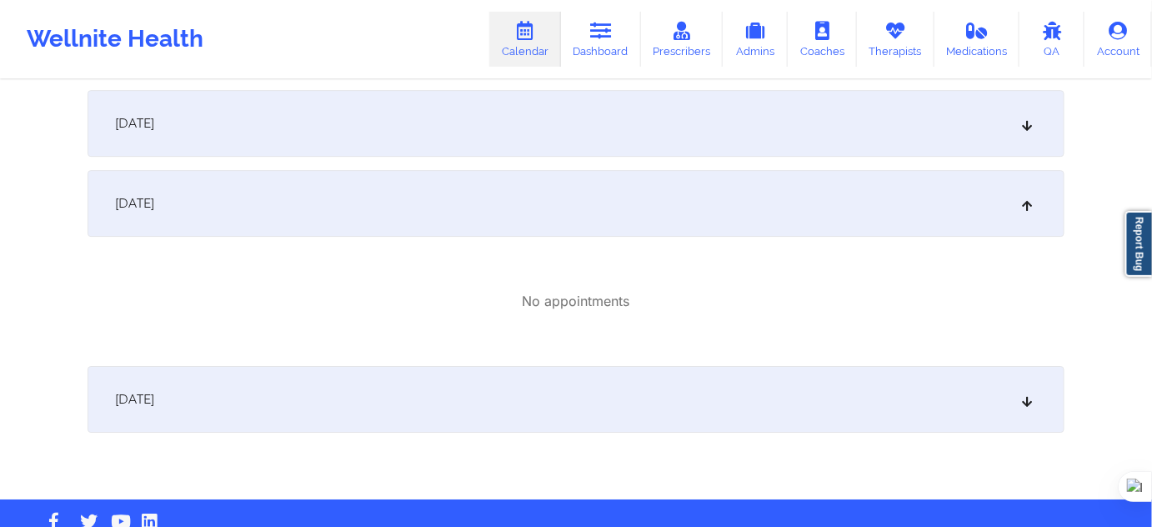
click at [531, 42] on link "Calendar" at bounding box center [525, 39] width 72 height 55
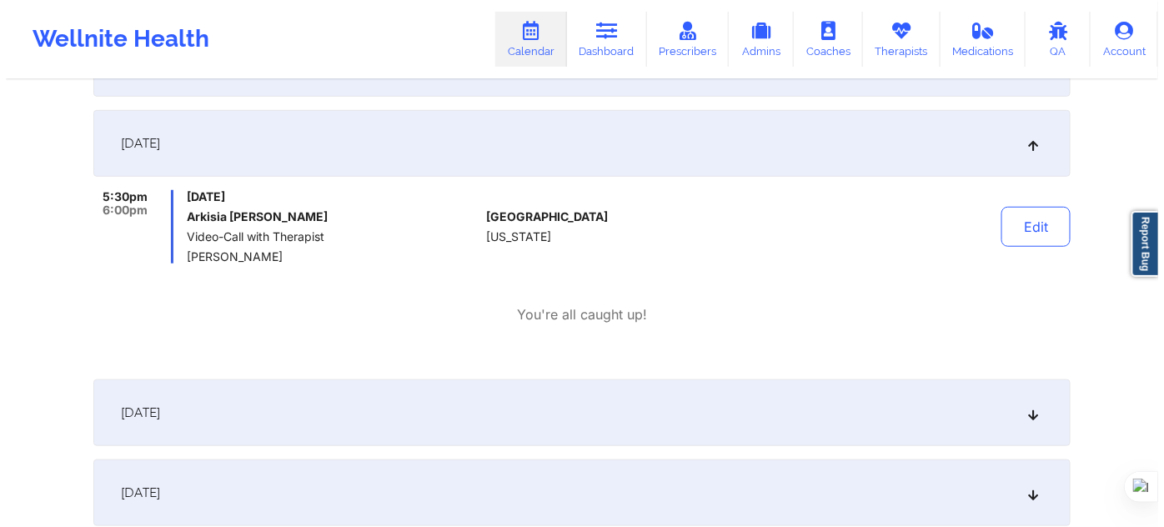
scroll to position [0, 0]
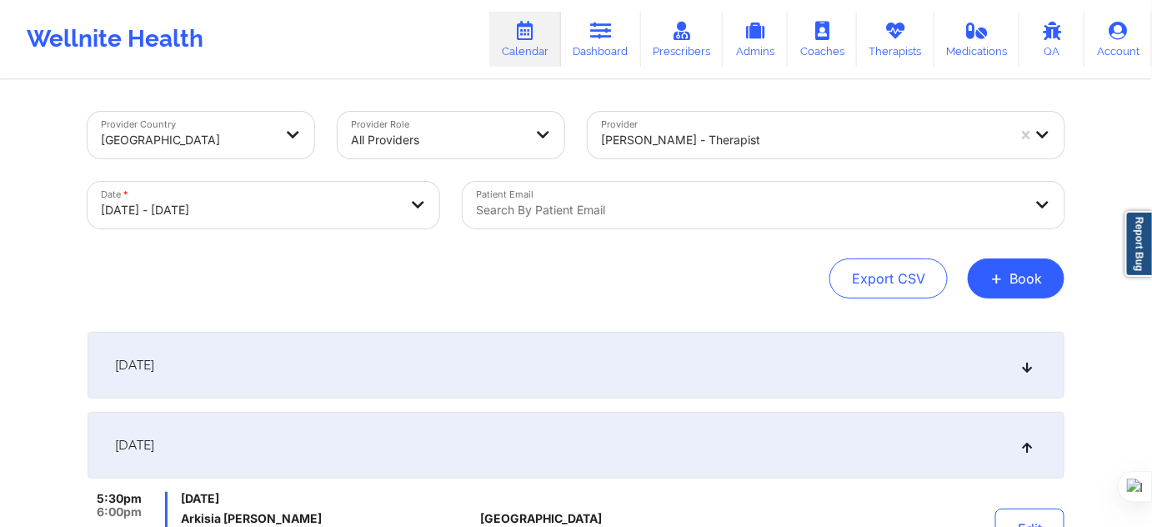
click at [744, 143] on div at bounding box center [803, 140] width 405 height 20
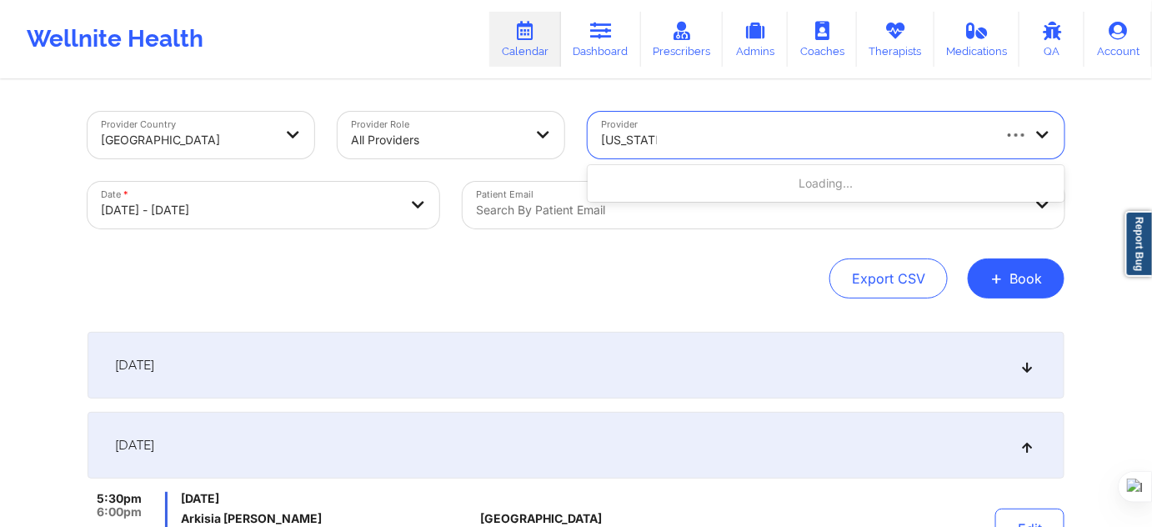
type input "virginia gib"
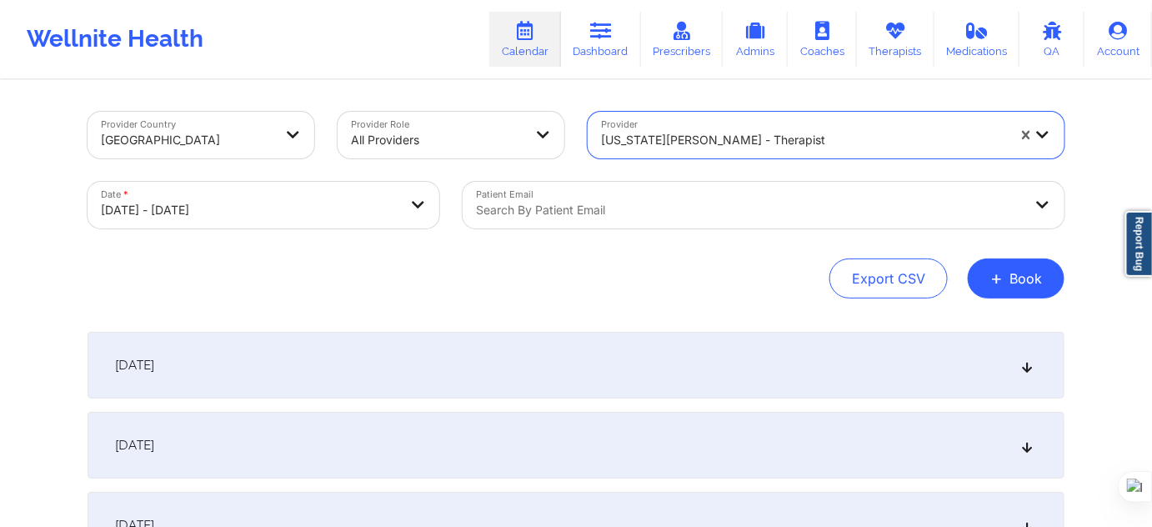
select select "2025-11"
select select "2026-0"
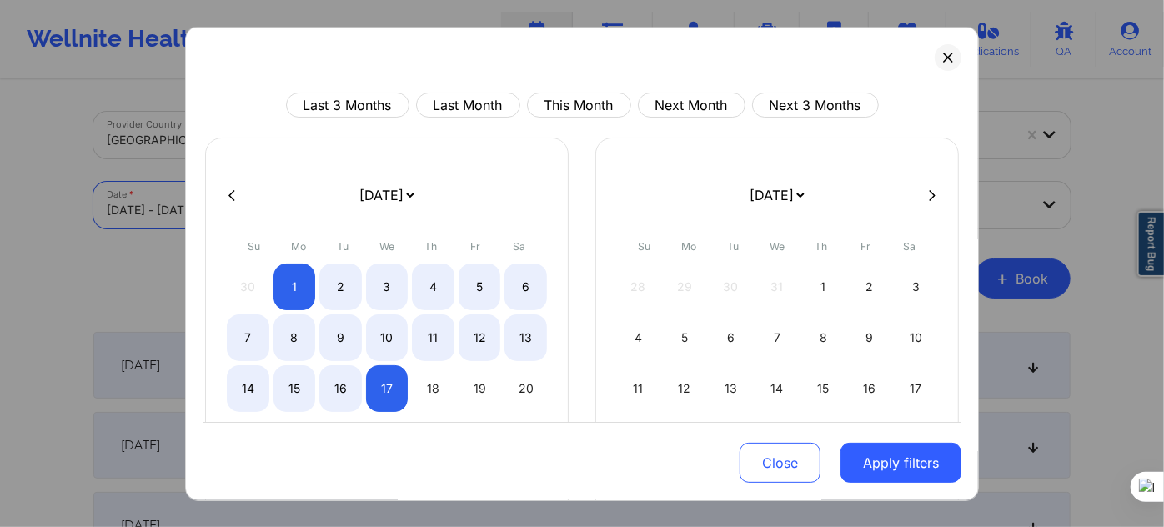
click at [231, 199] on icon at bounding box center [231, 194] width 7 height 13
select select "2025-10"
select select "2025-11"
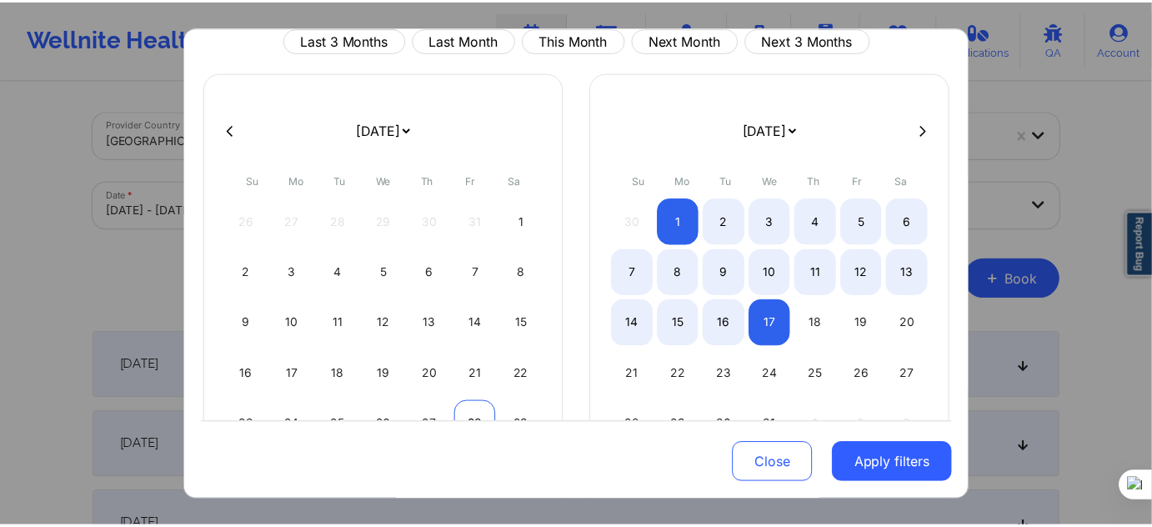
scroll to position [151, 0]
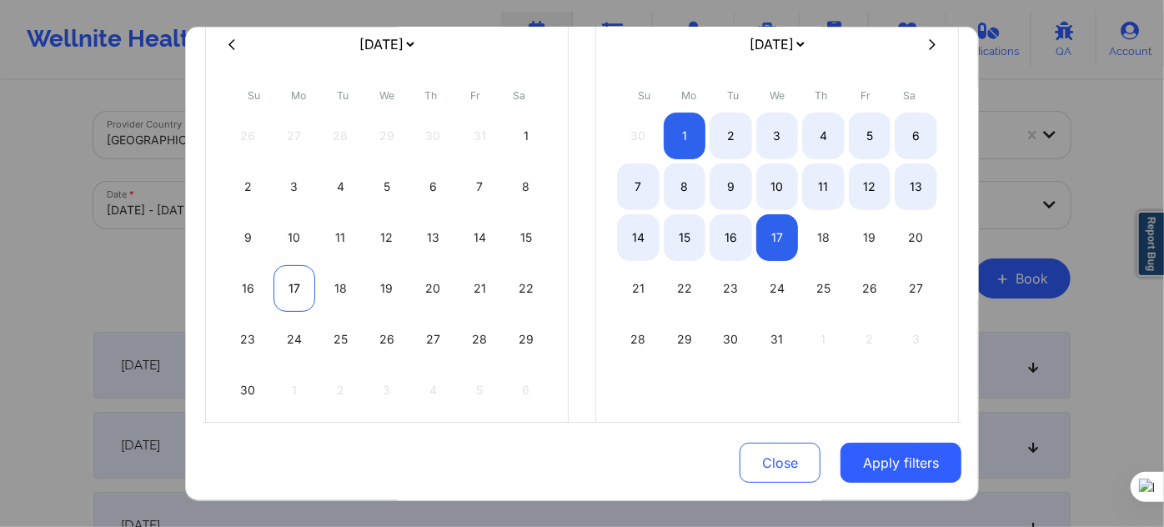
click at [295, 289] on div "17" at bounding box center [294, 288] width 43 height 47
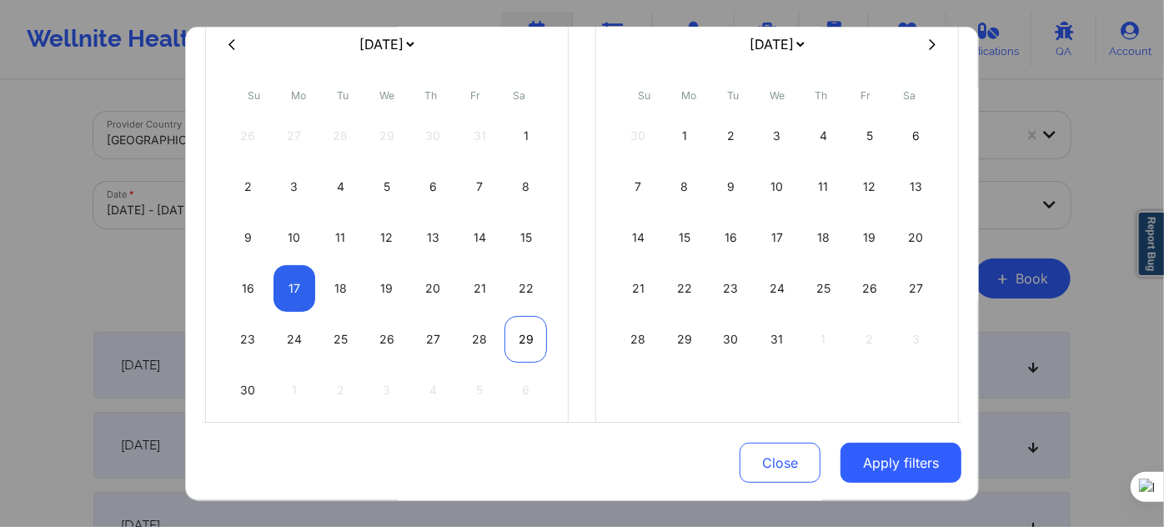
select select "2025-10"
select select "2025-11"
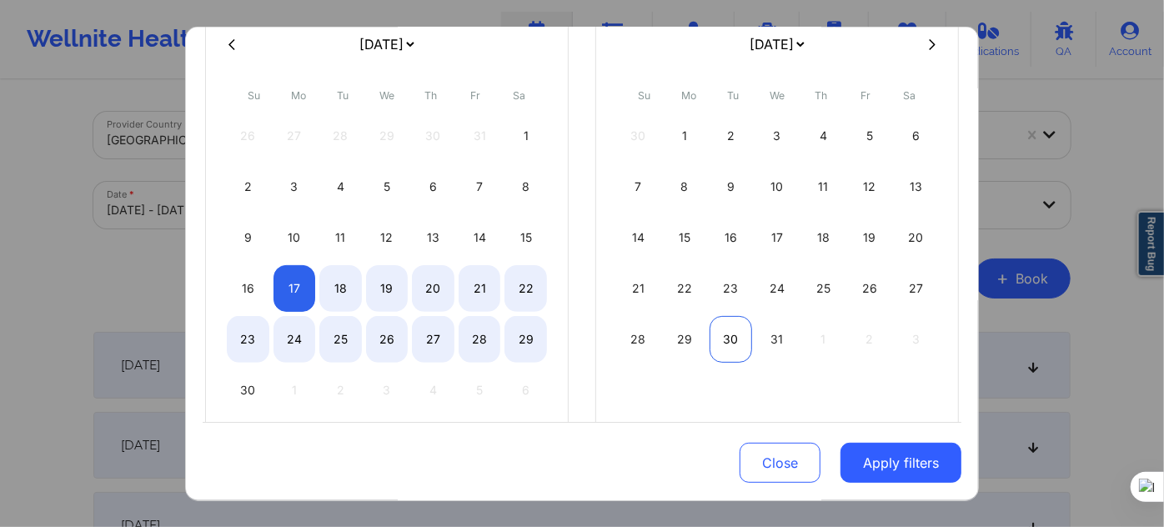
select select "2025-10"
select select "2025-11"
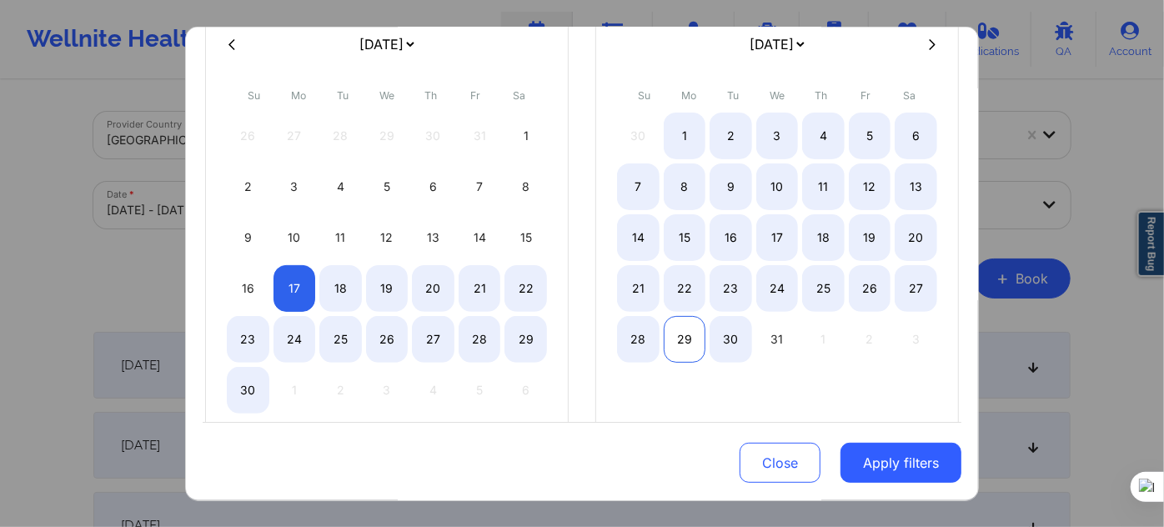
select select "2025-10"
select select "2025-11"
click at [691, 339] on div "29" at bounding box center [685, 339] width 43 height 47
select select "2025-10"
select select "2025-11"
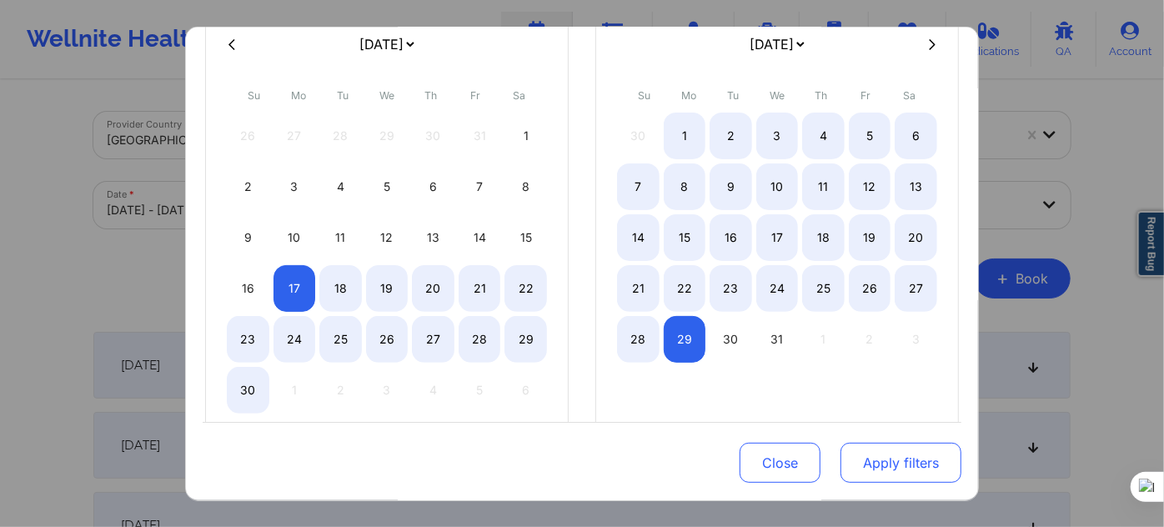
click at [902, 467] on button "Apply filters" at bounding box center [900, 463] width 121 height 40
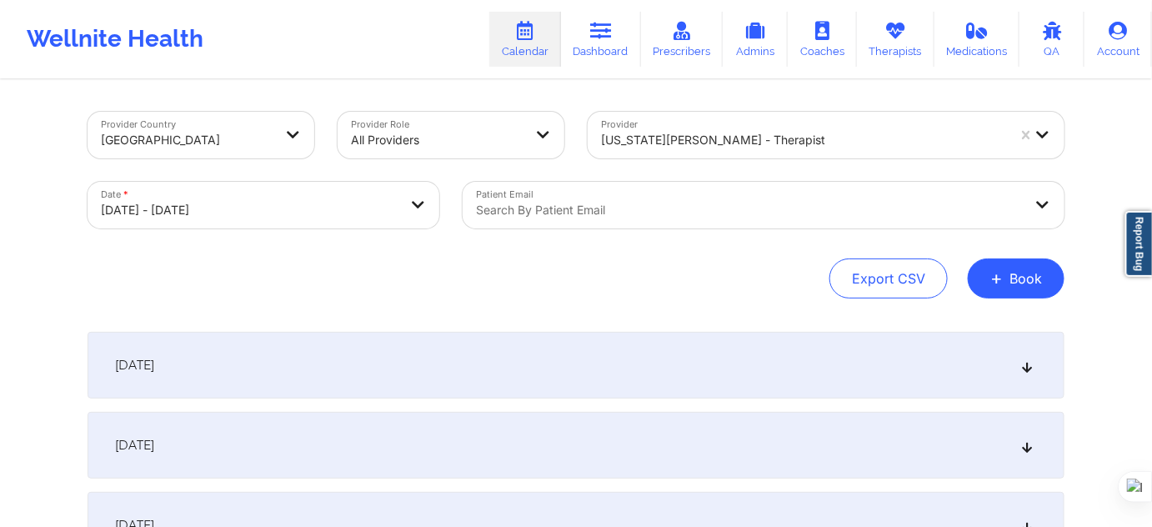
click at [504, 210] on div at bounding box center [749, 210] width 547 height 20
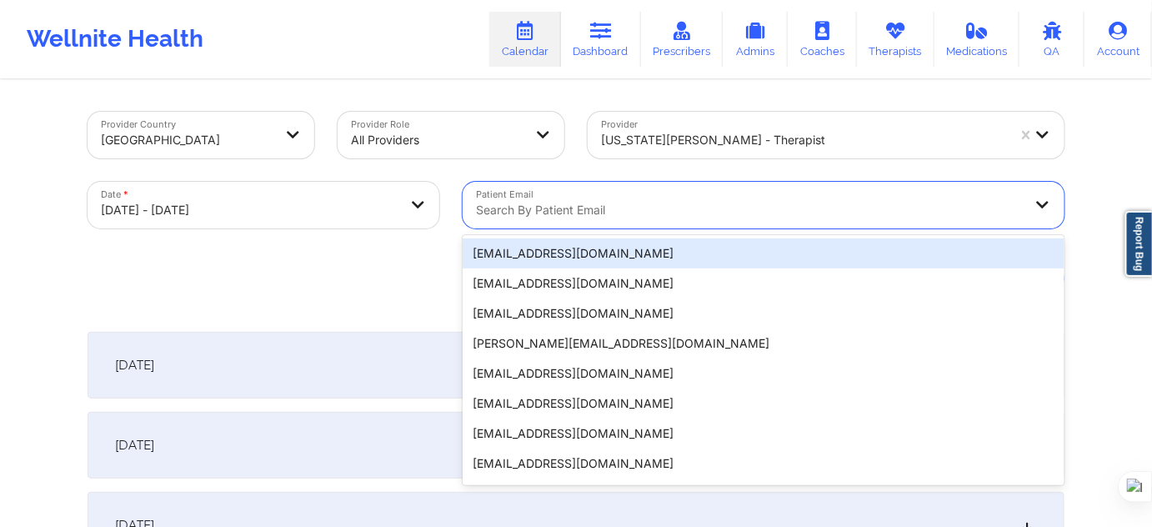
paste input "zestevez5@icloud.com"
type input "zestevez5@icloud.com"
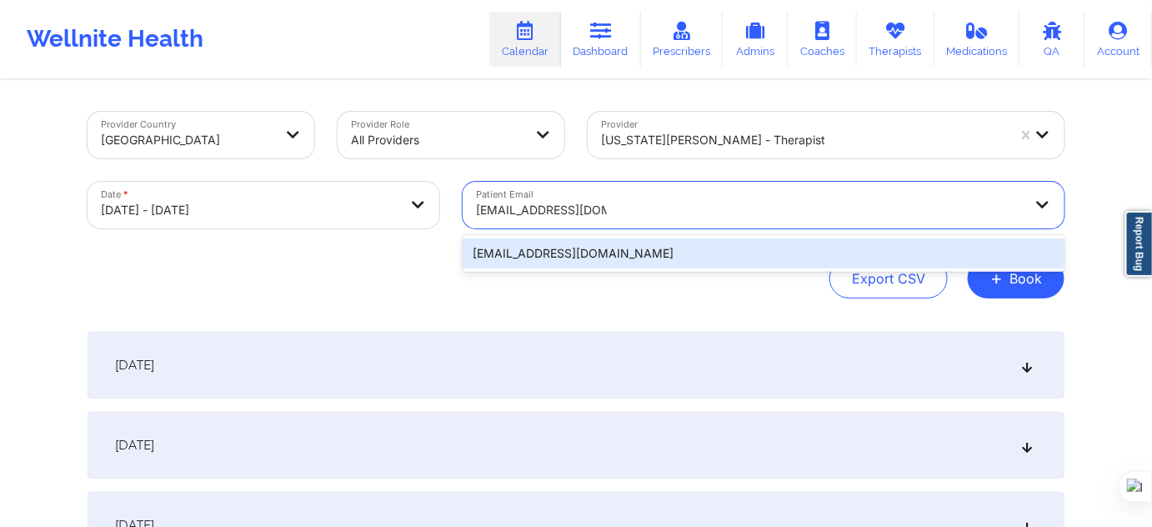
click at [694, 260] on div "zestevez5@icloud.com" at bounding box center [764, 253] width 602 height 30
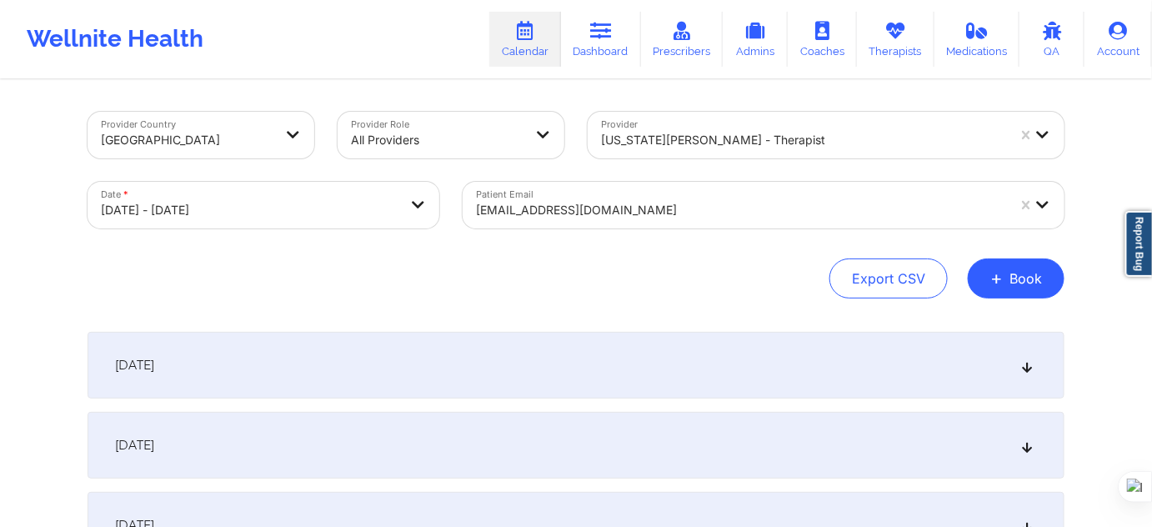
click at [284, 283] on div "Export CSV + Book" at bounding box center [576, 278] width 977 height 40
click at [284, 354] on div "November 17, 2025" at bounding box center [576, 365] width 977 height 67
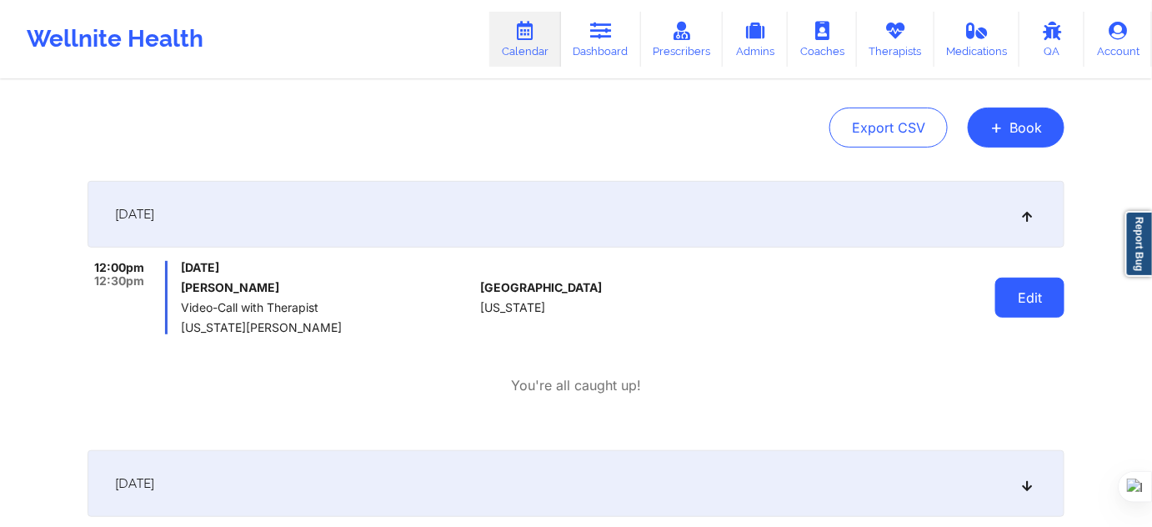
click at [1015, 295] on button "Edit" at bounding box center [1030, 298] width 69 height 40
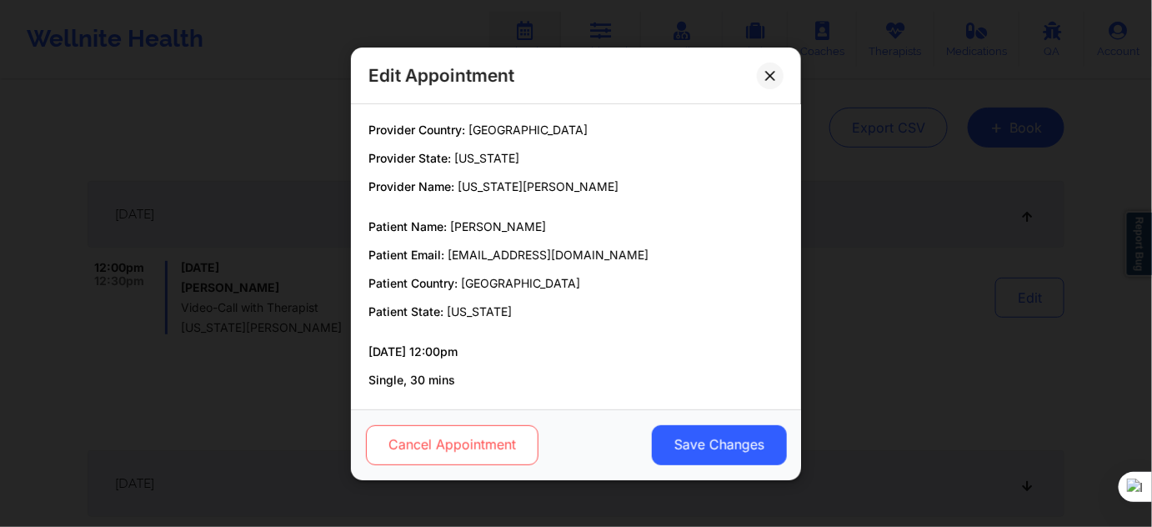
click at [487, 434] on button "Cancel Appointment" at bounding box center [452, 444] width 173 height 40
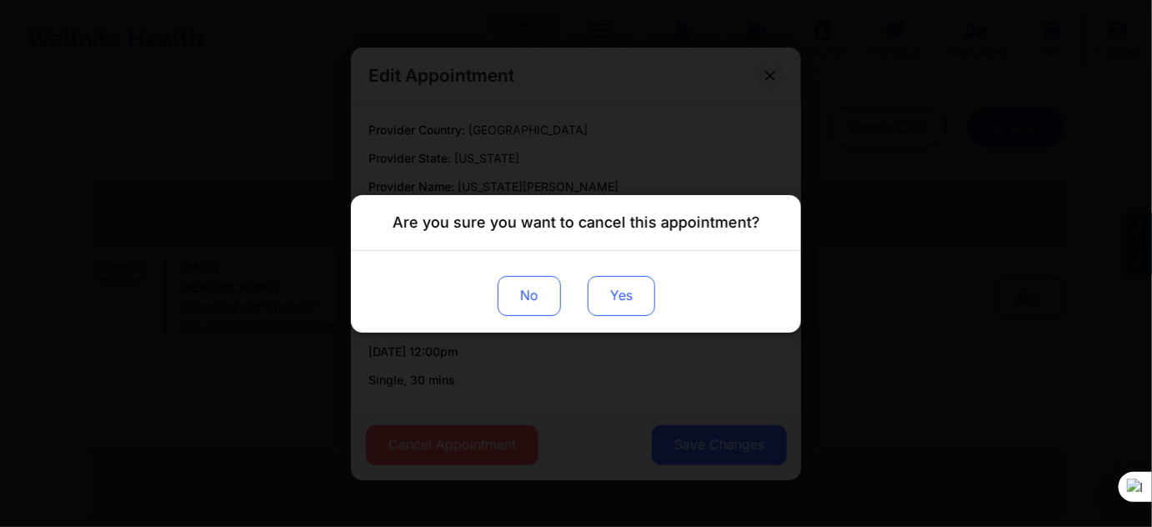
click at [626, 299] on button "Yes" at bounding box center [622, 295] width 68 height 40
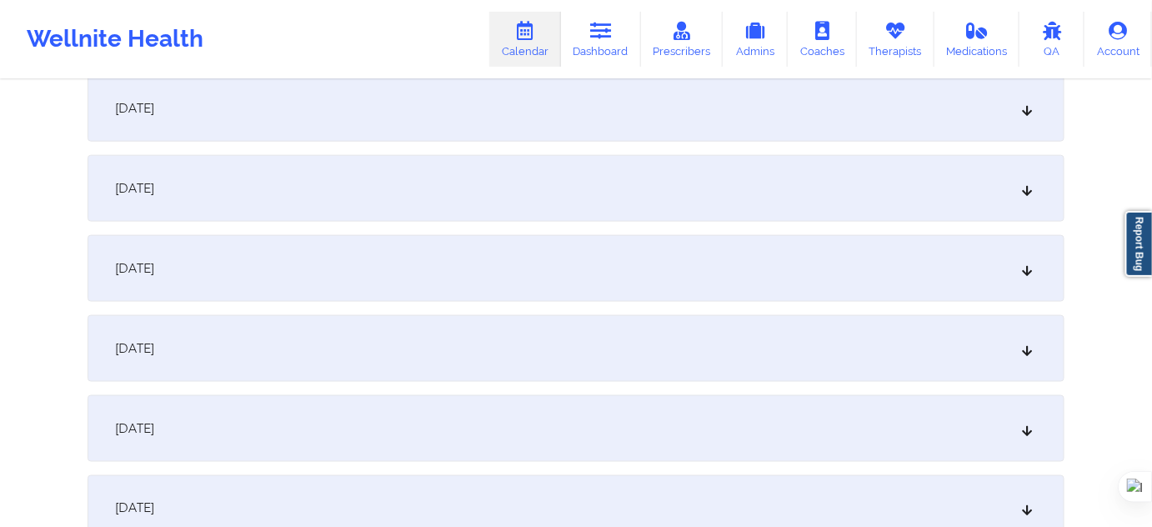
scroll to position [682, 0]
click at [237, 357] on div "November 23, 2025" at bounding box center [576, 352] width 977 height 67
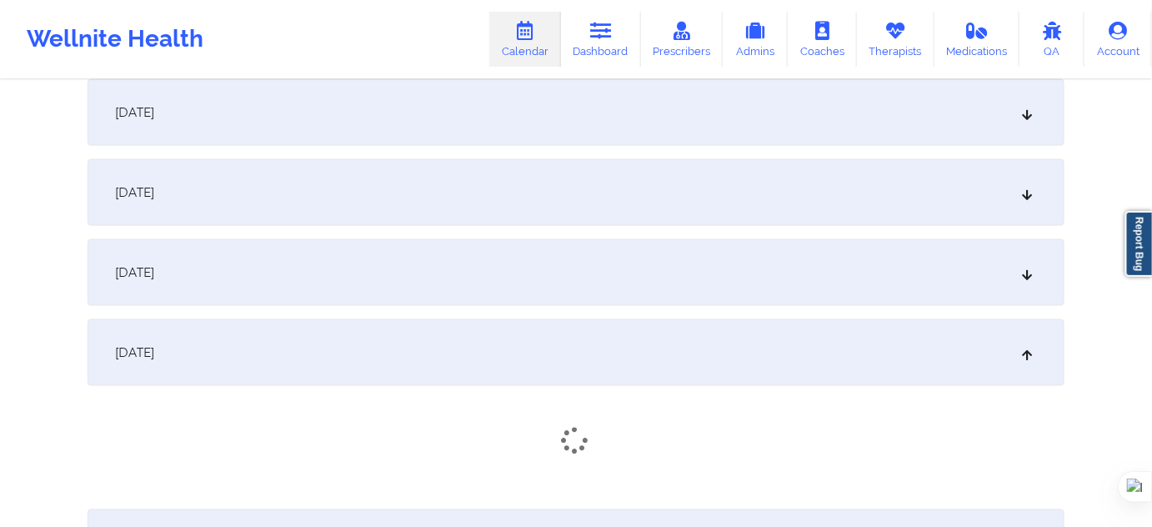
click at [268, 350] on div "November 23, 2025" at bounding box center [576, 352] width 977 height 67
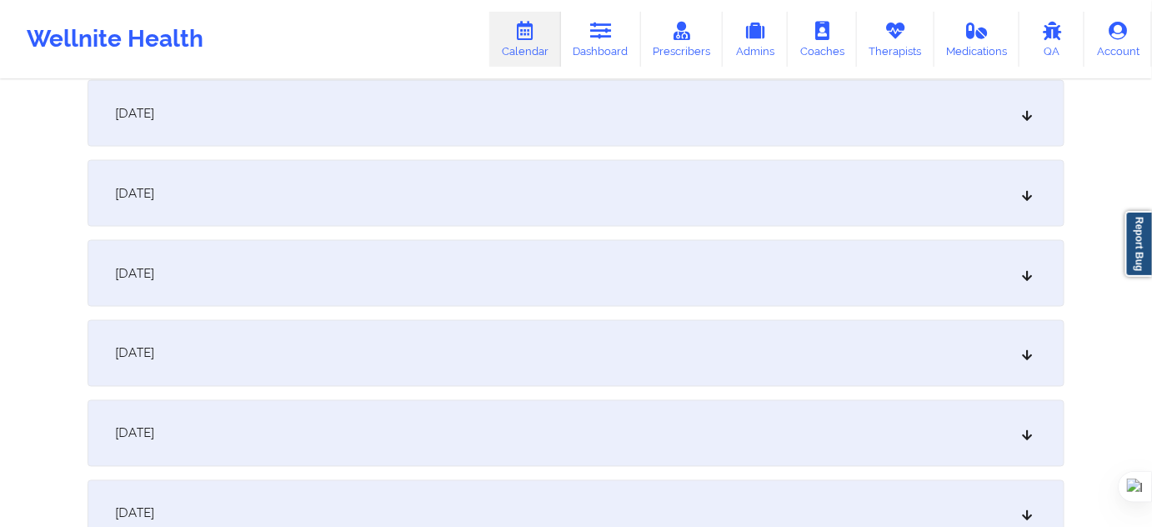
scroll to position [834, 0]
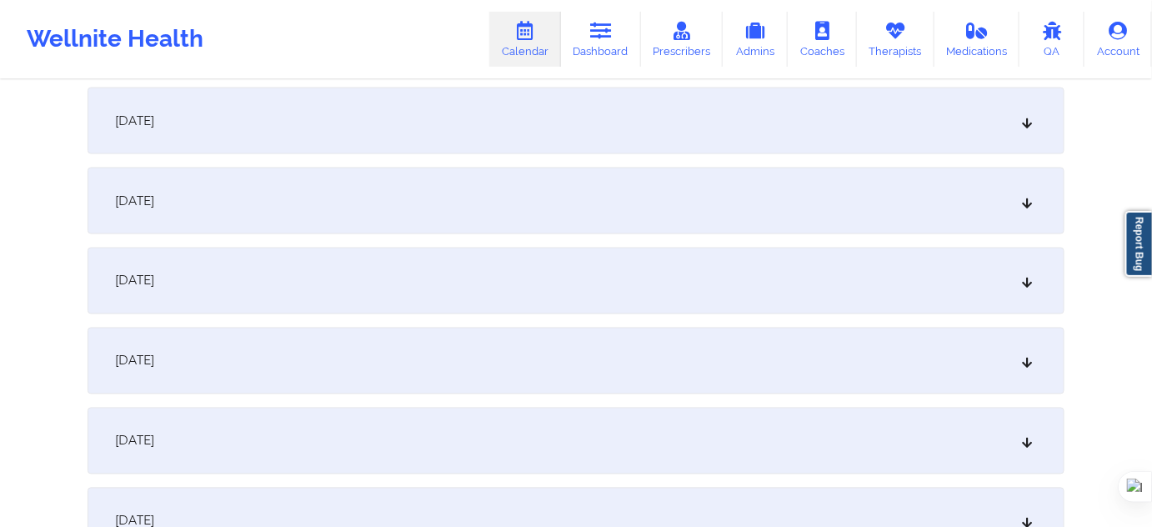
click at [253, 273] on div "November 24, 2025" at bounding box center [576, 281] width 977 height 67
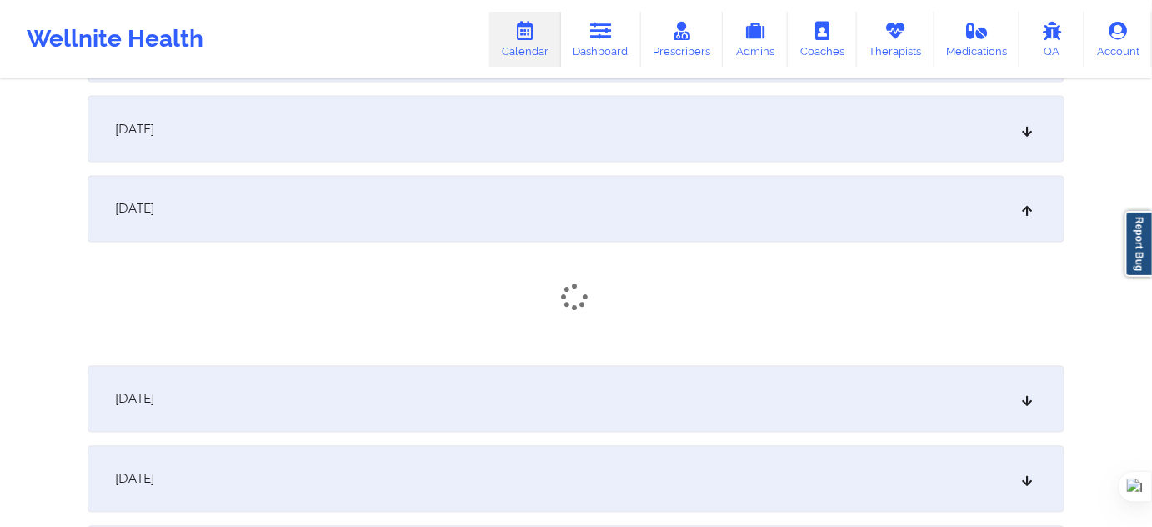
scroll to position [985, 0]
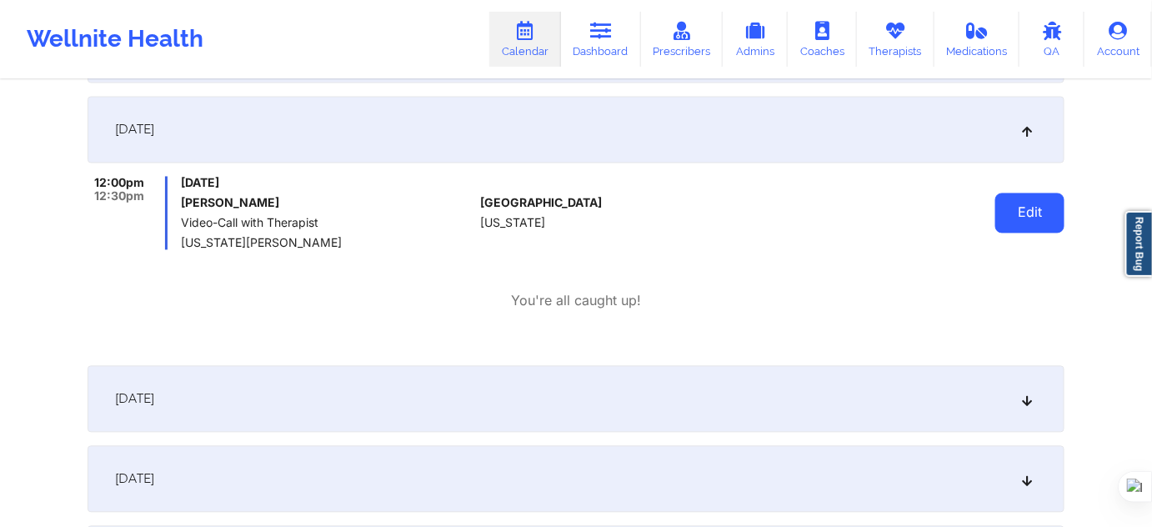
click at [1026, 214] on button "Edit" at bounding box center [1030, 213] width 69 height 40
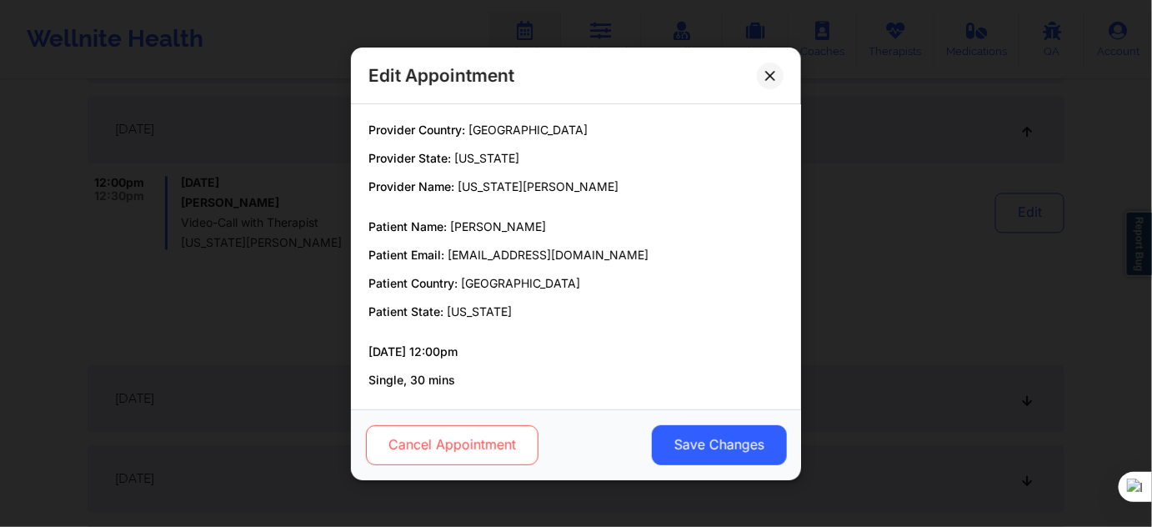
click at [469, 435] on button "Cancel Appointment" at bounding box center [452, 444] width 173 height 40
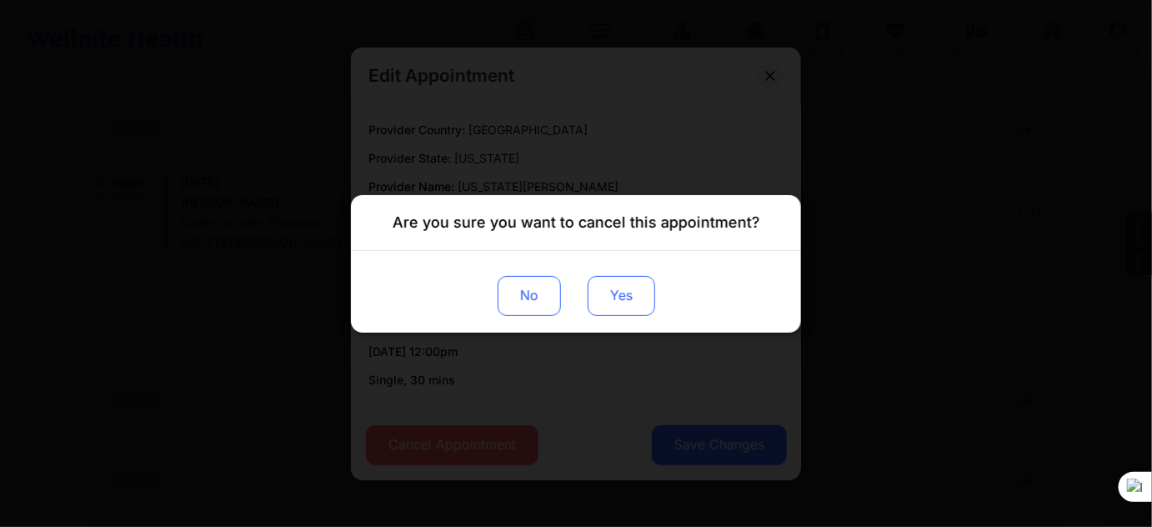
click at [625, 297] on button "Yes" at bounding box center [622, 295] width 68 height 40
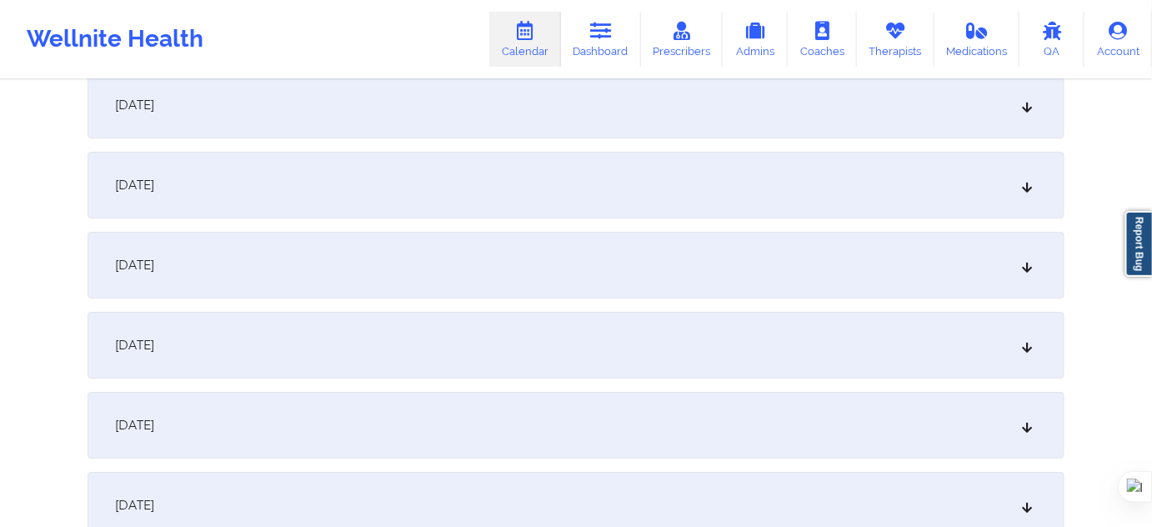
scroll to position [1668, 0]
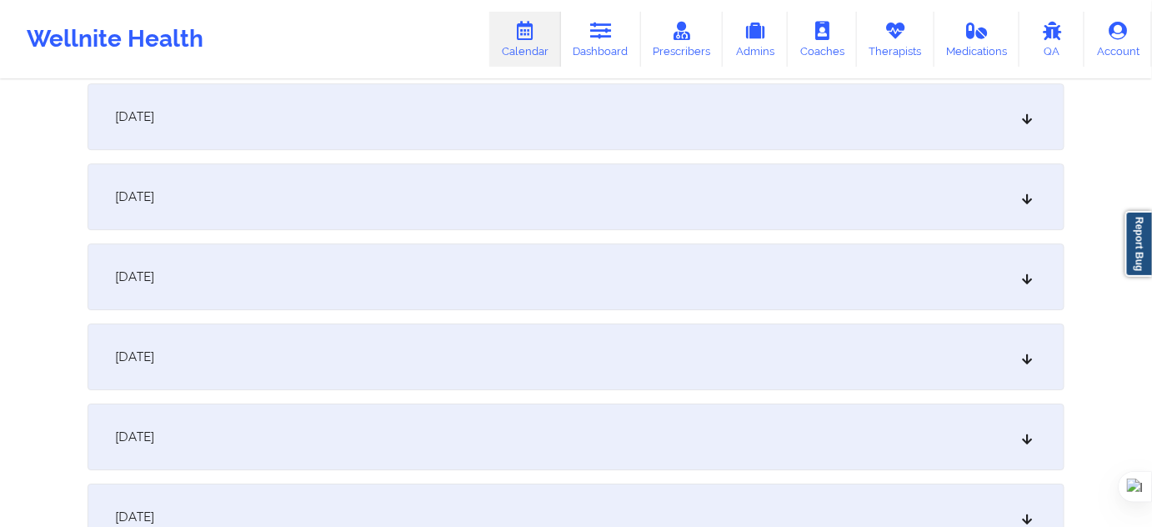
drag, startPoint x: 304, startPoint y: 195, endPoint x: 342, endPoint y: 186, distance: 38.6
click at [304, 195] on div "December 1, 2025" at bounding box center [576, 196] width 977 height 67
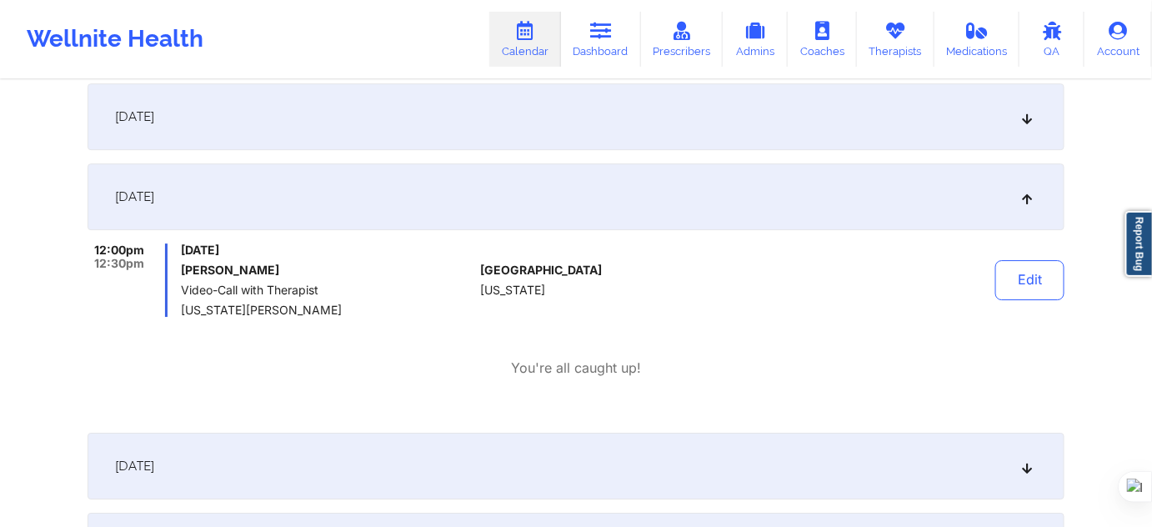
click at [1011, 293] on button "Edit" at bounding box center [1030, 280] width 69 height 40
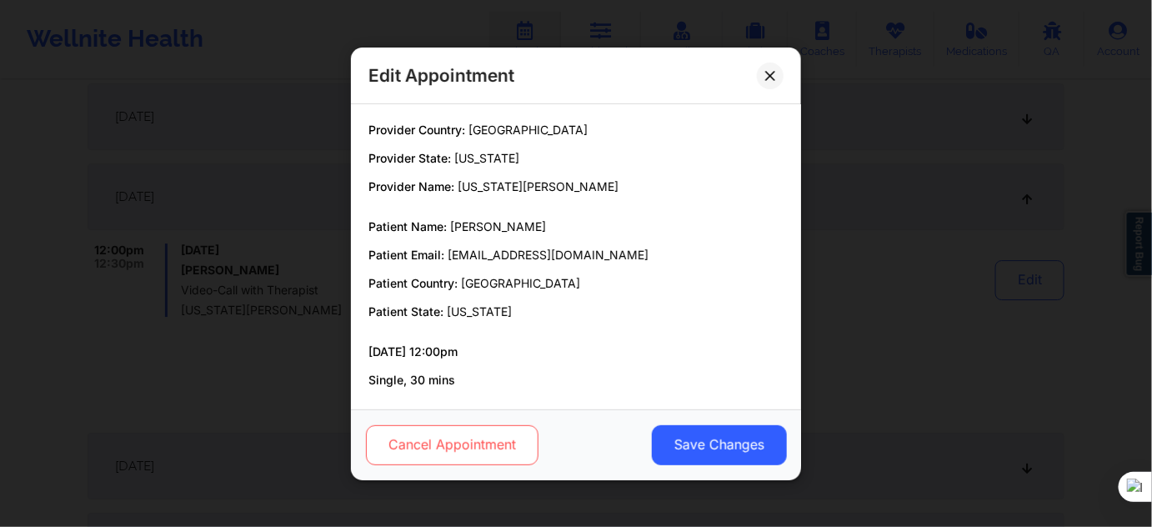
click at [454, 433] on button "Cancel Appointment" at bounding box center [452, 444] width 173 height 40
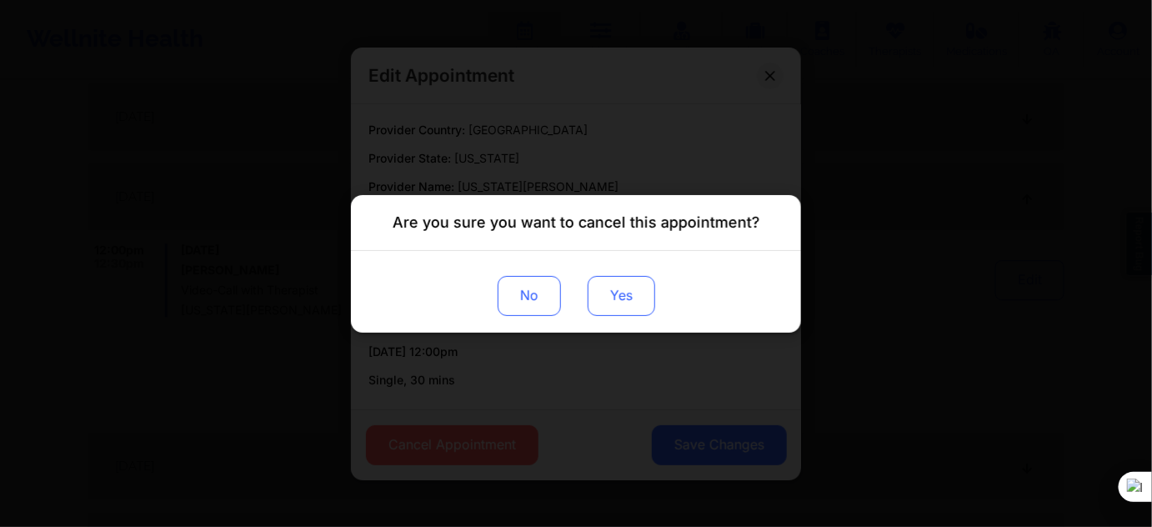
click at [623, 304] on button "Yes" at bounding box center [622, 295] width 68 height 40
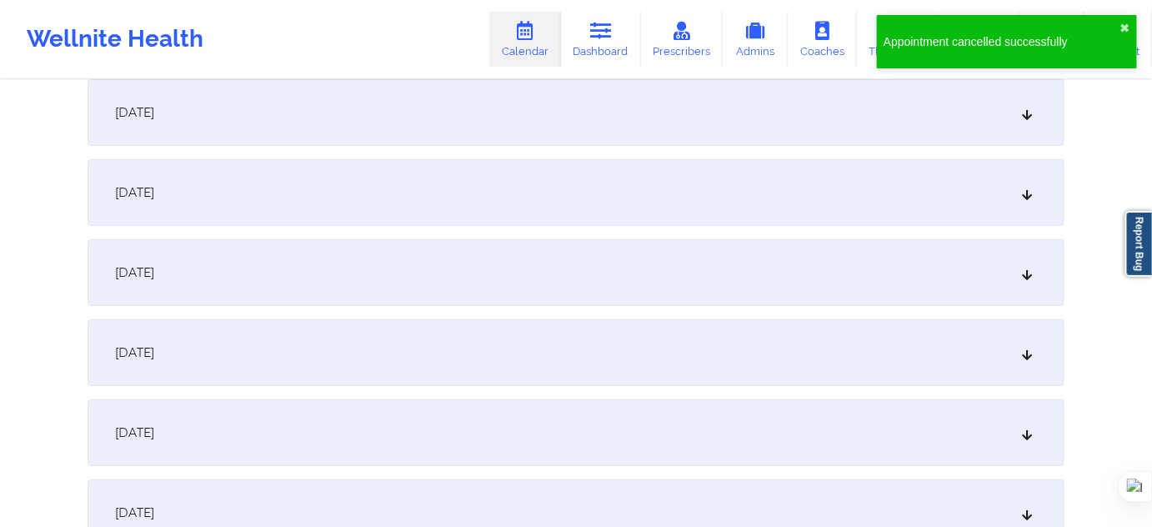
scroll to position [2274, 0]
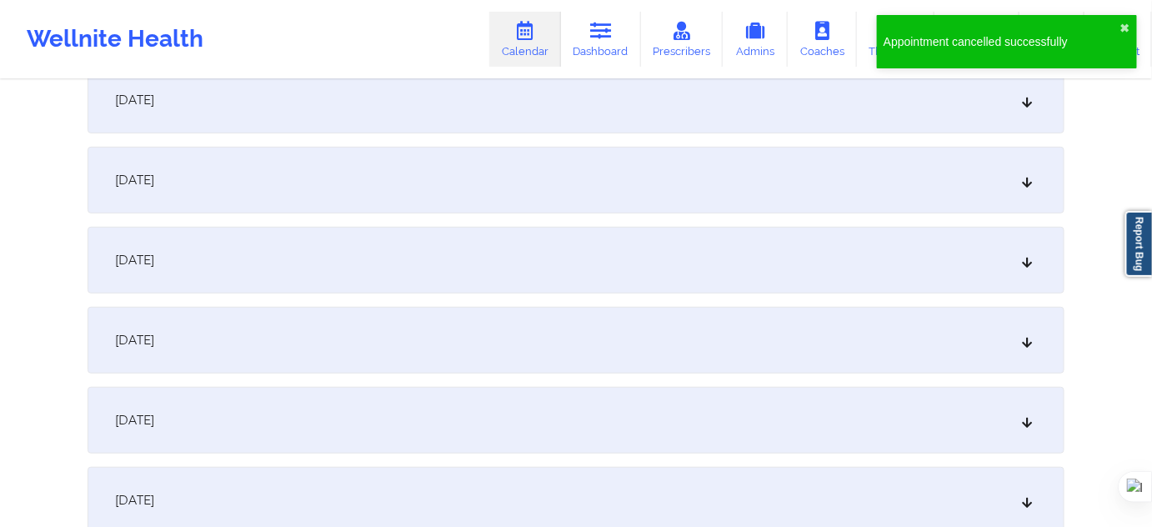
click at [291, 350] on div "December 8, 2025" at bounding box center [576, 340] width 977 height 67
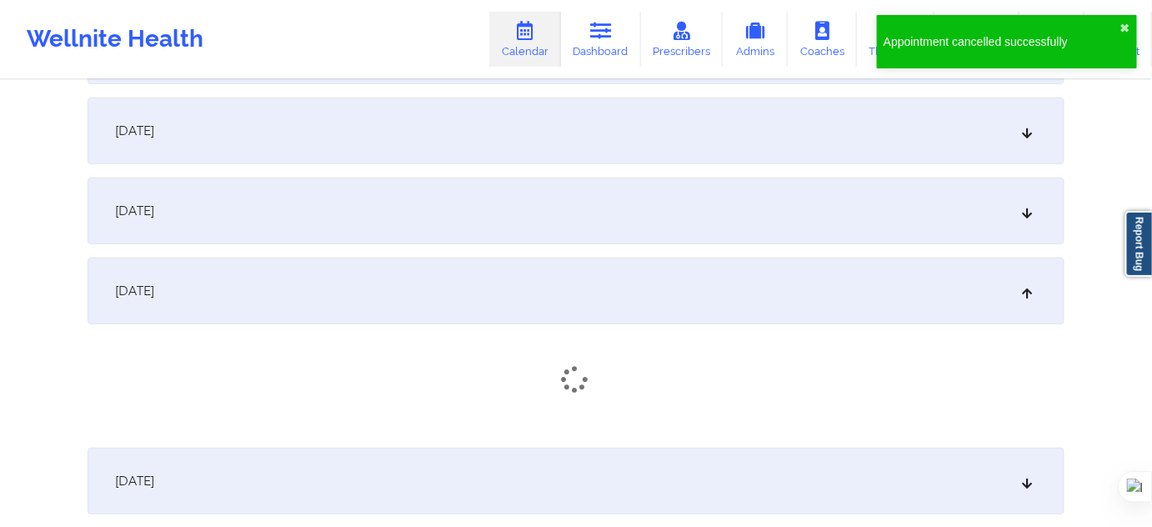
scroll to position [2350, 0]
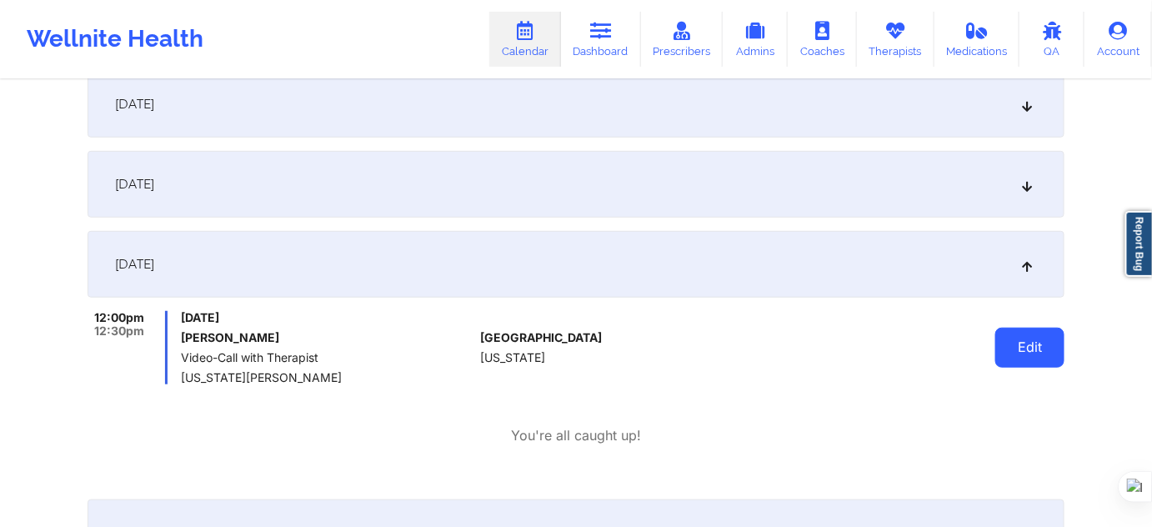
click at [1011, 359] on button "Edit" at bounding box center [1030, 348] width 69 height 40
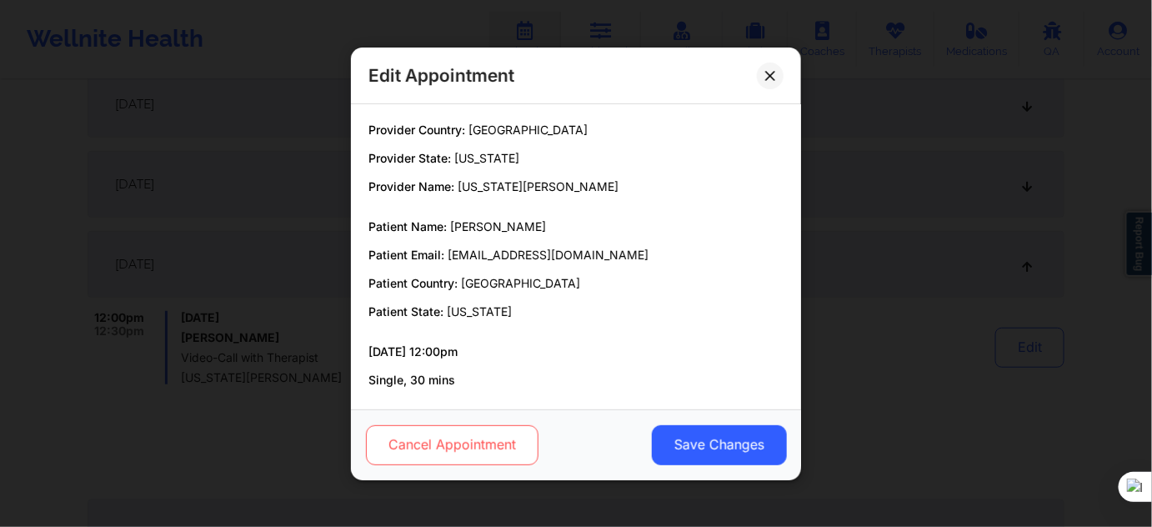
click at [494, 440] on button "Cancel Appointment" at bounding box center [452, 444] width 173 height 40
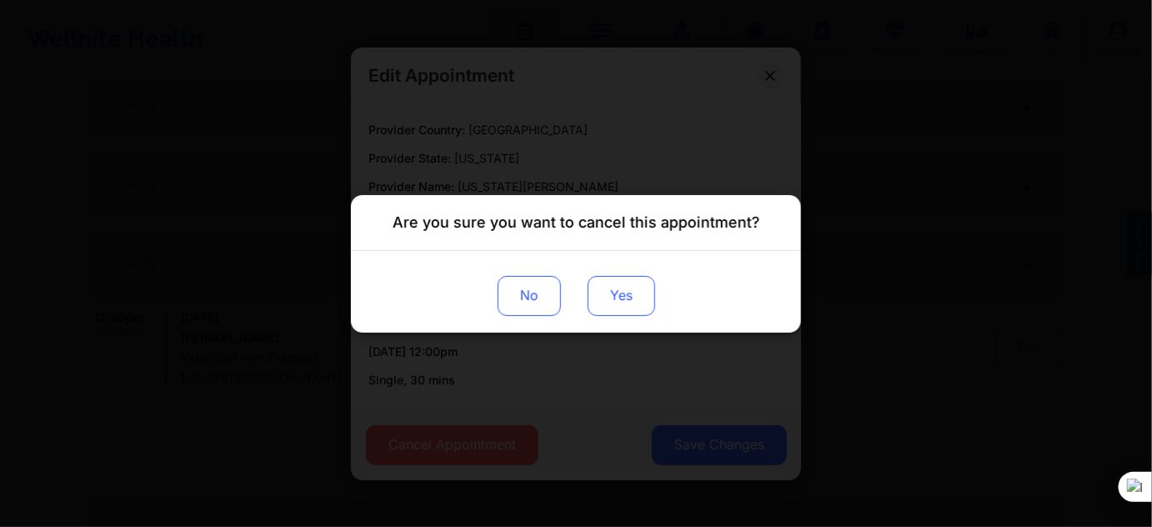
click at [618, 305] on button "Yes" at bounding box center [622, 295] width 68 height 40
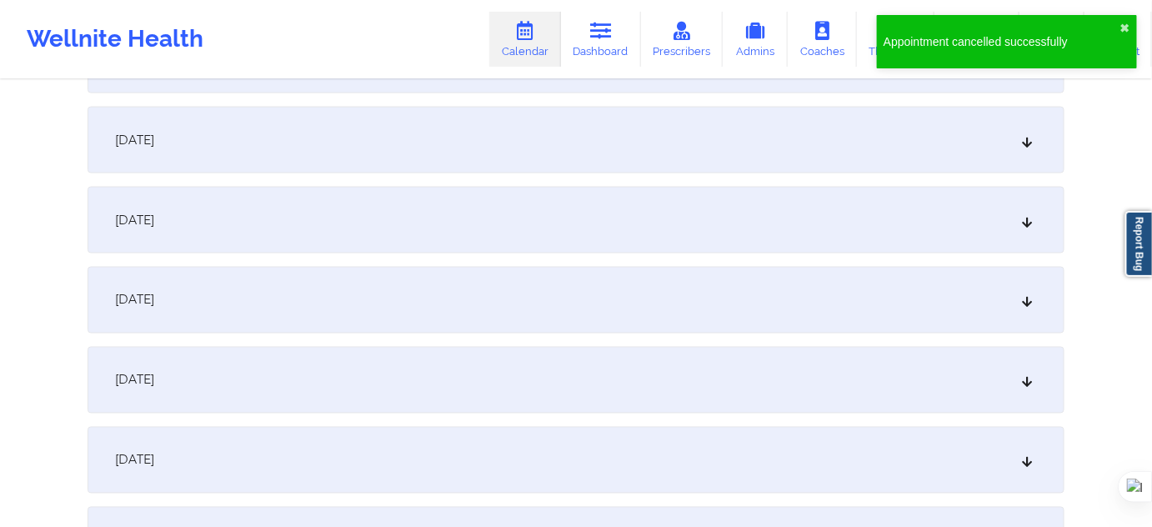
scroll to position [3108, 0]
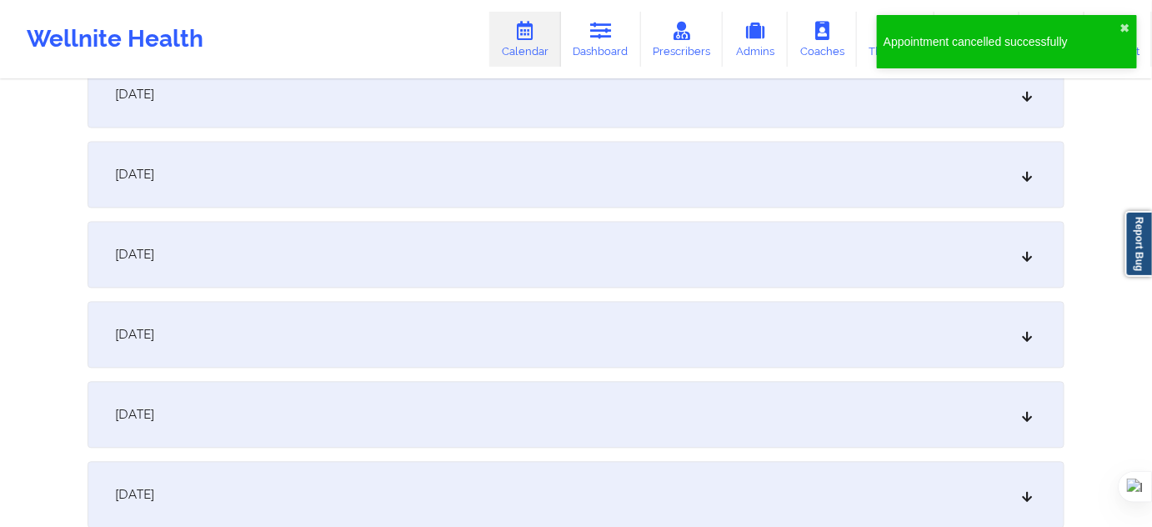
click at [244, 254] on div "December 15, 2025" at bounding box center [576, 255] width 977 height 67
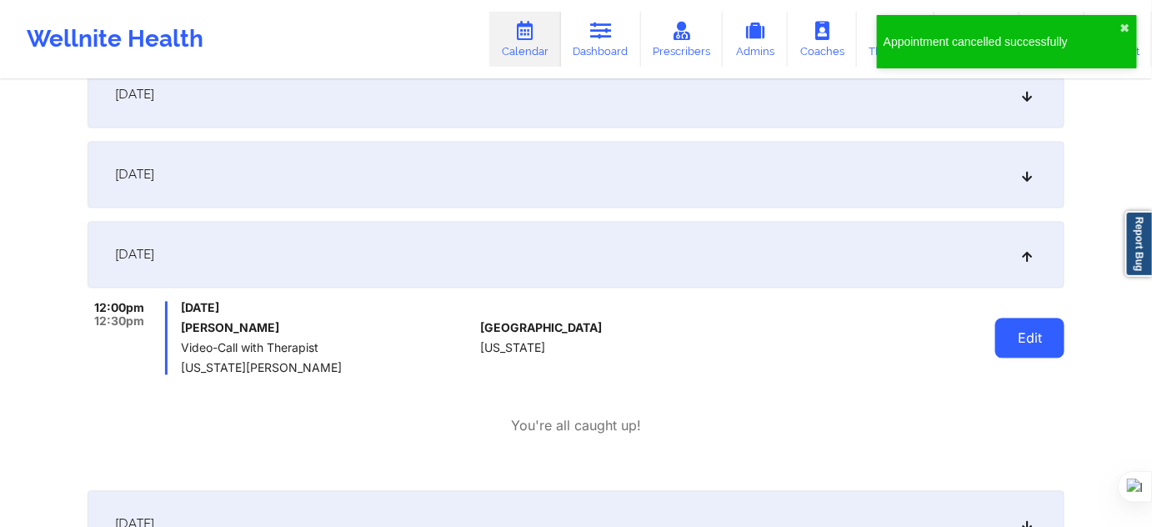
click at [998, 353] on button "Edit" at bounding box center [1030, 339] width 69 height 40
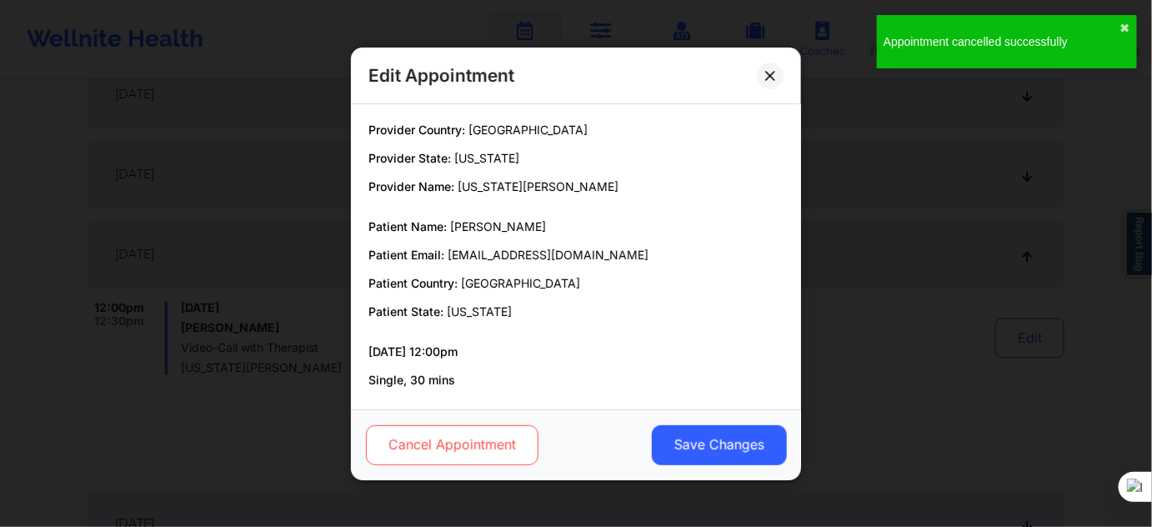
click at [462, 443] on button "Cancel Appointment" at bounding box center [452, 444] width 173 height 40
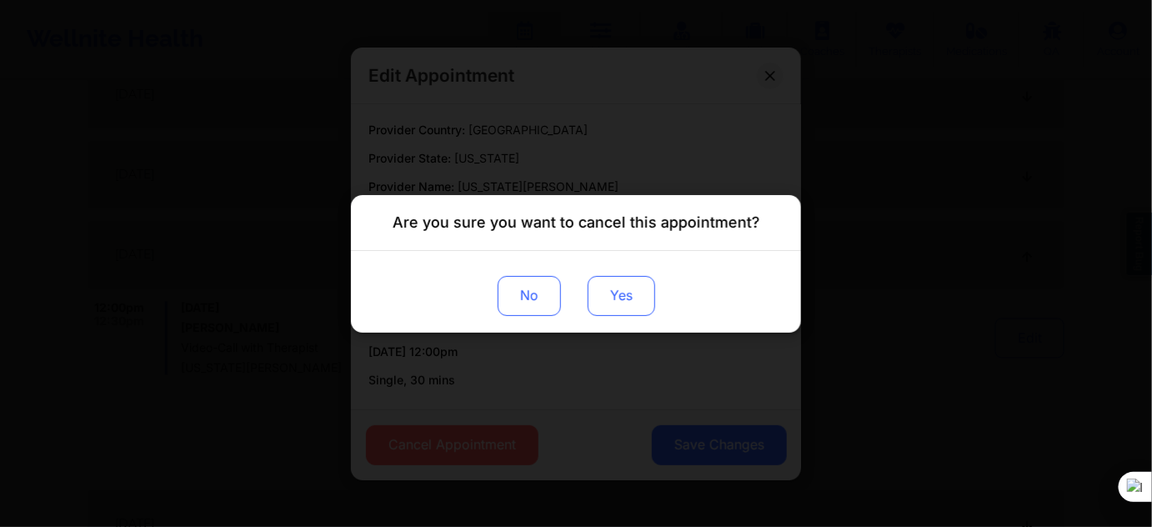
click at [630, 297] on button "Yes" at bounding box center [622, 295] width 68 height 40
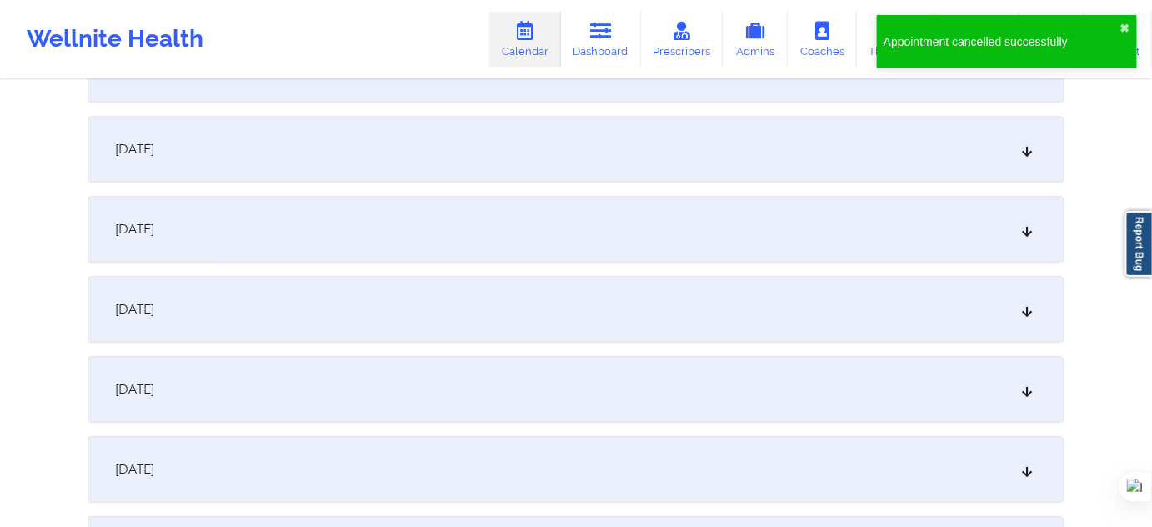
scroll to position [3790, 0]
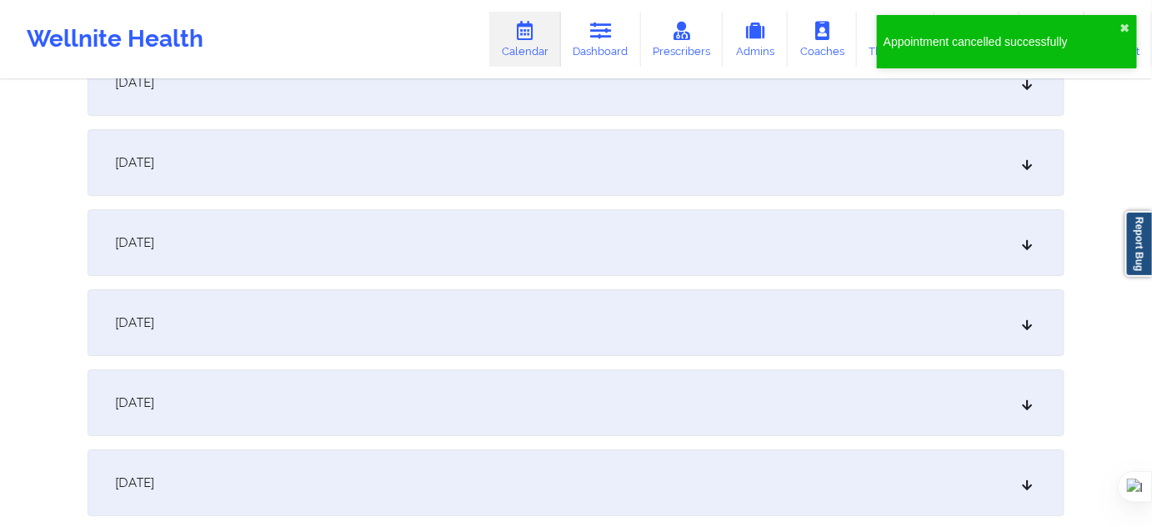
click at [292, 314] on div "December 22, 2025" at bounding box center [576, 322] width 977 height 67
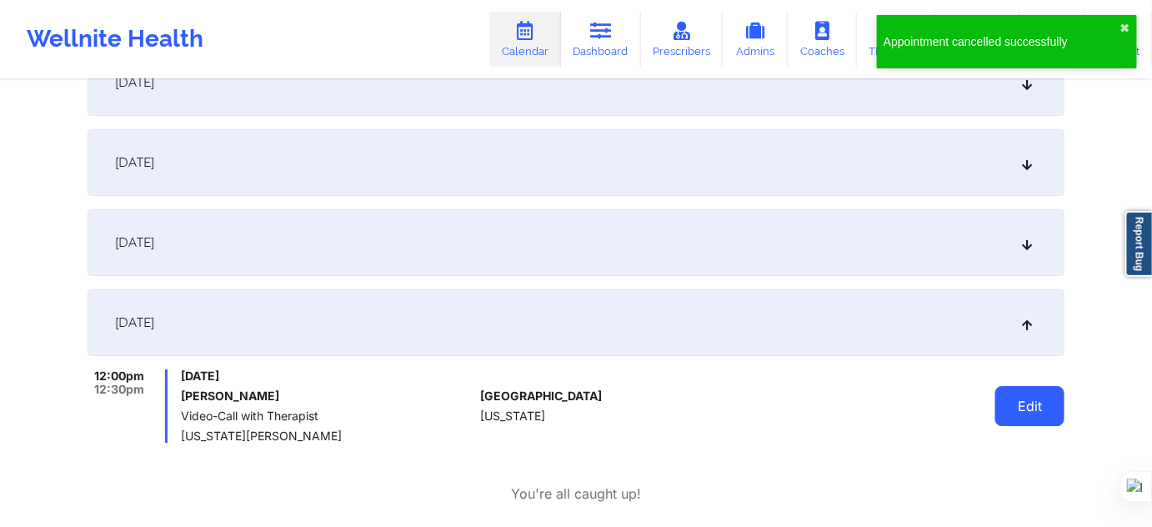
click at [1034, 409] on button "Edit" at bounding box center [1030, 406] width 69 height 40
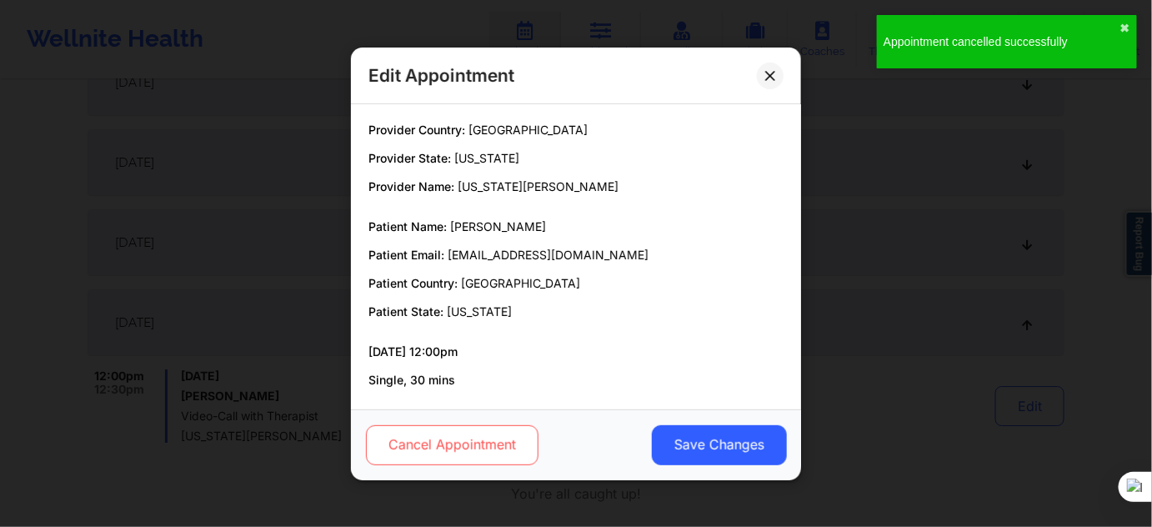
click at [509, 443] on button "Cancel Appointment" at bounding box center [452, 444] width 173 height 40
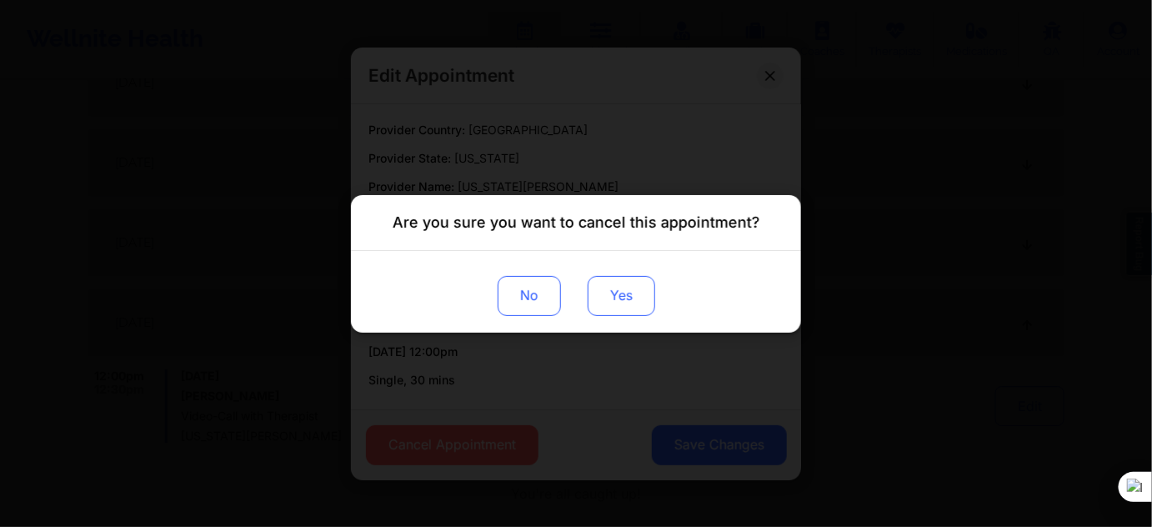
click at [615, 309] on button "Yes" at bounding box center [622, 295] width 68 height 40
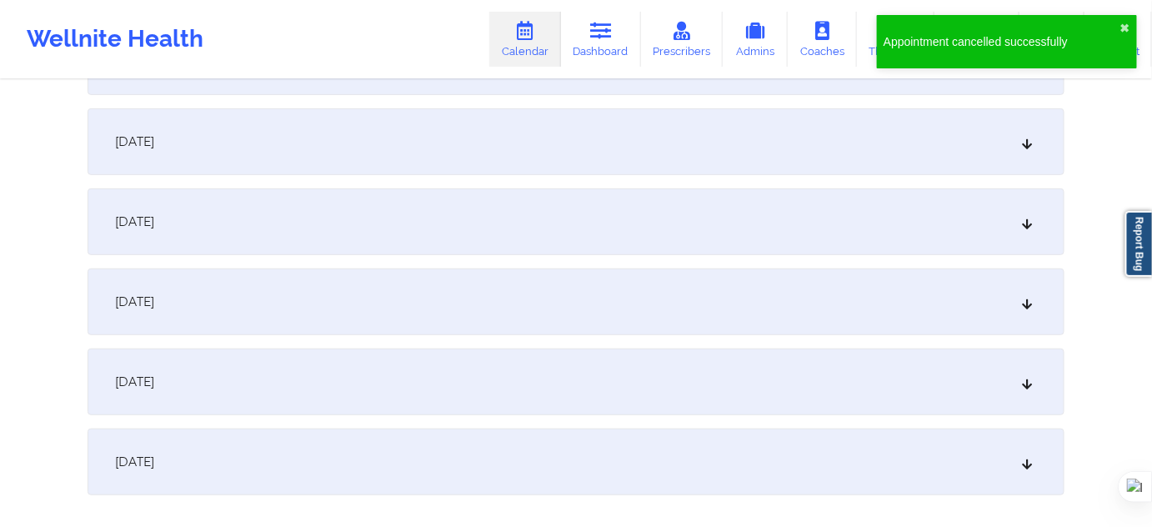
scroll to position [4503, 0]
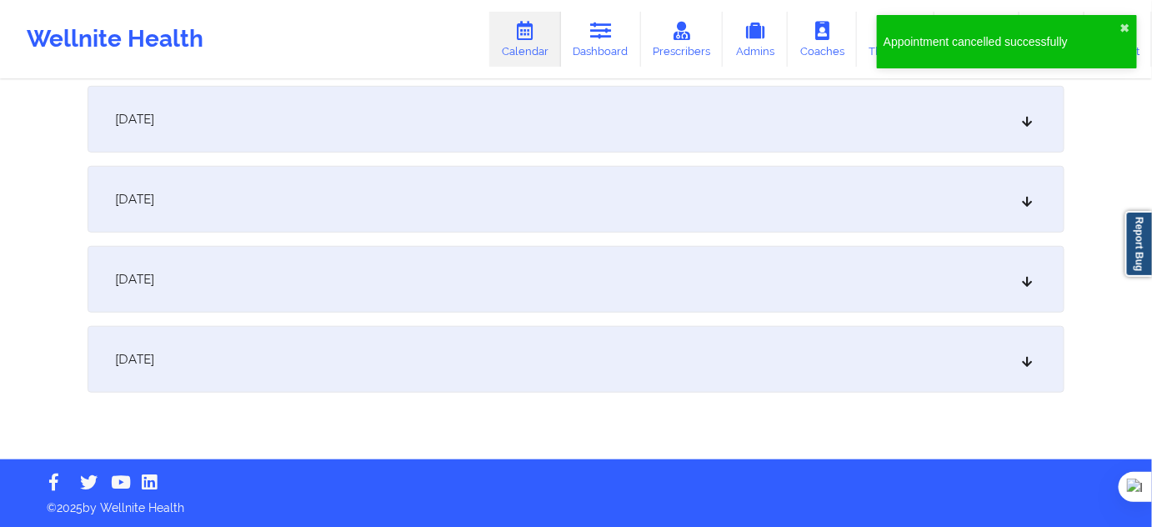
drag, startPoint x: 309, startPoint y: 370, endPoint x: 403, endPoint y: 368, distance: 94.3
click at [309, 370] on div "December 29, 2025" at bounding box center [576, 359] width 977 height 67
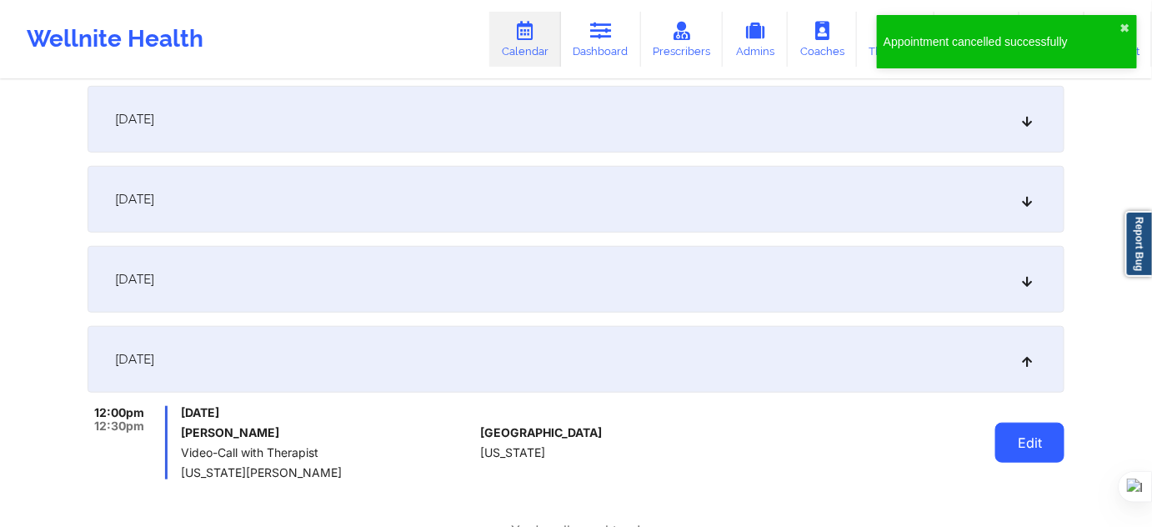
click at [1011, 442] on button "Edit" at bounding box center [1030, 443] width 69 height 40
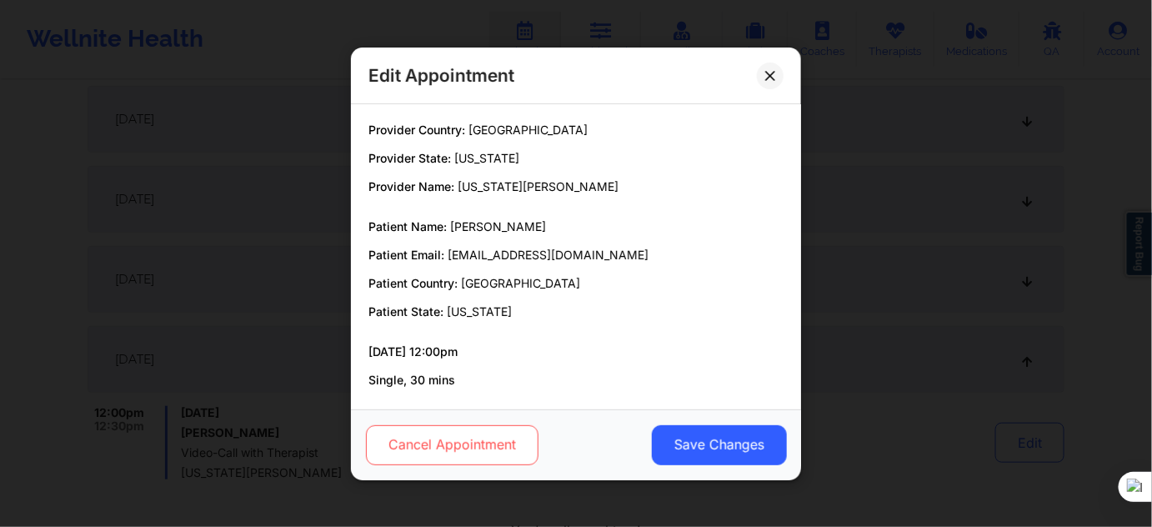
click at [439, 431] on button "Cancel Appointment" at bounding box center [452, 444] width 173 height 40
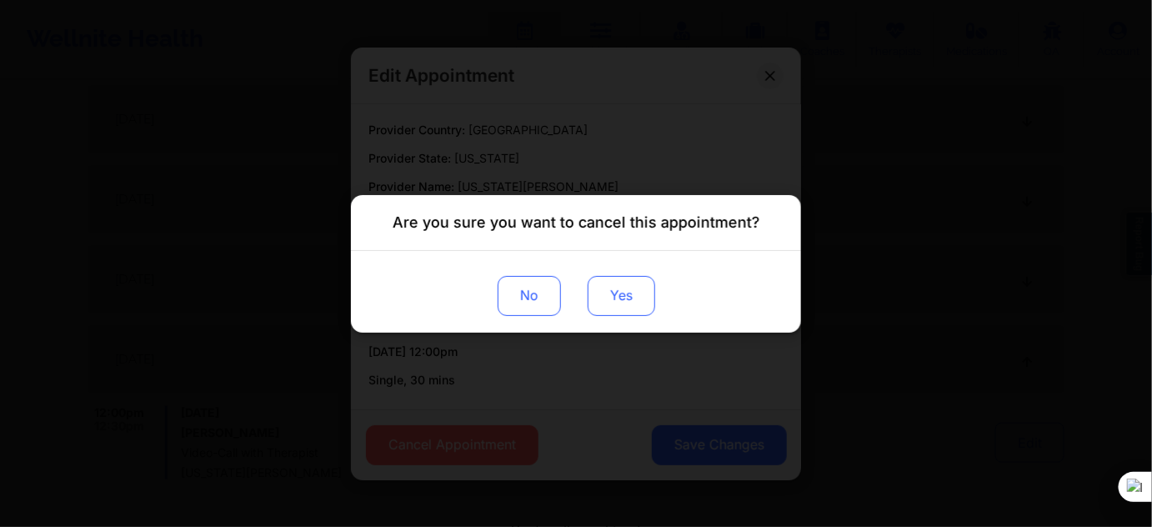
click at [615, 282] on button "Yes" at bounding box center [622, 295] width 68 height 40
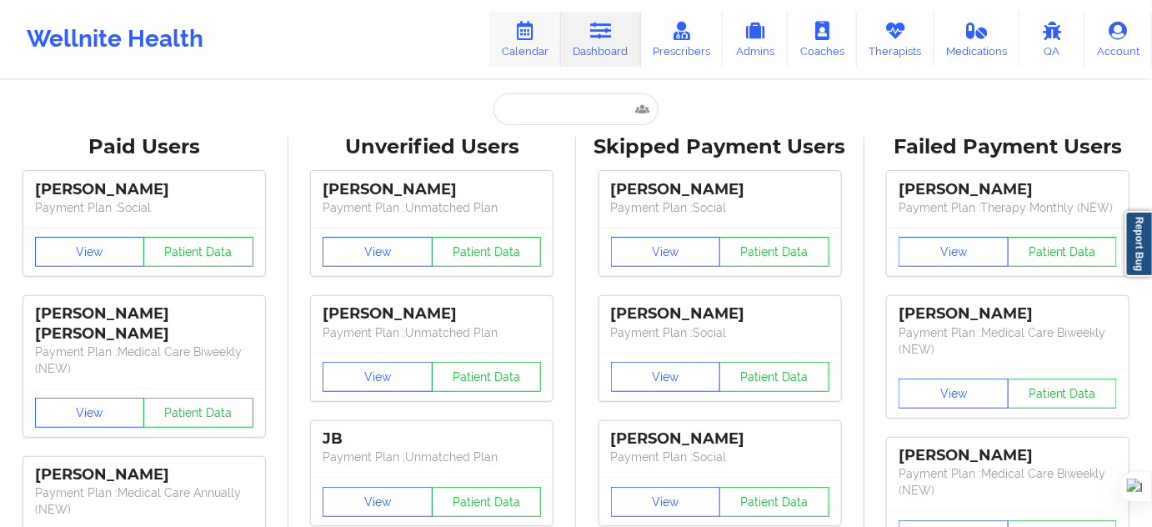
click at [542, 48] on link "Calendar" at bounding box center [525, 39] width 72 height 55
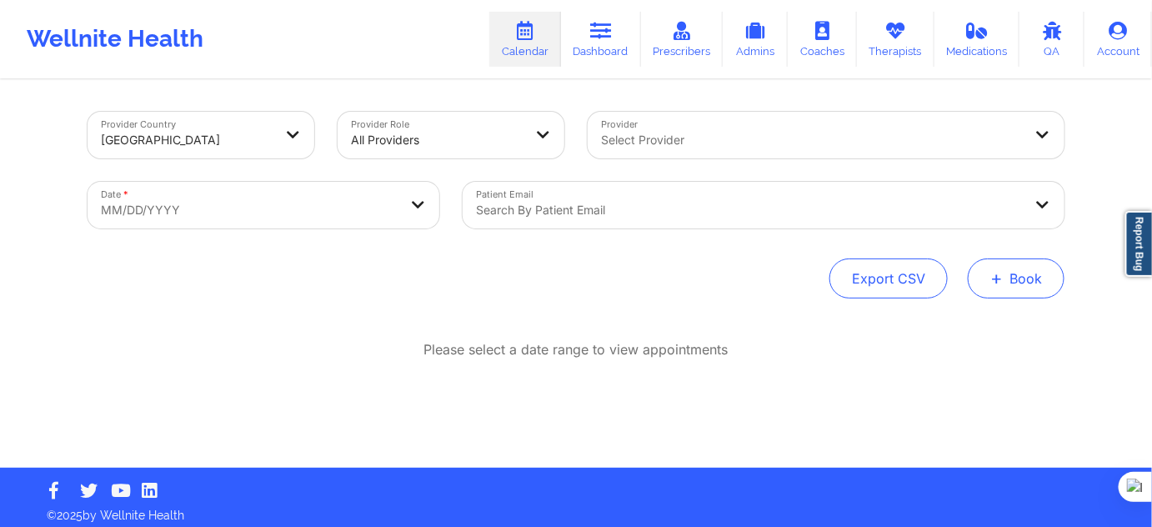
drag, startPoint x: 964, startPoint y: 265, endPoint x: 981, endPoint y: 271, distance: 17.7
click at [966, 266] on div "Export CSV + Book" at bounding box center [576, 278] width 977 height 40
click at [986, 273] on button "+ Book" at bounding box center [1016, 278] width 97 height 40
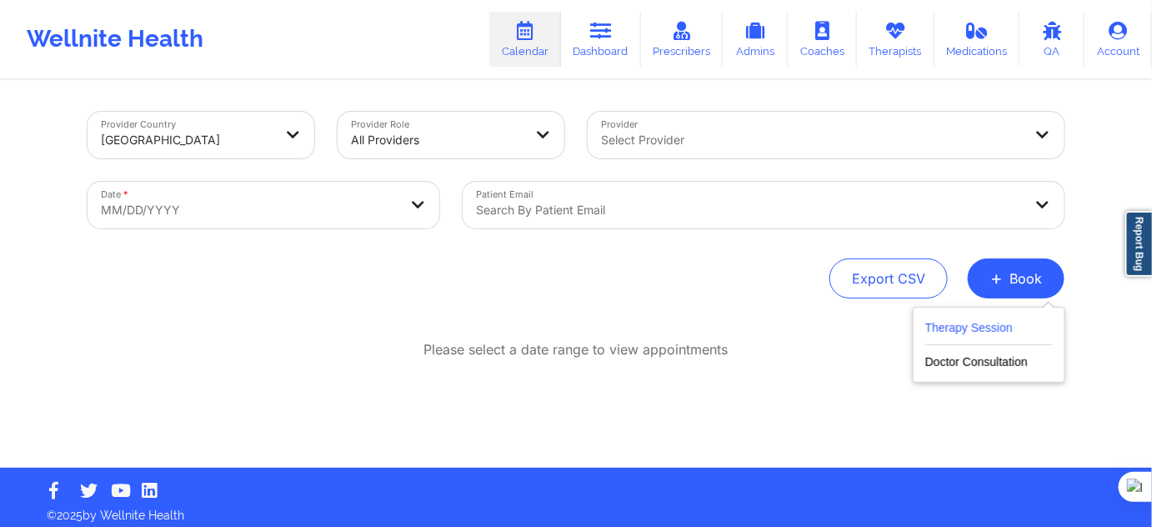
click at [941, 321] on button "Therapy Session" at bounding box center [990, 332] width 128 height 28
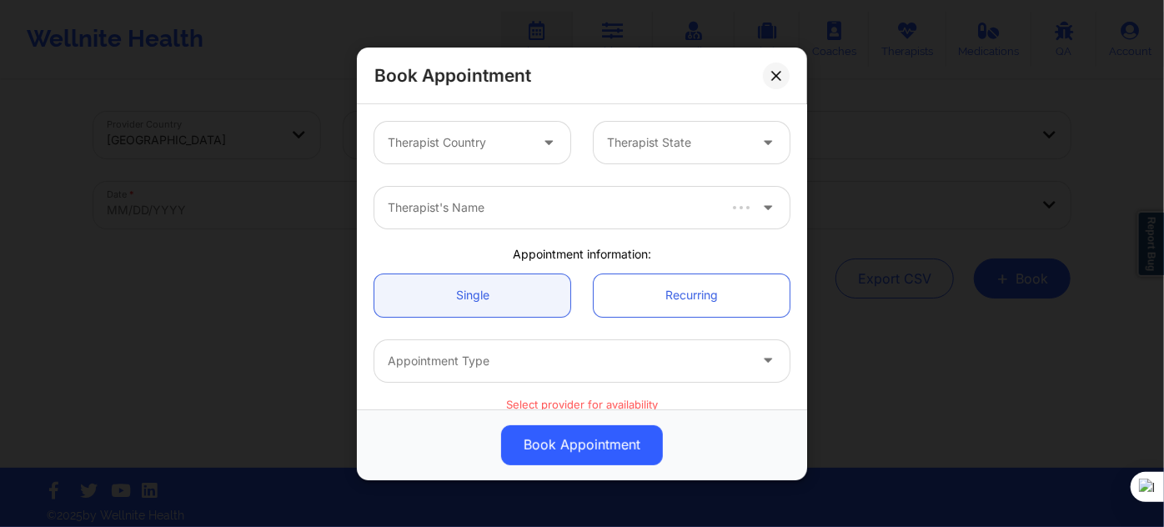
click at [517, 130] on div "Therapist Country" at bounding box center [452, 143] width 156 height 42
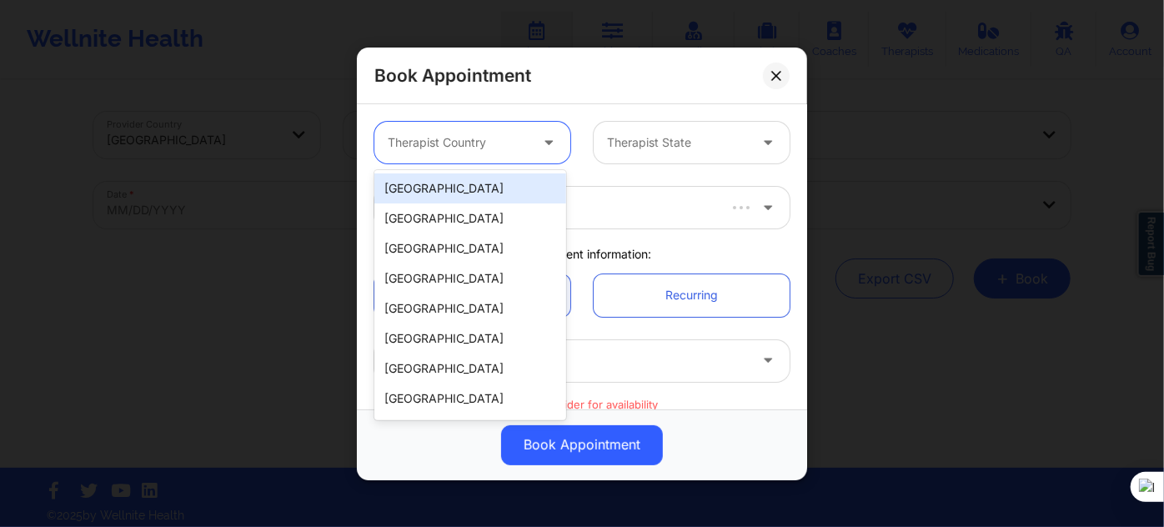
click at [505, 188] on div "[GEOGRAPHIC_DATA]" at bounding box center [470, 188] width 192 height 30
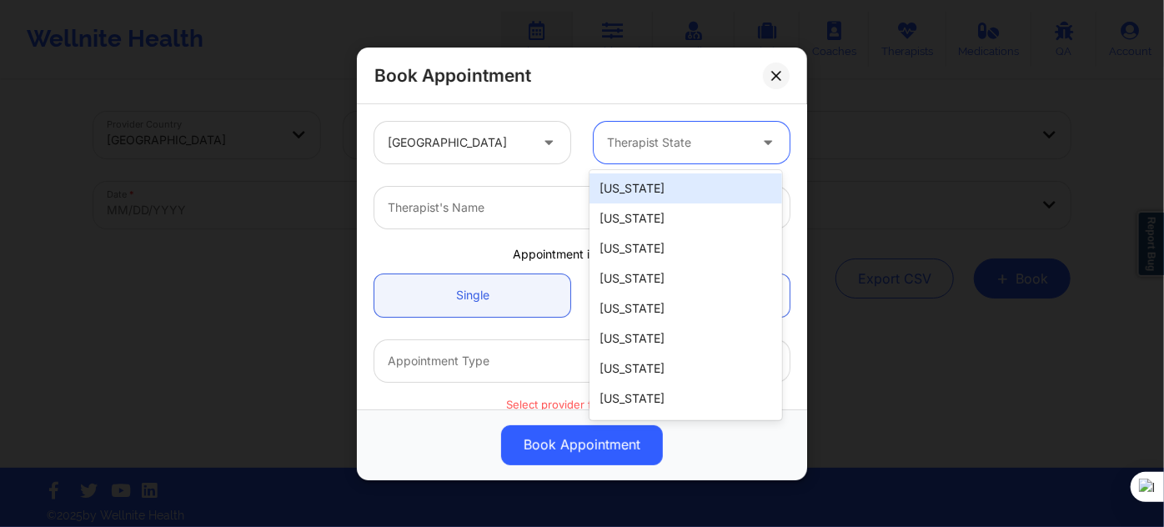
click at [609, 153] on div "Therapist State" at bounding box center [672, 143] width 156 height 42
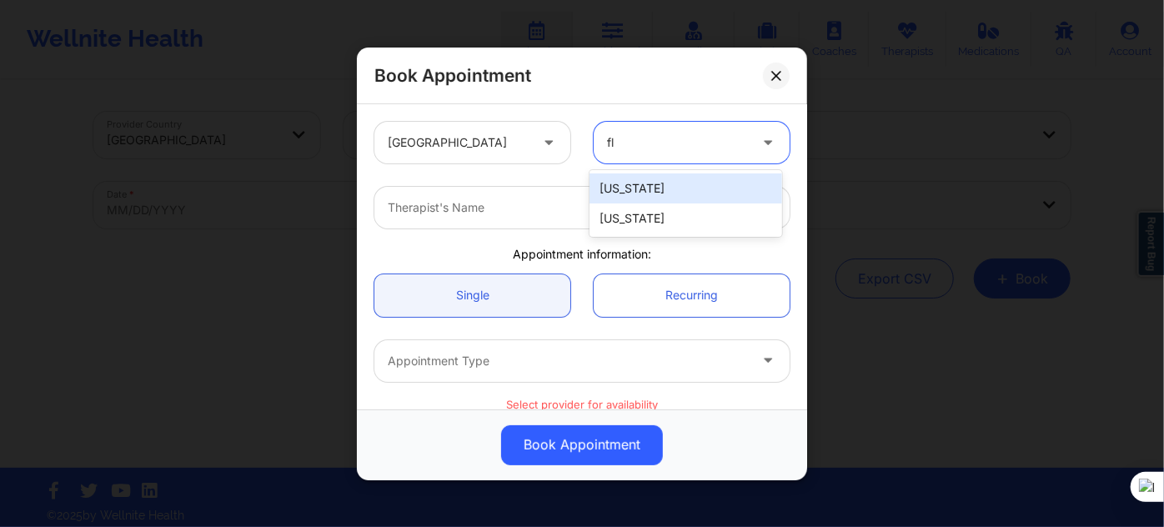
type input "flo"
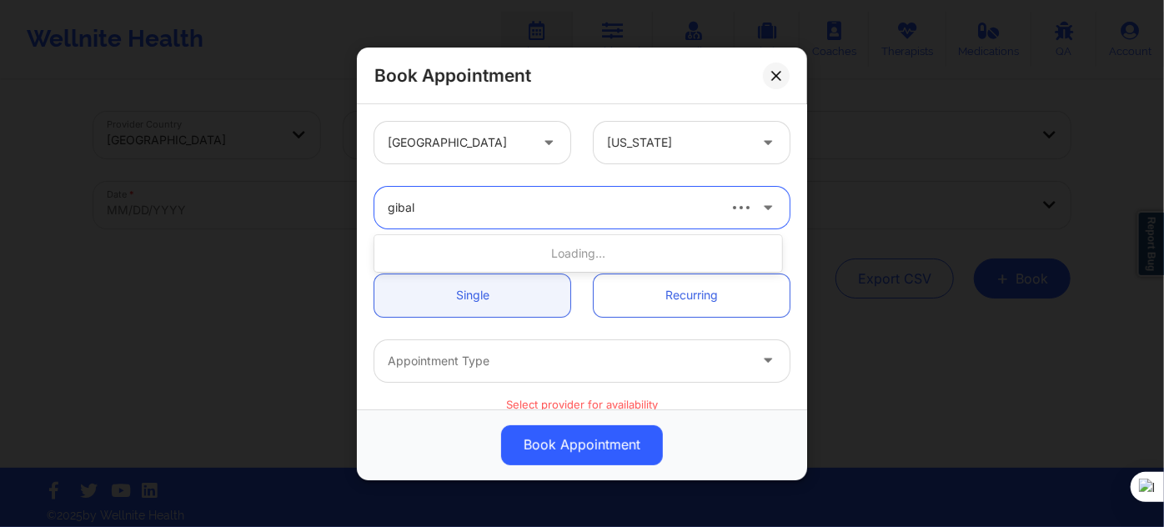
type input "gibala"
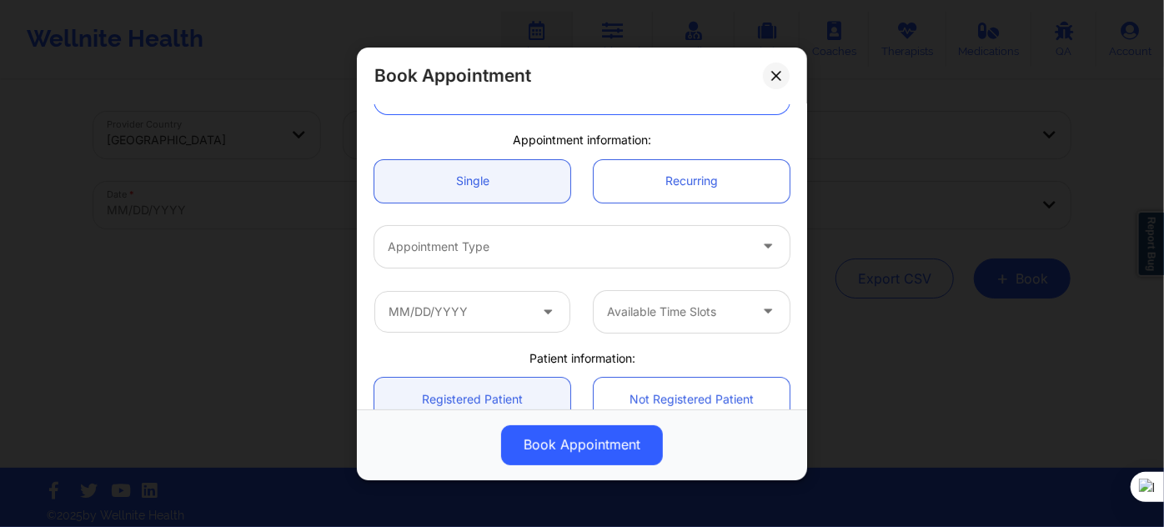
scroll to position [151, 0]
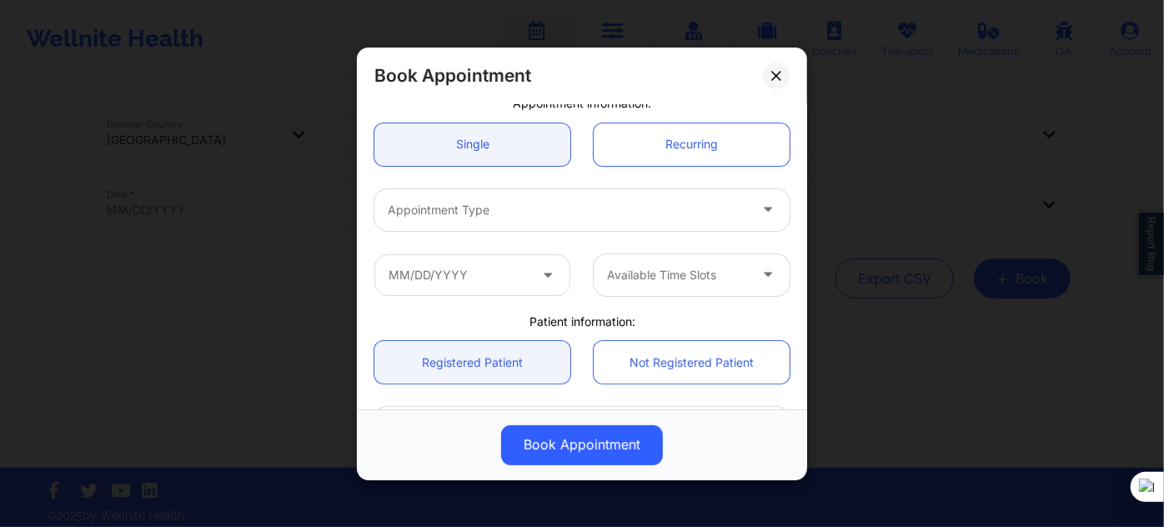
click at [520, 213] on div at bounding box center [568, 210] width 360 height 20
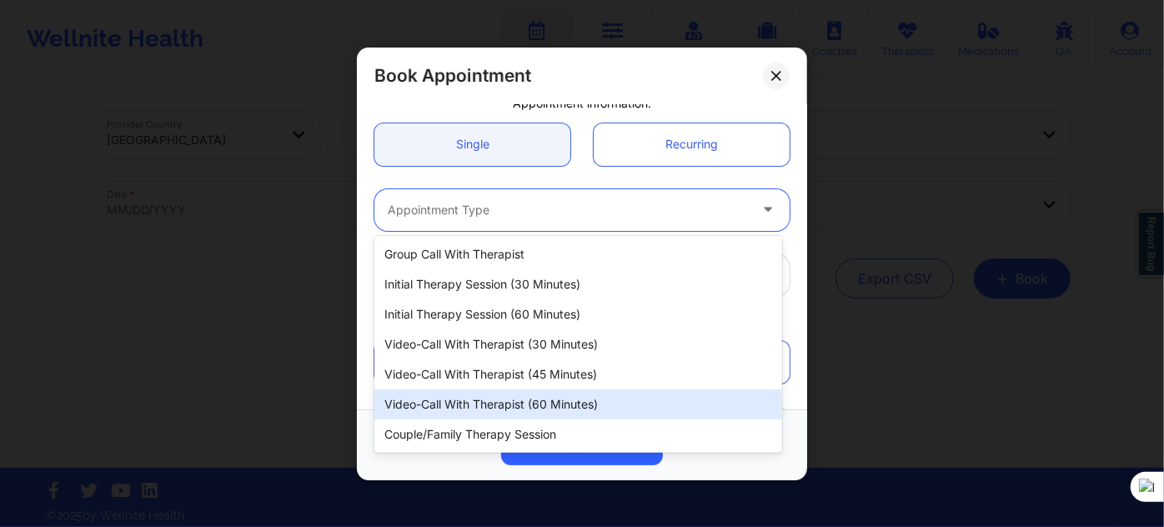
click at [537, 403] on div "Video-Call with Therapist (60 minutes)" at bounding box center [578, 404] width 408 height 30
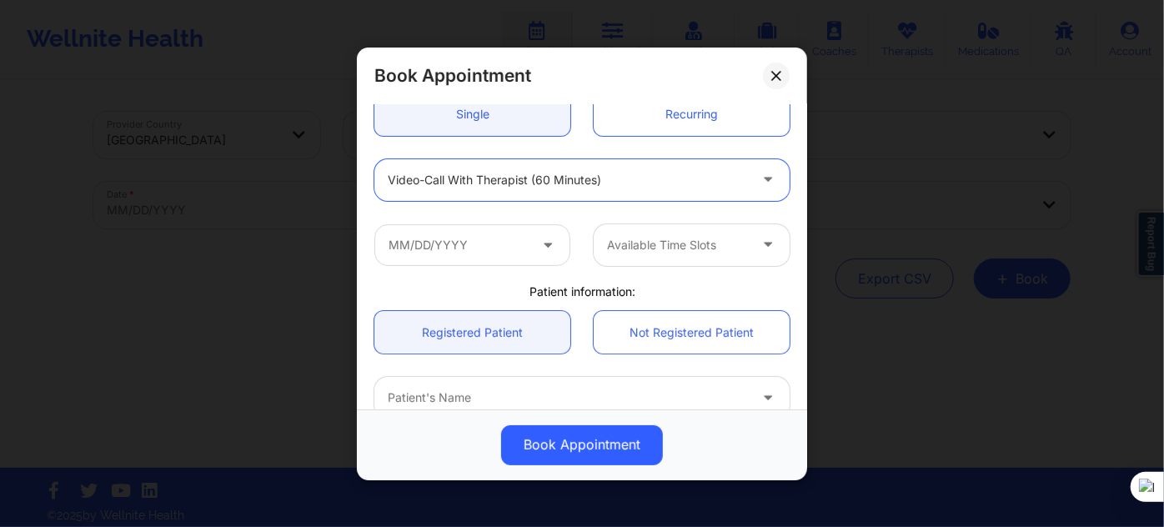
scroll to position [227, 0]
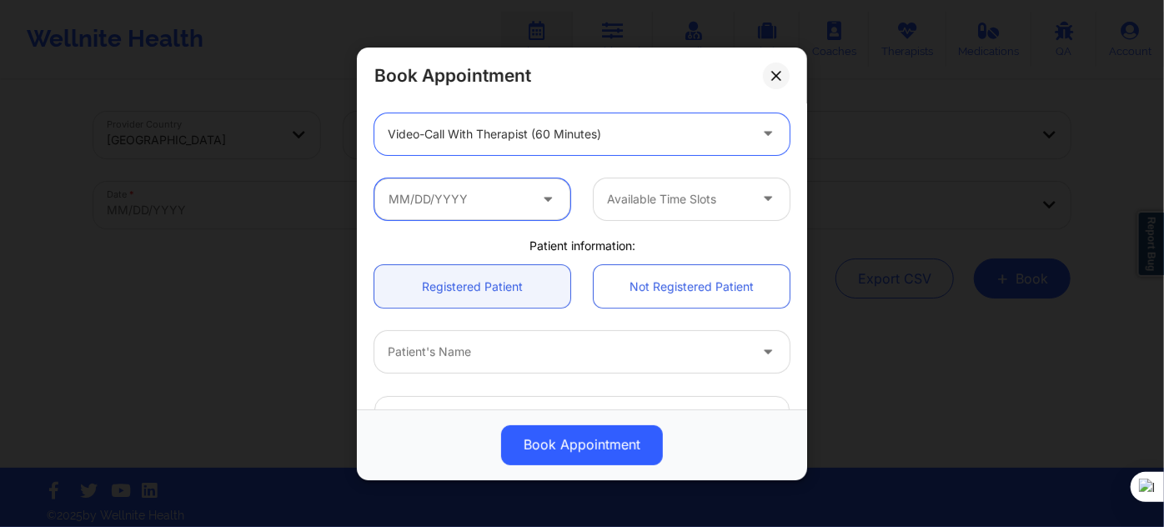
click at [507, 215] on input "text" at bounding box center [472, 199] width 196 height 42
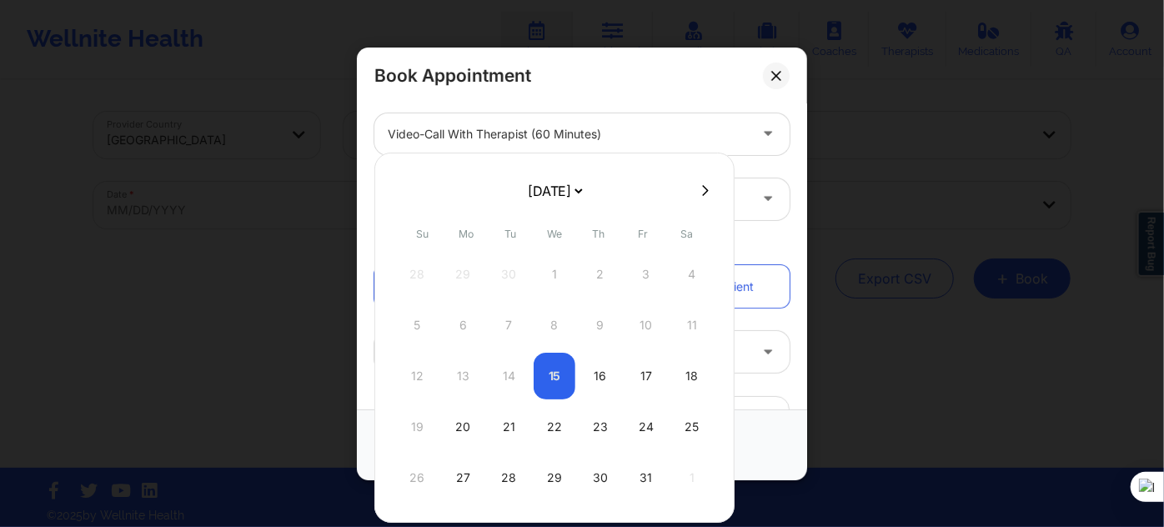
click at [540, 197] on select "[DATE] [DATE] [DATE] [DATE] [DATE] [DATE] [DATE] [DATE] [DATE] [DATE] [DATE] [D…" at bounding box center [554, 190] width 61 height 33
select select "2026-0"
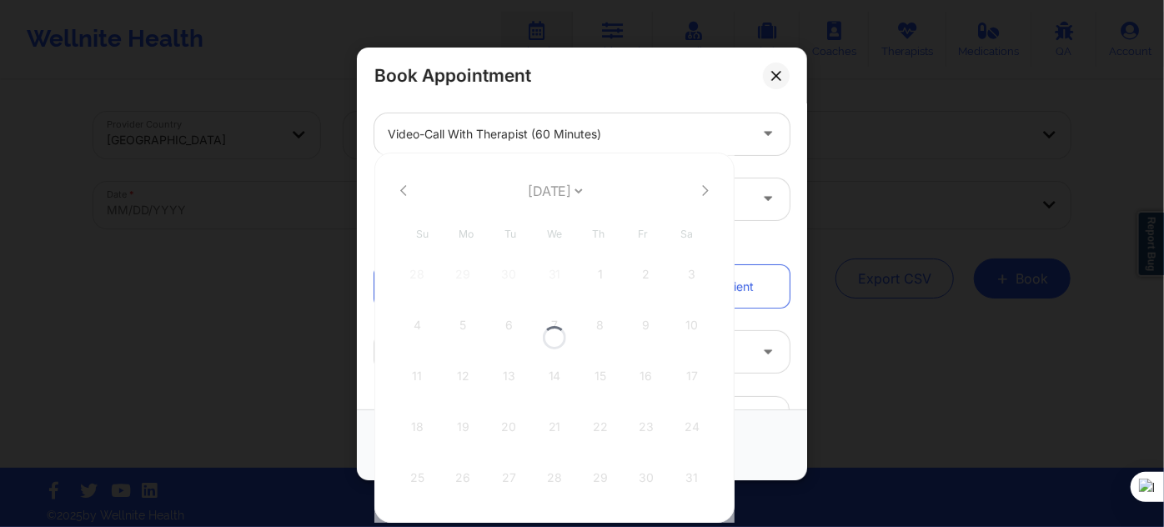
select select "2026-0"
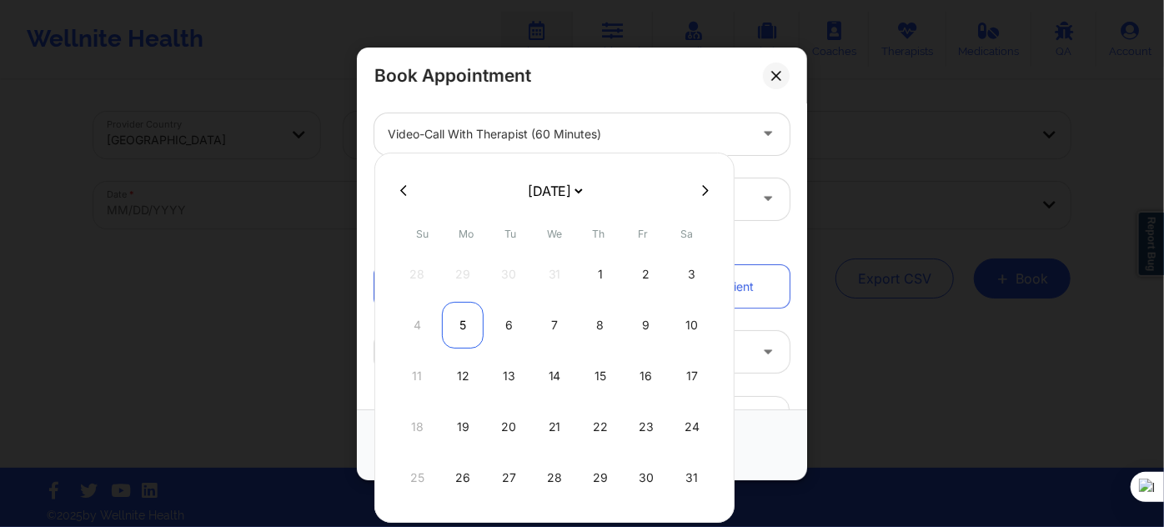
click at [465, 324] on div "5" at bounding box center [463, 325] width 42 height 47
type input "01/05/2026"
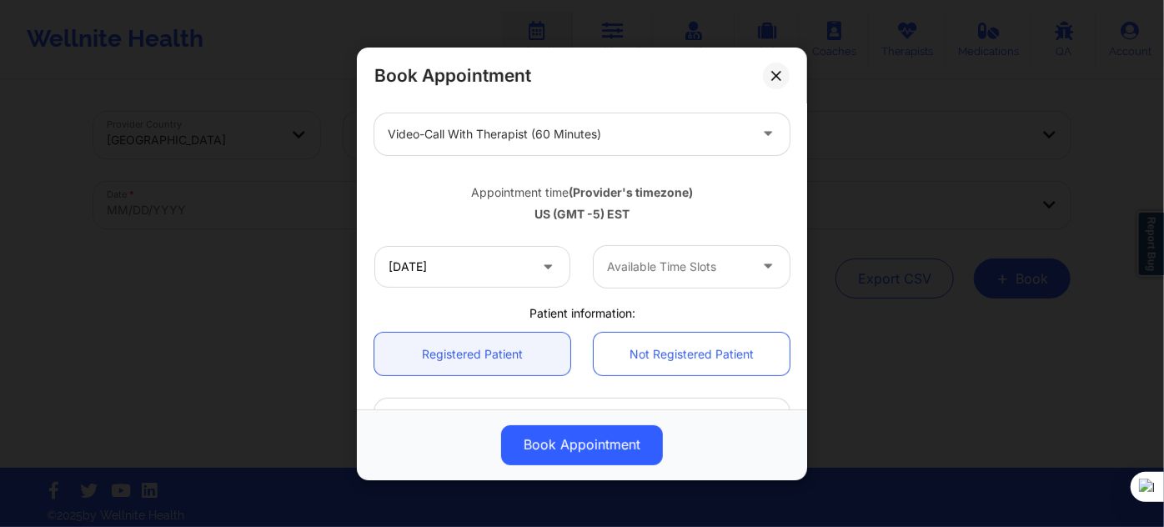
click at [642, 277] on div "Available Time Slots" at bounding box center [672, 266] width 156 height 42
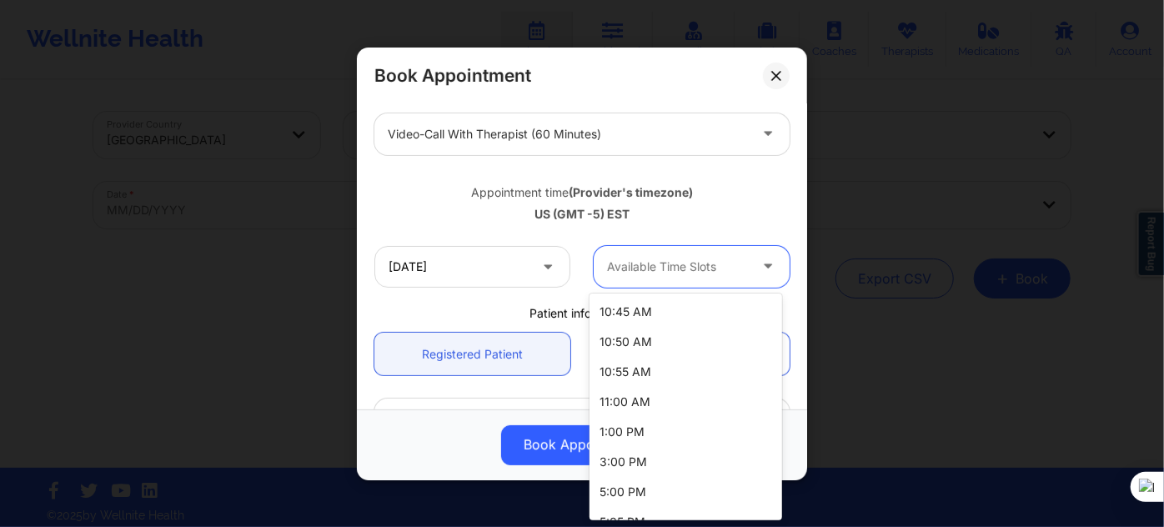
scroll to position [0, 0]
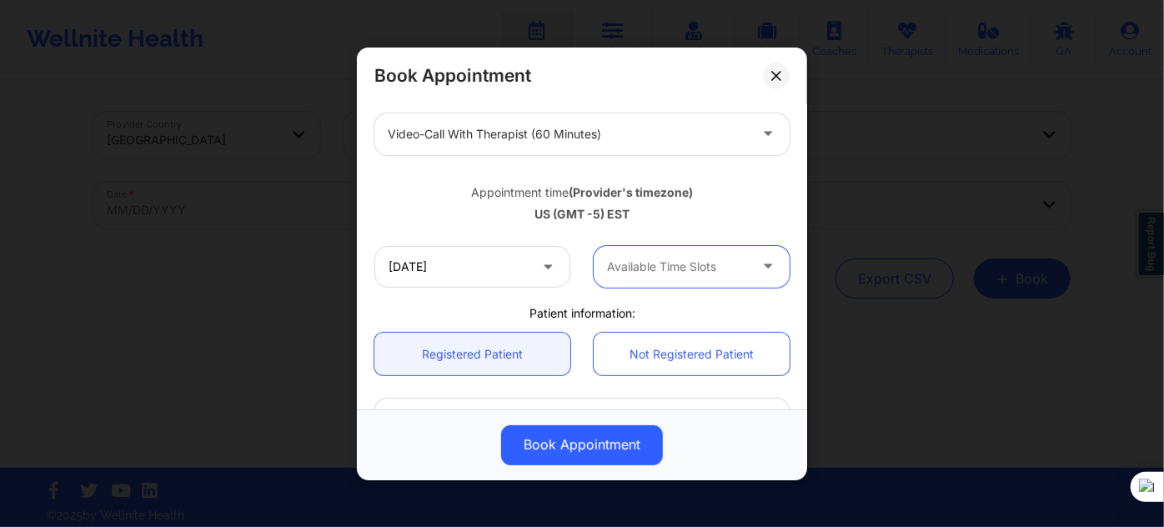
click at [659, 278] on div "Available Time Slots" at bounding box center [672, 266] width 156 height 42
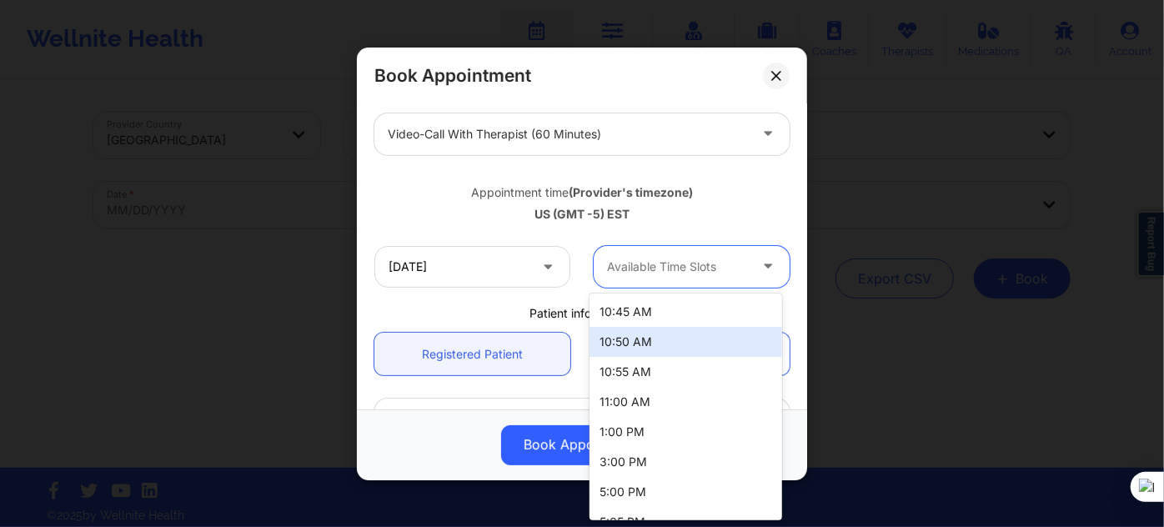
click at [455, 172] on div "Appointment time (Provider's timezone) US (GMT -5) EST" at bounding box center [582, 200] width 439 height 68
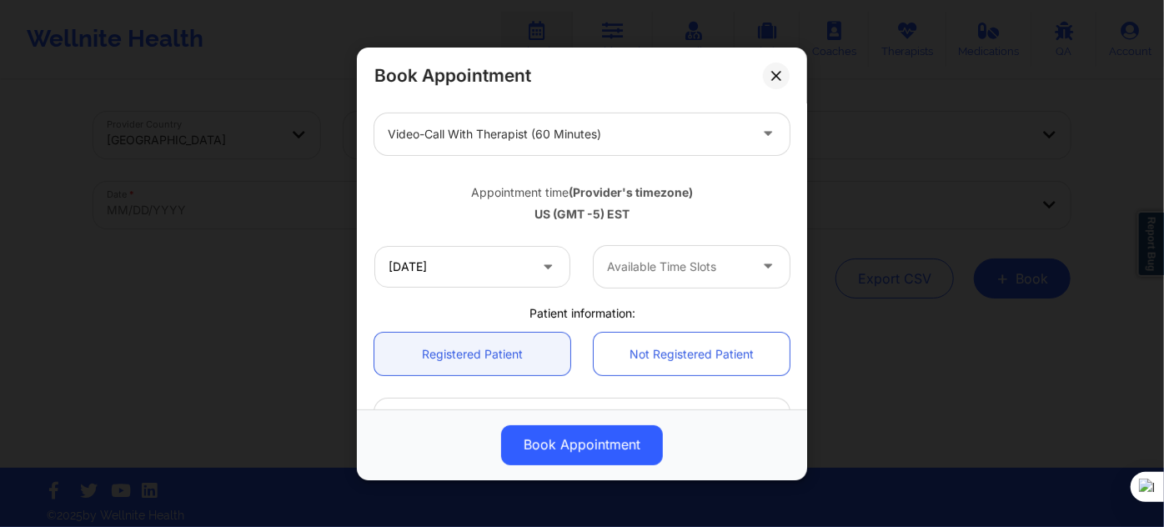
scroll to position [303, 0]
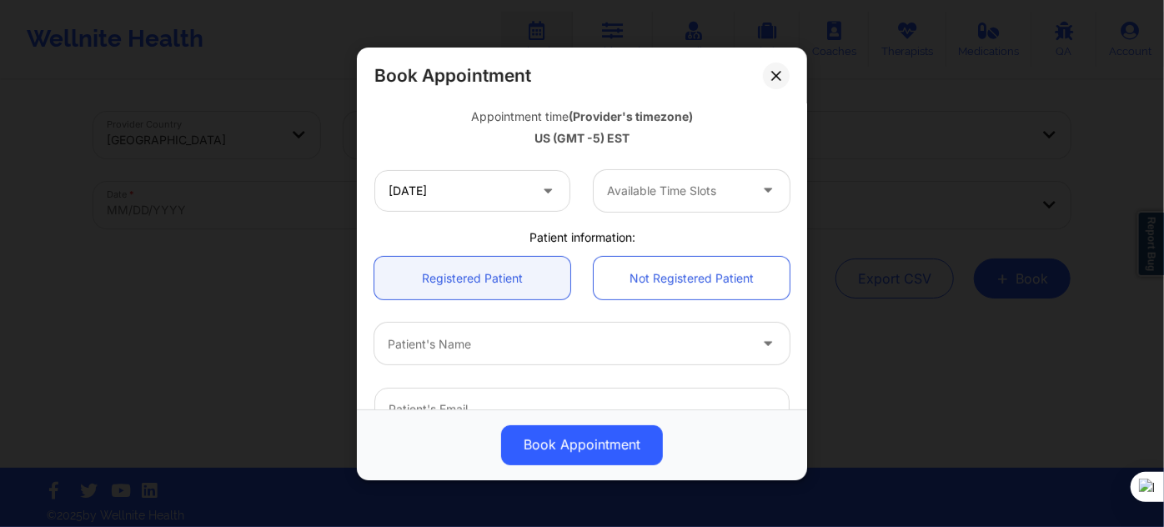
click at [685, 192] on div at bounding box center [677, 191] width 141 height 20
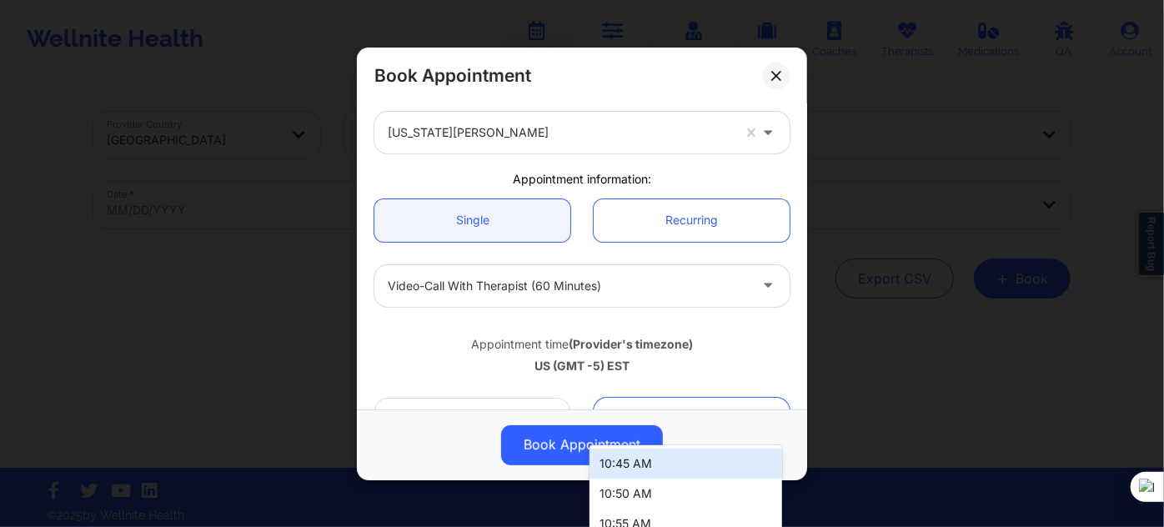
scroll to position [0, 0]
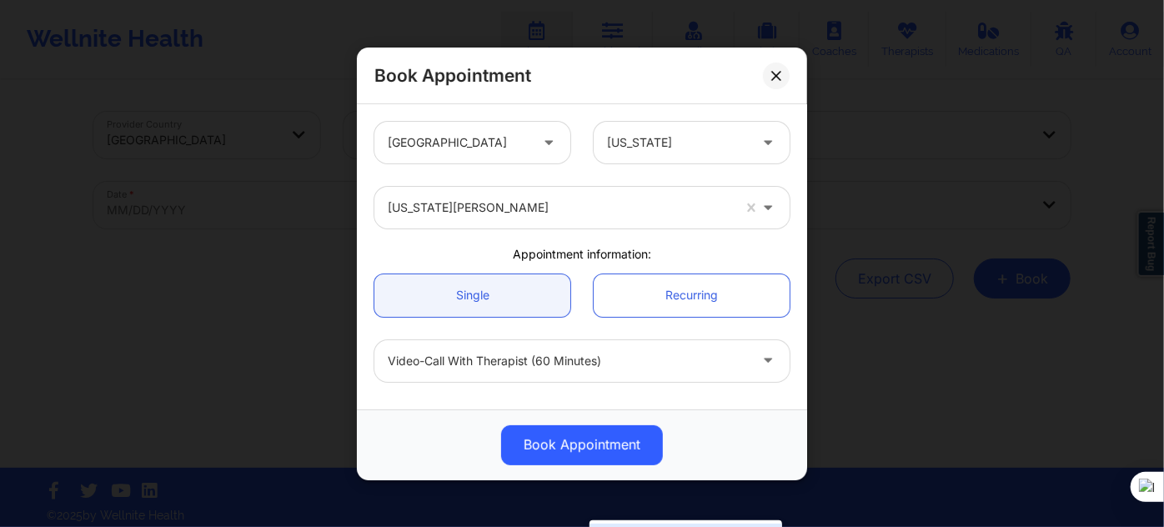
click at [571, 200] on div at bounding box center [560, 208] width 344 height 20
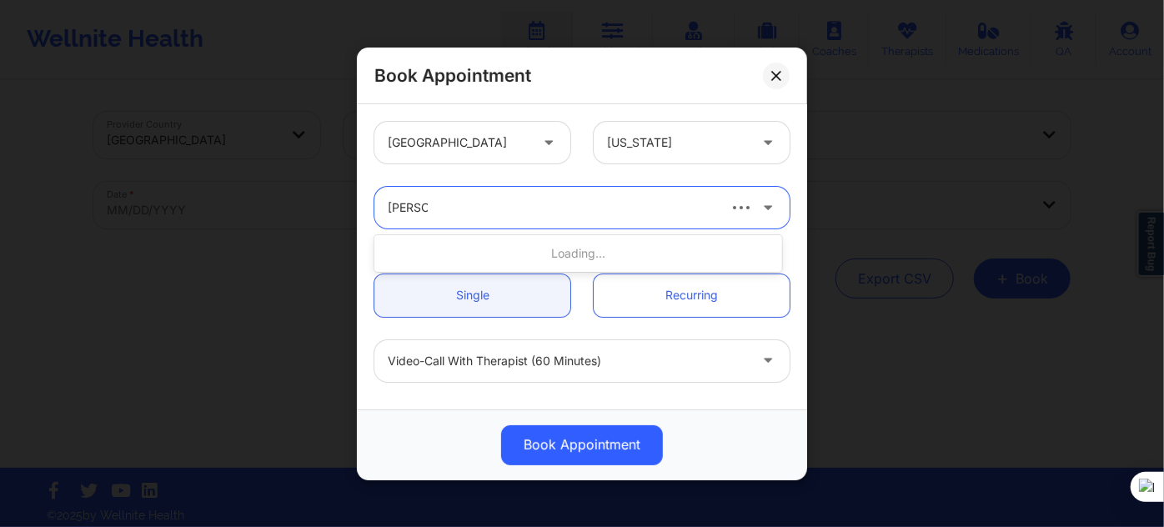
type input "janell st"
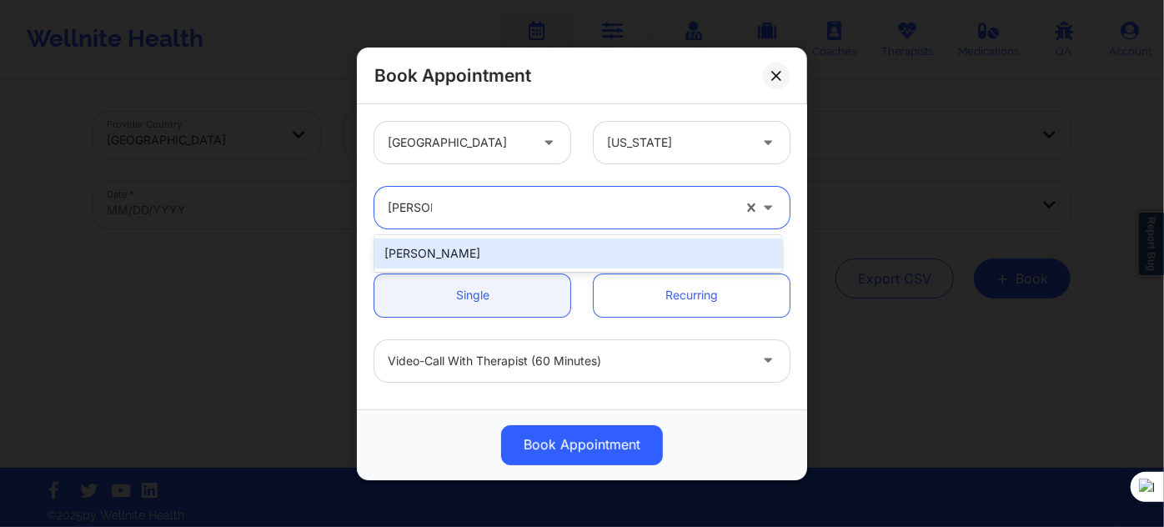
click at [566, 248] on div "[PERSON_NAME]" at bounding box center [578, 253] width 408 height 30
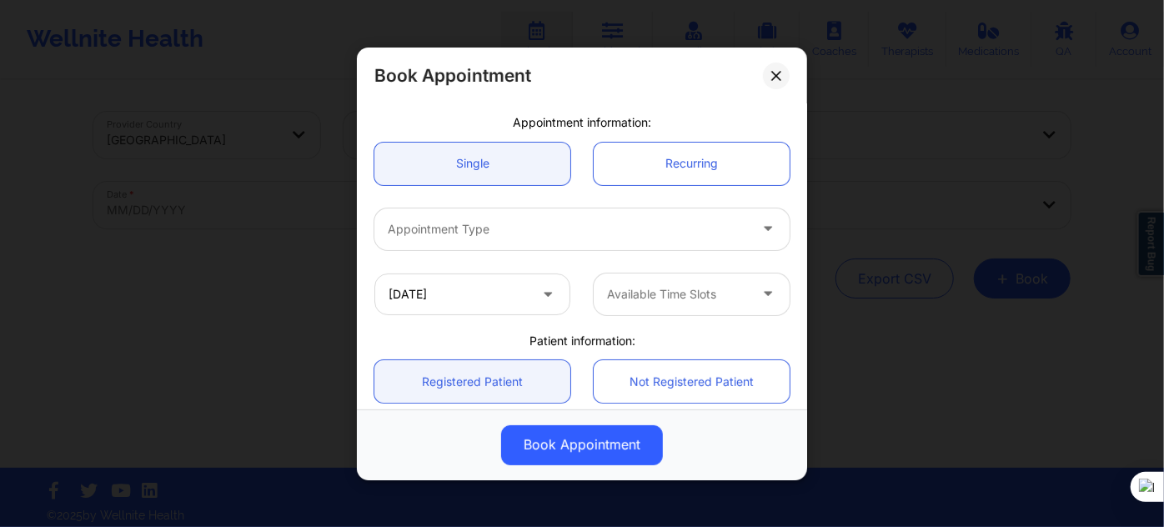
scroll to position [151, 0]
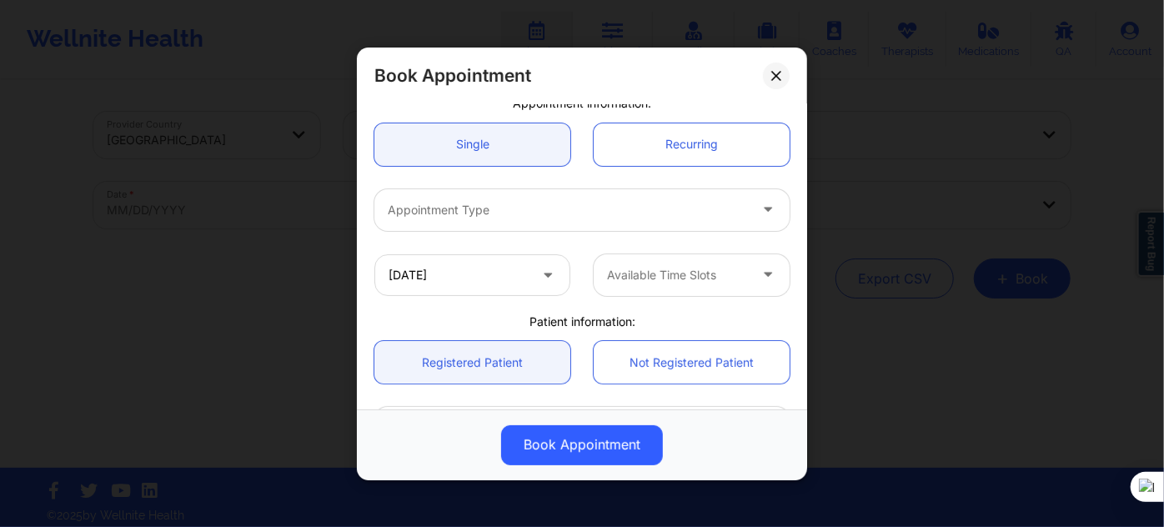
click at [556, 216] on div at bounding box center [568, 210] width 360 height 20
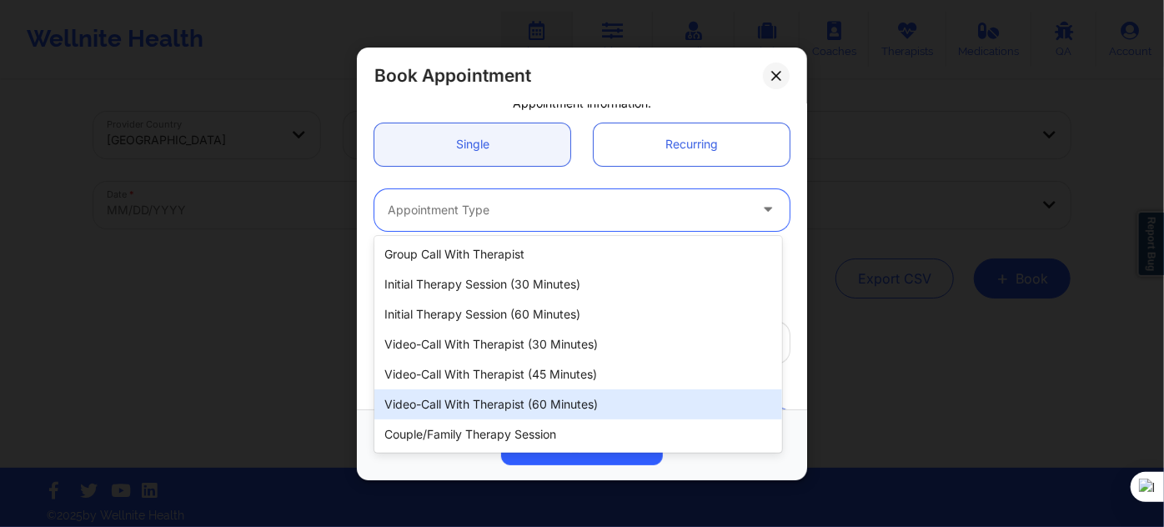
click at [529, 410] on div "Video-Call with Therapist (60 minutes)" at bounding box center [578, 404] width 408 height 30
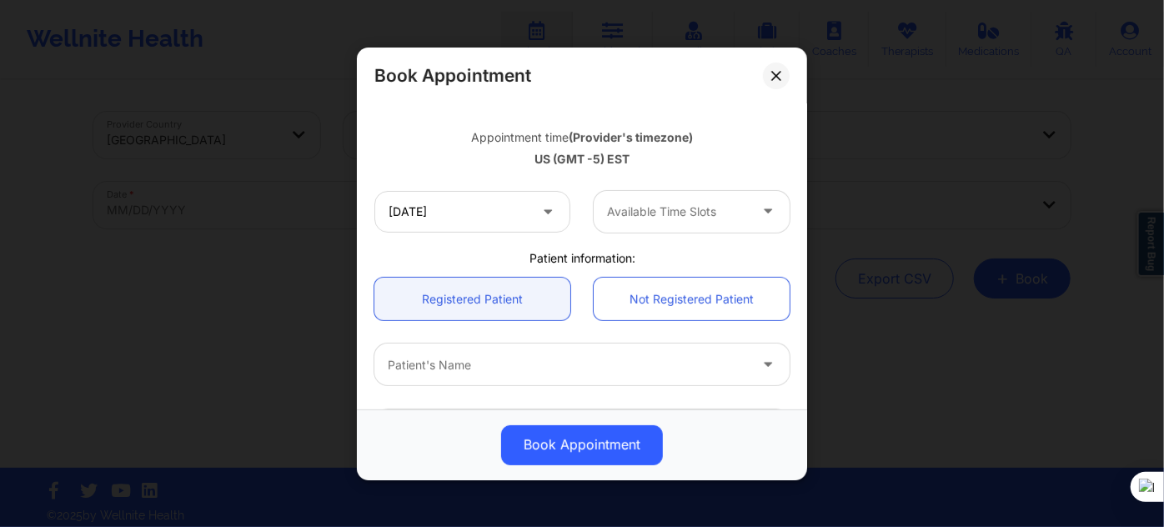
scroll to position [303, 0]
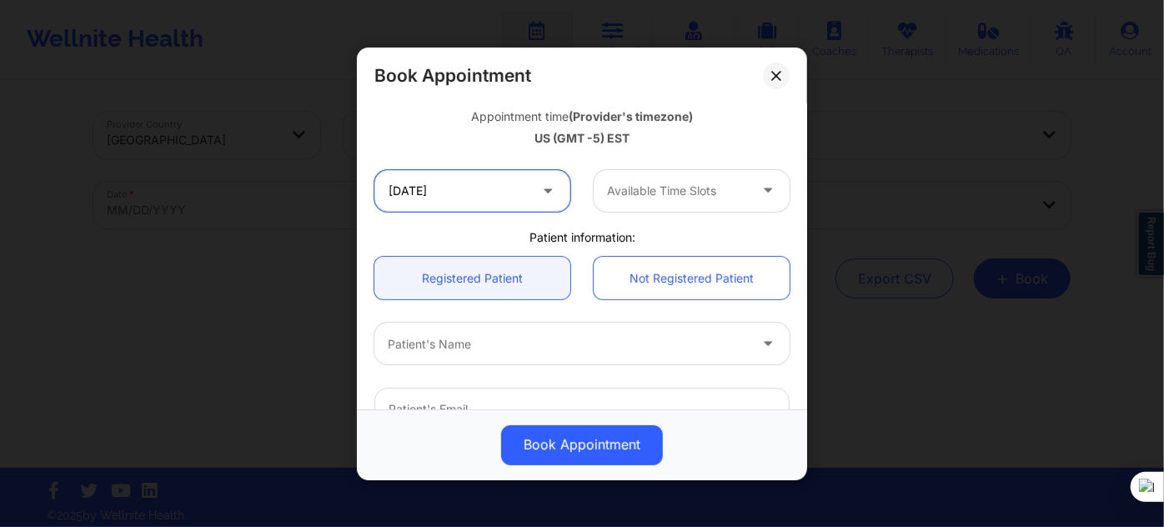
click at [494, 197] on input "01/05/2026" at bounding box center [472, 190] width 196 height 42
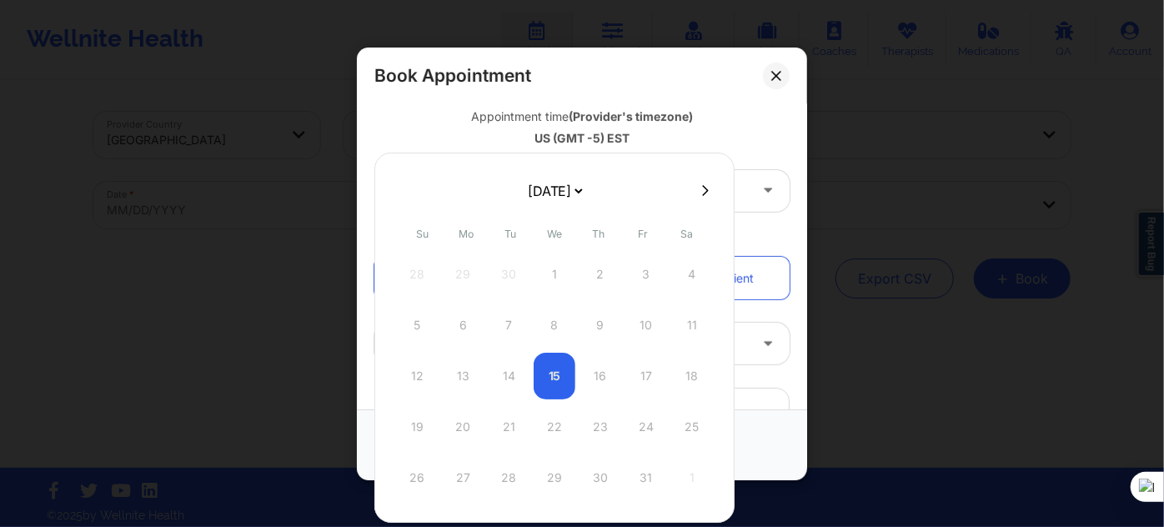
click at [544, 193] on select "[DATE] [DATE] [DATE] [DATE] [DATE] [DATE] [DATE] [DATE] [DATE] [DATE] [DATE] [D…" at bounding box center [554, 190] width 61 height 33
select select "2025-11"
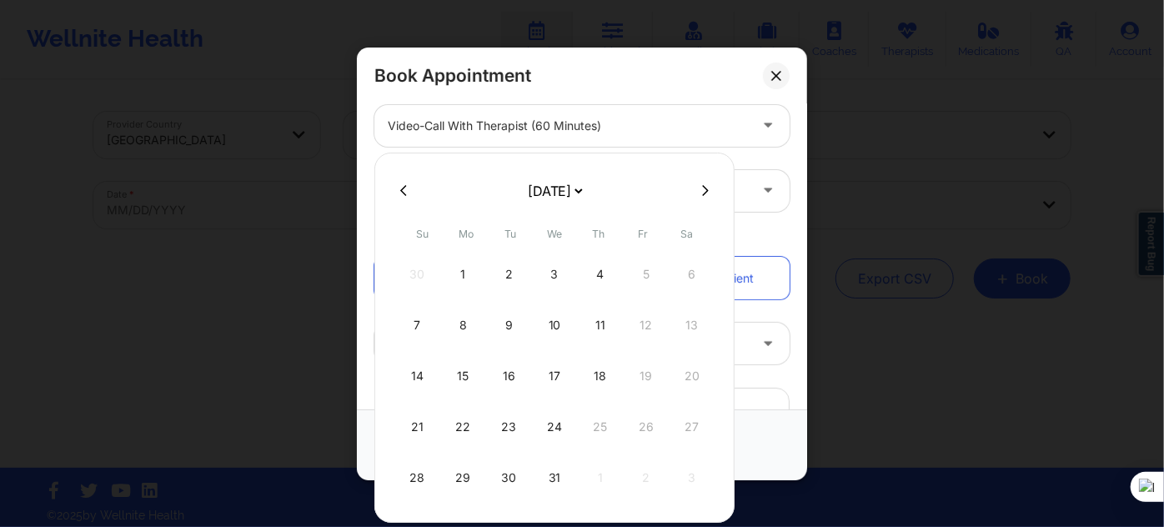
click at [462, 429] on div "22" at bounding box center [463, 427] width 42 height 47
type input "12/22/2025"
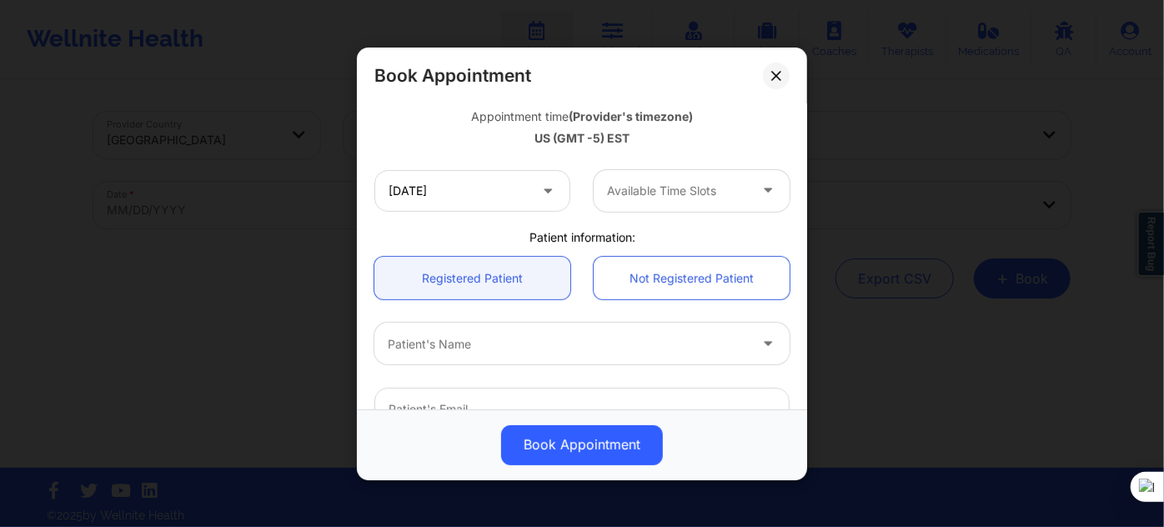
click at [675, 188] on div at bounding box center [677, 191] width 141 height 20
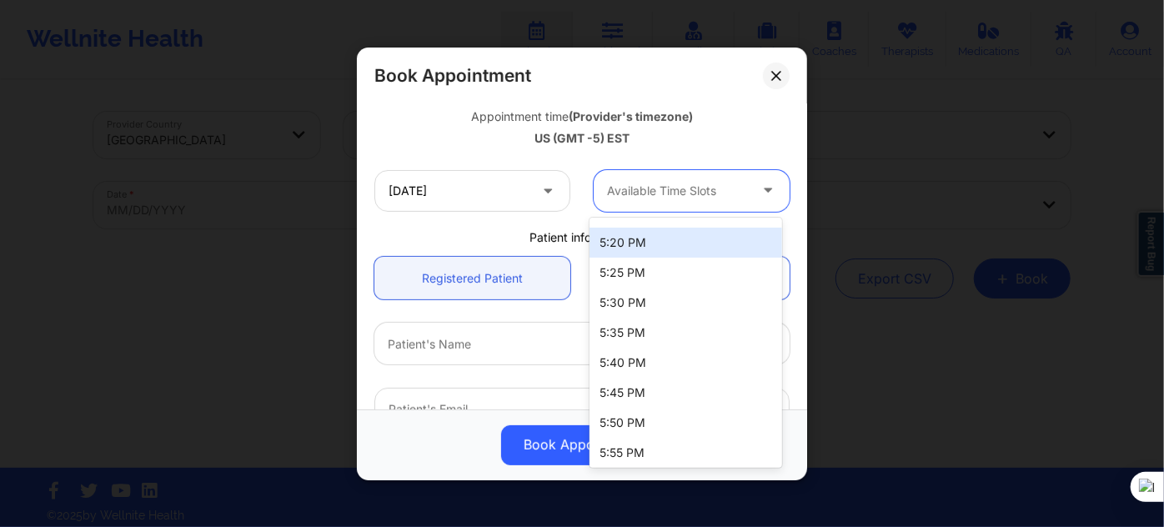
scroll to position [151, 0]
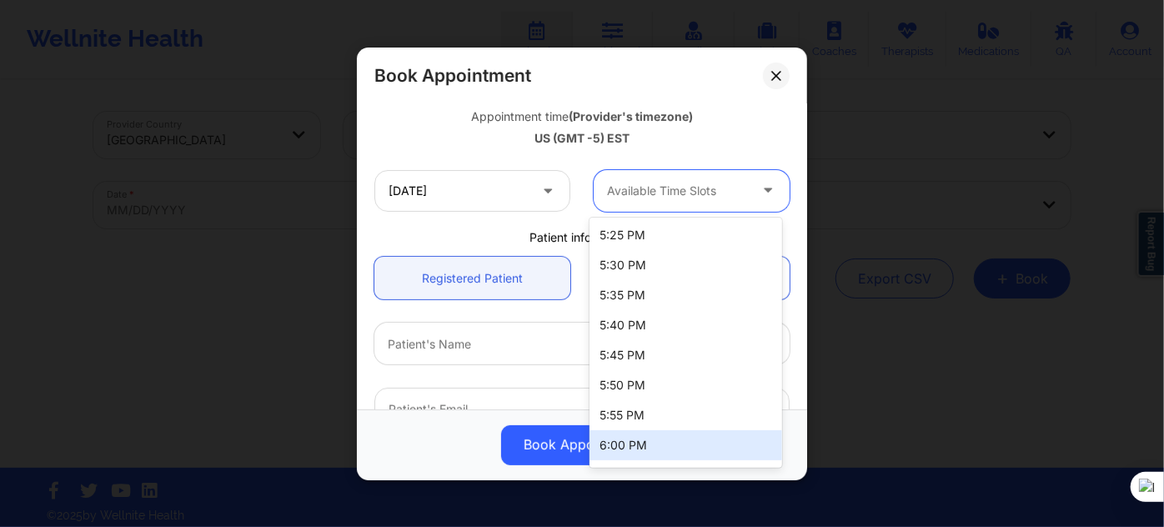
click at [634, 444] on div "6:00 PM" at bounding box center [686, 445] width 192 height 30
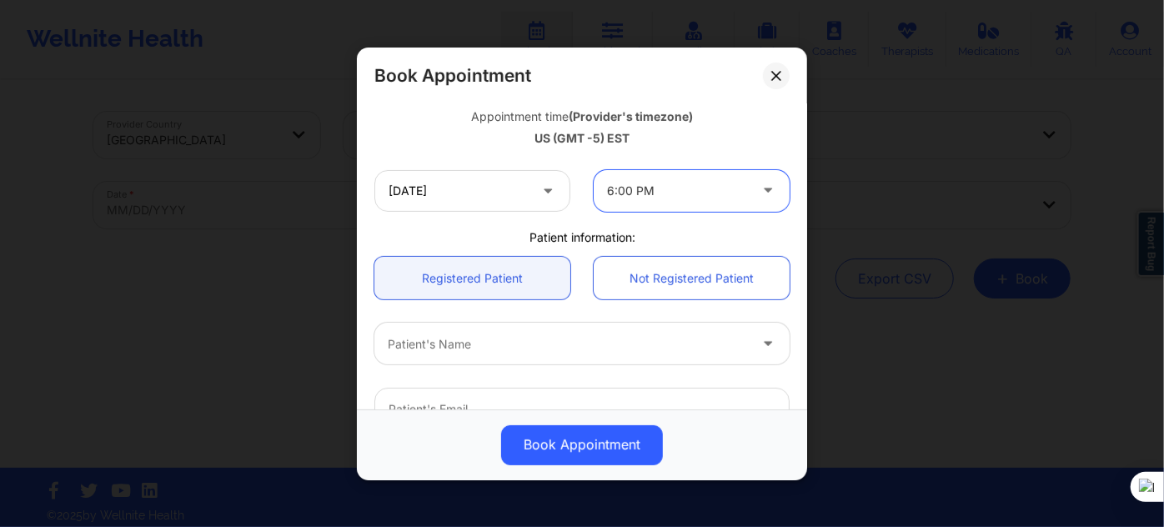
click at [494, 352] on div at bounding box center [568, 344] width 360 height 20
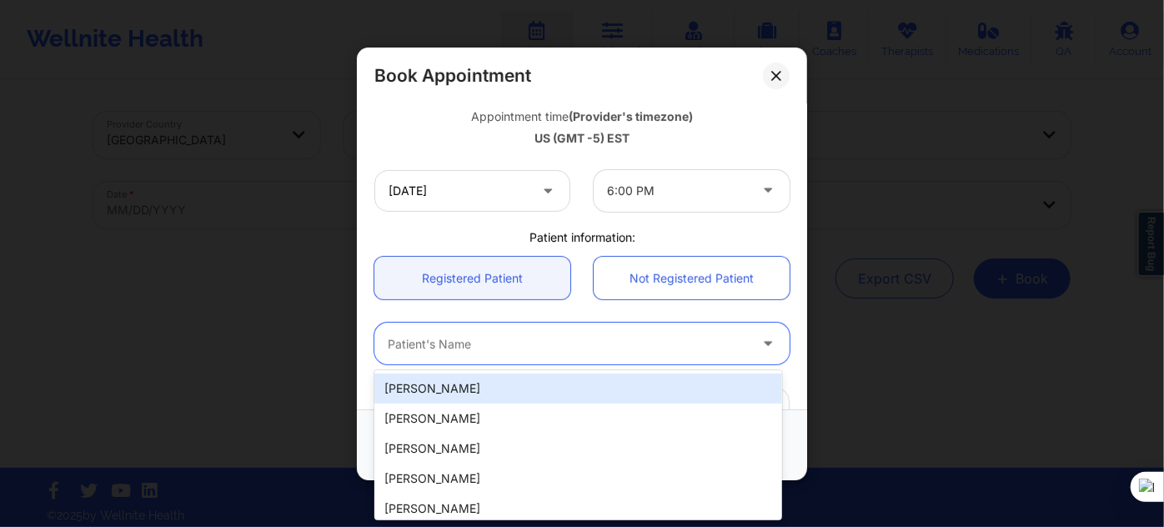
paste input "(813) 428-3055"
type input "(813) 428-3055"
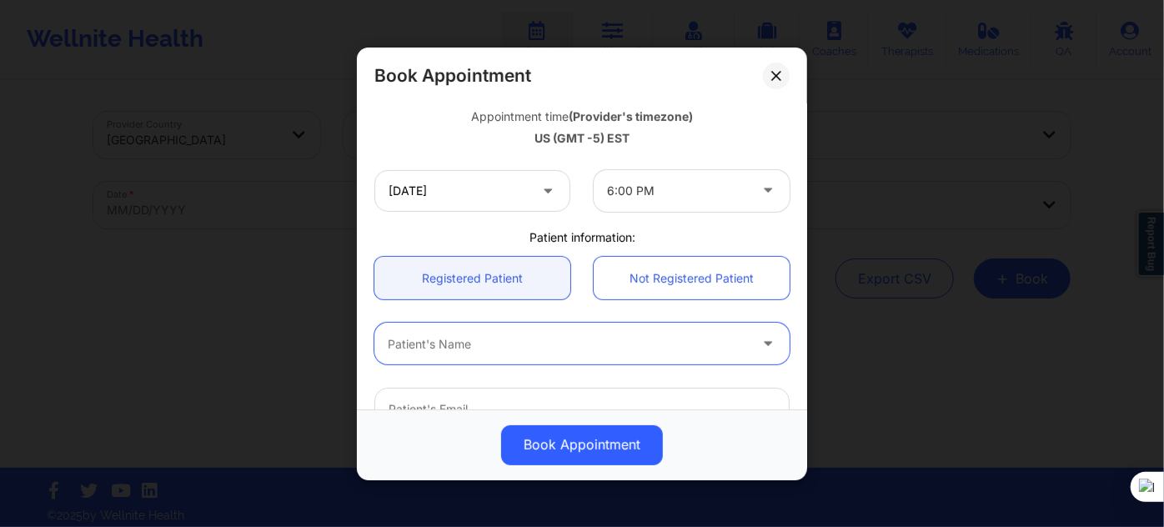
paste input "CHRISTAN JOI"
type input "CHRISTAN JOI"
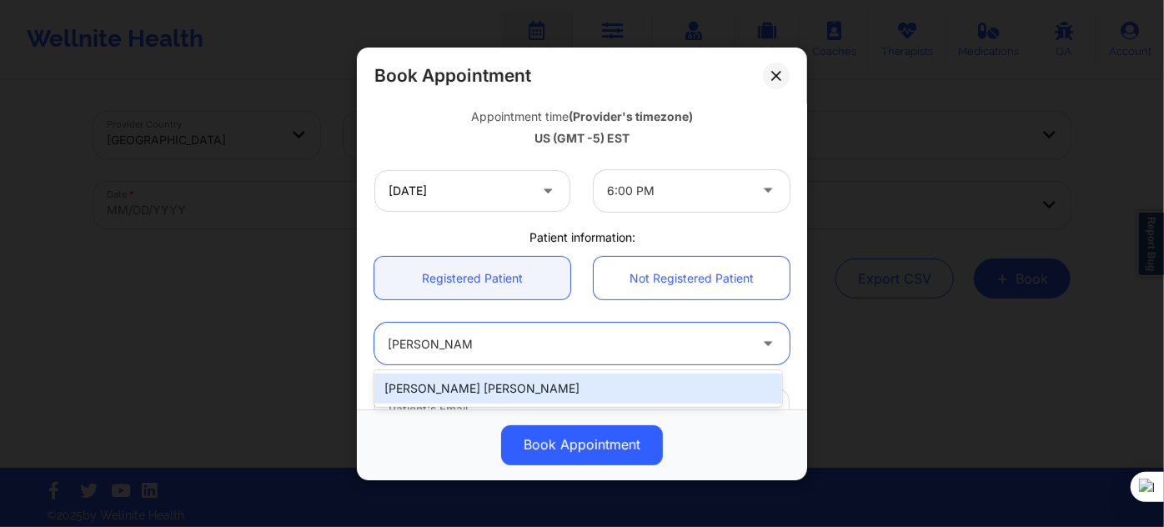
click at [527, 388] on div "Christan Joi Roberts" at bounding box center [578, 389] width 408 height 30
type input "croberts595@gmail.com"
type input "+1813-428-3055"
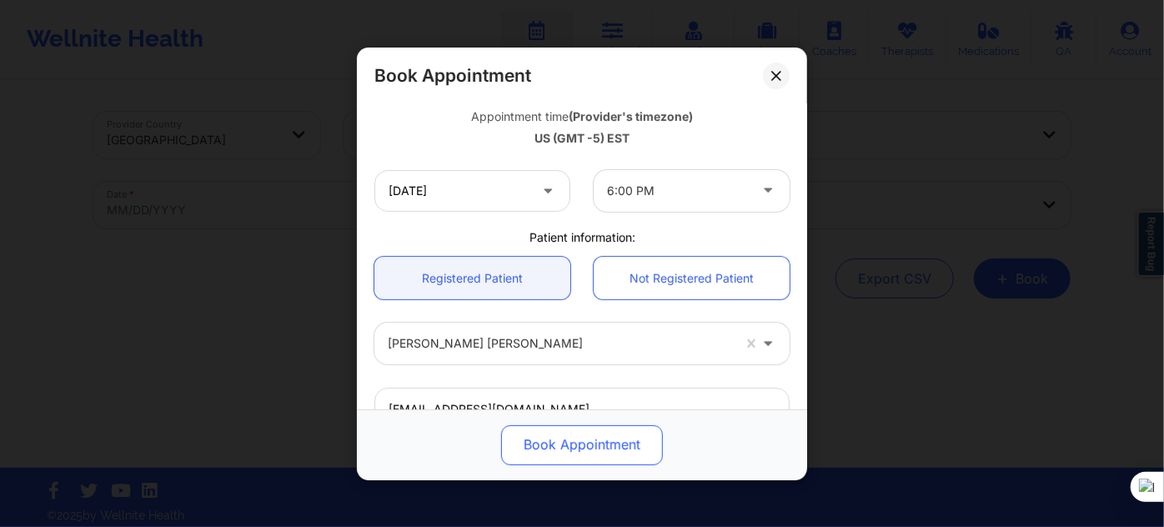
click at [553, 458] on button "Book Appointment" at bounding box center [582, 444] width 162 height 40
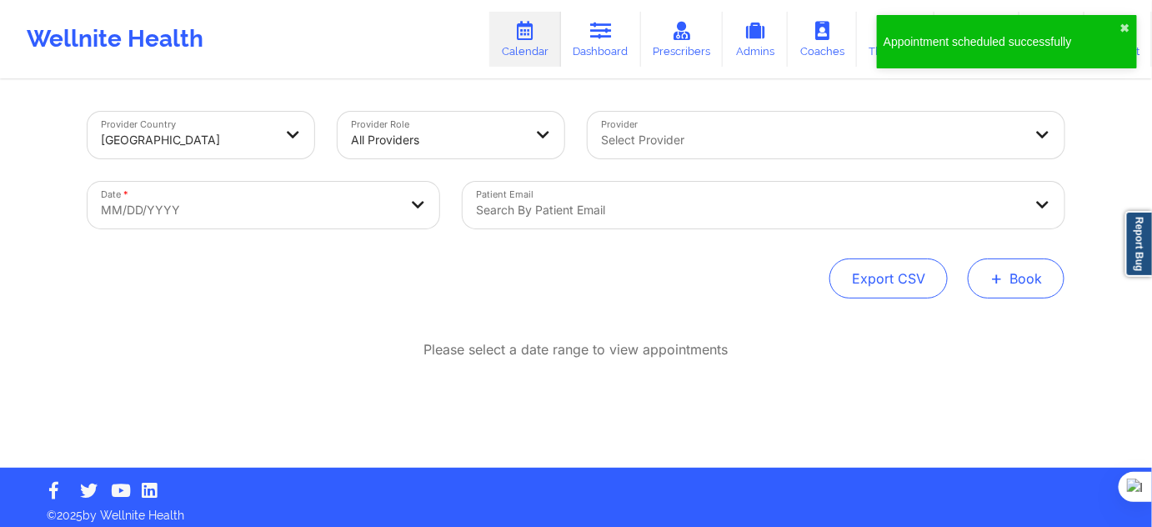
click at [996, 289] on button "+ Book" at bounding box center [1016, 278] width 97 height 40
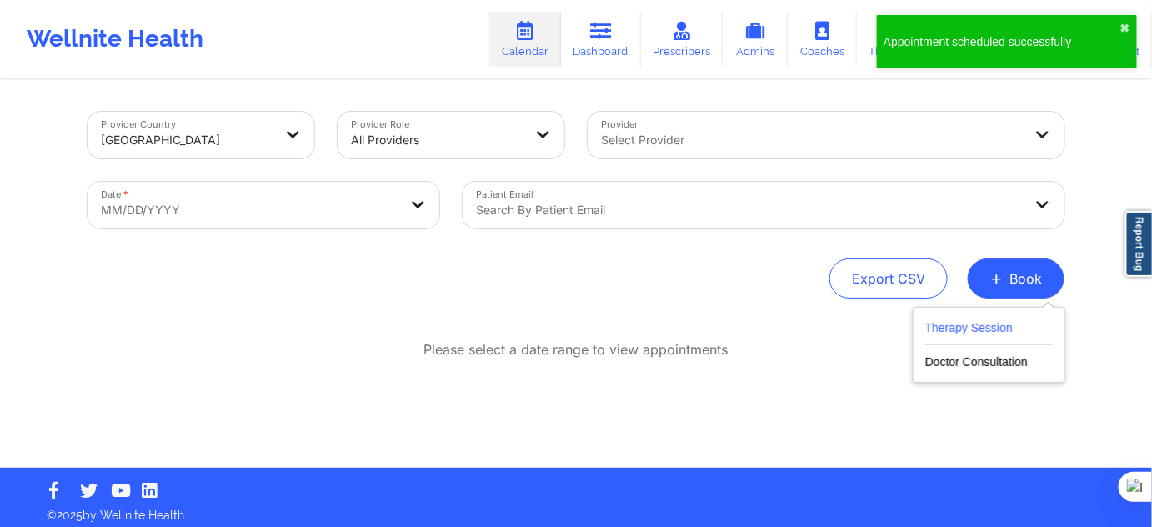
click at [950, 326] on button "Therapy Session" at bounding box center [990, 332] width 128 height 28
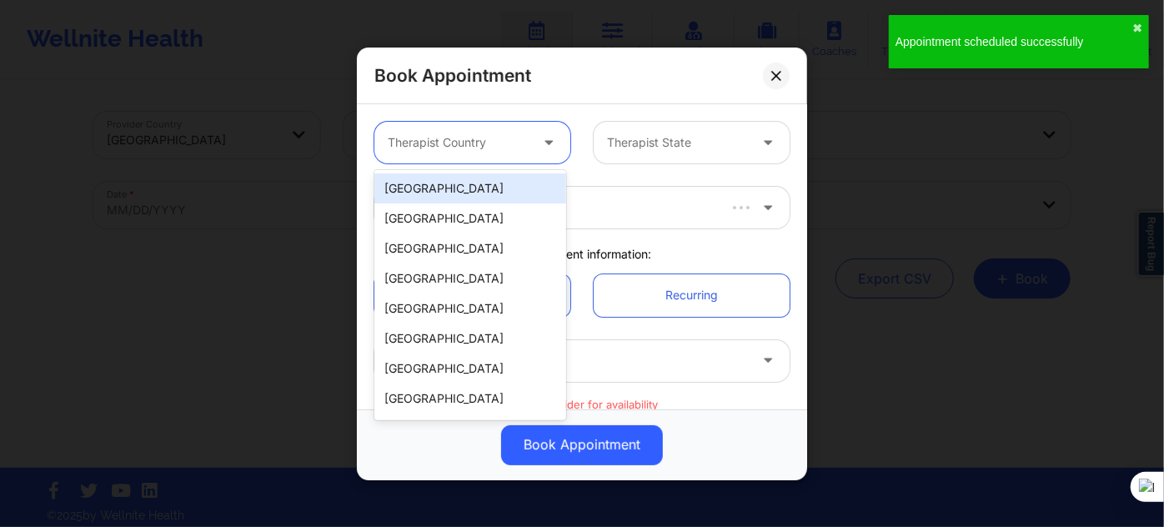
click at [449, 153] on div "Therapist Country" at bounding box center [452, 143] width 156 height 42
click at [448, 183] on div "[GEOGRAPHIC_DATA]" at bounding box center [470, 188] width 192 height 30
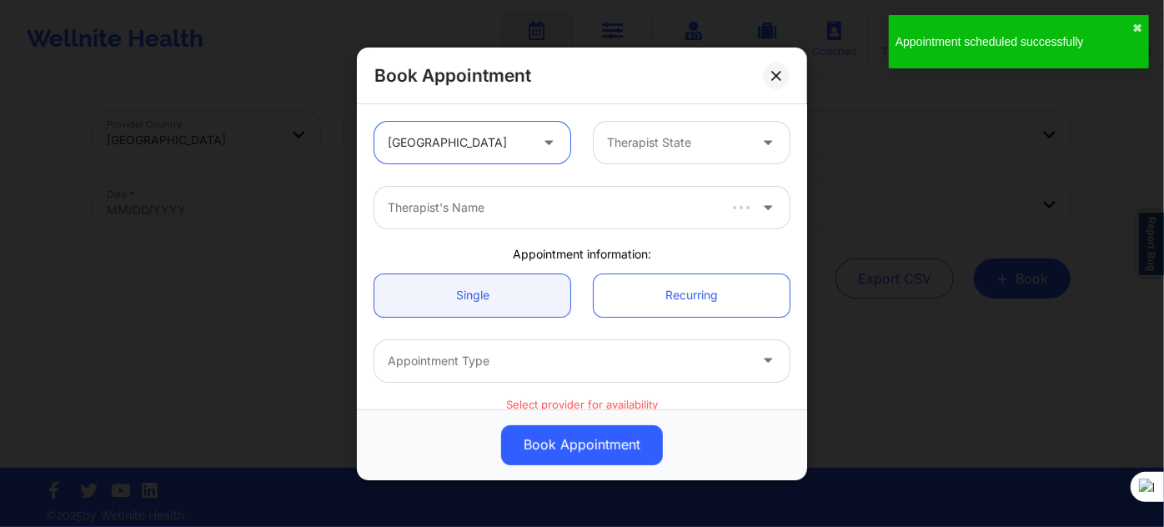
click at [651, 145] on div at bounding box center [677, 143] width 141 height 20
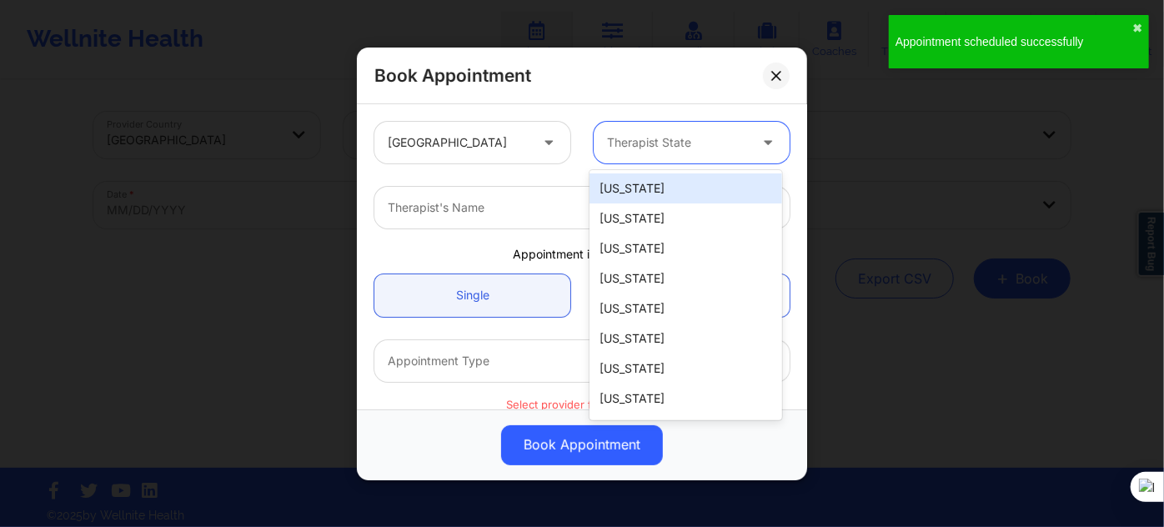
type input "f"
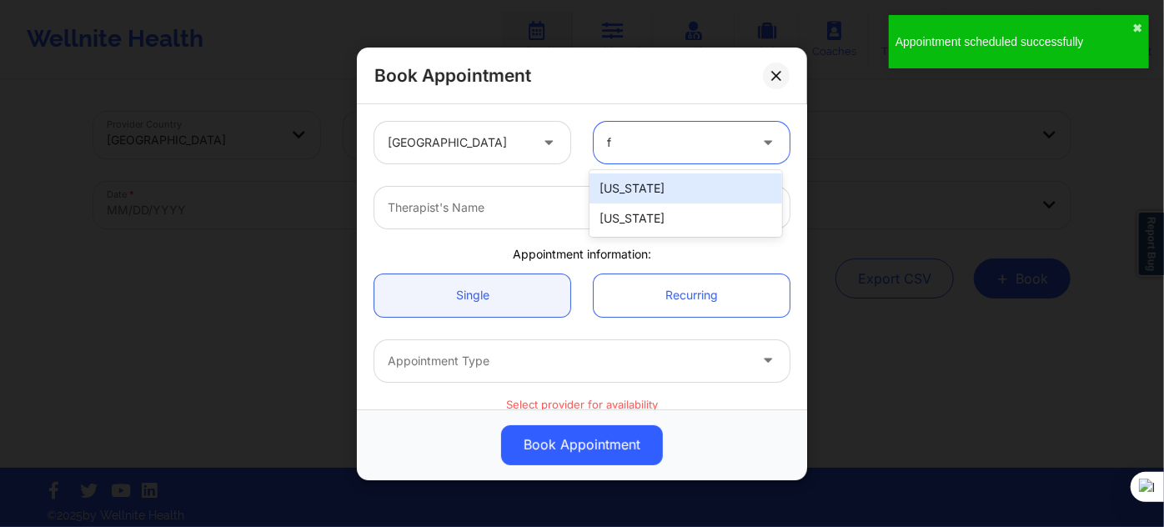
click at [643, 215] on div "[US_STATE]" at bounding box center [686, 218] width 192 height 30
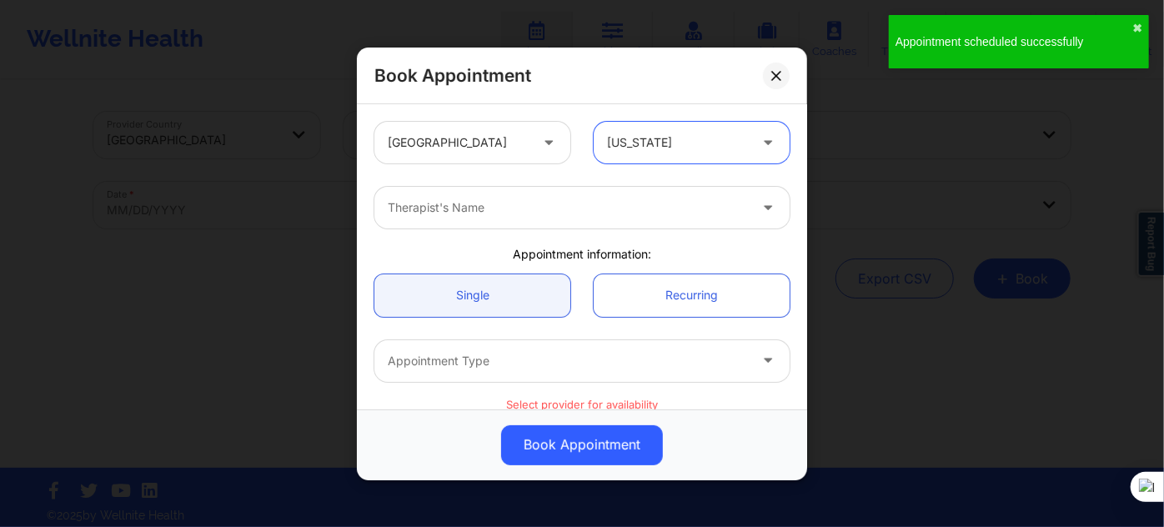
click at [568, 196] on div "Therapist's Name" at bounding box center [561, 208] width 375 height 42
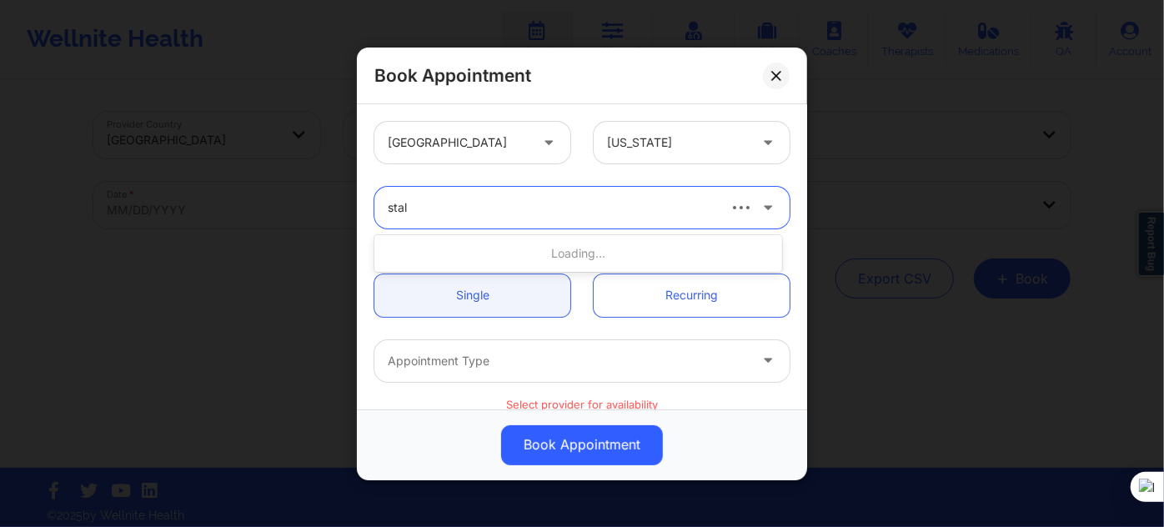
type input "stall"
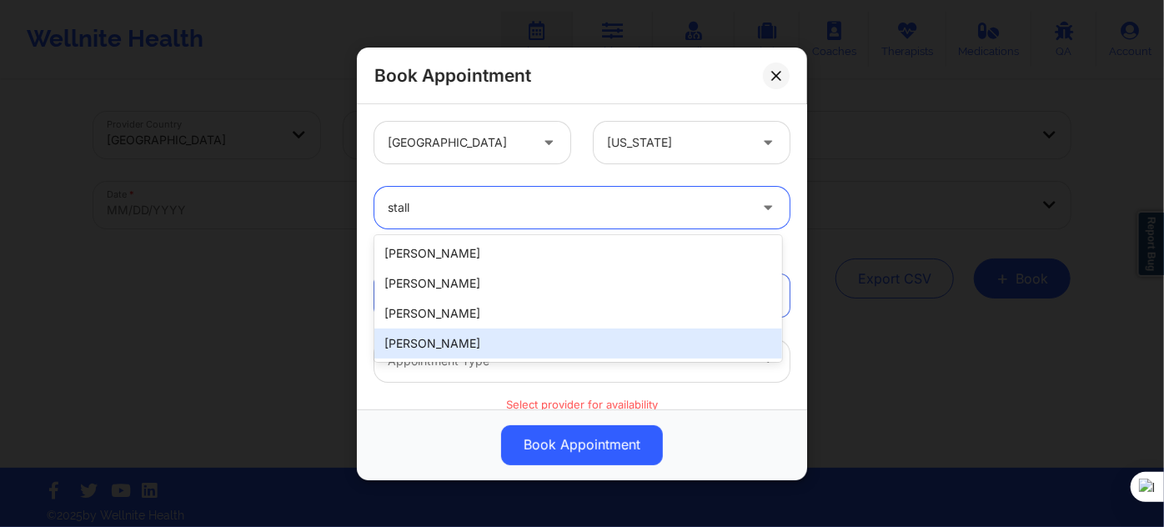
click at [458, 341] on div "[PERSON_NAME]" at bounding box center [578, 344] width 408 height 30
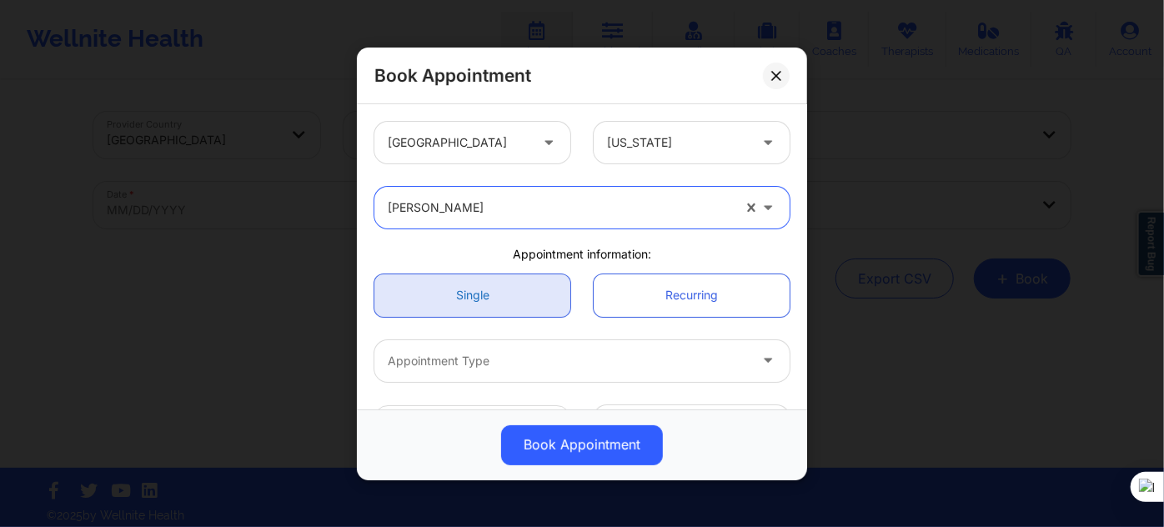
scroll to position [75, 0]
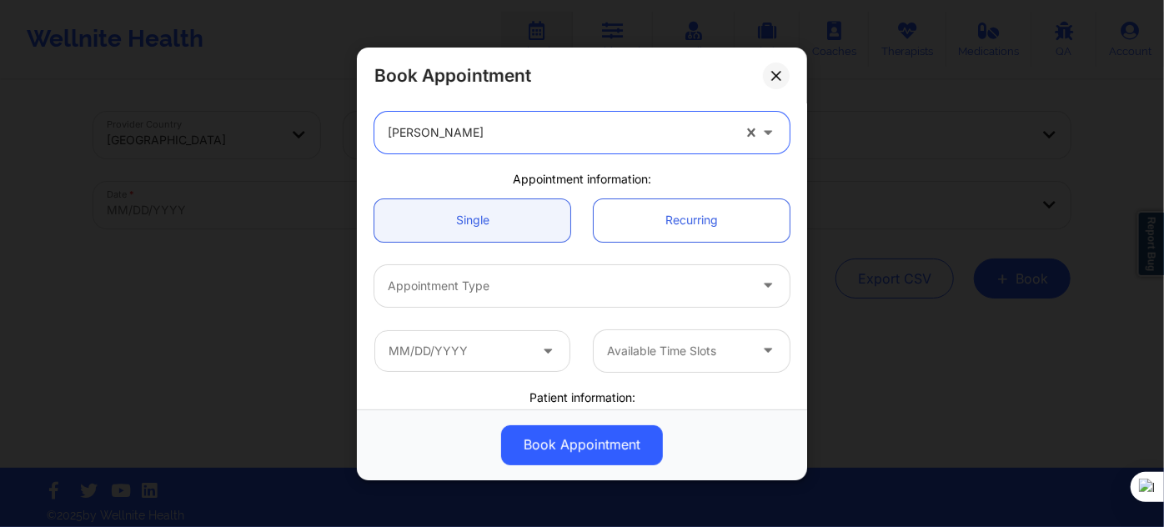
click at [521, 299] on div "Appointment Type" at bounding box center [561, 285] width 375 height 42
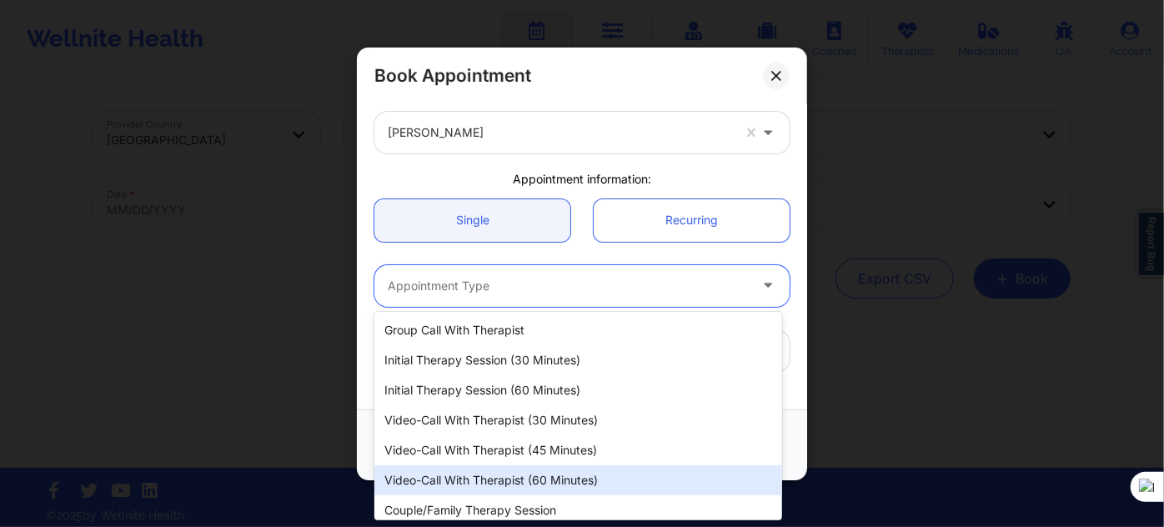
click at [542, 474] on div "Video-Call with Therapist (60 minutes)" at bounding box center [578, 480] width 408 height 30
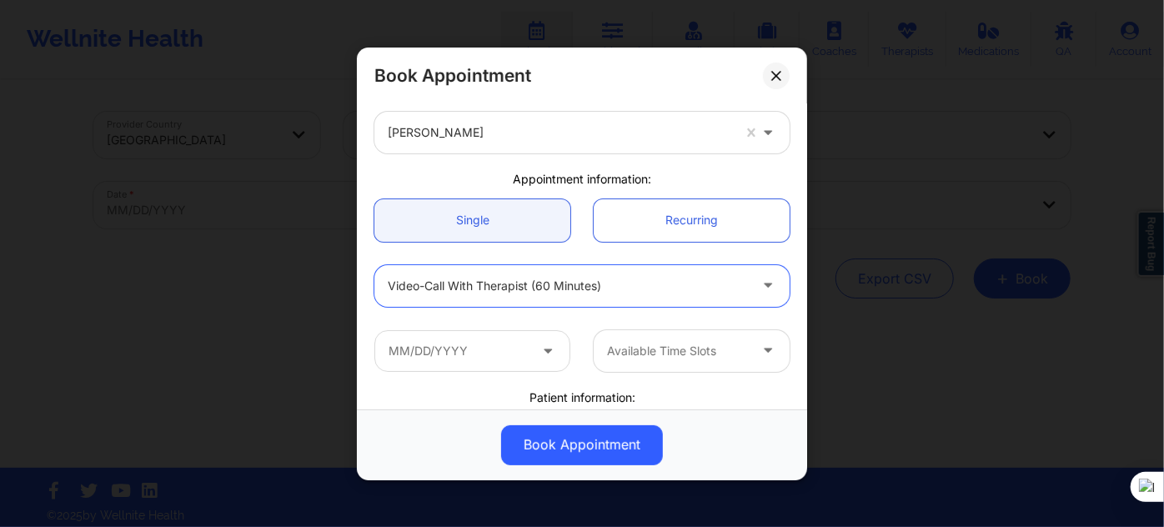
scroll to position [151, 0]
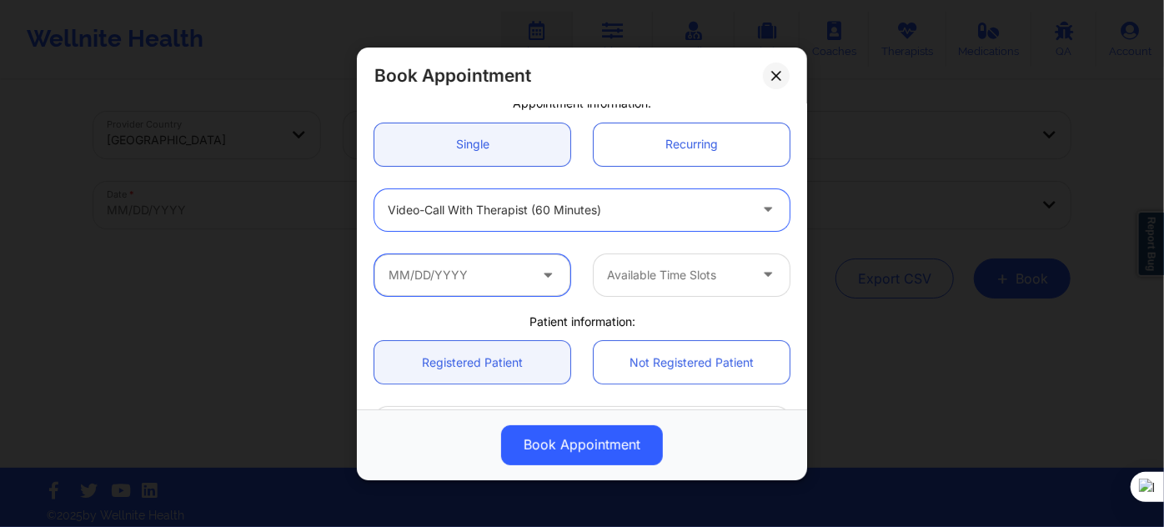
click at [504, 267] on input "text" at bounding box center [472, 274] width 196 height 42
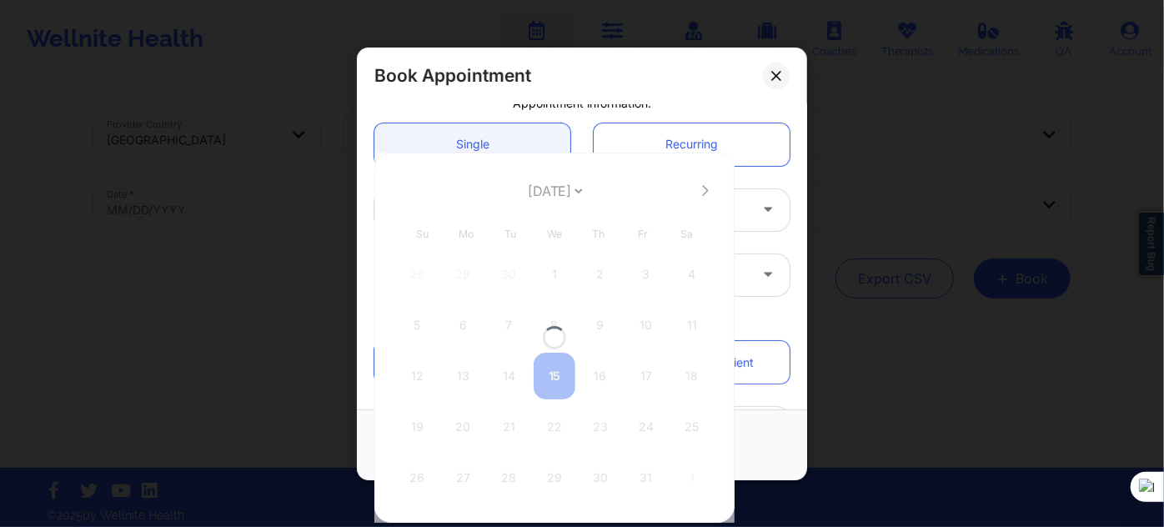
click at [560, 195] on div at bounding box center [554, 338] width 360 height 370
click at [560, 195] on select "[DATE] [DATE] [DATE] [DATE] [DATE] [DATE] [DATE] [DATE] [DATE] [DATE] [DATE] [D…" at bounding box center [554, 190] width 61 height 33
select select "2025-11"
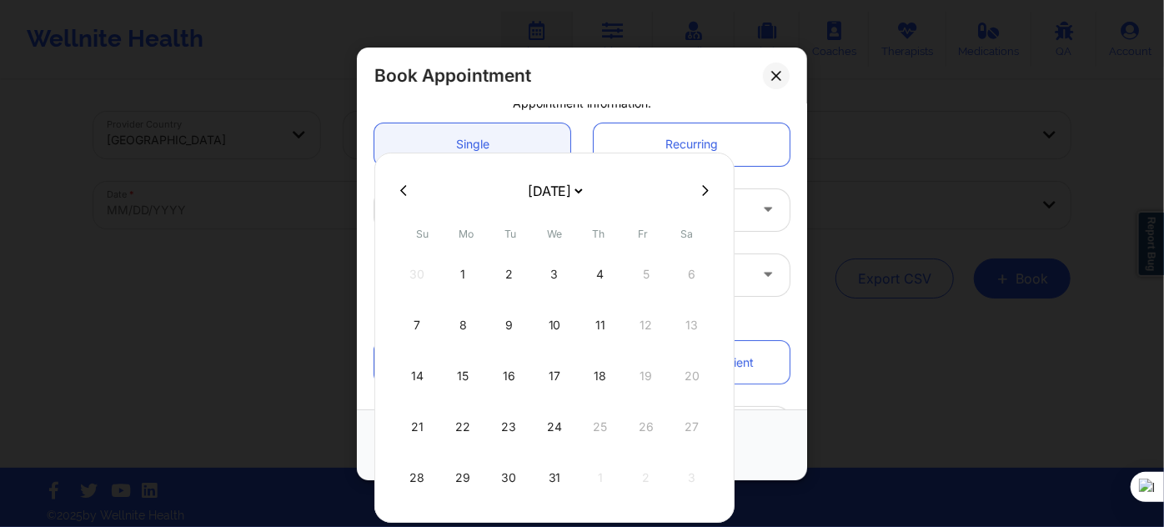
click at [460, 471] on div "29" at bounding box center [463, 477] width 42 height 47
type input "12/29/2025"
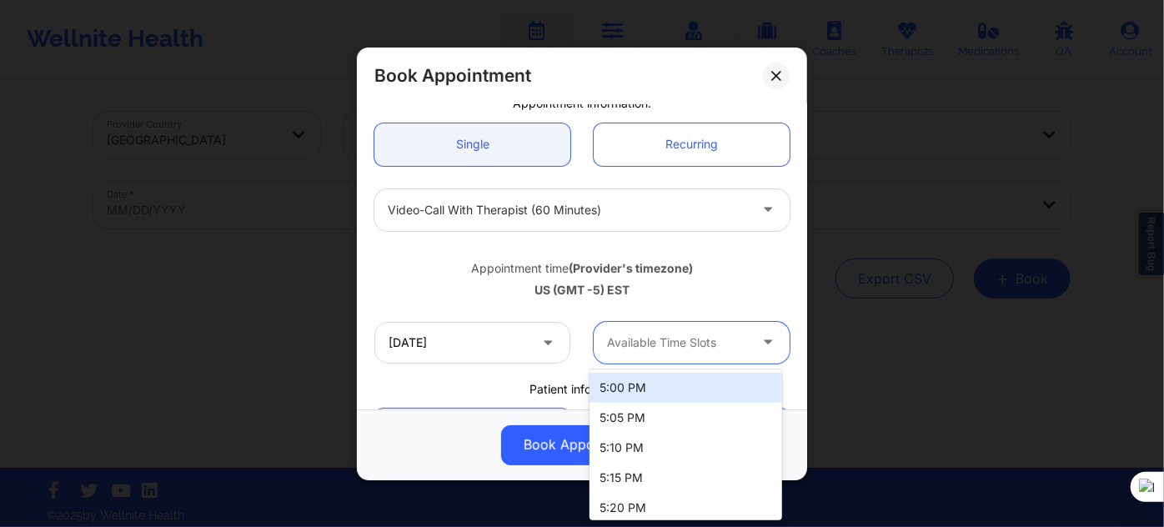
click at [621, 326] on div "Available Time Slots" at bounding box center [672, 342] width 156 height 42
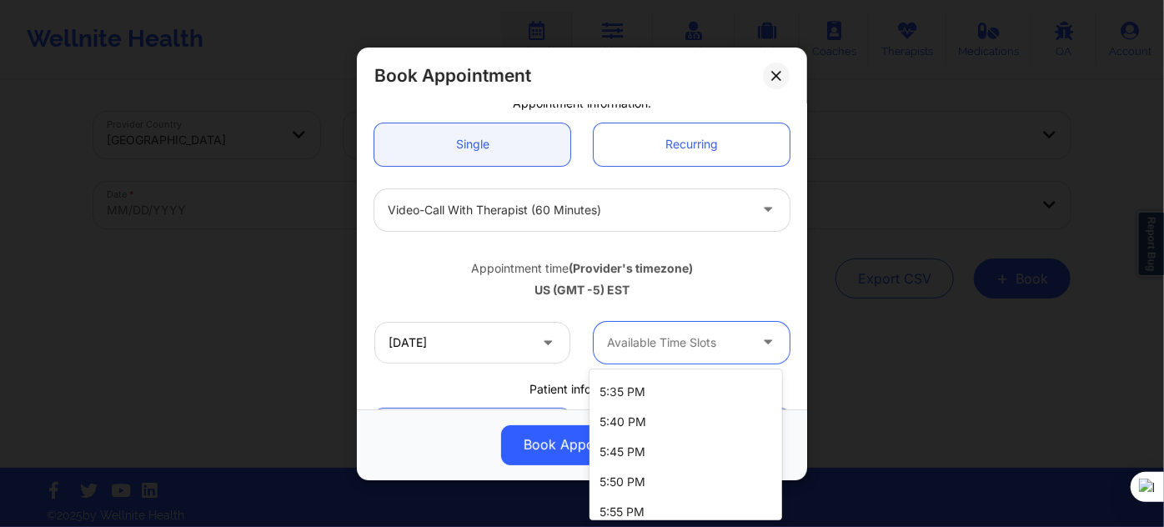
scroll to position [227, 0]
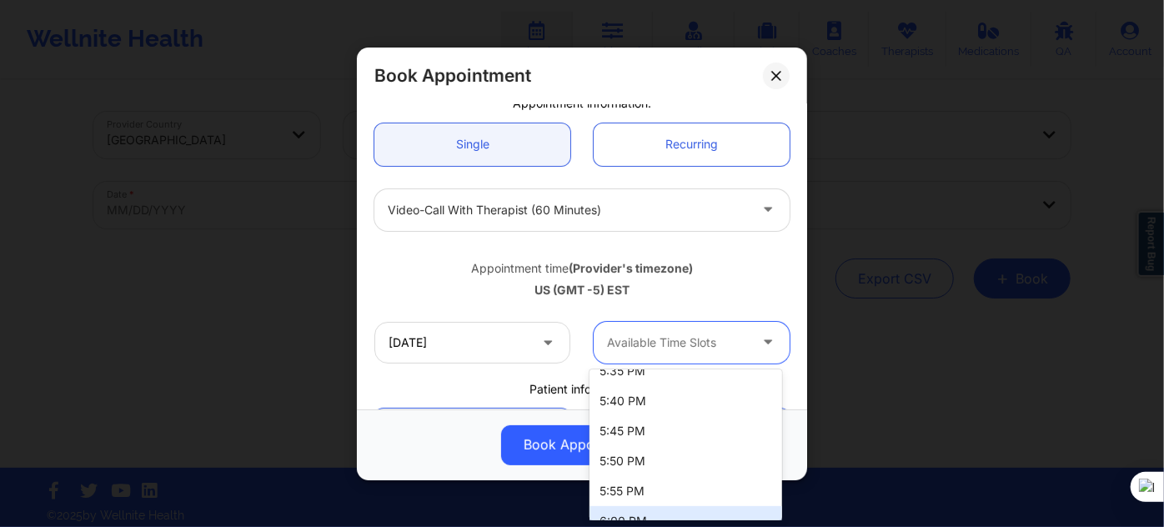
click at [644, 513] on div "6:00 PM" at bounding box center [686, 521] width 192 height 30
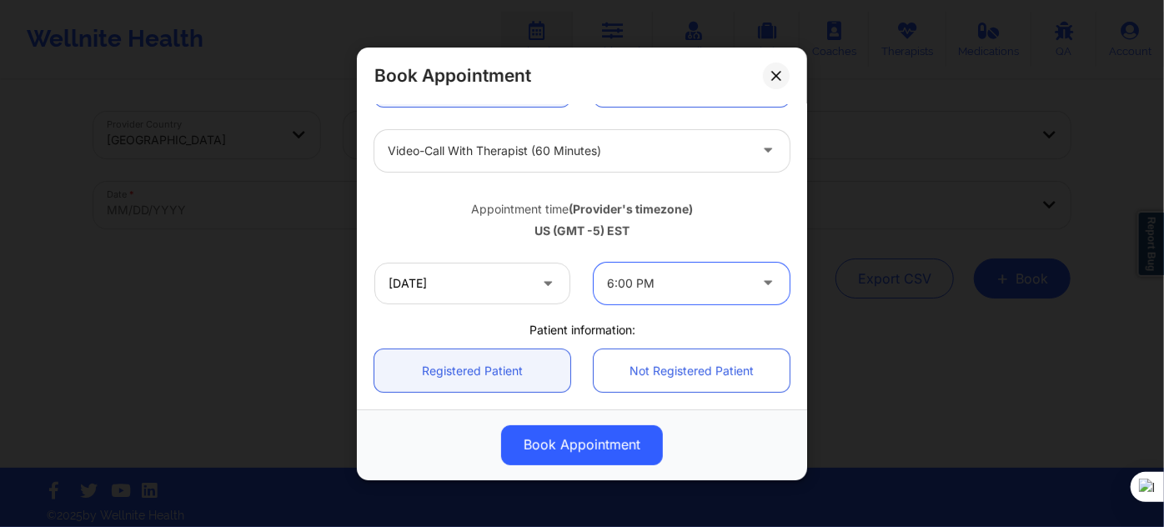
scroll to position [303, 0]
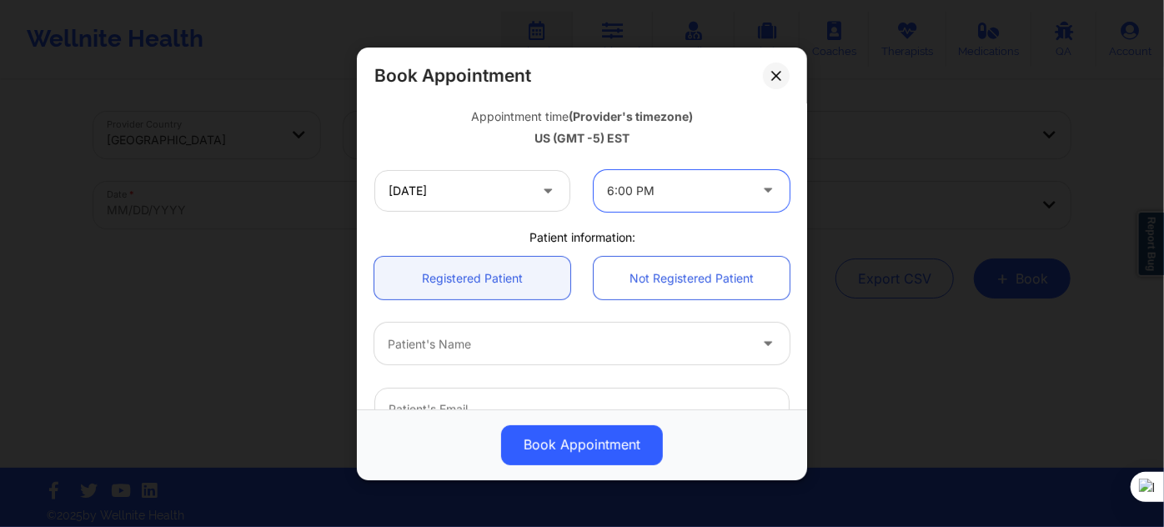
click at [478, 351] on div at bounding box center [568, 344] width 360 height 20
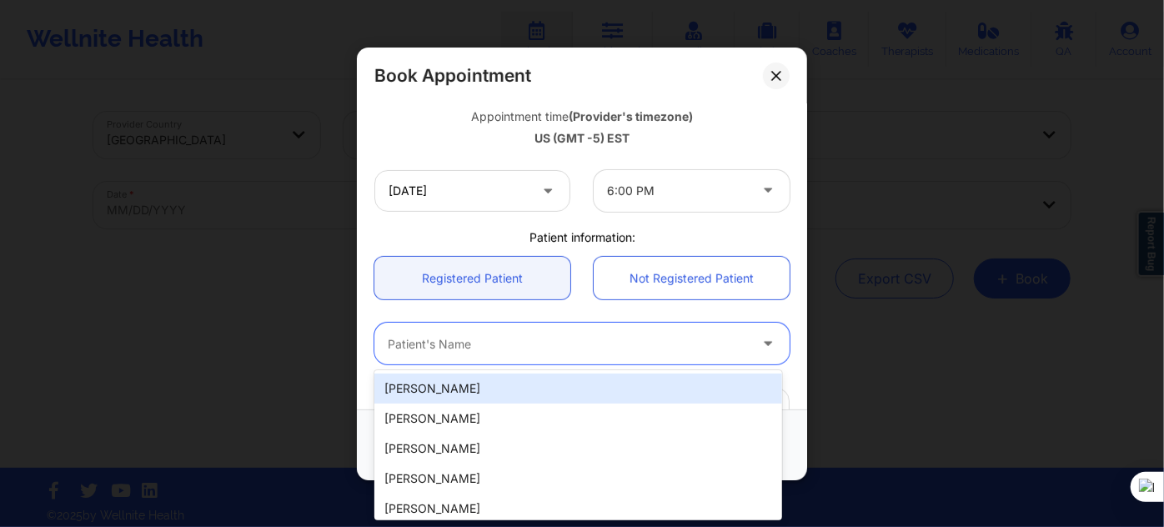
paste input "CHRISTAN JOI"
type input "CHRISTAN JOI"
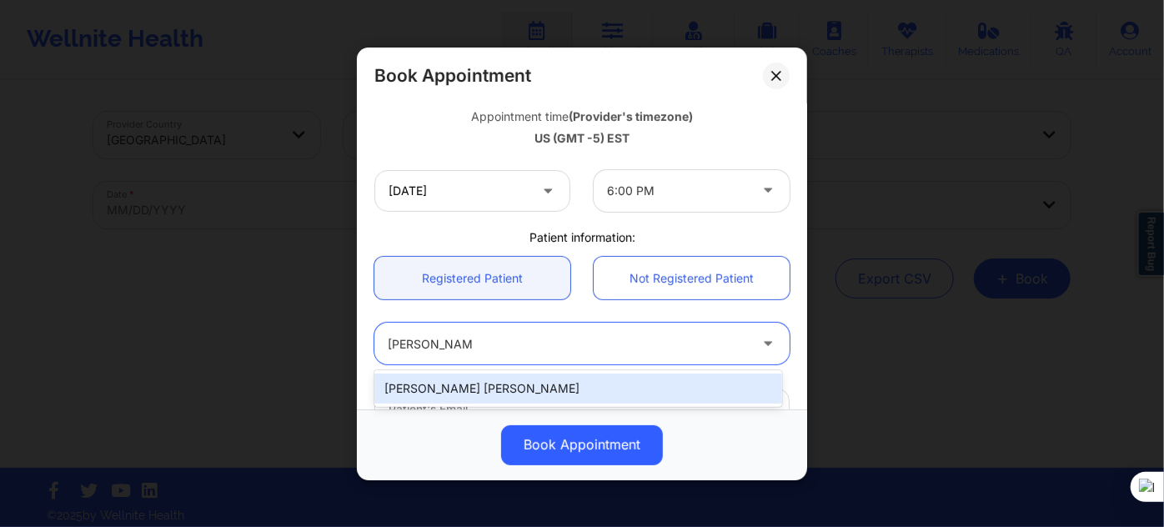
click at [507, 384] on div "Christan Joi Roberts" at bounding box center [578, 389] width 408 height 30
type input "croberts595@gmail.com"
type input "+1813-428-3055"
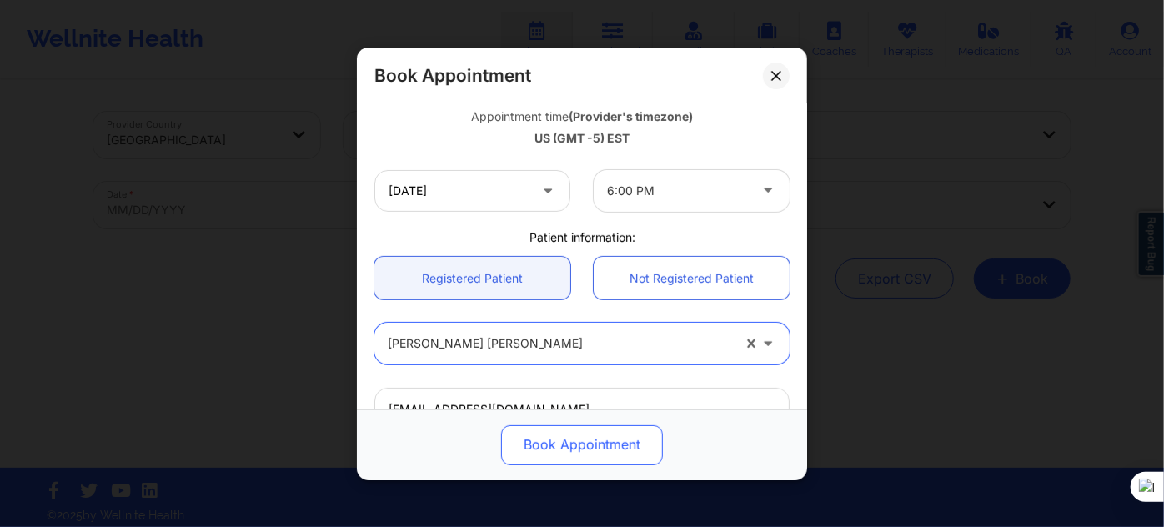
click at [551, 449] on button "Book Appointment" at bounding box center [582, 444] width 162 height 40
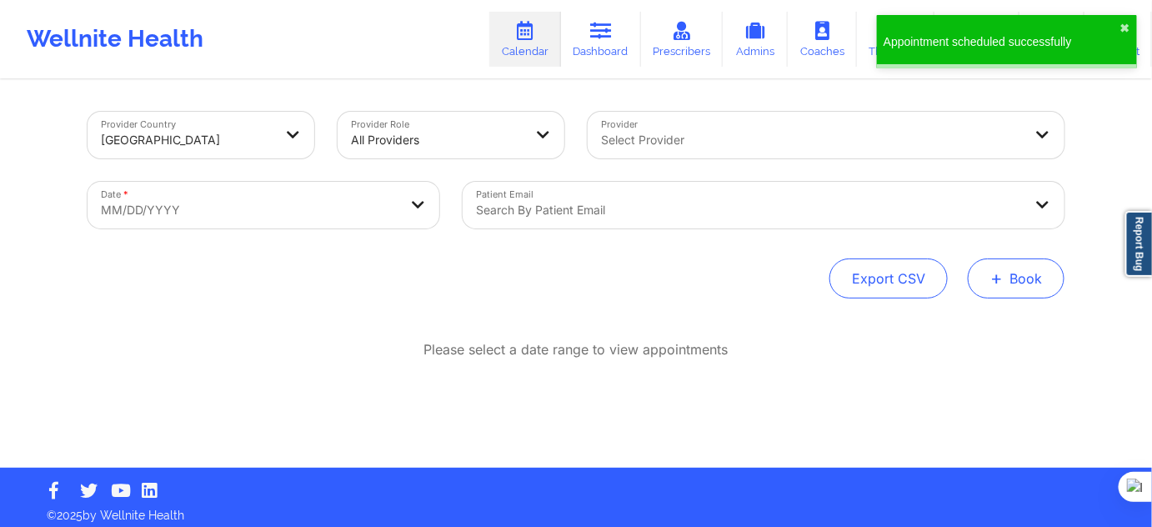
click at [996, 273] on span "+" at bounding box center [997, 277] width 13 height 9
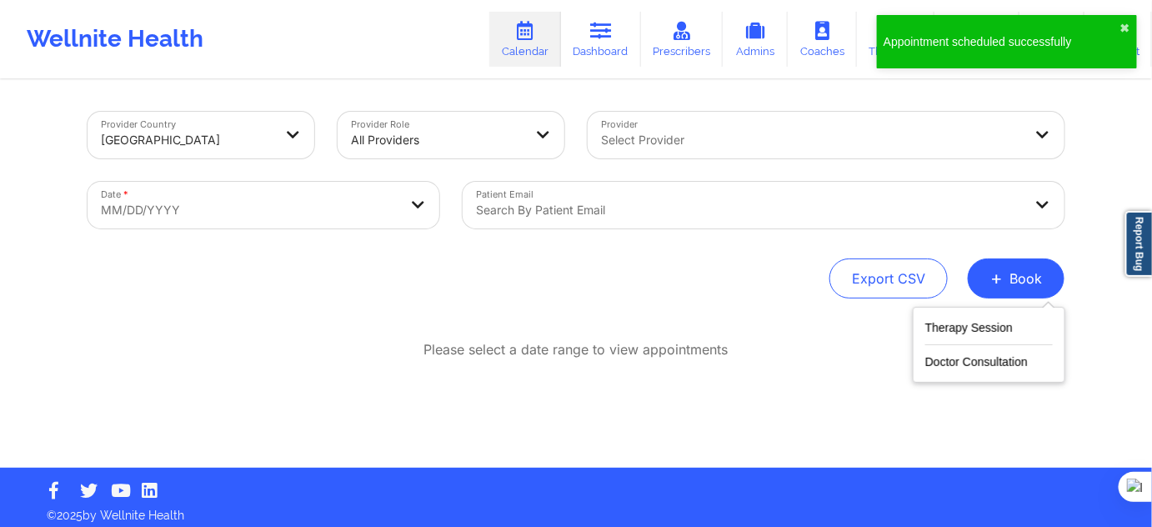
click at [979, 309] on div "Therapy Session Doctor Consultation" at bounding box center [989, 345] width 153 height 76
click at [967, 323] on button "Therapy Session" at bounding box center [990, 332] width 128 height 28
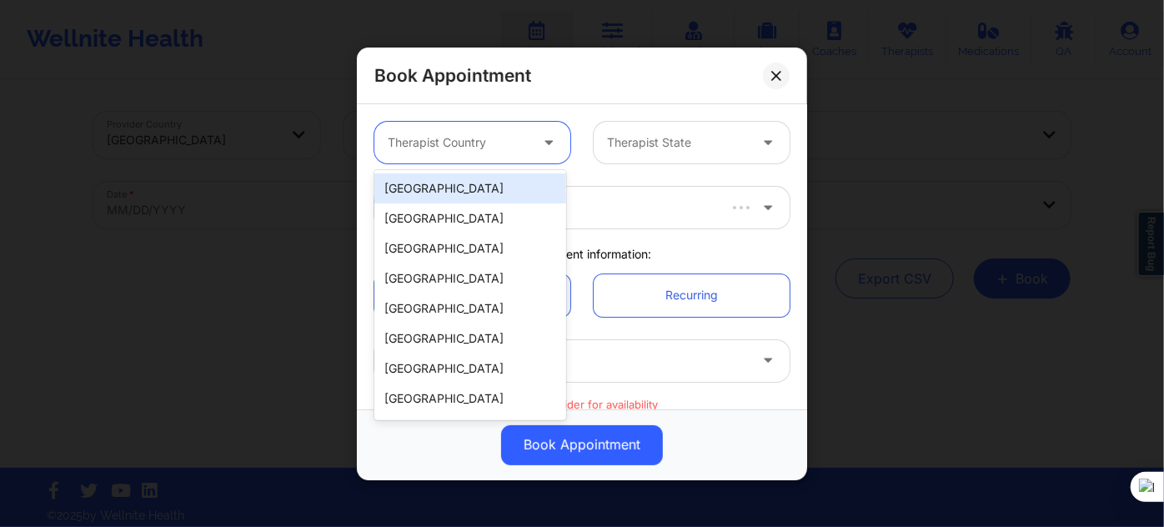
click at [459, 136] on div at bounding box center [458, 143] width 141 height 20
click at [475, 183] on div "[GEOGRAPHIC_DATA]" at bounding box center [470, 188] width 192 height 30
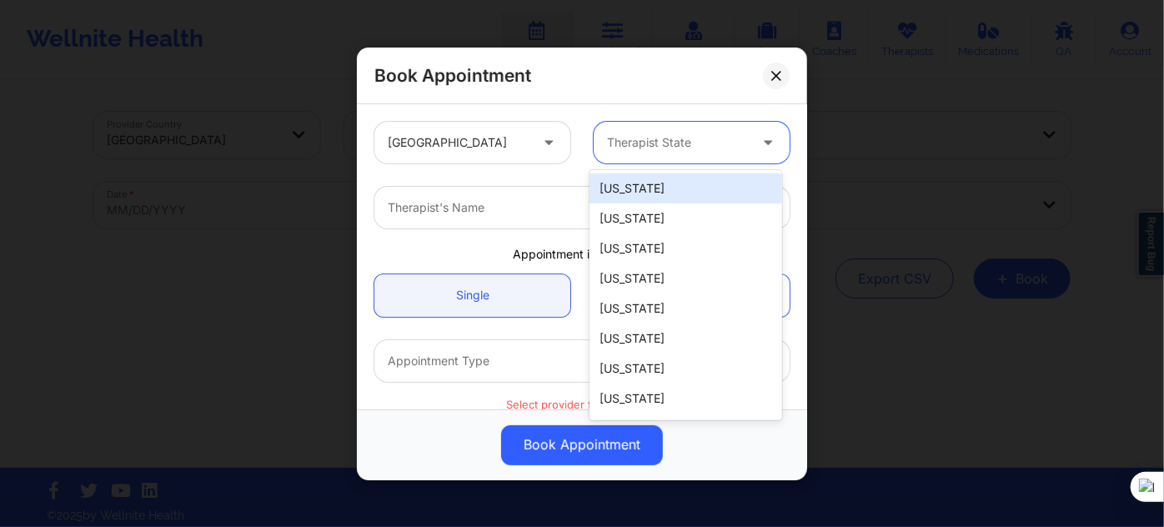
click at [640, 148] on div at bounding box center [677, 143] width 141 height 20
type input "f"
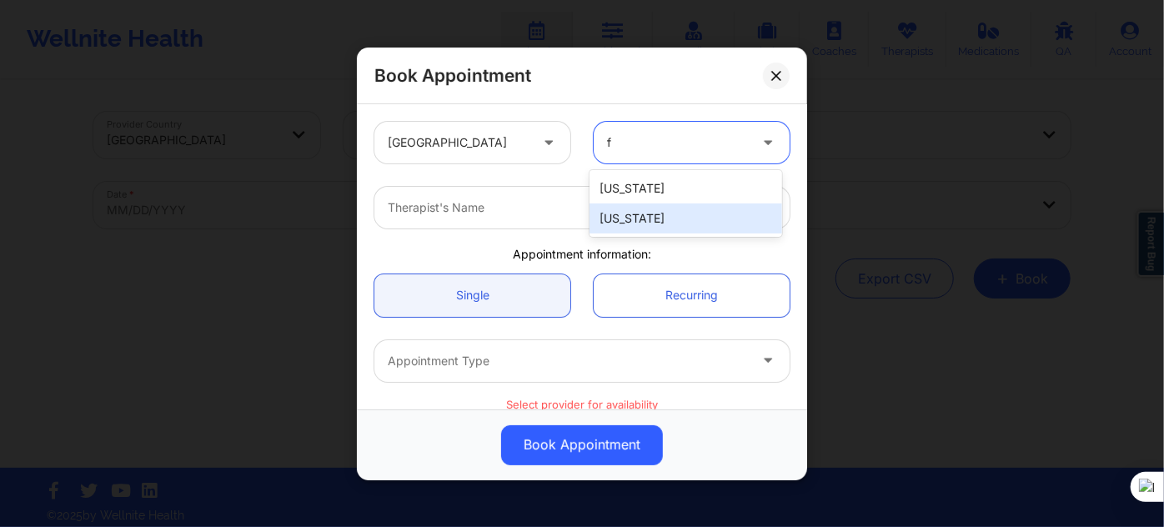
click at [625, 214] on div "[US_STATE]" at bounding box center [686, 218] width 192 height 30
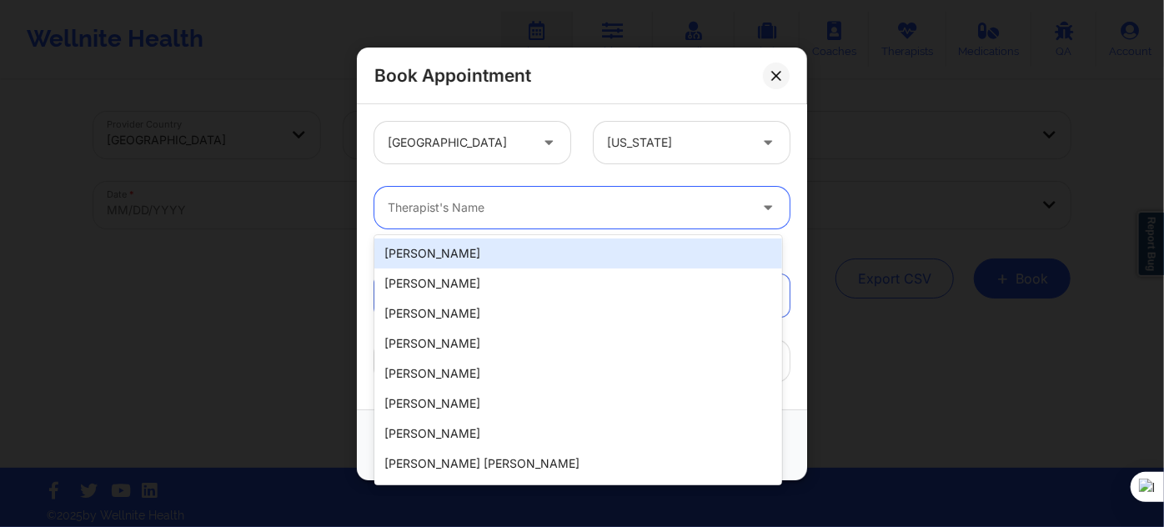
click at [543, 195] on div "Therapist's Name" at bounding box center [561, 208] width 375 height 42
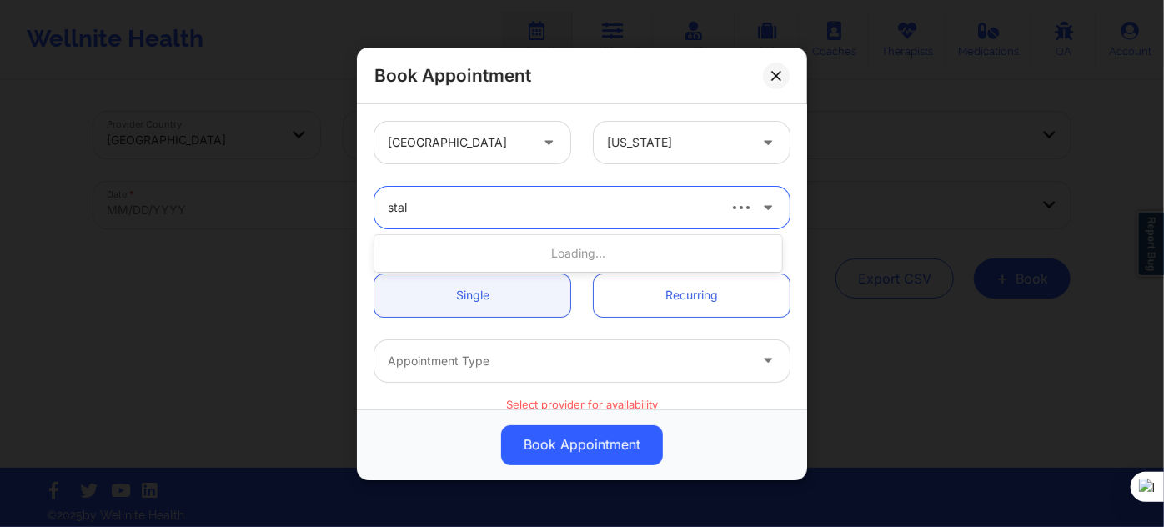
type input "stall"
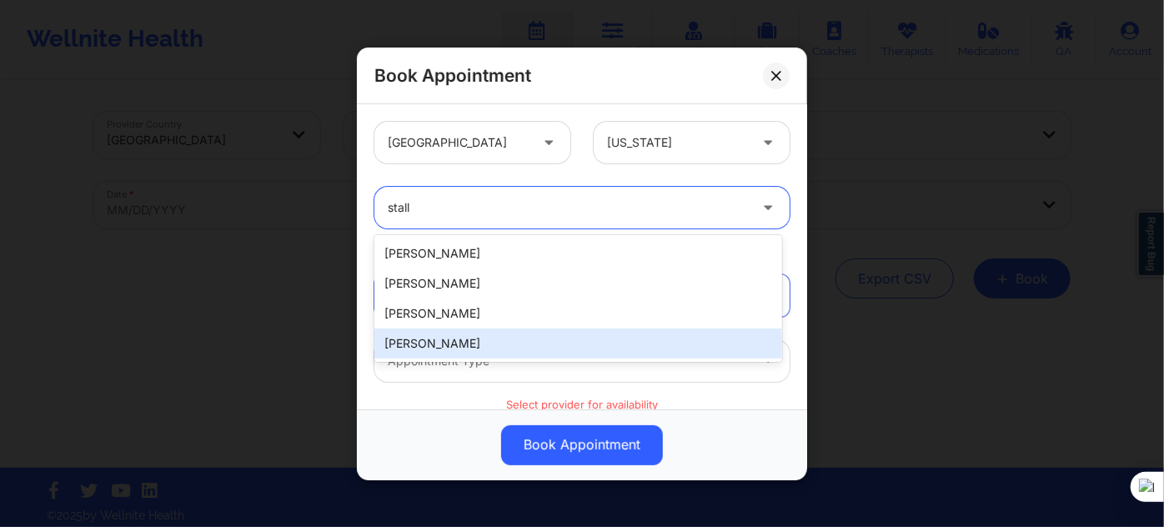
click at [449, 342] on div "[PERSON_NAME]" at bounding box center [578, 344] width 408 height 30
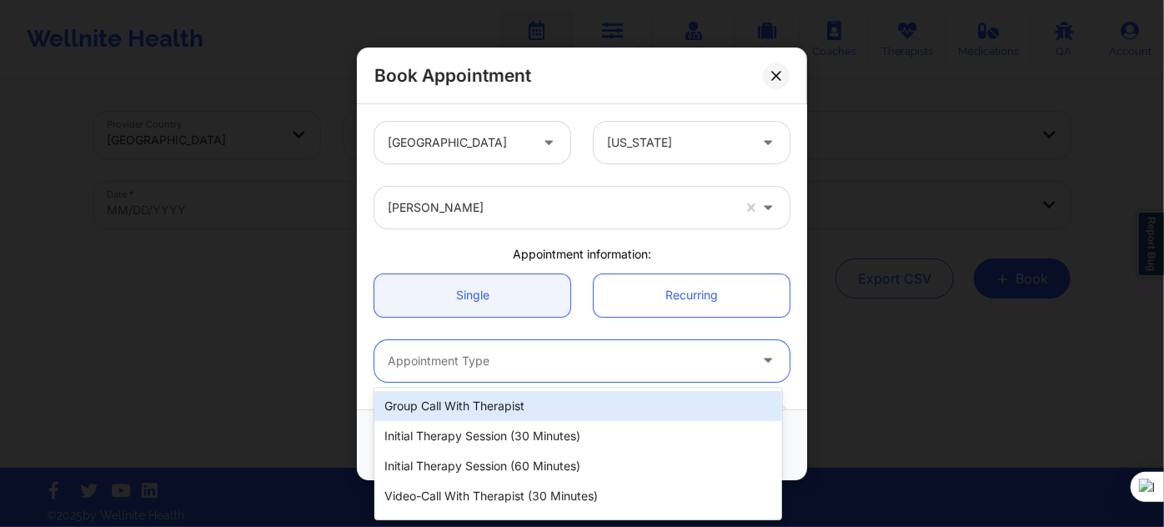
click at [431, 369] on div at bounding box center [568, 361] width 360 height 20
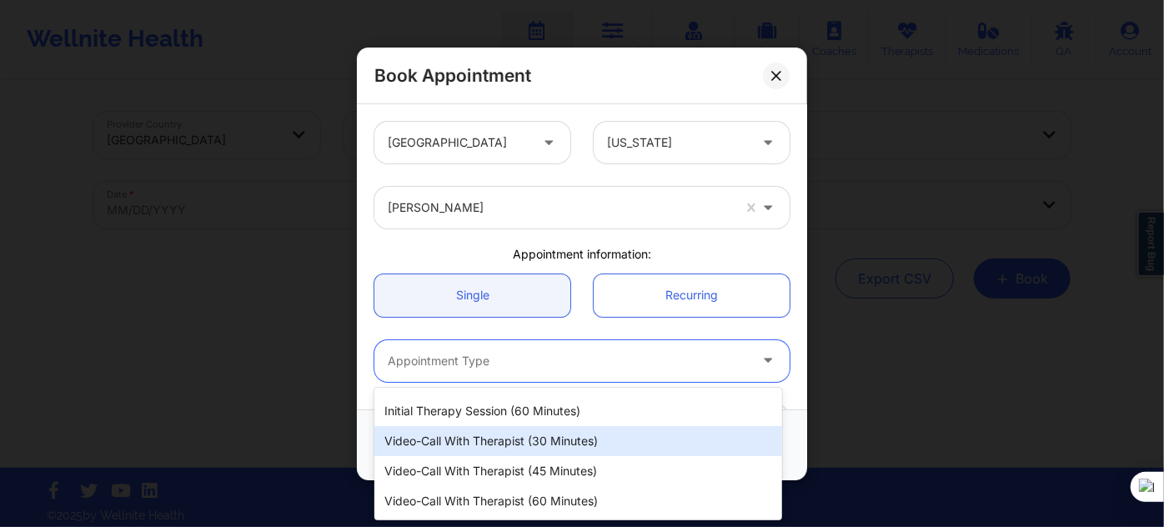
scroll to position [84, 0]
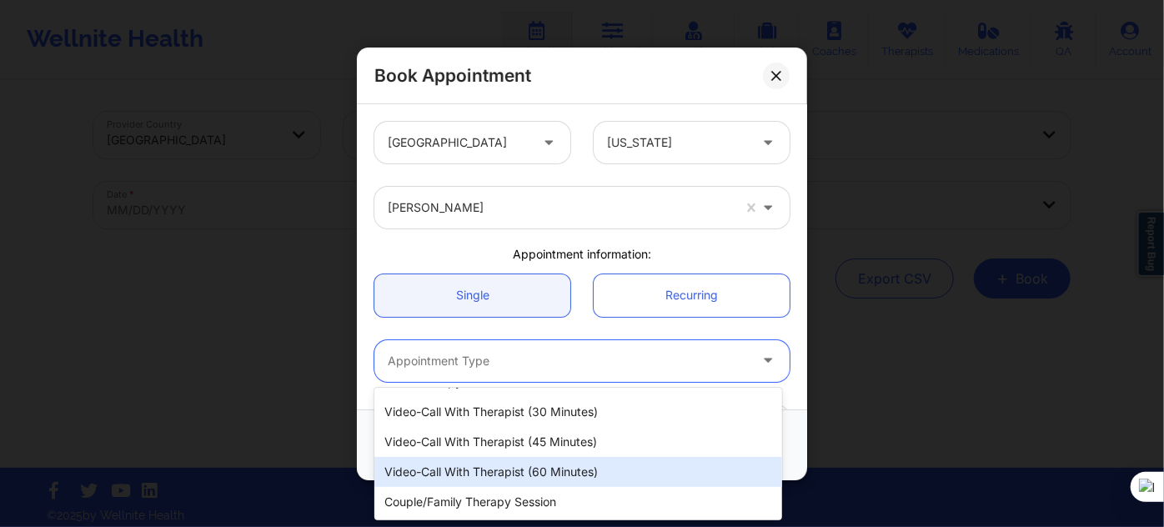
click at [533, 470] on div "Video-Call with Therapist (60 minutes)" at bounding box center [578, 472] width 408 height 30
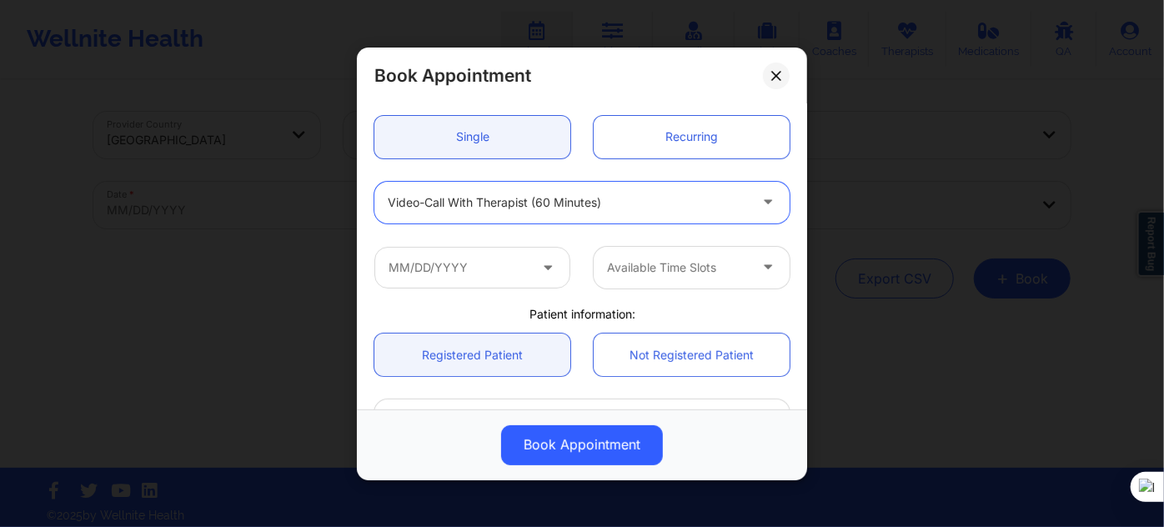
scroll to position [227, 0]
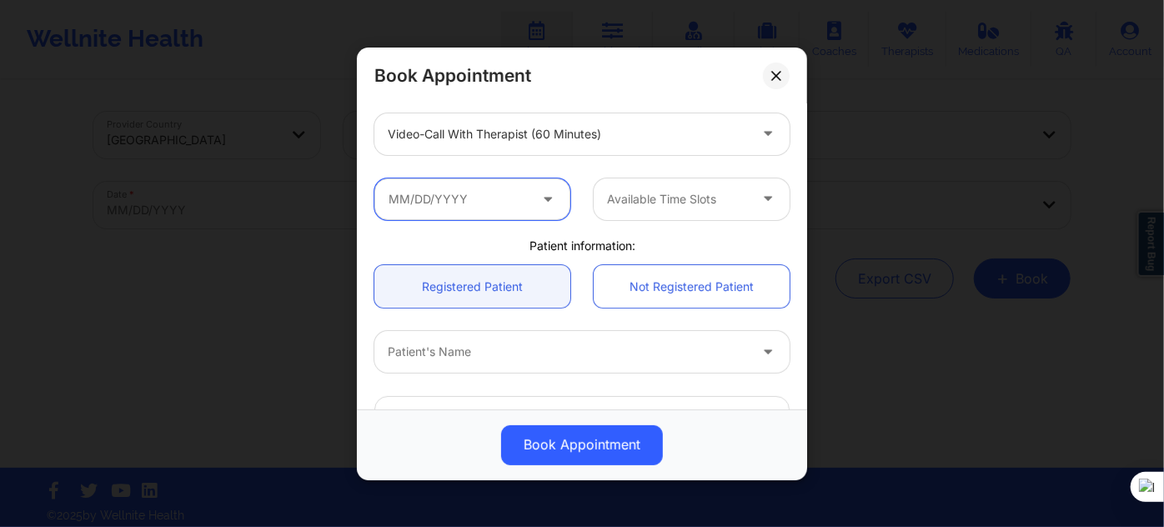
click at [484, 193] on input "text" at bounding box center [472, 199] width 196 height 42
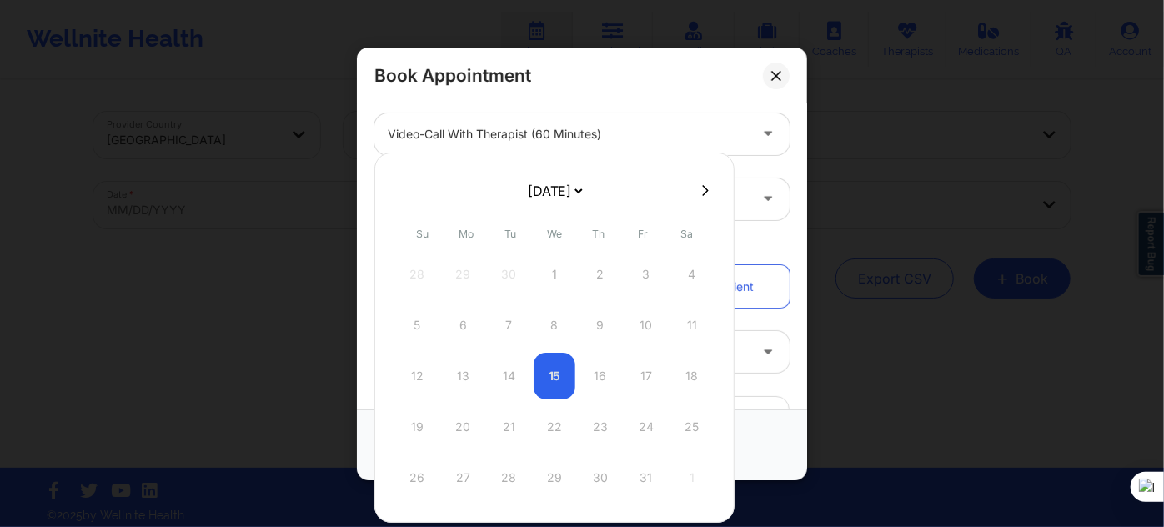
drag, startPoint x: 558, startPoint y: 194, endPoint x: 564, endPoint y: 206, distance: 13.4
click at [564, 195] on select "[DATE] [DATE] [DATE] [DATE] [DATE] [DATE] [DATE] [DATE] [DATE] [DATE] [DATE] [D…" at bounding box center [554, 190] width 61 height 33
select select "2025-11"
click at [585, 190] on select "[DATE] [DATE] [DATE] [DATE] [DATE] [DATE] [DATE] [DATE] [DATE] [DATE] [DATE] [D…" at bounding box center [554, 190] width 61 height 33
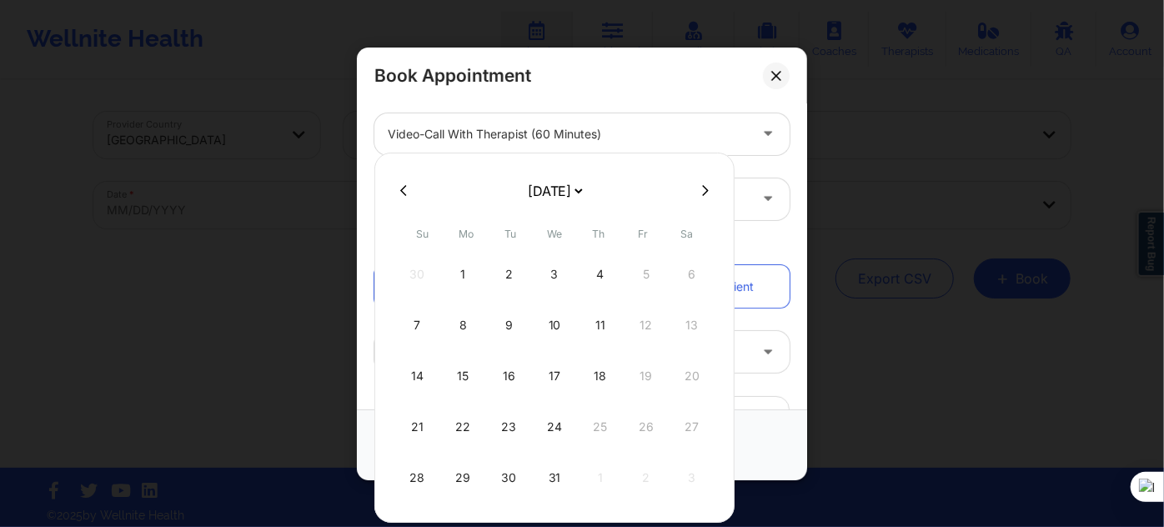
select select "2026-0"
click at [464, 321] on div "5" at bounding box center [463, 325] width 42 height 47
type input "01/05/2026"
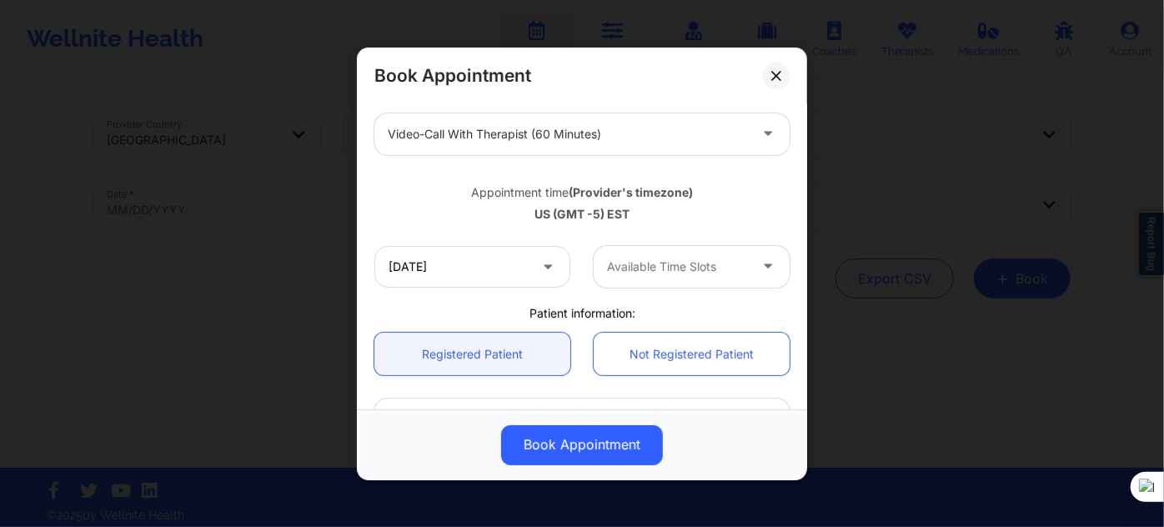
click at [638, 274] on div at bounding box center [677, 267] width 141 height 20
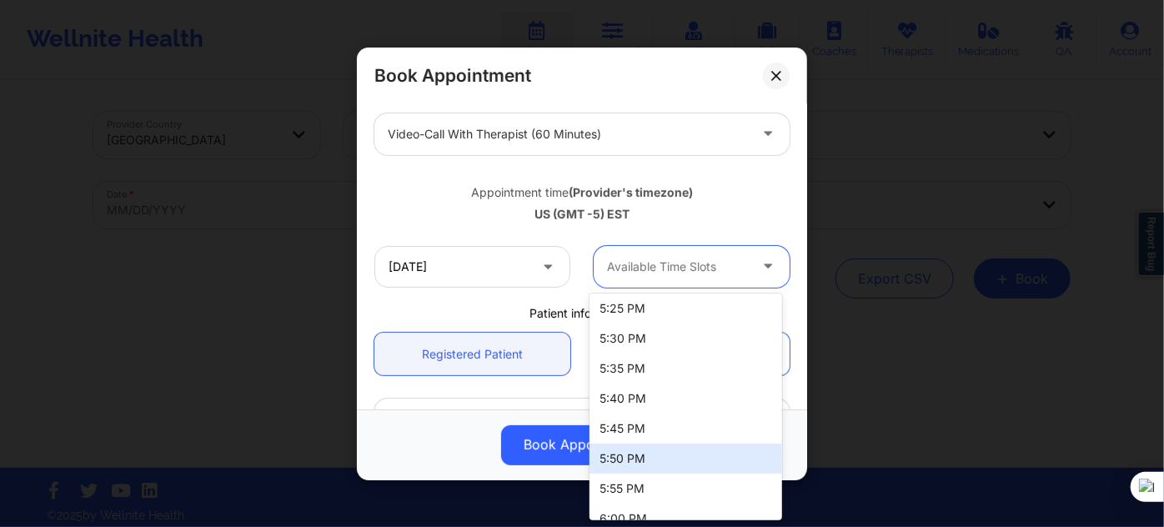
scroll to position [200, 0]
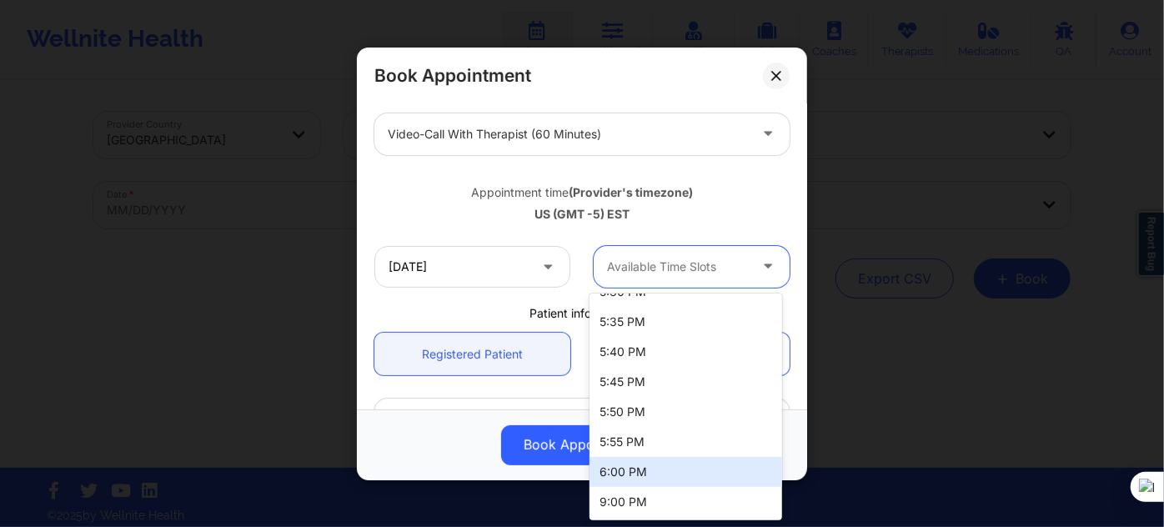
click at [664, 469] on div "6:00 PM" at bounding box center [686, 472] width 192 height 30
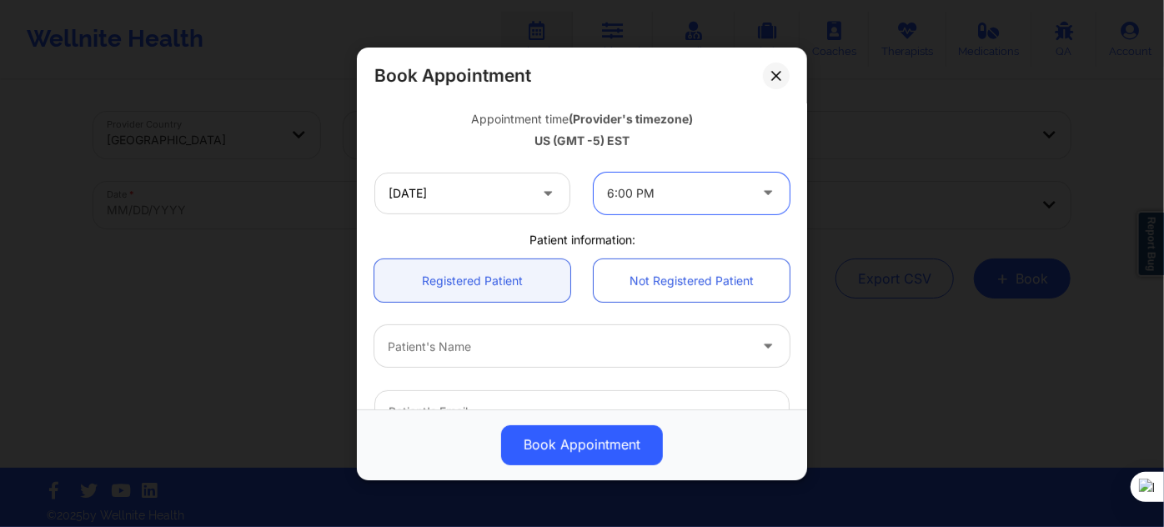
scroll to position [454, 0]
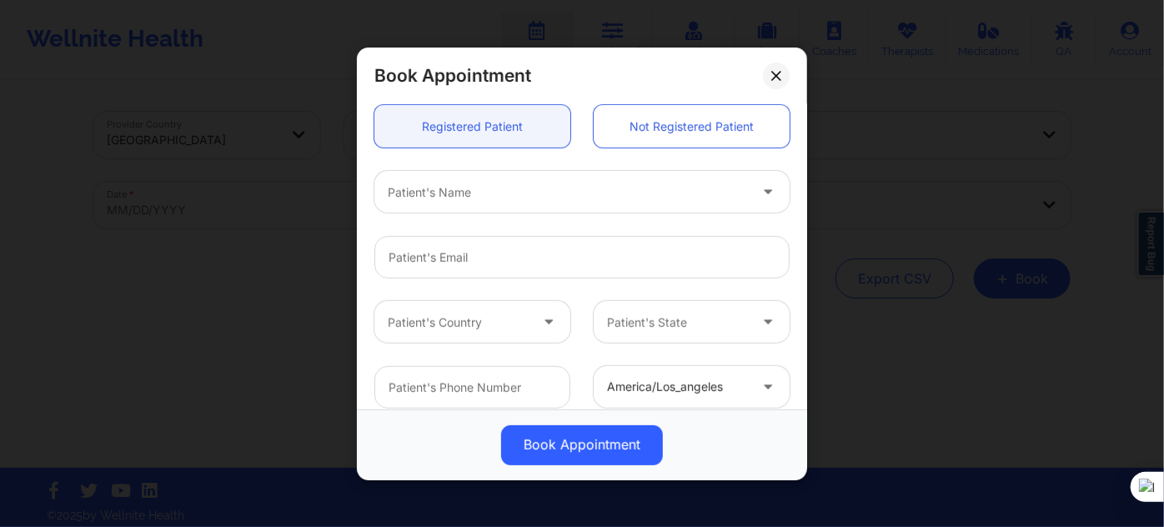
click at [469, 197] on div at bounding box center [568, 192] width 360 height 20
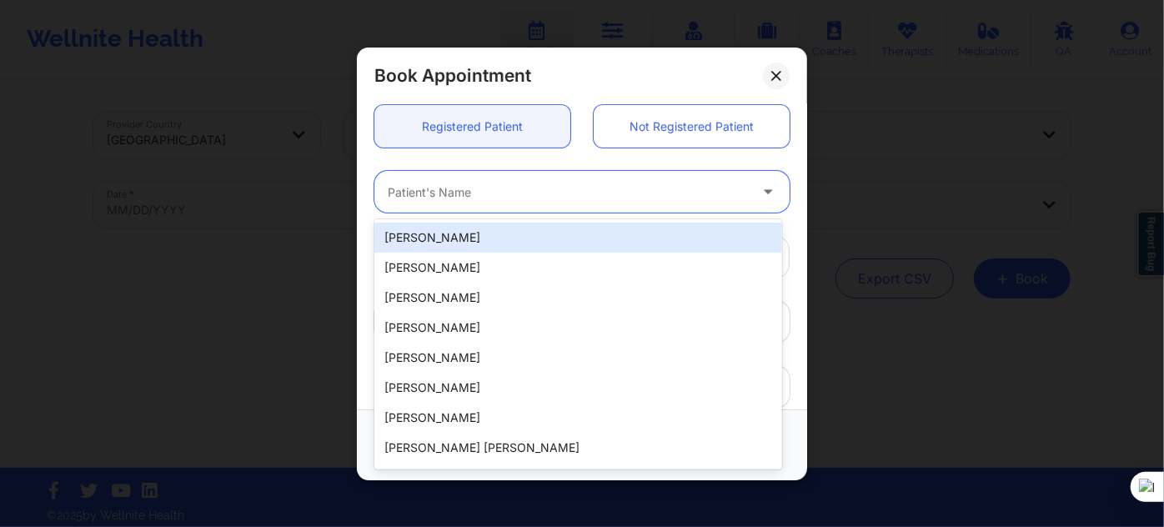
paste input "CHRISTAN JOI"
type input "CHRISTAN JOI"
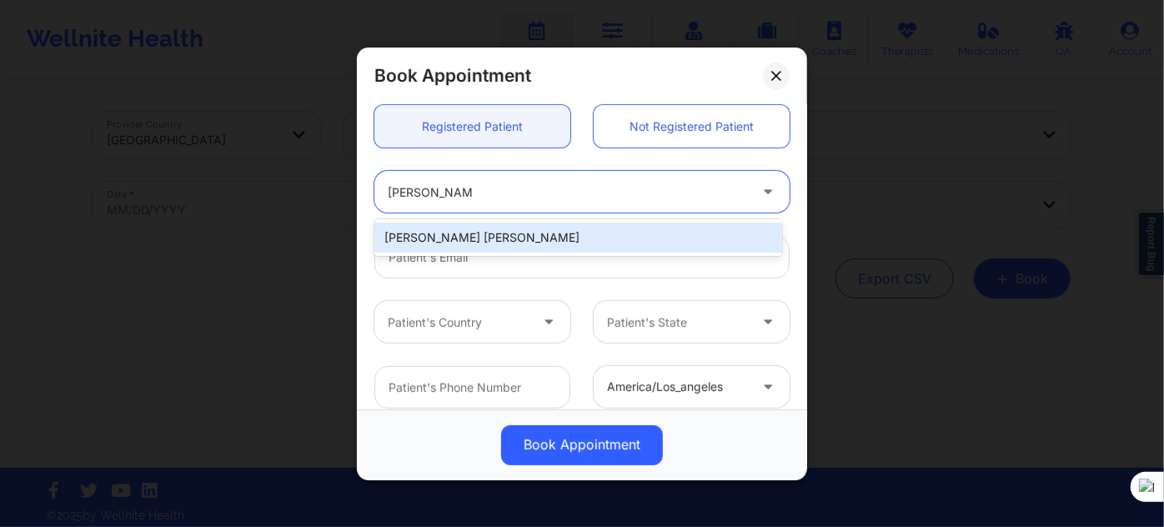
click at [509, 242] on div "Christan Joi Roberts" at bounding box center [578, 238] width 408 height 30
type input "croberts595@gmail.com"
type input "+1813-428-3055"
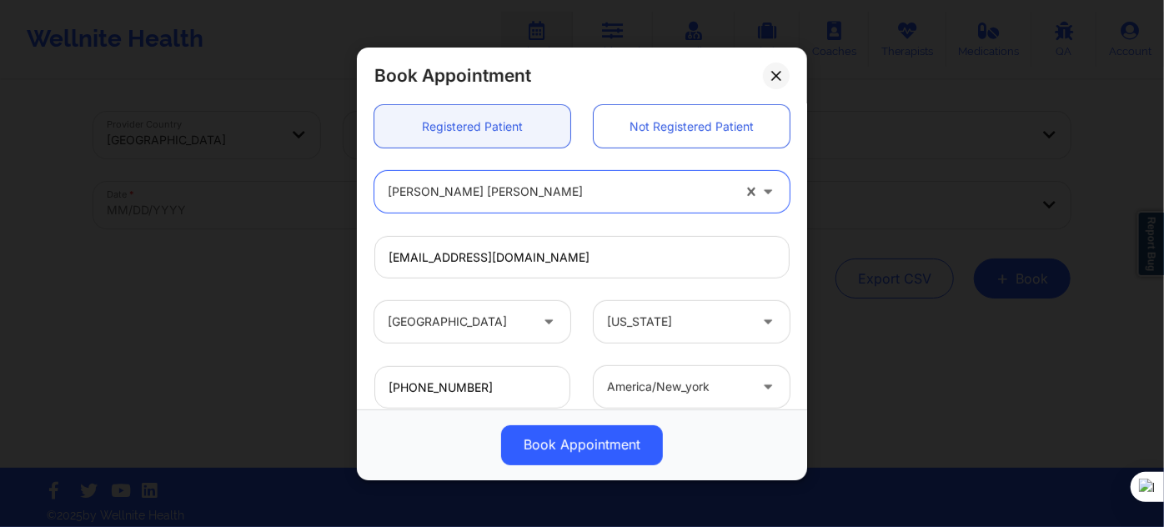
click at [555, 448] on button "Book Appointment" at bounding box center [582, 444] width 162 height 40
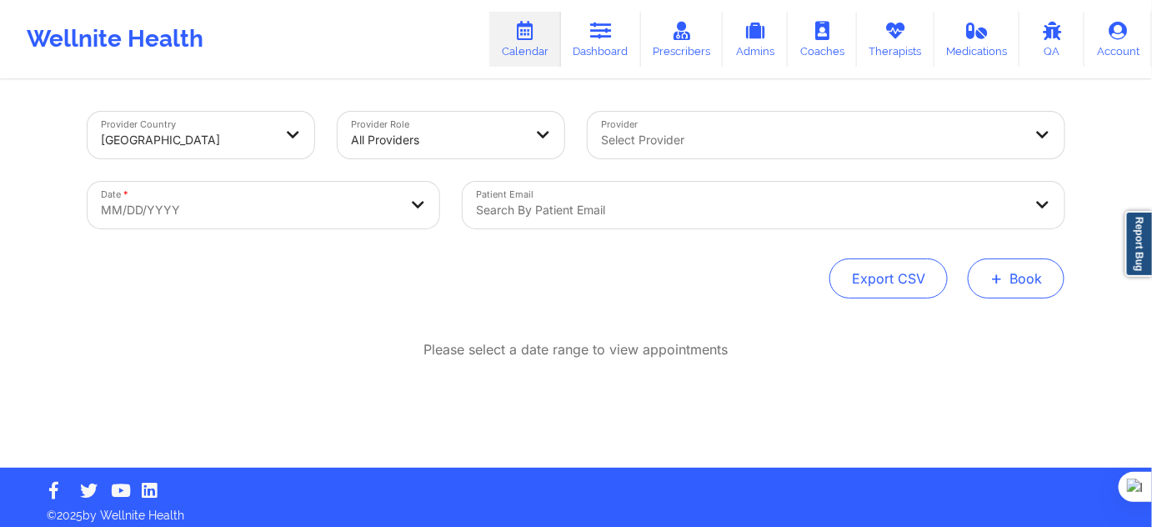
click at [1022, 292] on button "+ Book" at bounding box center [1016, 278] width 97 height 40
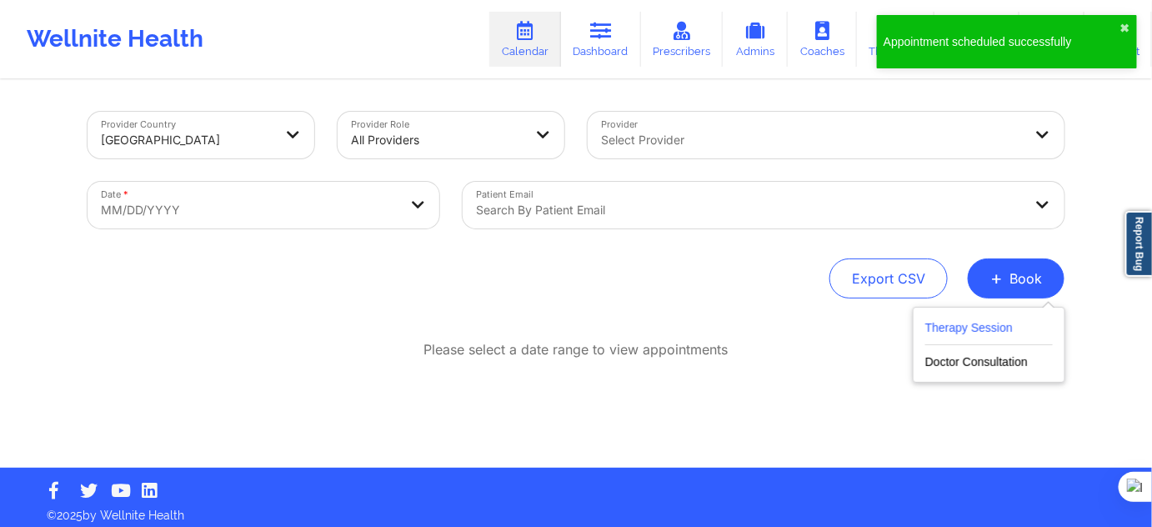
click at [961, 328] on button "Therapy Session" at bounding box center [990, 332] width 128 height 28
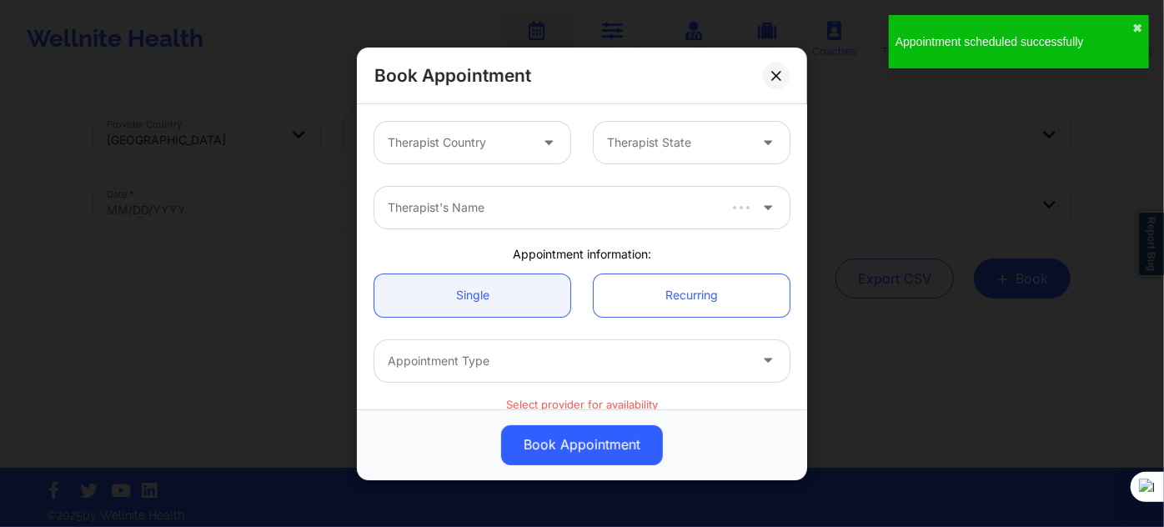
click at [500, 150] on div at bounding box center [458, 143] width 141 height 20
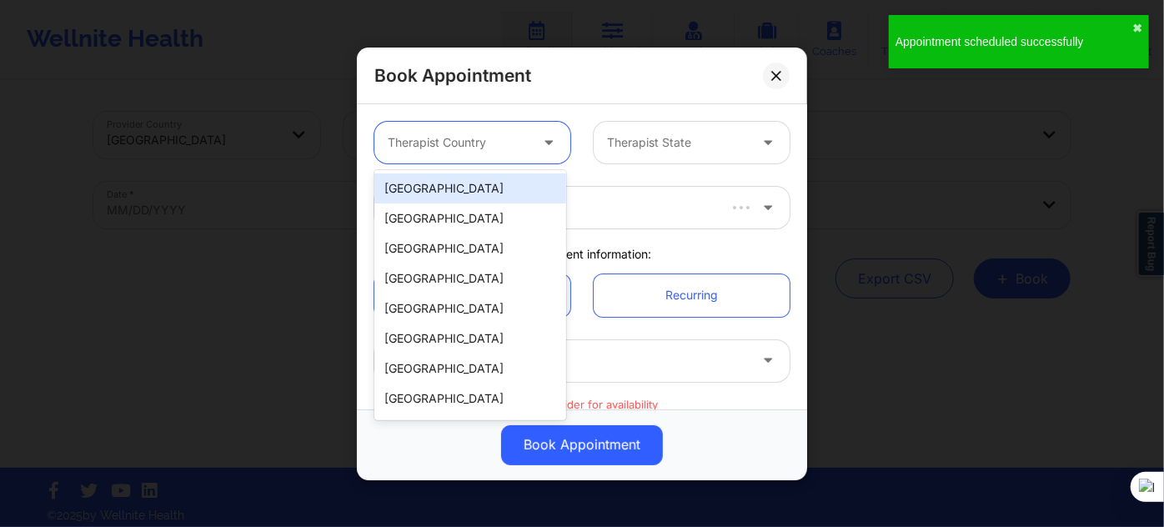
click at [487, 187] on div "[GEOGRAPHIC_DATA]" at bounding box center [470, 188] width 192 height 30
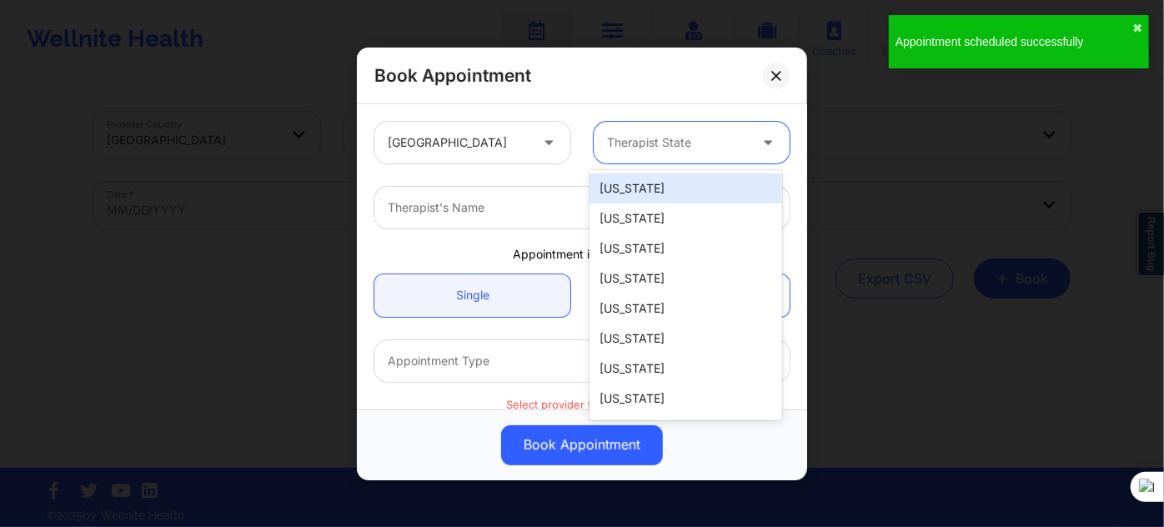
click at [655, 146] on div at bounding box center [677, 143] width 141 height 20
type input "f"
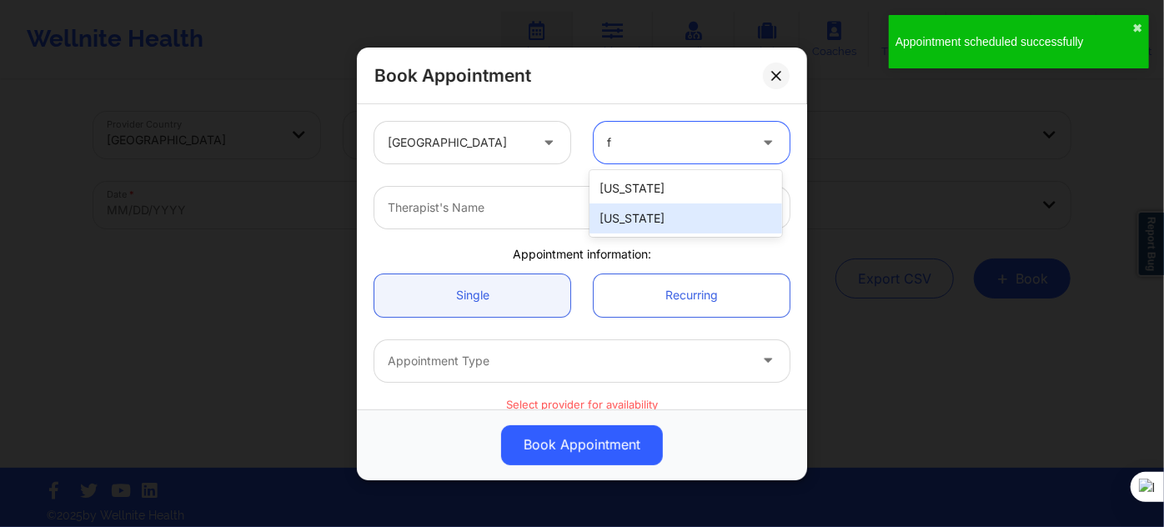
click at [627, 219] on div "[US_STATE]" at bounding box center [686, 218] width 192 height 30
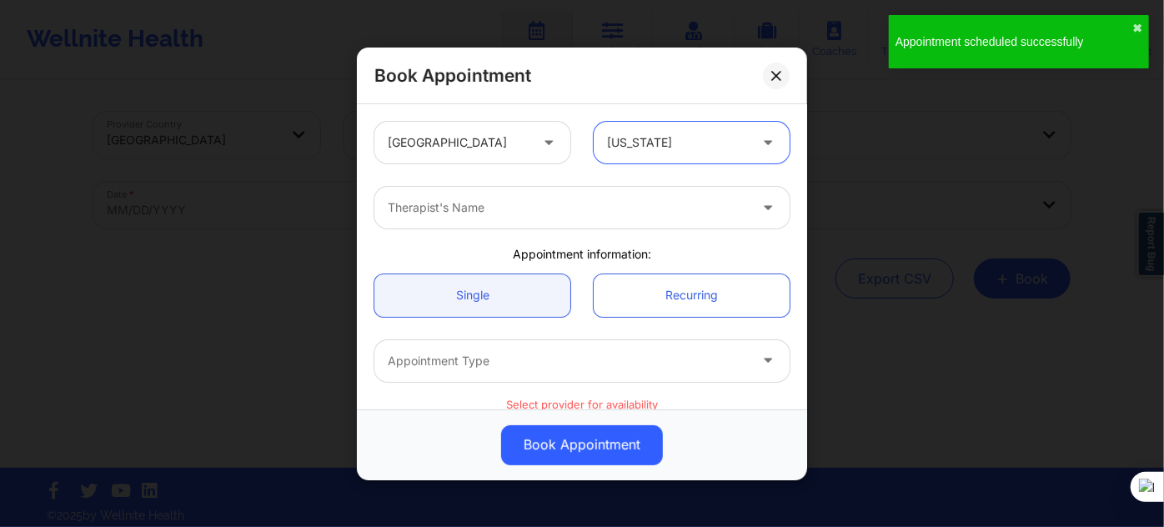
click at [527, 199] on div at bounding box center [568, 208] width 360 height 20
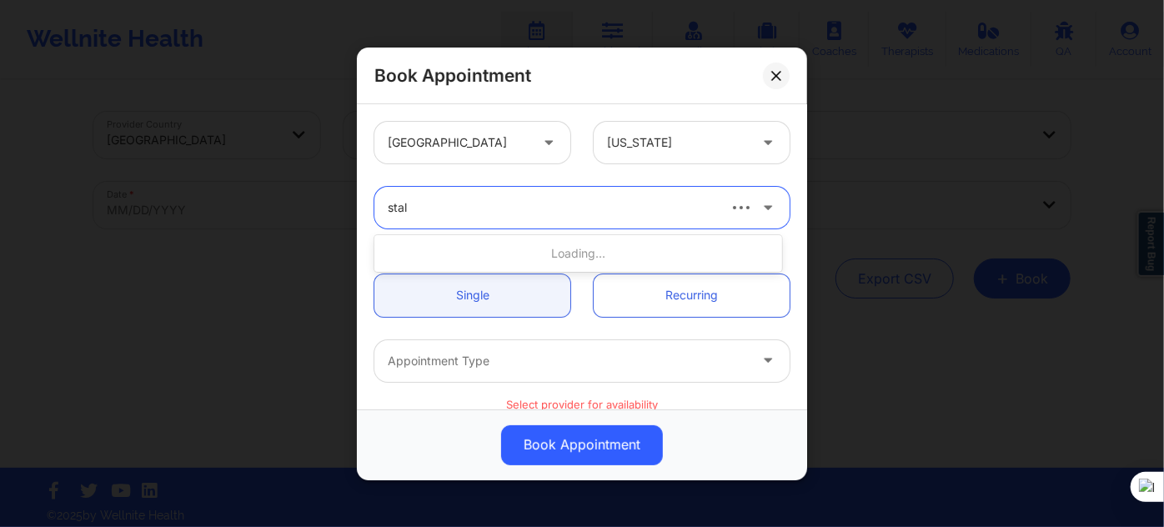
type input "stall"
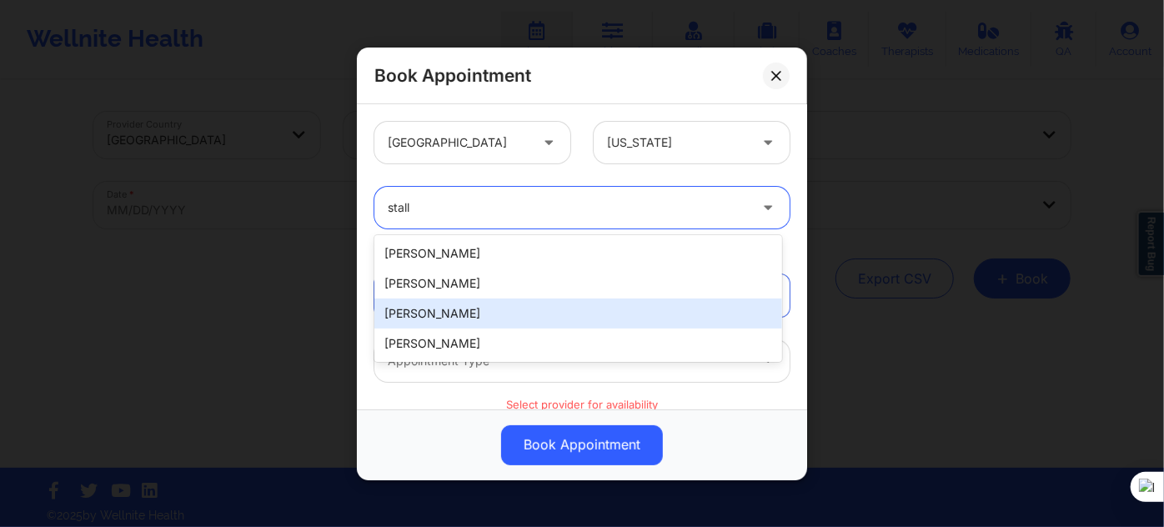
click at [484, 327] on div "Brianna Stallings" at bounding box center [578, 314] width 408 height 30
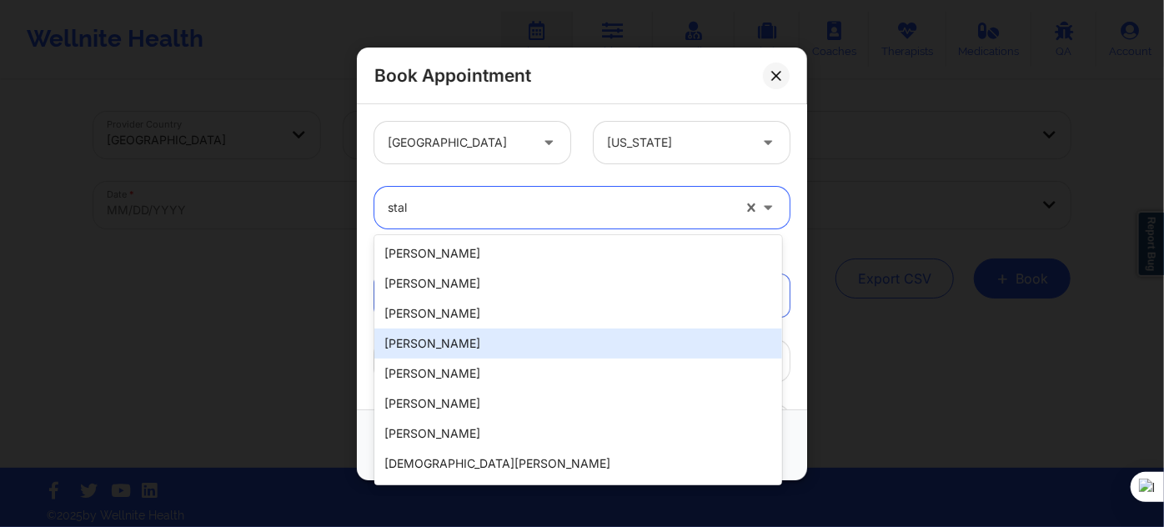
type input "stall"
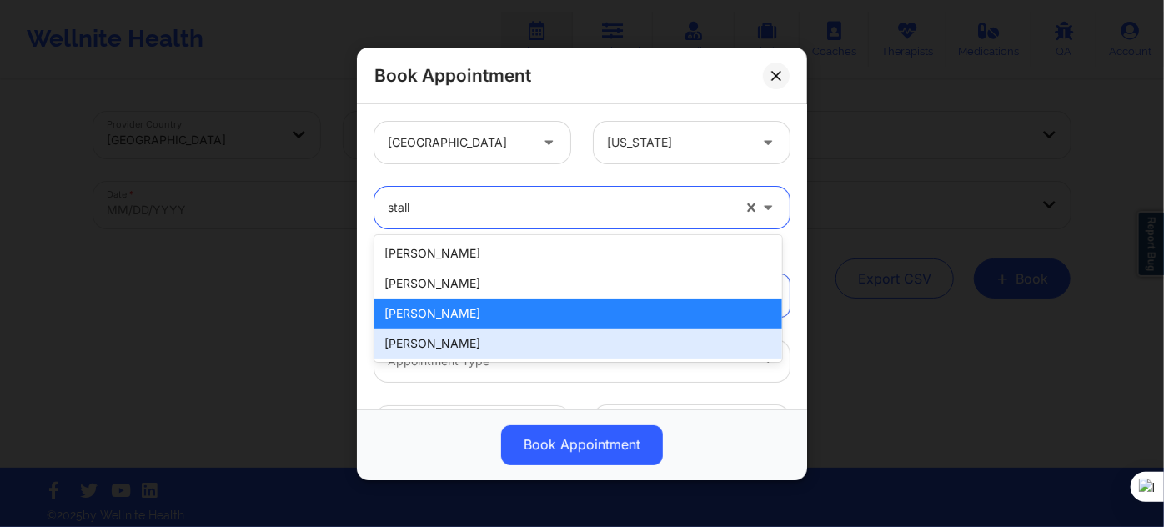
click at [509, 336] on div "[PERSON_NAME]" at bounding box center [578, 344] width 408 height 30
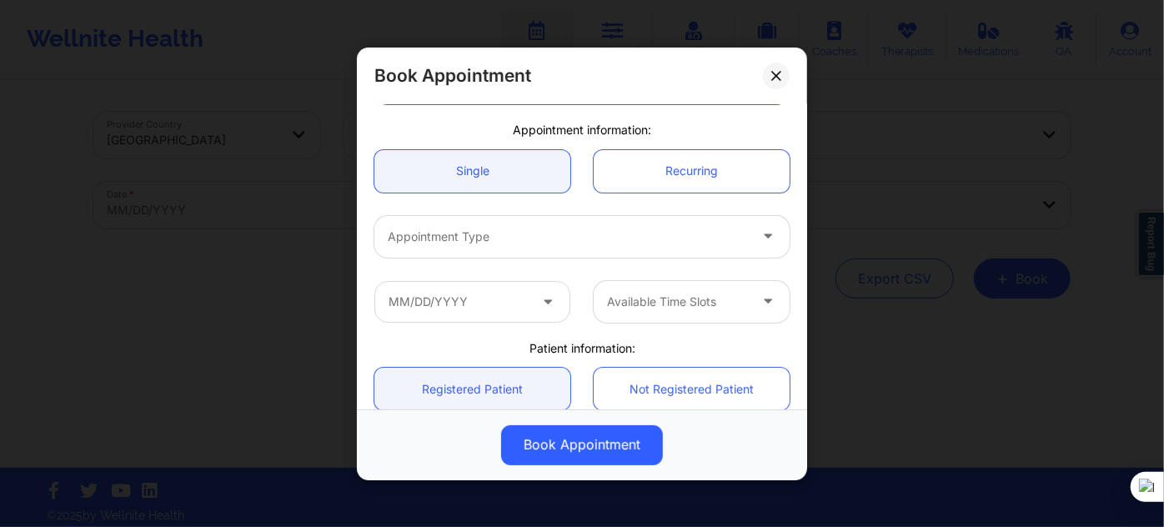
scroll to position [151, 0]
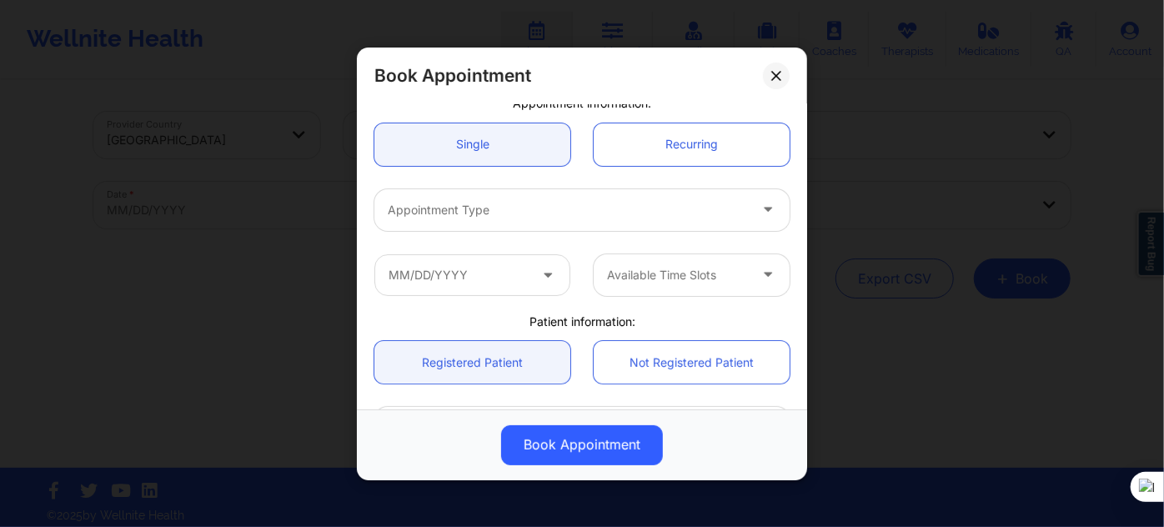
click at [509, 215] on div at bounding box center [568, 210] width 360 height 20
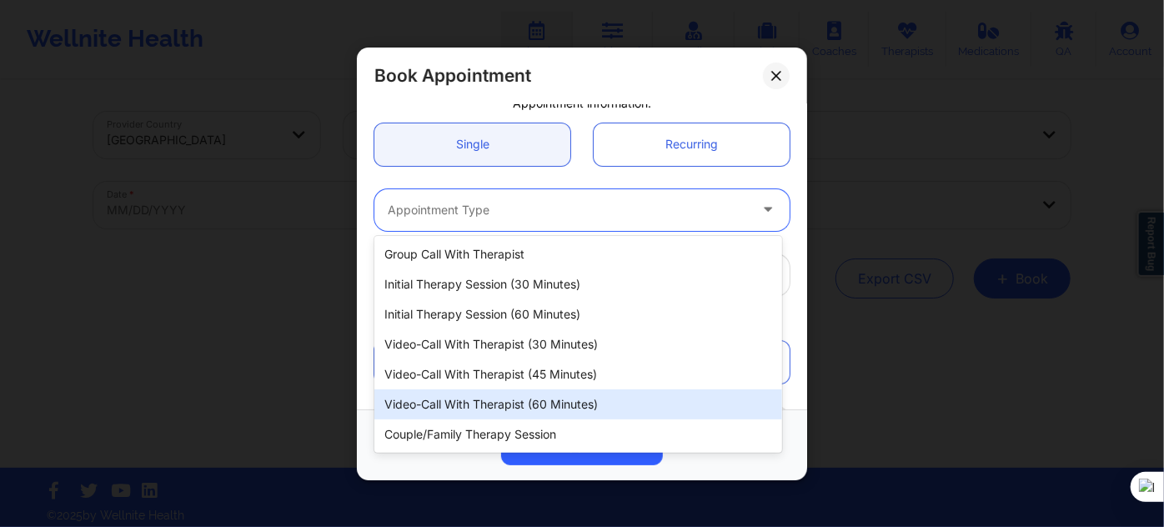
click at [504, 407] on div "Video-Call with Therapist (60 minutes)" at bounding box center [578, 404] width 408 height 30
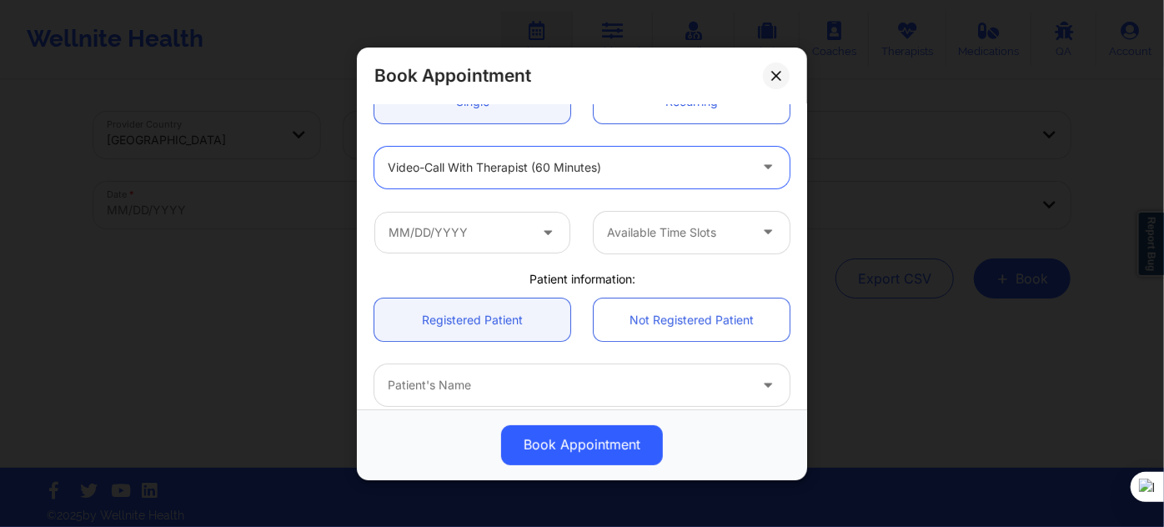
scroll to position [227, 0]
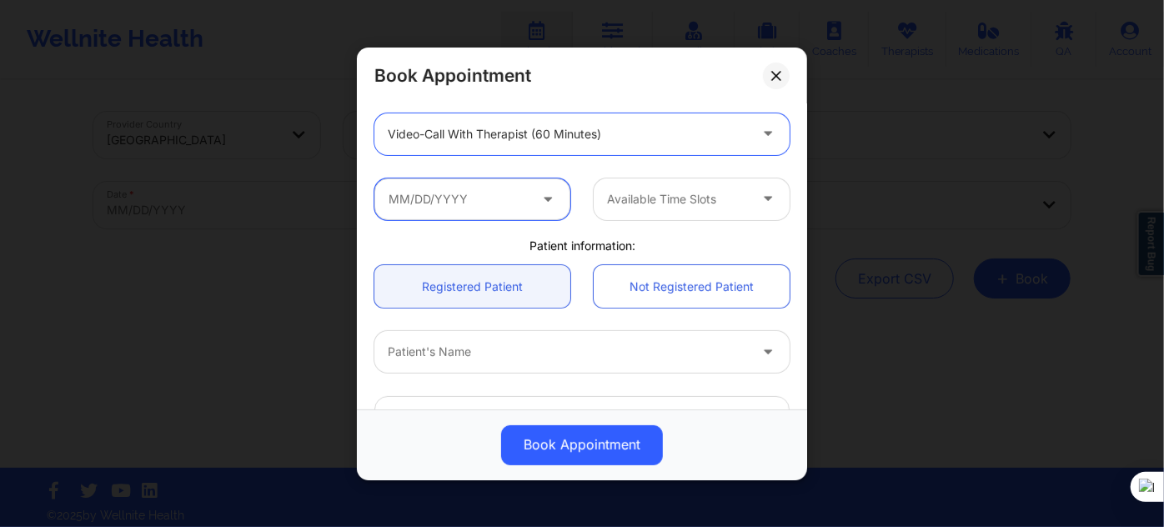
click at [488, 198] on input "text" at bounding box center [472, 199] width 196 height 42
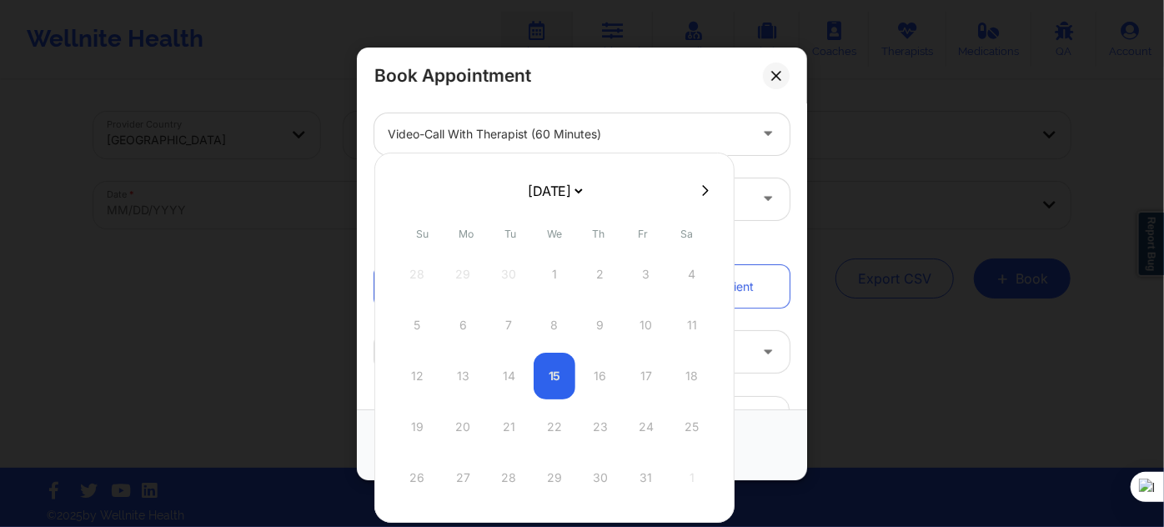
click at [524, 195] on select "[DATE] [DATE] [DATE] [DATE] [DATE] [DATE] [DATE] [DATE] [DATE] [DATE] [DATE] [D…" at bounding box center [554, 190] width 61 height 33
select select "2026-0"
click at [463, 369] on div "12" at bounding box center [463, 376] width 42 height 47
type input "01/12/2026"
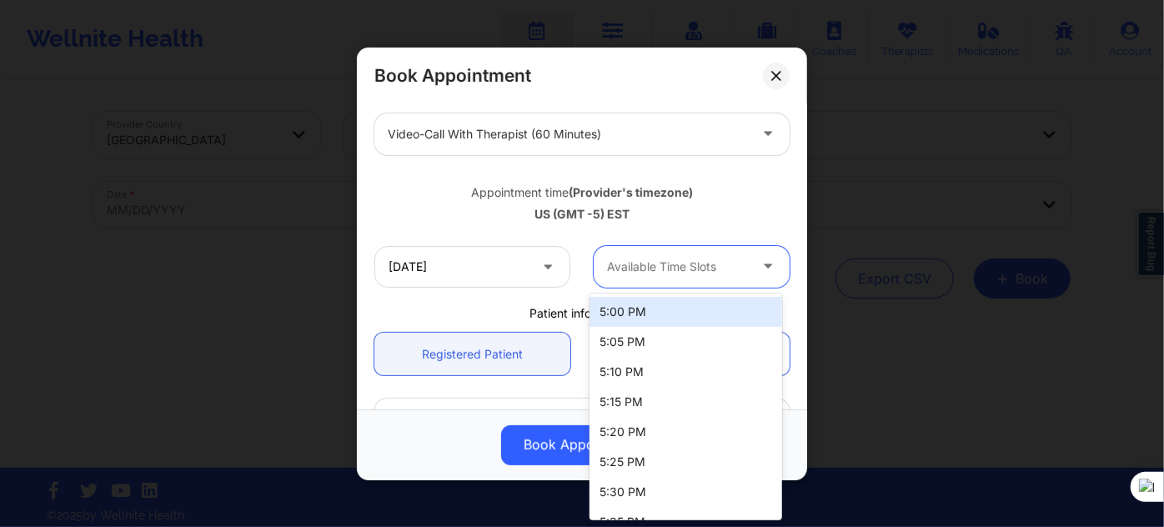
click at [638, 278] on div "Available Time Slots" at bounding box center [672, 266] width 156 height 42
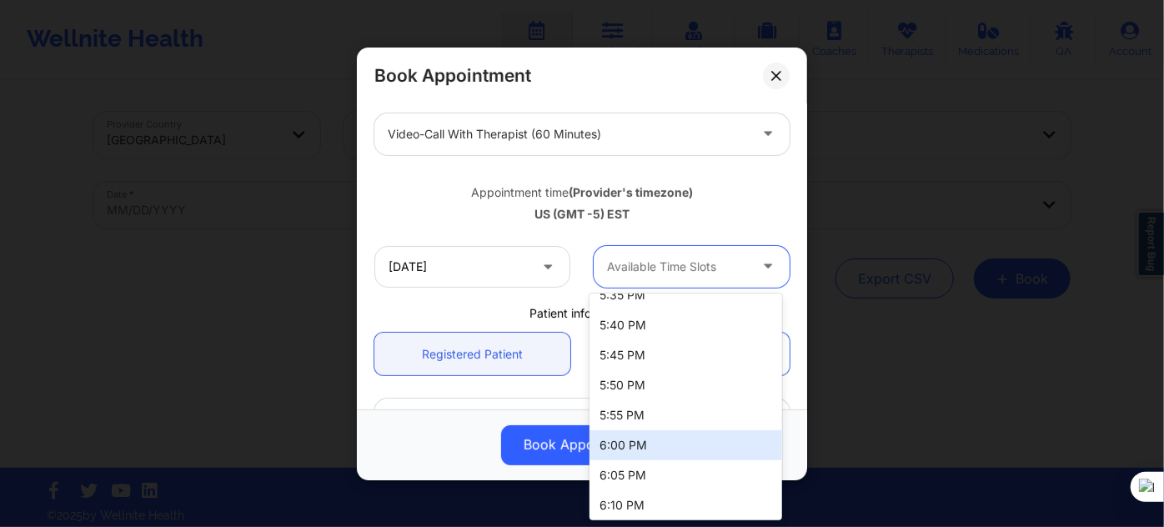
click at [640, 453] on div "6:00 PM" at bounding box center [686, 445] width 192 height 30
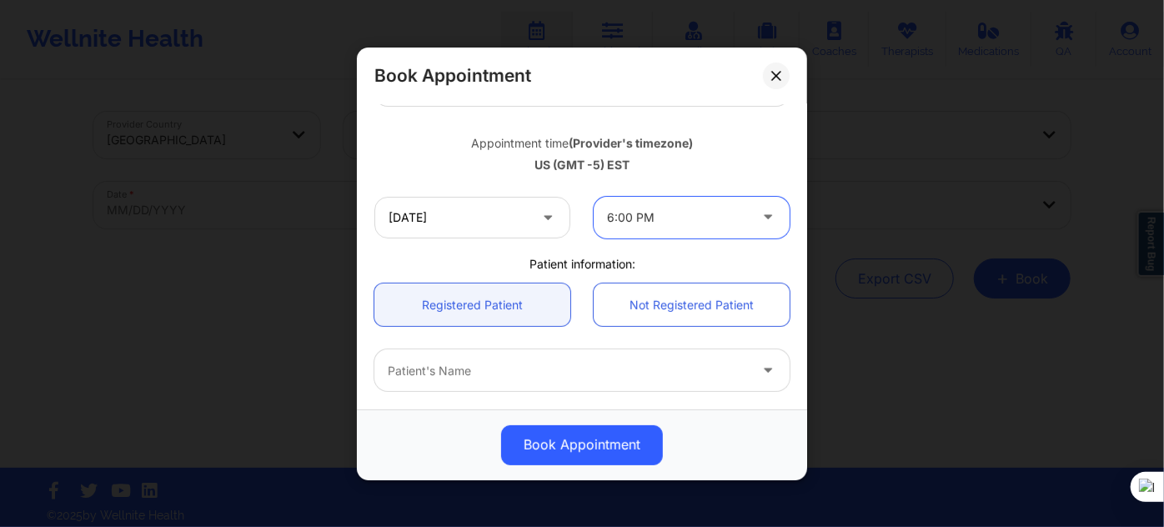
scroll to position [303, 0]
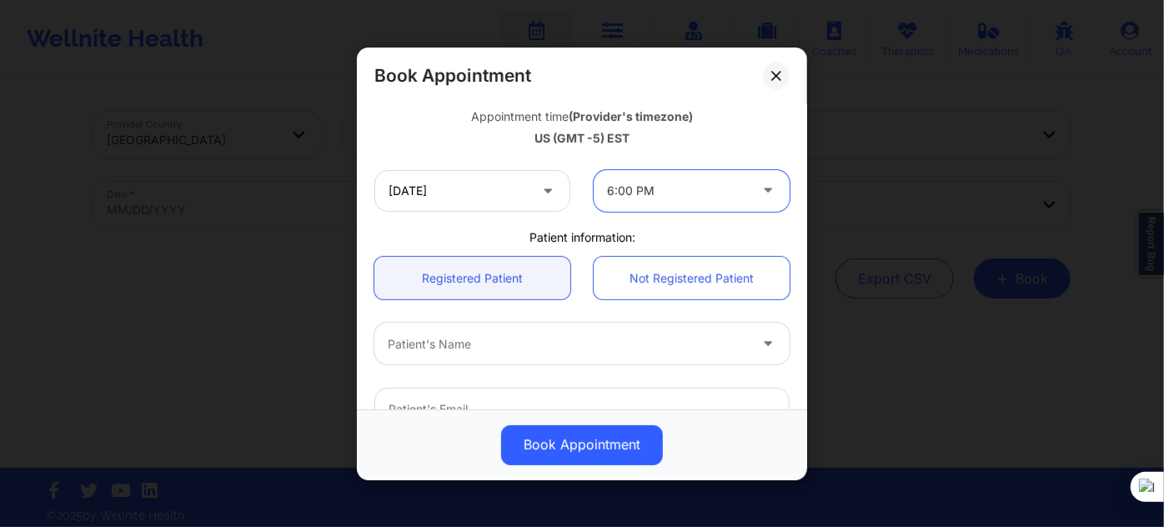
click at [478, 350] on div at bounding box center [568, 344] width 360 height 20
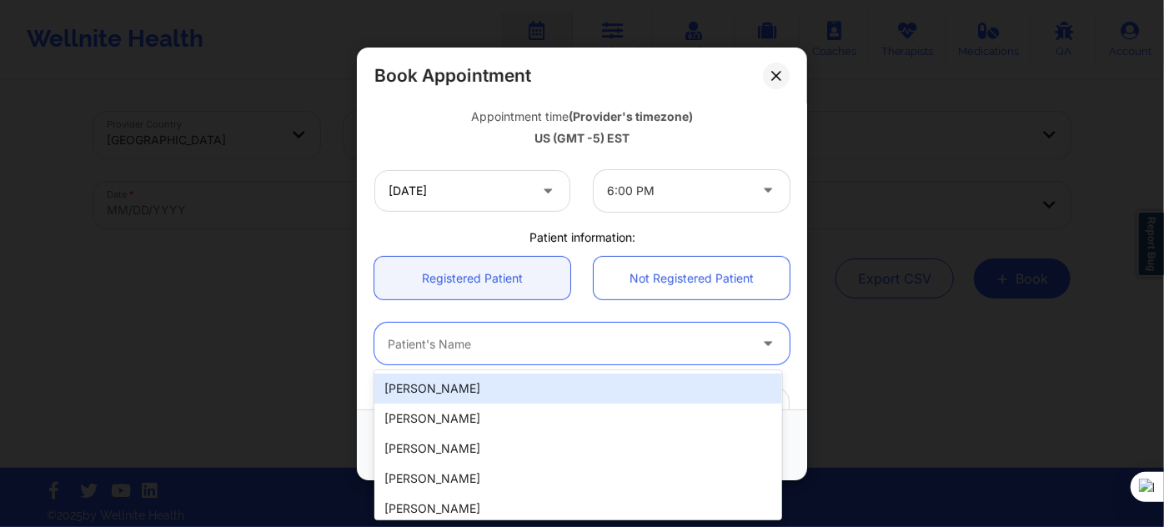
paste input "CHRISTAN JOI"
type input "CHRISTAN JOI"
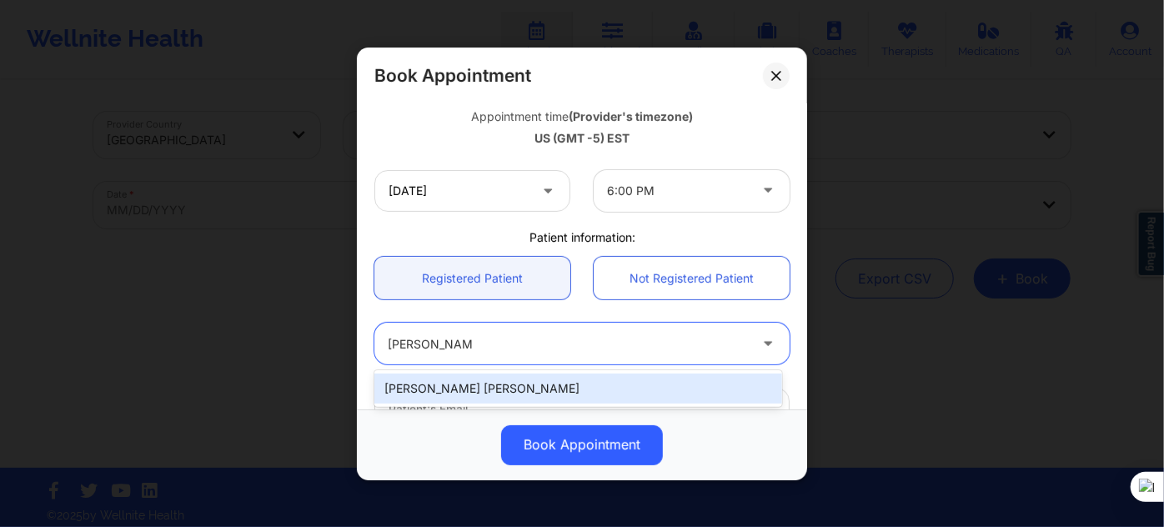
click at [490, 378] on div "Christan Joi Roberts" at bounding box center [578, 389] width 408 height 30
type input "croberts595@gmail.com"
type input "+1813-428-3055"
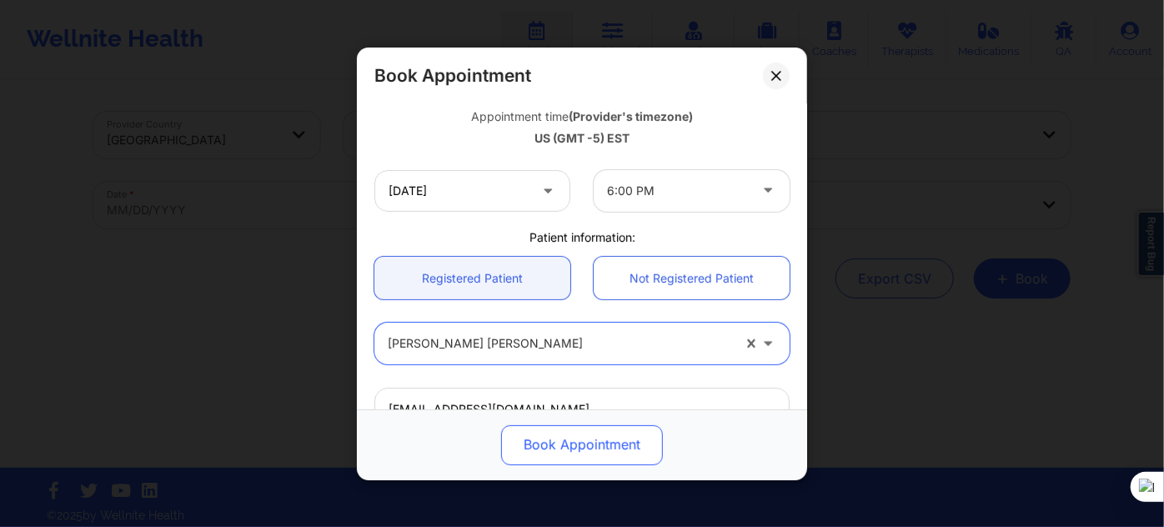
click at [538, 447] on button "Book Appointment" at bounding box center [582, 444] width 162 height 40
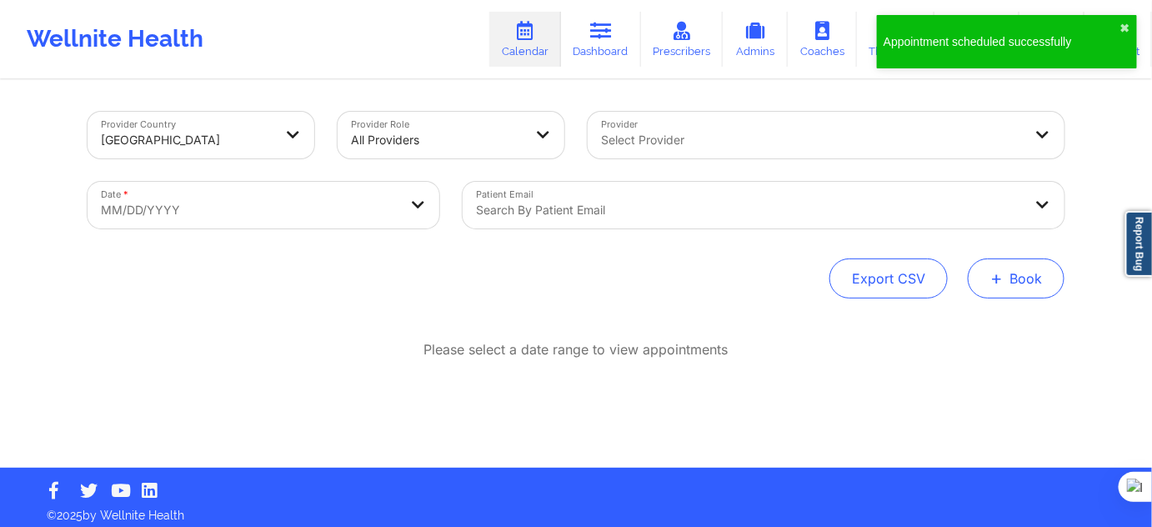
click at [1000, 273] on span "+" at bounding box center [997, 277] width 13 height 9
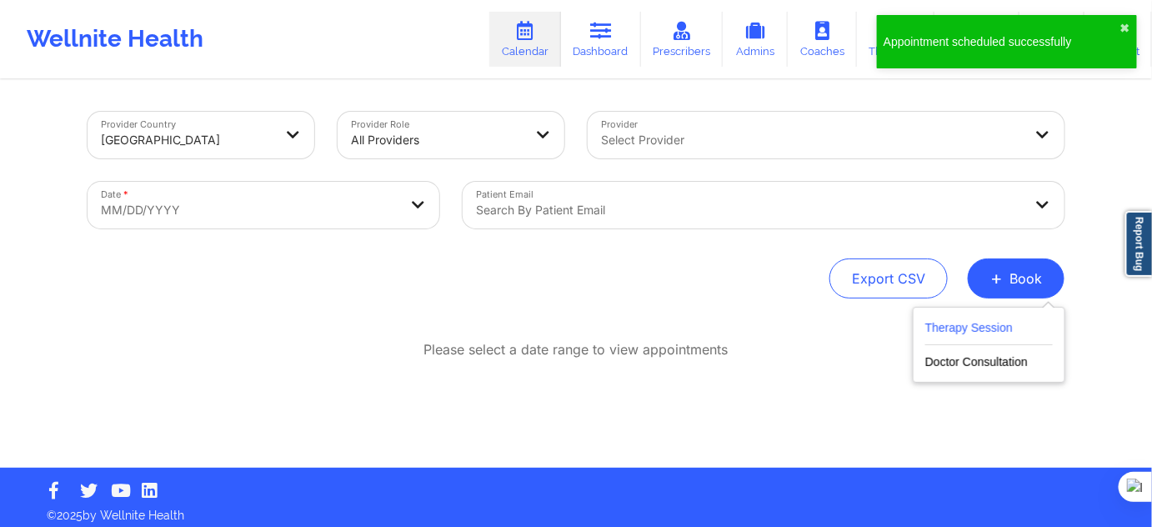
click at [988, 319] on button "Therapy Session" at bounding box center [990, 332] width 128 height 28
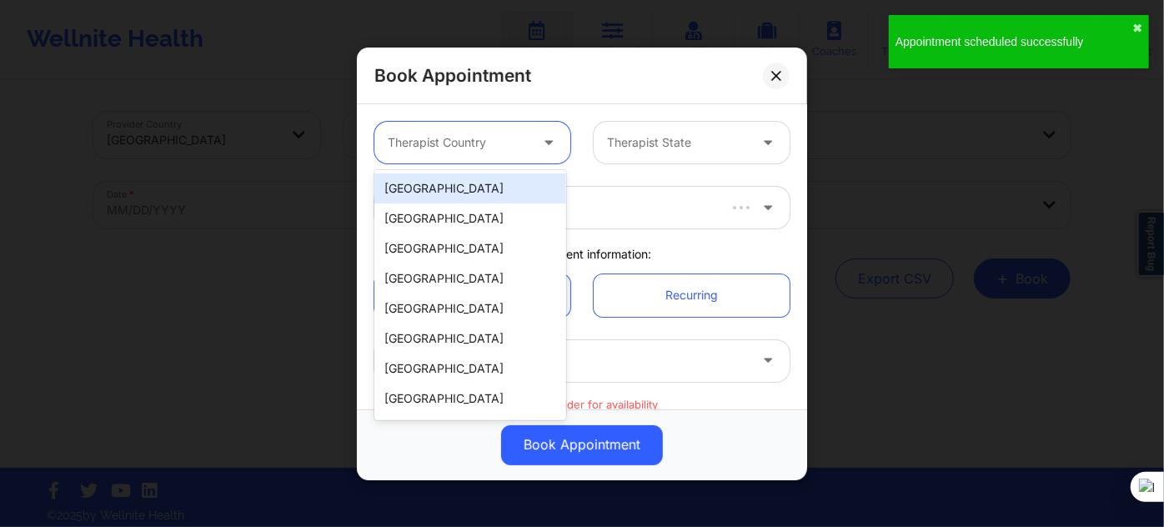
click at [473, 145] on div at bounding box center [458, 143] width 141 height 20
click at [487, 189] on div "[GEOGRAPHIC_DATA]" at bounding box center [470, 188] width 192 height 30
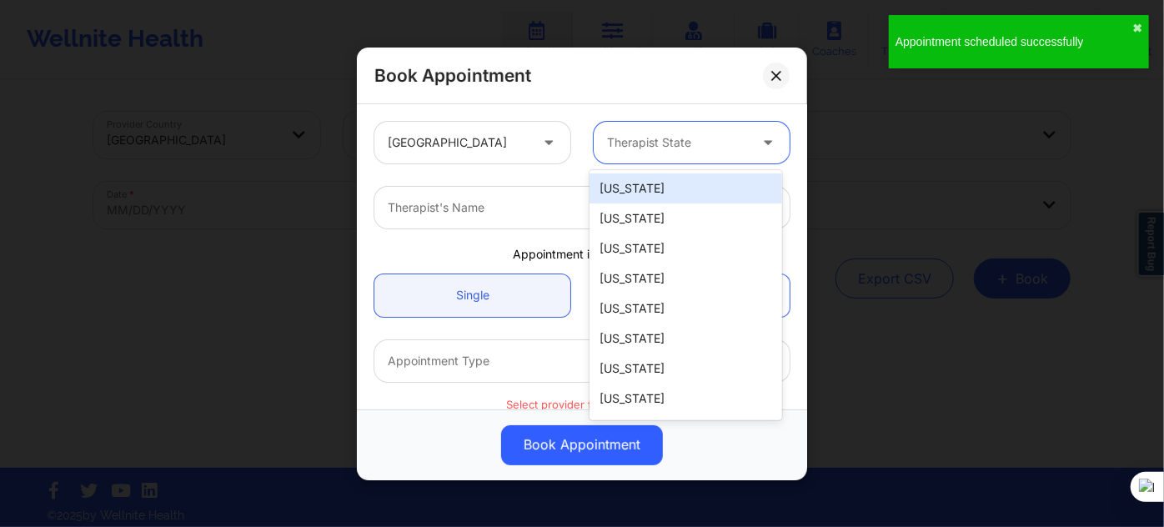
click at [624, 133] on div at bounding box center [677, 143] width 141 height 20
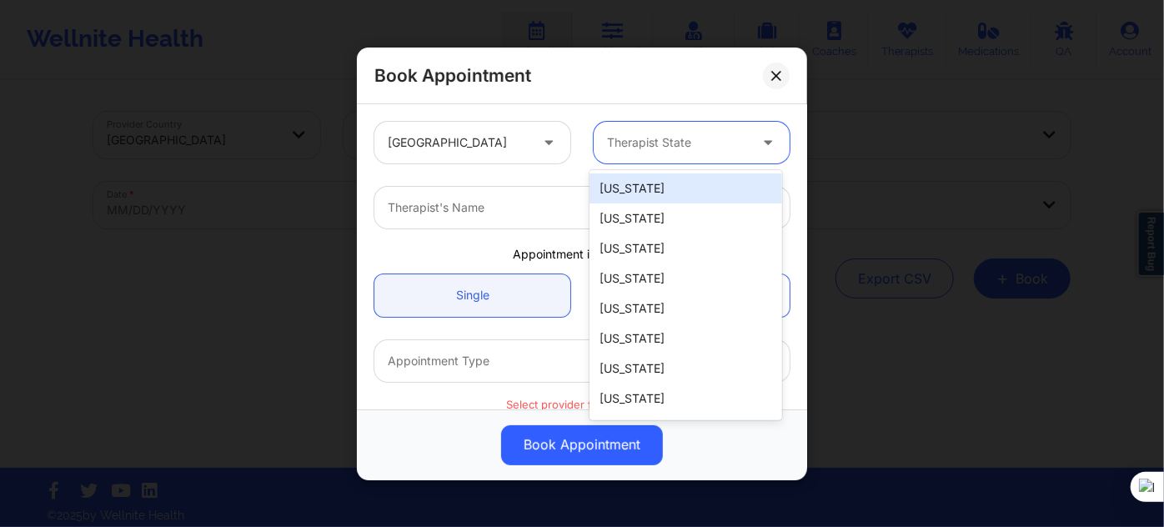
type input "f"
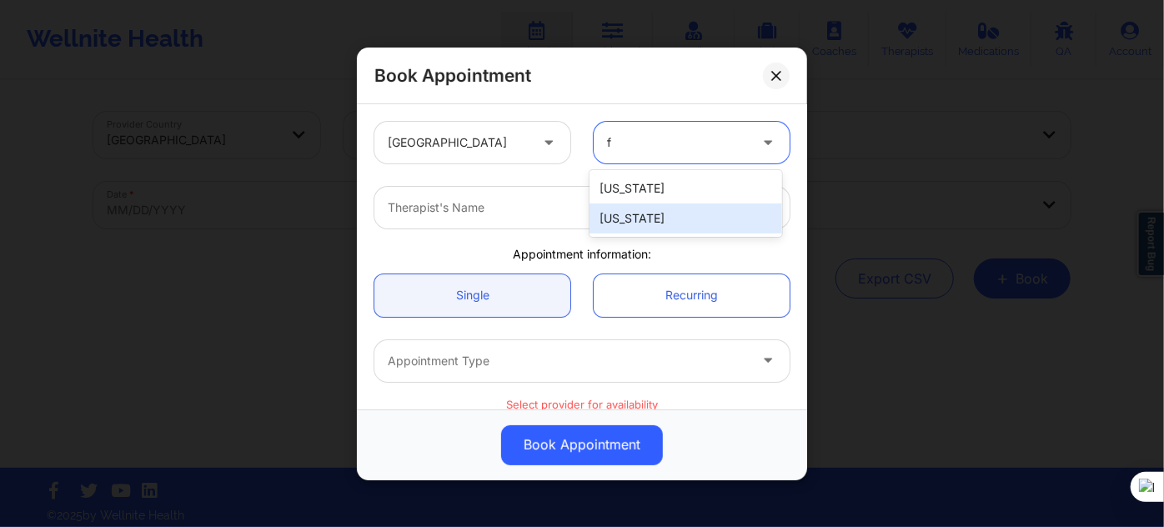
click at [617, 219] on div "[US_STATE]" at bounding box center [686, 218] width 192 height 30
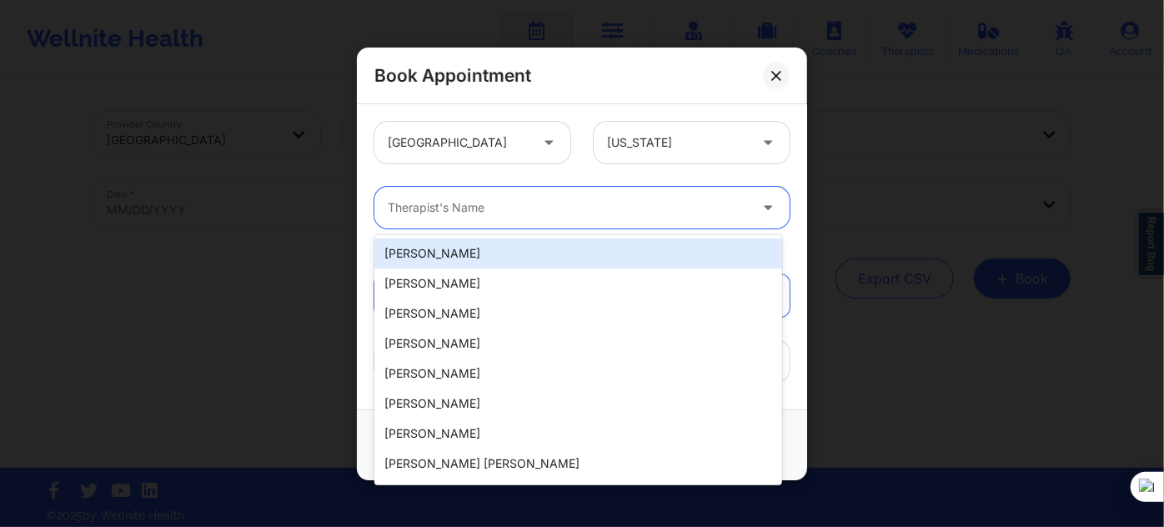
click at [551, 200] on div at bounding box center [568, 208] width 360 height 20
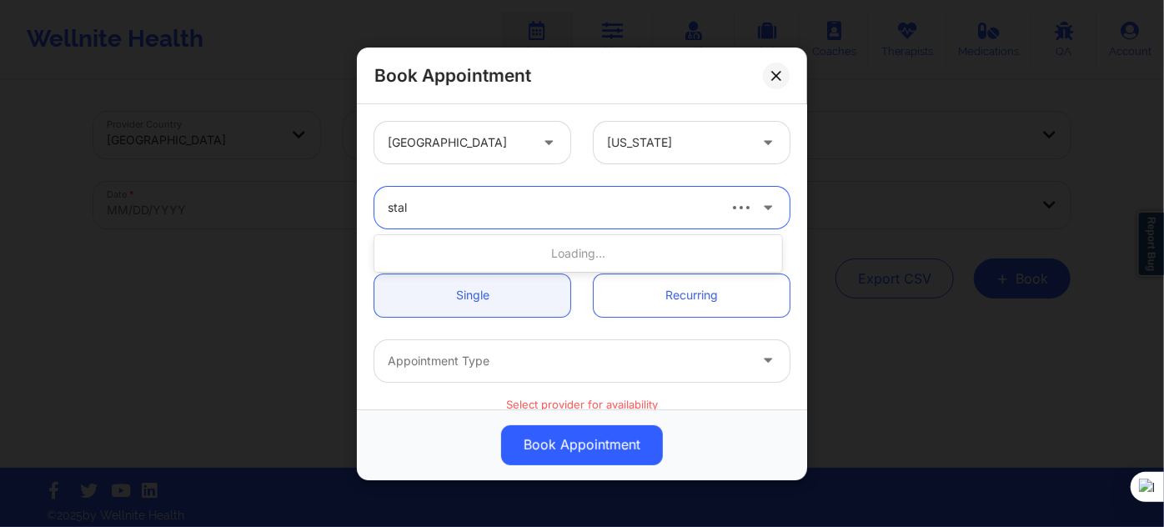
type input "stall"
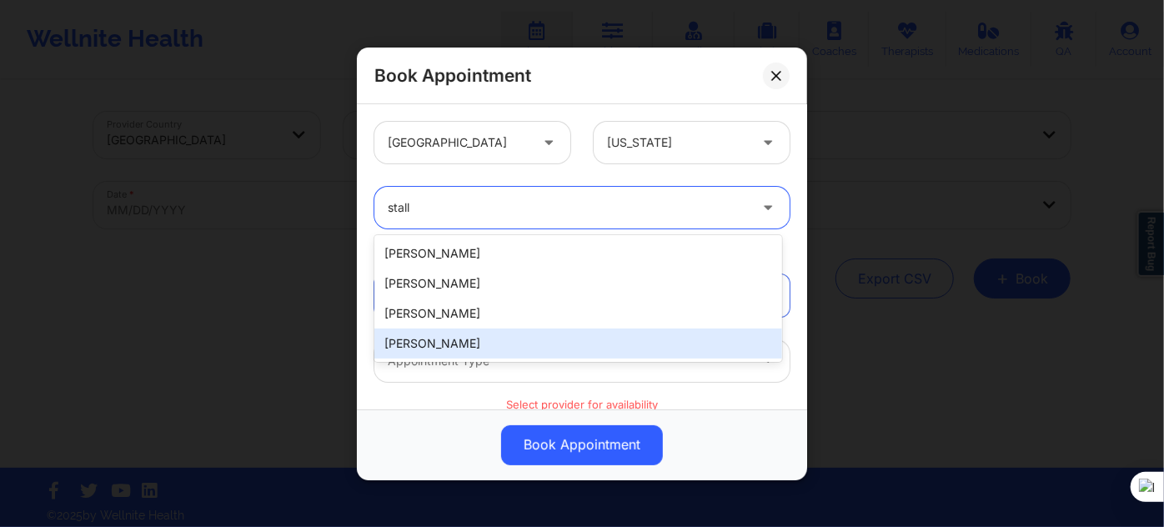
click at [483, 349] on div "[PERSON_NAME]" at bounding box center [578, 344] width 408 height 30
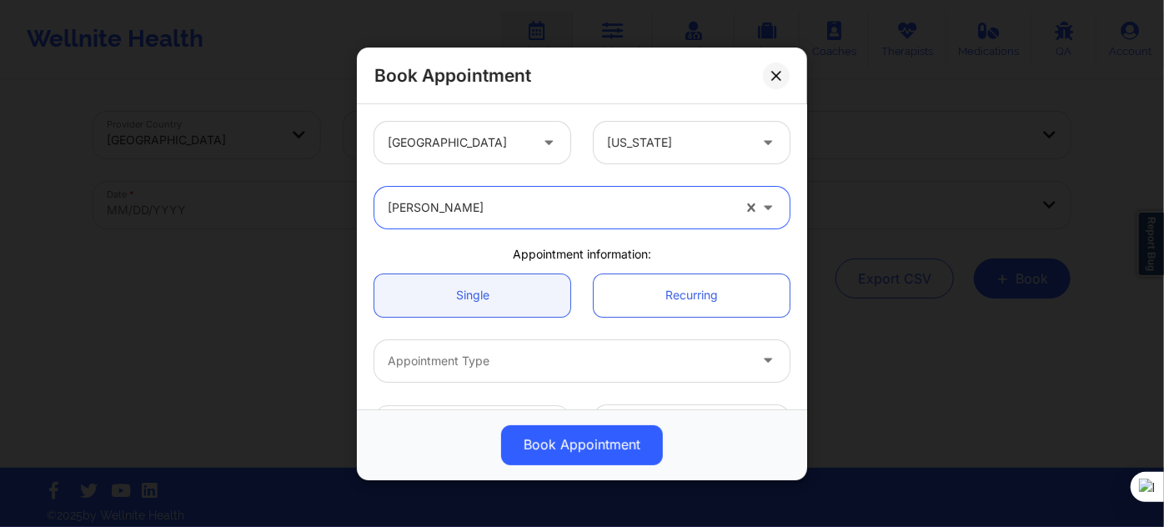
scroll to position [75, 0]
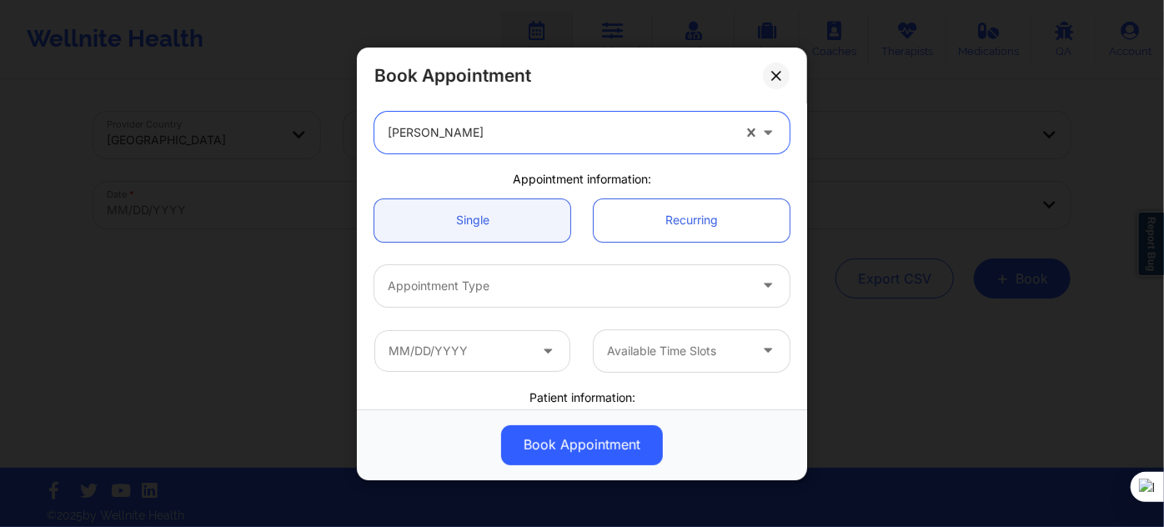
click at [487, 292] on div at bounding box center [568, 286] width 360 height 20
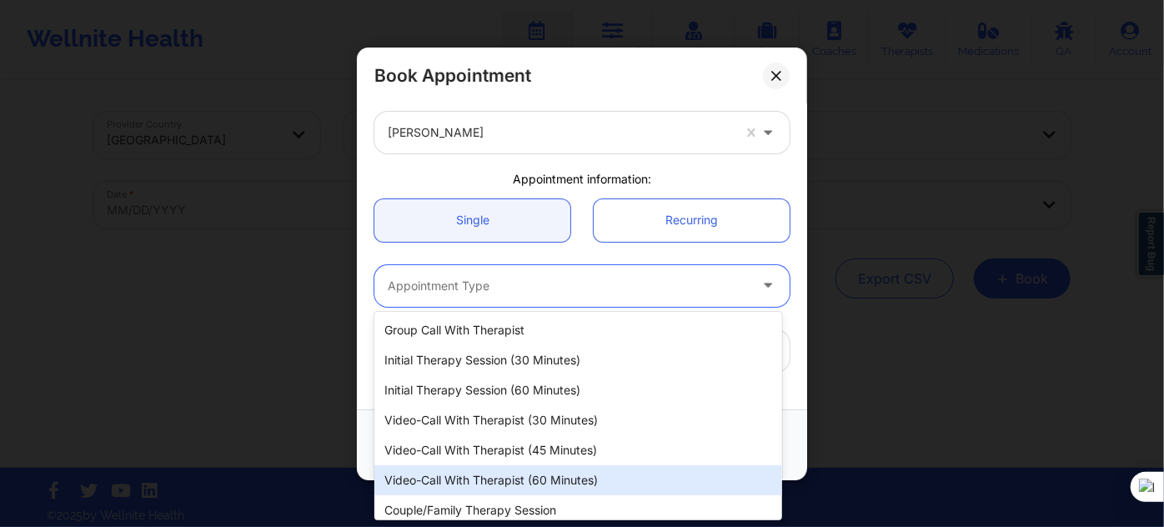
click at [535, 486] on div "Video-Call with Therapist (60 minutes)" at bounding box center [578, 480] width 408 height 30
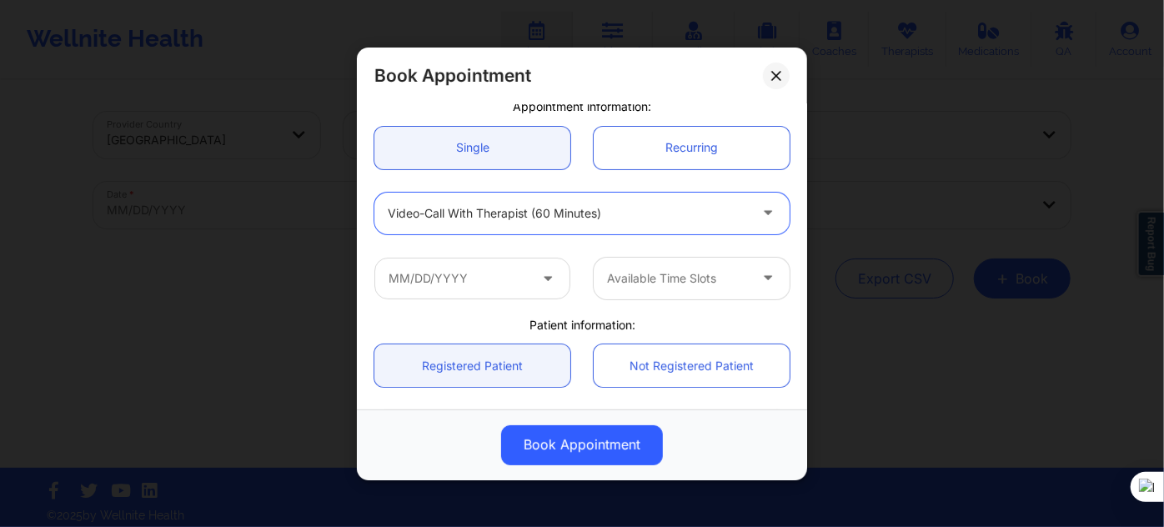
scroll to position [227, 0]
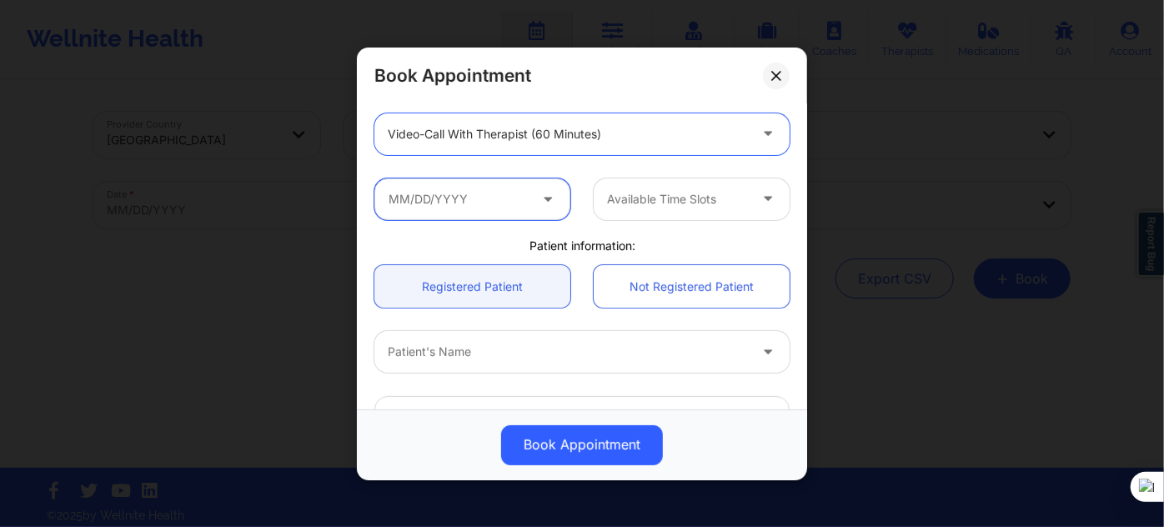
click at [480, 212] on input "text" at bounding box center [472, 199] width 196 height 42
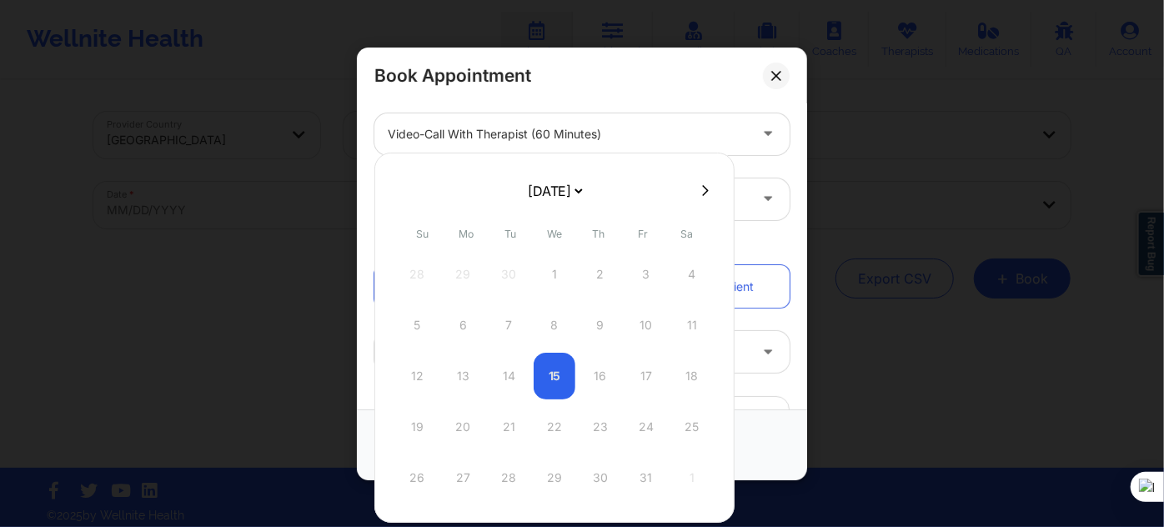
click at [538, 186] on select "[DATE] [DATE] [DATE] [DATE] [DATE] [DATE] [DATE] [DATE] [DATE] [DATE] [DATE] [D…" at bounding box center [554, 190] width 61 height 33
select select "2026-0"
click at [459, 420] on div "19" at bounding box center [463, 427] width 42 height 47
type input "01/19/2026"
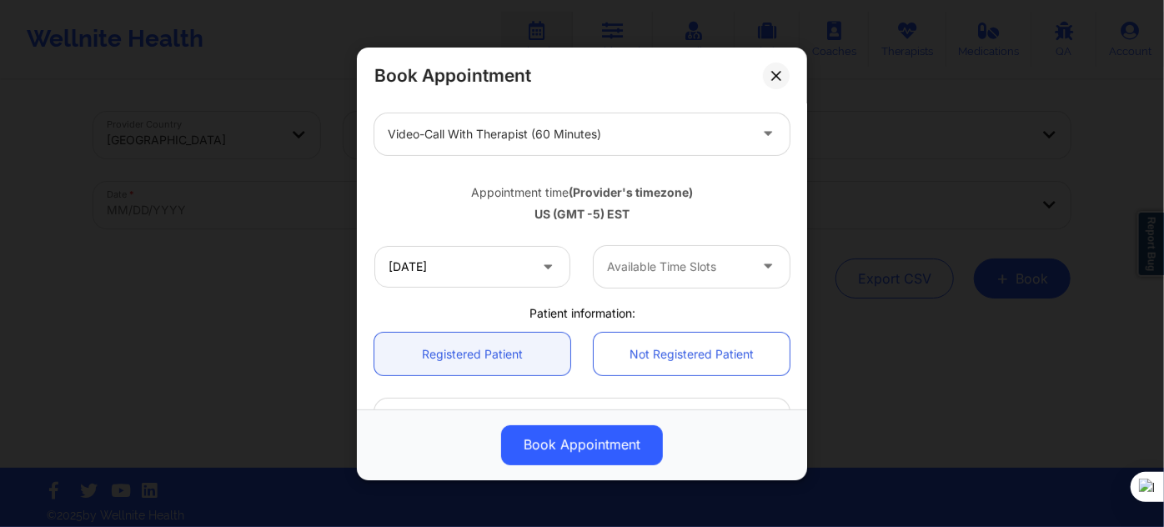
click at [663, 263] on div at bounding box center [677, 267] width 141 height 20
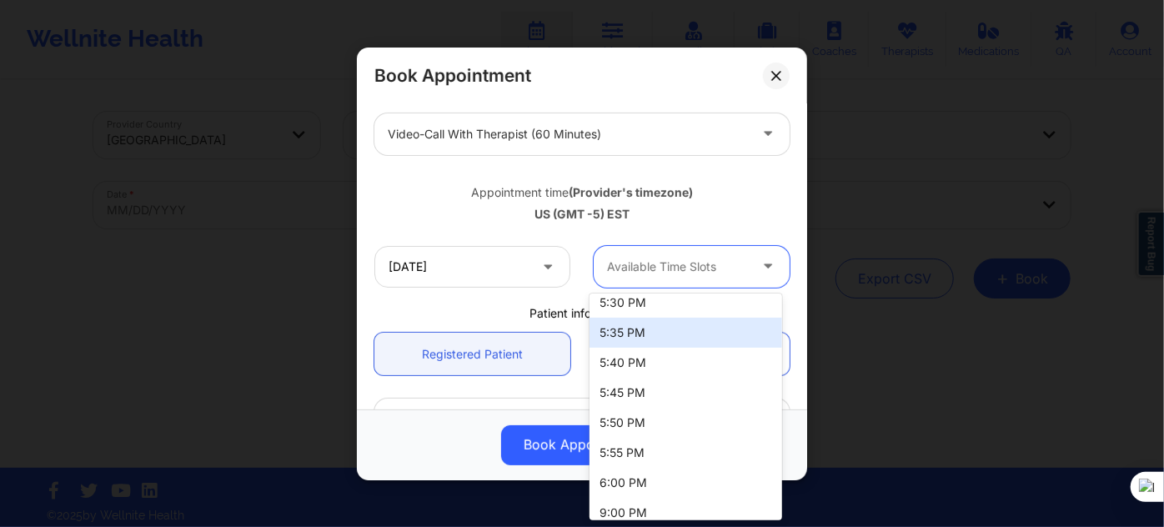
scroll to position [200, 0]
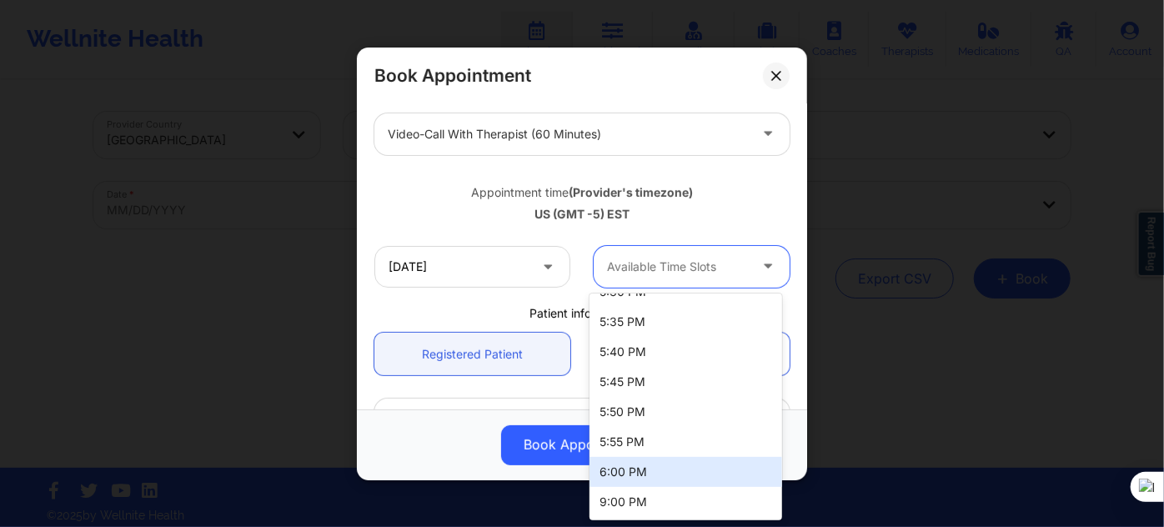
click at [658, 471] on div "6:00 PM" at bounding box center [686, 472] width 192 height 30
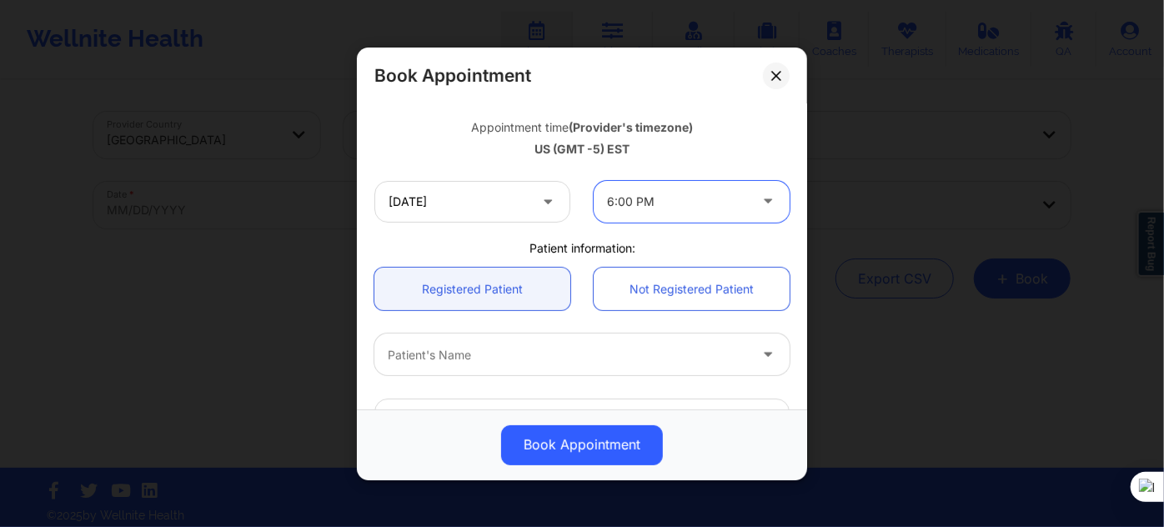
scroll to position [379, 0]
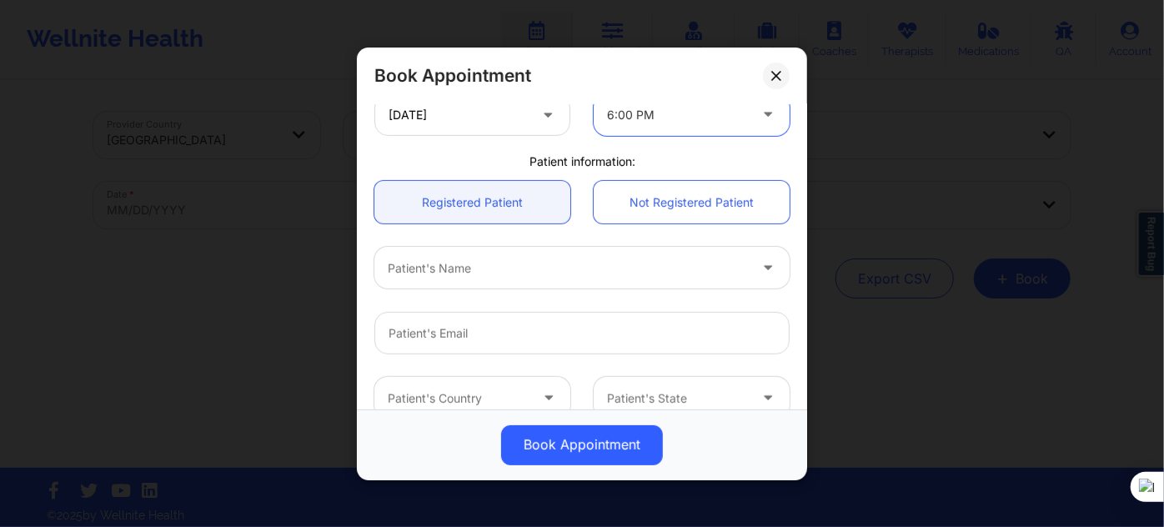
click at [491, 274] on div at bounding box center [568, 268] width 360 height 20
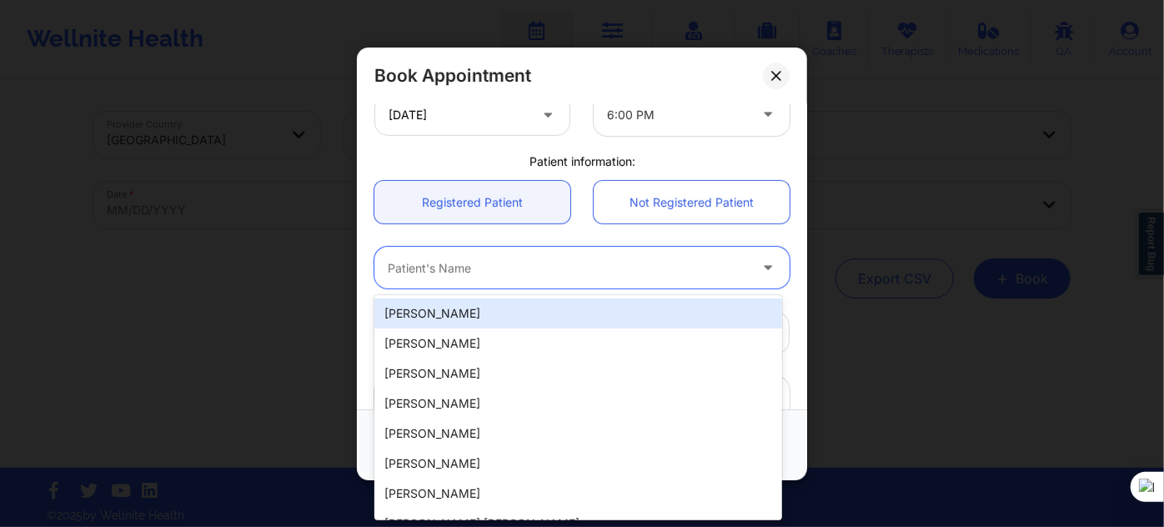
paste input "CHRISTAN JOI"
type input "CHRISTAN JOI"
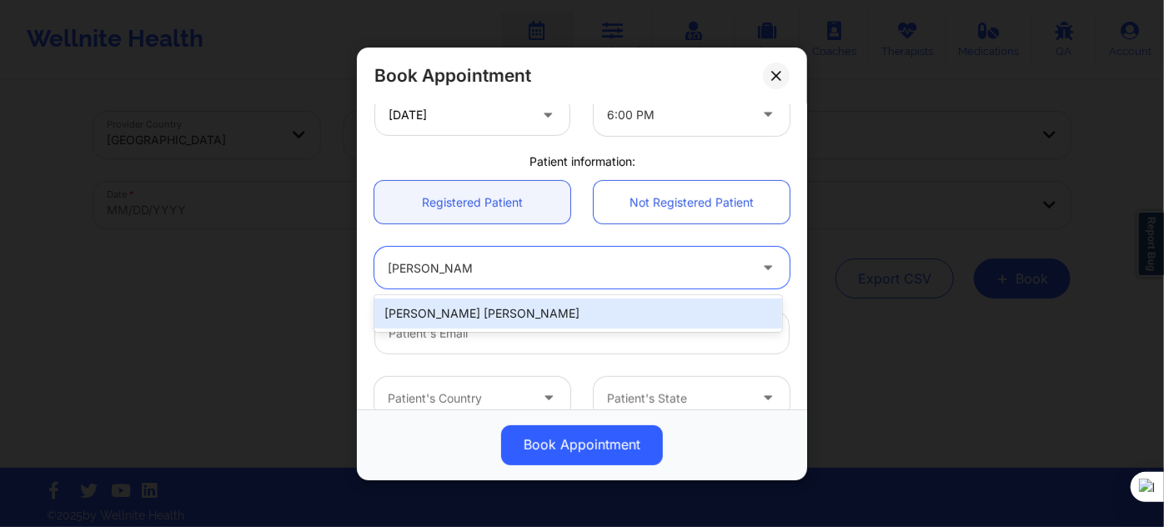
click at [504, 313] on div "Christan Joi Roberts" at bounding box center [578, 314] width 408 height 30
type input "croberts595@gmail.com"
type input "+1813-428-3055"
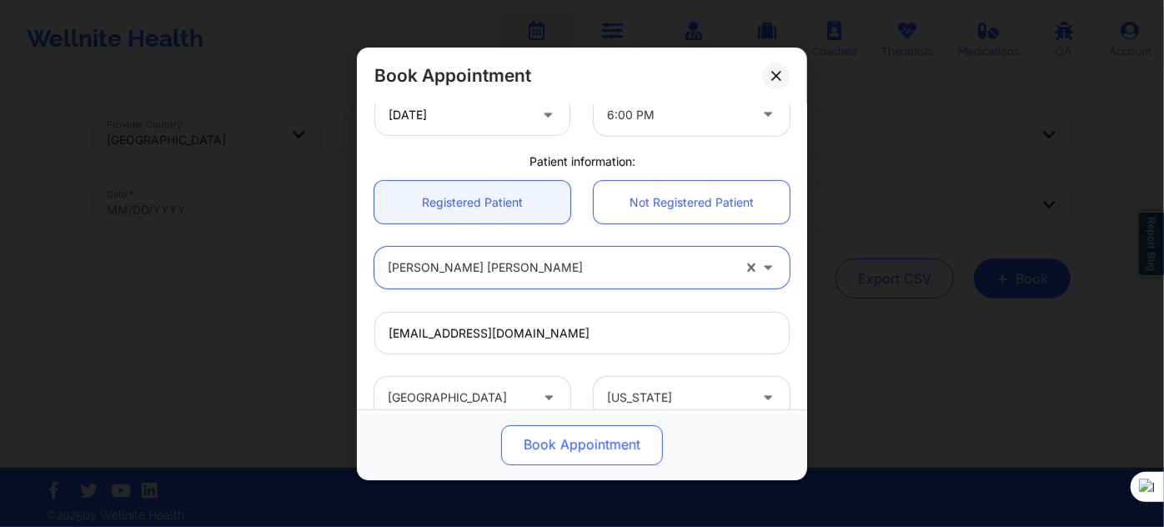
click at [554, 448] on button "Book Appointment" at bounding box center [582, 444] width 162 height 40
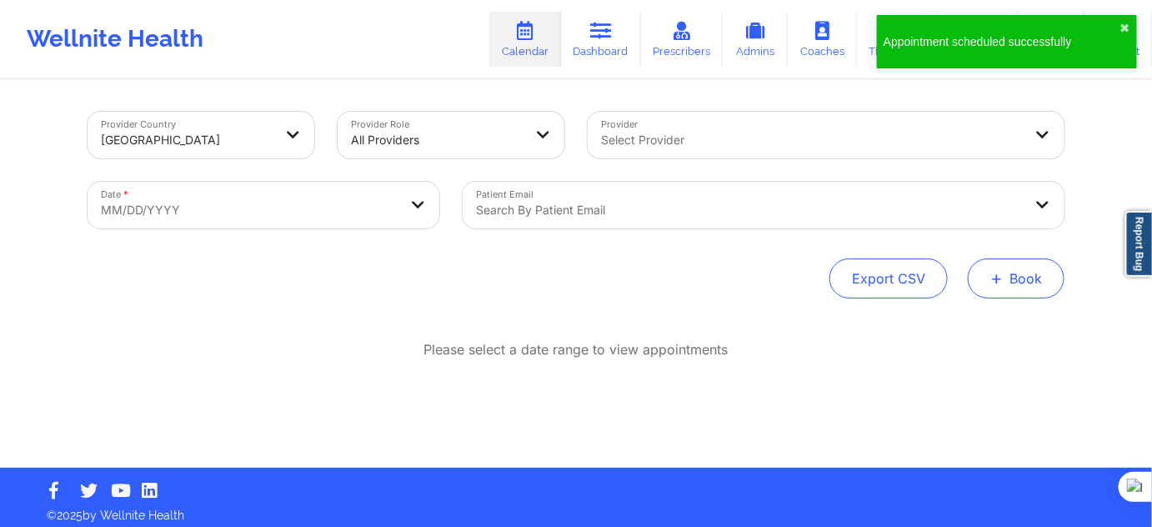
click at [980, 262] on button "+ Book" at bounding box center [1016, 278] width 97 height 40
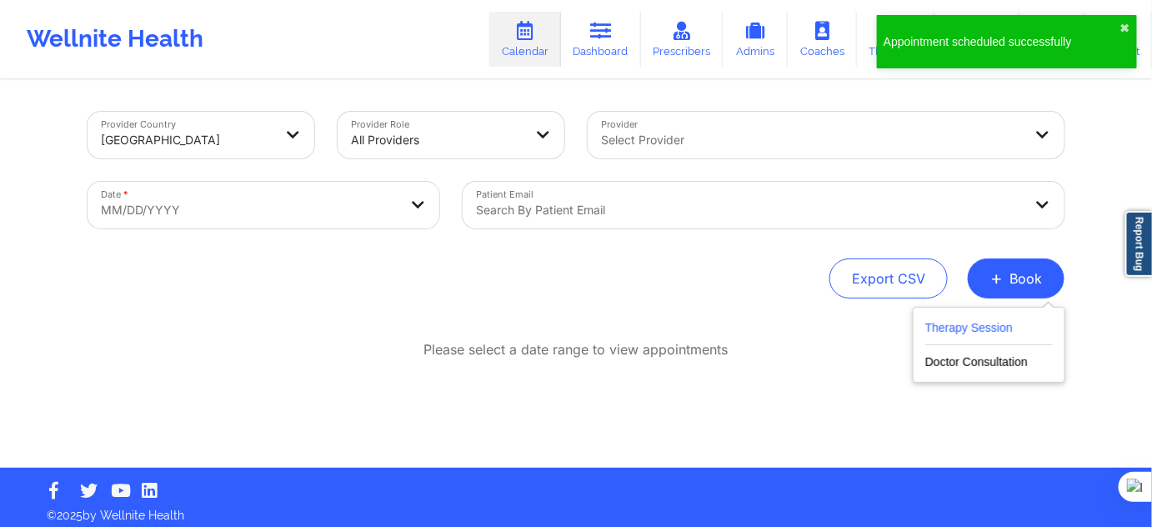
click at [971, 324] on button "Therapy Session" at bounding box center [990, 332] width 128 height 28
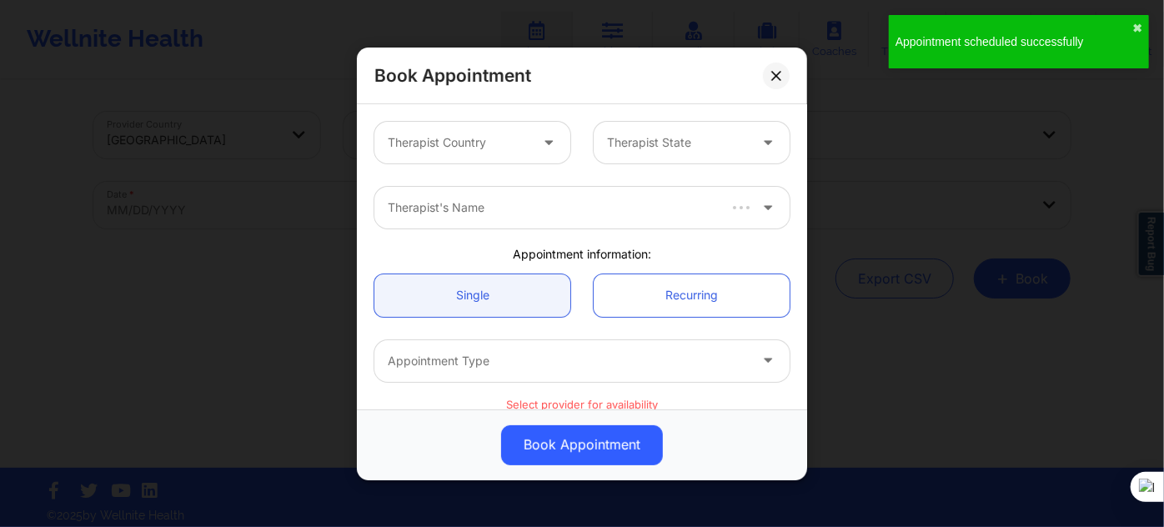
click at [469, 144] on div at bounding box center [458, 143] width 141 height 20
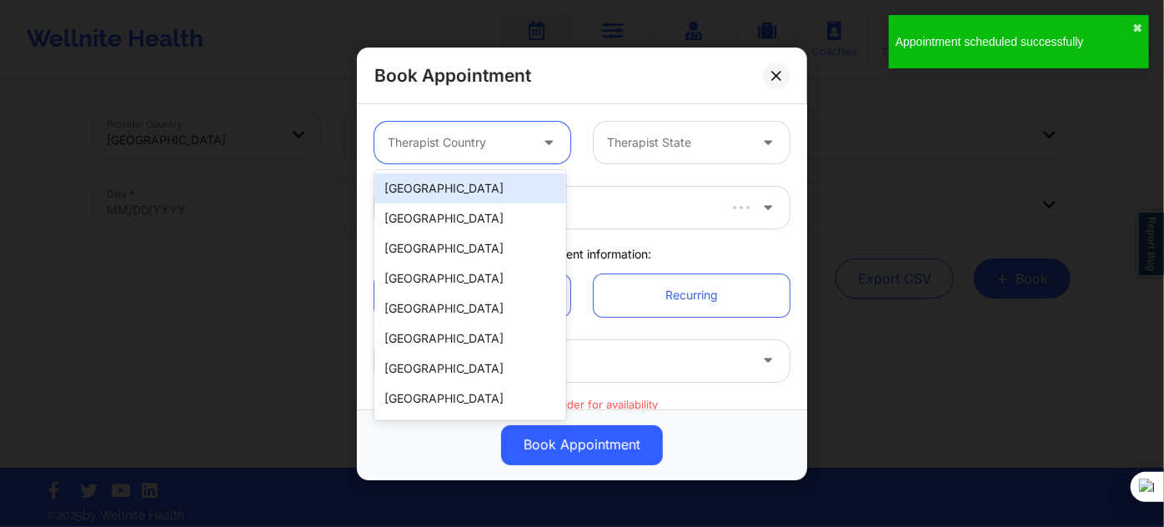
click at [479, 192] on div "[GEOGRAPHIC_DATA]" at bounding box center [470, 188] width 192 height 30
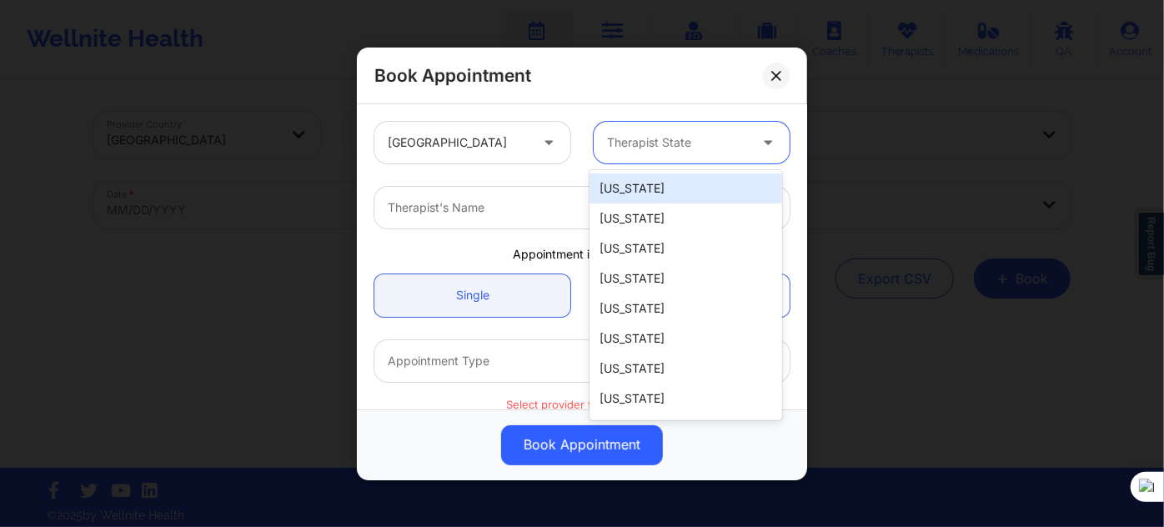
click at [688, 143] on div at bounding box center [677, 143] width 141 height 20
type input "d"
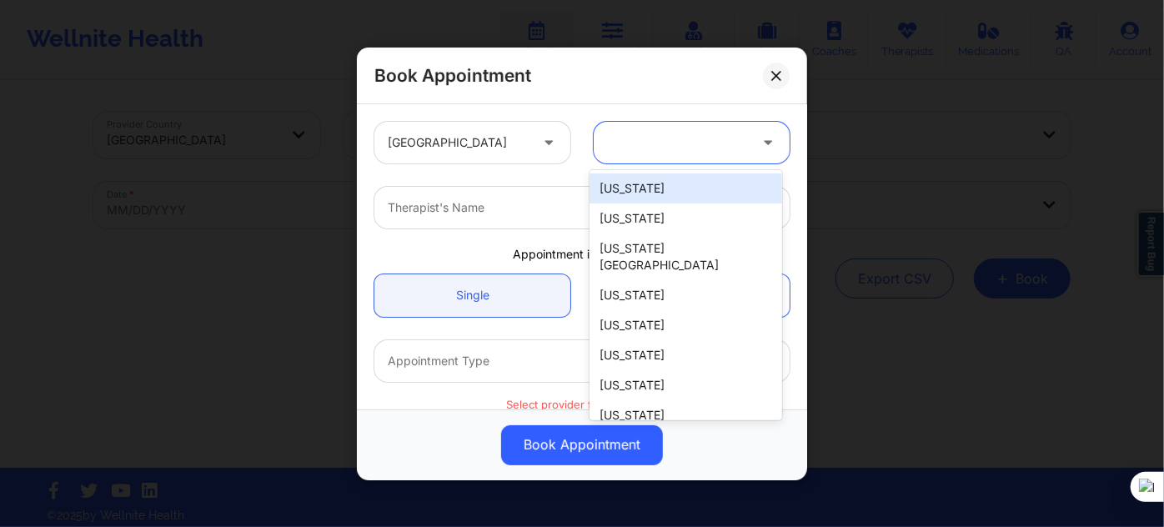
type input "f"
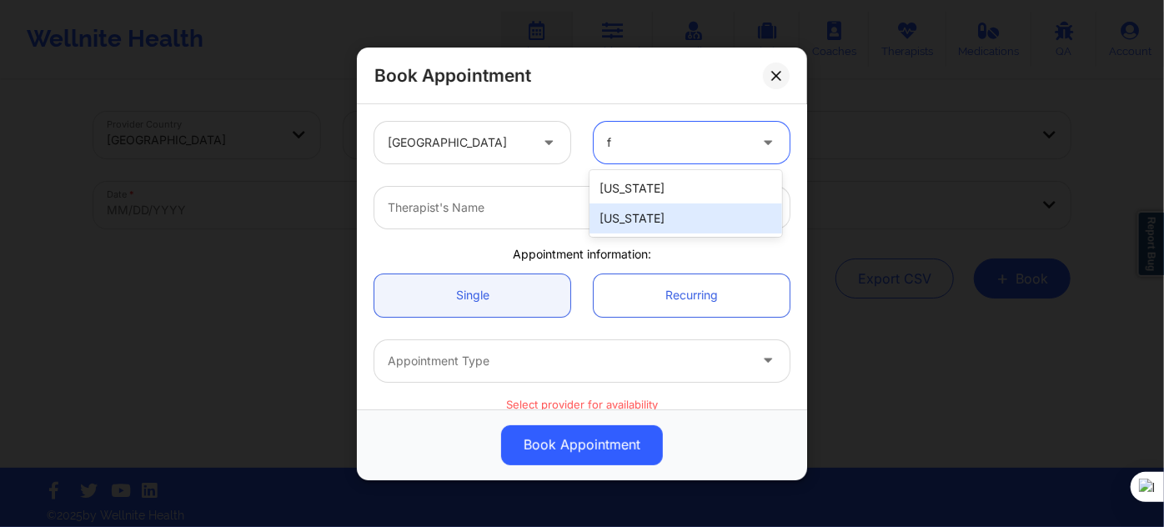
click at [656, 206] on div "[US_STATE]" at bounding box center [686, 218] width 192 height 30
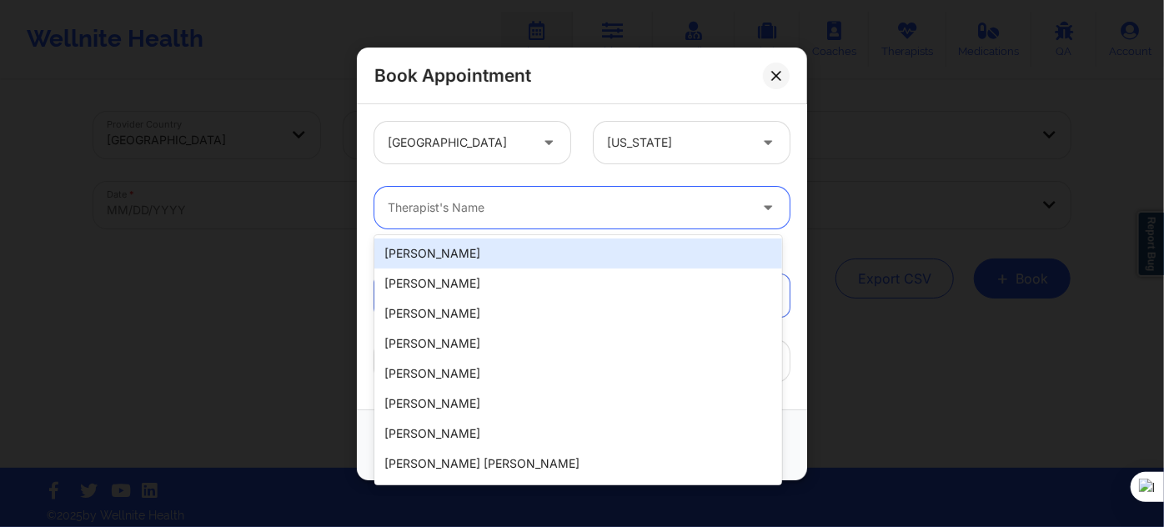
click at [630, 219] on div "Therapist's Name" at bounding box center [561, 208] width 375 height 42
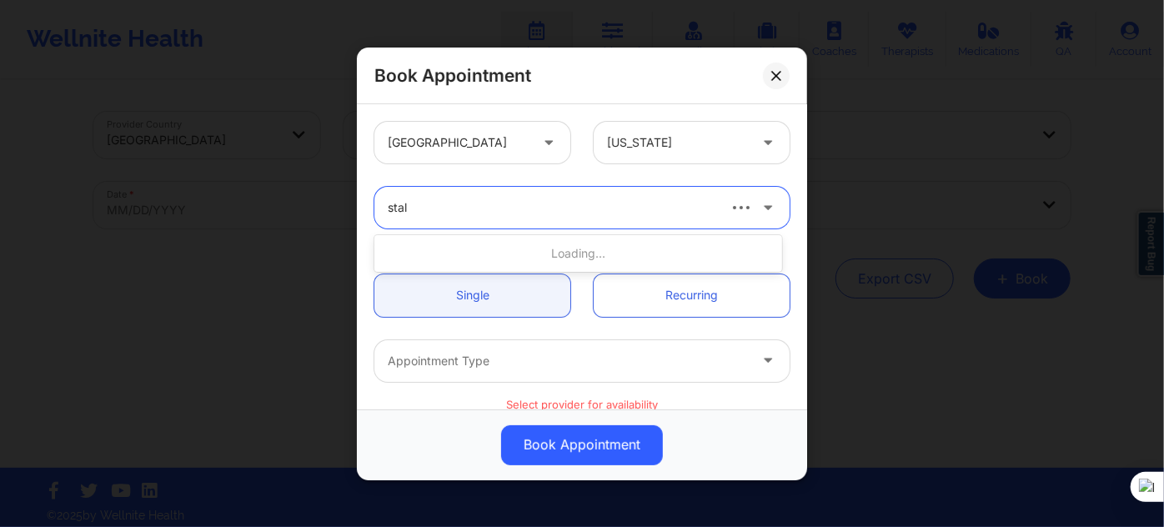
type input "stall"
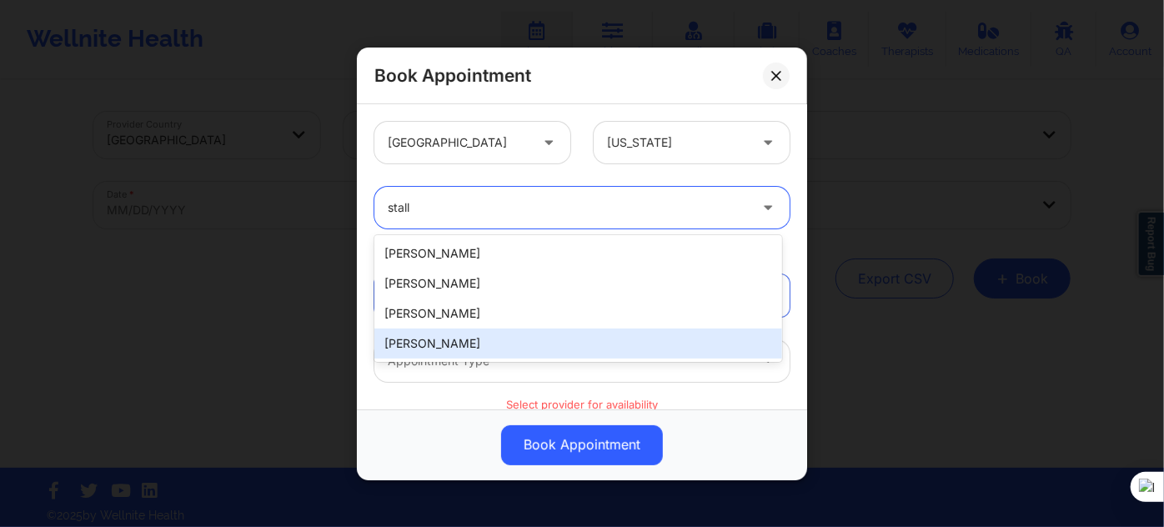
click at [458, 329] on div "[PERSON_NAME]" at bounding box center [578, 344] width 408 height 30
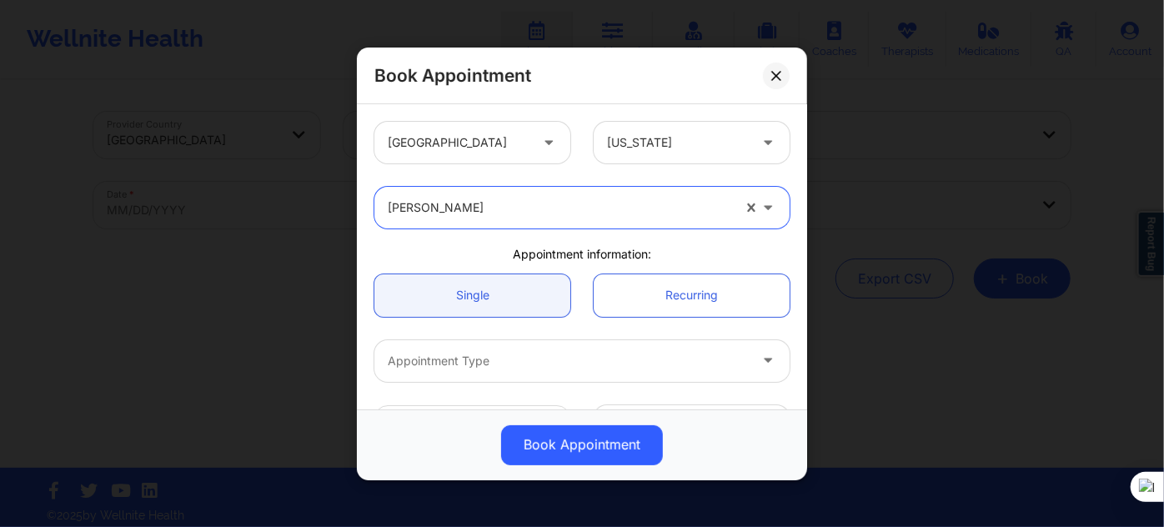
click at [435, 358] on div at bounding box center [568, 361] width 360 height 20
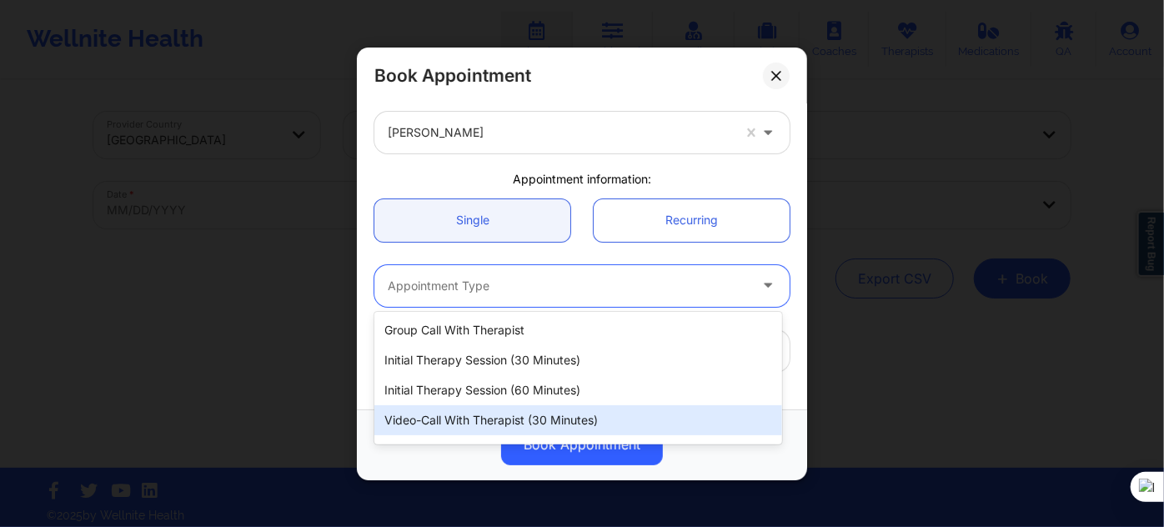
scroll to position [84, 0]
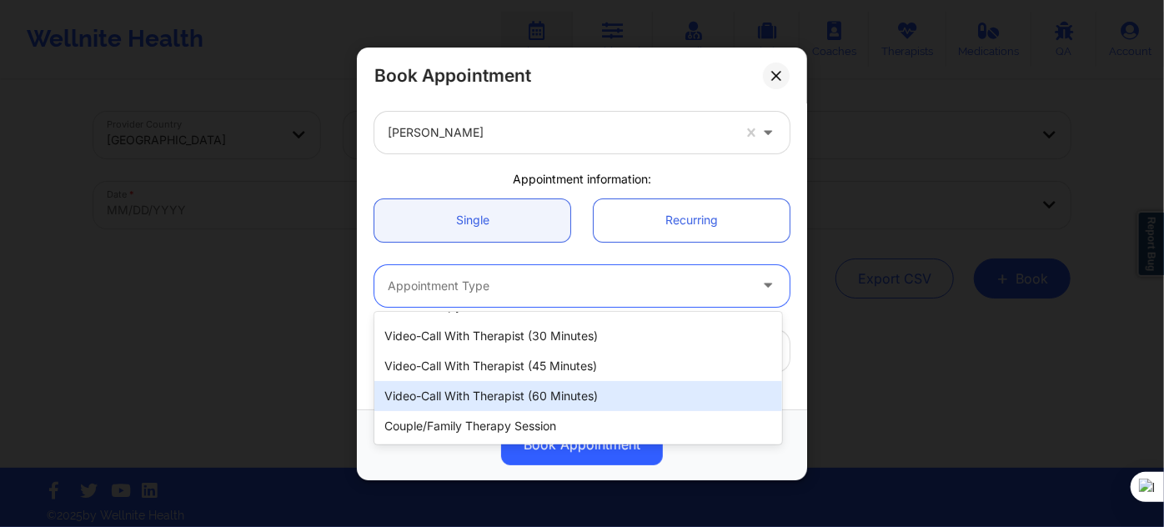
click at [519, 402] on div "Video-Call with Therapist (60 minutes)" at bounding box center [578, 396] width 408 height 30
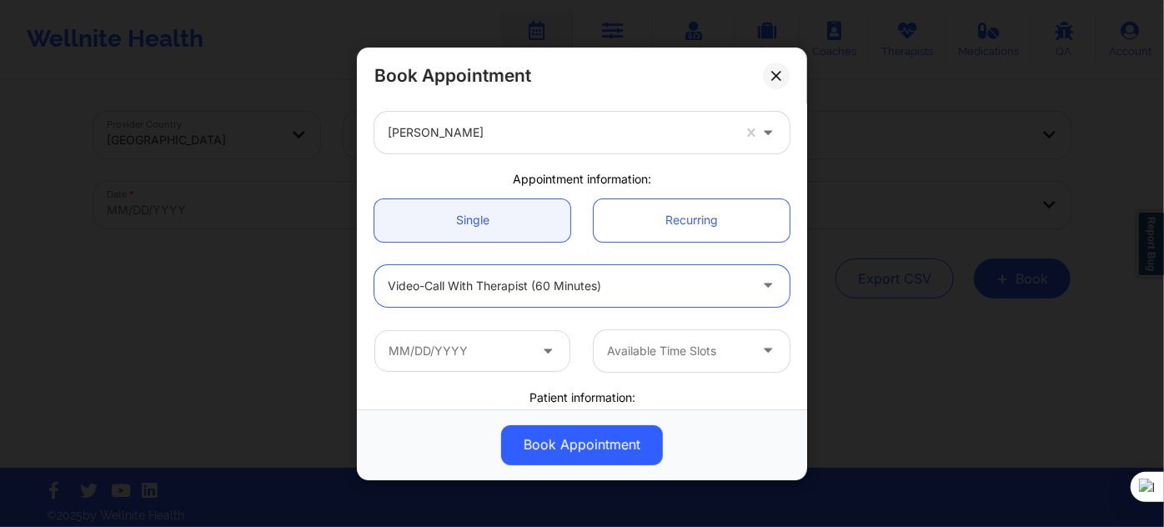
click at [502, 297] on div "Video-Call with Therapist (60 minutes)" at bounding box center [568, 285] width 360 height 42
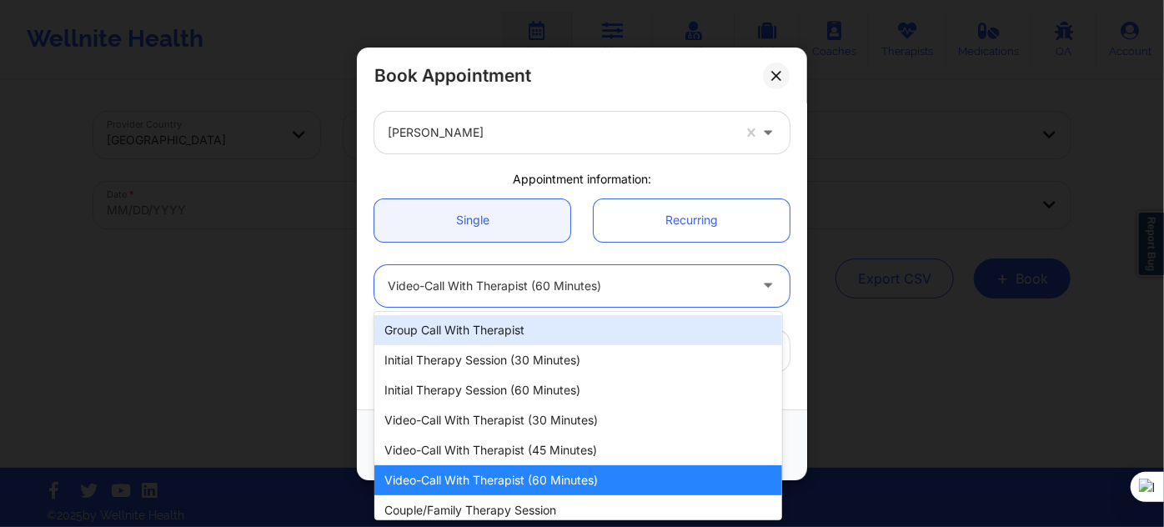
click at [495, 259] on div "option Video-Call with Therapist (60 minutes), selected. 7 results available. U…" at bounding box center [582, 285] width 439 height 65
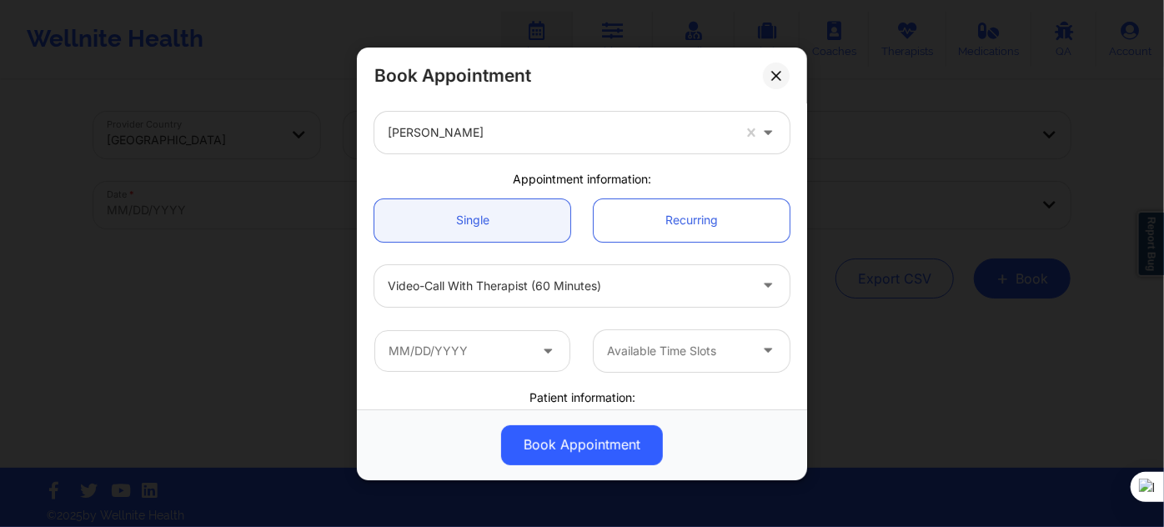
scroll to position [151, 0]
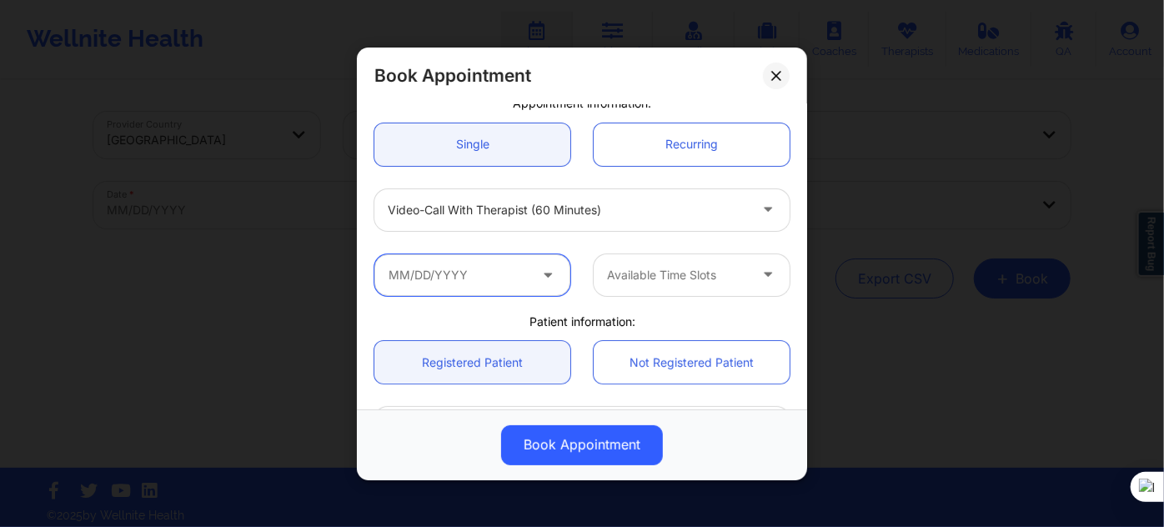
click at [482, 276] on input "text" at bounding box center [472, 274] width 196 height 42
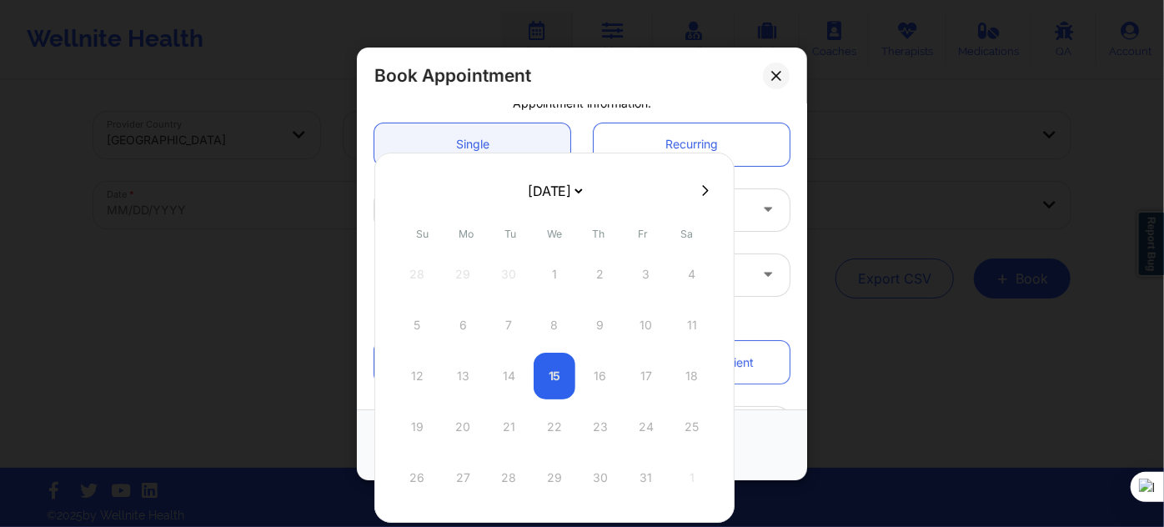
click at [551, 190] on select "[DATE] [DATE] [DATE] [DATE] [DATE] [DATE] [DATE] [DATE] [DATE] [DATE] [DATE] [D…" at bounding box center [554, 190] width 61 height 33
select select "2026-0"
click at [463, 476] on div "26" at bounding box center [463, 477] width 42 height 47
type input "01/26/2026"
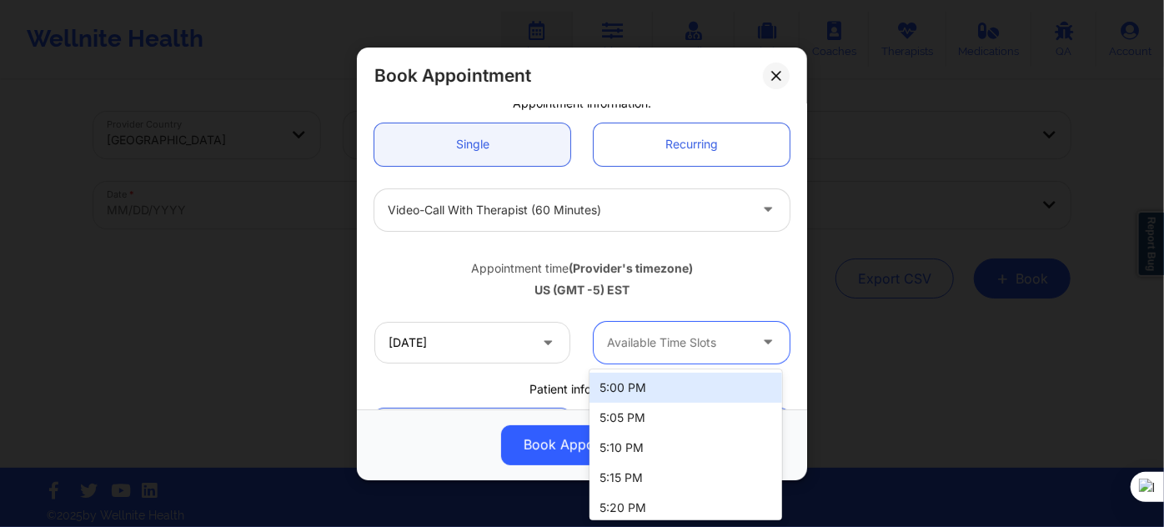
click at [638, 339] on div at bounding box center [677, 343] width 141 height 20
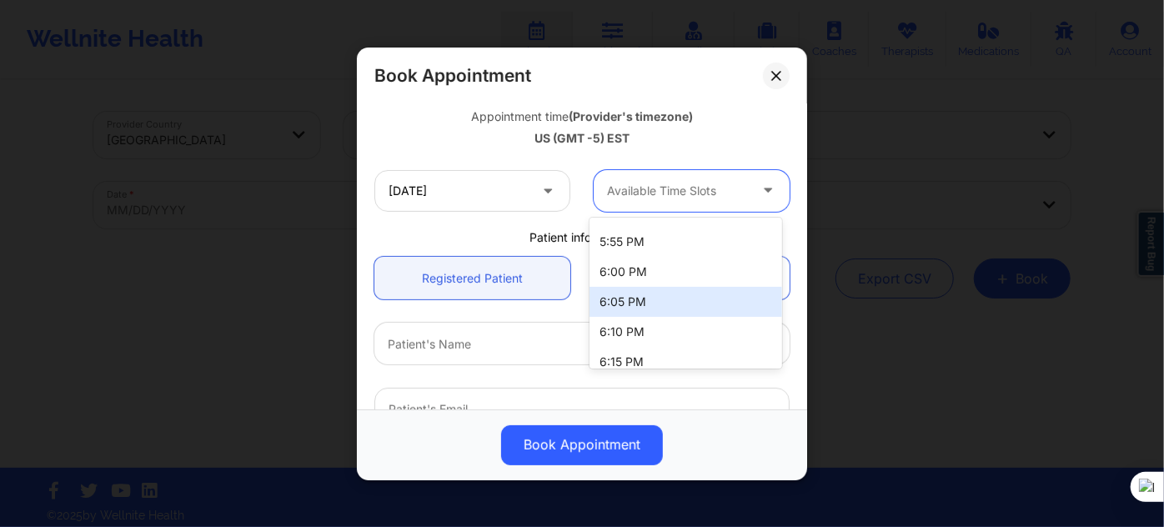
scroll to position [303, 0]
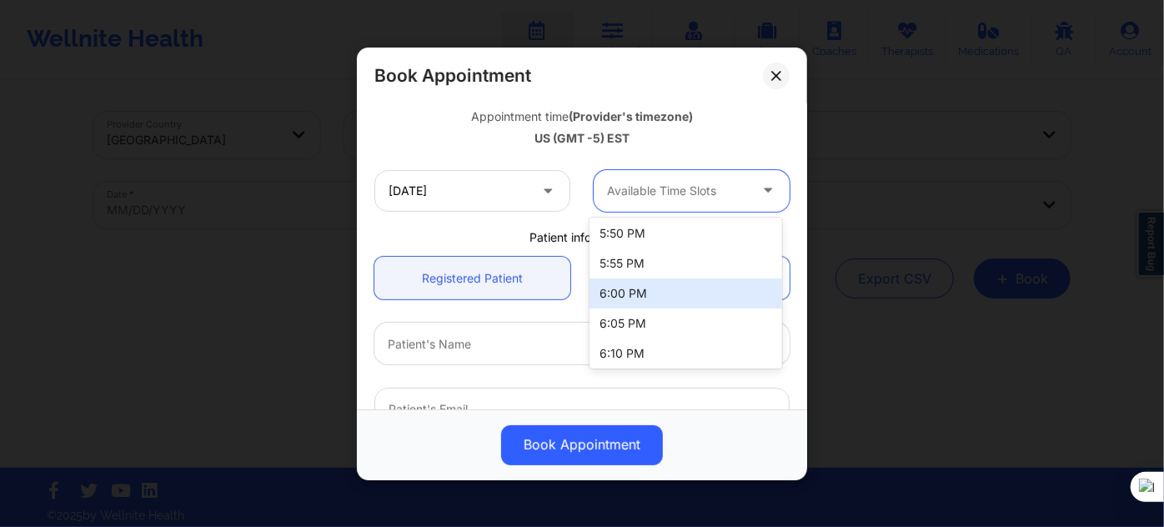
click at [648, 293] on div "6:00 PM" at bounding box center [686, 293] width 192 height 30
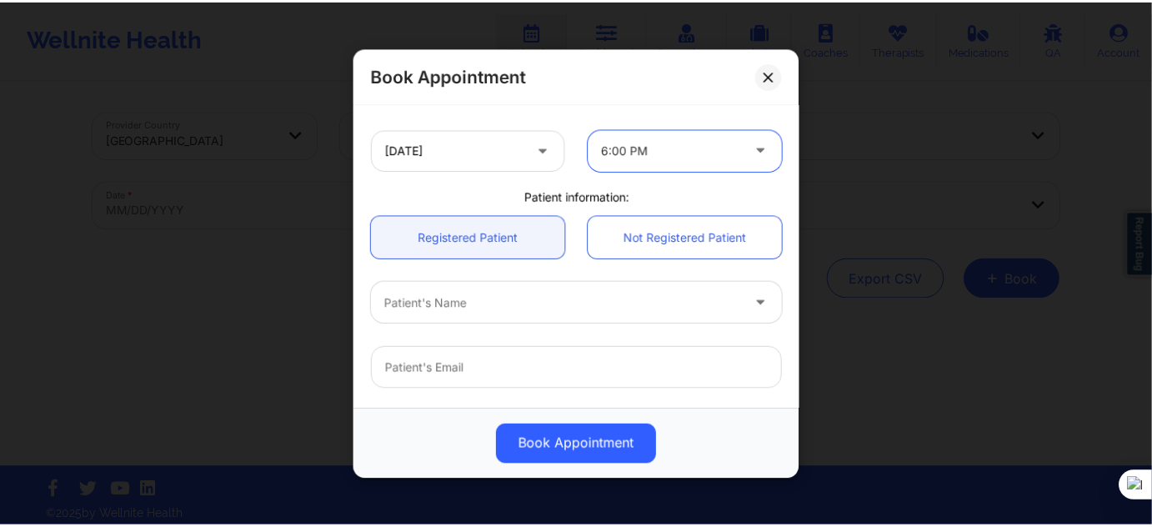
scroll to position [379, 0]
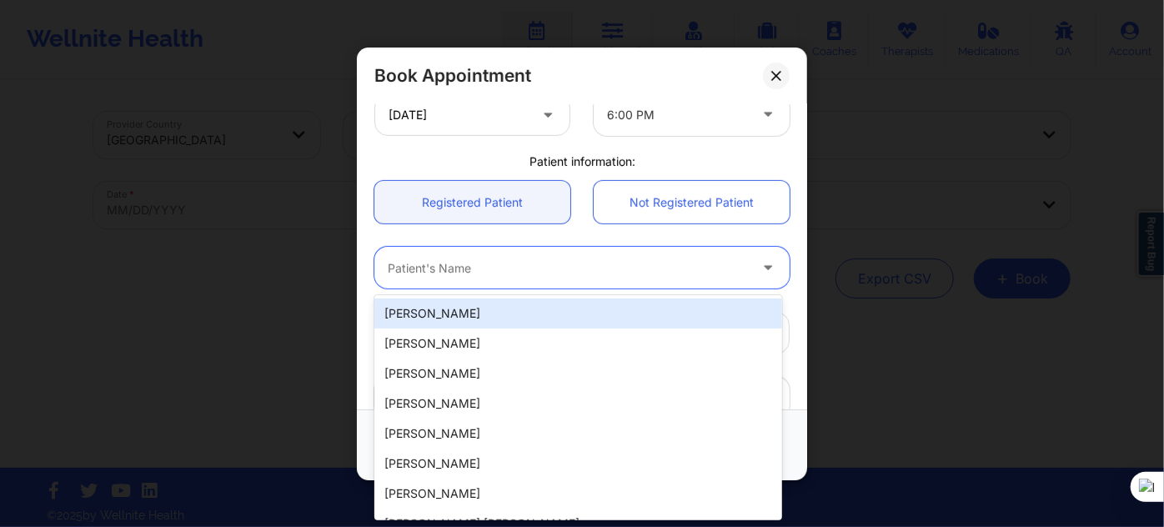
click at [547, 284] on div "Patient's Name" at bounding box center [561, 268] width 375 height 42
paste input "CHRISTAN JOI"
type input "CHRISTAN JOI"
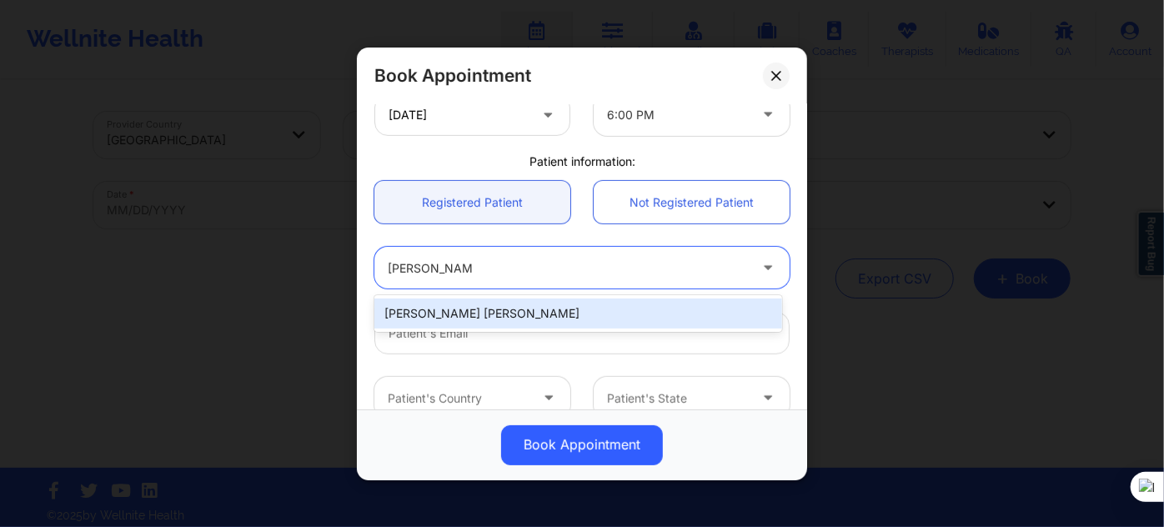
click at [547, 310] on div "Christan Joi Roberts" at bounding box center [578, 314] width 408 height 30
type input "croberts595@gmail.com"
type input "+1813-428-3055"
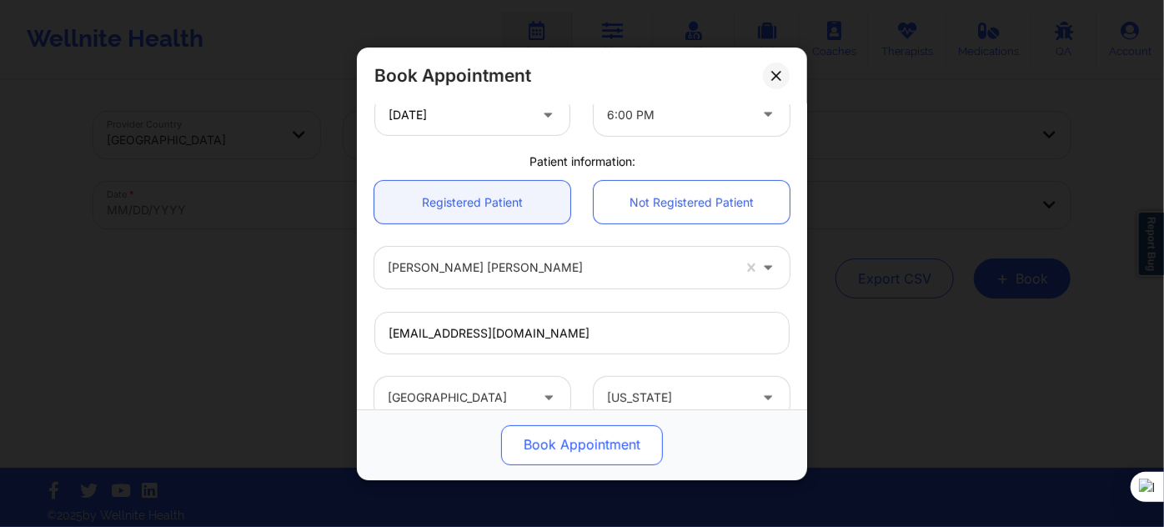
click at [574, 429] on button "Book Appointment" at bounding box center [582, 444] width 162 height 40
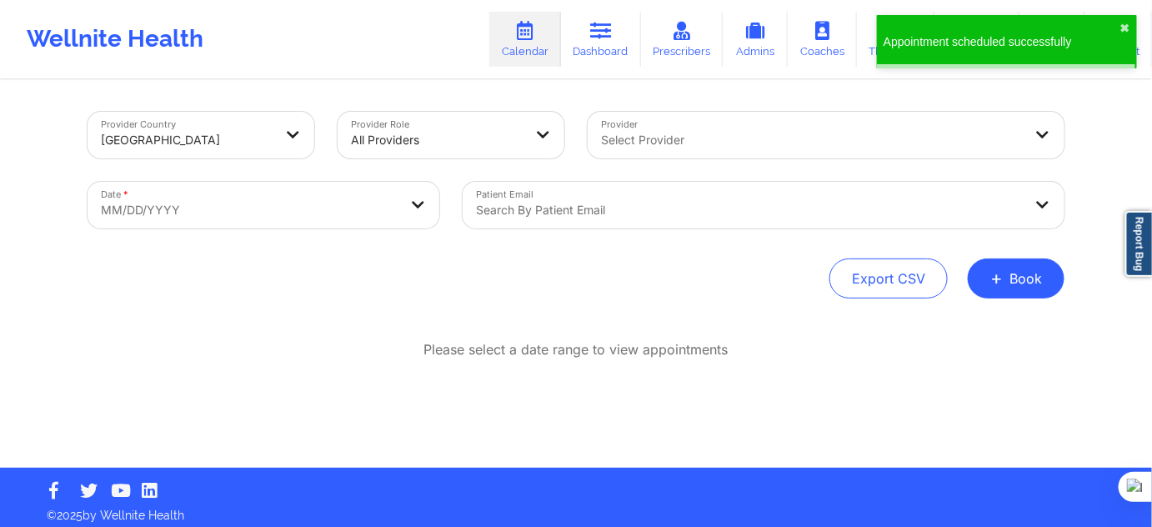
click at [876, 43] on div "Appointment scheduled successfully ✖︎" at bounding box center [1007, 48] width 267 height 72
click at [872, 45] on link "Therapists" at bounding box center [896, 39] width 78 height 55
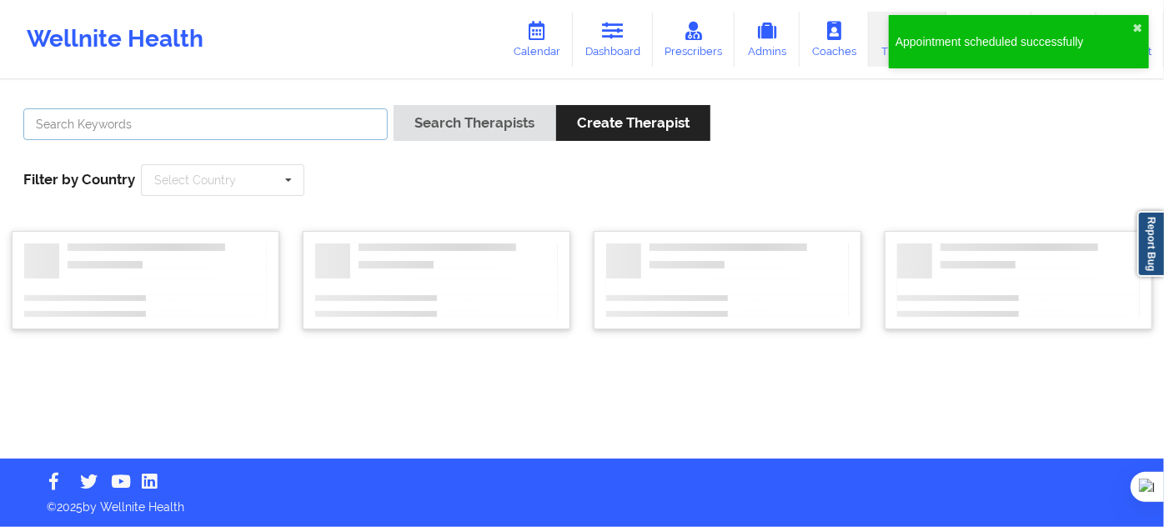
click at [247, 124] on input "text" at bounding box center [205, 124] width 364 height 32
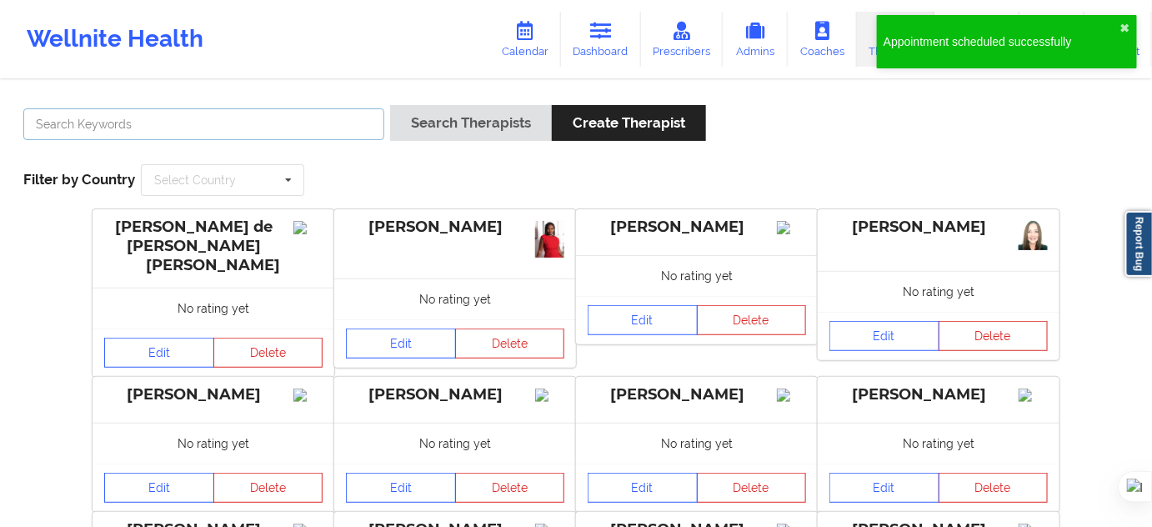
paste input "[PERSON_NAME] "Vee" [PERSON_NAME]"
type input "[PERSON_NAME] "Vee" [PERSON_NAME]"
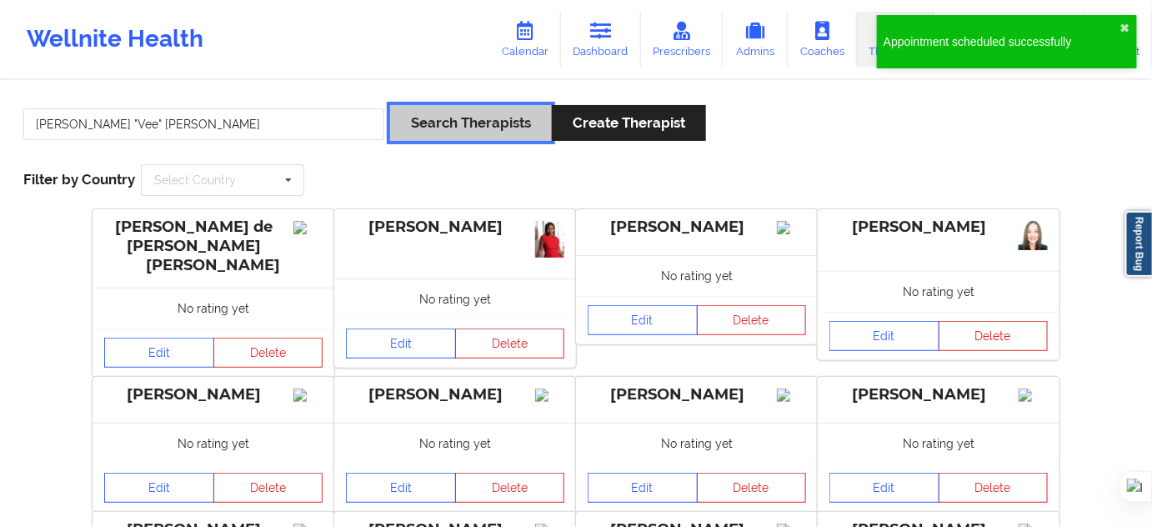
click at [474, 134] on button "Search Therapists" at bounding box center [471, 123] width 162 height 36
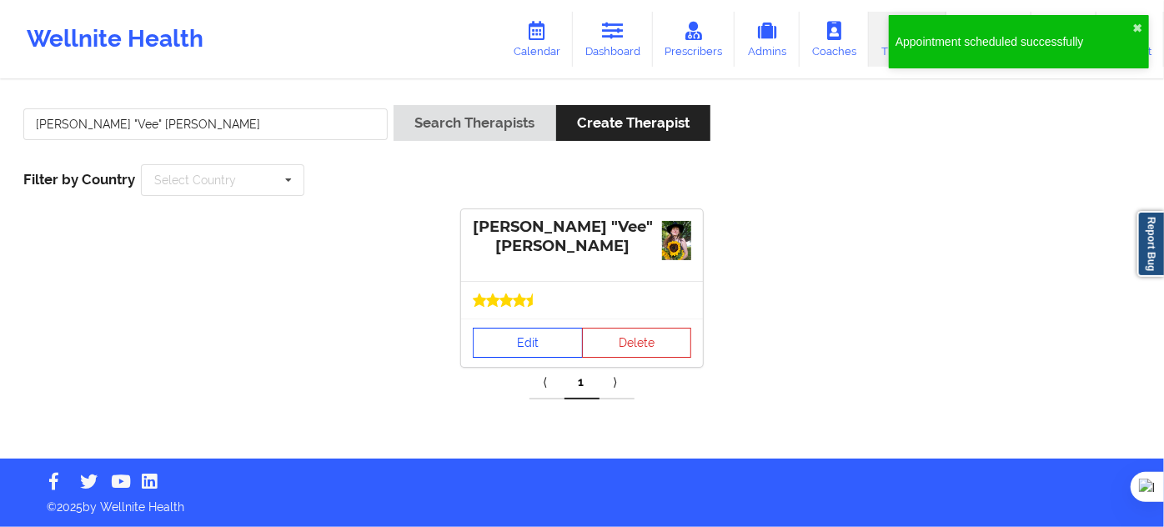
click at [509, 299] on div "Kerrie "Vee" Martin Edit Delete" at bounding box center [582, 288] width 242 height 158
click at [539, 343] on link "Edit" at bounding box center [528, 343] width 110 height 30
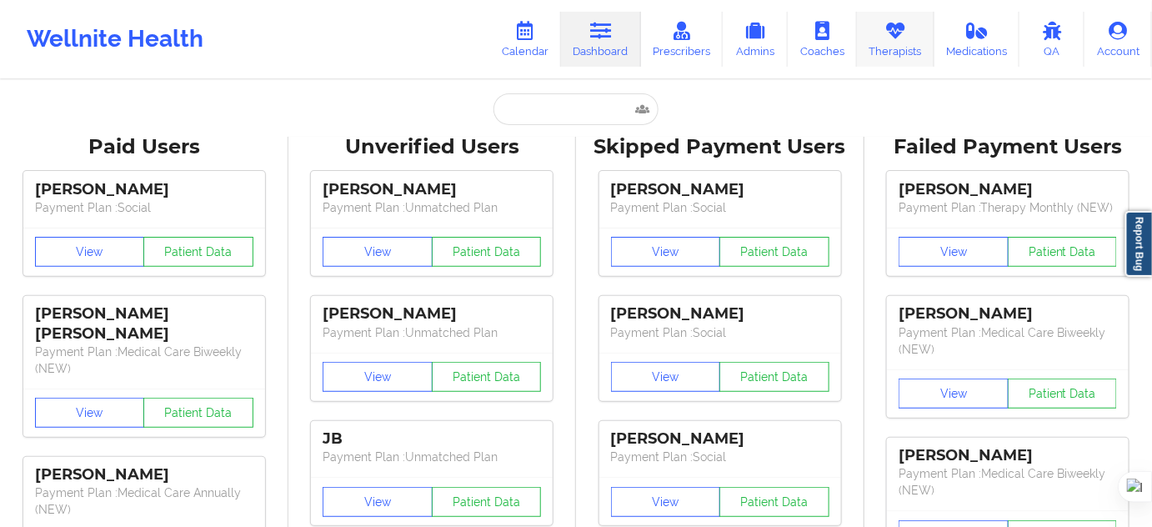
click at [906, 46] on link "Therapists" at bounding box center [896, 39] width 78 height 55
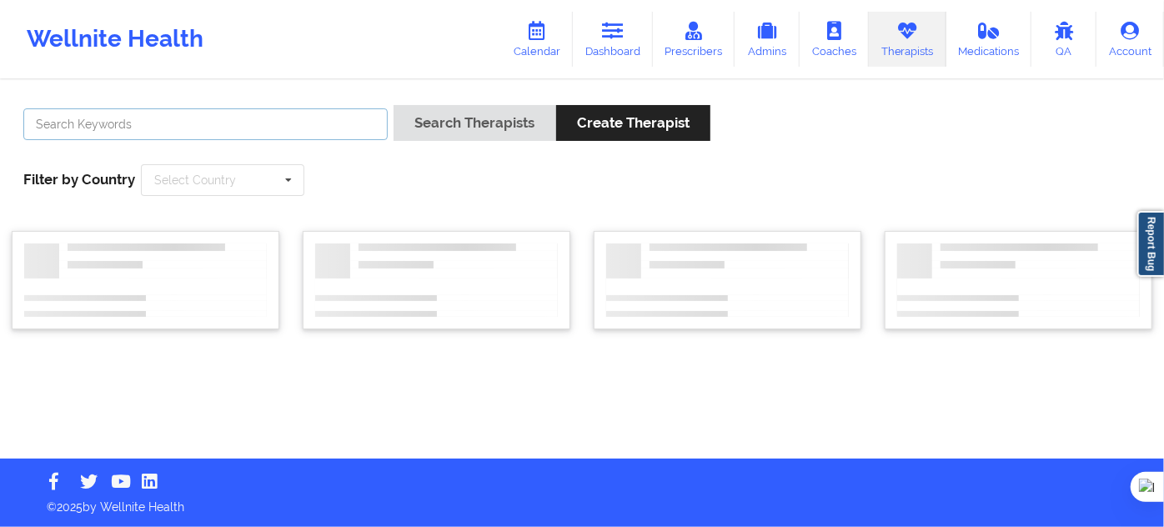
click at [346, 122] on input "text" at bounding box center [205, 124] width 364 height 32
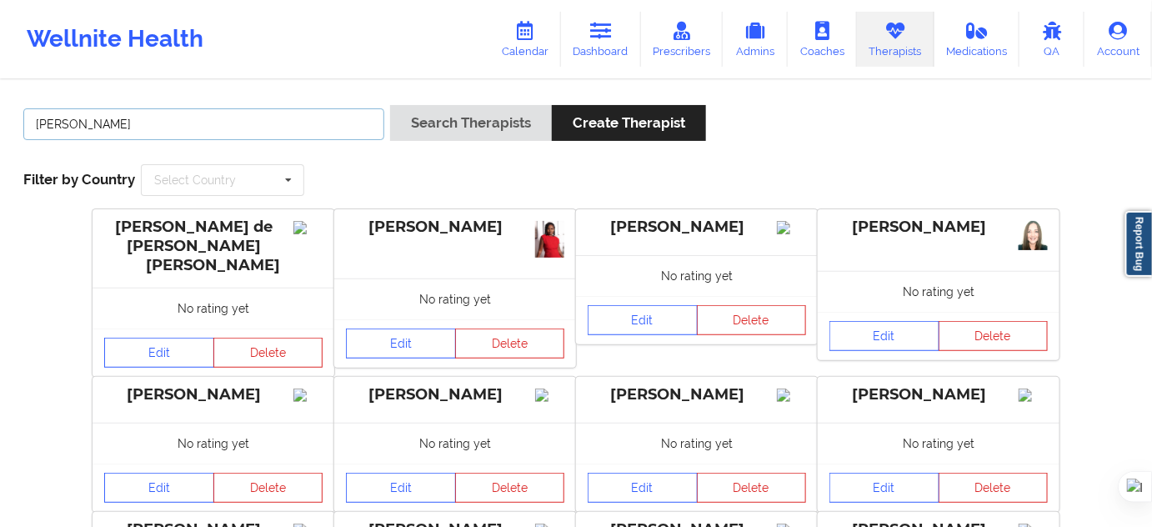
type input "[PERSON_NAME]"
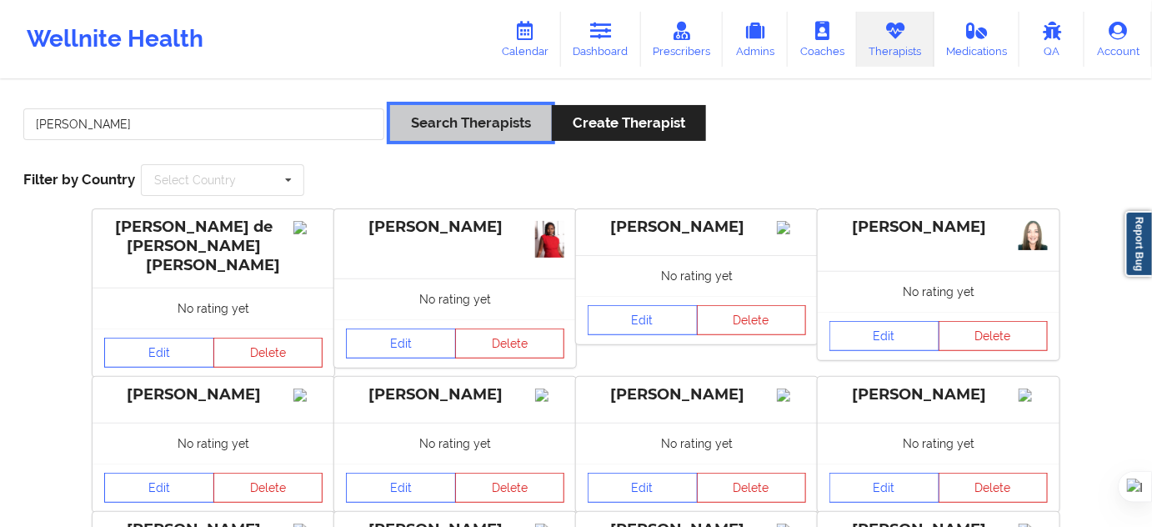
click at [429, 129] on button "Search Therapists" at bounding box center [471, 123] width 162 height 36
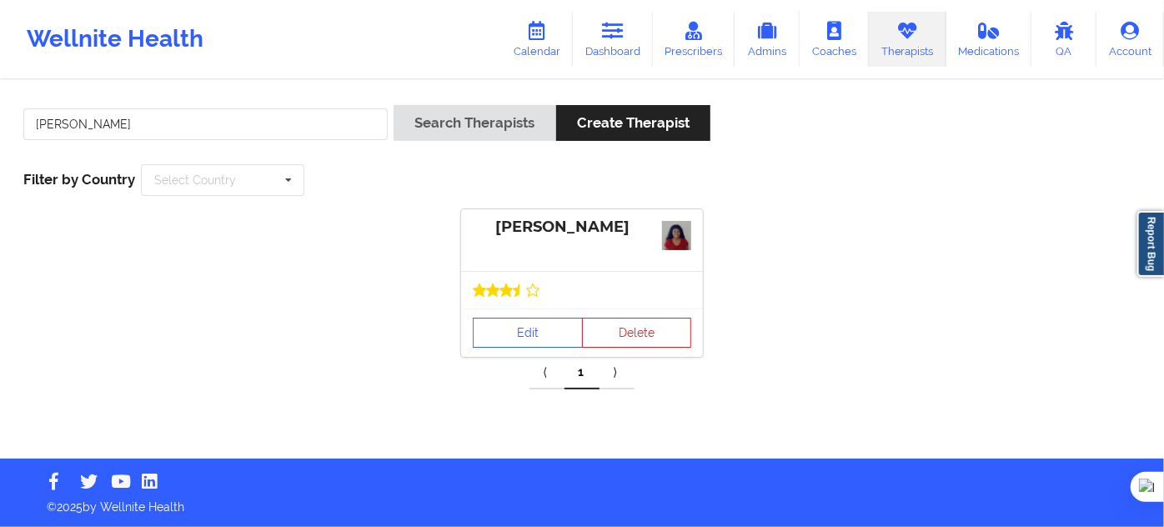
click at [518, 315] on div "Edit Delete" at bounding box center [582, 333] width 242 height 48
click at [547, 342] on link "Edit" at bounding box center [528, 333] width 110 height 30
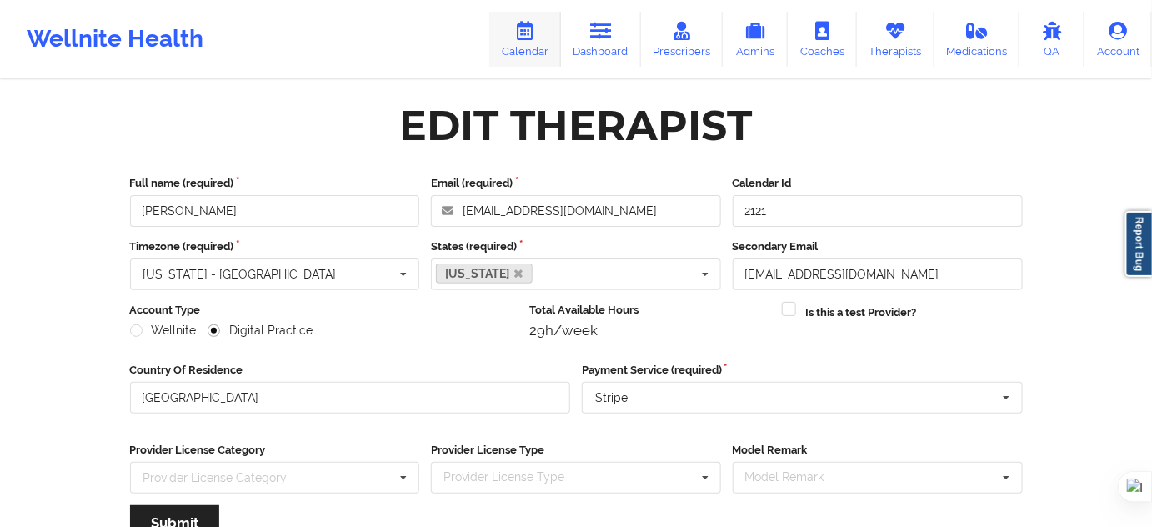
click at [549, 48] on link "Calendar" at bounding box center [525, 39] width 72 height 55
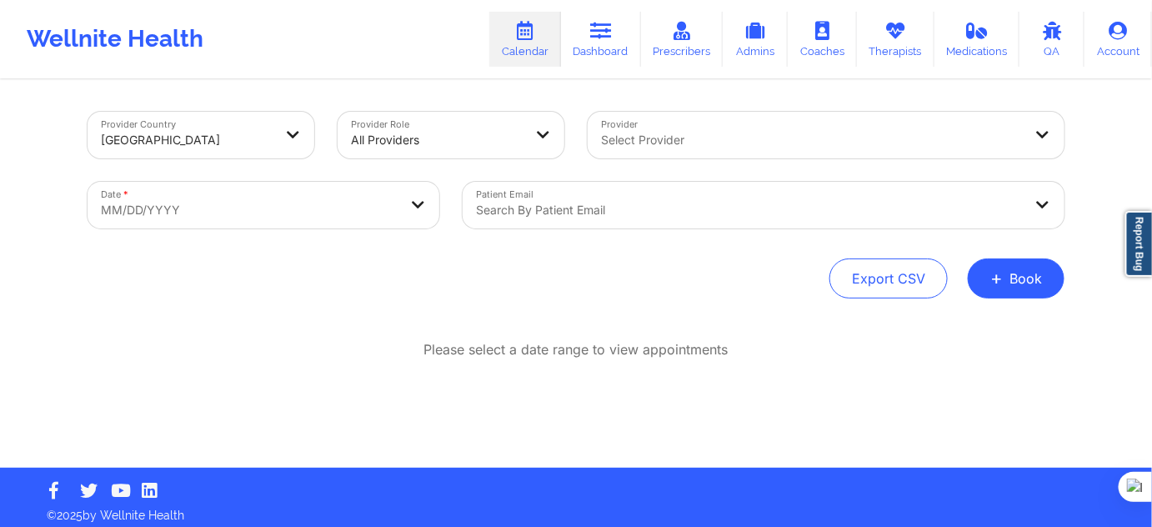
click at [966, 282] on div "Export CSV + Book" at bounding box center [576, 278] width 977 height 40
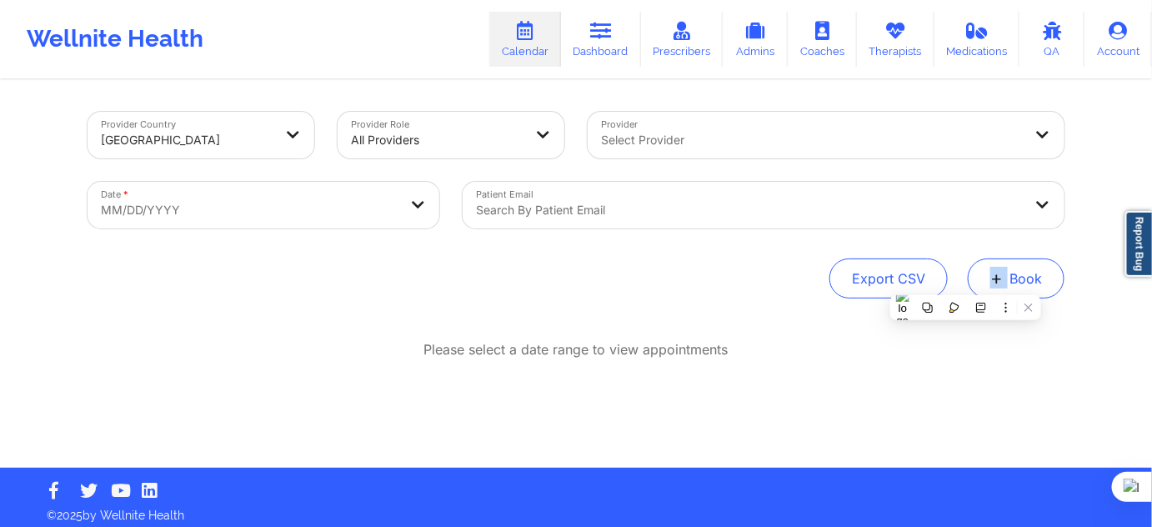
click at [992, 293] on button "+ Book" at bounding box center [1016, 278] width 97 height 40
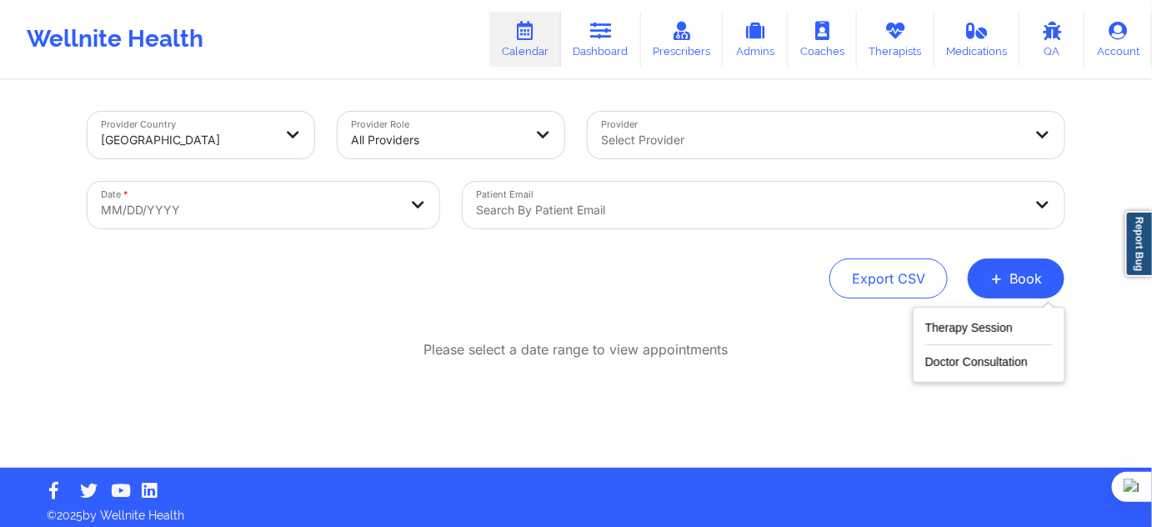
click at [982, 316] on div "Therapy Session Doctor Consultation" at bounding box center [989, 345] width 153 height 76
click at [971, 322] on button "Therapy Session" at bounding box center [990, 332] width 128 height 28
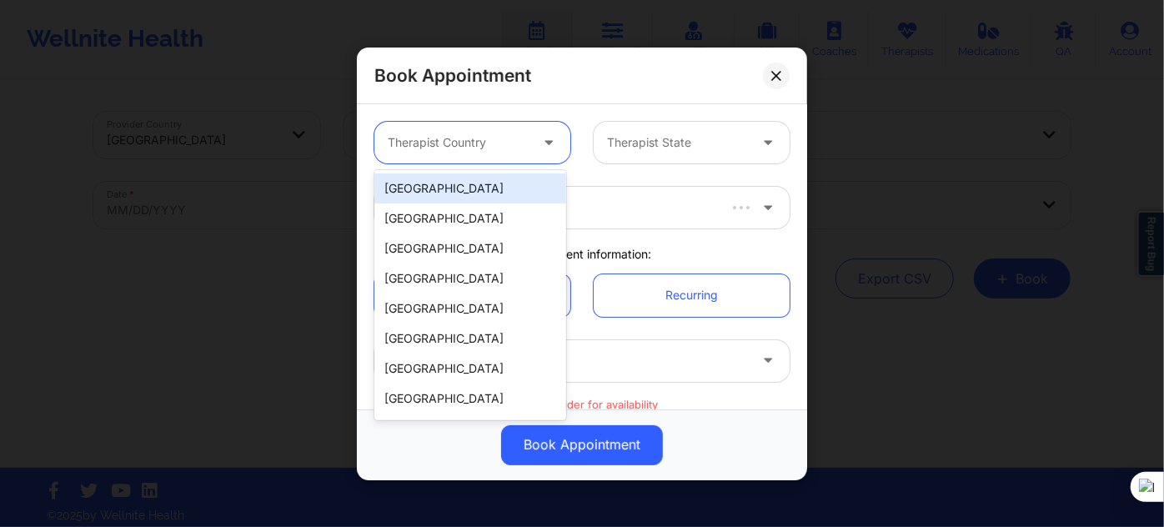
click at [488, 141] on div at bounding box center [458, 143] width 141 height 20
click at [479, 182] on div "[GEOGRAPHIC_DATA]" at bounding box center [470, 188] width 192 height 30
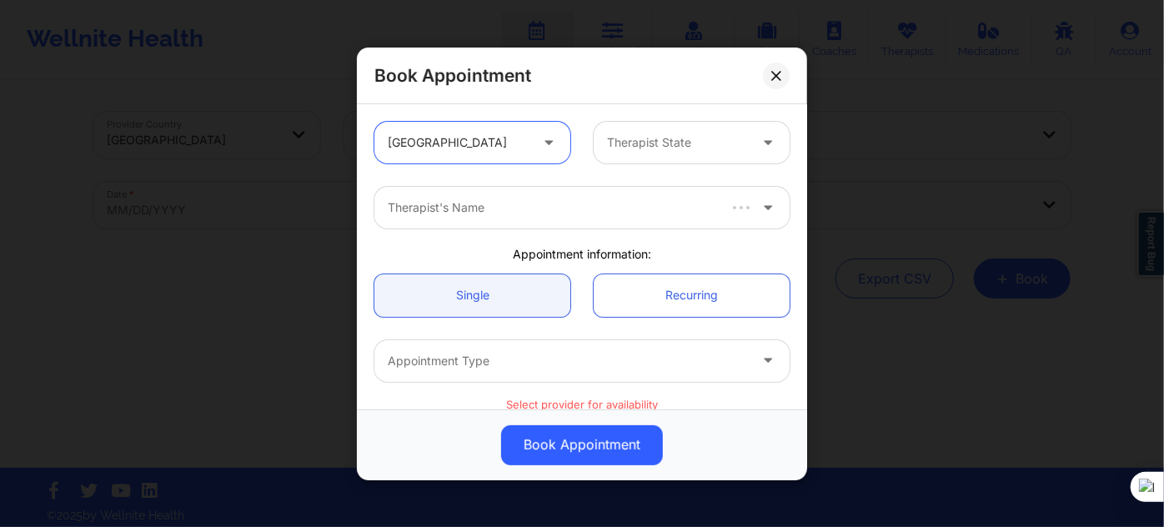
click at [629, 142] on div at bounding box center [677, 143] width 141 height 20
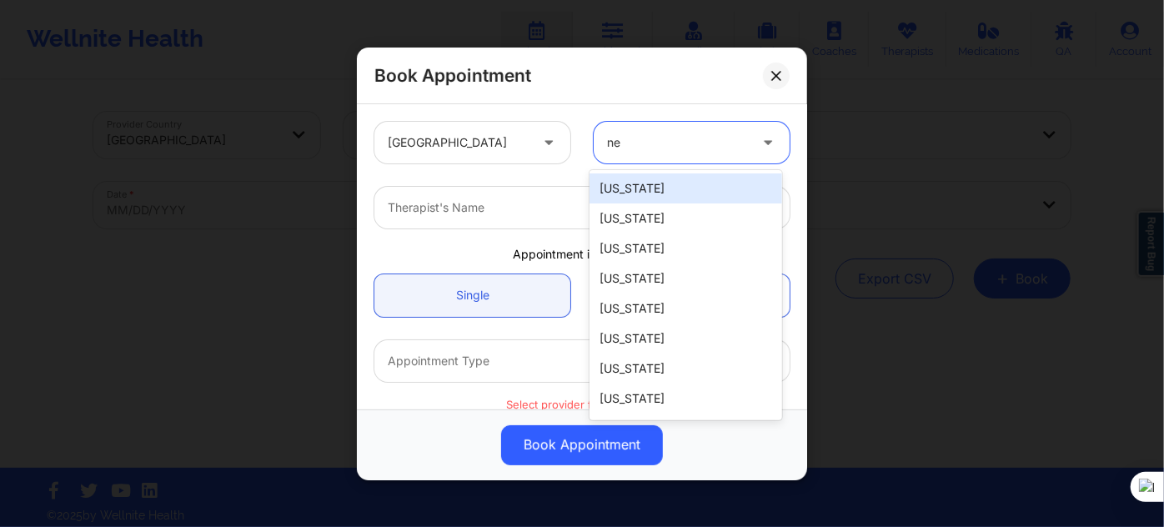
type input "new"
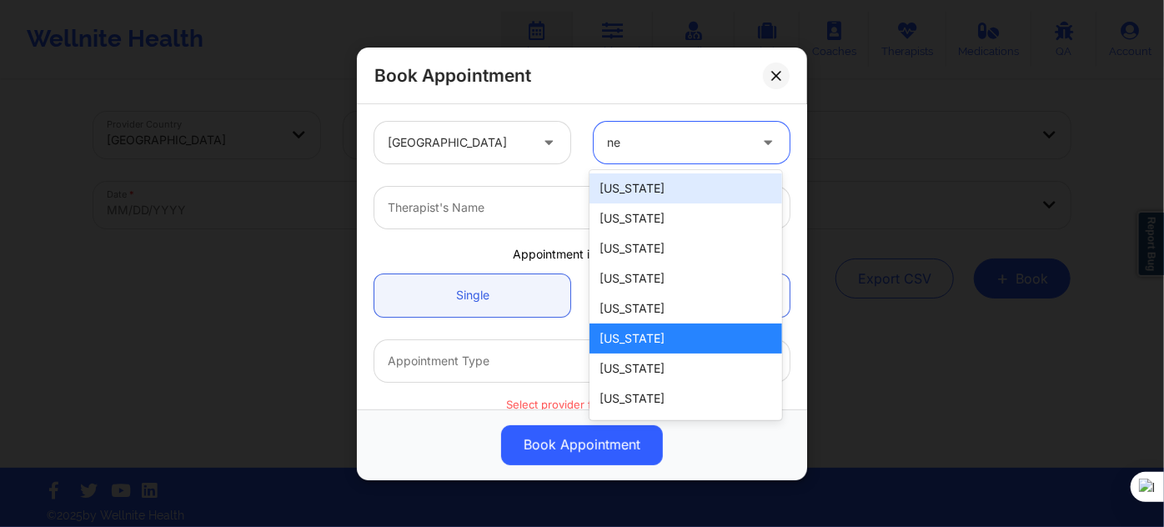
type input "new"
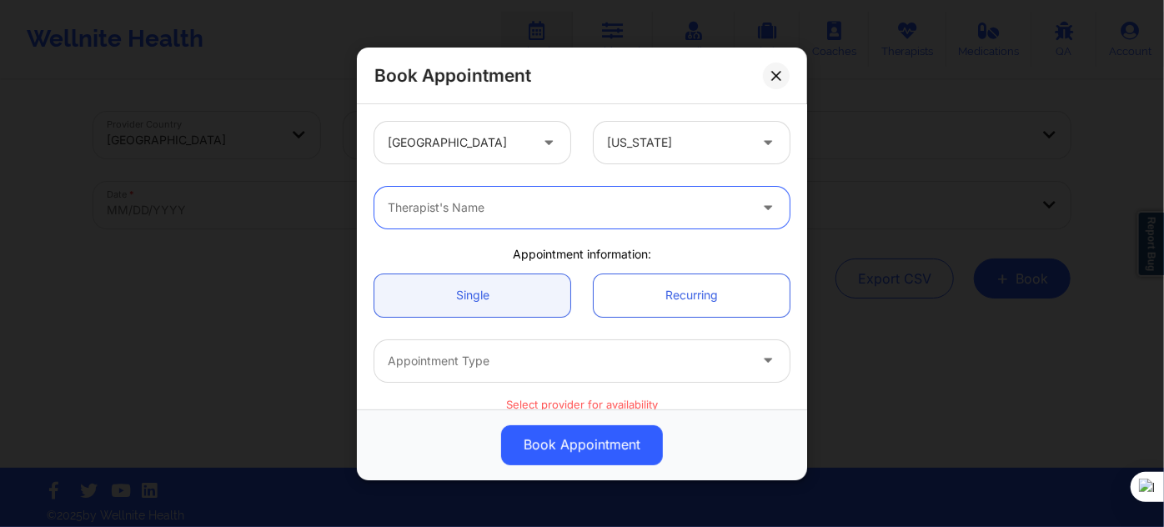
paste input "[PERSON_NAME] "Vee" [PERSON_NAME]"
type input "[PERSON_NAME] "Vee" [PERSON_NAME]"
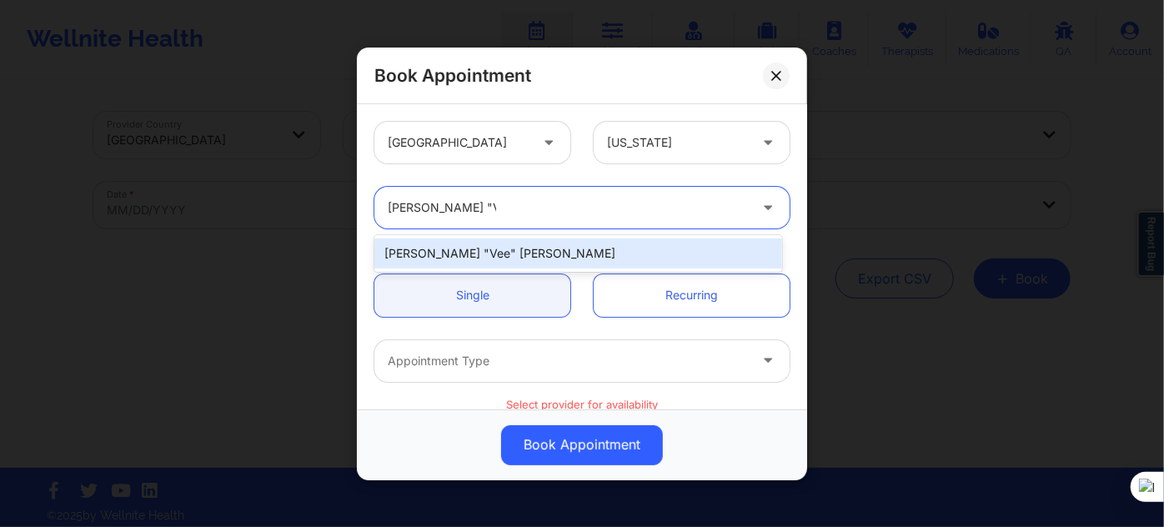
click at [491, 243] on div "[PERSON_NAME] "Vee" [PERSON_NAME]" at bounding box center [578, 253] width 408 height 30
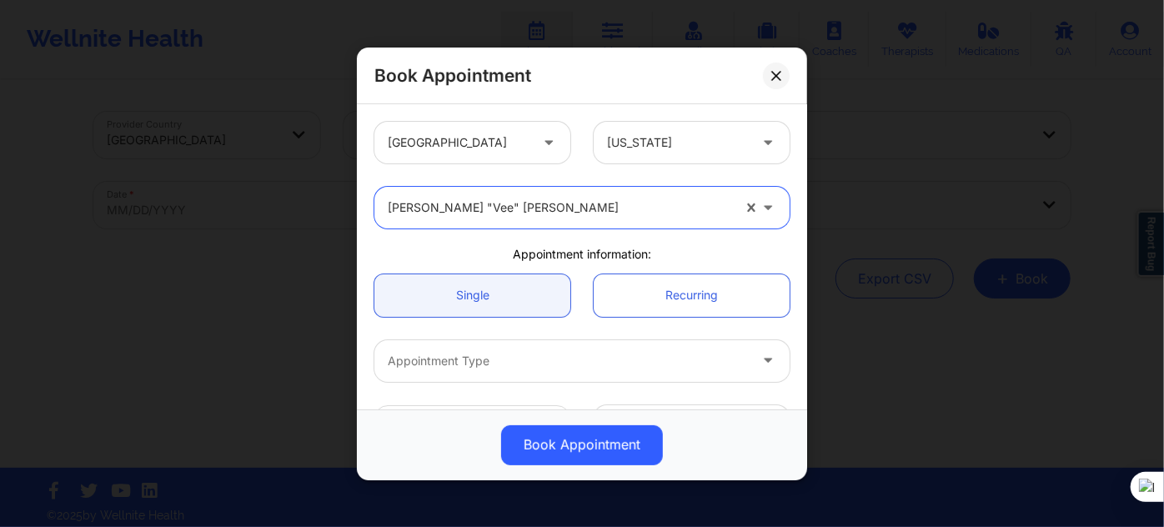
scroll to position [151, 0]
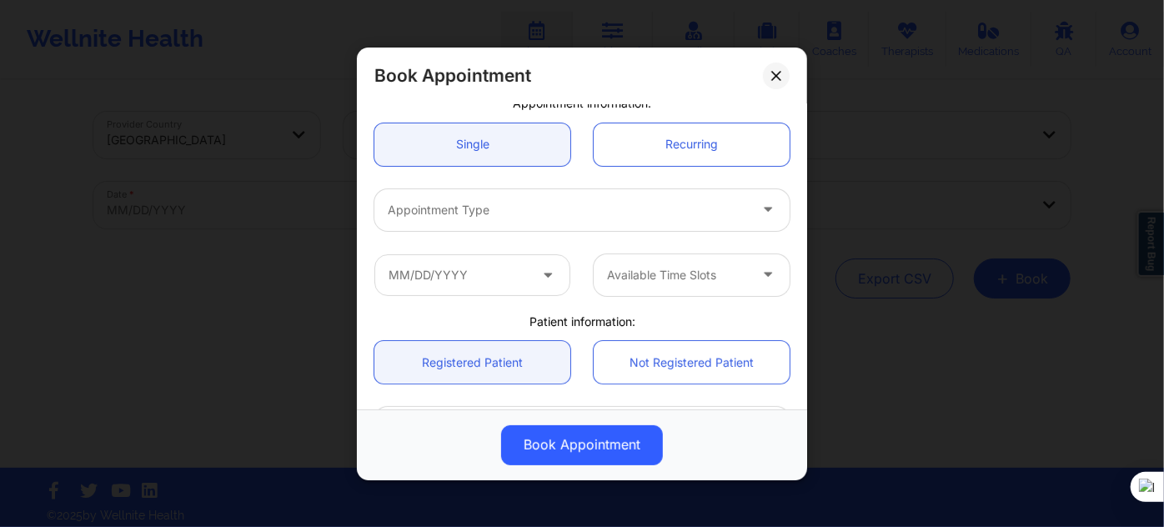
click at [495, 220] on div "Appointment Type" at bounding box center [561, 209] width 375 height 42
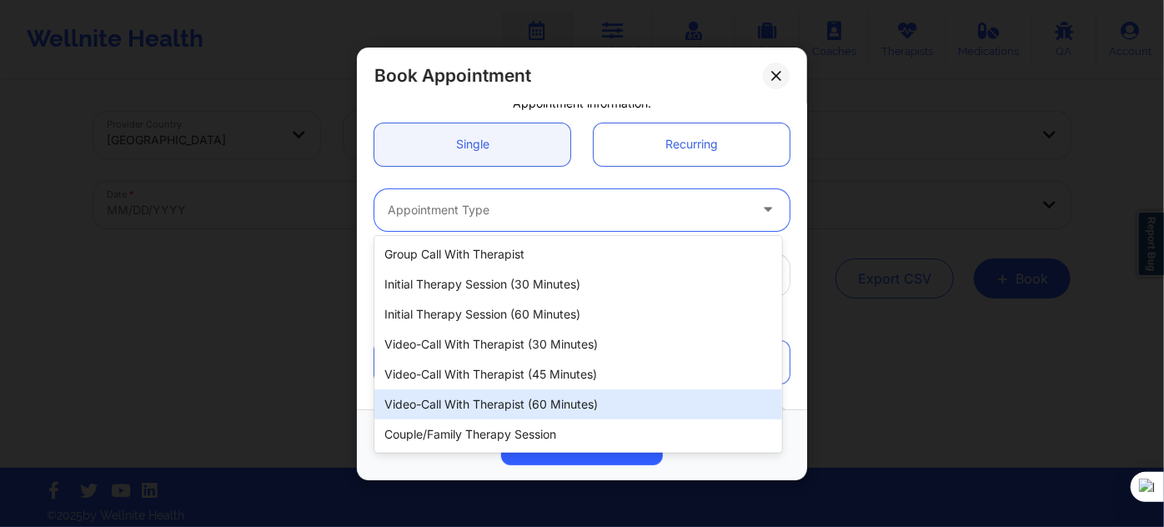
click at [520, 394] on div "Video-Call with Therapist (60 minutes)" at bounding box center [578, 404] width 408 height 30
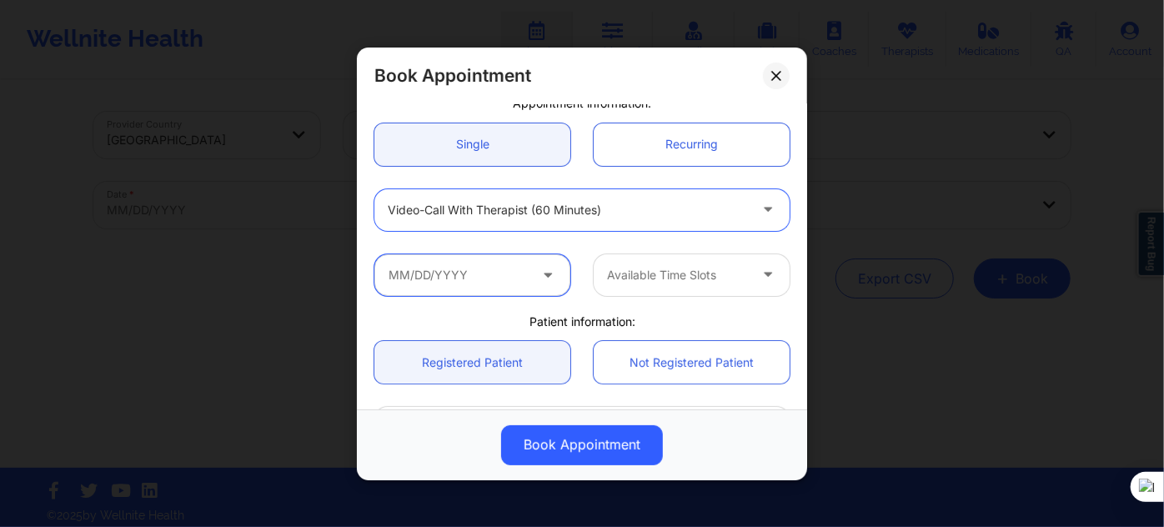
click at [496, 273] on input "text" at bounding box center [472, 274] width 196 height 42
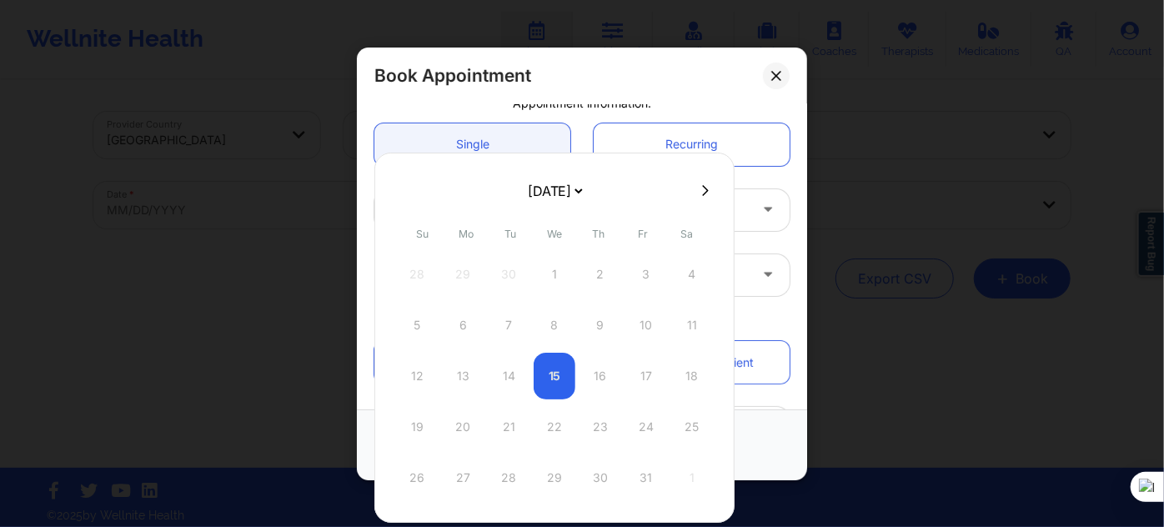
click at [585, 187] on select "[DATE] [DATE] [DATE] [DATE] [DATE] [DATE] [DATE] [DATE] [DATE] [DATE] [DATE] [D…" at bounding box center [554, 190] width 61 height 33
select select "2025-10"
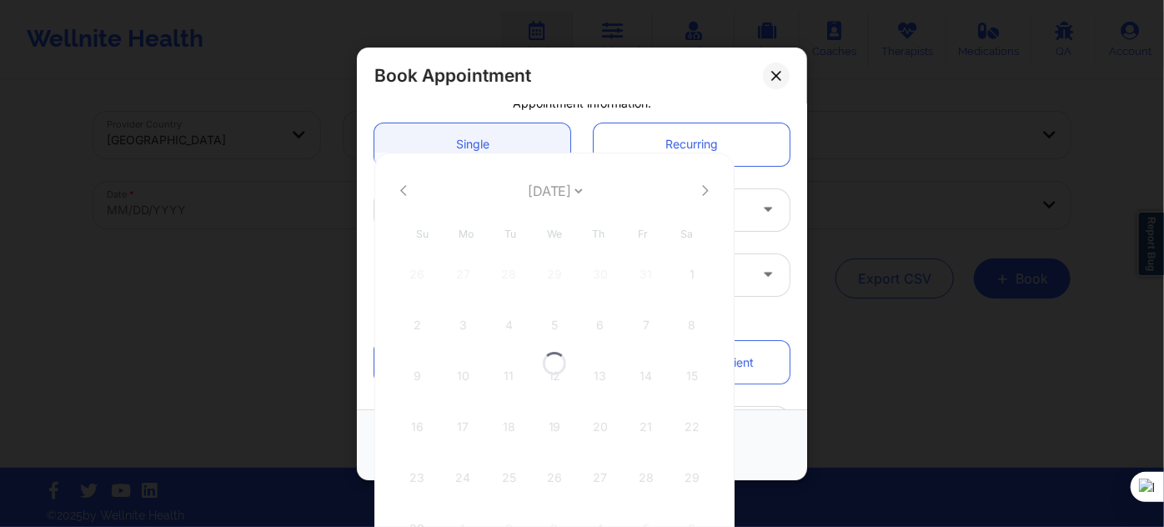
select select "2025-10"
click at [585, 188] on select "[DATE] [DATE] [DATE] [DATE] [DATE] [DATE] [DATE] [DATE] [DATE] [DATE] [DATE] [D…" at bounding box center [554, 190] width 61 height 33
select select "2025-11"
click at [465, 274] on div "30 1 2 3 4 5 6" at bounding box center [554, 274] width 317 height 47
